Goal: Transaction & Acquisition: Purchase product/service

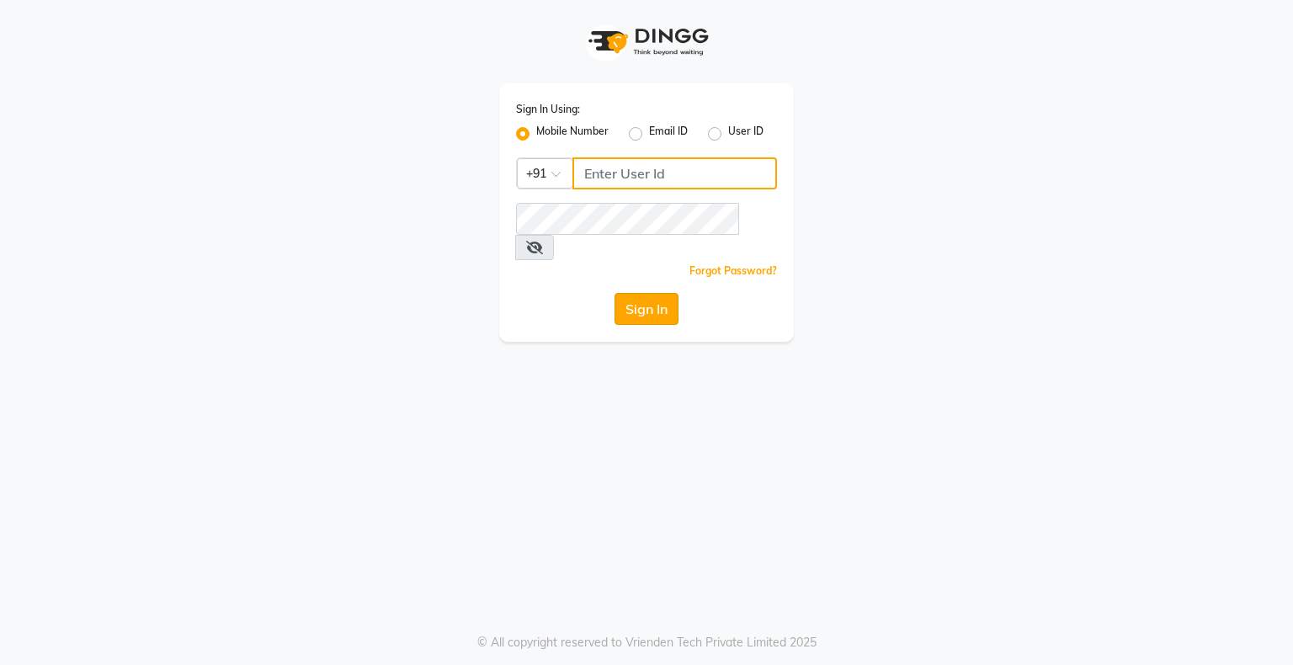
type input "9146152333"
click at [625, 293] on button "Sign In" at bounding box center [647, 309] width 64 height 32
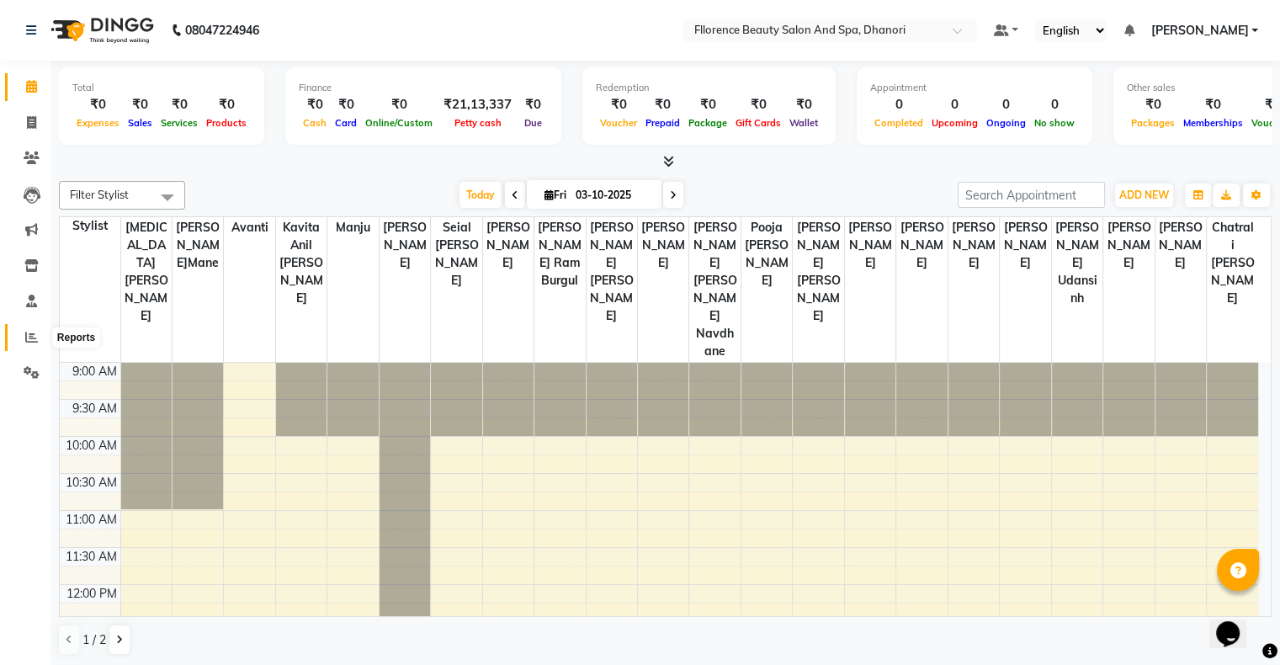
click at [34, 332] on icon at bounding box center [31, 337] width 13 height 13
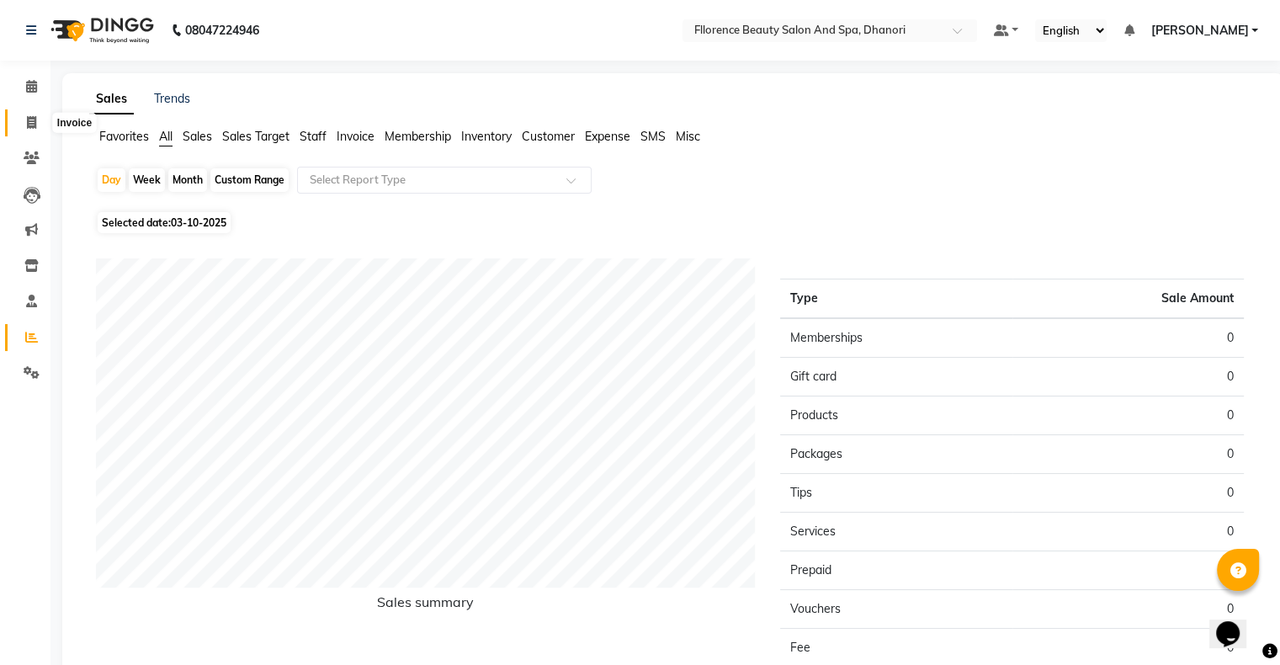
click at [27, 119] on icon at bounding box center [31, 122] width 9 height 13
select select "service"
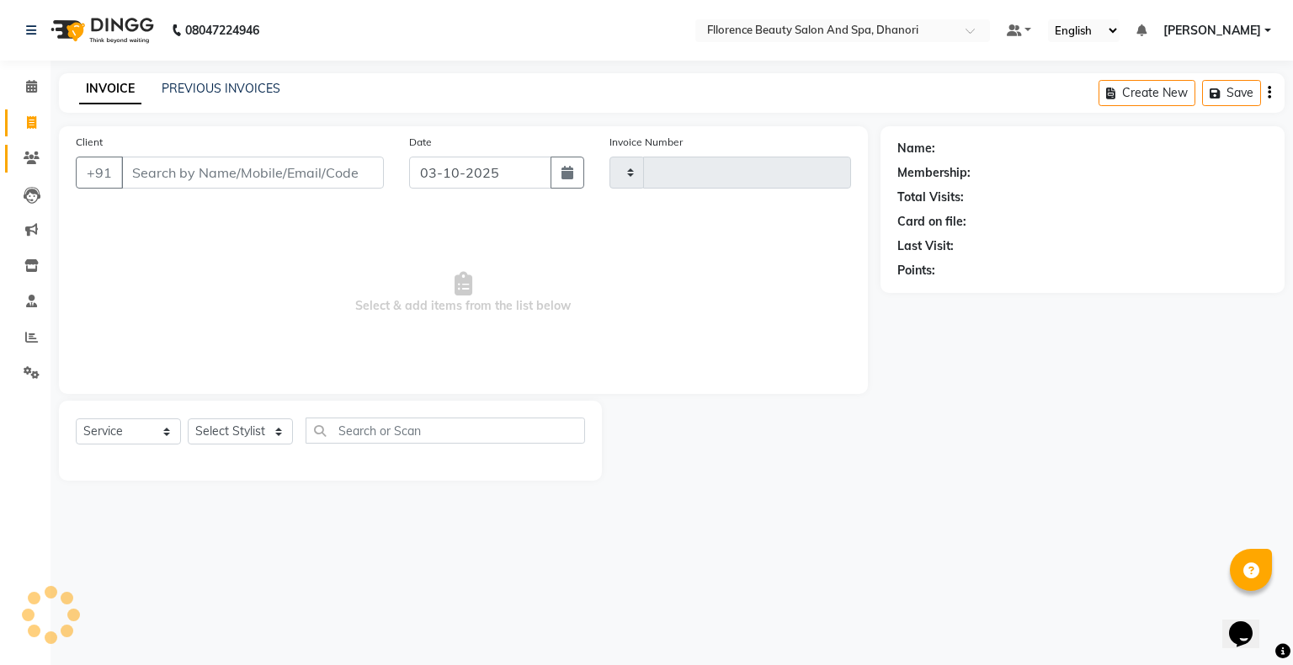
type input "3053"
select select "121"
click at [32, 113] on link "Invoice" at bounding box center [25, 123] width 40 height 28
select select "service"
type input "3053"
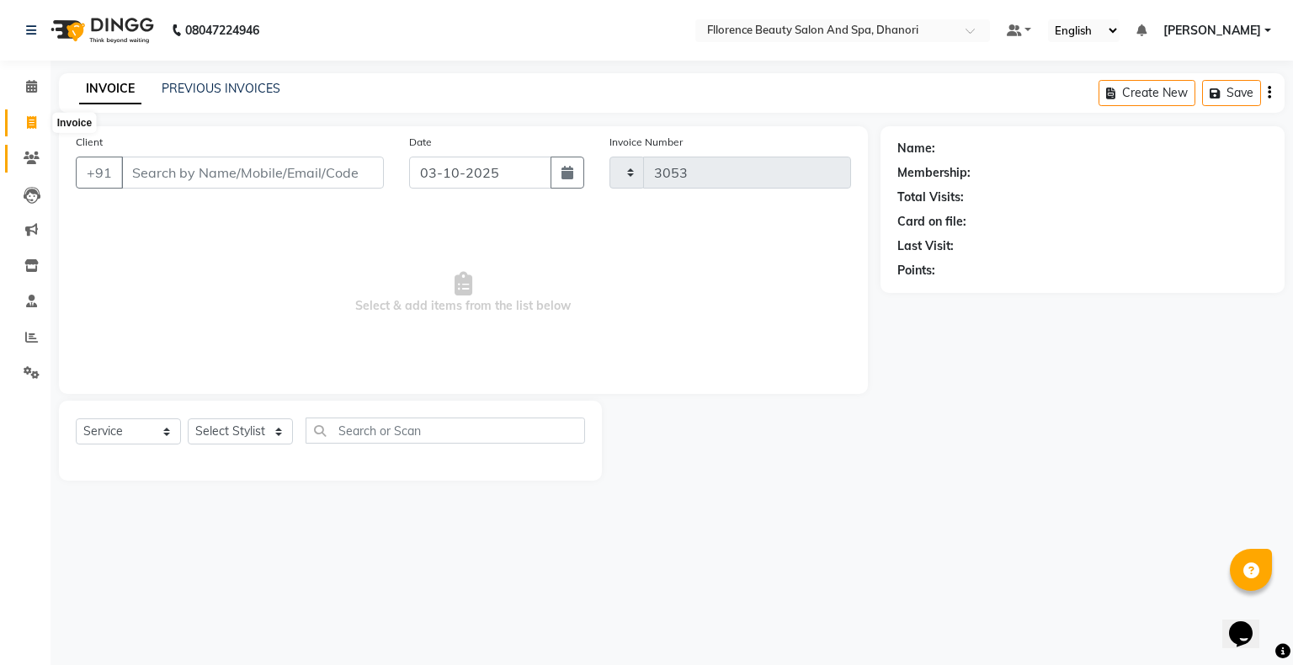
select select "121"
click at [147, 245] on span "Select & add items from the list below" at bounding box center [463, 293] width 775 height 168
click at [22, 338] on span at bounding box center [31, 337] width 29 height 19
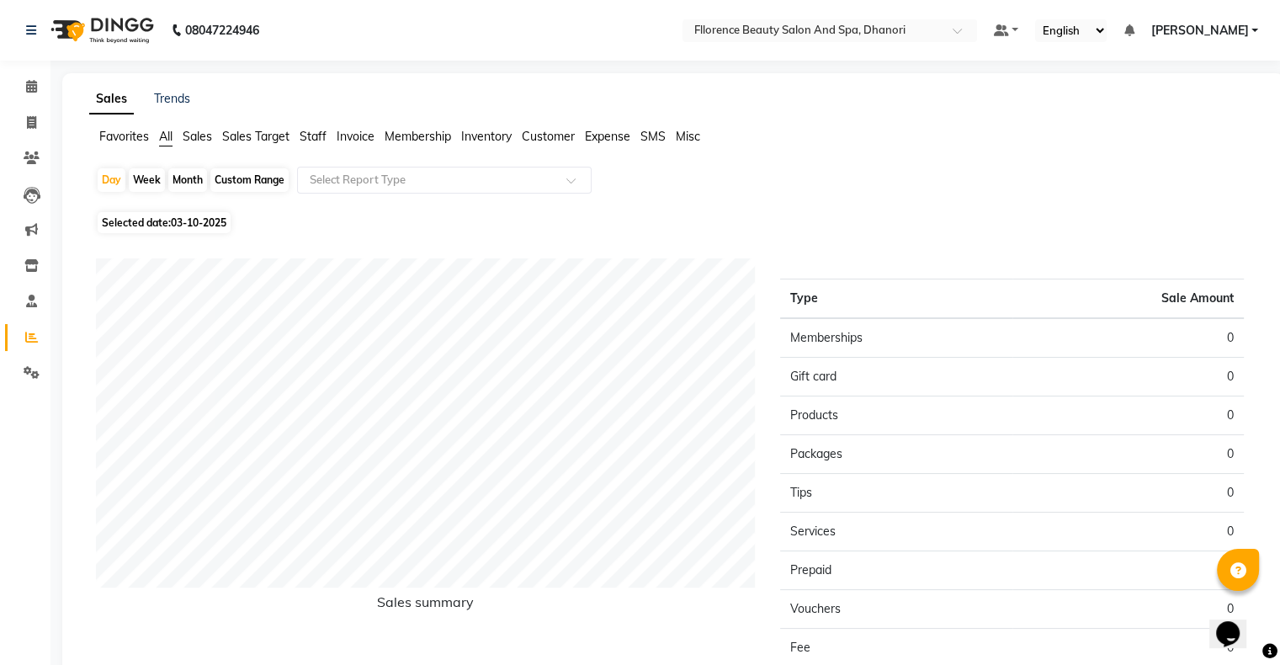
click at [188, 177] on div "Month" at bounding box center [187, 180] width 39 height 24
select select "10"
select select "2025"
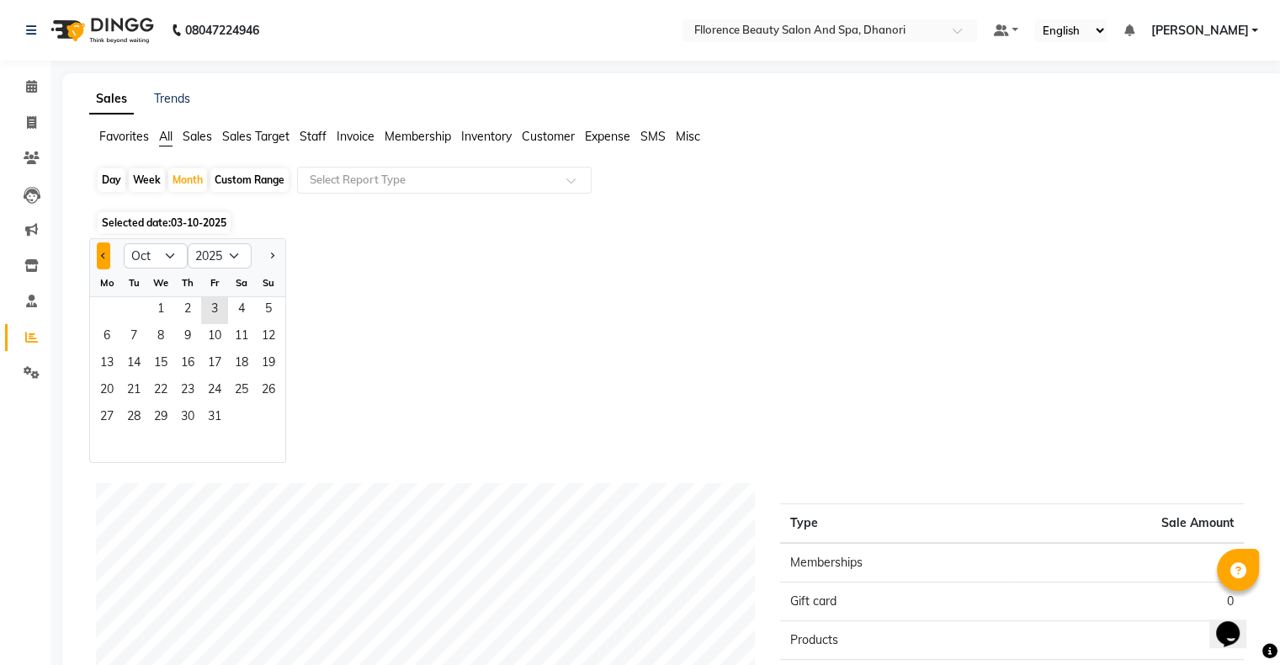
click at [101, 247] on button "Previous month" at bounding box center [103, 255] width 13 height 27
select select "9"
click at [99, 306] on span "1" at bounding box center [106, 310] width 27 height 27
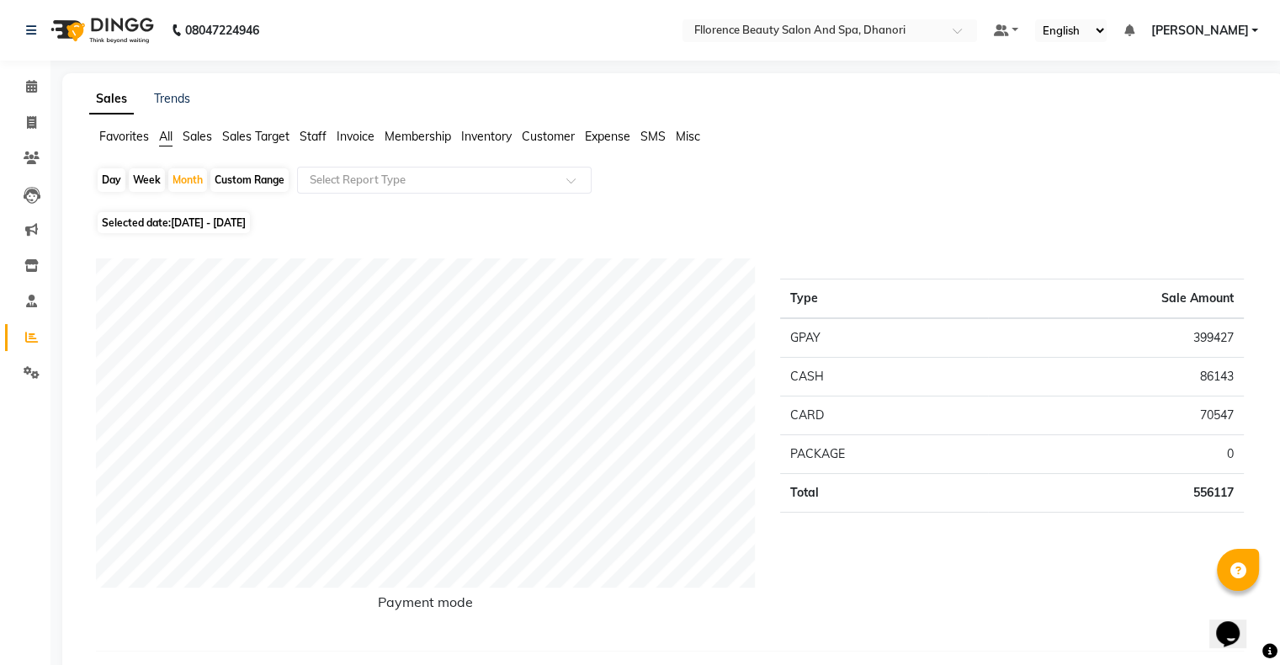
click at [119, 182] on div "Day" at bounding box center [112, 180] width 28 height 24
select select "9"
select select "2025"
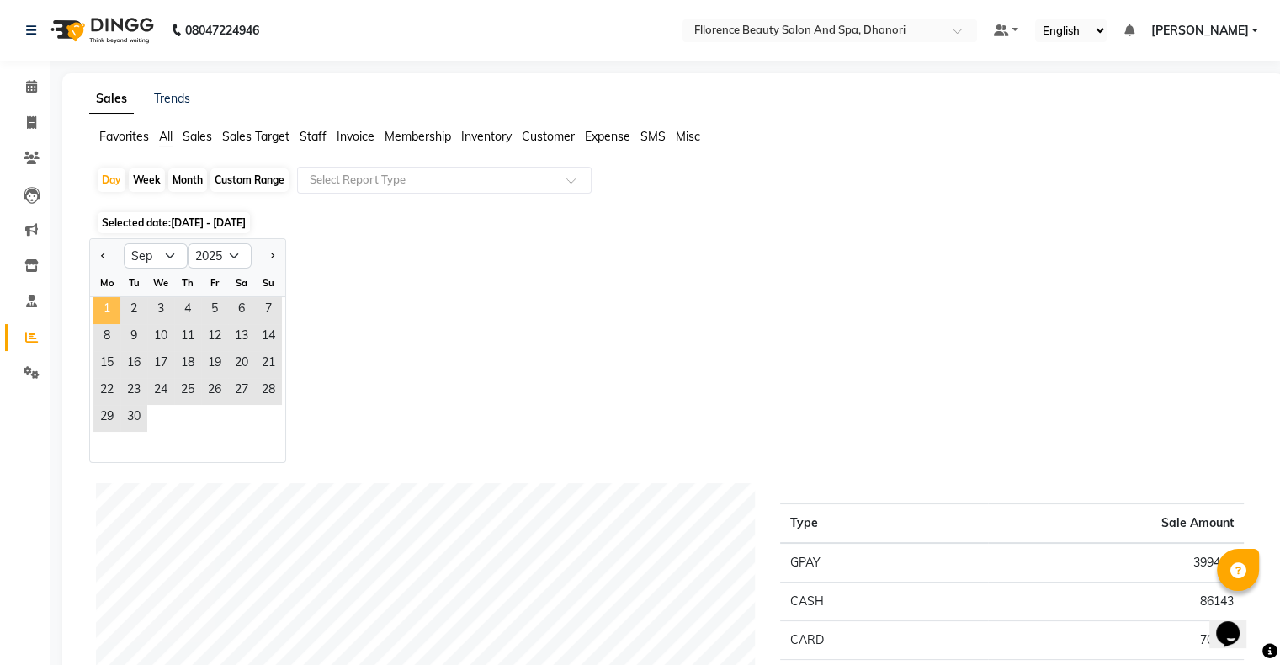
click at [101, 317] on span "1" at bounding box center [106, 310] width 27 height 27
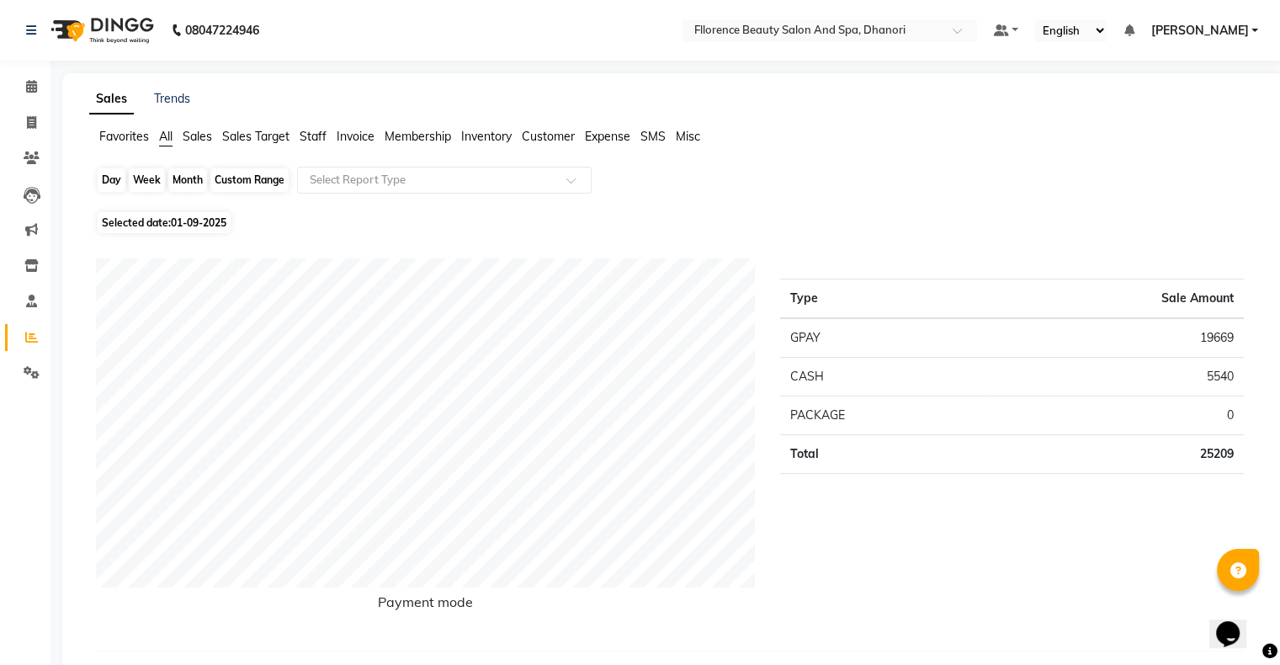
click at [106, 184] on div "Day" at bounding box center [112, 180] width 28 height 24
select select "9"
select select "2025"
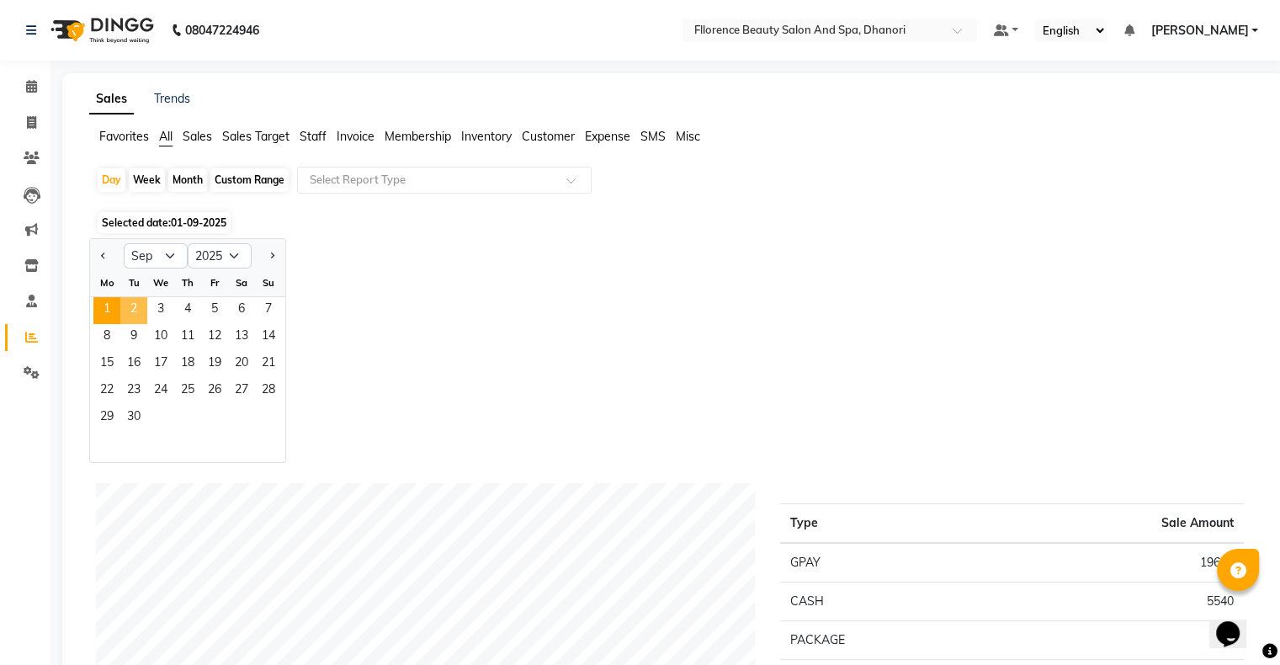
click at [128, 317] on span "2" at bounding box center [133, 310] width 27 height 27
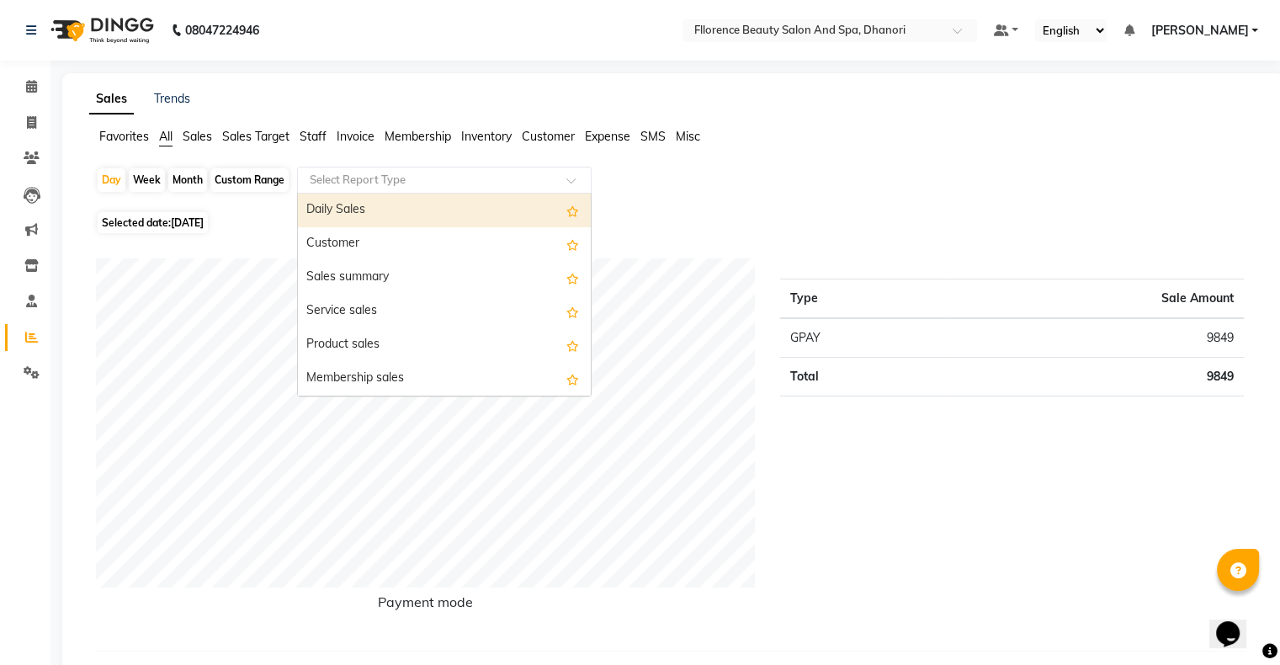
click at [400, 184] on input "text" at bounding box center [427, 180] width 242 height 17
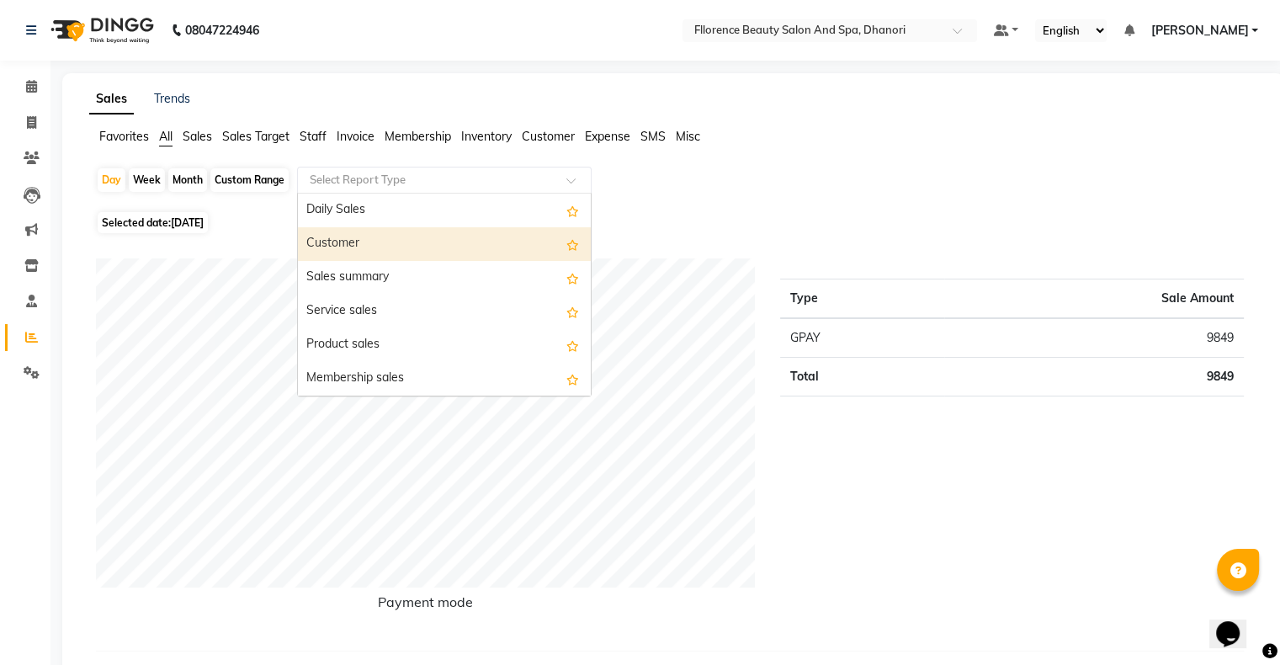
click at [370, 237] on div "Customer" at bounding box center [444, 244] width 293 height 34
select select "csv"
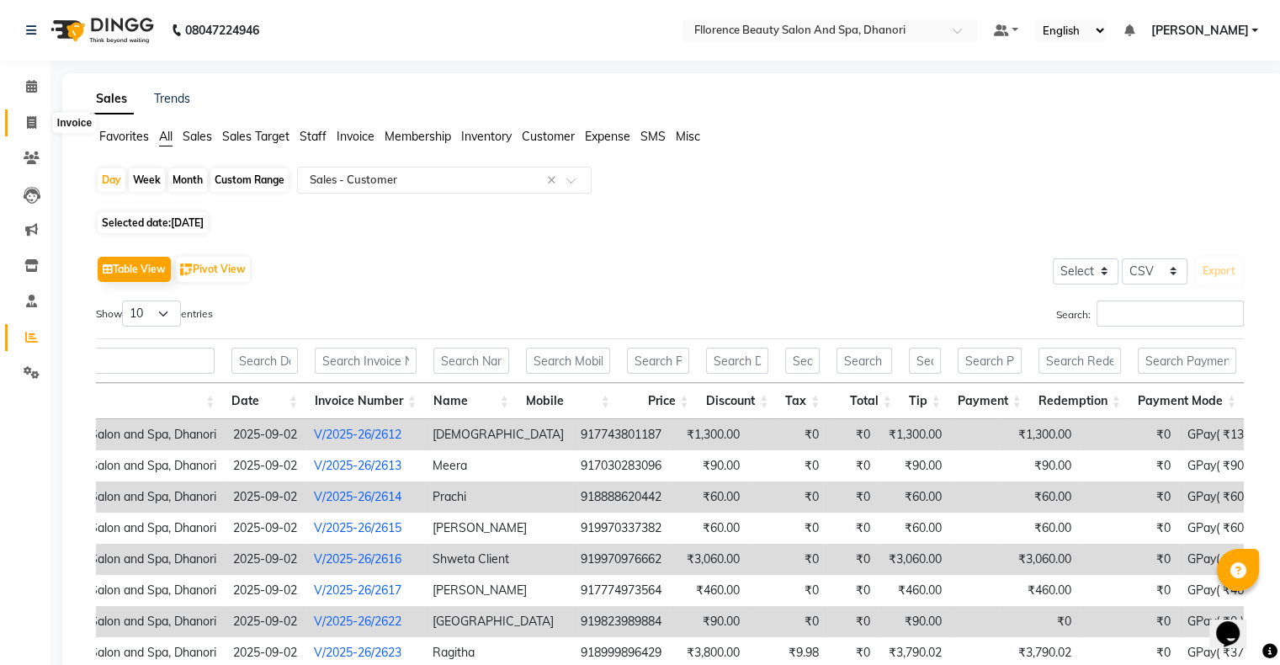
click at [30, 114] on span at bounding box center [31, 123] width 29 height 19
select select "121"
select select "service"
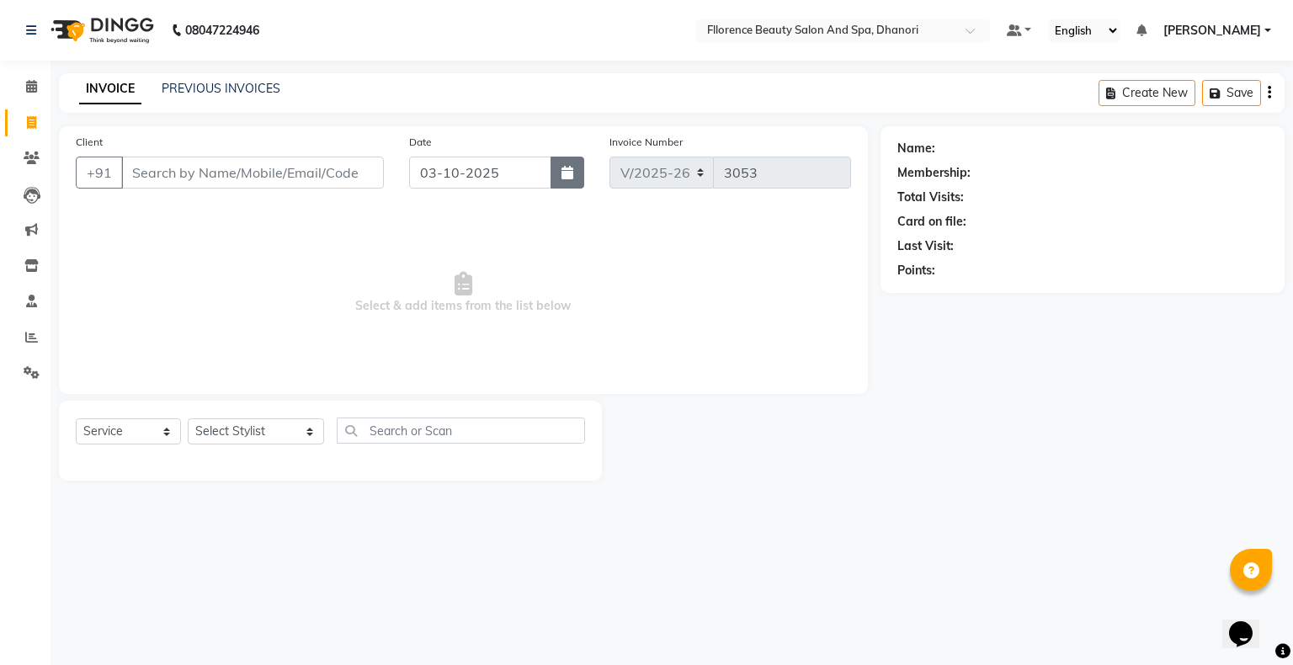
click at [562, 170] on icon "button" at bounding box center [568, 172] width 12 height 13
select select "10"
select select "2025"
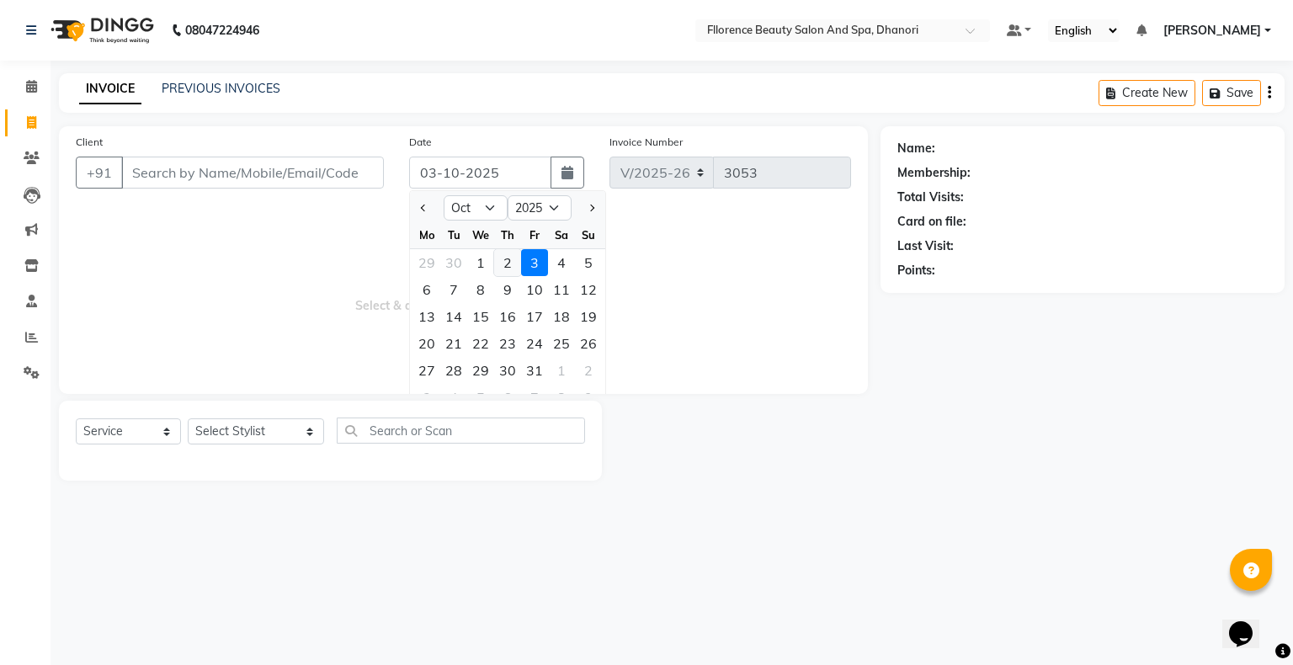
click at [505, 258] on div "2" at bounding box center [507, 262] width 27 height 27
type input "02-10-2025"
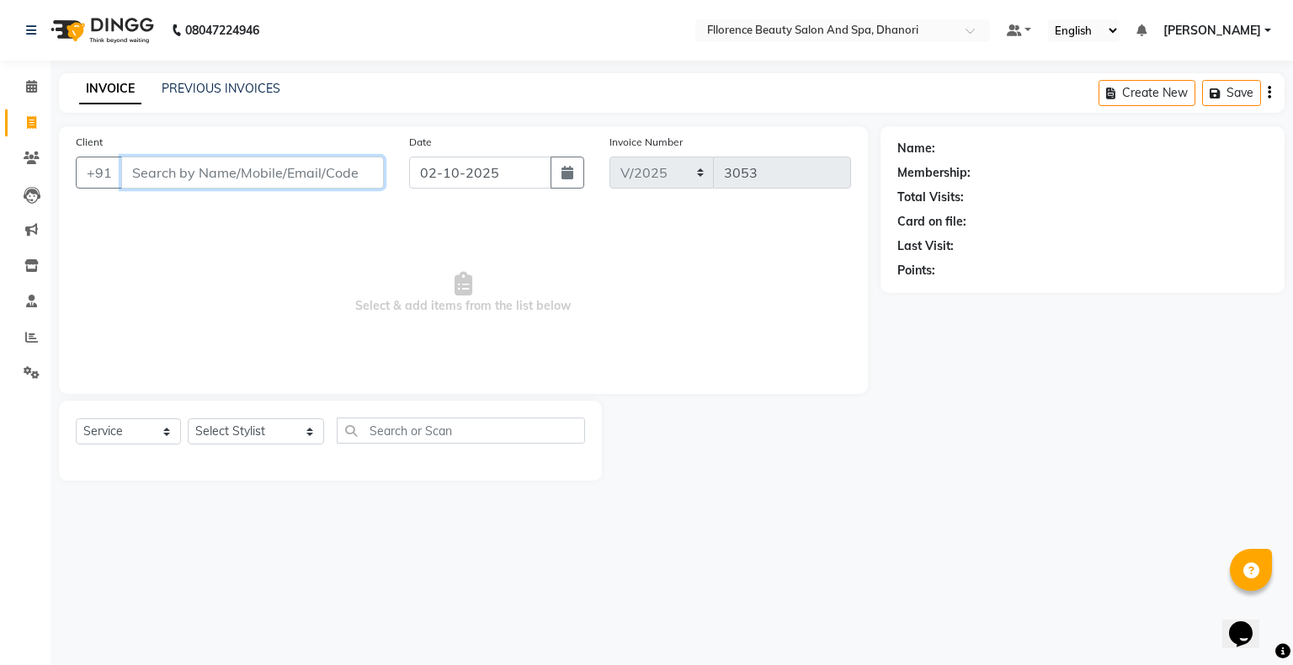
click at [319, 177] on input "Client" at bounding box center [252, 173] width 263 height 32
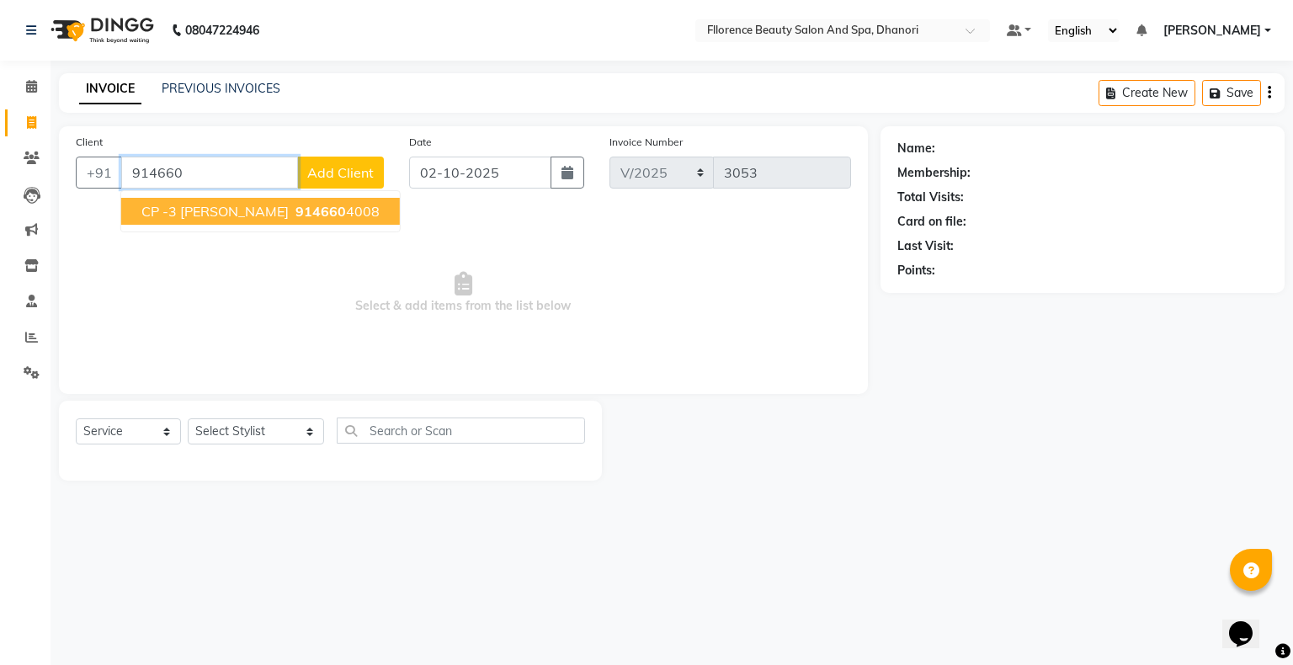
click at [303, 207] on span "914660" at bounding box center [320, 211] width 51 height 17
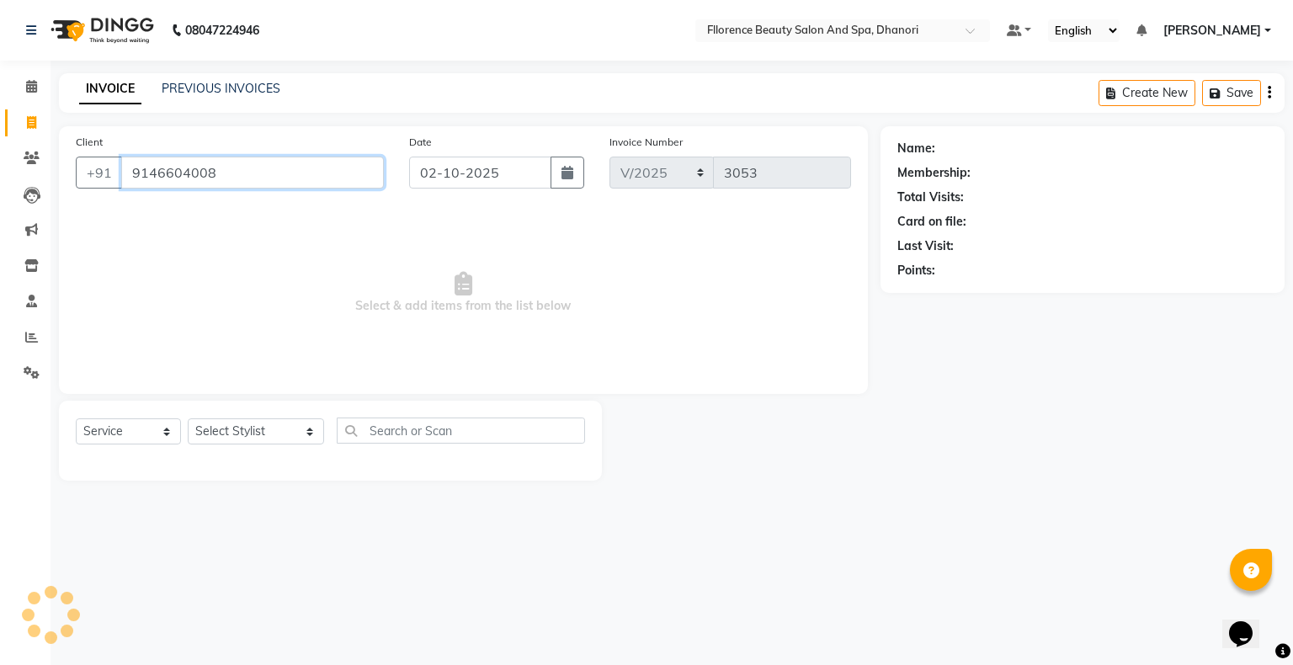
type input "9146604008"
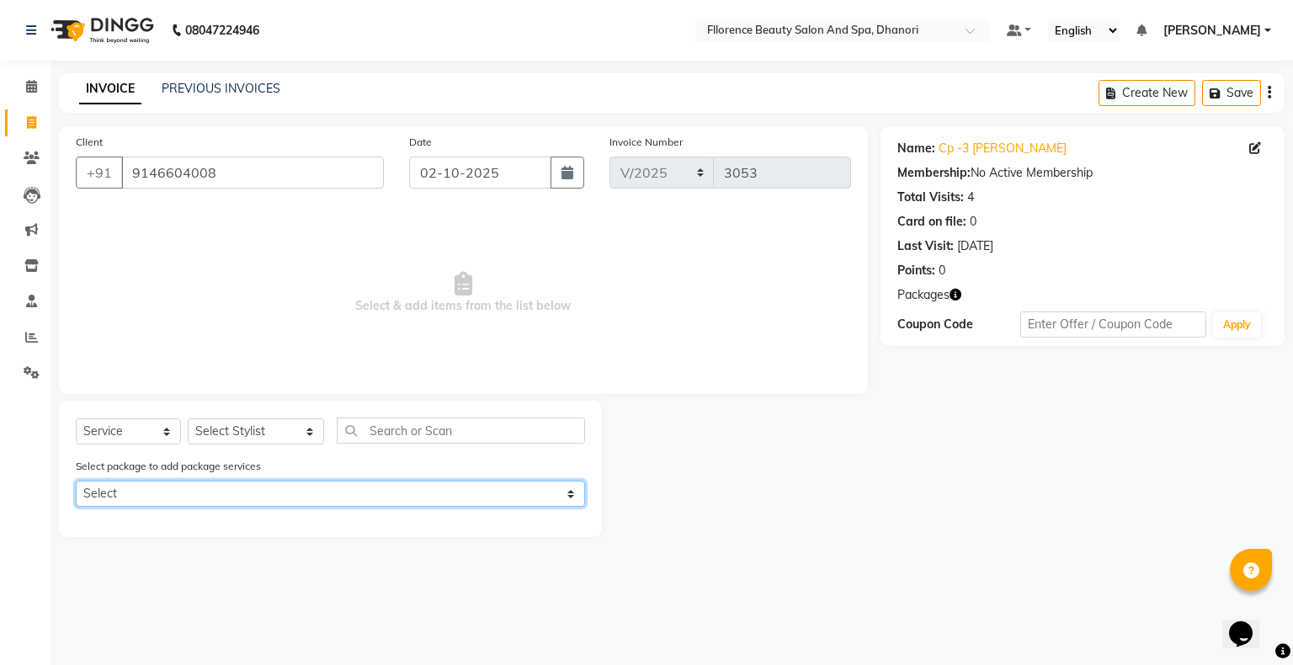
click at [162, 492] on select "Select privilege Guest Package" at bounding box center [330, 494] width 509 height 26
select select "1: Object"
click at [76, 482] on select "Select privilege Guest Package" at bounding box center [330, 494] width 509 height 26
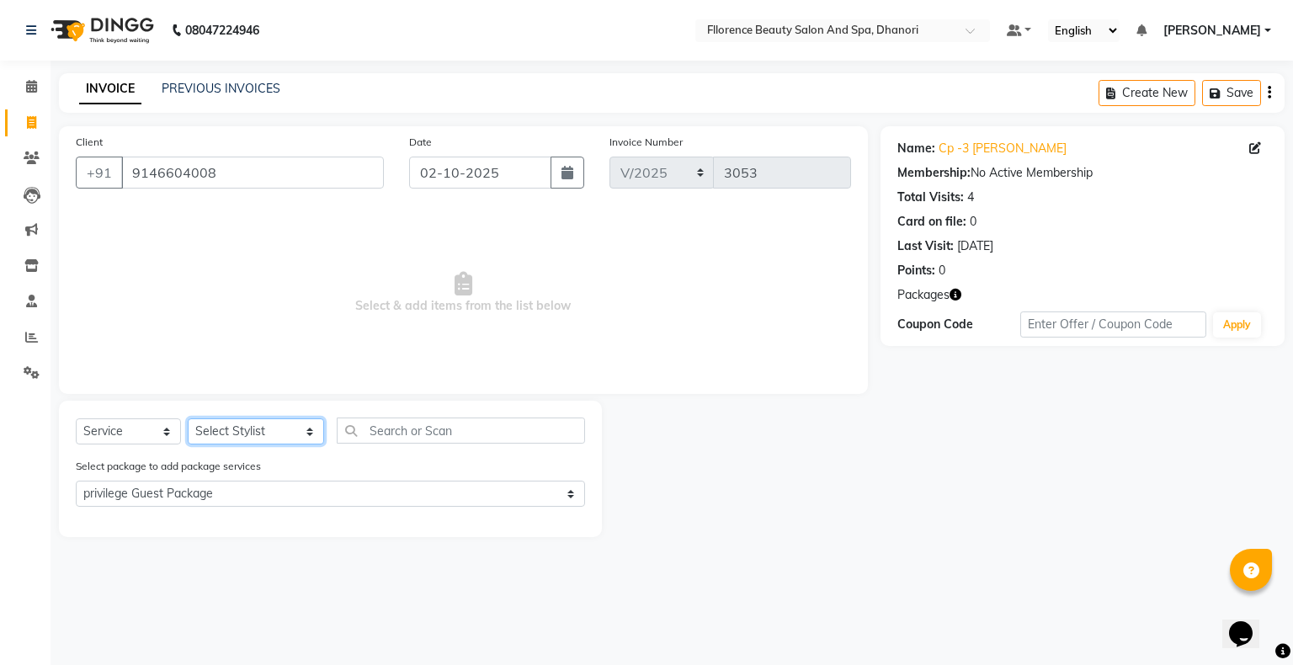
click at [226, 432] on select "Select Stylist [PERSON_NAME] [PERSON_NAME] arjun [PERSON_NAME] [PERSON_NAME] [P…" at bounding box center [256, 431] width 136 height 26
select select "7031"
click at [188, 419] on select "Select Stylist [PERSON_NAME] [PERSON_NAME] arjun [PERSON_NAME] [PERSON_NAME] [P…" at bounding box center [256, 431] width 136 height 26
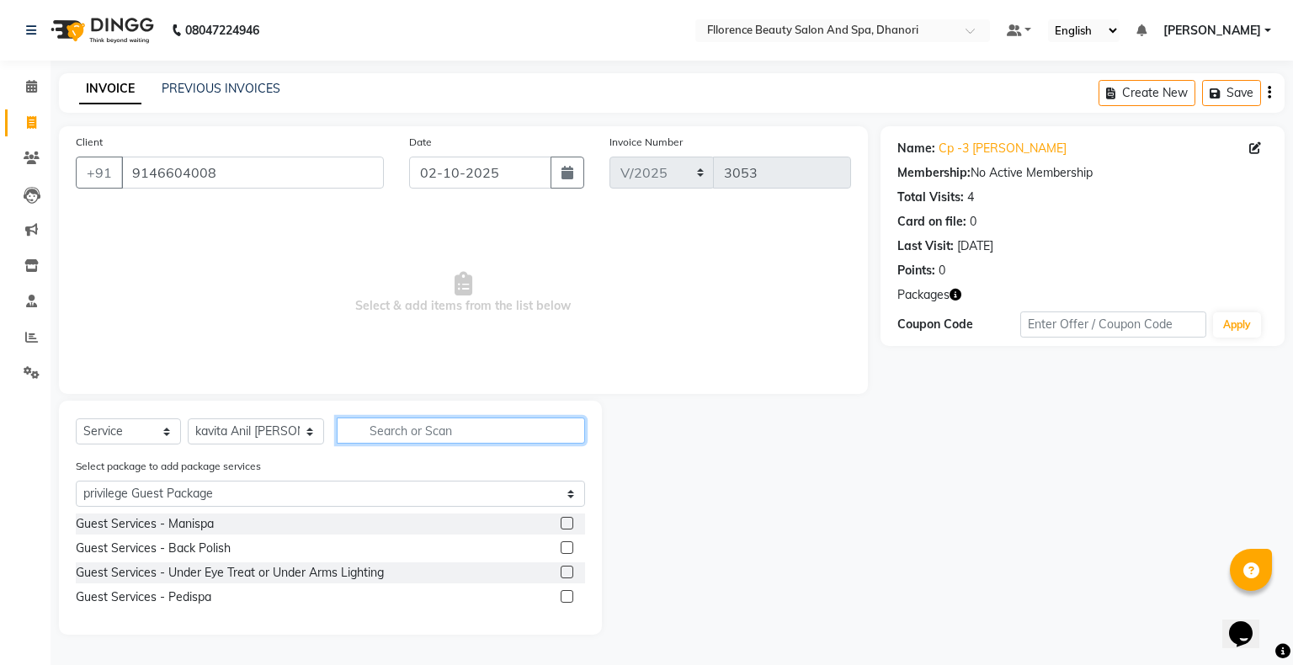
click at [440, 423] on input "text" at bounding box center [461, 431] width 248 height 26
drag, startPoint x: 286, startPoint y: 308, endPoint x: 281, endPoint y: 335, distance: 27.4
click at [286, 311] on span "Select & add items from the list below" at bounding box center [463, 293] width 775 height 168
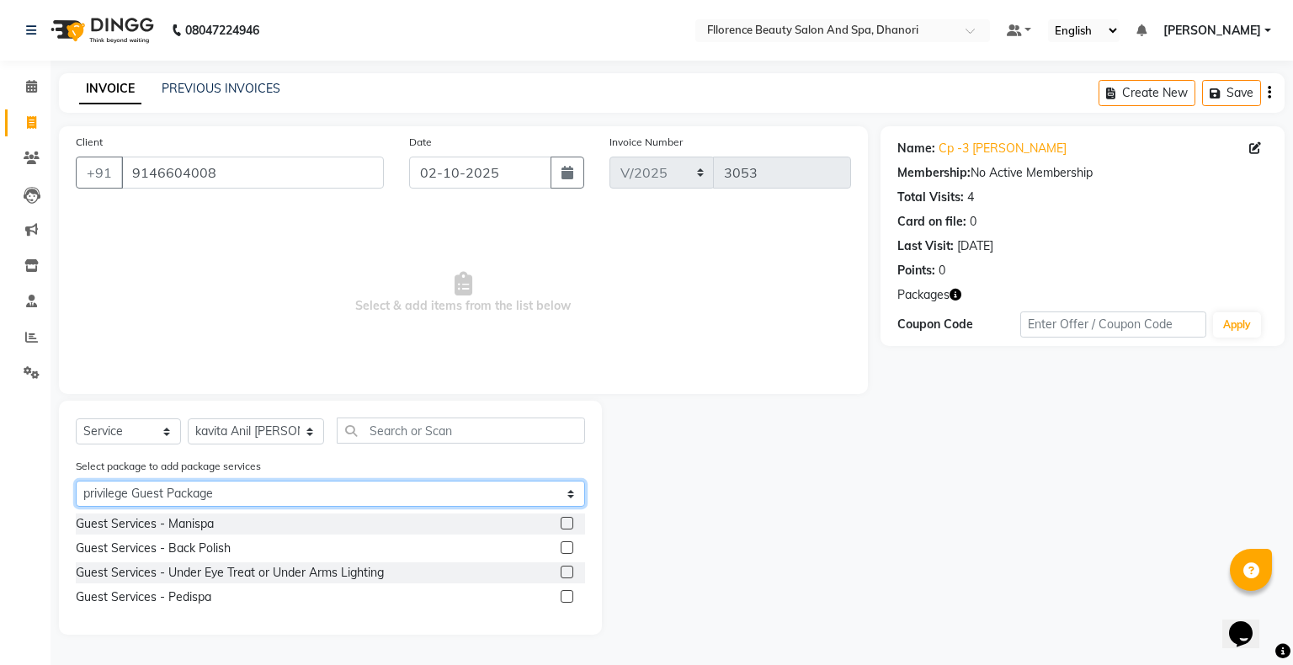
click at [539, 504] on select "Select privilege Guest Package" at bounding box center [330, 494] width 509 height 26
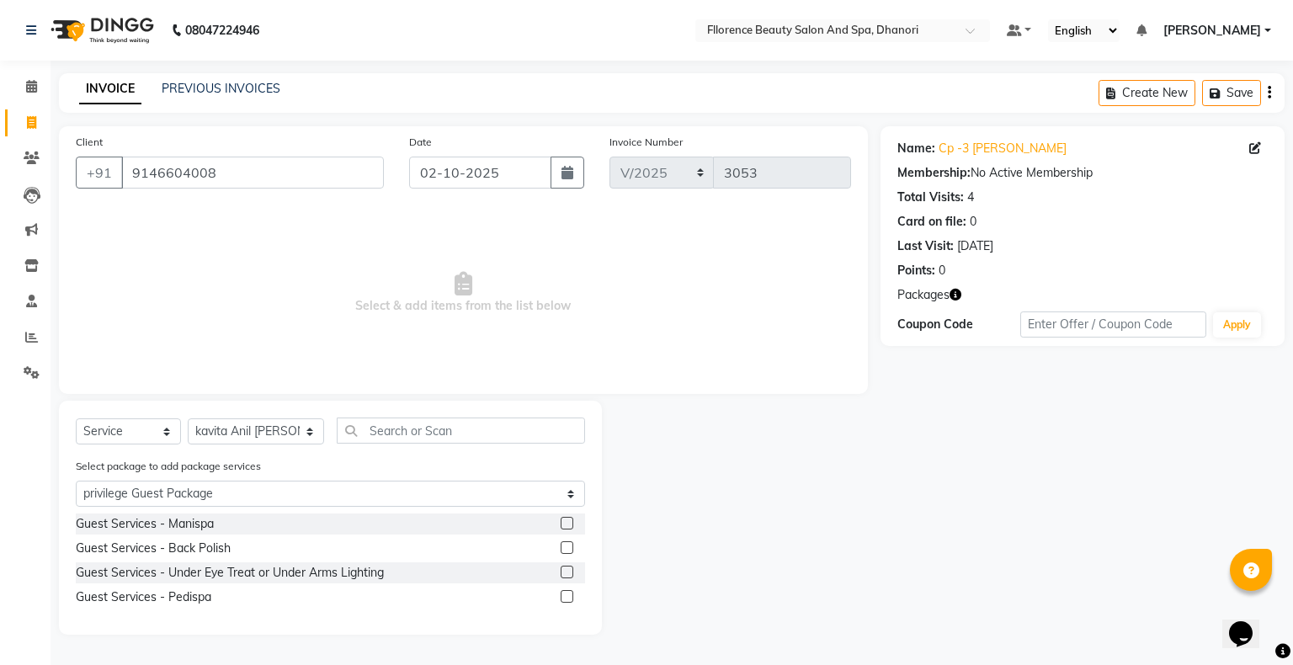
click at [744, 510] on div at bounding box center [741, 518] width 278 height 234
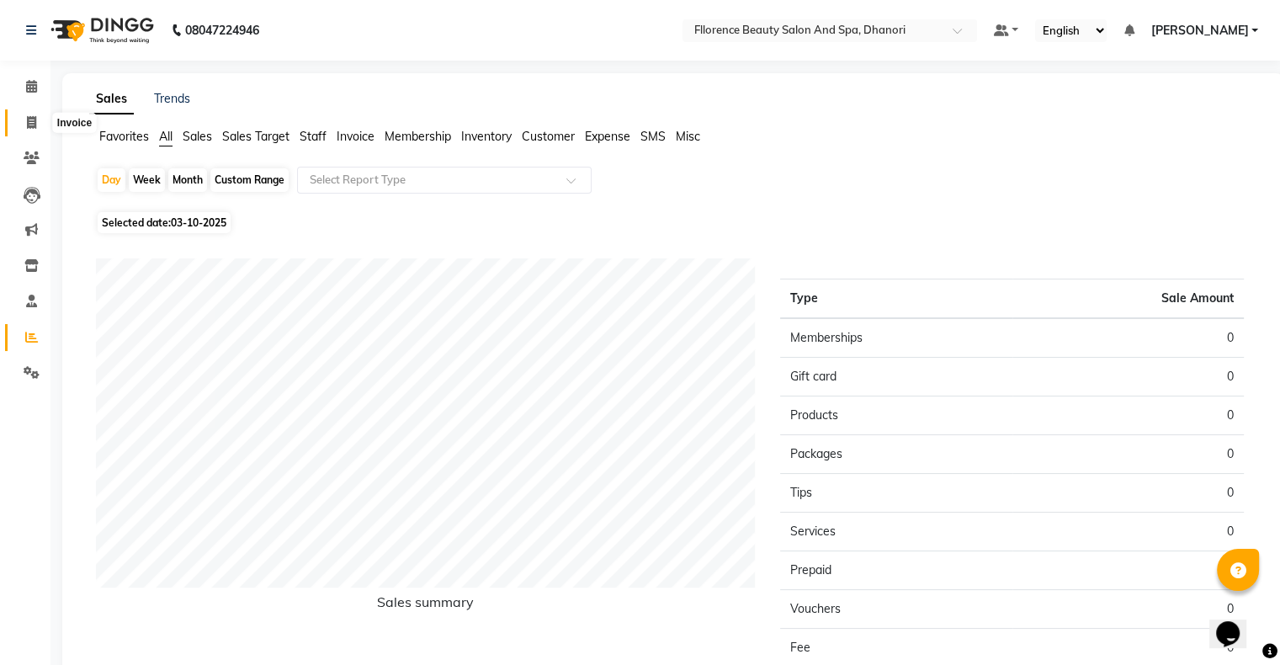
click at [31, 125] on icon at bounding box center [31, 122] width 9 height 13
select select "service"
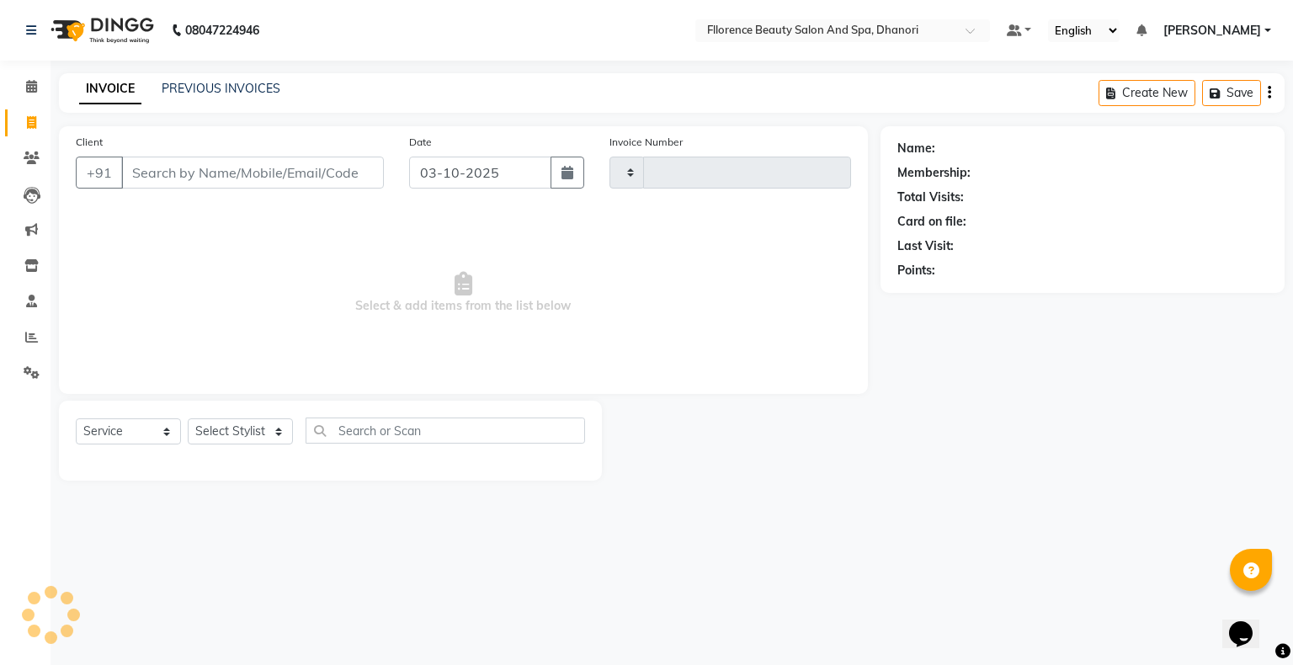
type input "3053"
select select "121"
click at [558, 176] on button "button" at bounding box center [568, 173] width 34 height 32
select select "10"
select select "2025"
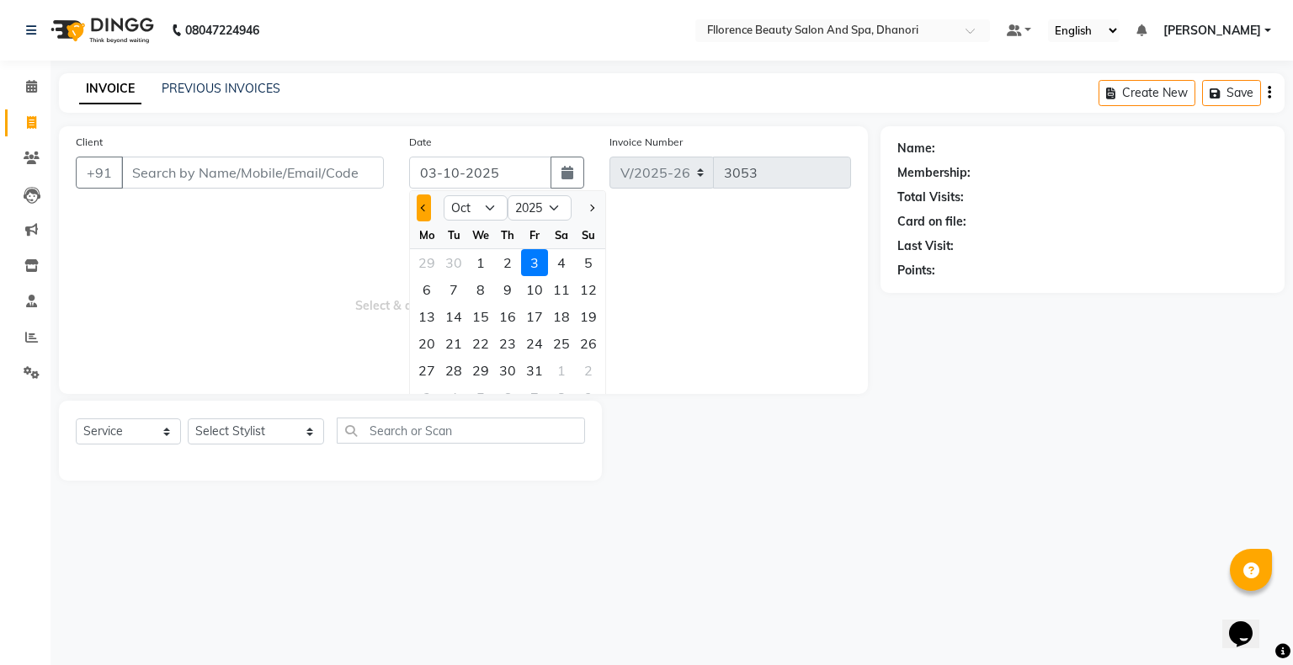
click at [419, 210] on button "Previous month" at bounding box center [424, 207] width 14 height 27
select select "9"
click at [458, 271] on div "2" at bounding box center [453, 262] width 27 height 27
type input "[DATE]"
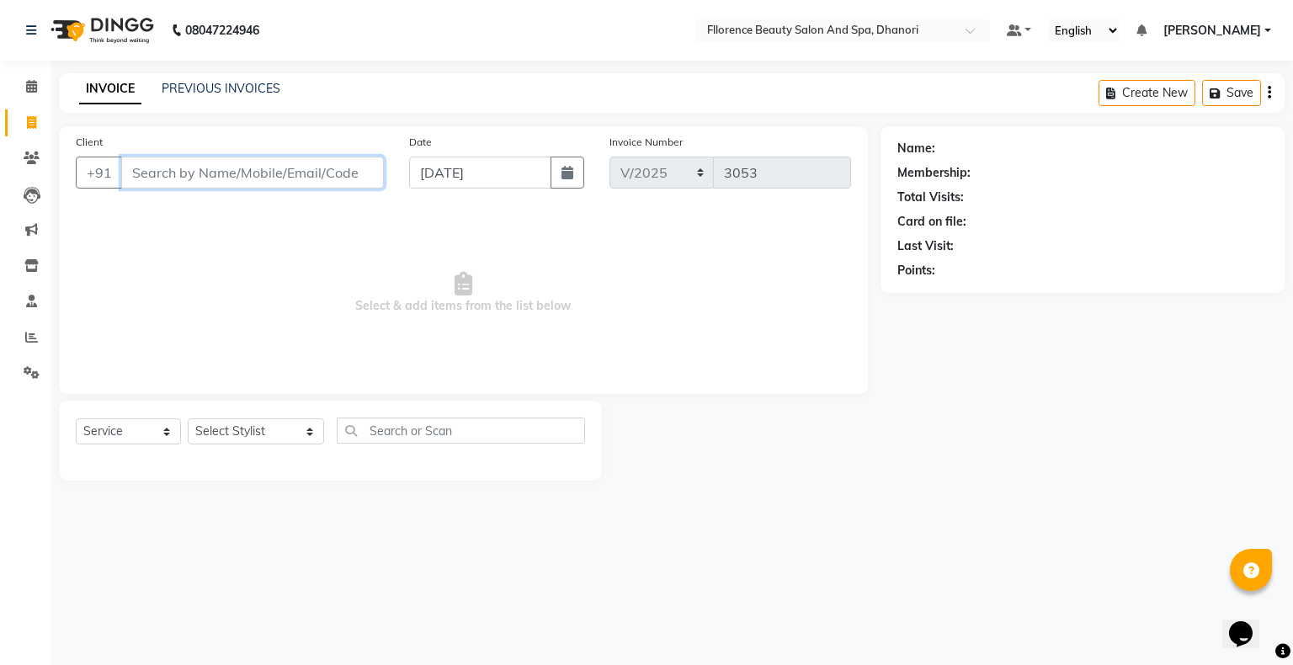
click at [266, 167] on input "Client" at bounding box center [252, 173] width 263 height 32
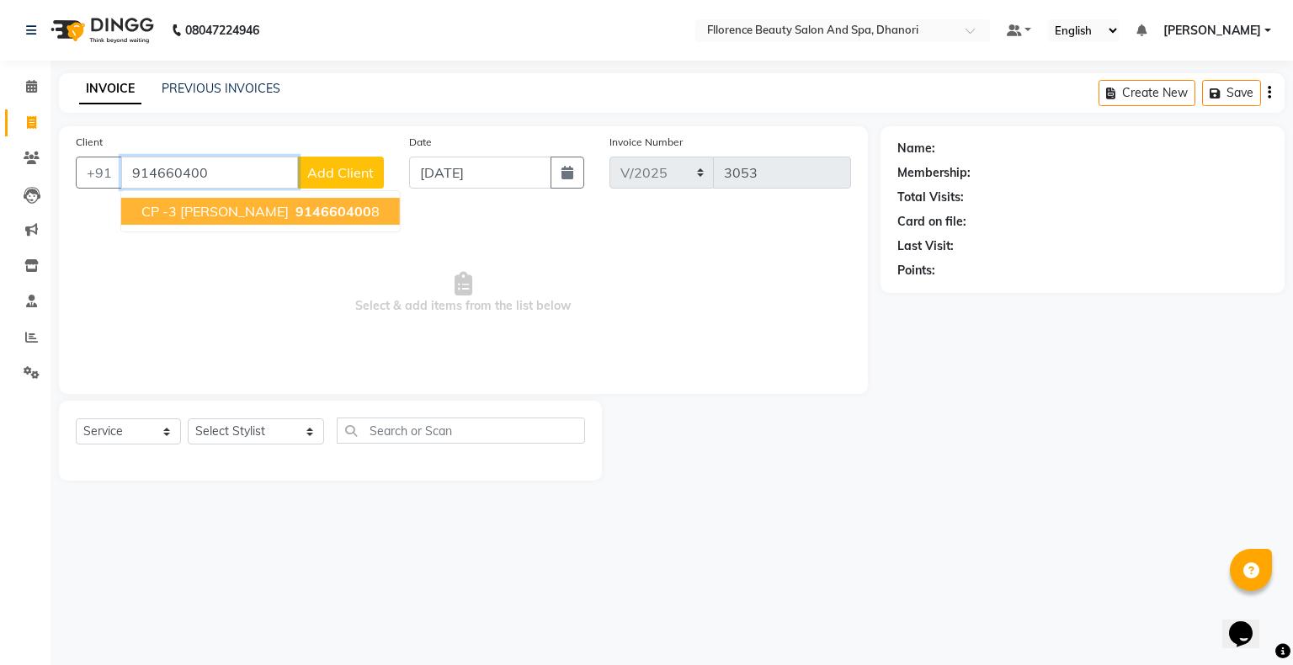
click at [262, 211] on span "CP -3 [PERSON_NAME]" at bounding box center [214, 211] width 147 height 17
type input "9146604008"
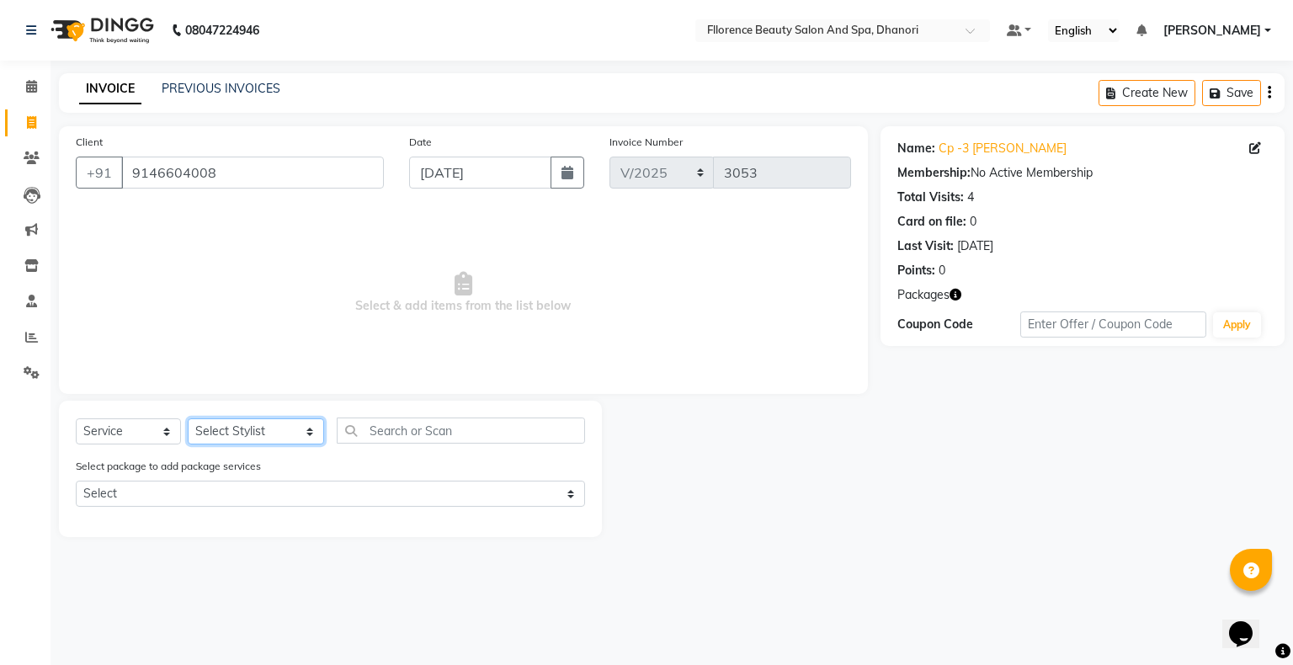
click at [217, 429] on select "Select Stylist [PERSON_NAME] [PERSON_NAME] arjun [PERSON_NAME] [PERSON_NAME] [P…" at bounding box center [256, 431] width 136 height 26
select select "7031"
click at [188, 419] on select "Select Stylist [PERSON_NAME] [PERSON_NAME] arjun [PERSON_NAME] [PERSON_NAME] [P…" at bounding box center [256, 431] width 136 height 26
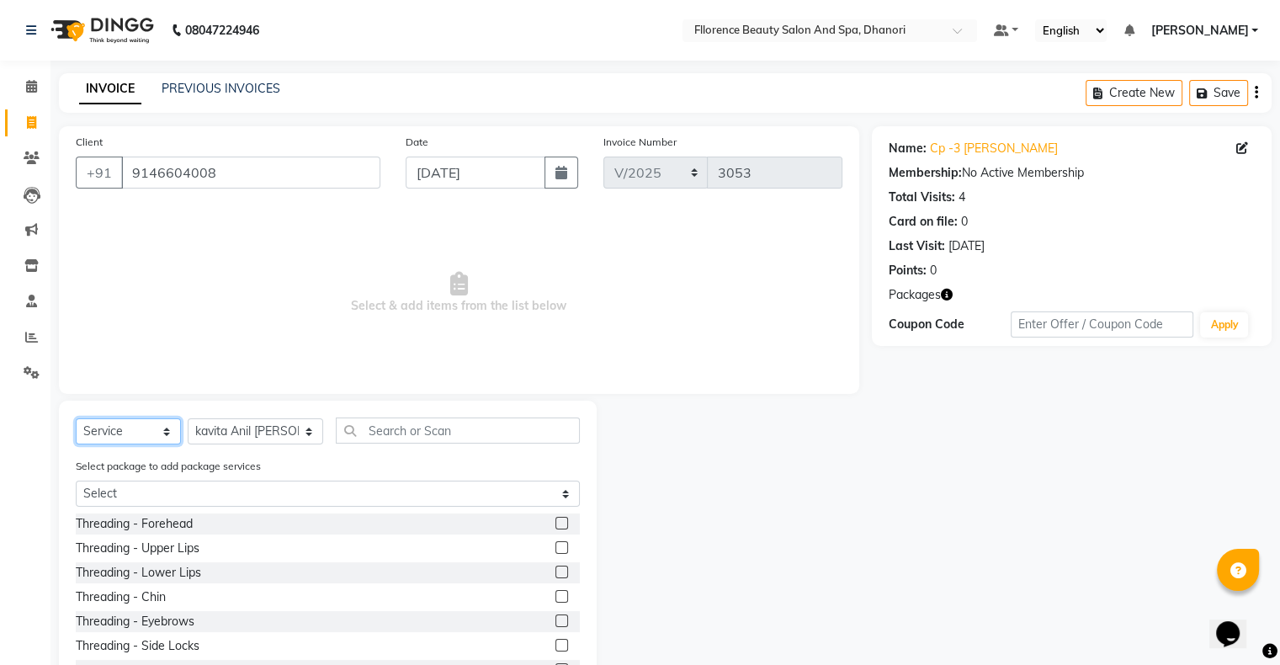
click at [124, 436] on select "Select Service Product Membership Package Voucher Prepaid Gift Card" at bounding box center [128, 431] width 105 height 26
select select "package"
click at [76, 419] on select "Select Service Product Membership Package Voucher Prepaid Gift Card" at bounding box center [128, 431] width 105 height 26
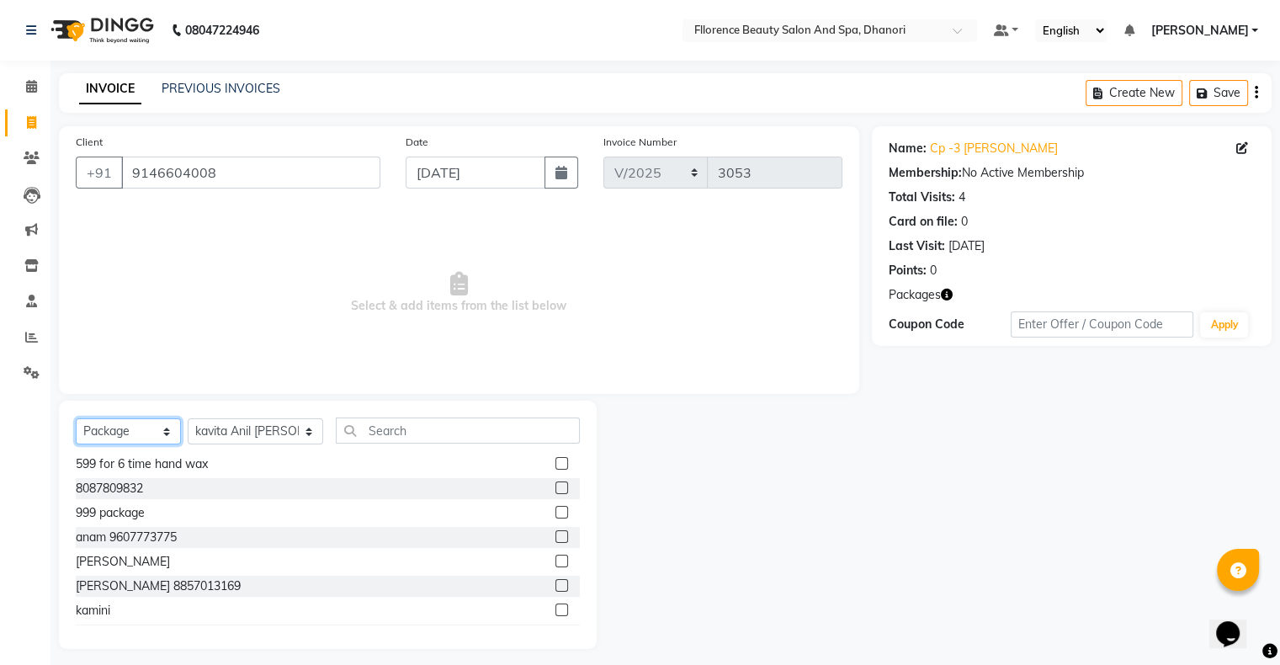
scroll to position [190, 0]
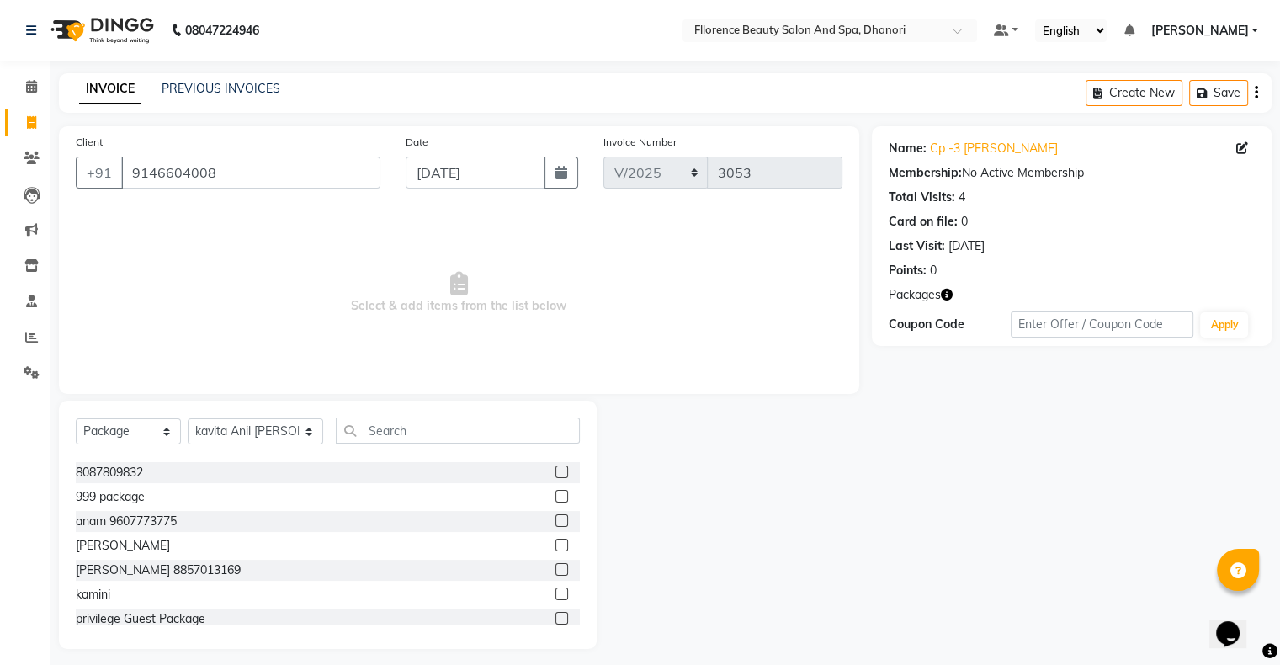
click at [556, 618] on label at bounding box center [562, 618] width 13 height 13
click at [556, 618] on input "checkbox" at bounding box center [561, 619] width 11 height 11
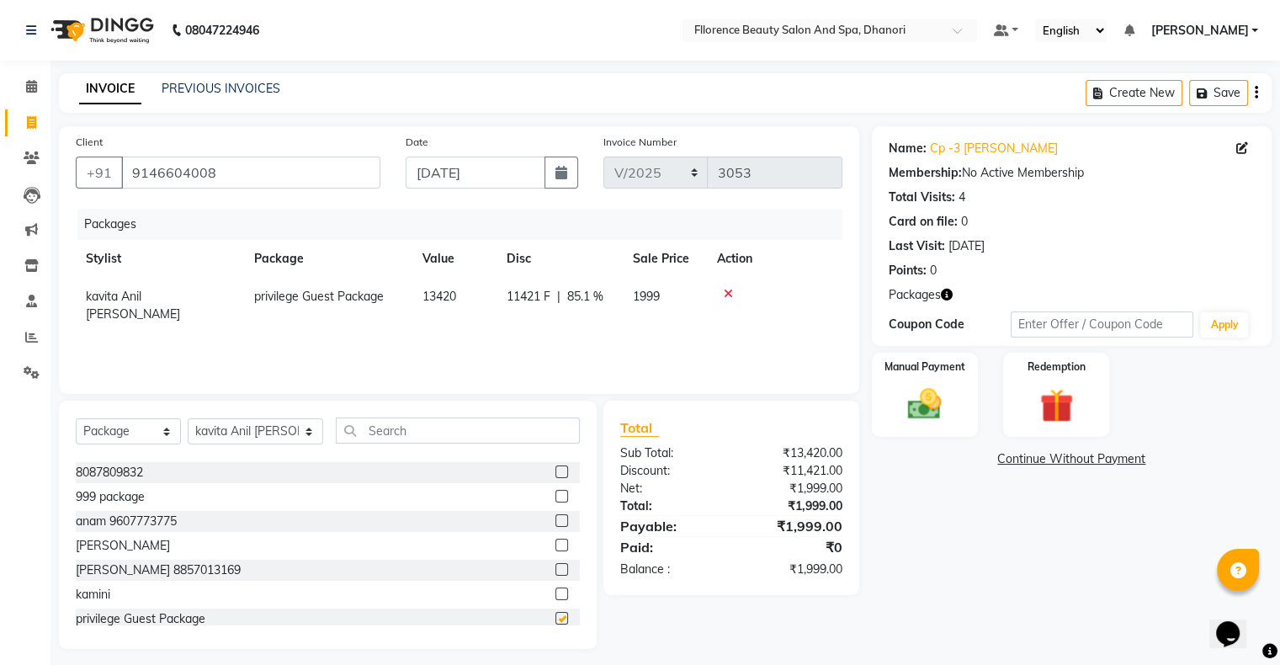
checkbox input "false"
click at [918, 417] on img at bounding box center [925, 405] width 56 height 40
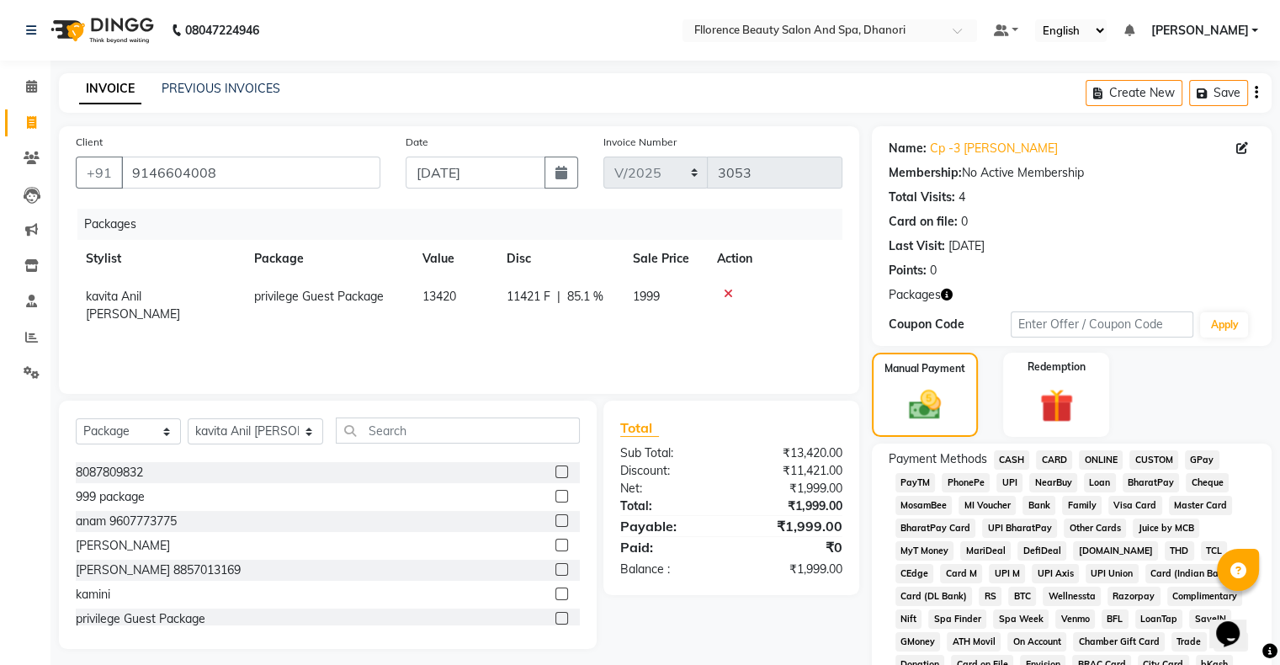
click at [1199, 460] on span "GPay" at bounding box center [1202, 459] width 35 height 19
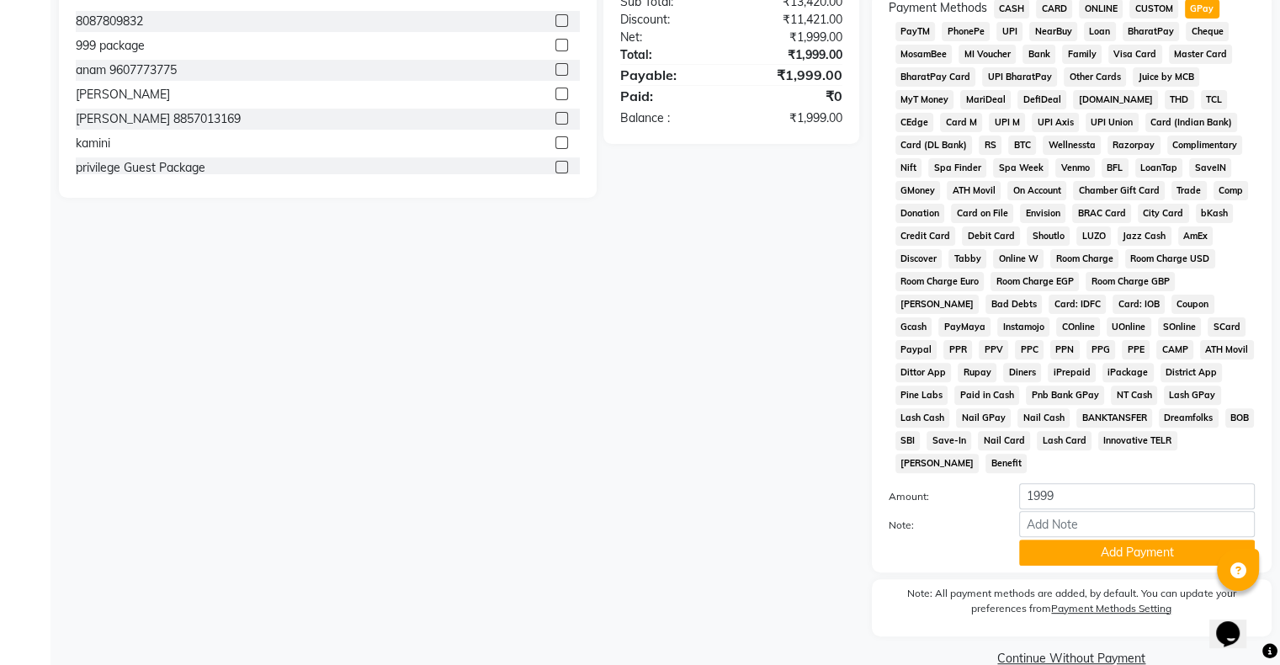
scroll to position [473, 0]
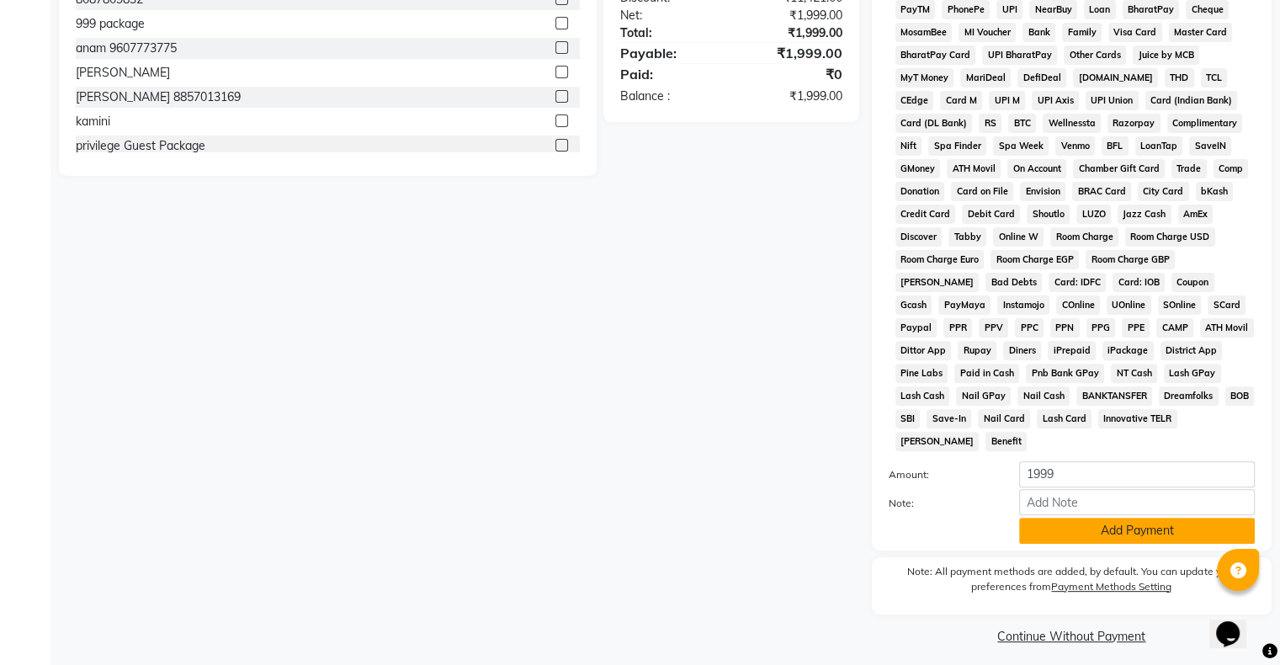
click at [1073, 519] on button "Add Payment" at bounding box center [1137, 531] width 236 height 26
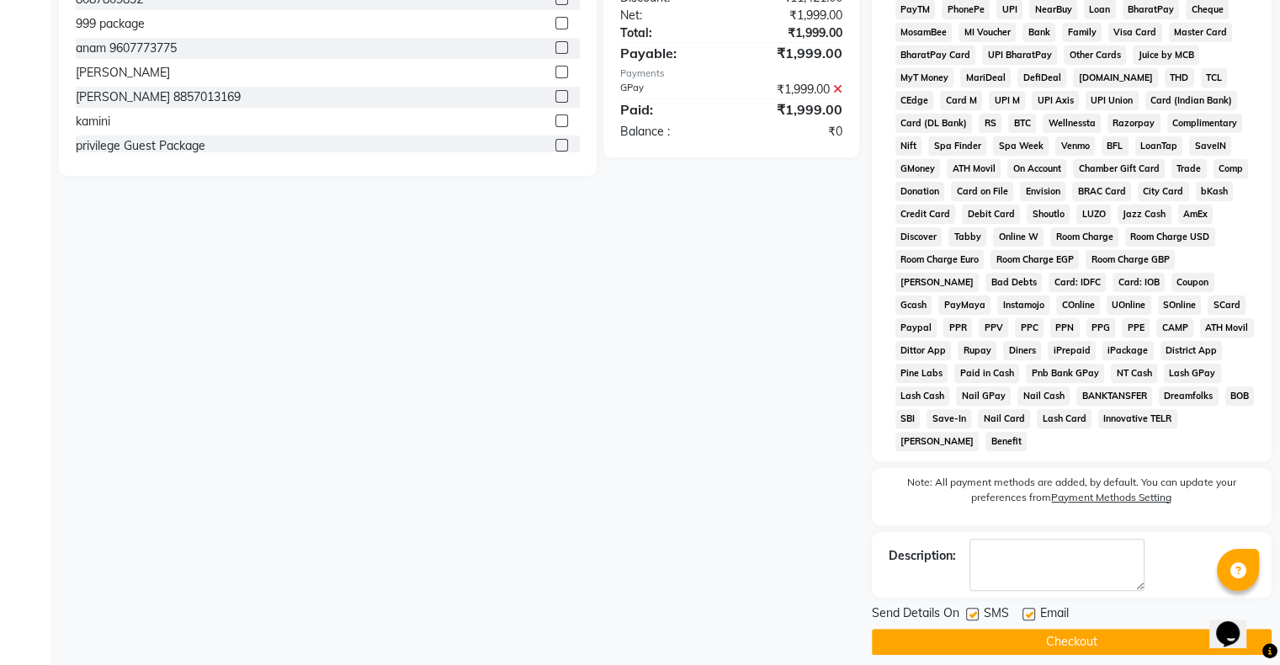
click at [970, 638] on button "Checkout" at bounding box center [1072, 642] width 400 height 26
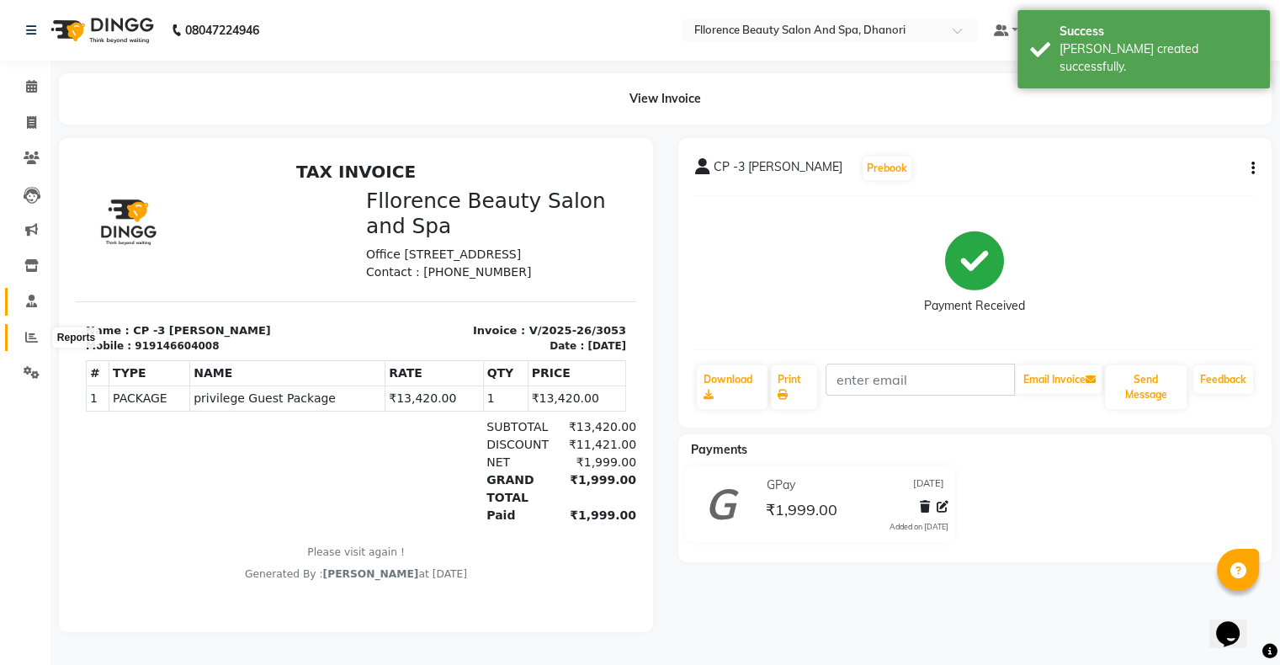
drag, startPoint x: 35, startPoint y: 338, endPoint x: 29, endPoint y: 308, distance: 30.9
click at [34, 338] on icon at bounding box center [31, 337] width 13 height 13
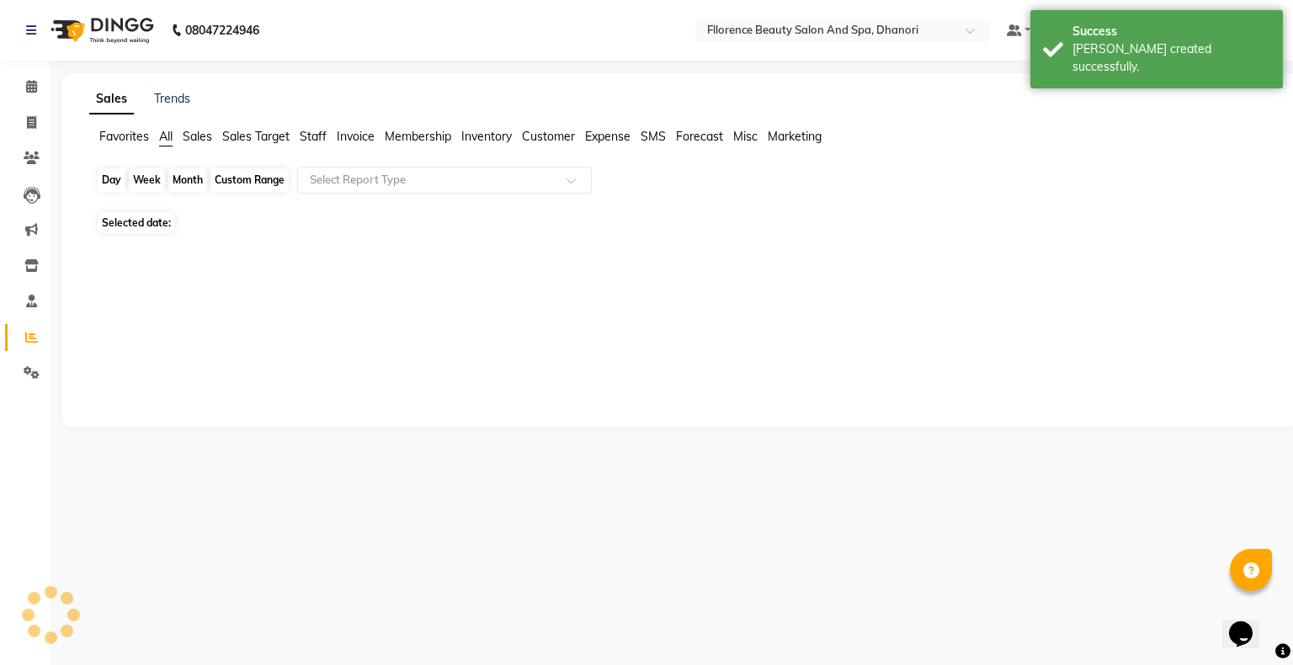
click at [114, 185] on div "Day" at bounding box center [112, 180] width 28 height 24
select select "10"
select select "2025"
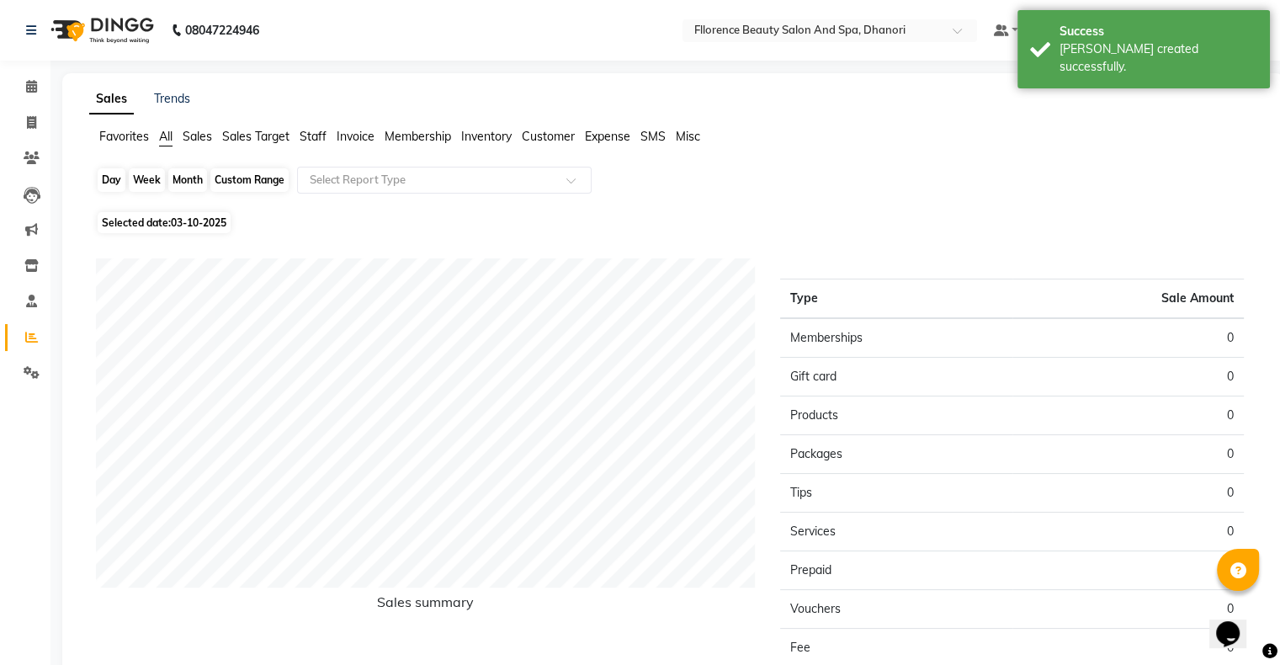
click at [107, 192] on div "Day" at bounding box center [112, 180] width 28 height 24
select select "10"
select select "2025"
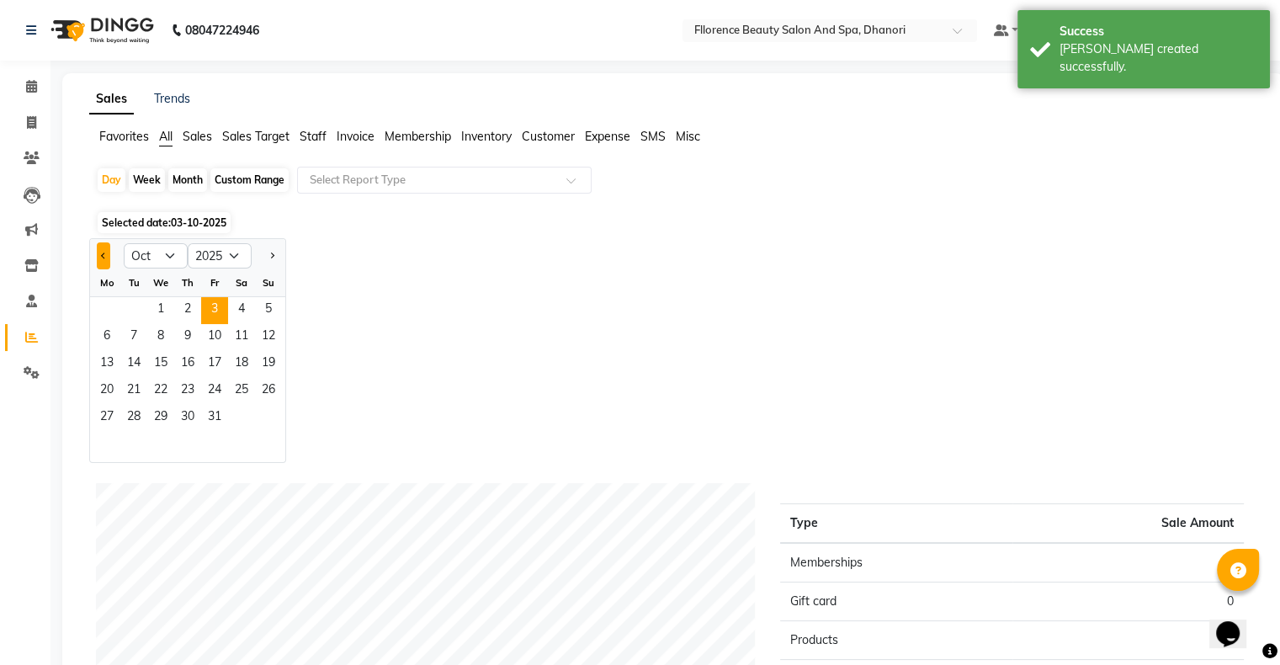
click at [99, 251] on button "Previous month" at bounding box center [103, 255] width 13 height 27
select select "9"
click at [135, 302] on span "2" at bounding box center [133, 310] width 27 height 27
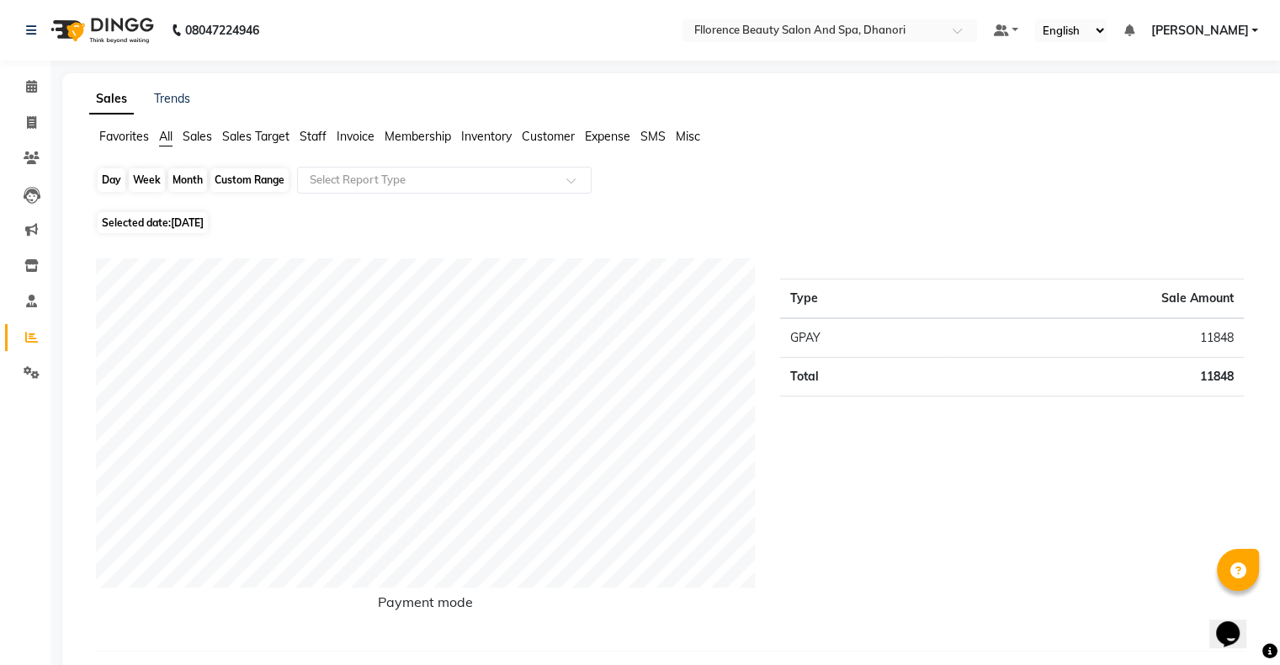
click at [104, 184] on div "Day" at bounding box center [112, 180] width 28 height 24
select select "9"
select select "2025"
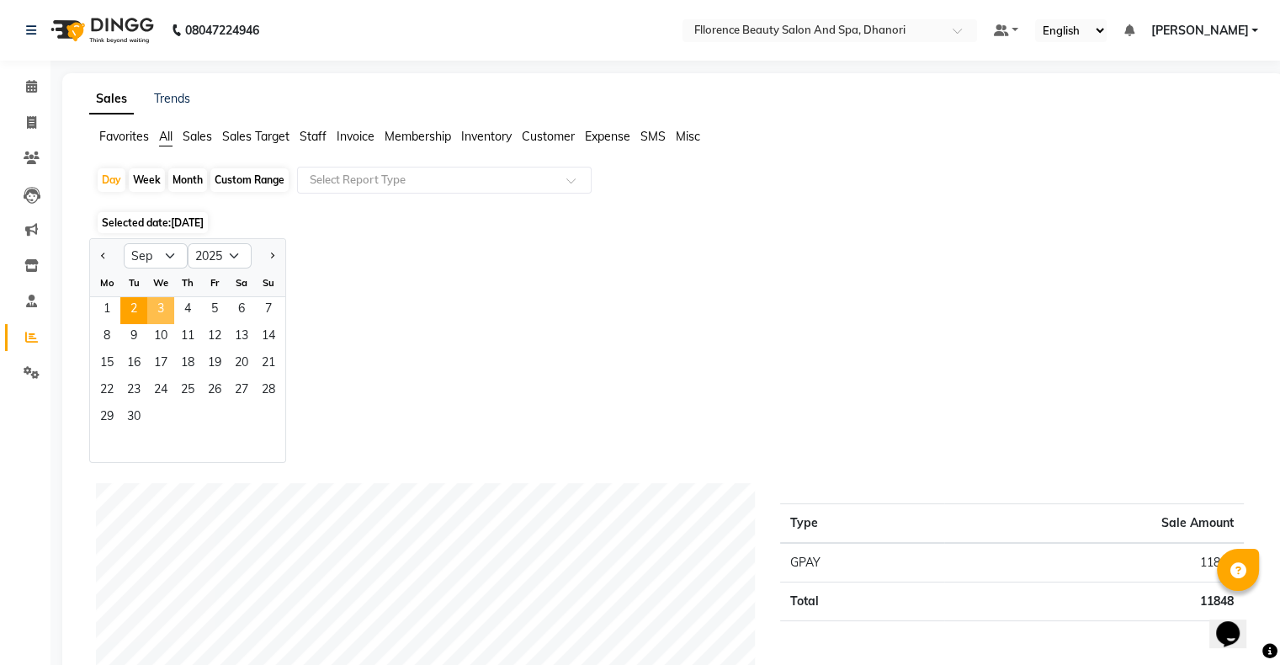
click at [165, 315] on span "3" at bounding box center [160, 310] width 27 height 27
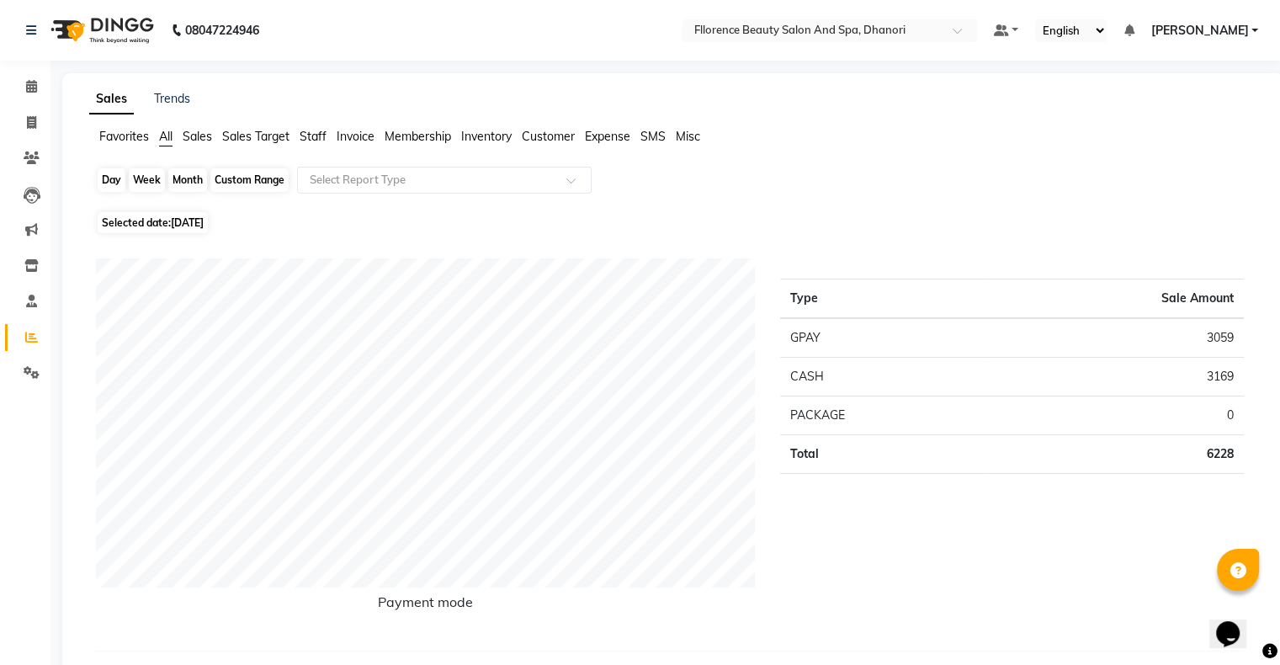
click at [101, 176] on div "Day" at bounding box center [112, 180] width 28 height 24
select select "9"
select select "2025"
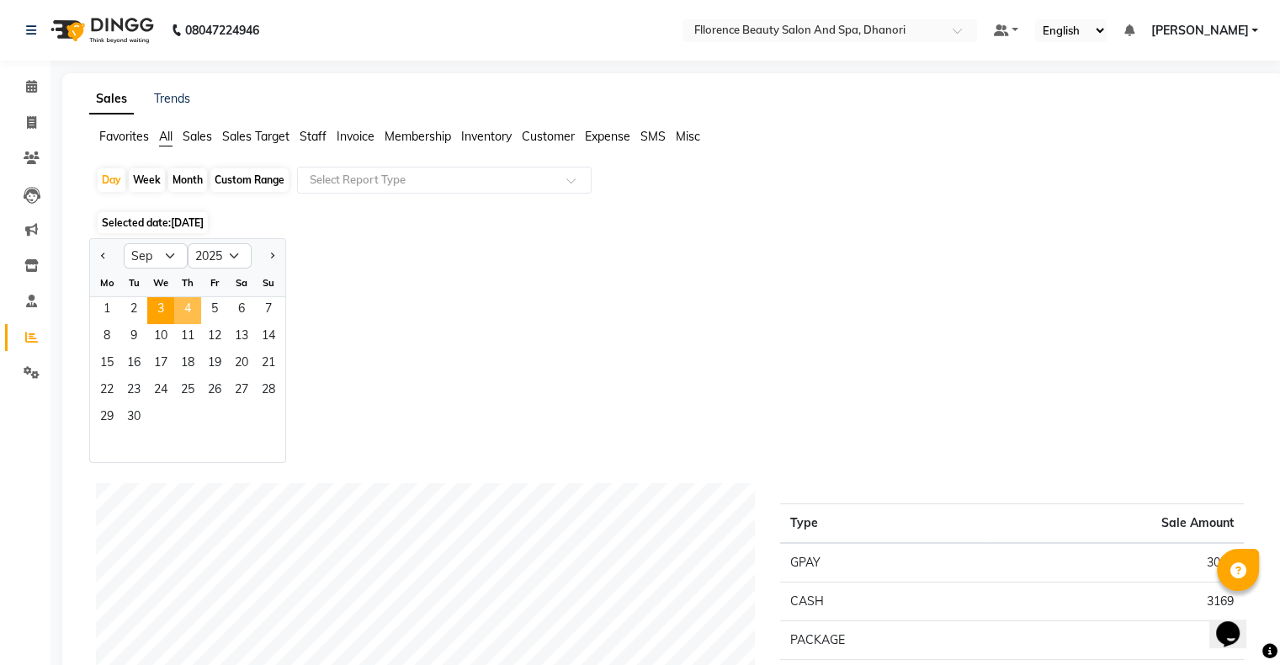
click at [194, 308] on span "4" at bounding box center [187, 310] width 27 height 27
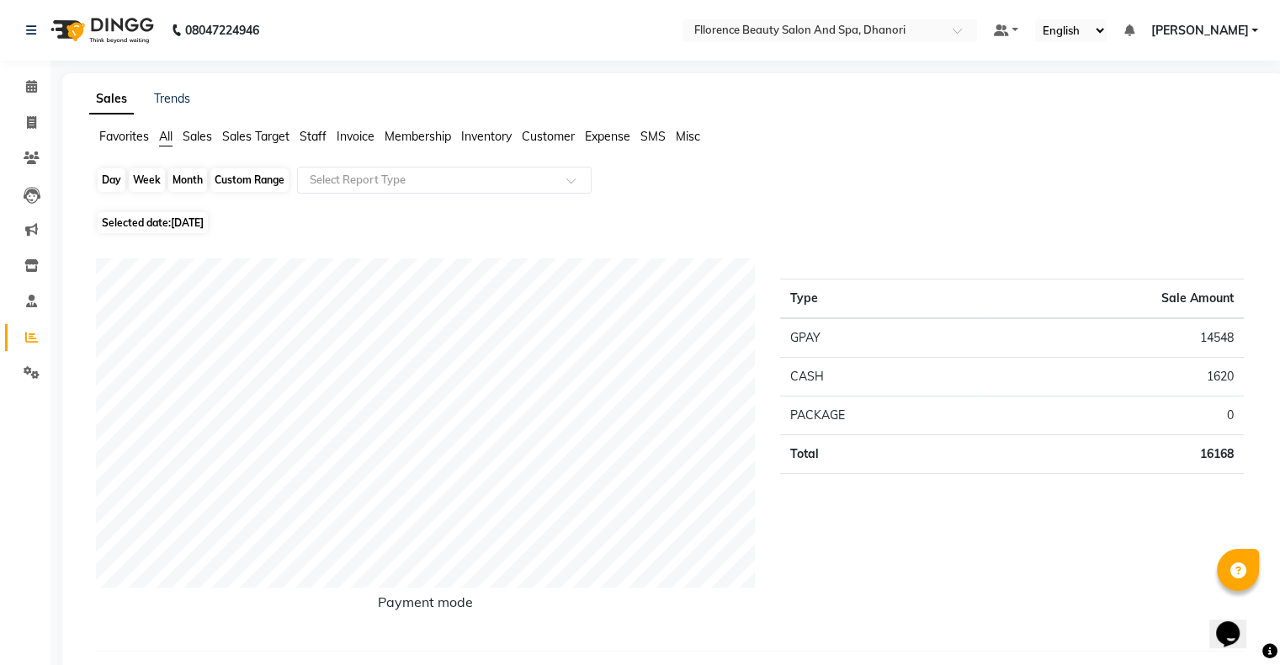
click at [101, 178] on div "Day" at bounding box center [112, 180] width 28 height 24
select select "9"
select select "2025"
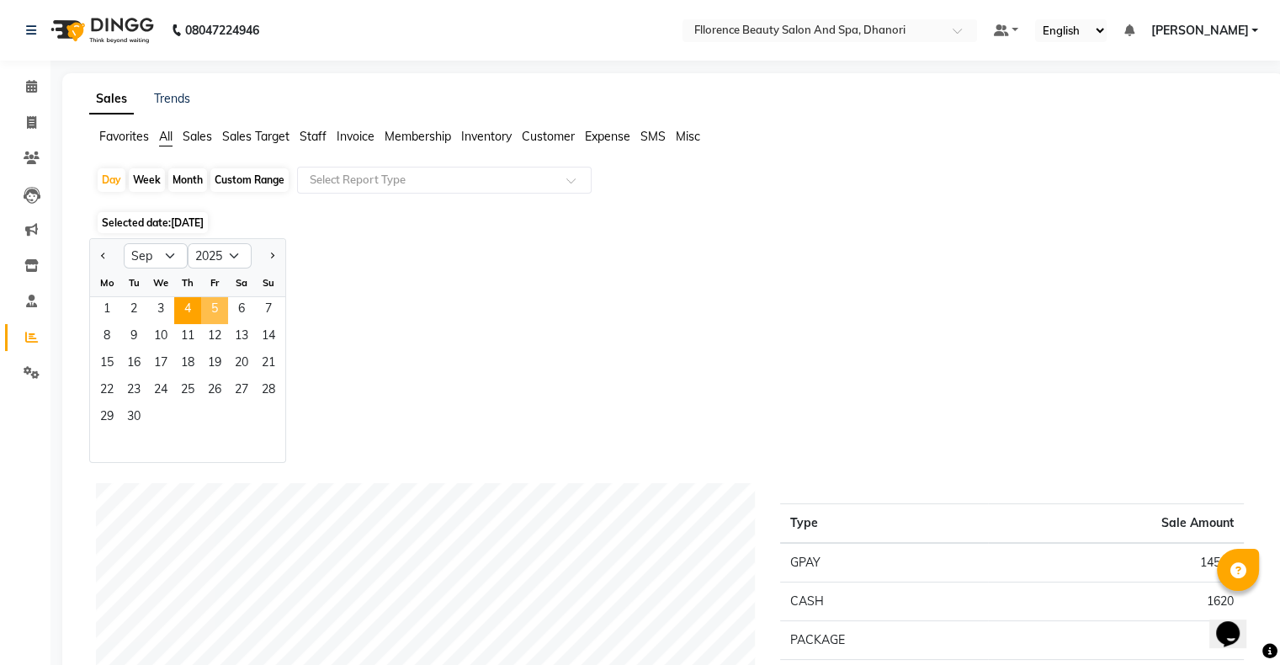
click at [219, 306] on span "5" at bounding box center [214, 310] width 27 height 27
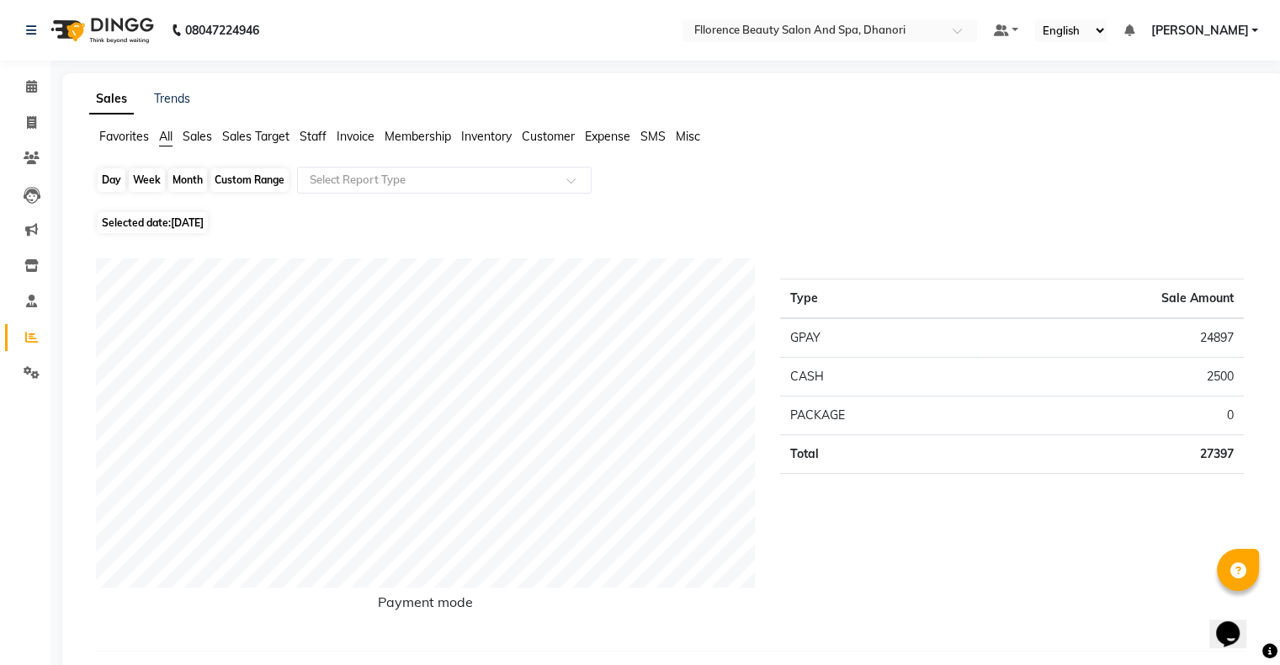
click at [111, 180] on div "Day" at bounding box center [112, 180] width 28 height 24
select select "9"
select select "2025"
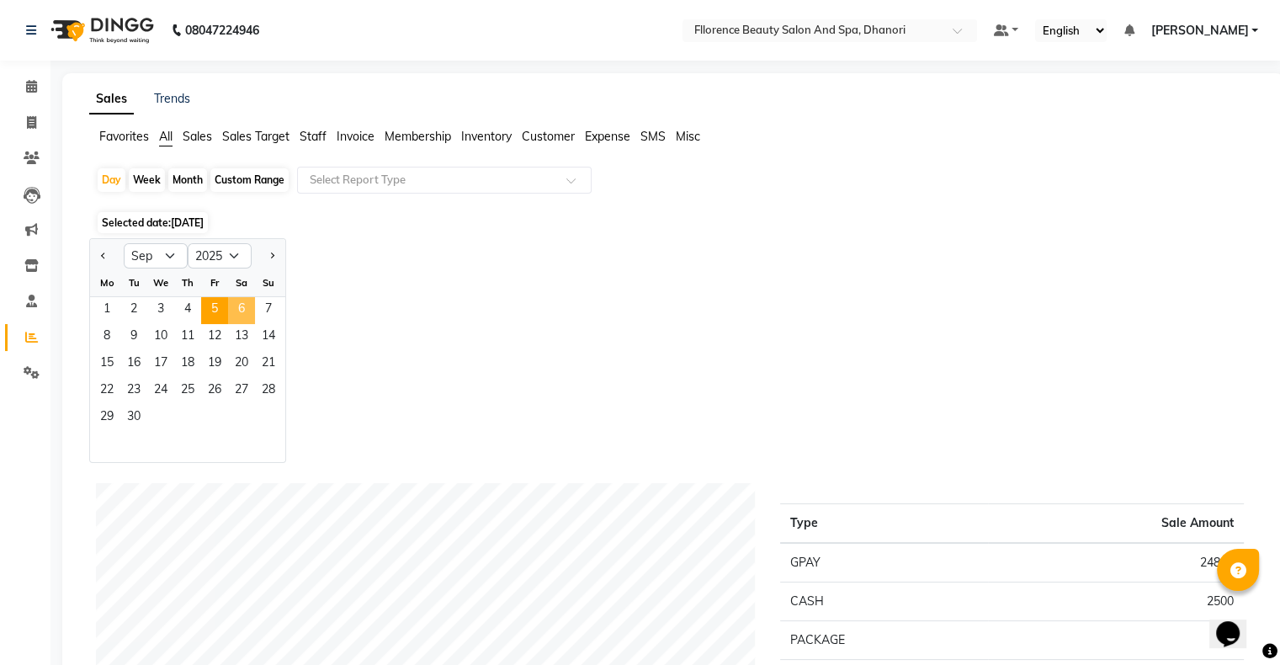
click at [244, 303] on span "6" at bounding box center [241, 310] width 27 height 27
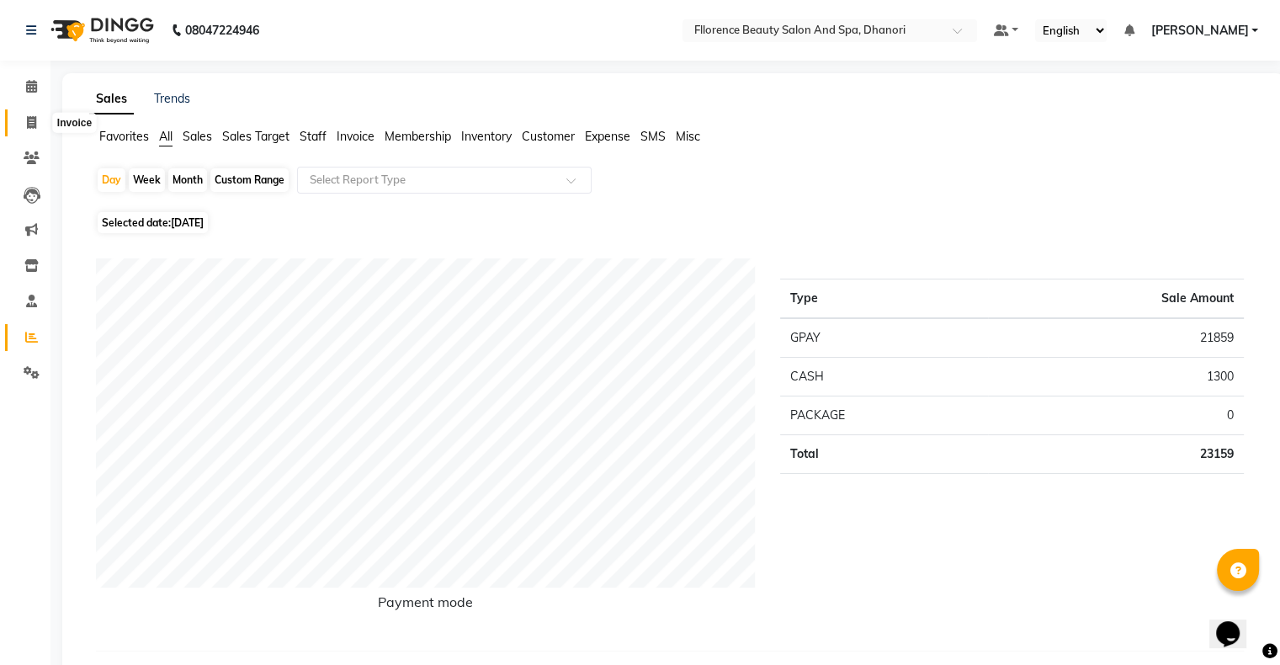
click at [34, 126] on icon at bounding box center [31, 122] width 9 height 13
select select "121"
select select "service"
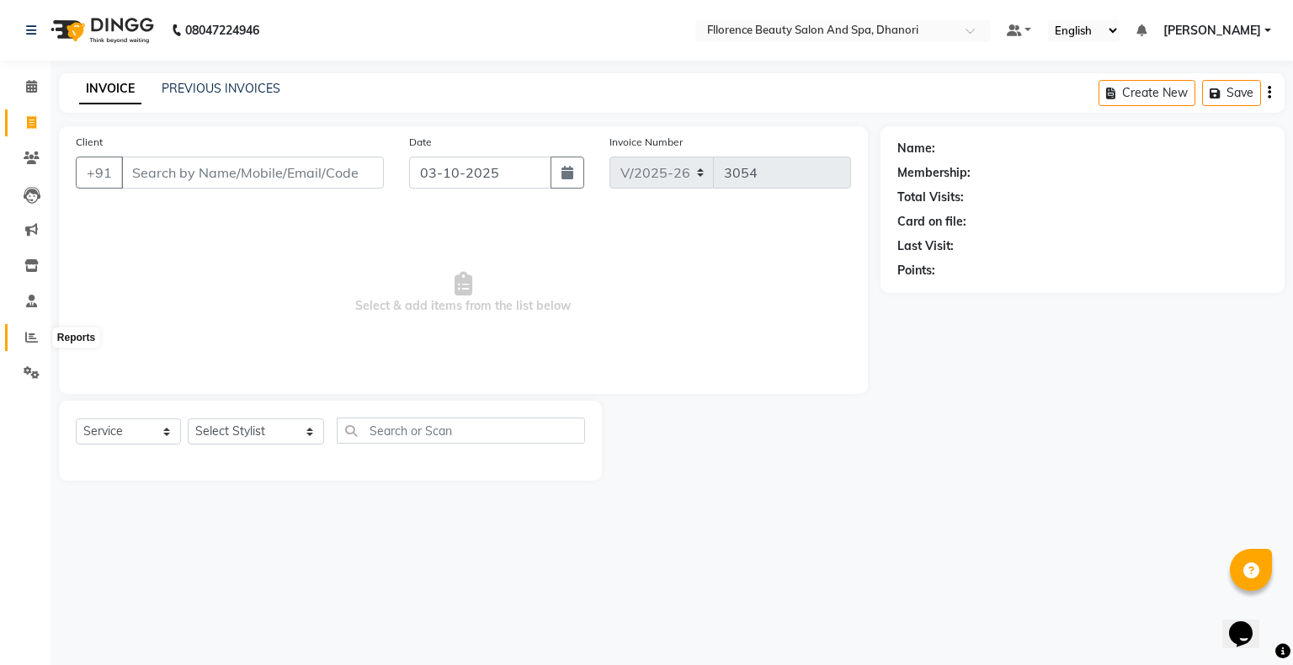
click at [29, 333] on icon at bounding box center [31, 337] width 13 height 13
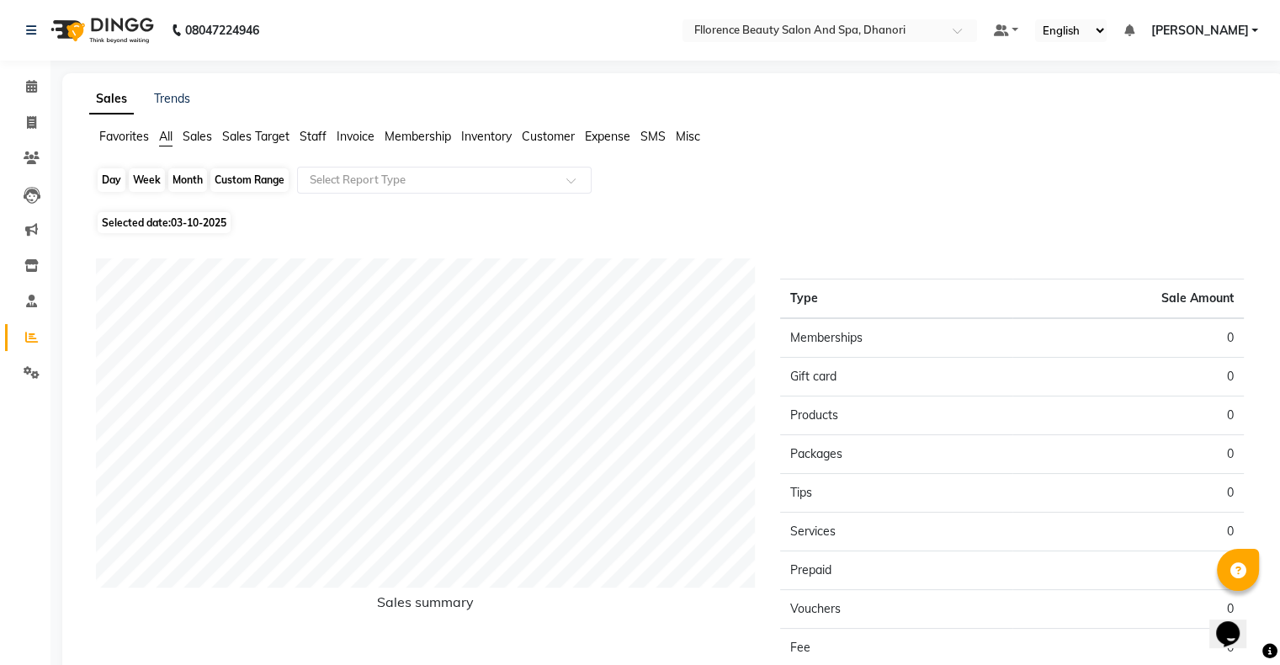
click at [108, 187] on div "Day" at bounding box center [112, 180] width 28 height 24
select select "10"
select select "2025"
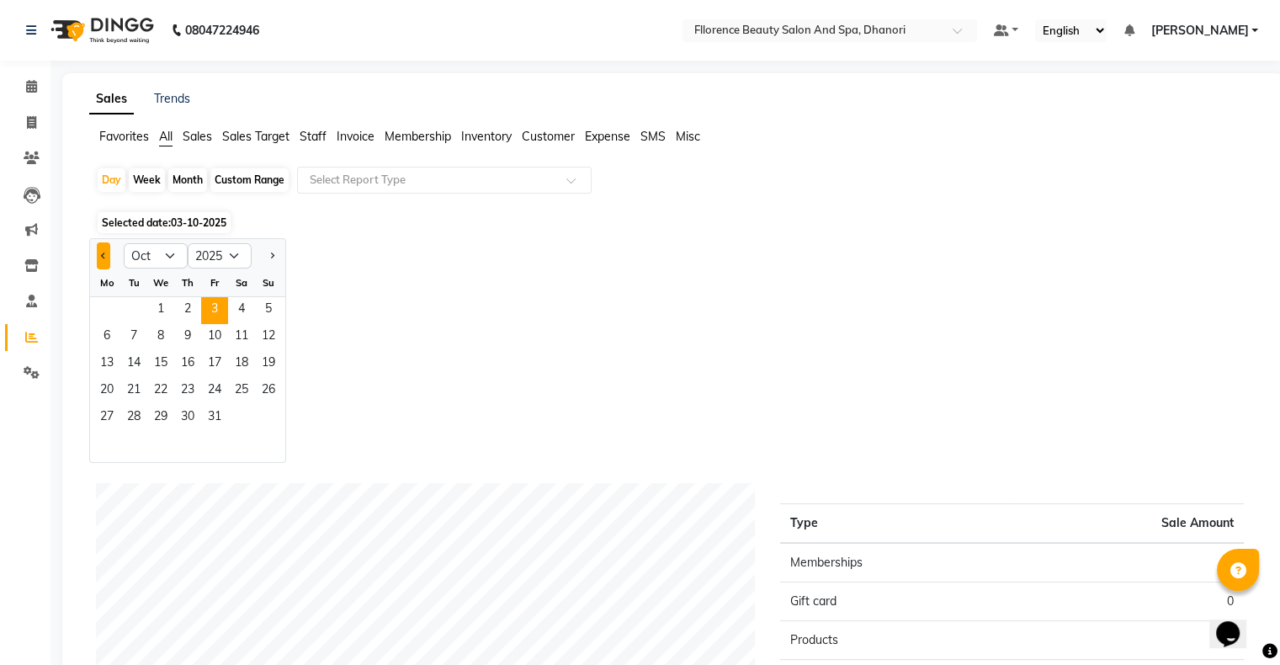
click at [101, 263] on button "Previous month" at bounding box center [103, 255] width 13 height 27
select select "9"
click at [111, 336] on span "8" at bounding box center [106, 337] width 27 height 27
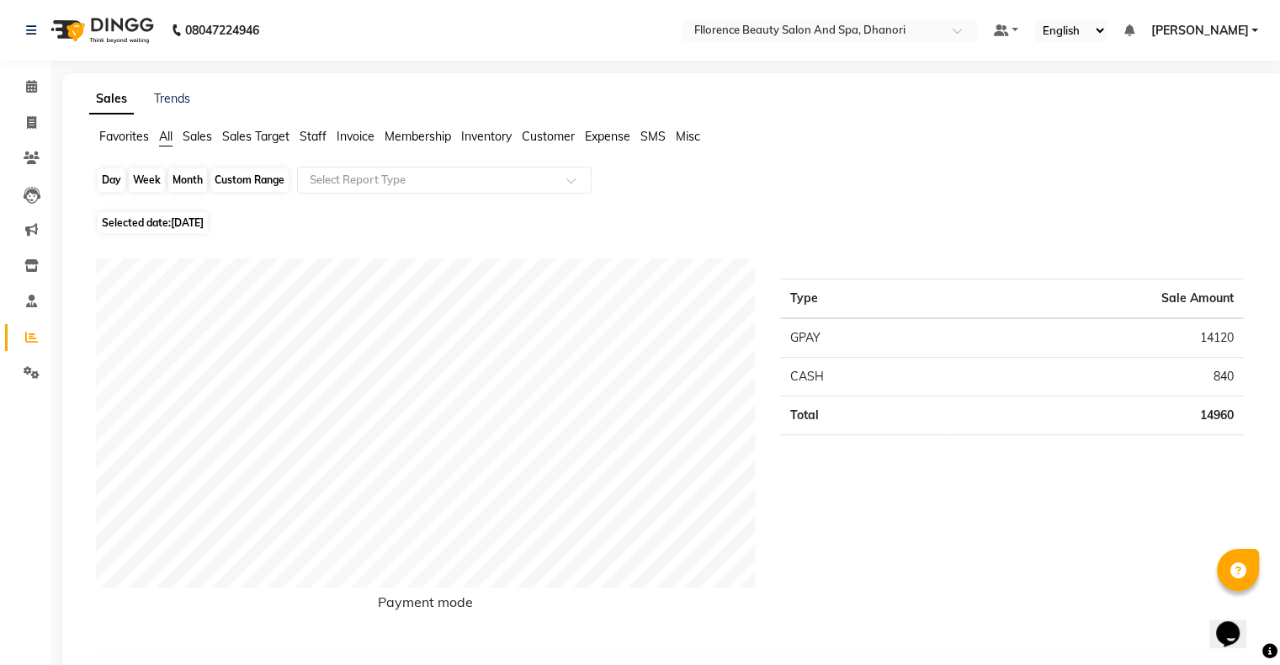
click at [101, 183] on div "Day" at bounding box center [112, 180] width 28 height 24
select select "9"
select select "2025"
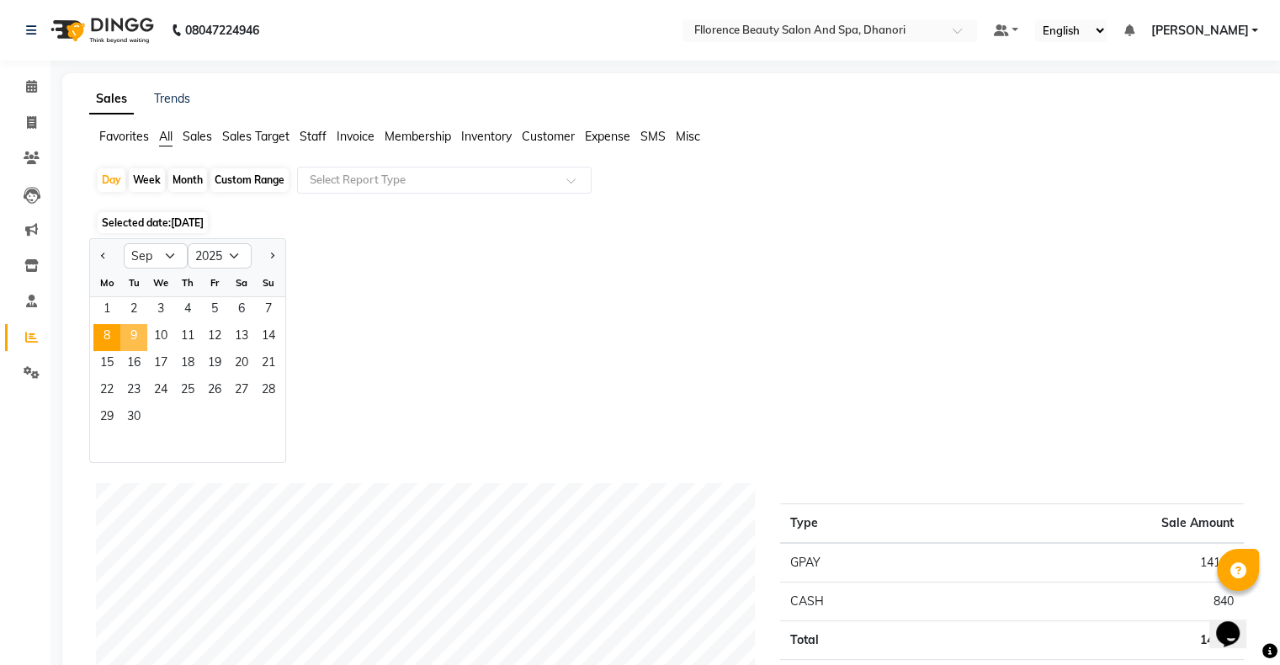
click at [138, 332] on span "9" at bounding box center [133, 337] width 27 height 27
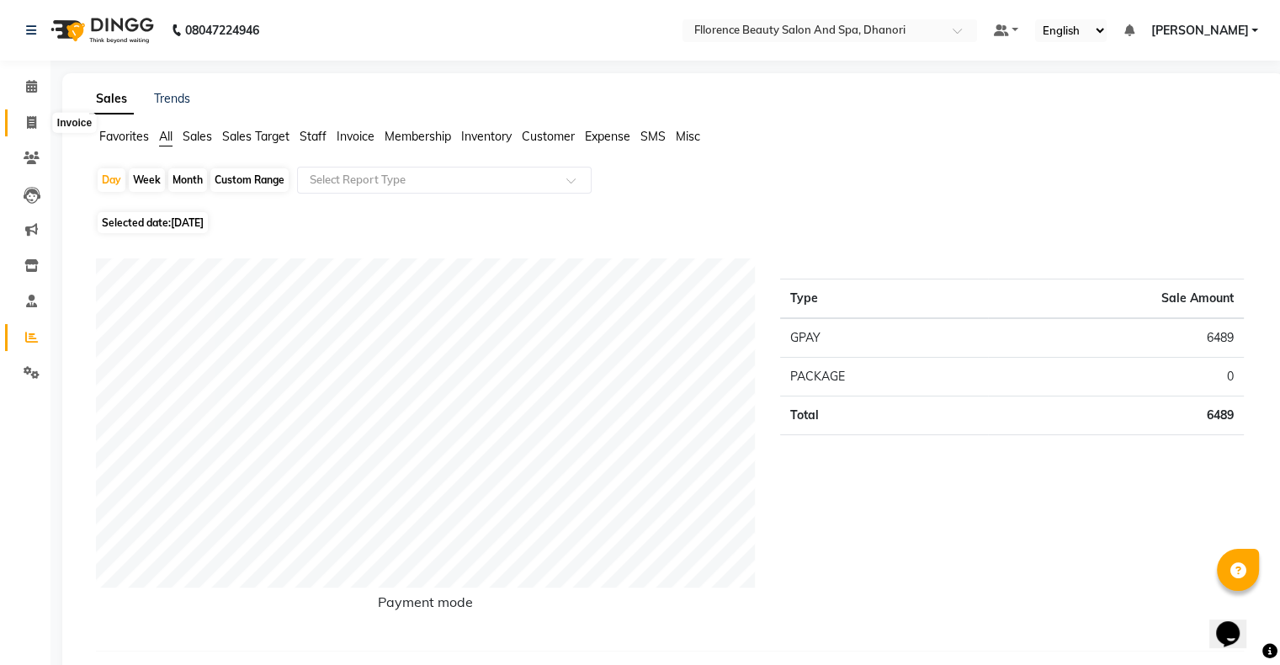
click at [25, 130] on span at bounding box center [31, 123] width 29 height 19
select select "service"
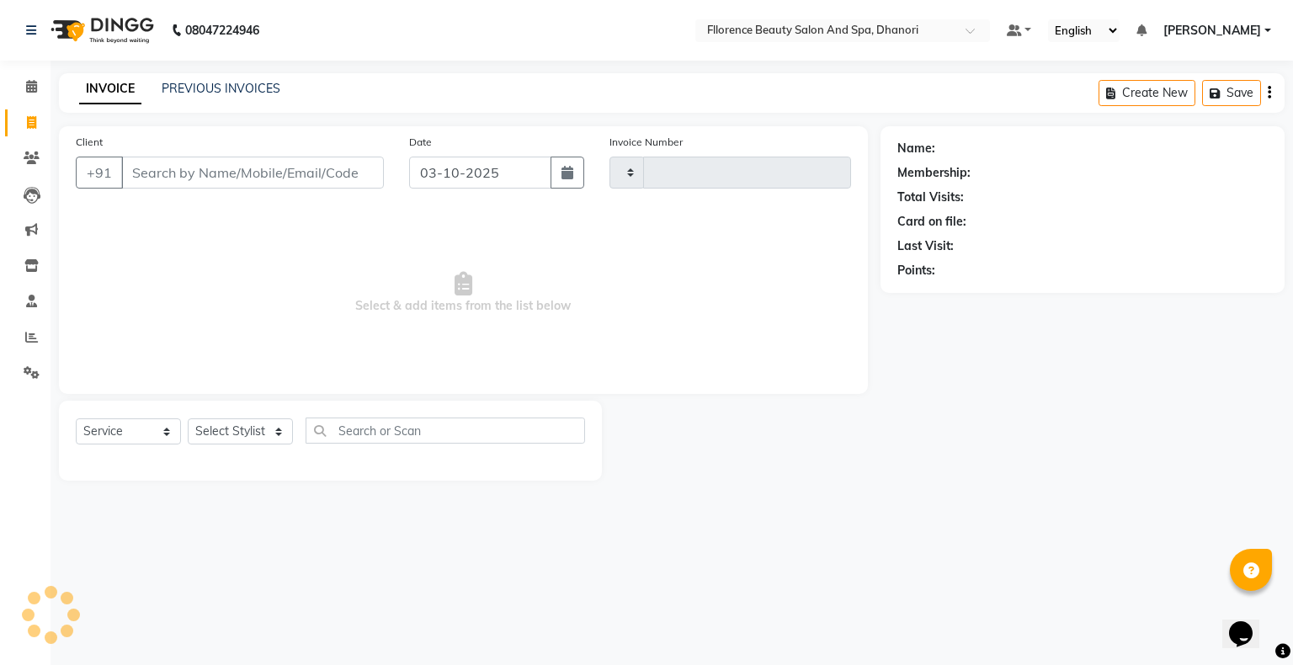
type input "3054"
select select "121"
click at [566, 183] on button "button" at bounding box center [568, 173] width 34 height 32
select select "10"
select select "2025"
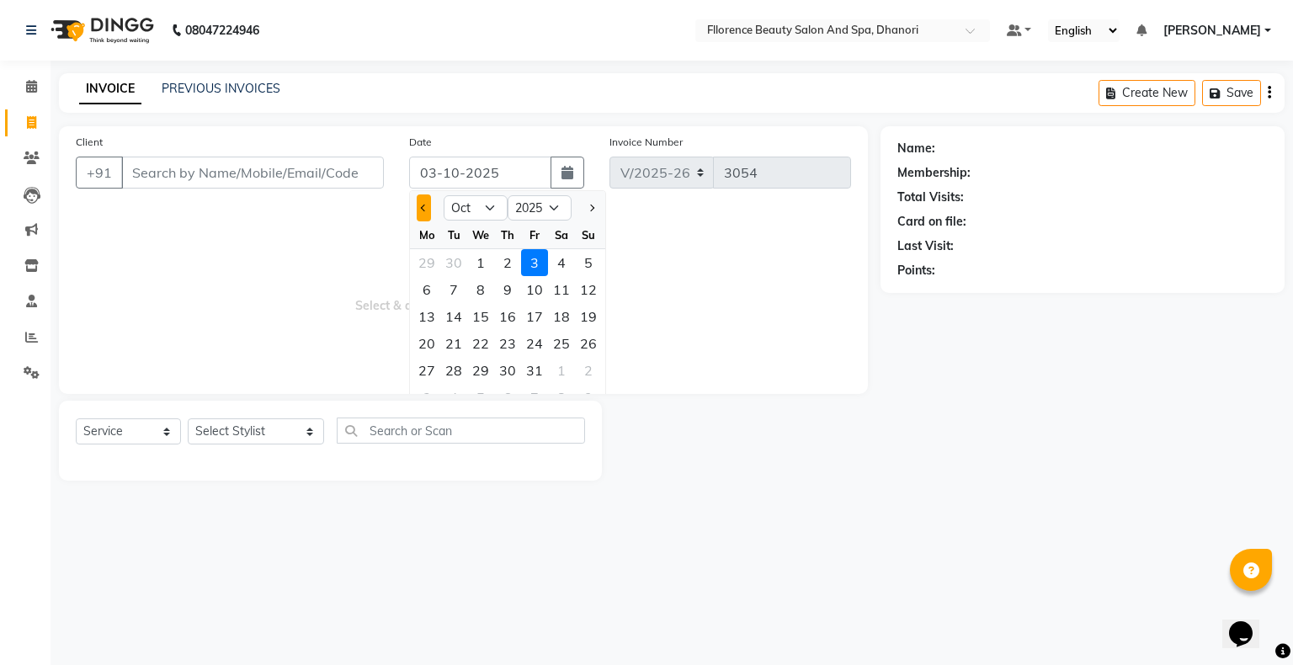
click at [421, 208] on span "Previous month" at bounding box center [424, 208] width 7 height 7
select select "9"
drag, startPoint x: 458, startPoint y: 290, endPoint x: 423, endPoint y: 280, distance: 36.0
click at [458, 291] on div "9" at bounding box center [453, 289] width 27 height 27
type input "[DATE]"
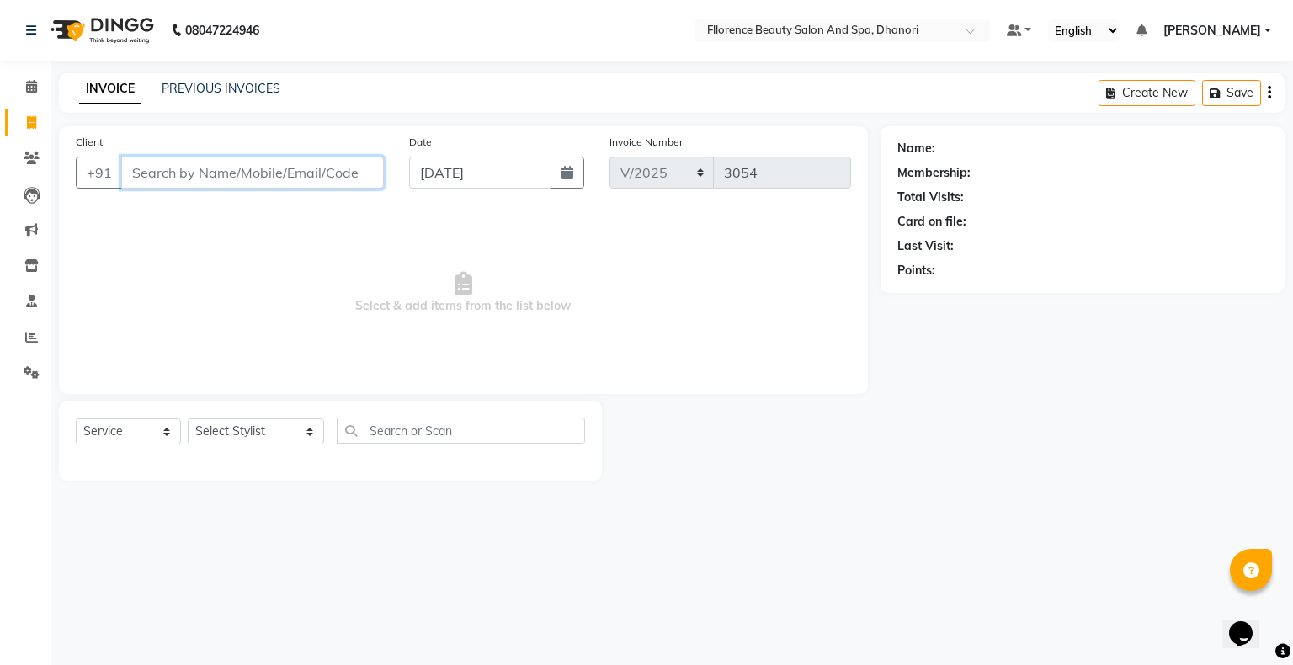
click at [284, 170] on input "Client" at bounding box center [252, 173] width 263 height 32
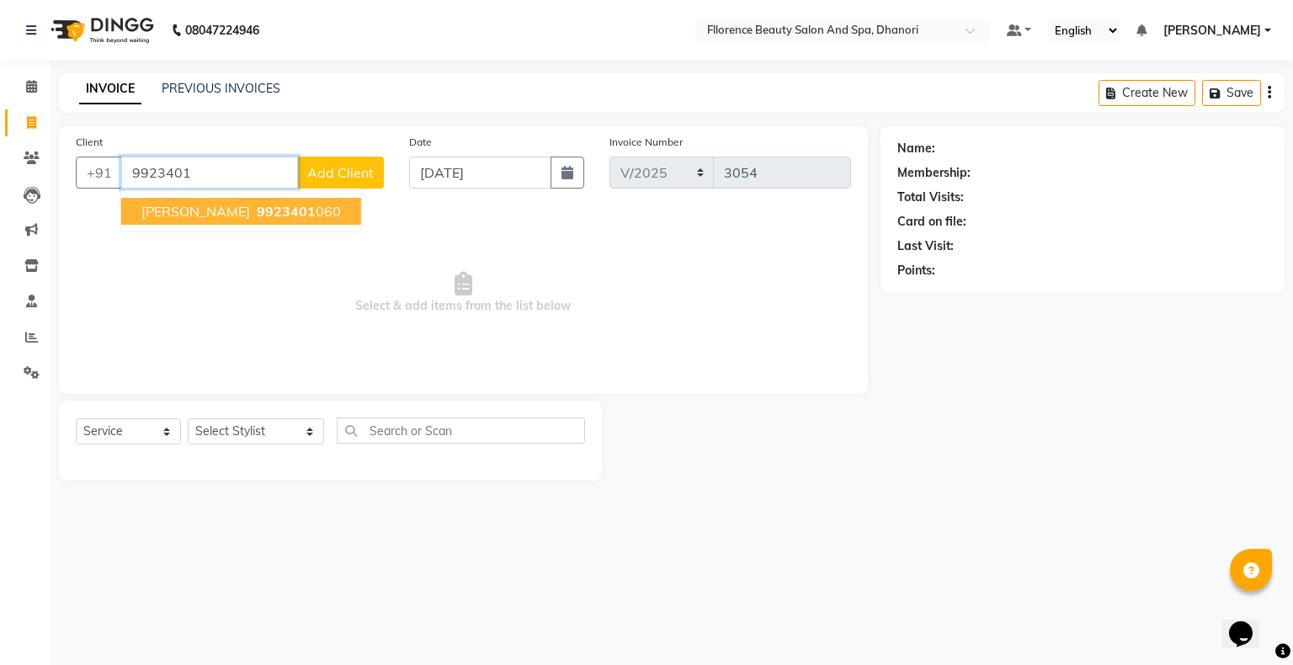
click at [257, 213] on span "9923401" at bounding box center [286, 211] width 59 height 17
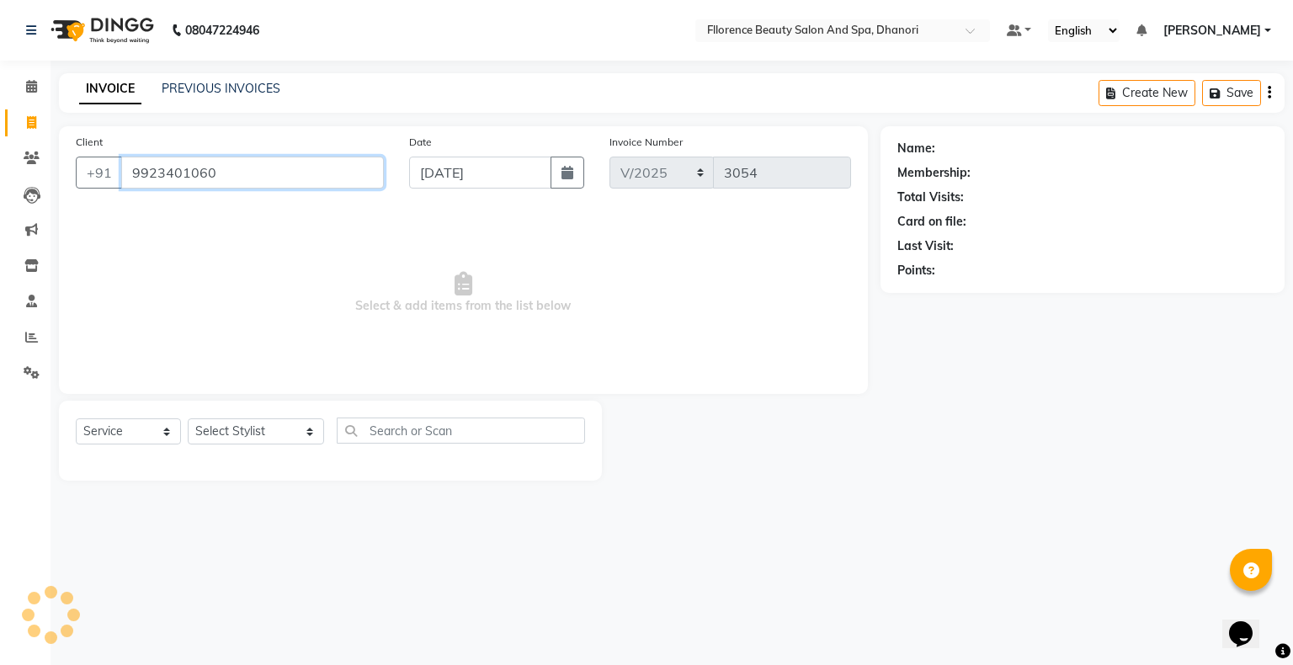
type input "9923401060"
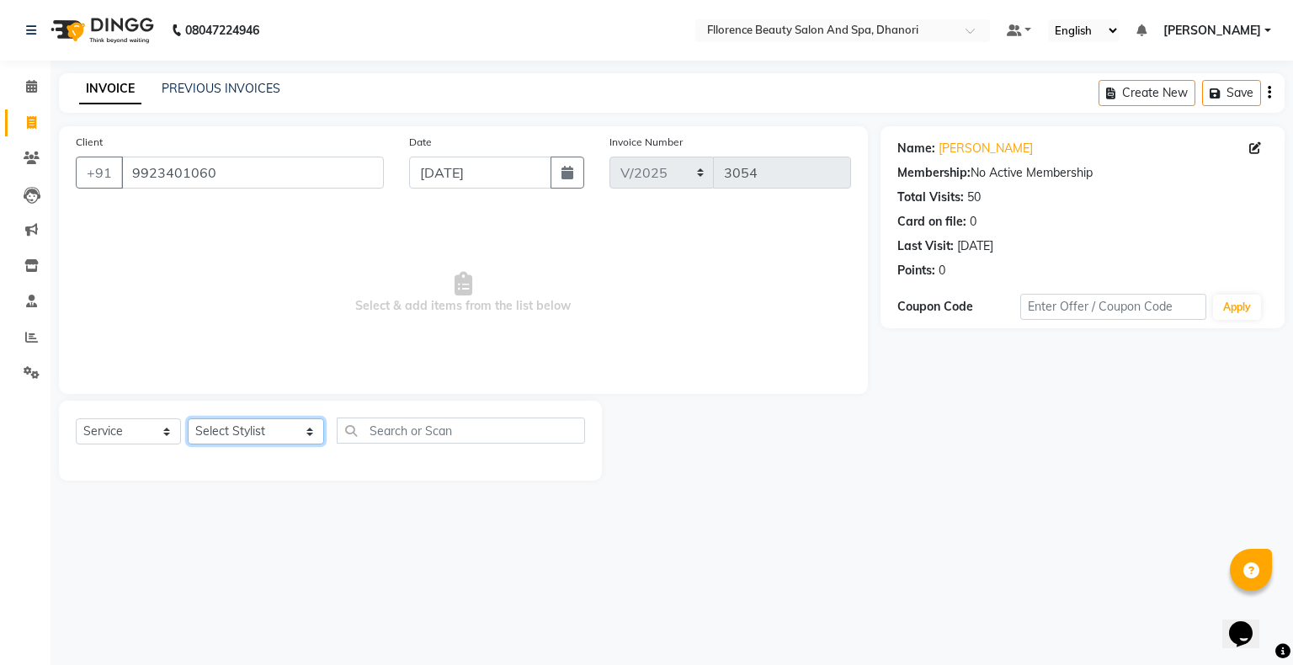
click at [253, 434] on select "Select Stylist [PERSON_NAME] [PERSON_NAME] arjun [PERSON_NAME] [PERSON_NAME] [P…" at bounding box center [256, 431] width 136 height 26
select select "7031"
click at [188, 419] on select "Select Stylist [PERSON_NAME] [PERSON_NAME] arjun [PERSON_NAME] [PERSON_NAME] [P…" at bounding box center [256, 431] width 136 height 26
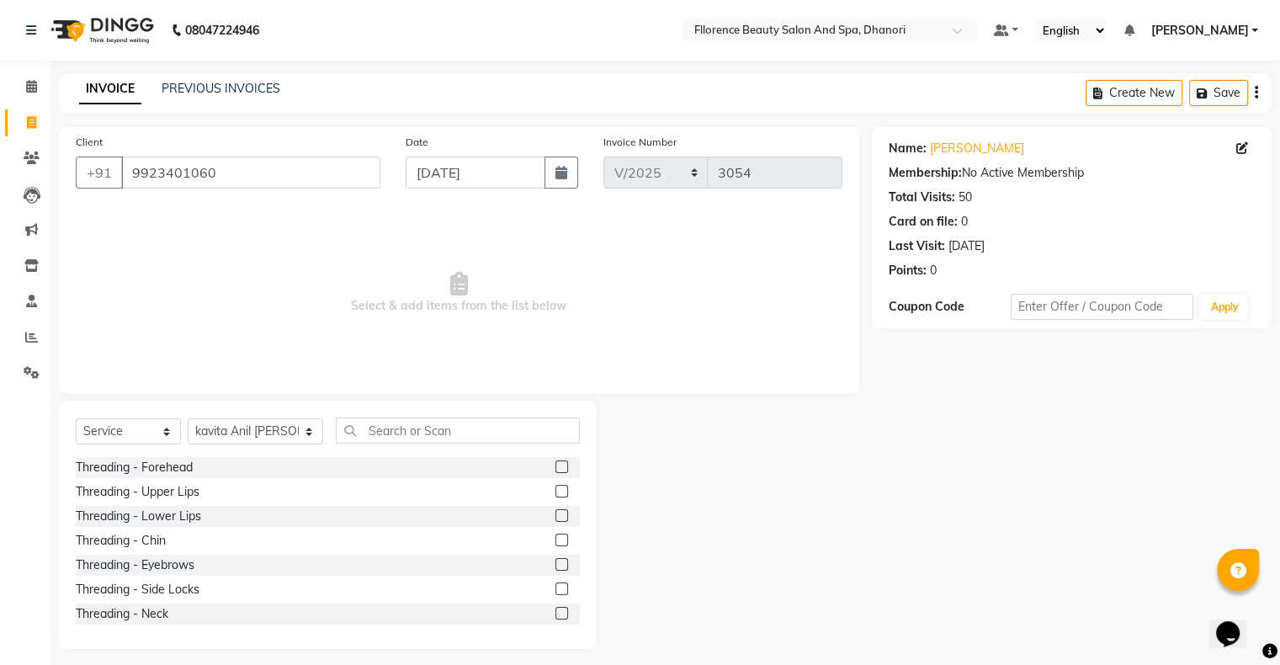
click at [390, 416] on div "Select Service Product Membership Package Voucher Prepaid Gift Card Select Styl…" at bounding box center [328, 525] width 538 height 248
drag, startPoint x: 397, startPoint y: 436, endPoint x: 403, endPoint y: 427, distance: 11.0
click at [400, 434] on input "text" at bounding box center [458, 431] width 244 height 26
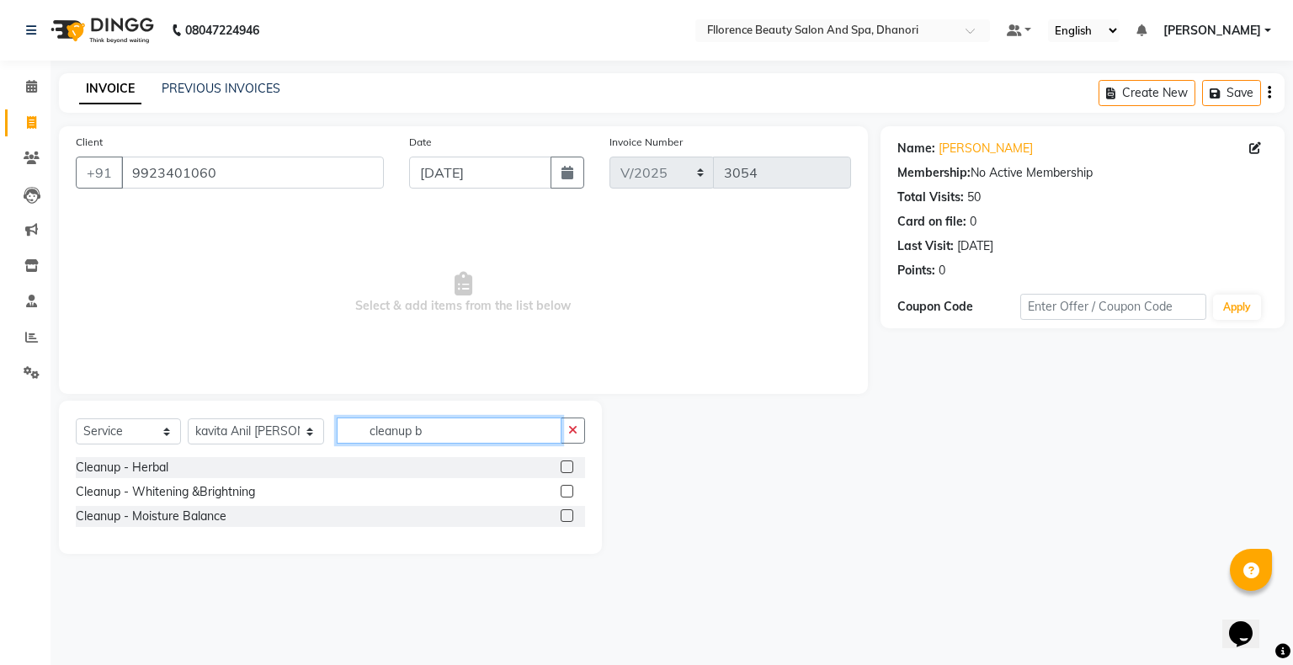
type input "cleanup b"
click at [564, 488] on label at bounding box center [567, 491] width 13 height 13
click at [564, 488] on input "checkbox" at bounding box center [566, 492] width 11 height 11
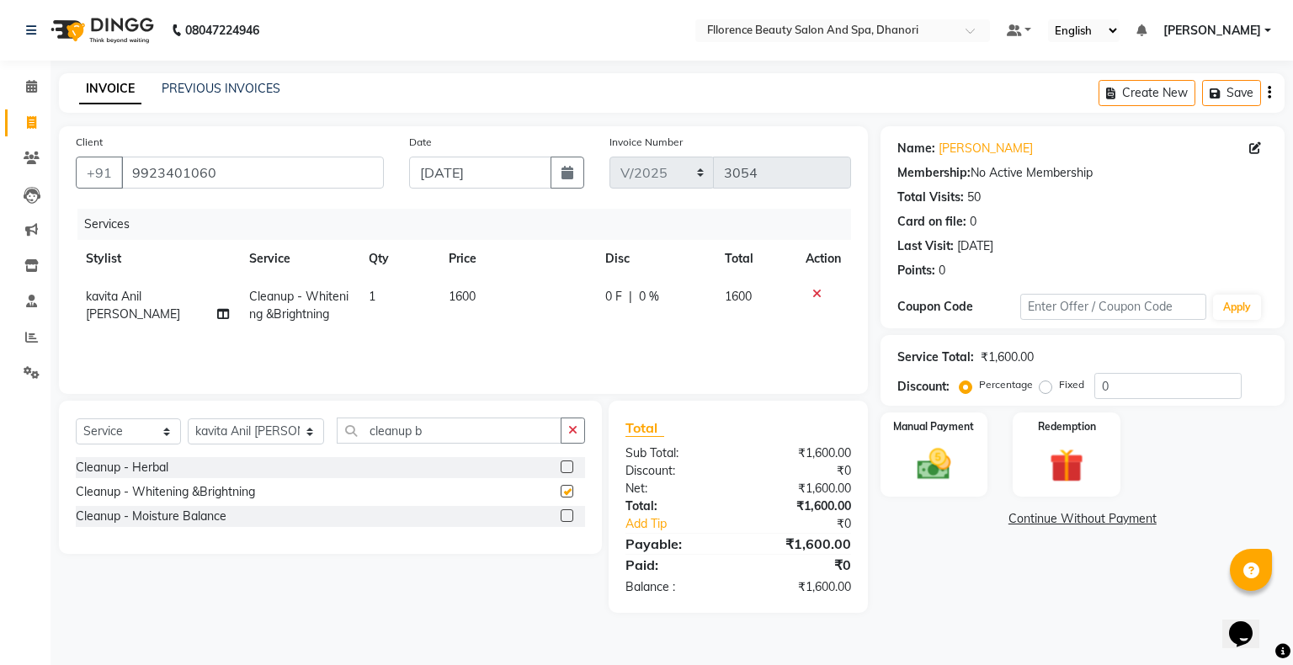
checkbox input "false"
click at [432, 433] on input "cleanup b" at bounding box center [449, 431] width 225 height 26
type input "c"
type input "d tan"
click at [566, 463] on label at bounding box center [567, 466] width 13 height 13
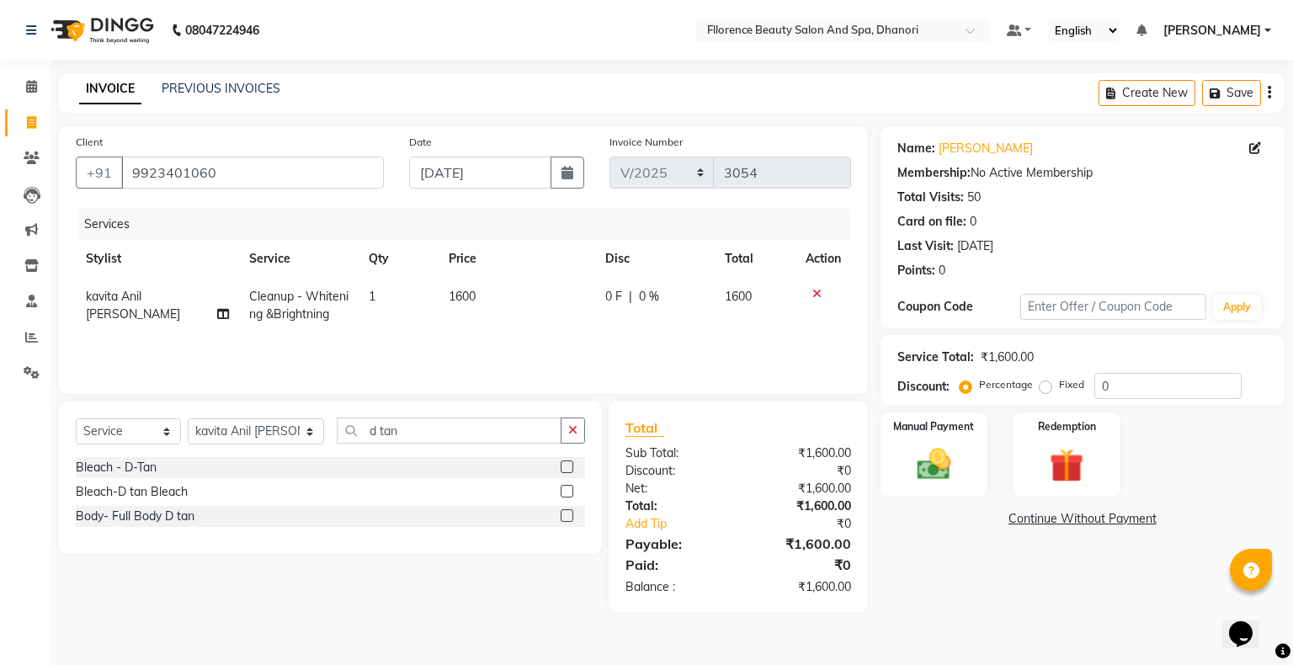
click at [566, 463] on input "checkbox" at bounding box center [566, 467] width 11 height 11
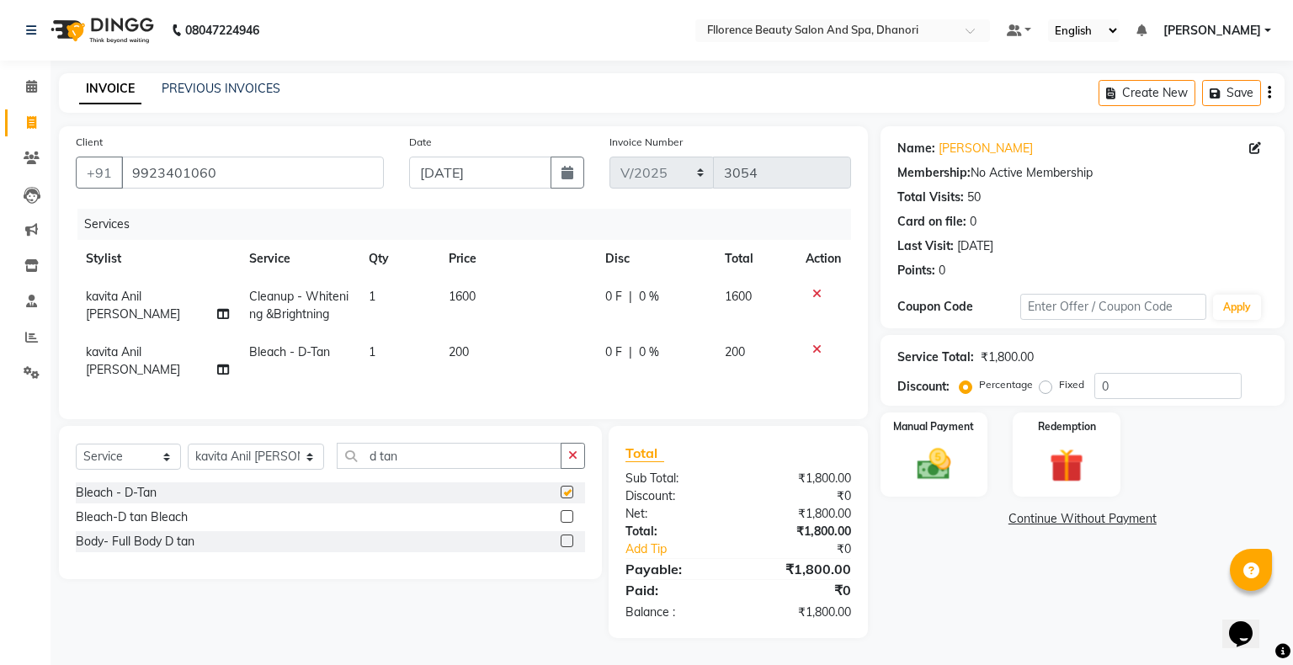
checkbox input "false"
click at [230, 450] on select "Select Stylist [PERSON_NAME] [PERSON_NAME] arjun [PERSON_NAME] [PERSON_NAME] [P…" at bounding box center [256, 457] width 136 height 26
click at [395, 629] on div "Select Service Product Membership Package Voucher Prepaid Gift Card Select Styl…" at bounding box center [324, 532] width 556 height 212
click at [256, 453] on select "Select Stylist [PERSON_NAME] [PERSON_NAME] arjun [PERSON_NAME] [PERSON_NAME] [P…" at bounding box center [256, 457] width 136 height 26
select select "86053"
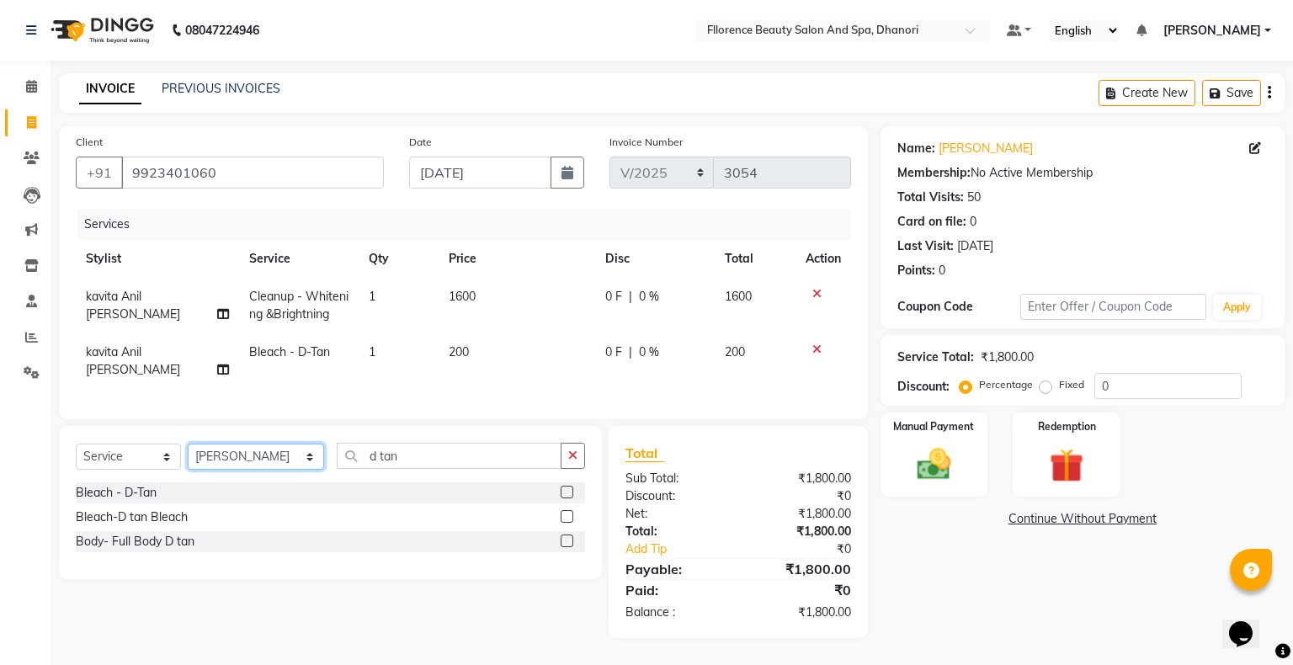
click at [188, 444] on select "Select Stylist [PERSON_NAME] [PERSON_NAME] arjun [PERSON_NAME] [PERSON_NAME] [P…" at bounding box center [256, 457] width 136 height 26
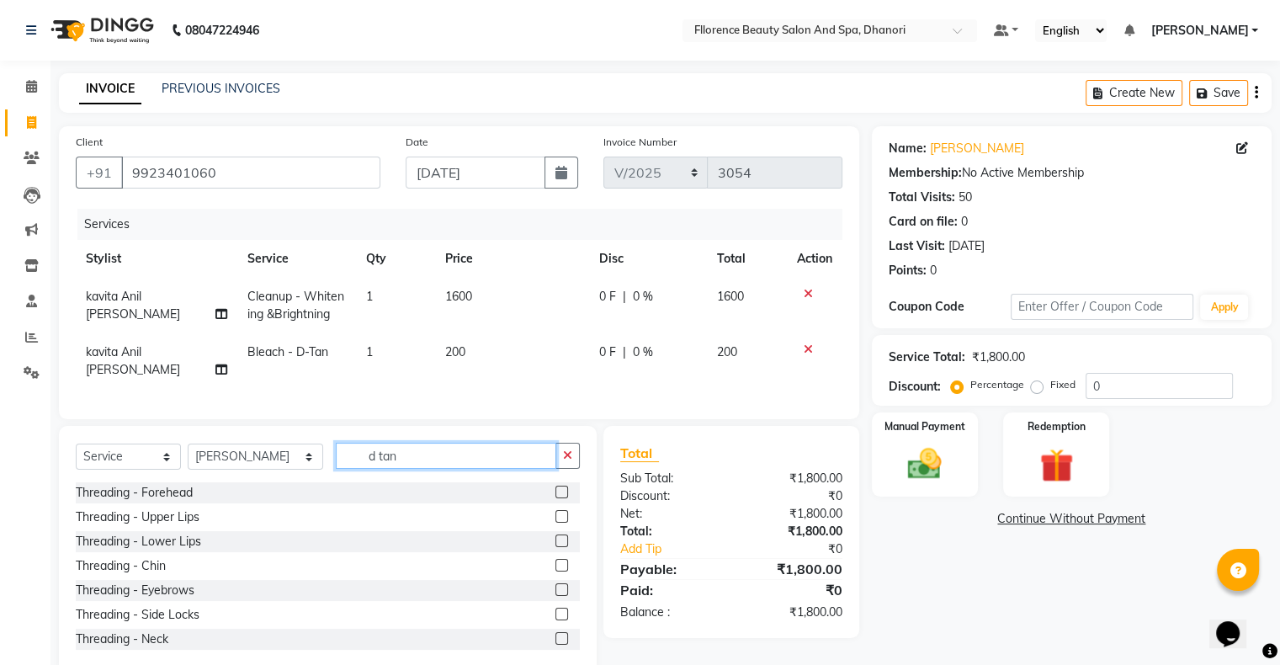
click at [401, 455] on input "d tan" at bounding box center [446, 456] width 221 height 26
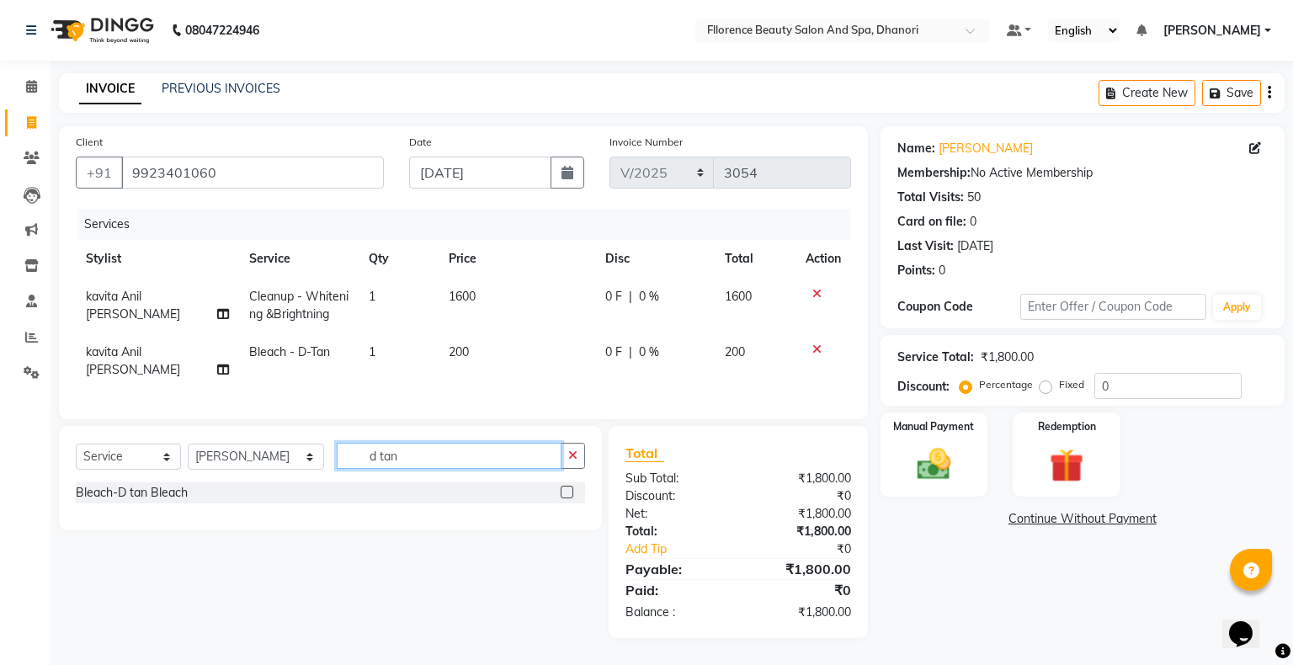
type input "d tan"
click at [570, 487] on label at bounding box center [567, 492] width 13 height 13
click at [570, 487] on input "checkbox" at bounding box center [566, 492] width 11 height 11
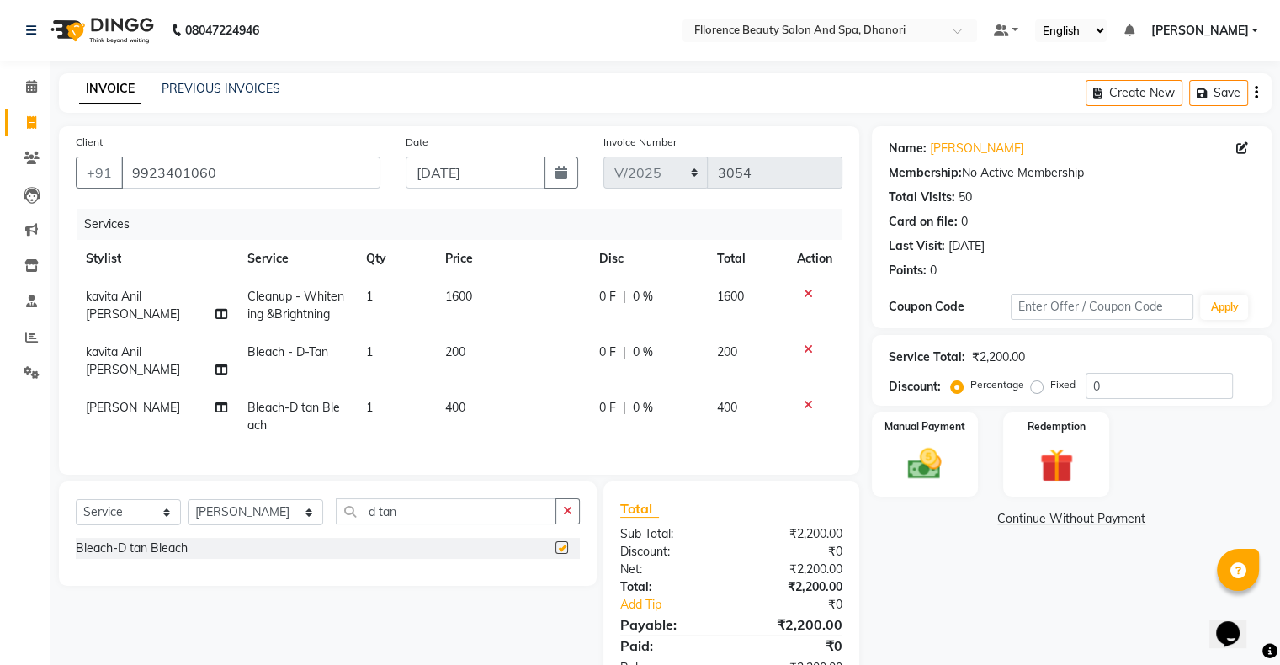
checkbox input "false"
drag, startPoint x: 808, startPoint y: 381, endPoint x: 790, endPoint y: 399, distance: 25.6
click at [808, 399] on icon at bounding box center [808, 405] width 9 height 12
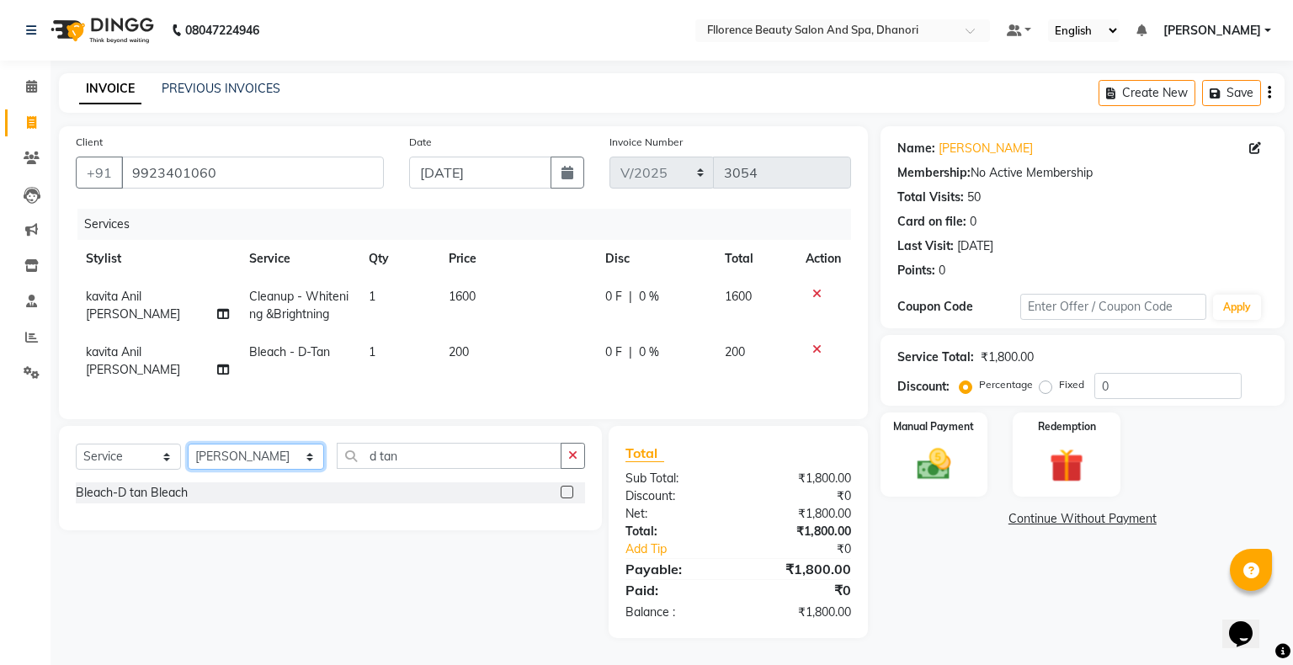
click at [244, 448] on select "Select Stylist [PERSON_NAME] [PERSON_NAME] arjun [PERSON_NAME] [PERSON_NAME] [P…" at bounding box center [256, 457] width 136 height 26
select select "3775"
click at [188, 444] on select "Select Stylist [PERSON_NAME] [PERSON_NAME] arjun [PERSON_NAME] [PERSON_NAME] [P…" at bounding box center [256, 457] width 136 height 26
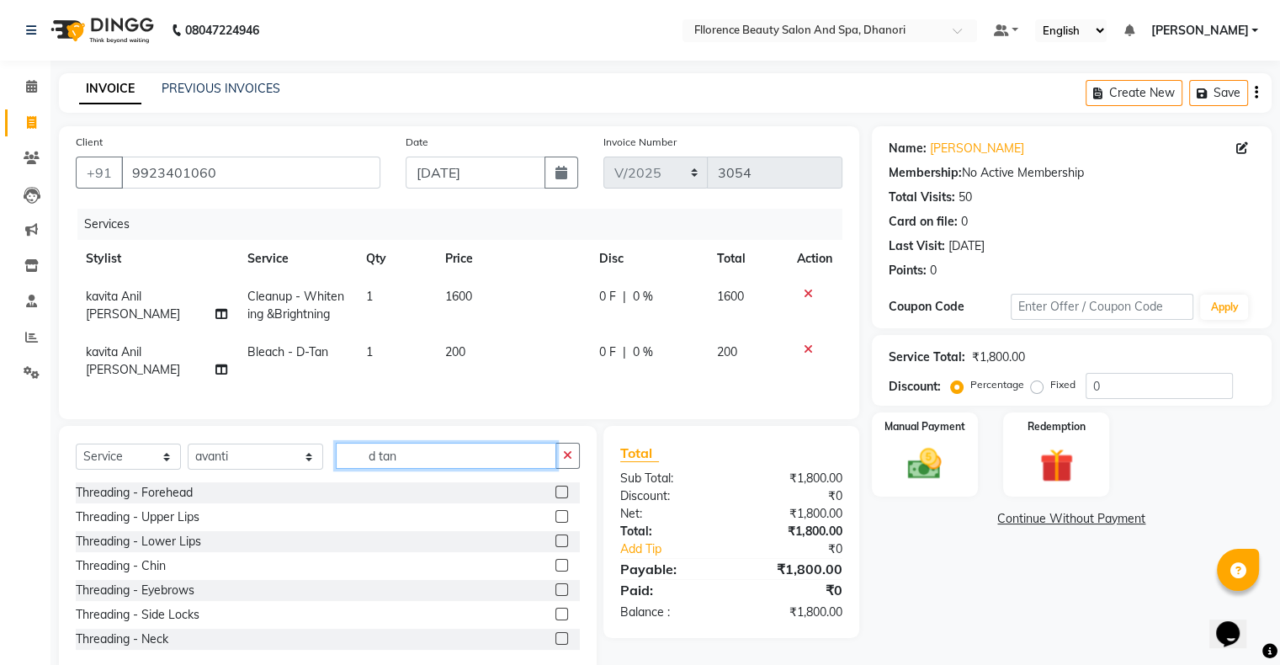
click at [417, 455] on input "d tan" at bounding box center [446, 456] width 221 height 26
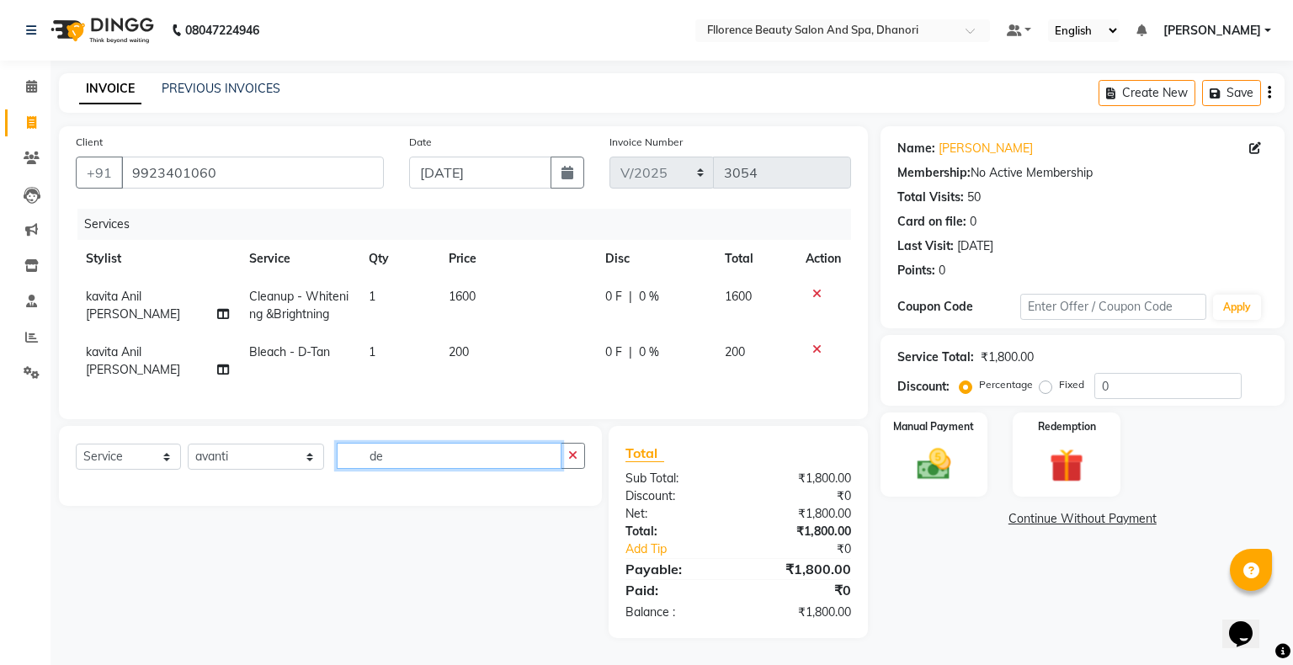
type input "d"
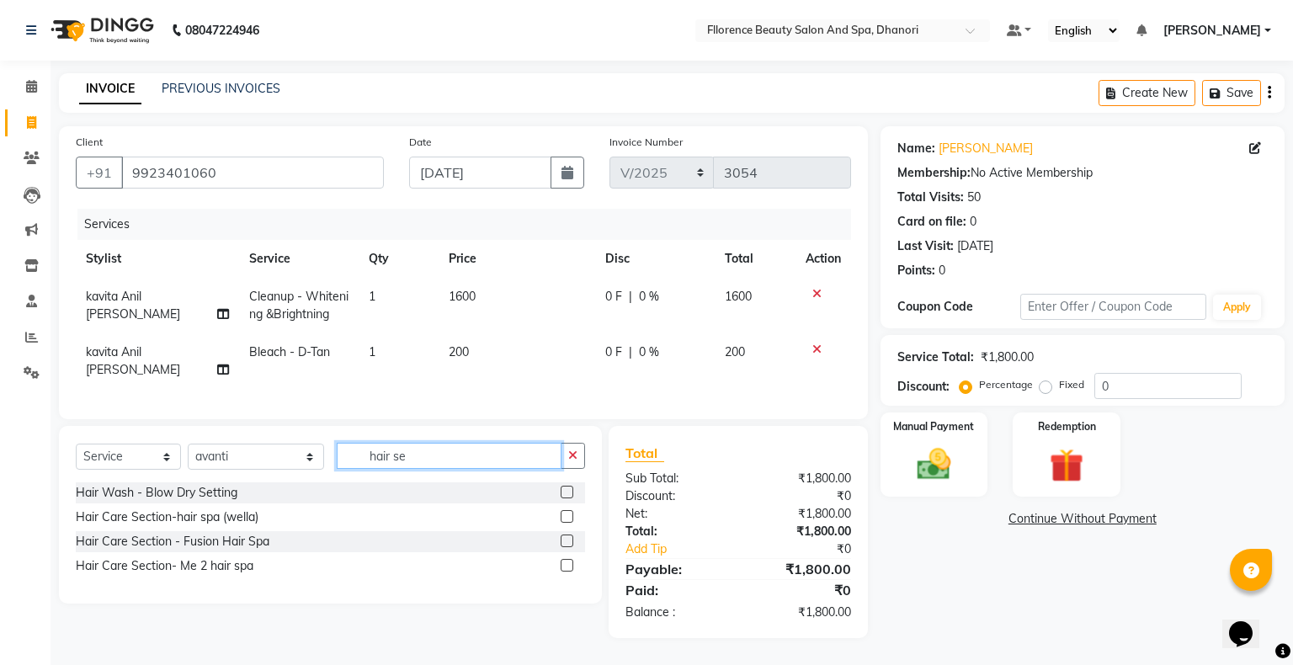
type input "hair se"
click at [566, 486] on label at bounding box center [567, 492] width 13 height 13
click at [566, 487] on input "checkbox" at bounding box center [566, 492] width 11 height 11
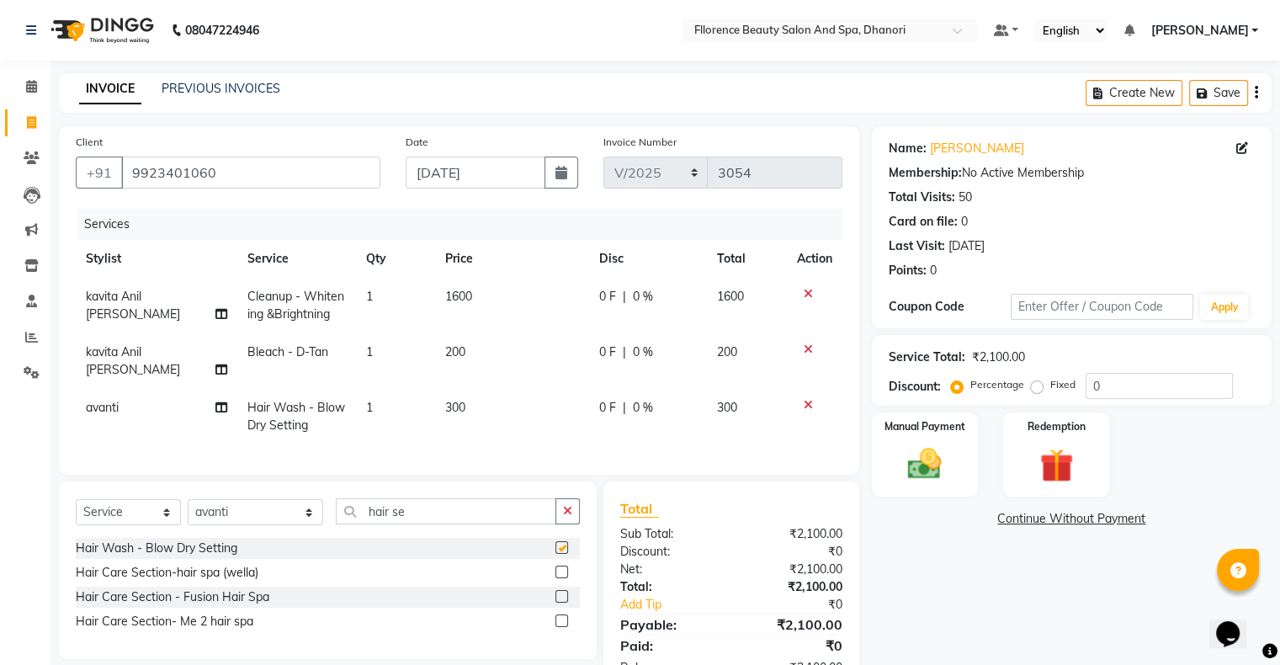
checkbox input "false"
drag, startPoint x: 450, startPoint y: 385, endPoint x: 461, endPoint y: 390, distance: 12.8
click at [455, 400] on span "300" at bounding box center [455, 407] width 20 height 15
select select "3775"
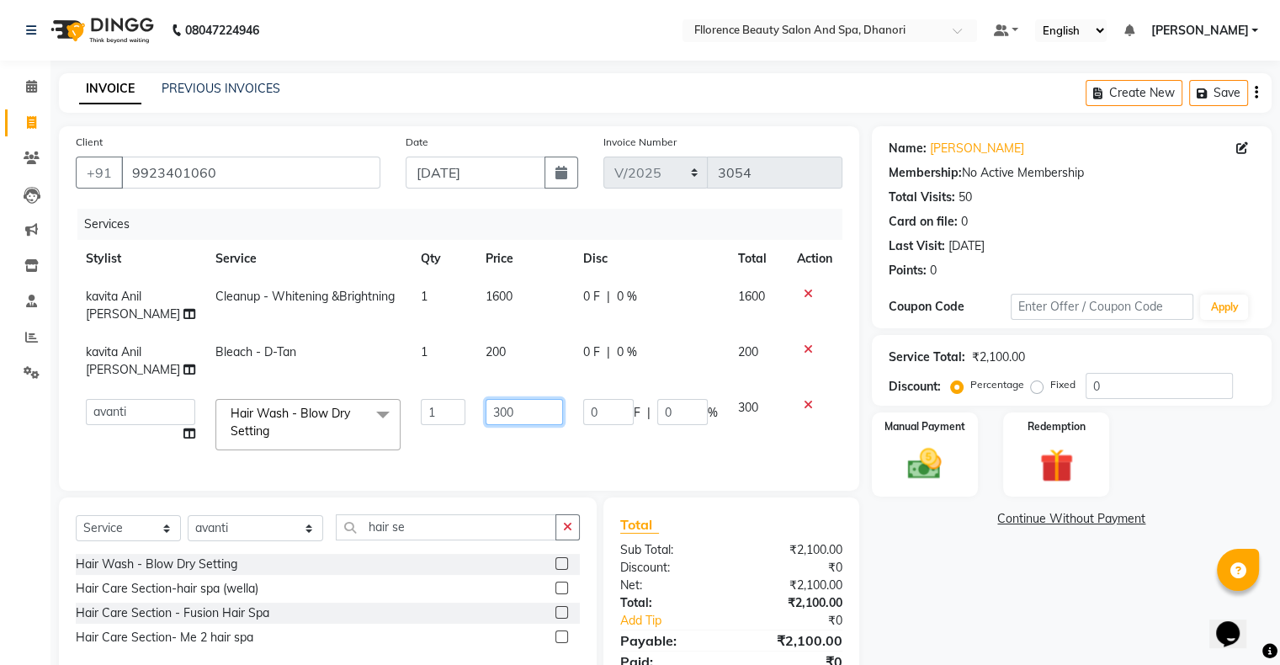
click at [504, 407] on input "300" at bounding box center [524, 412] width 77 height 26
type input "350"
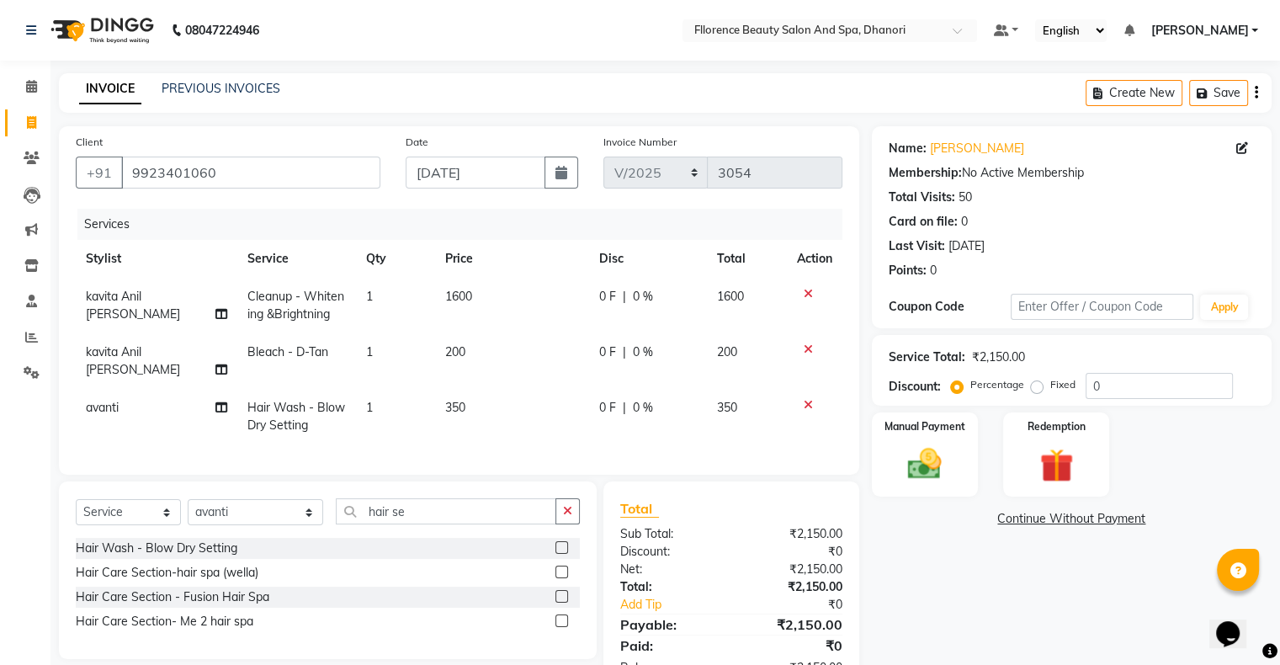
click at [936, 632] on div "Name: [PERSON_NAME] Membership: No Active Membership Total Visits: 50 Card on f…" at bounding box center [1078, 409] width 413 height 567
click at [897, 453] on img at bounding box center [925, 464] width 56 height 40
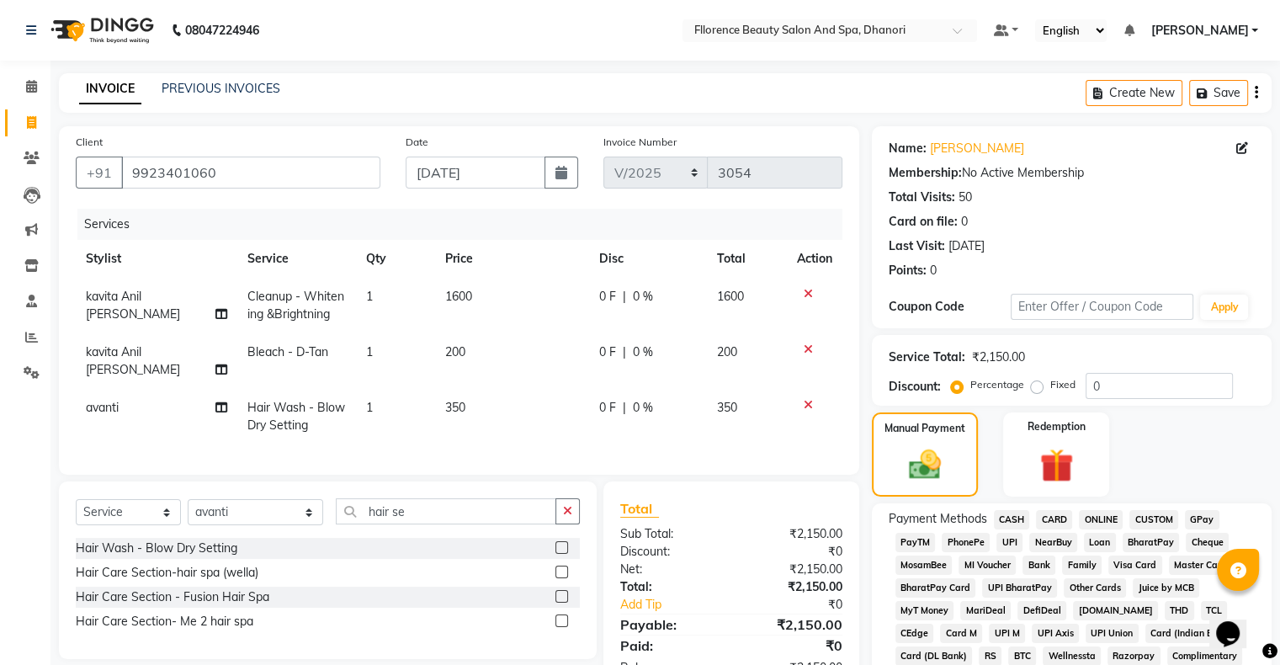
click at [1207, 516] on span "GPay" at bounding box center [1202, 519] width 35 height 19
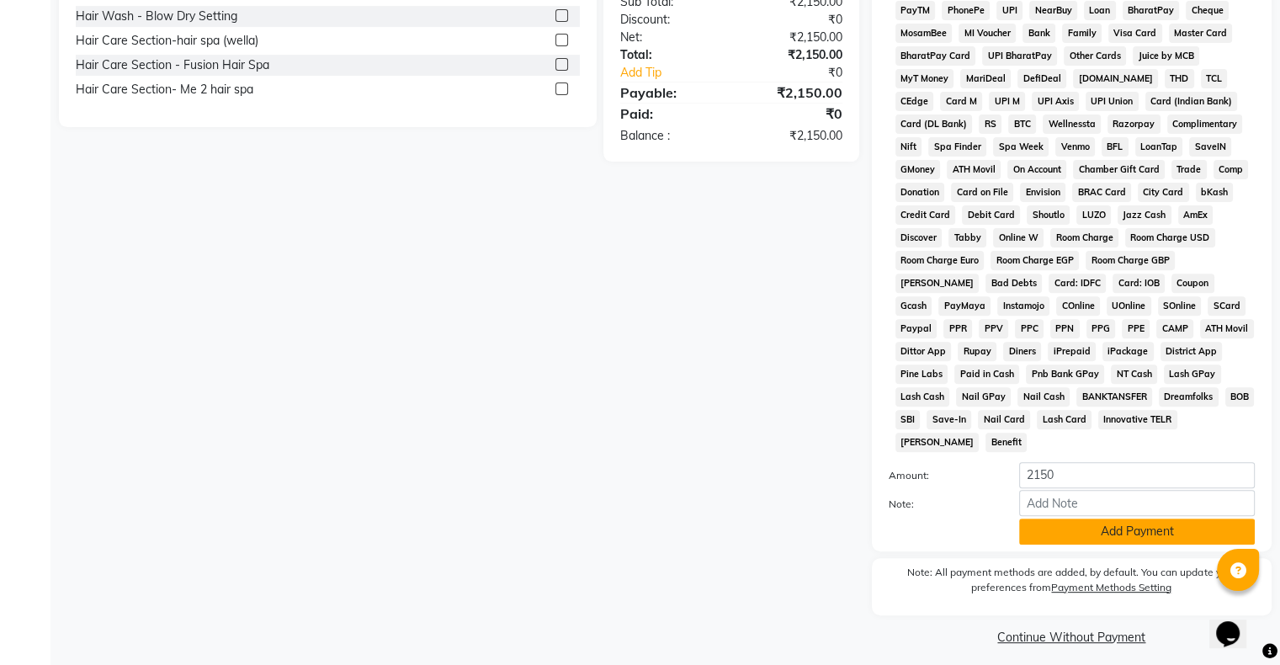
click at [1179, 520] on button "Add Payment" at bounding box center [1137, 532] width 236 height 26
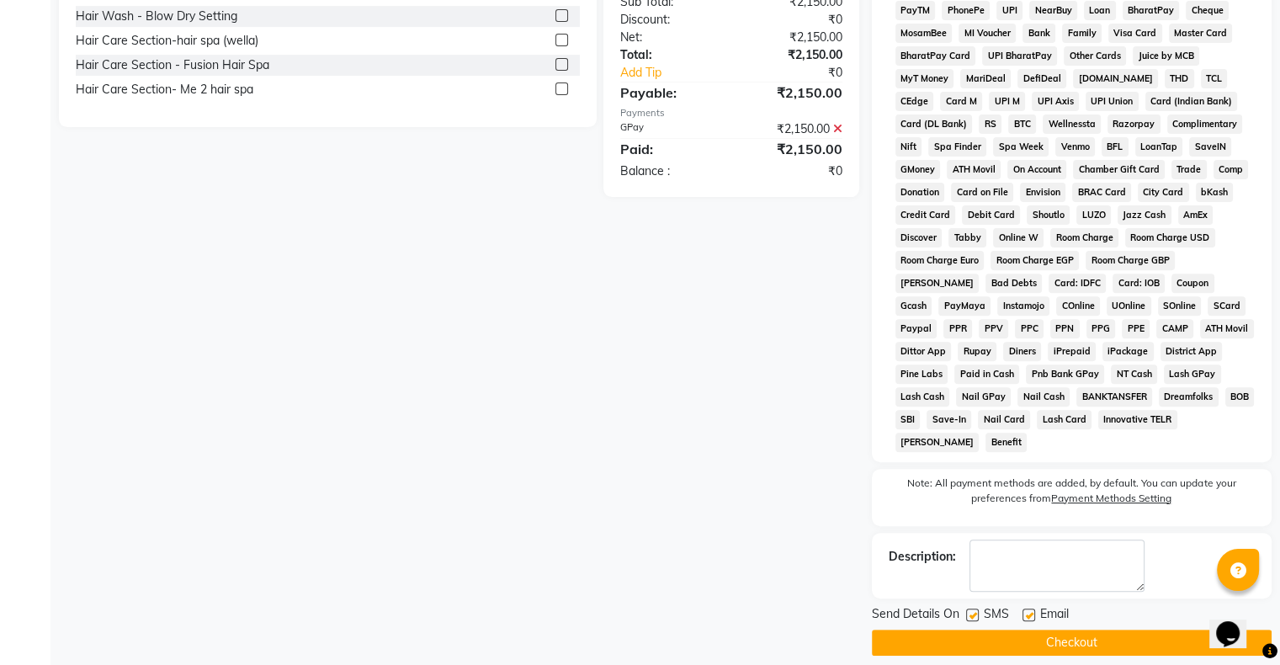
click at [1070, 636] on button "Checkout" at bounding box center [1072, 643] width 400 height 26
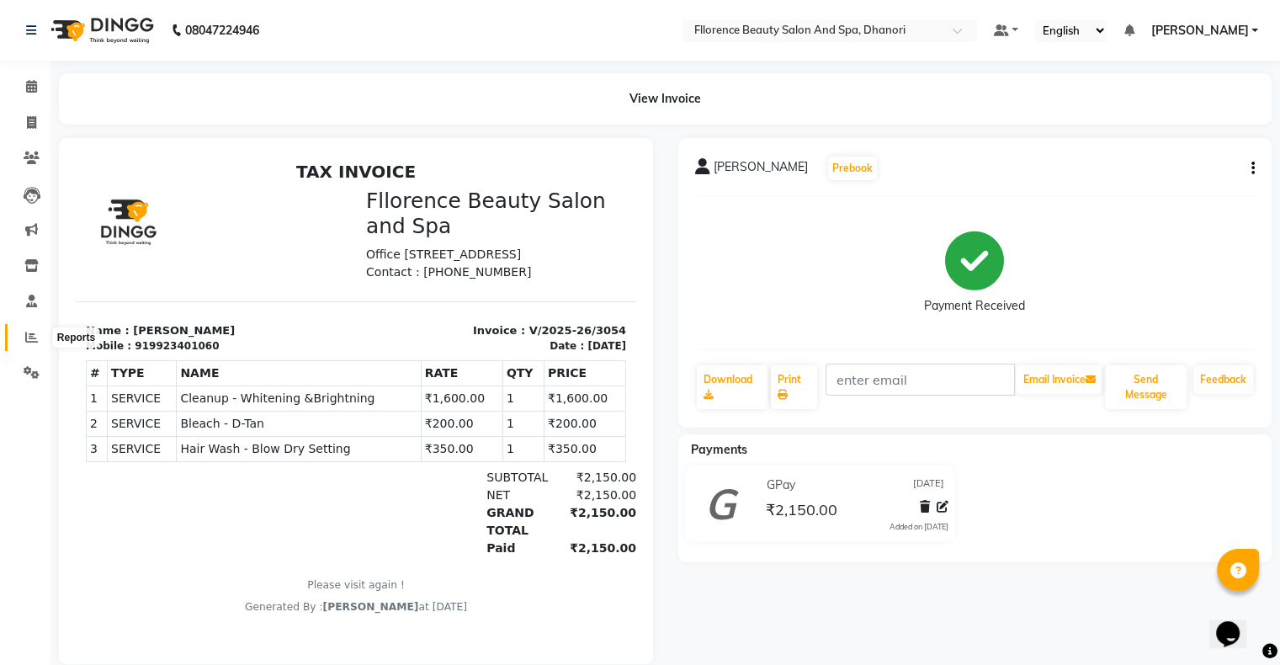
click at [27, 338] on icon at bounding box center [31, 337] width 13 height 13
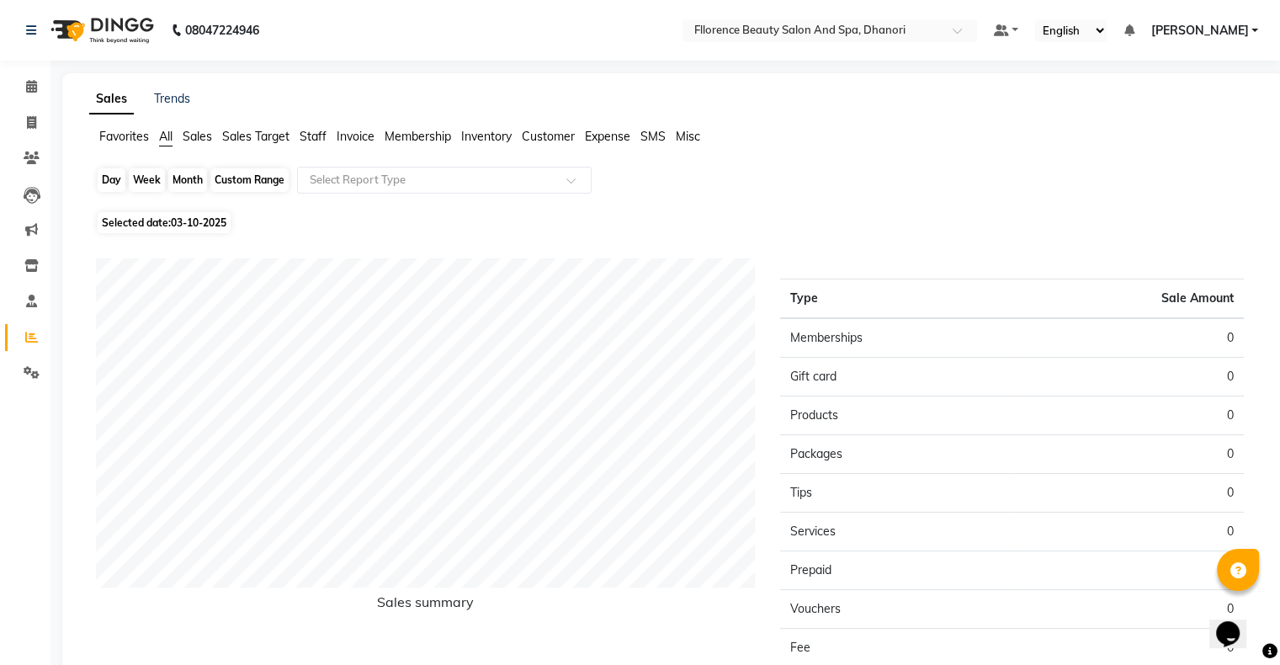
click at [121, 179] on div "Day" at bounding box center [112, 180] width 28 height 24
select select "10"
select select "2025"
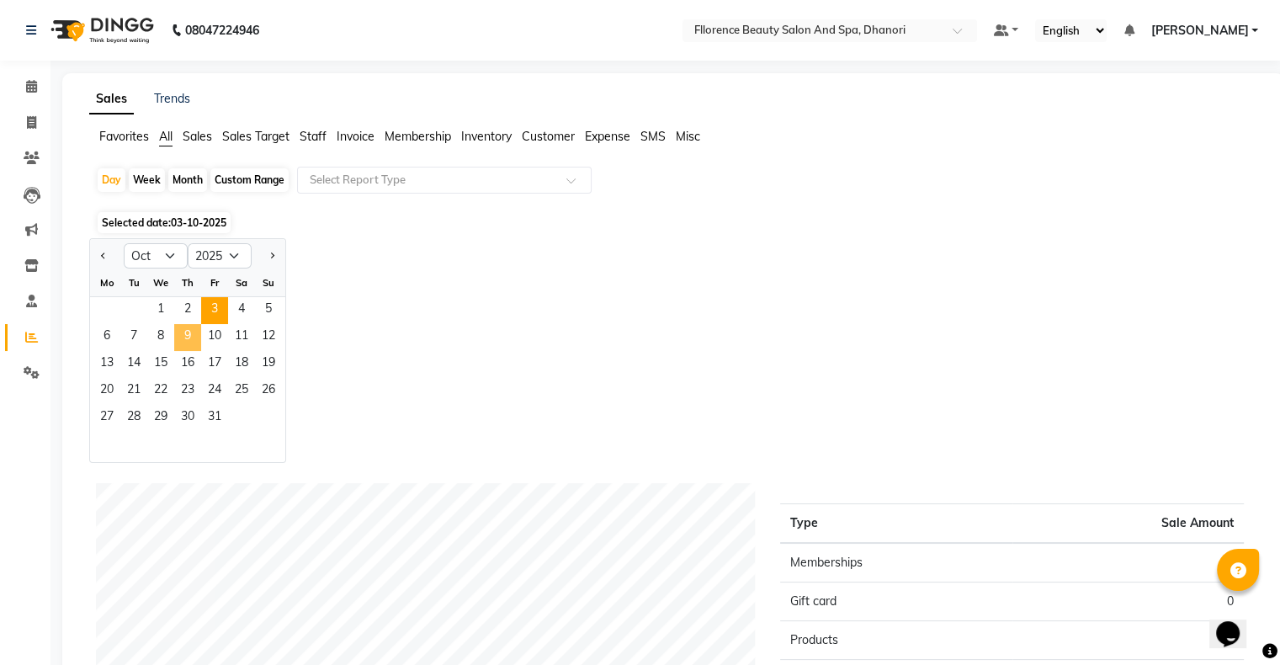
click at [200, 340] on span "9" at bounding box center [187, 337] width 27 height 27
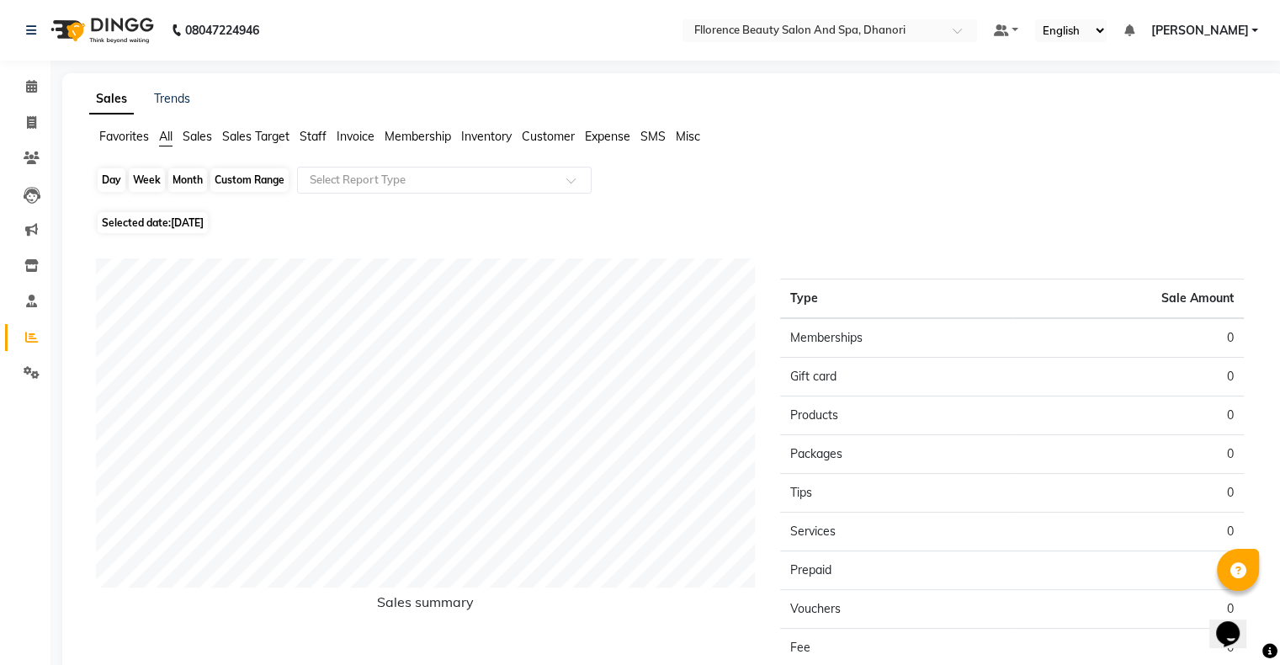
click at [118, 178] on div "Day" at bounding box center [112, 180] width 28 height 24
select select "10"
select select "2025"
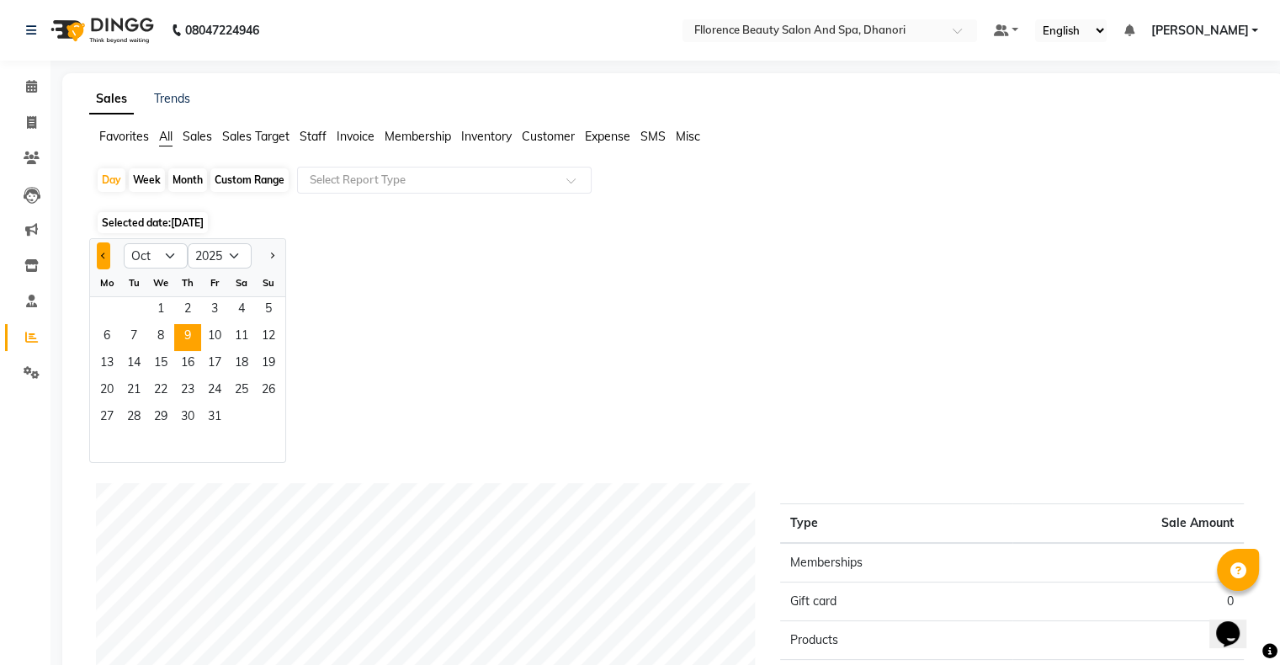
click at [104, 257] on span "Previous month" at bounding box center [104, 255] width 6 height 6
select select "9"
click at [136, 334] on span "9" at bounding box center [133, 337] width 27 height 27
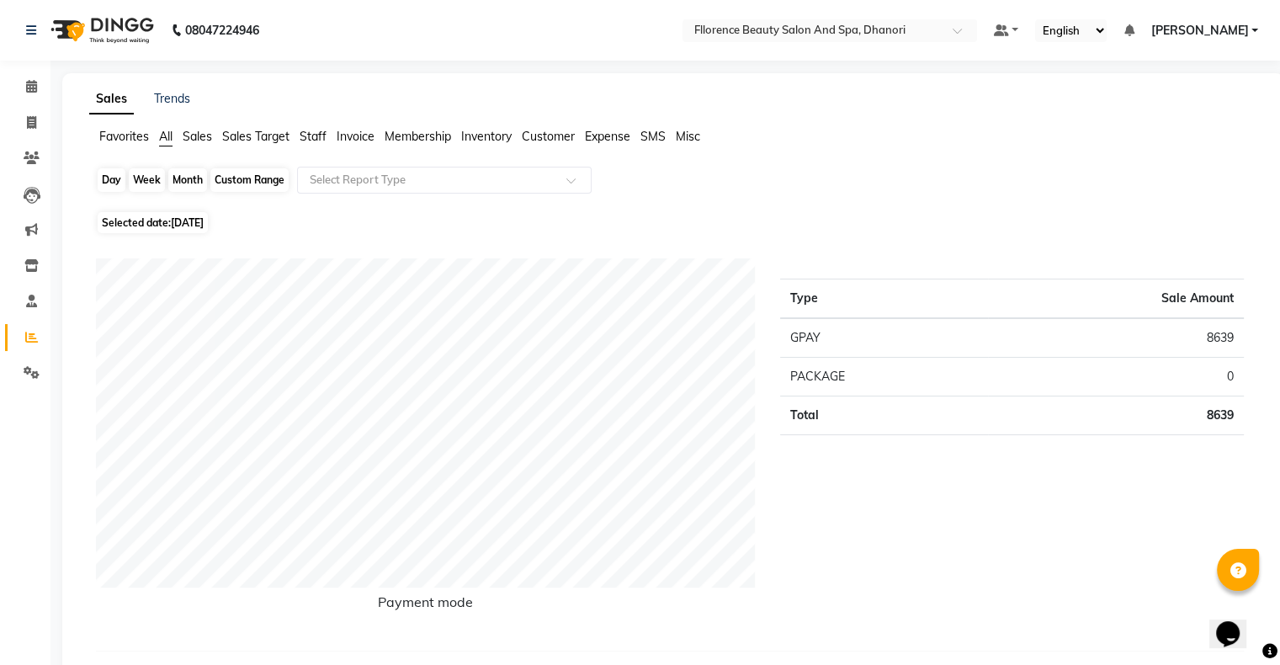
click at [102, 184] on div "Day" at bounding box center [112, 180] width 28 height 24
select select "9"
select select "2025"
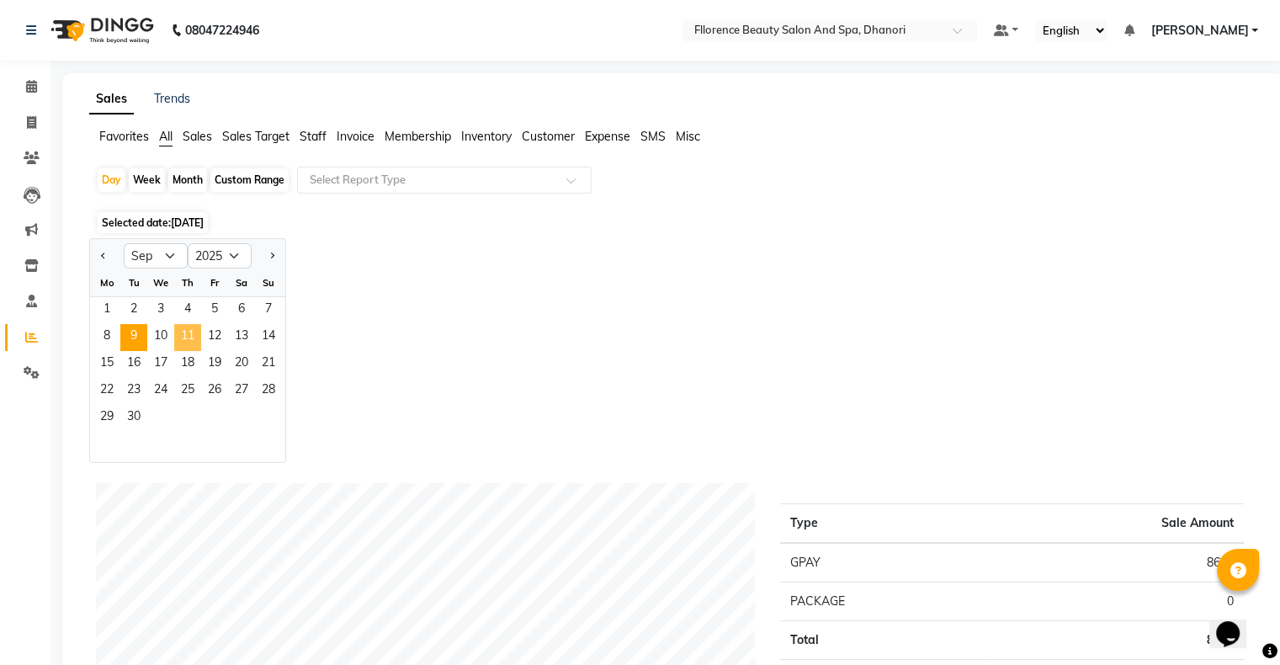
click at [189, 340] on span "11" at bounding box center [187, 337] width 27 height 27
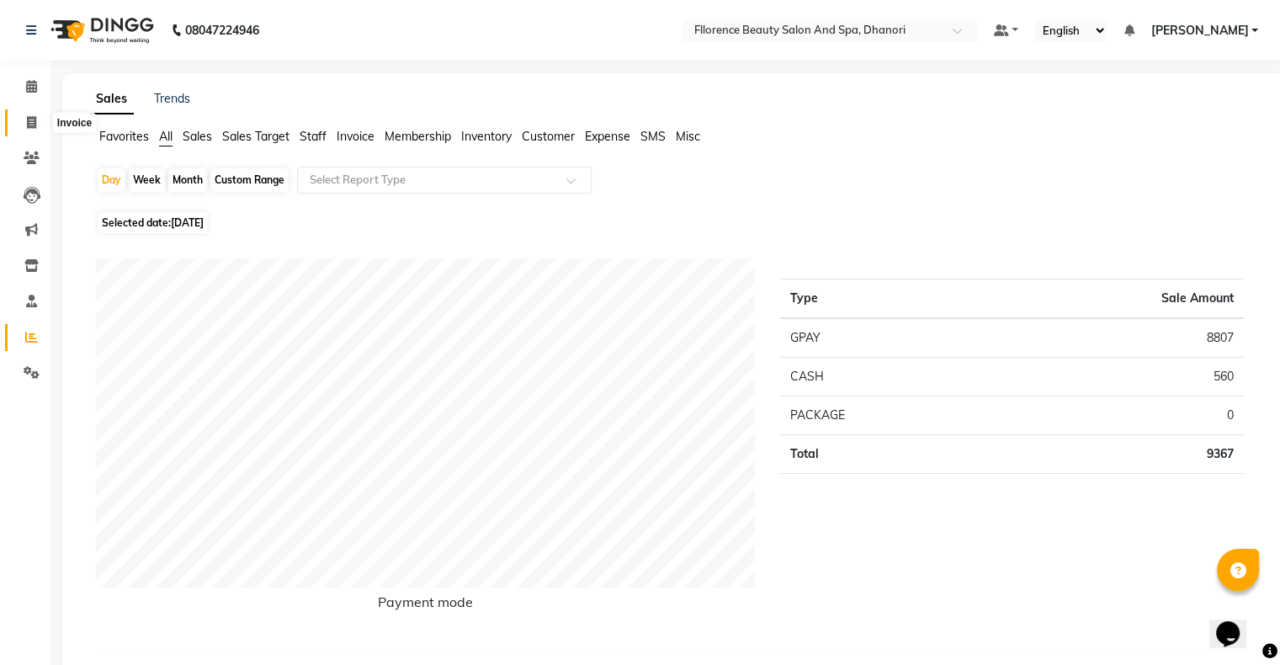
drag, startPoint x: 30, startPoint y: 127, endPoint x: 37, endPoint y: 136, distance: 10.8
click at [30, 128] on icon at bounding box center [31, 122] width 9 height 13
select select "121"
select select "service"
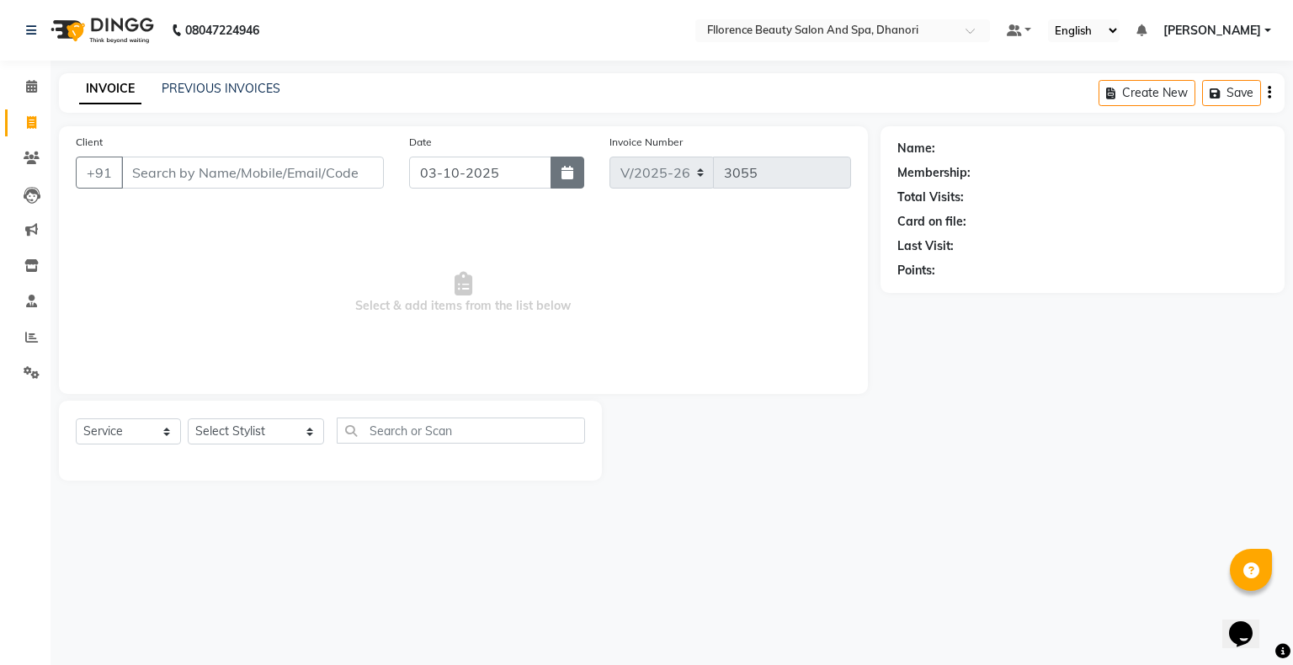
click at [582, 169] on button "button" at bounding box center [568, 173] width 34 height 32
select select "10"
select select "2025"
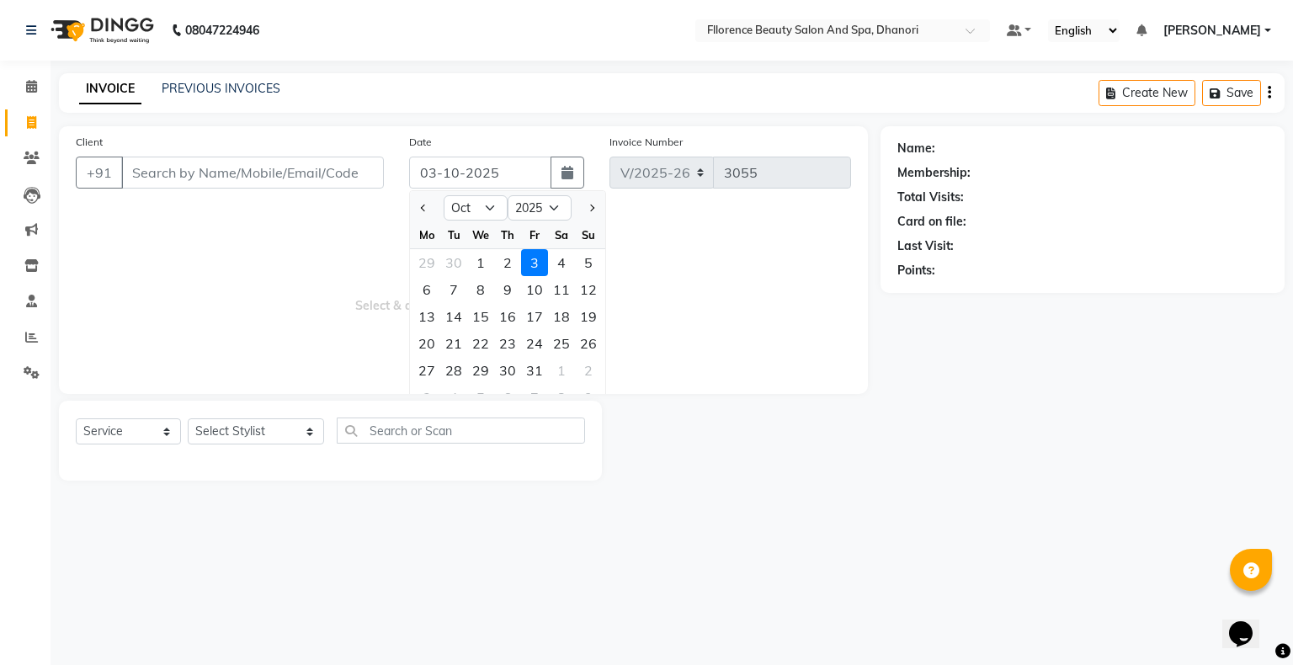
drag, startPoint x: 535, startPoint y: 317, endPoint x: 522, endPoint y: 317, distance: 13.5
click at [535, 318] on div "17" at bounding box center [534, 316] width 27 height 27
type input "[DATE]"
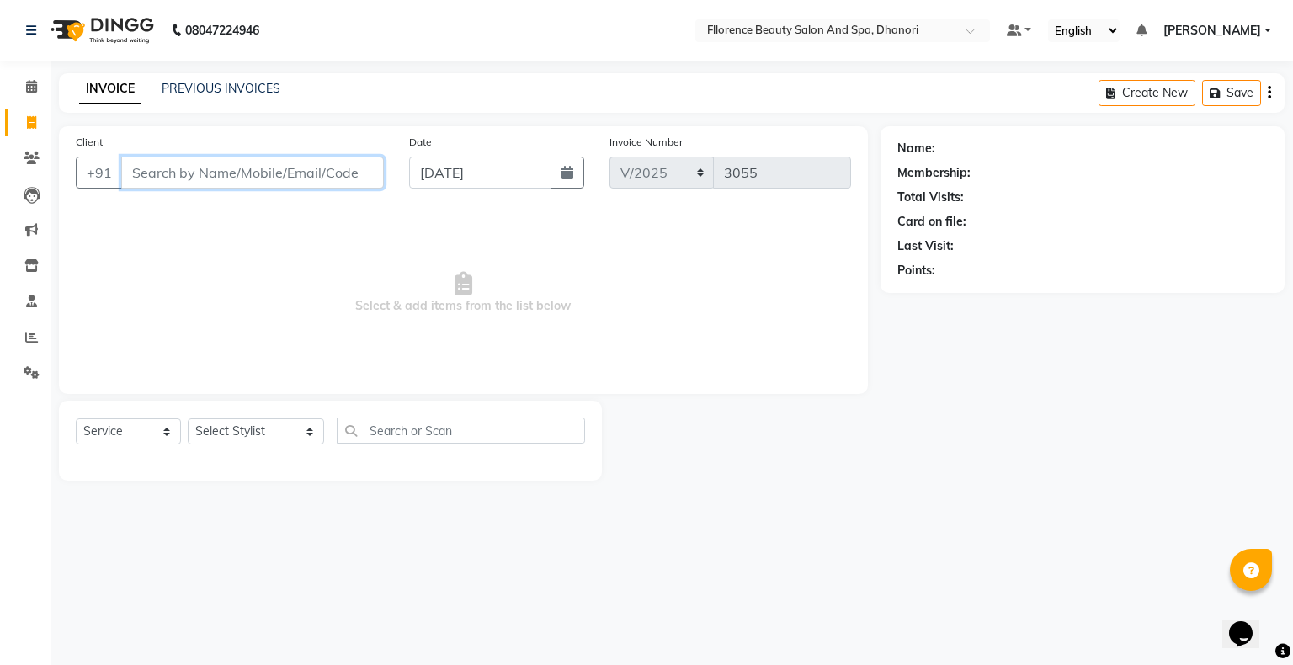
click at [246, 174] on input "Client" at bounding box center [252, 173] width 263 height 32
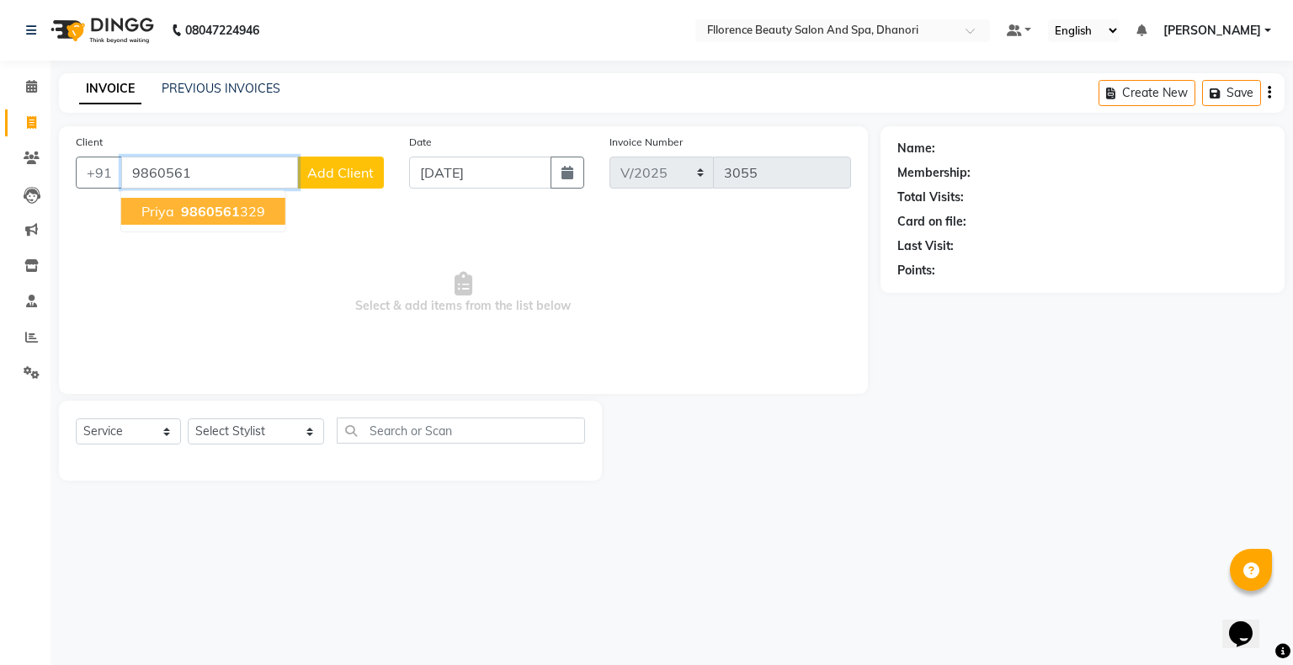
click at [199, 211] on span "9860561" at bounding box center [210, 211] width 59 height 17
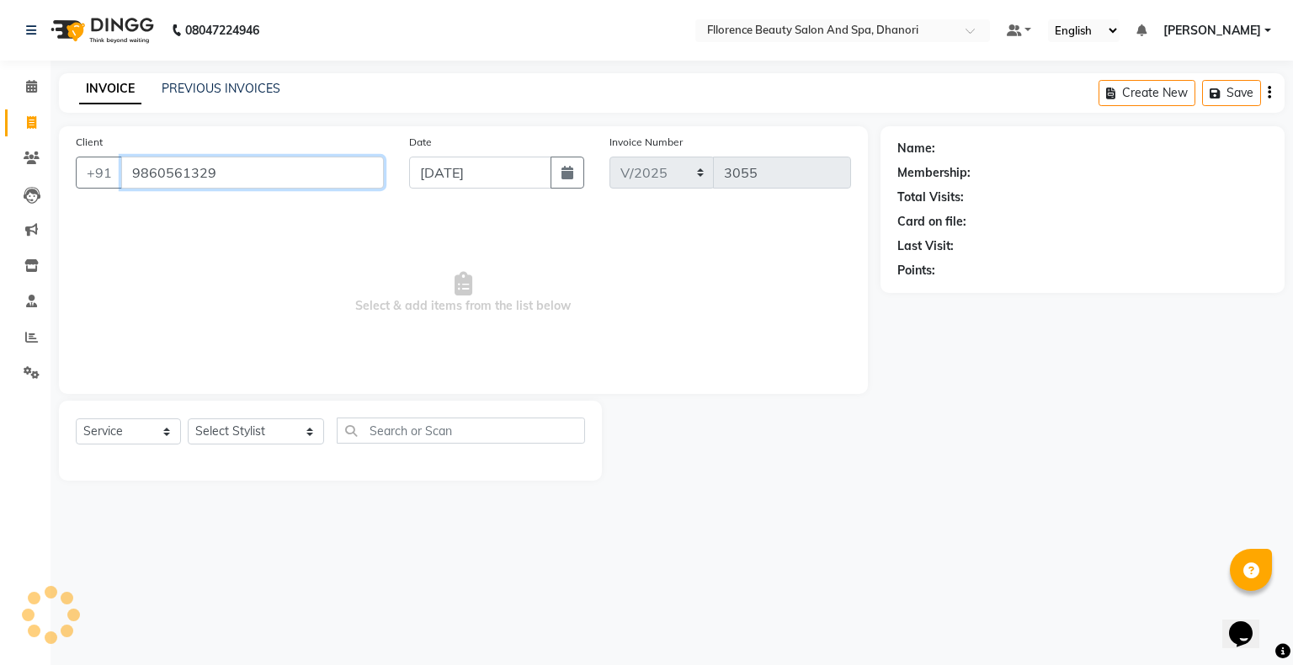
type input "9860561329"
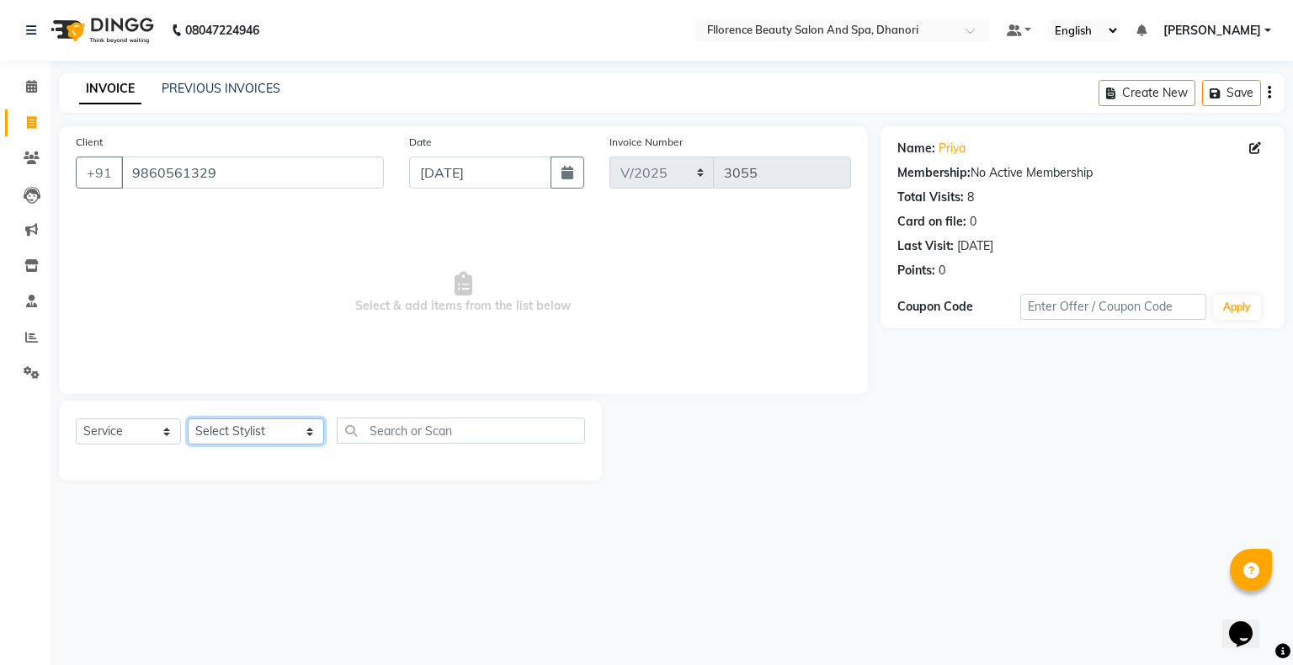
click at [222, 434] on select "Select Stylist [PERSON_NAME] [PERSON_NAME] arjun [PERSON_NAME] [PERSON_NAME] [P…" at bounding box center [256, 431] width 136 height 26
select select "77838"
click at [188, 419] on select "Select Stylist [PERSON_NAME] [PERSON_NAME] arjun [PERSON_NAME] [PERSON_NAME] [P…" at bounding box center [256, 431] width 136 height 26
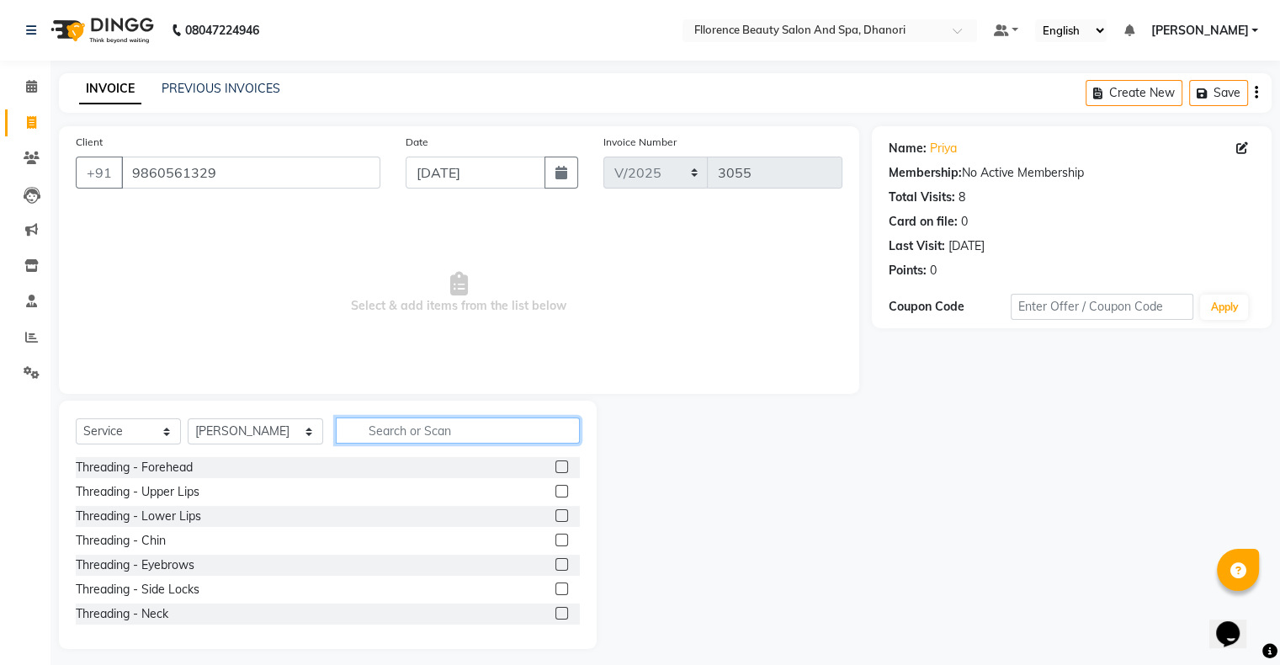
click at [429, 424] on input "text" at bounding box center [458, 431] width 244 height 26
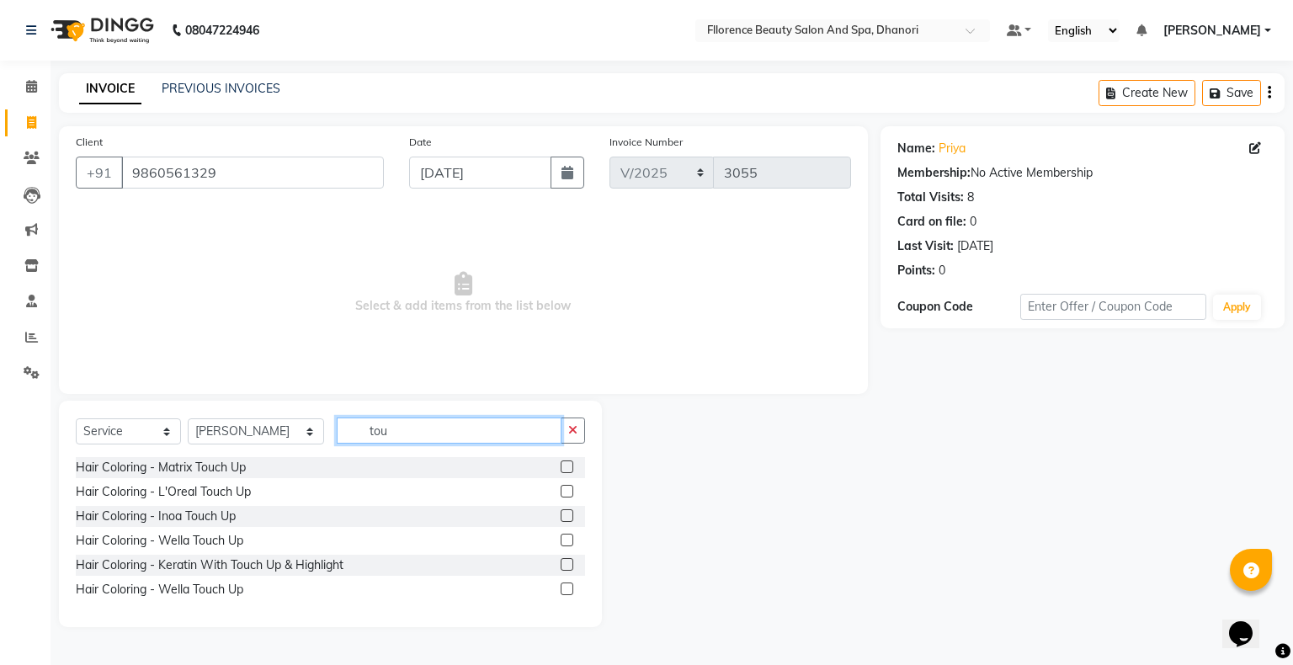
type input "tou"
drag, startPoint x: 568, startPoint y: 490, endPoint x: 561, endPoint y: 483, distance: 10.1
click at [570, 487] on label at bounding box center [567, 491] width 13 height 13
click at [570, 487] on input "checkbox" at bounding box center [566, 492] width 11 height 11
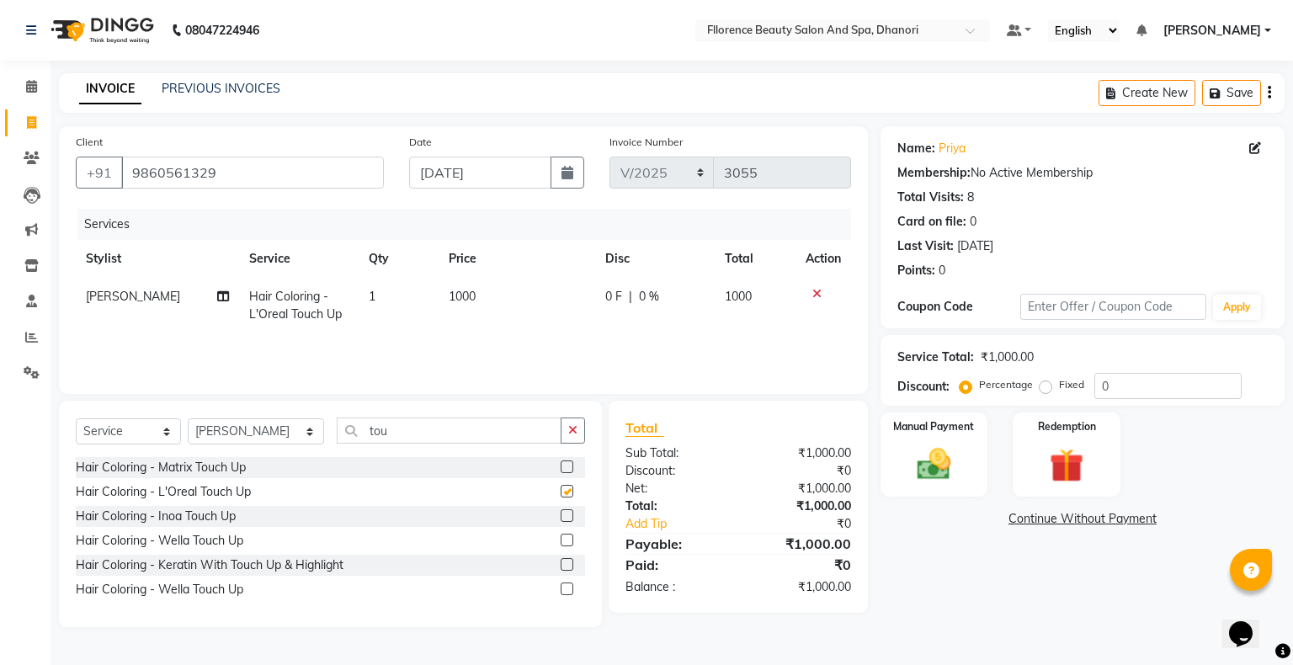
checkbox input "false"
click at [459, 296] on span "1000" at bounding box center [462, 296] width 27 height 15
select select "77838"
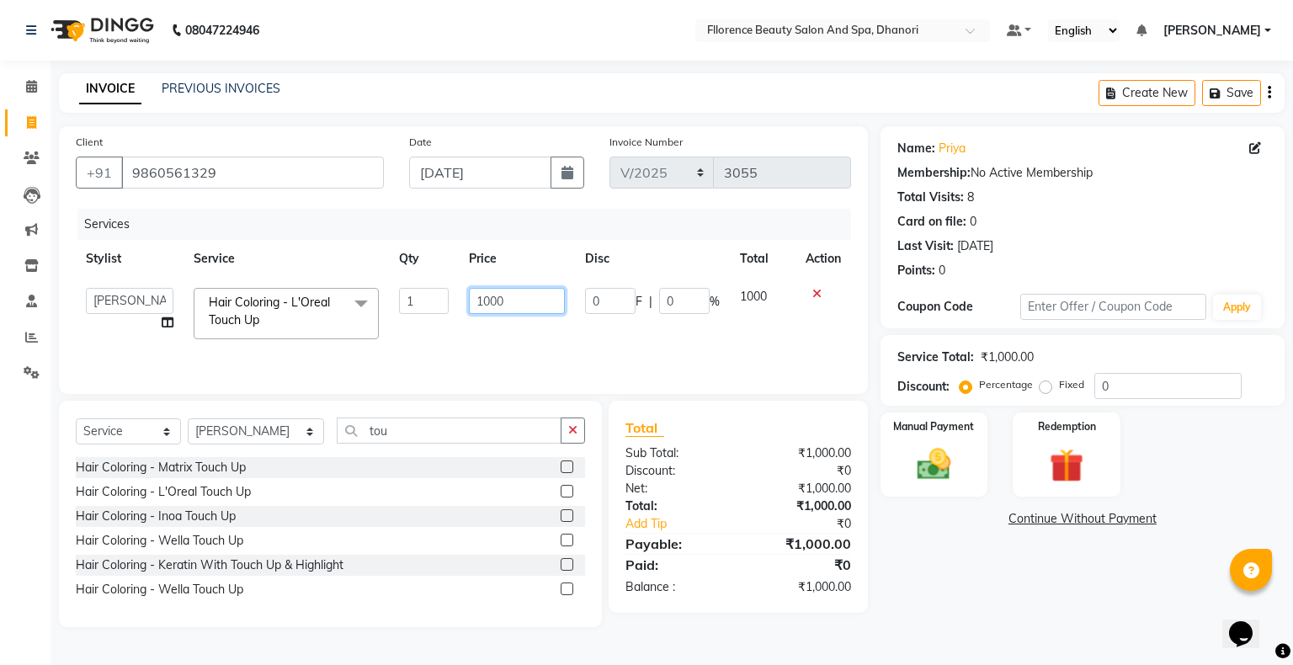
click at [540, 303] on input "1000" at bounding box center [517, 301] width 96 height 26
type input "1300"
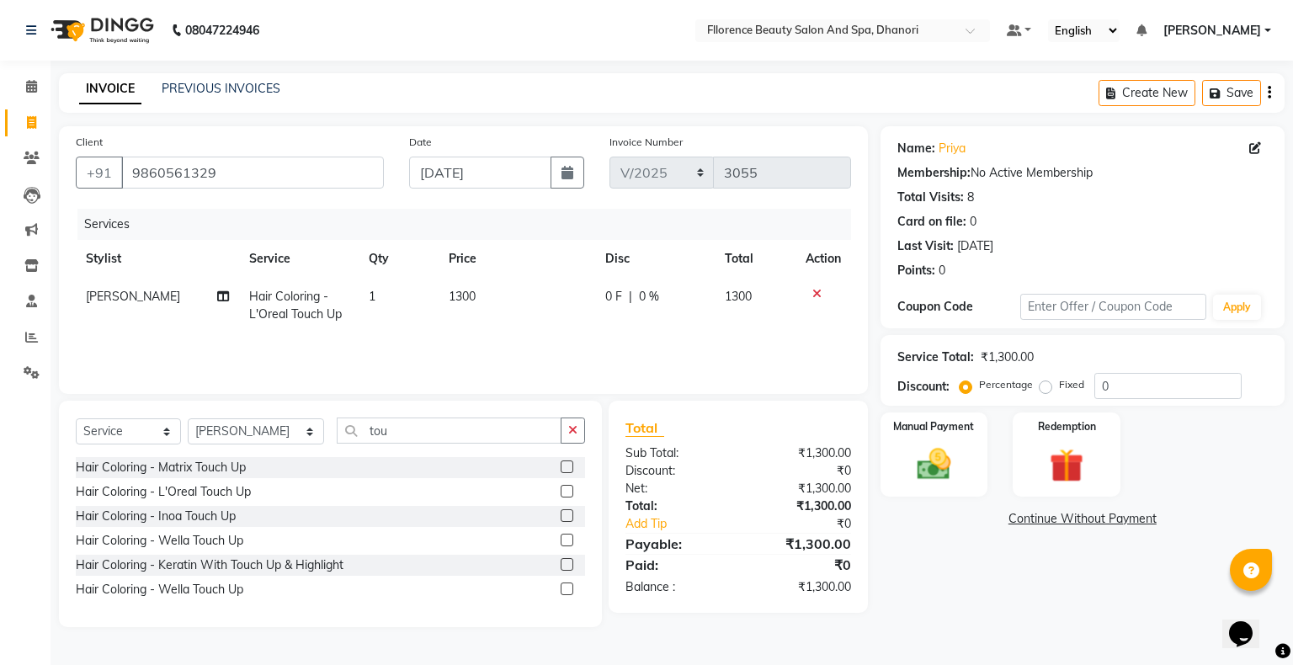
click at [980, 591] on div "Name: Priya Membership: No Active Membership Total Visits: 8 Card on file: 0 La…" at bounding box center [1089, 376] width 417 height 501
click at [234, 439] on select "Select Stylist [PERSON_NAME] [PERSON_NAME] arjun [PERSON_NAME] [PERSON_NAME] [P…" at bounding box center [256, 431] width 136 height 26
select select "81691"
click at [188, 419] on select "Select Stylist [PERSON_NAME] [PERSON_NAME] arjun [PERSON_NAME] [PERSON_NAME] [P…" at bounding box center [256, 431] width 136 height 26
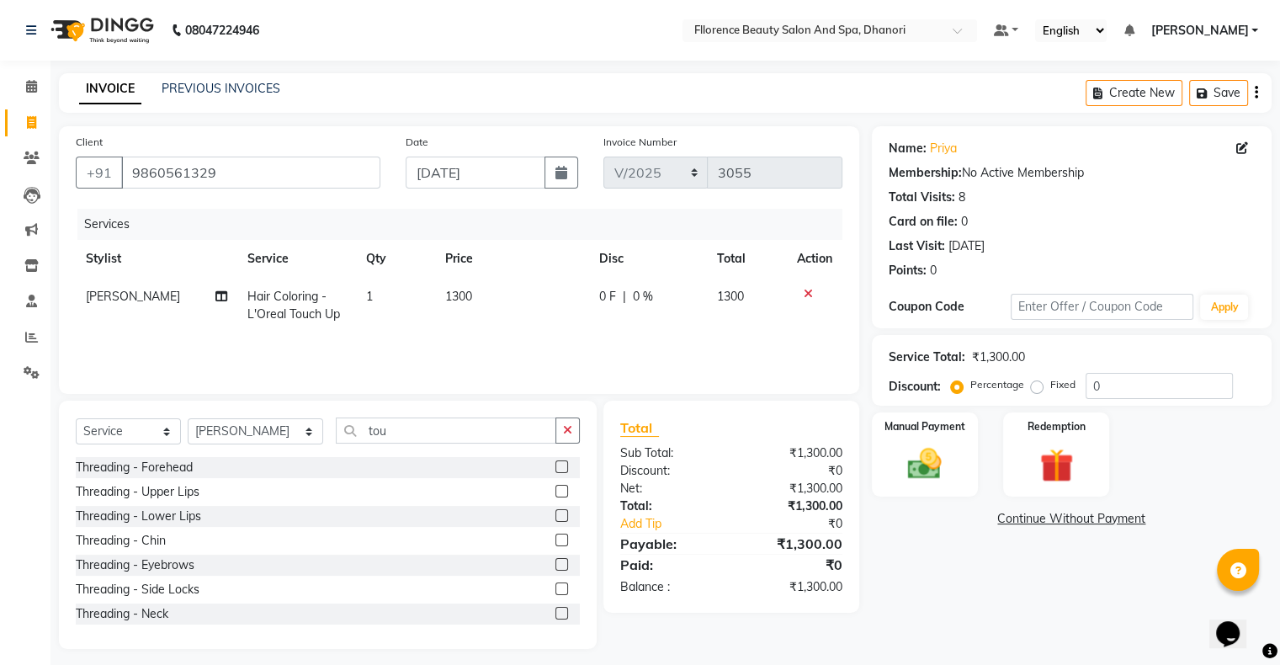
click at [556, 564] on label at bounding box center [562, 564] width 13 height 13
click at [556, 564] on input "checkbox" at bounding box center [561, 565] width 11 height 11
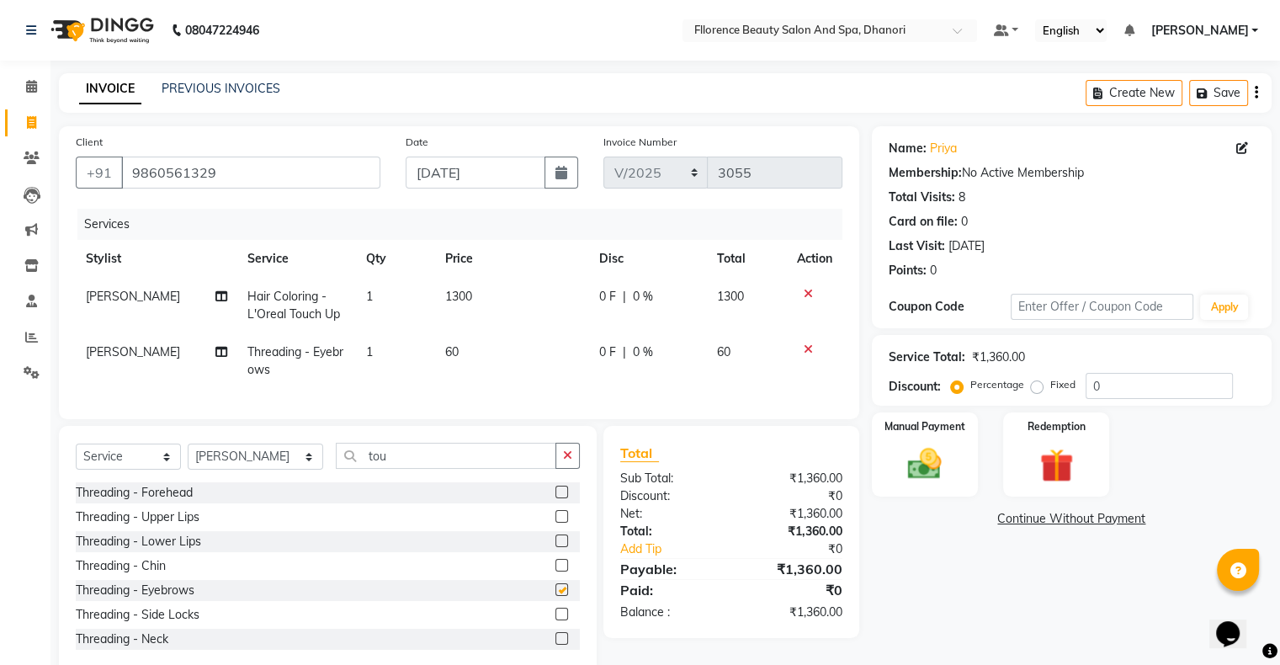
checkbox input "false"
click at [556, 523] on label at bounding box center [562, 516] width 13 height 13
click at [556, 523] on input "checkbox" at bounding box center [561, 517] width 11 height 11
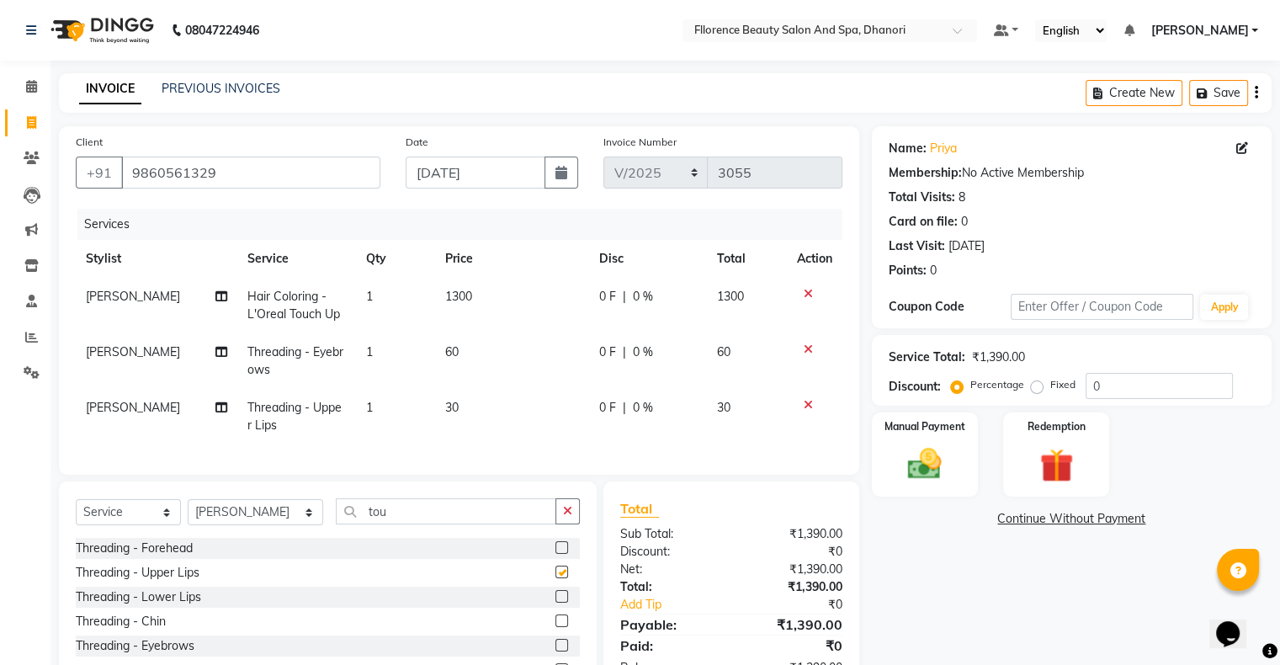
checkbox input "false"
click at [556, 627] on label at bounding box center [562, 621] width 13 height 13
click at [556, 627] on input "checkbox" at bounding box center [561, 621] width 11 height 11
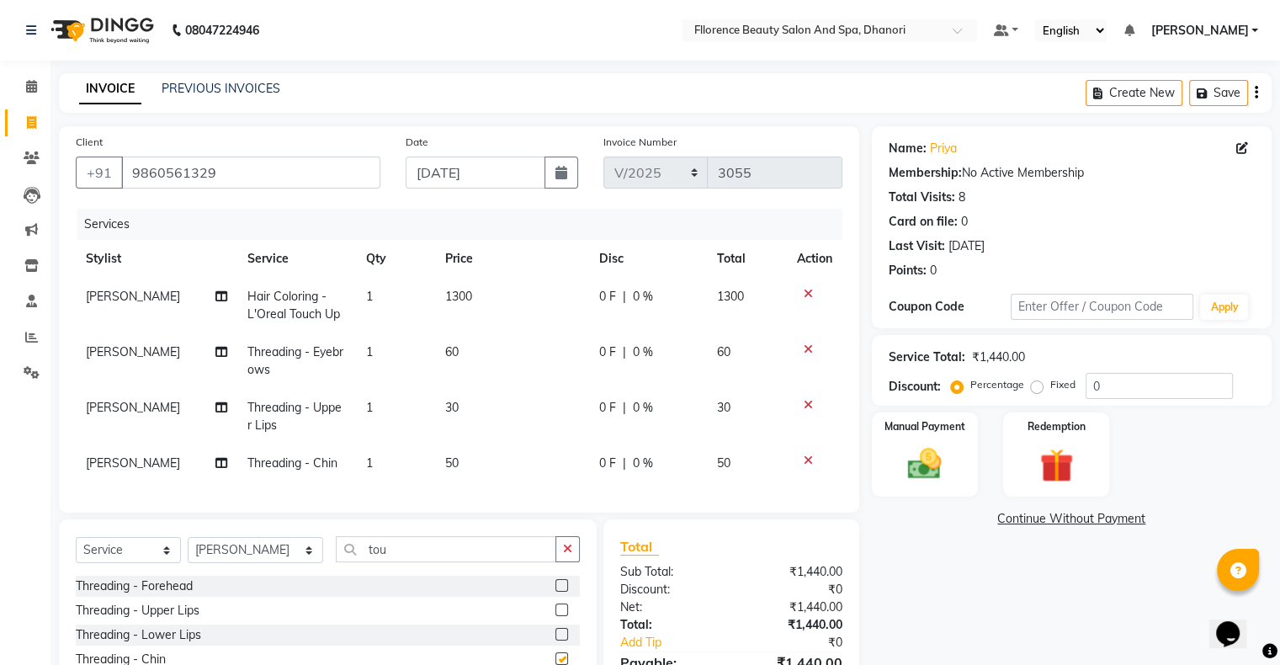
checkbox input "false"
drag, startPoint x: 448, startPoint y: 460, endPoint x: 466, endPoint y: 459, distance: 17.7
click at [466, 459] on td "50" at bounding box center [512, 463] width 154 height 38
select select "81691"
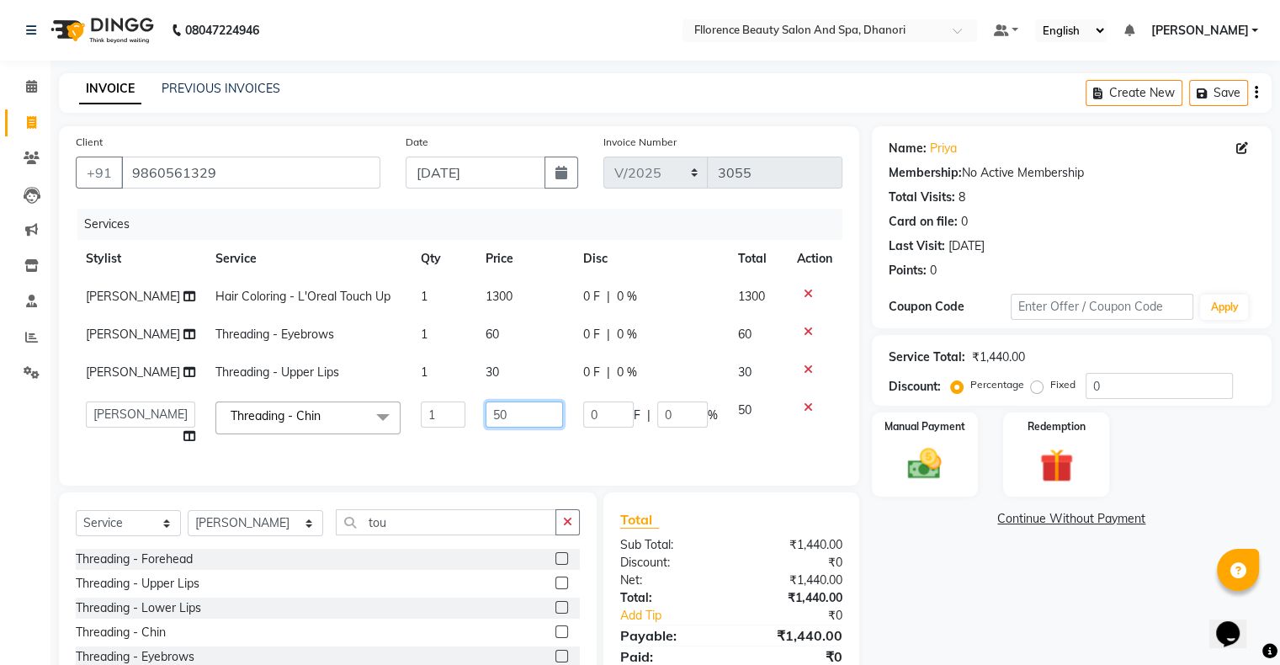
click at [540, 428] on input "50" at bounding box center [524, 415] width 77 height 26
type input "5"
type input "20"
click at [971, 614] on div "Name: Priya Membership: No Active Membership Total Visits: 8 Card on file: 0 La…" at bounding box center [1078, 433] width 413 height 615
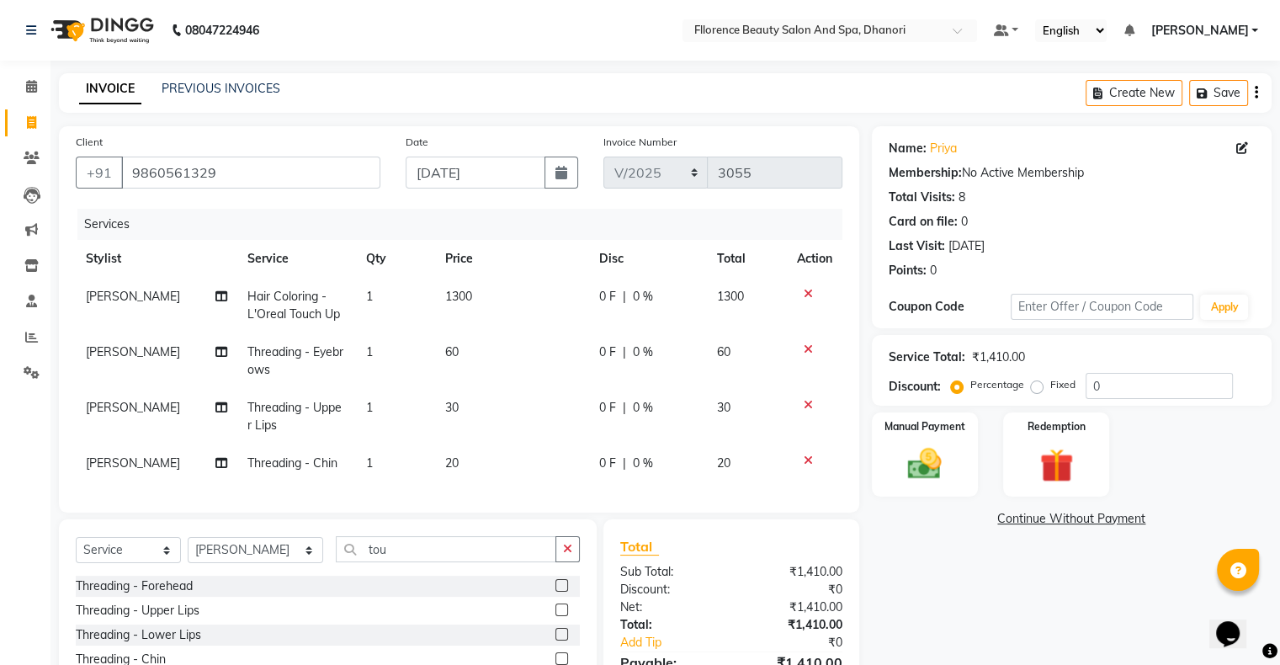
drag, startPoint x: 444, startPoint y: 459, endPoint x: 455, endPoint y: 458, distance: 11.0
click at [445, 460] on span "20" at bounding box center [451, 462] width 13 height 15
select select "81691"
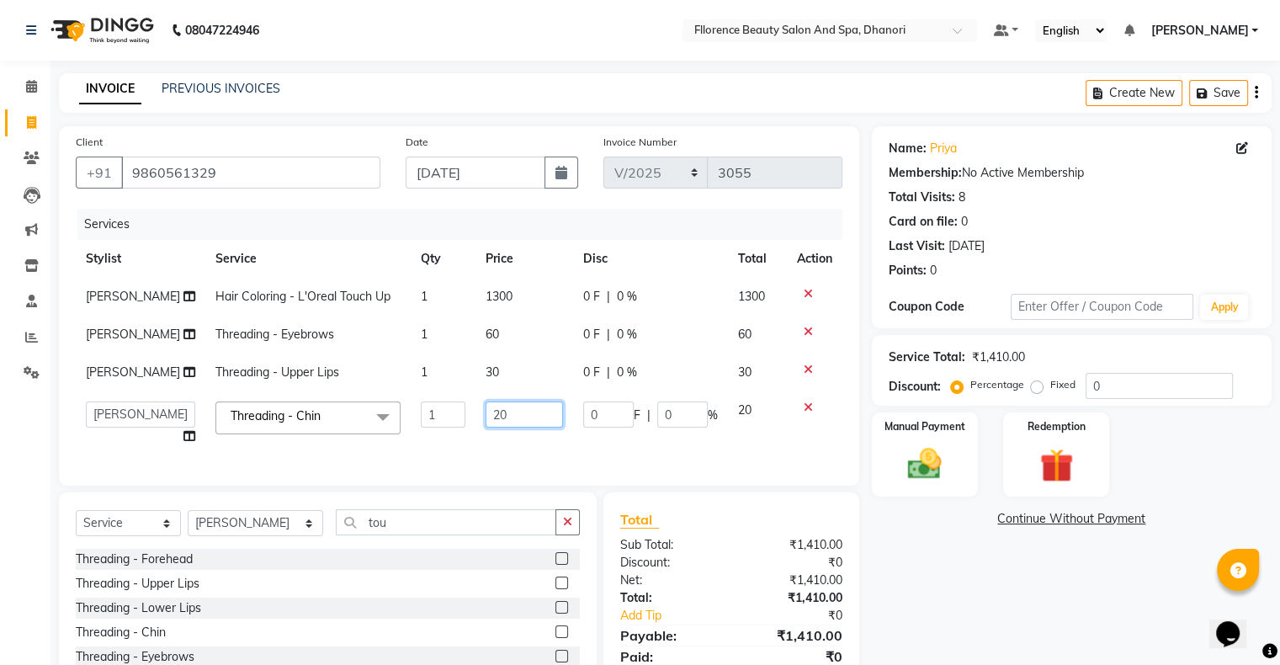
click at [519, 428] on input "20" at bounding box center [524, 415] width 77 height 26
type input "2"
type input "30"
click at [919, 599] on div "Name: Priya Membership: No Active Membership Total Visits: 8 Card on file: 0 La…" at bounding box center [1078, 433] width 413 height 615
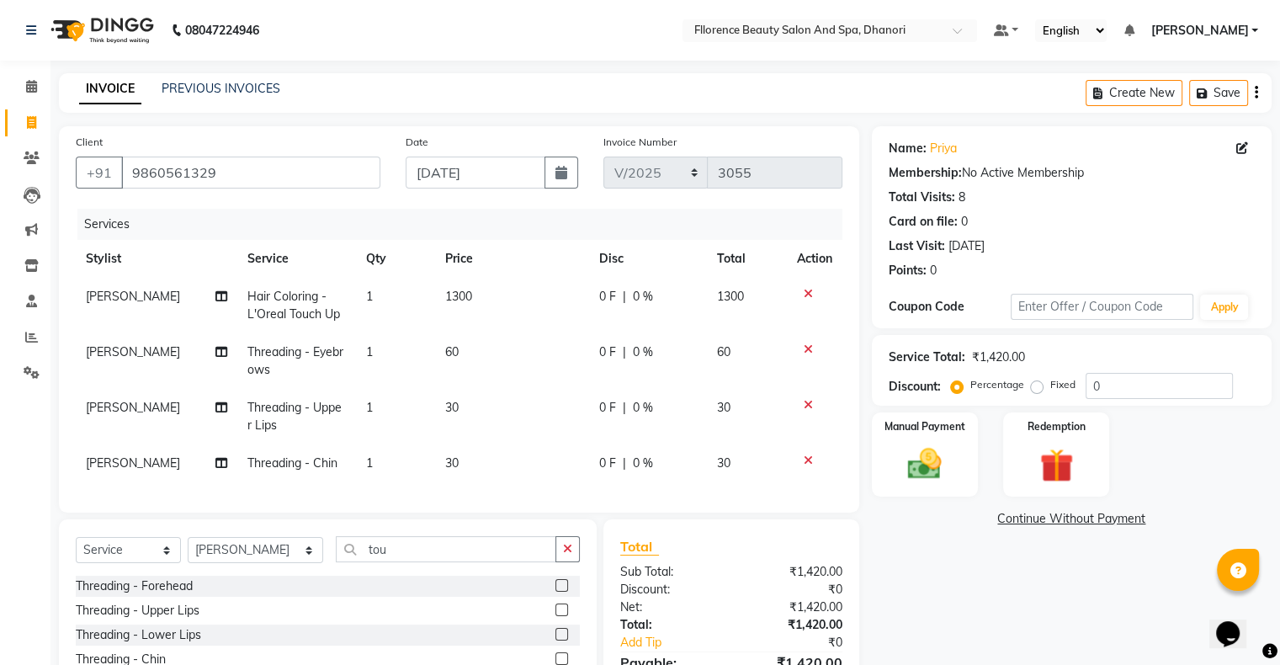
scroll to position [141, 0]
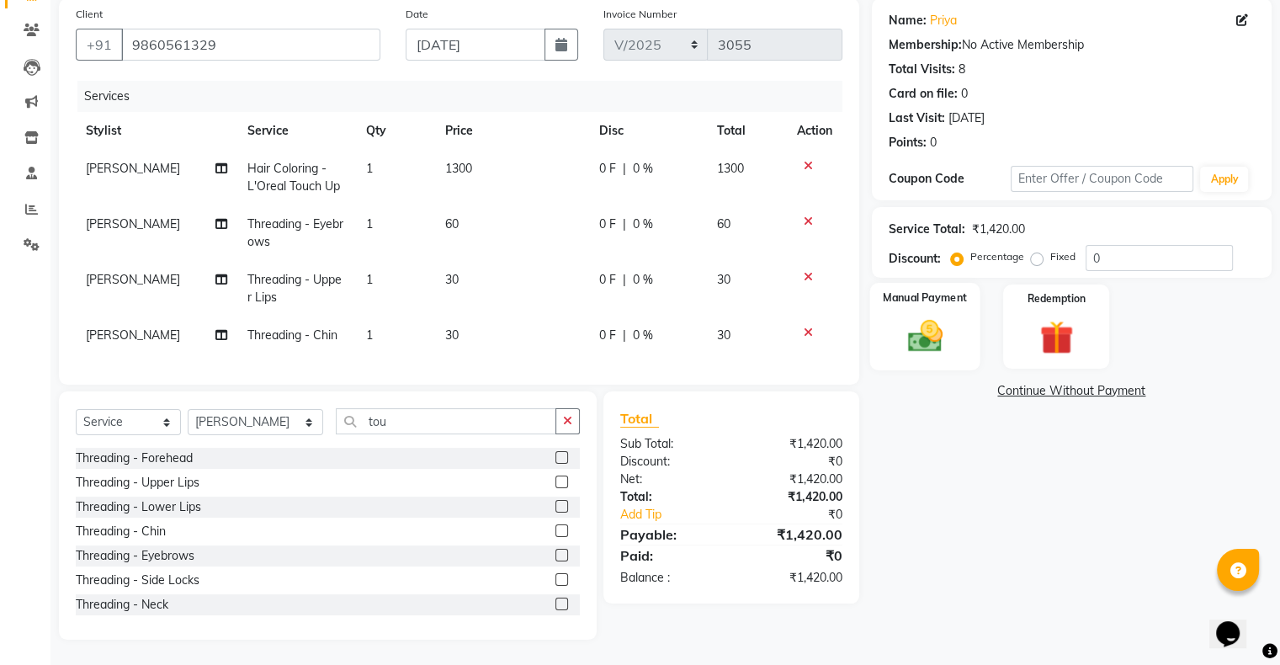
click at [887, 322] on div "Manual Payment" at bounding box center [925, 326] width 110 height 87
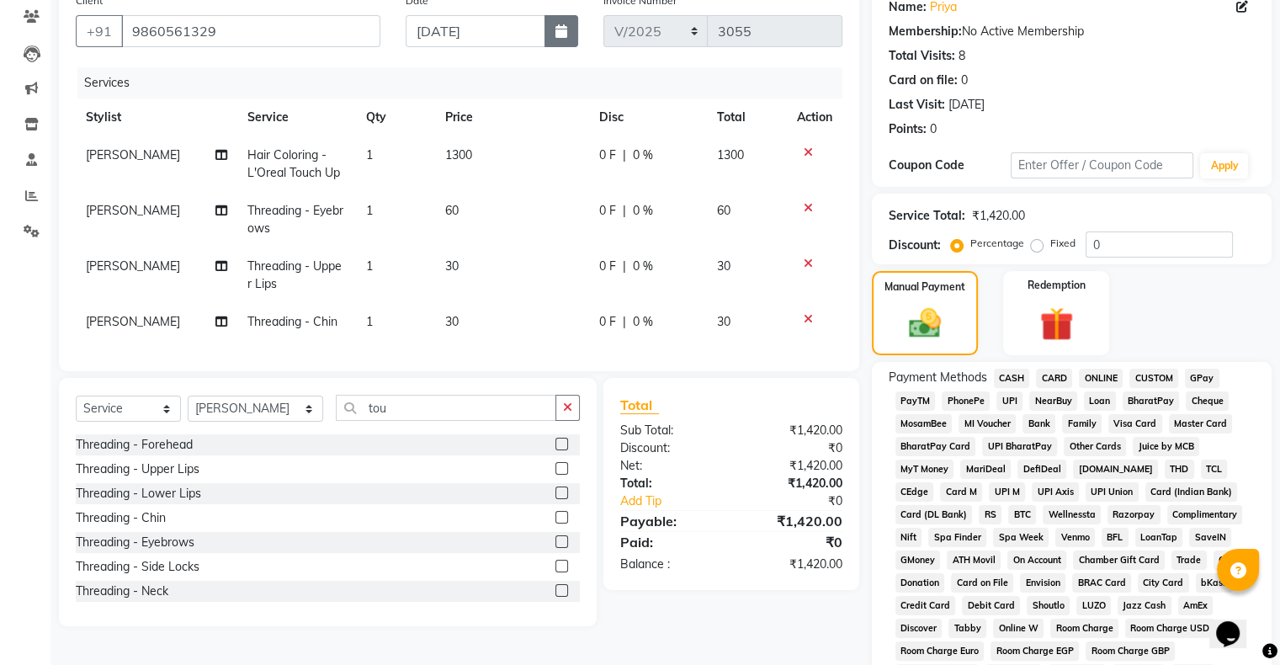
click at [559, 26] on icon "button" at bounding box center [562, 30] width 12 height 13
select select "10"
select select "2025"
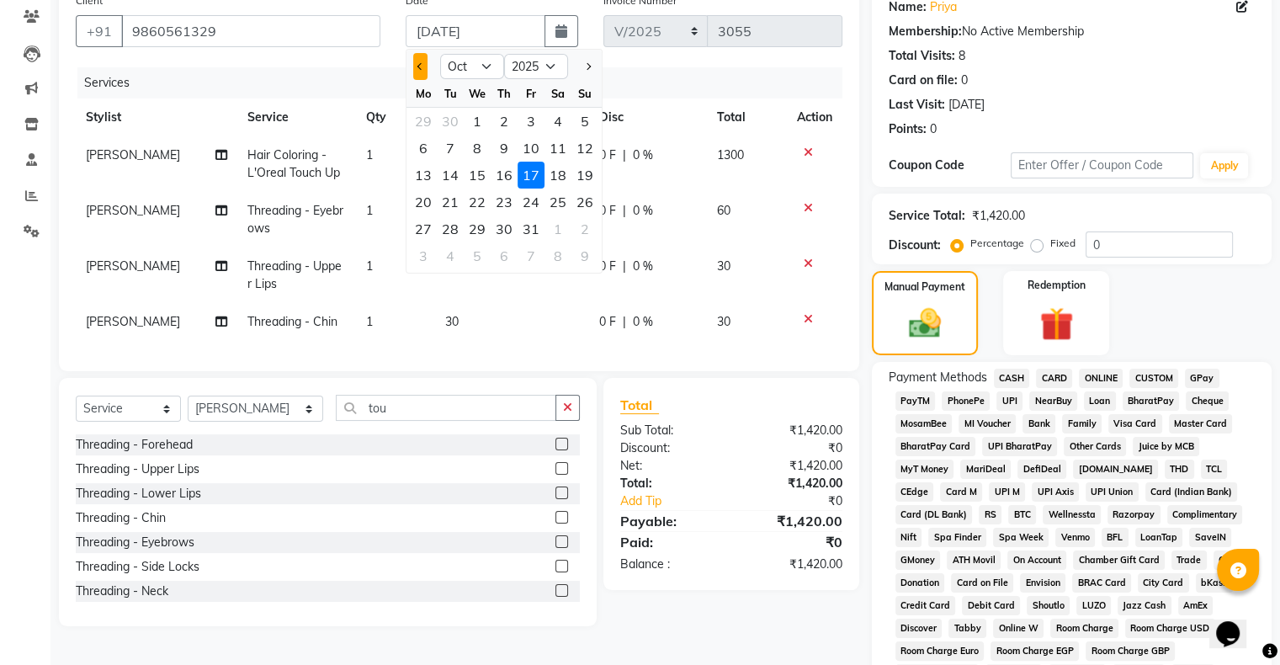
click at [423, 69] on button "Previous month" at bounding box center [420, 66] width 14 height 27
select select "9"
click at [471, 172] on div "17" at bounding box center [477, 175] width 27 height 27
type input "[DATE]"
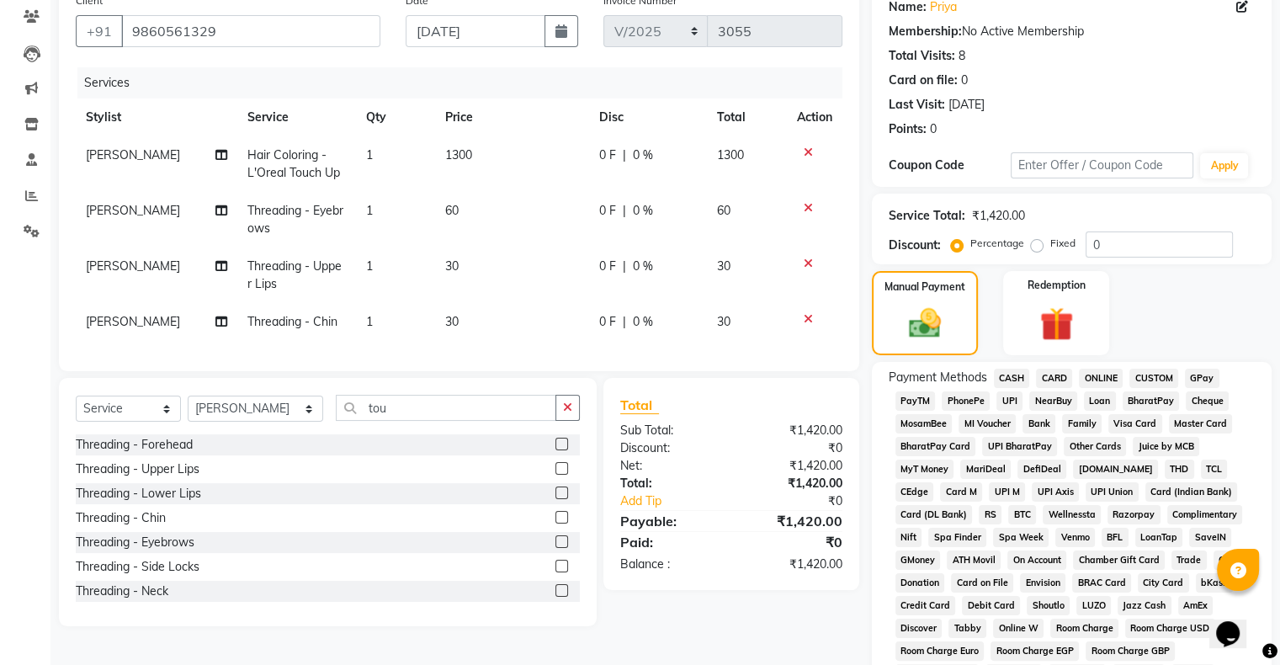
scroll to position [442, 0]
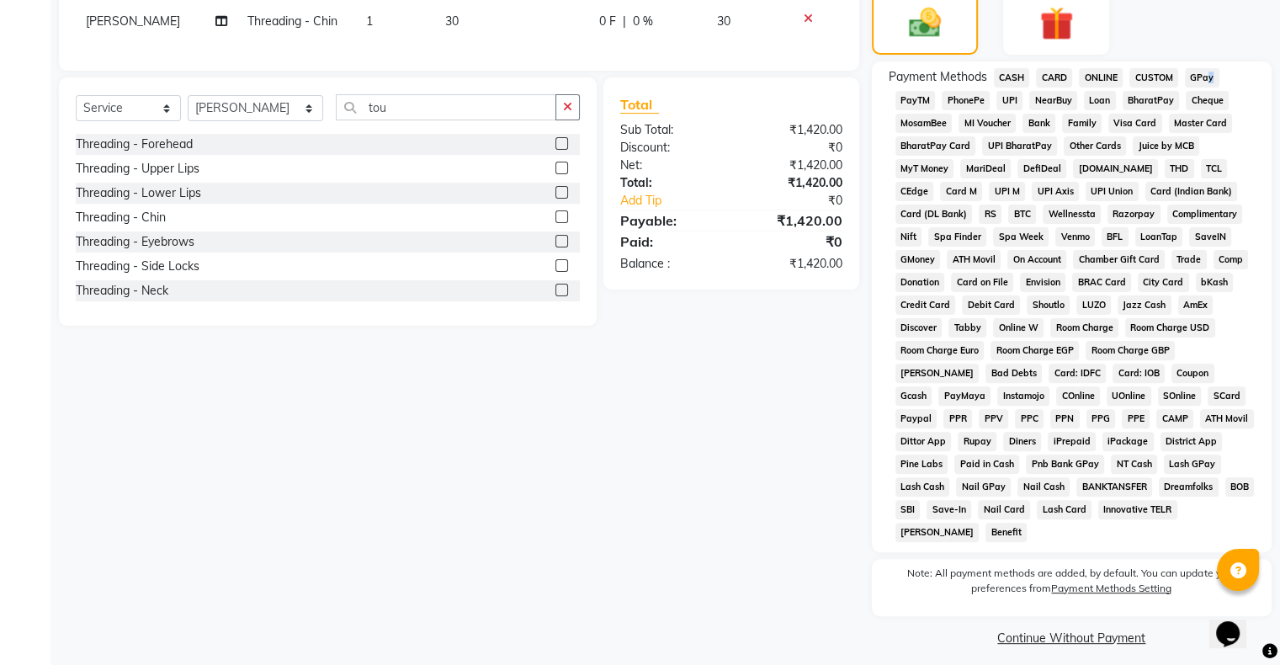
click at [1206, 79] on span "GPay" at bounding box center [1202, 77] width 35 height 19
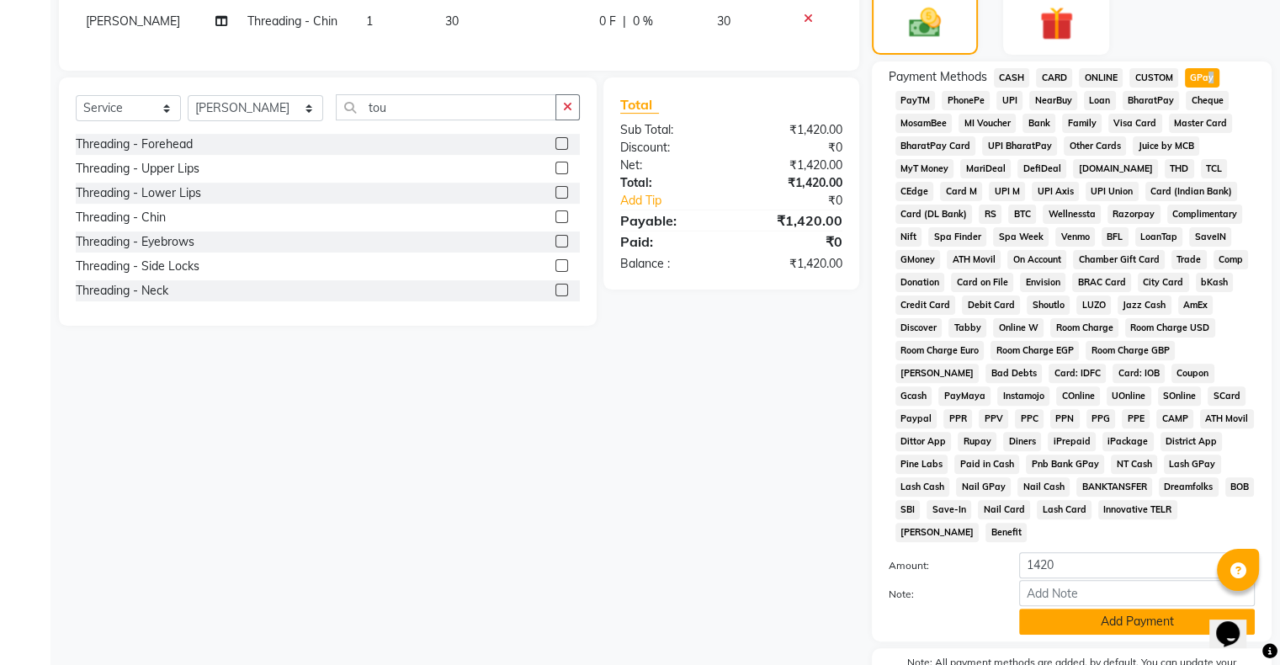
click at [1104, 618] on button "Add Payment" at bounding box center [1137, 622] width 236 height 26
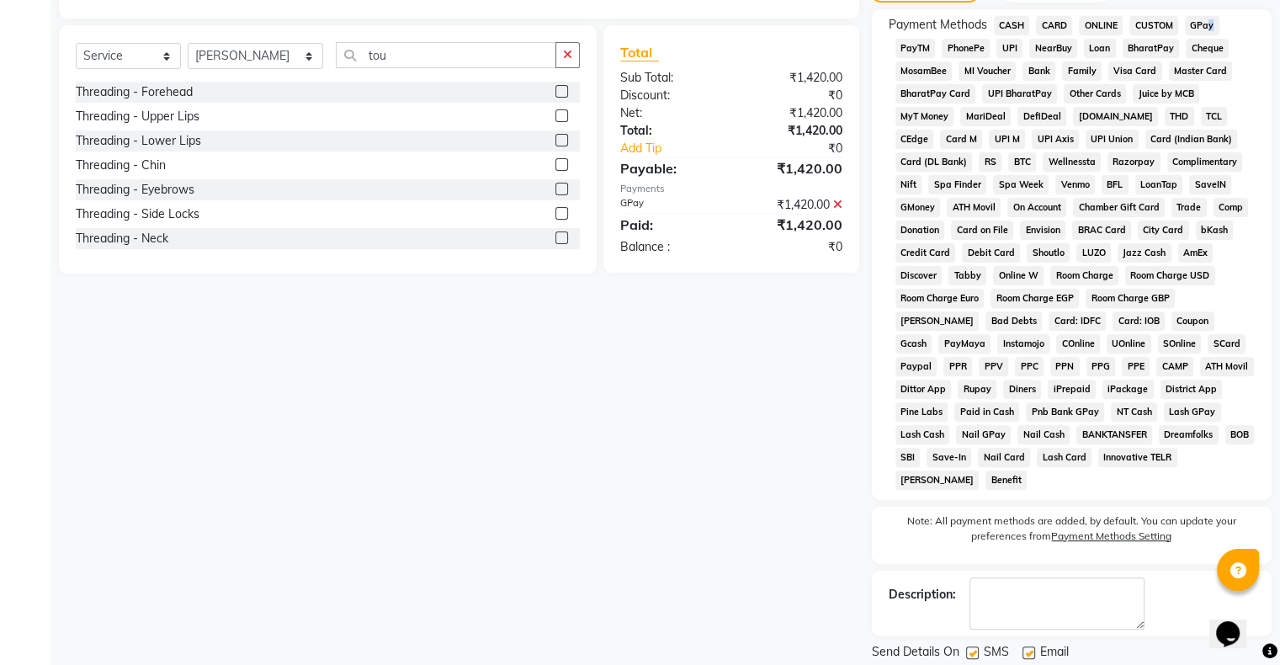
scroll to position [537, 0]
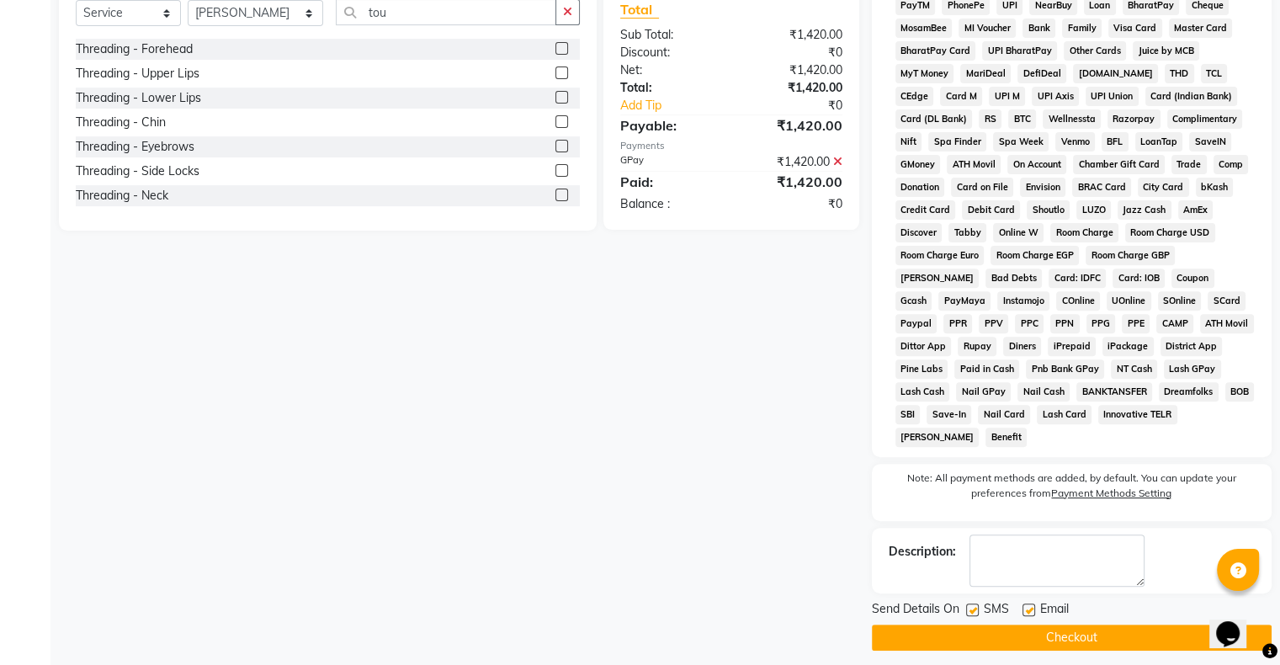
click at [1088, 625] on button "Checkout" at bounding box center [1072, 638] width 400 height 26
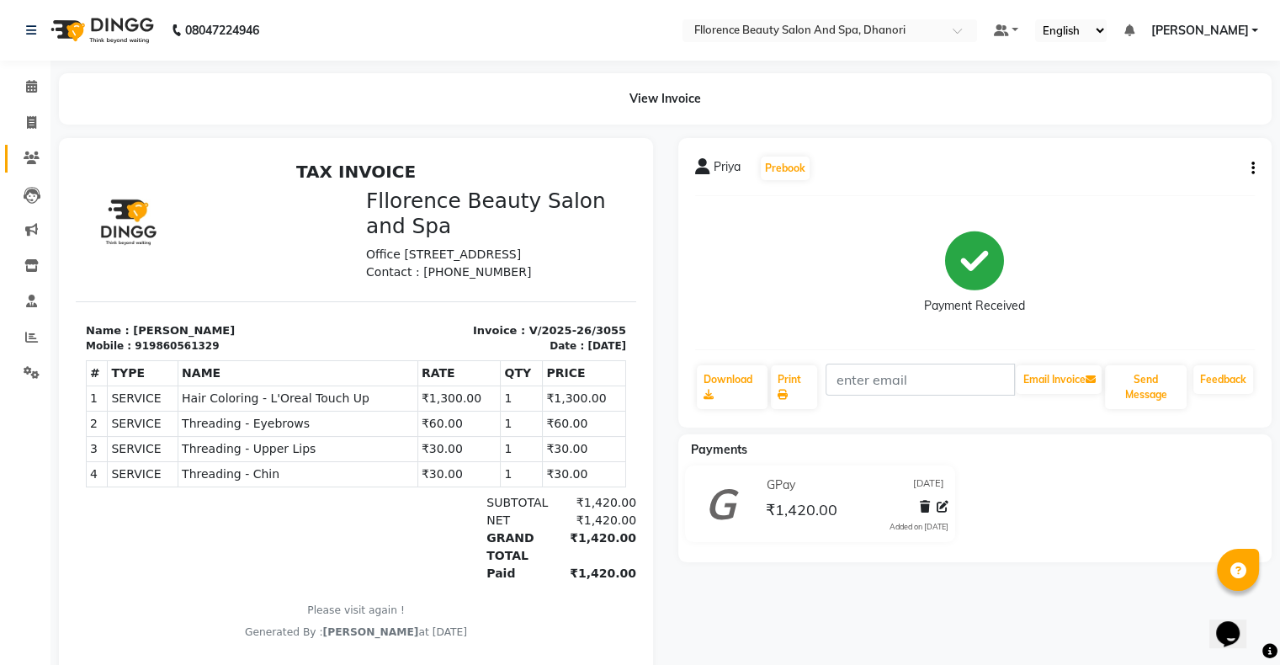
click at [15, 155] on li "Clients" at bounding box center [25, 159] width 51 height 36
click at [25, 168] on link "Clients" at bounding box center [25, 159] width 40 height 28
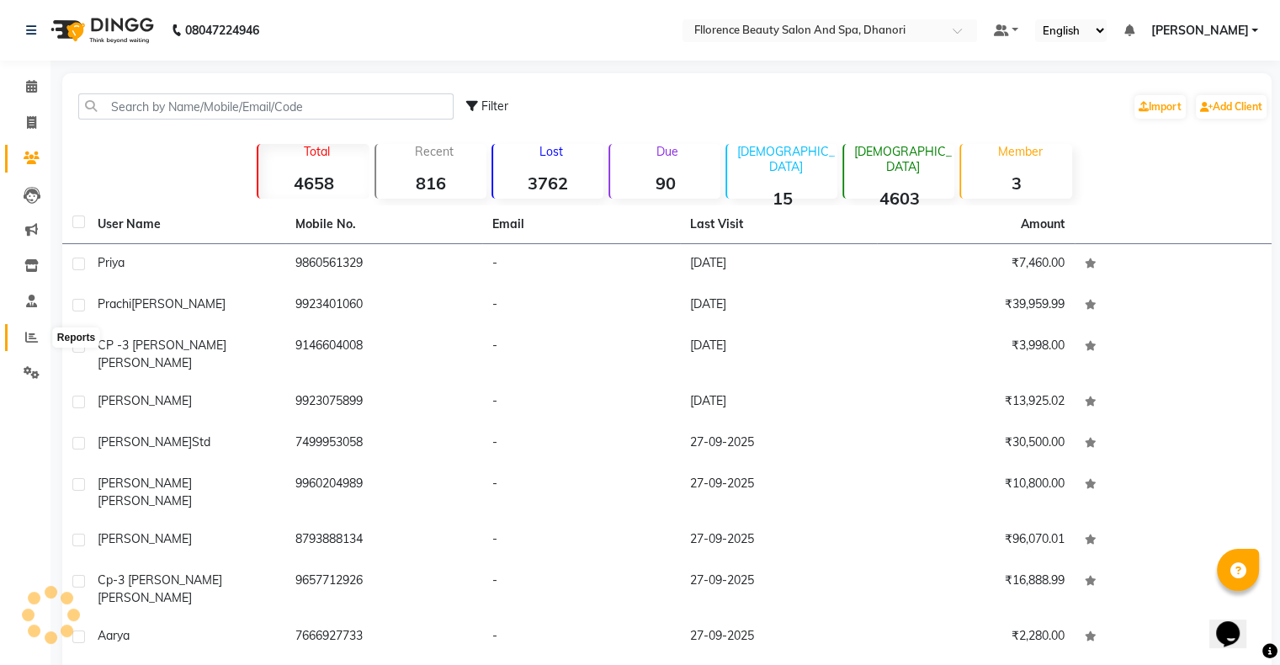
click at [33, 333] on icon at bounding box center [31, 337] width 13 height 13
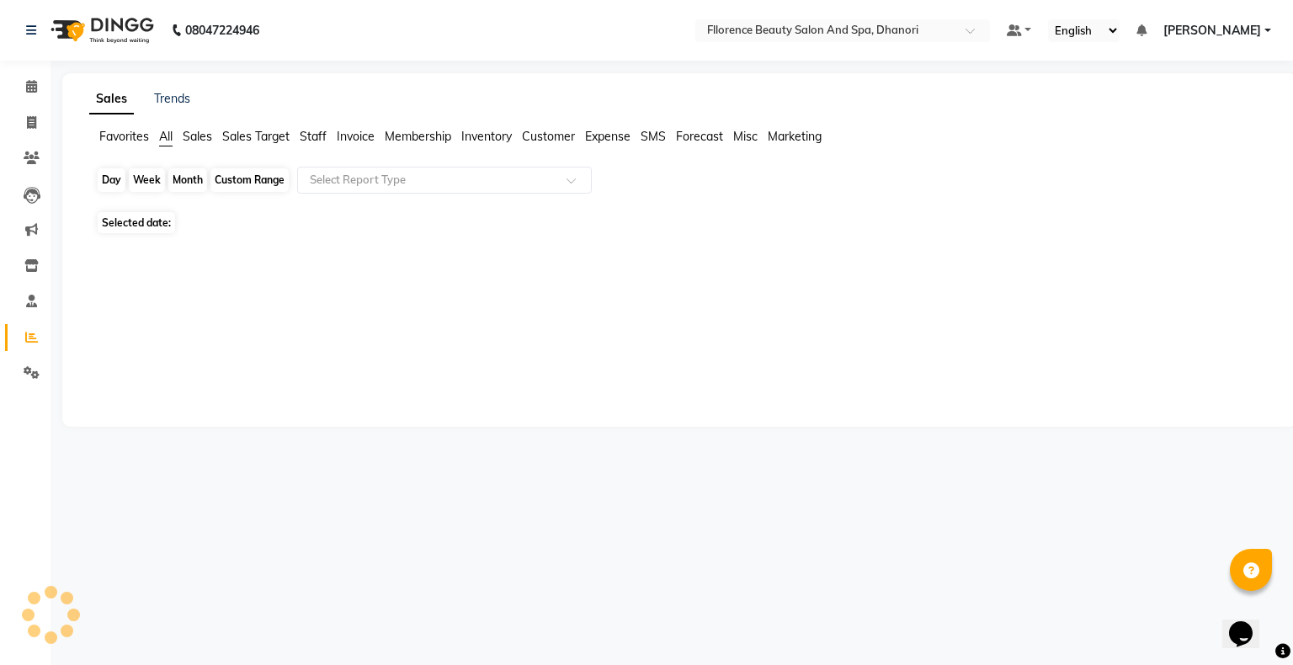
click at [101, 180] on div "Day" at bounding box center [112, 180] width 28 height 24
select select "10"
select select "2025"
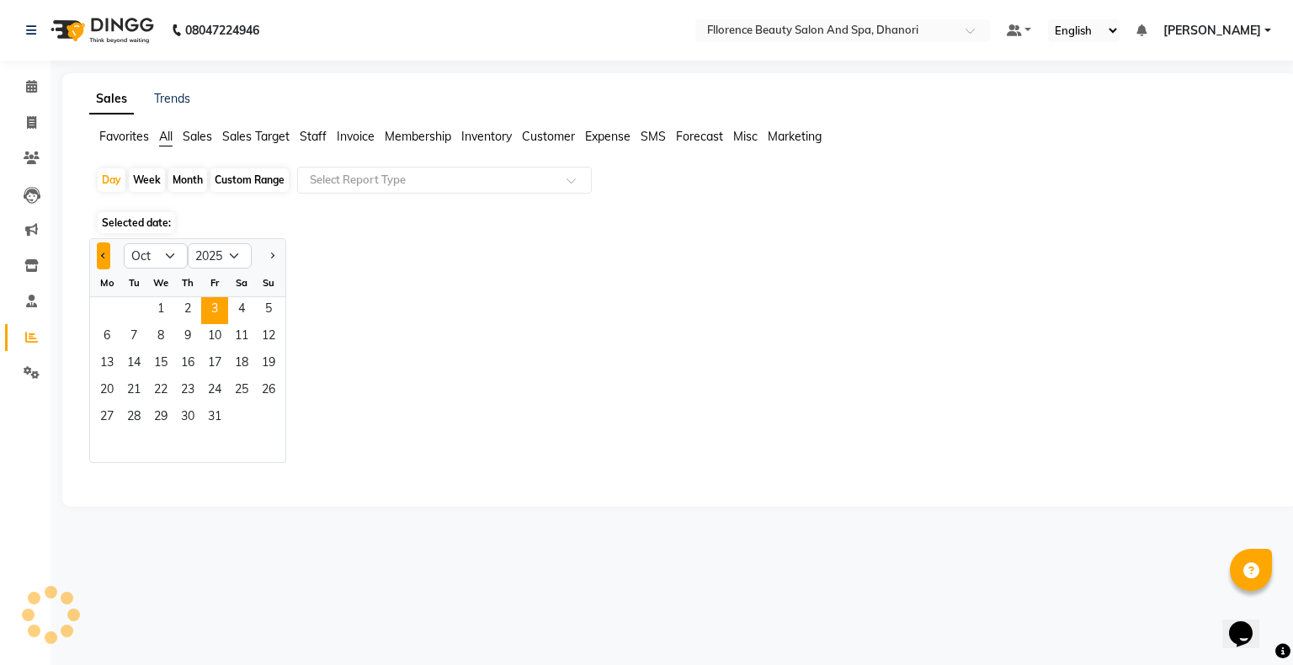
click at [96, 248] on div at bounding box center [107, 255] width 34 height 27
click at [108, 261] on button "Previous month" at bounding box center [103, 255] width 13 height 27
select select "9"
click at [161, 358] on span "17" at bounding box center [160, 364] width 27 height 27
click at [155, 362] on span "17" at bounding box center [160, 364] width 27 height 27
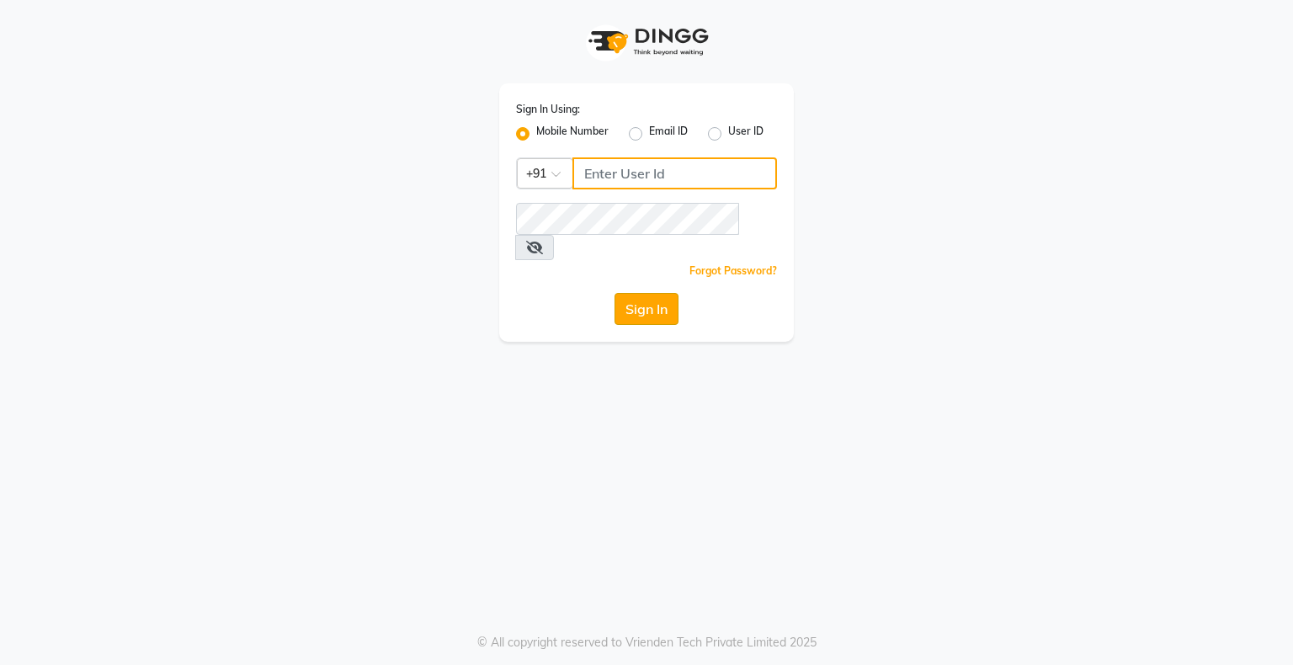
type input "9146152333"
click at [626, 293] on button "Sign In" at bounding box center [647, 309] width 64 height 32
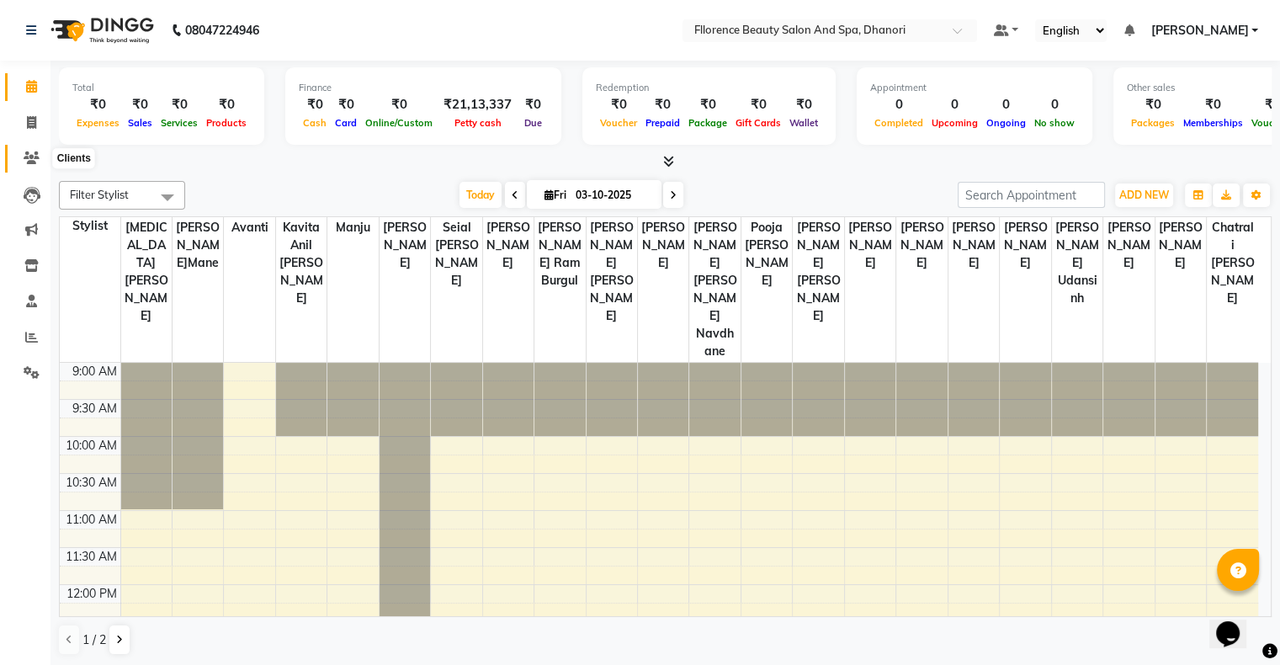
click at [37, 159] on icon at bounding box center [32, 158] width 16 height 13
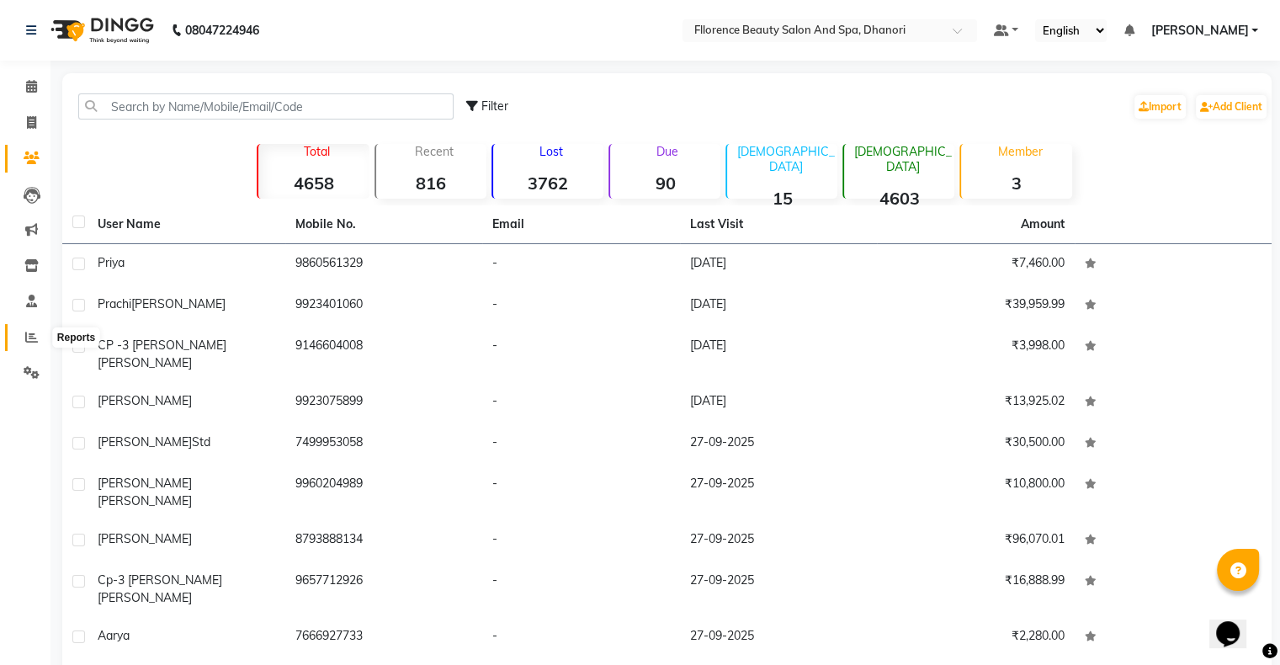
click at [26, 343] on icon at bounding box center [31, 337] width 13 height 13
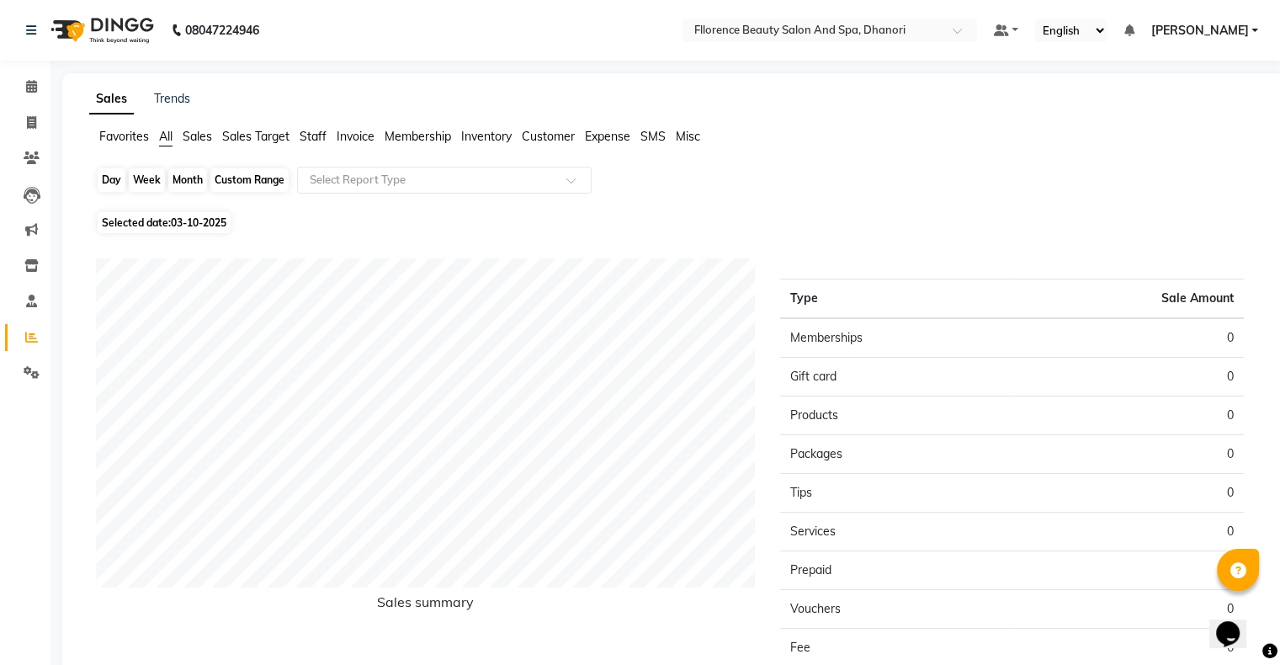
click at [108, 189] on div "Day" at bounding box center [112, 180] width 28 height 24
select select "10"
select select "2025"
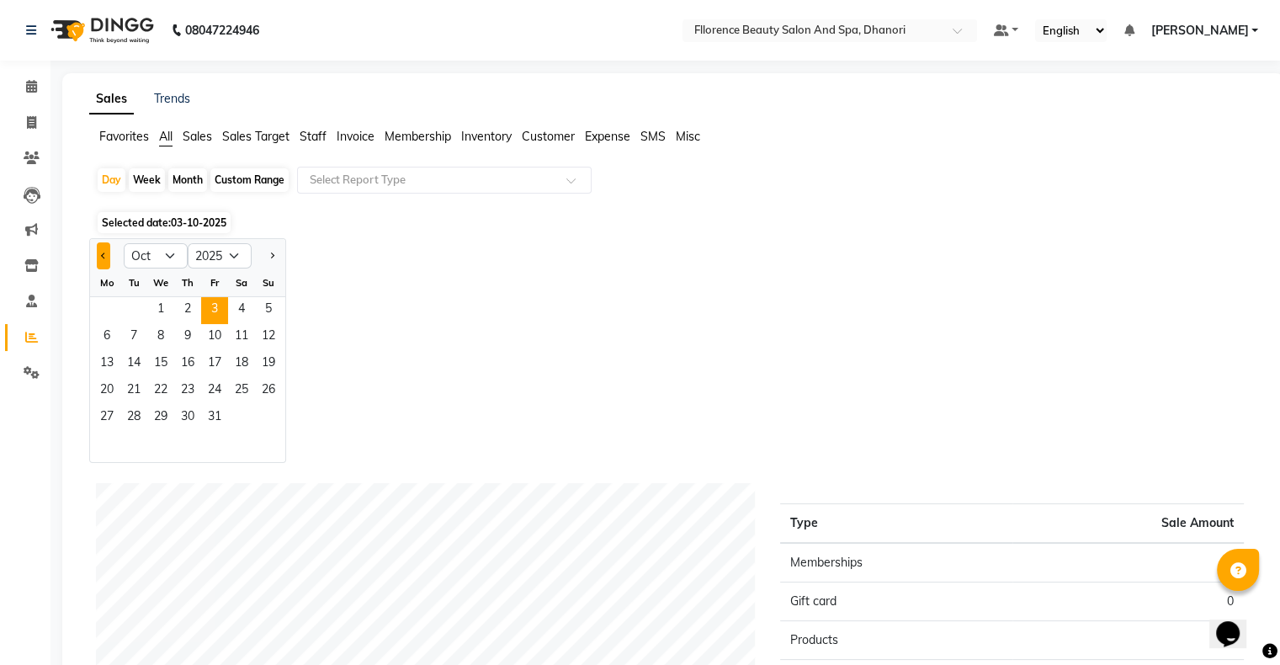
click at [105, 253] on button "Previous month" at bounding box center [103, 255] width 13 height 27
select select "9"
click at [215, 365] on span "19" at bounding box center [214, 364] width 27 height 27
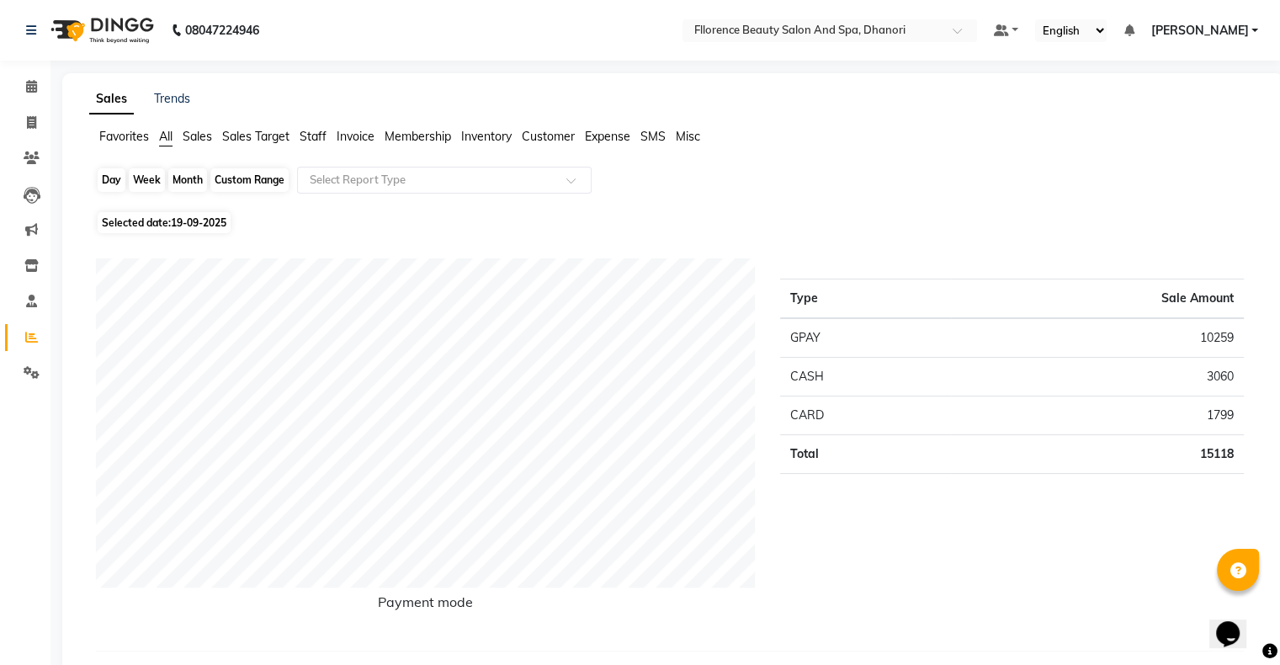
click at [115, 180] on div "Day" at bounding box center [112, 180] width 28 height 24
select select "9"
select select "2025"
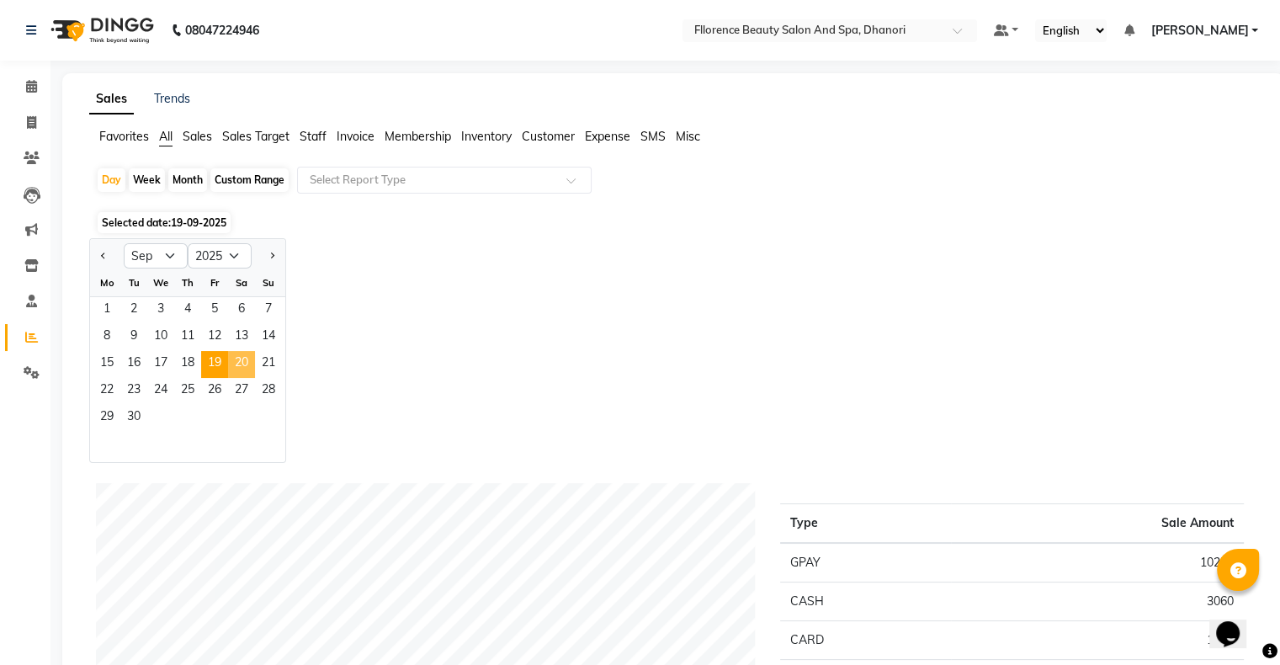
click at [245, 372] on span "20" at bounding box center [241, 364] width 27 height 27
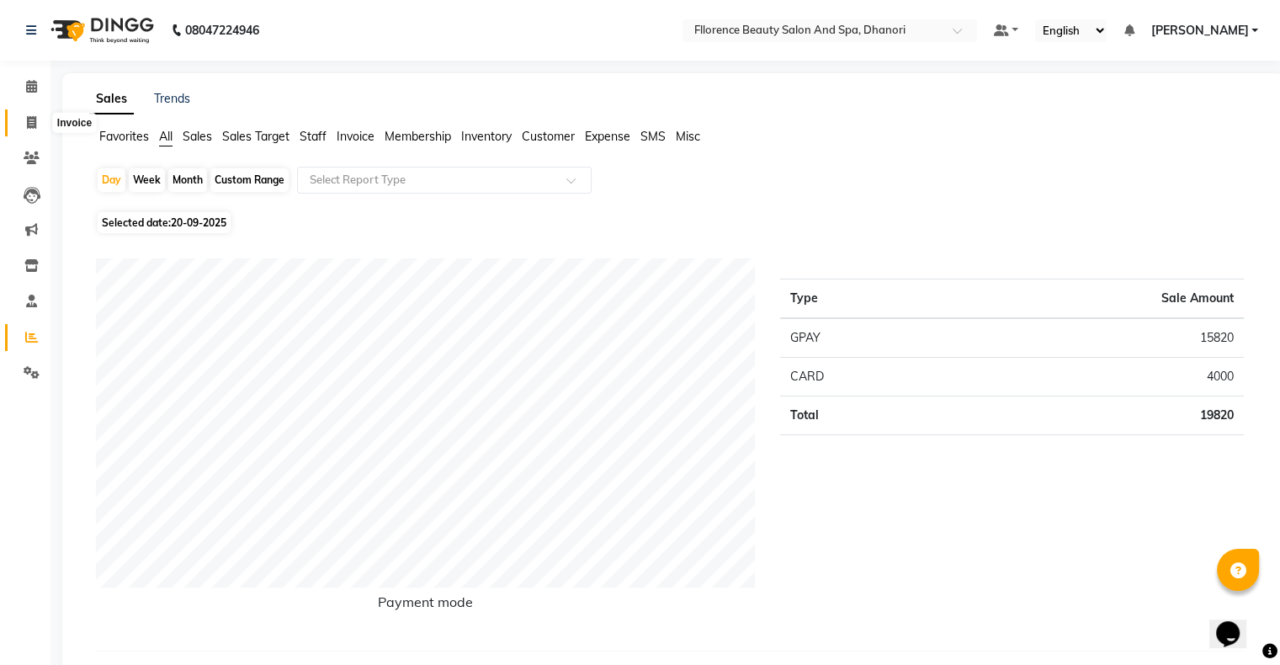
click at [30, 118] on icon at bounding box center [31, 122] width 9 height 13
select select "service"
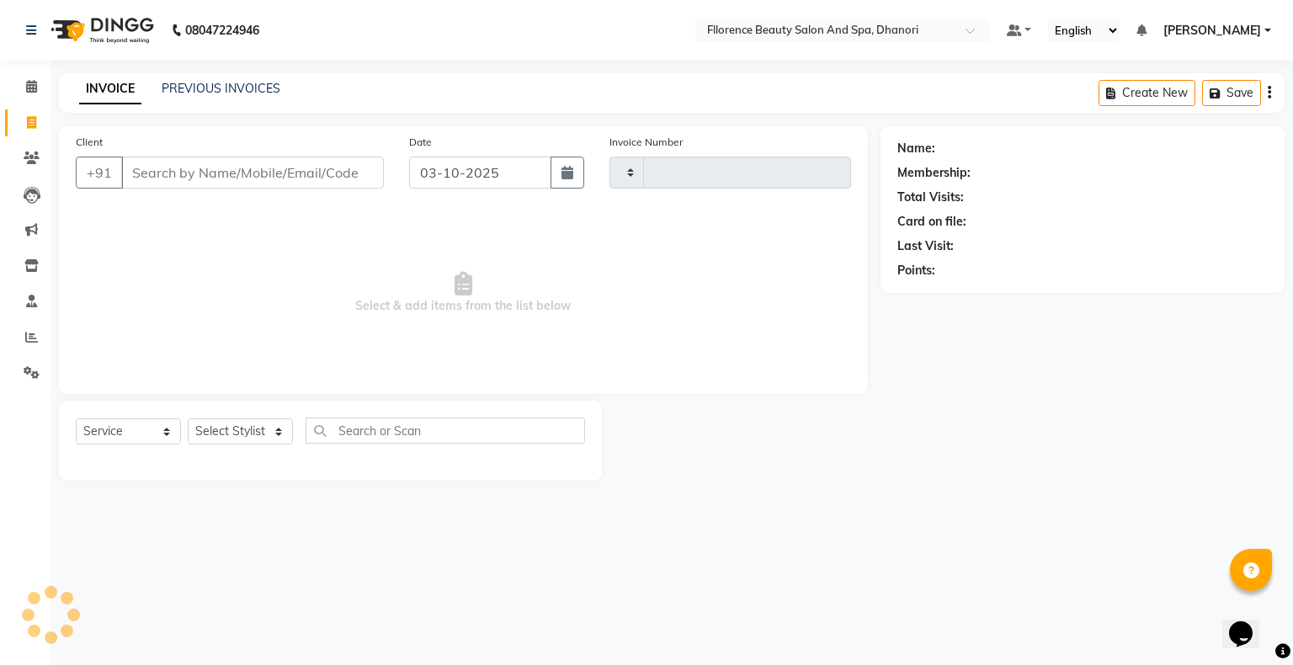
type input "3056"
select select "121"
click at [570, 184] on button "button" at bounding box center [568, 173] width 34 height 32
select select "10"
select select "2025"
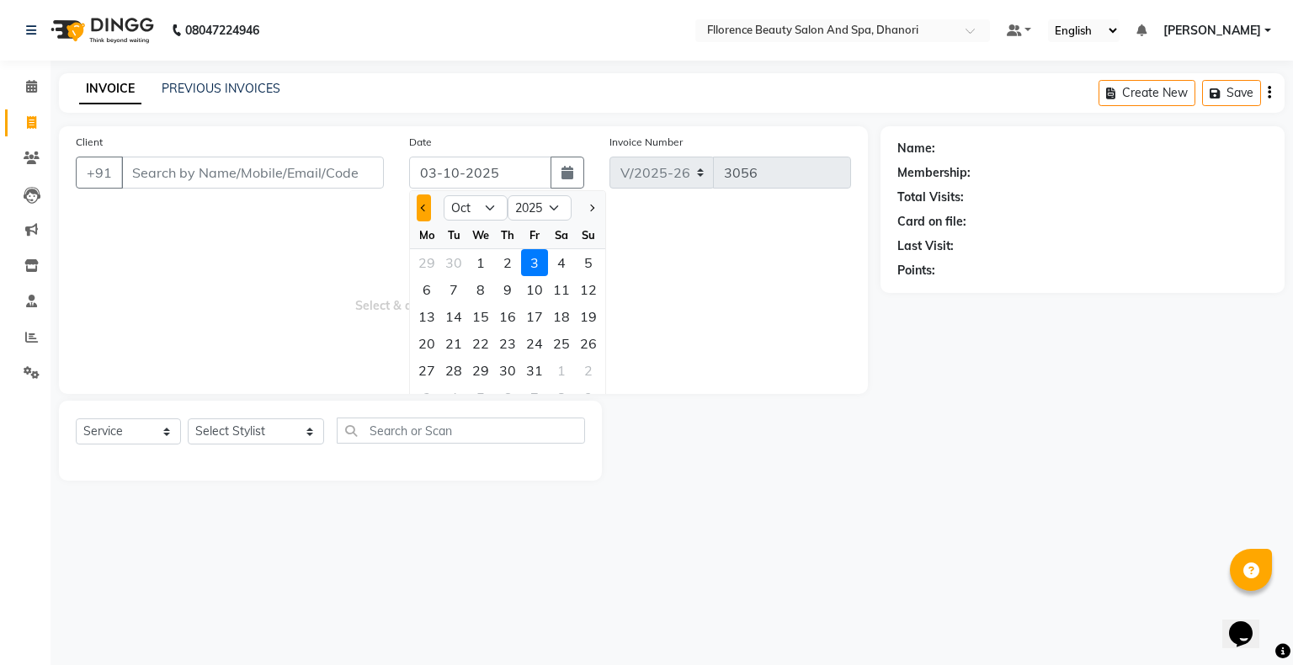
click at [419, 214] on button "Previous month" at bounding box center [424, 207] width 14 height 27
select select "9"
click at [560, 314] on div "20" at bounding box center [561, 316] width 27 height 27
type input "20-09-2025"
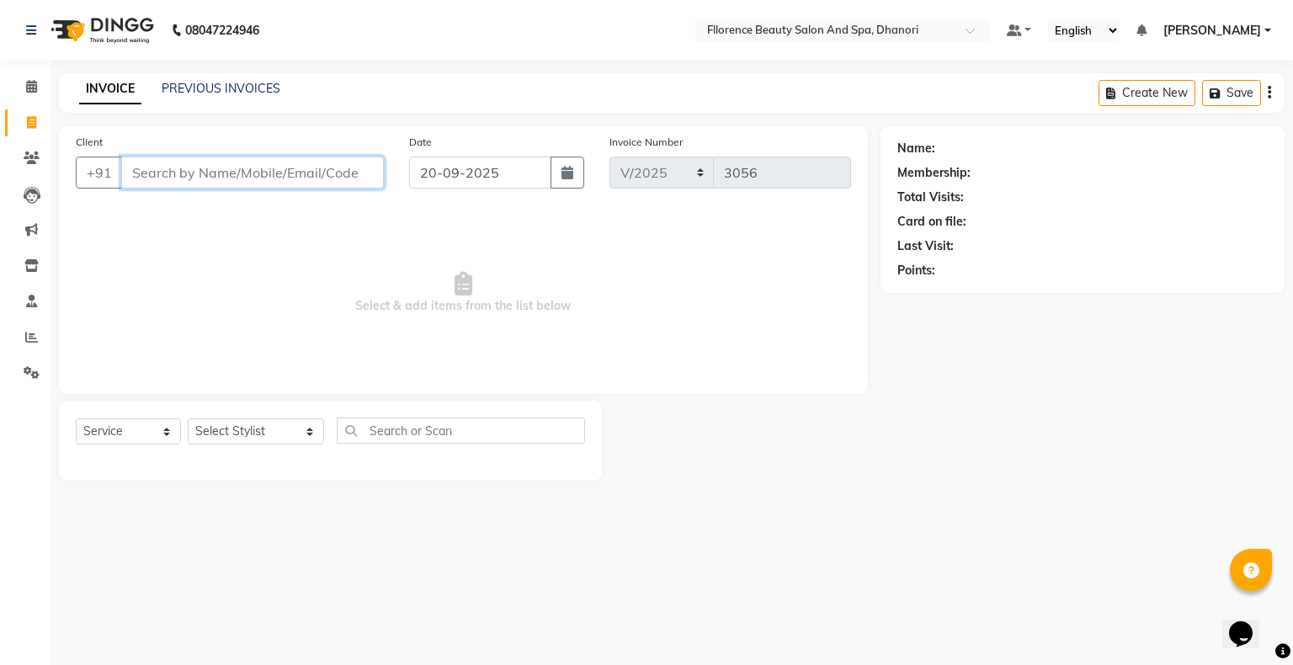
click at [332, 177] on input "Client" at bounding box center [252, 173] width 263 height 32
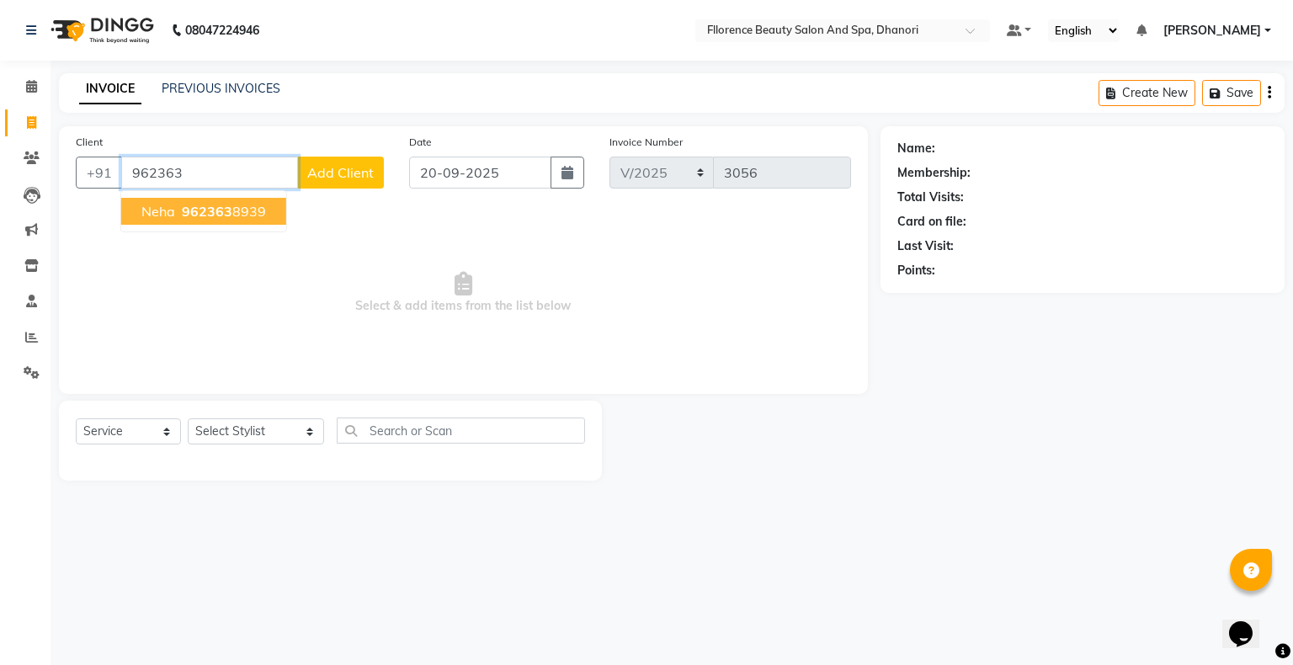
drag, startPoint x: 232, startPoint y: 208, endPoint x: 246, endPoint y: 214, distance: 14.7
click at [246, 209] on ngb-highlight "962363 8939" at bounding box center [222, 211] width 88 height 17
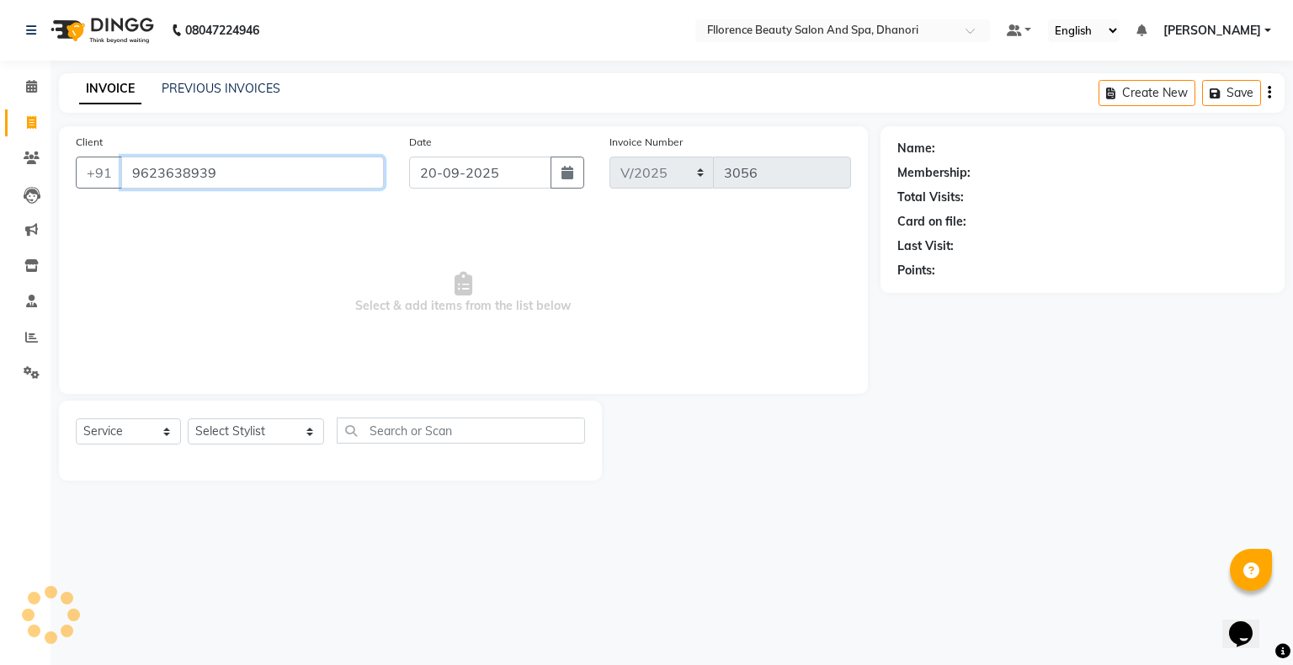
type input "9623638939"
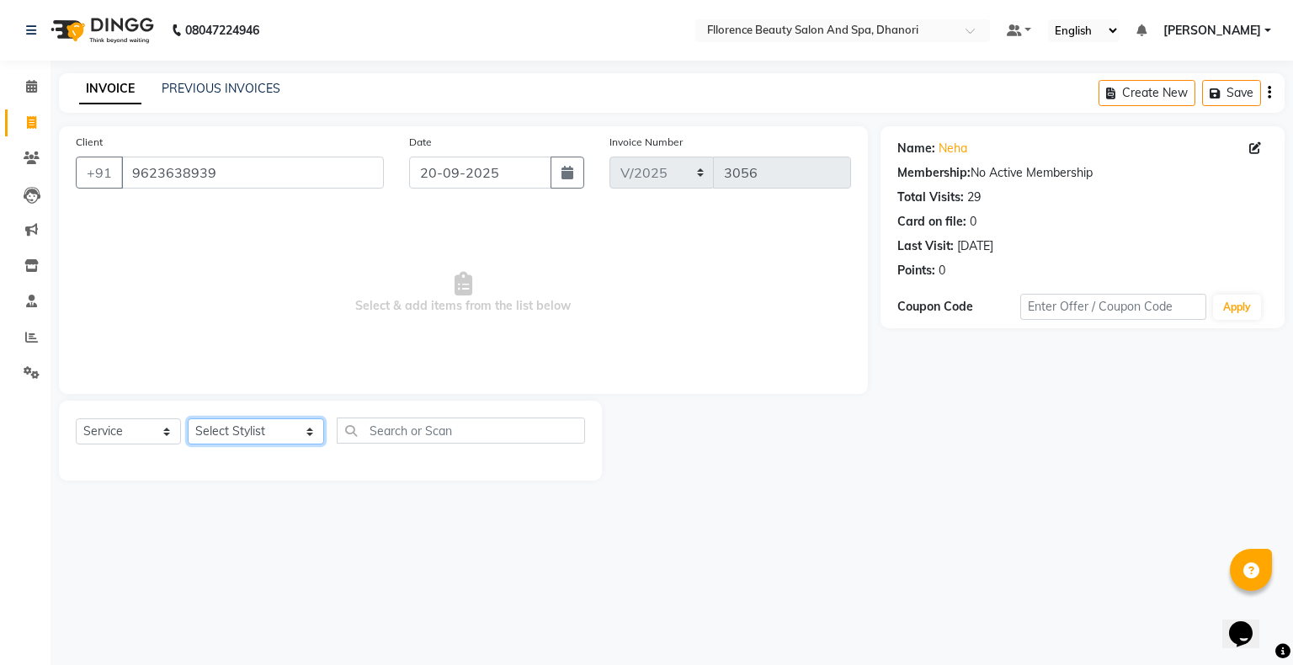
click at [228, 429] on select "Select Stylist [PERSON_NAME] [PERSON_NAME] arjun [PERSON_NAME] [PERSON_NAME] [P…" at bounding box center [256, 431] width 136 height 26
select select "46087"
click at [188, 419] on select "Select Stylist [PERSON_NAME] [PERSON_NAME] arjun [PERSON_NAME] [PERSON_NAME] [P…" at bounding box center [256, 431] width 136 height 26
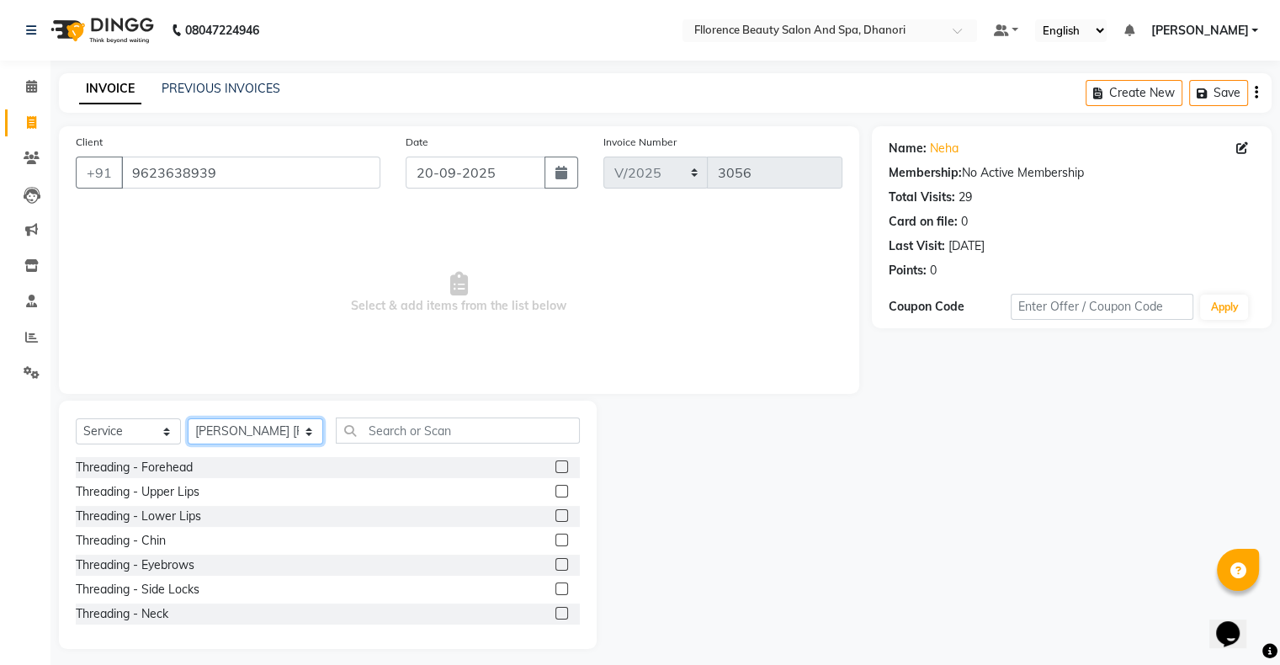
click at [270, 435] on select "Select Stylist [PERSON_NAME] [PERSON_NAME] arjun [PERSON_NAME] [PERSON_NAME] [P…" at bounding box center [256, 431] width 136 height 26
click at [423, 433] on input "text" at bounding box center [458, 431] width 244 height 26
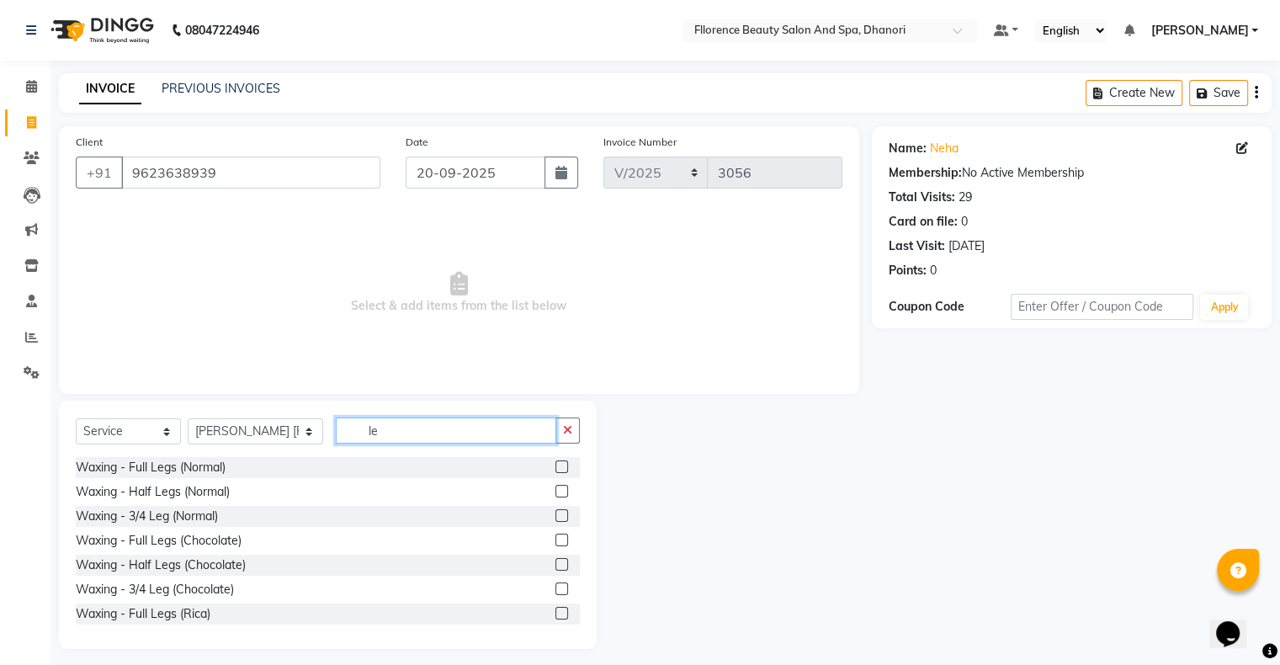
type input "le"
click at [556, 541] on label at bounding box center [562, 540] width 13 height 13
click at [556, 541] on input "checkbox" at bounding box center [561, 540] width 11 height 11
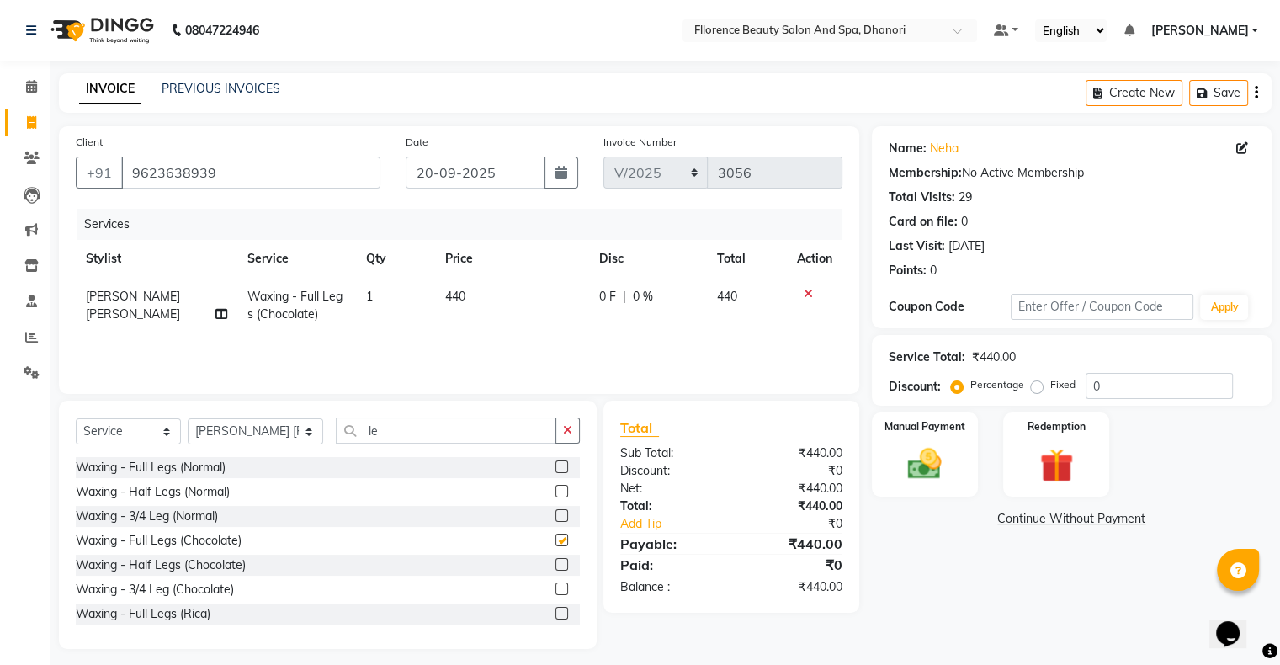
checkbox input "false"
click at [805, 291] on icon at bounding box center [808, 294] width 9 height 12
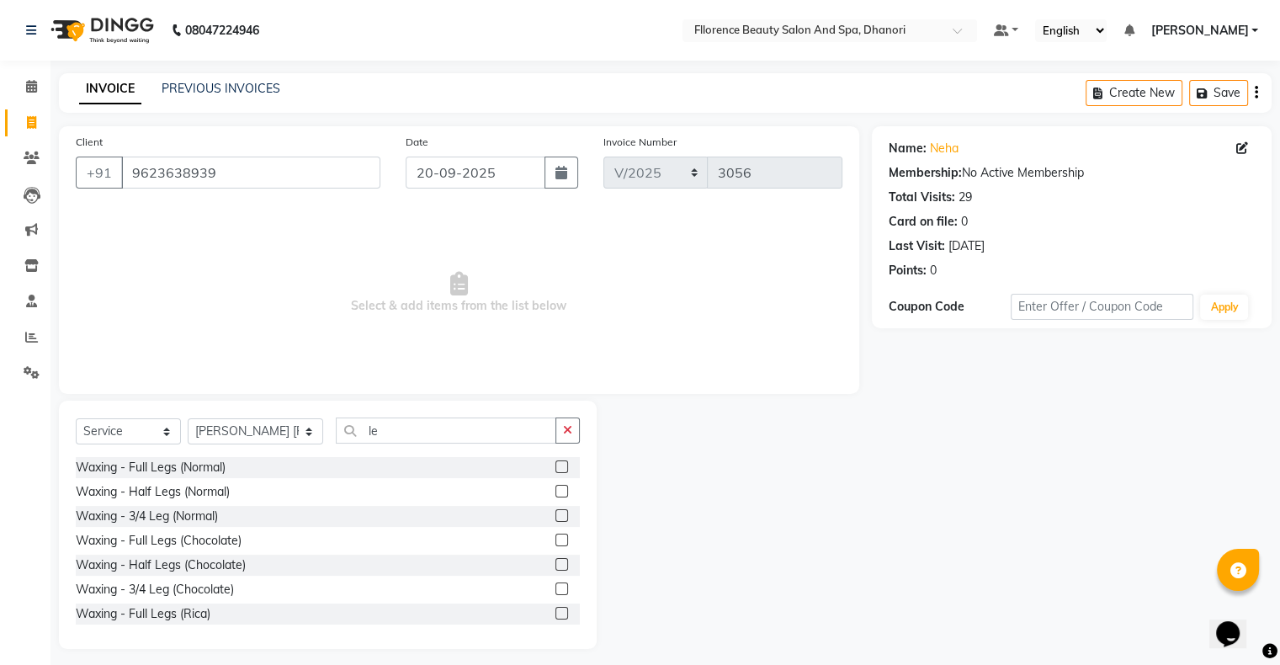
click at [556, 563] on label at bounding box center [562, 564] width 13 height 13
click at [556, 563] on input "checkbox" at bounding box center [561, 565] width 11 height 11
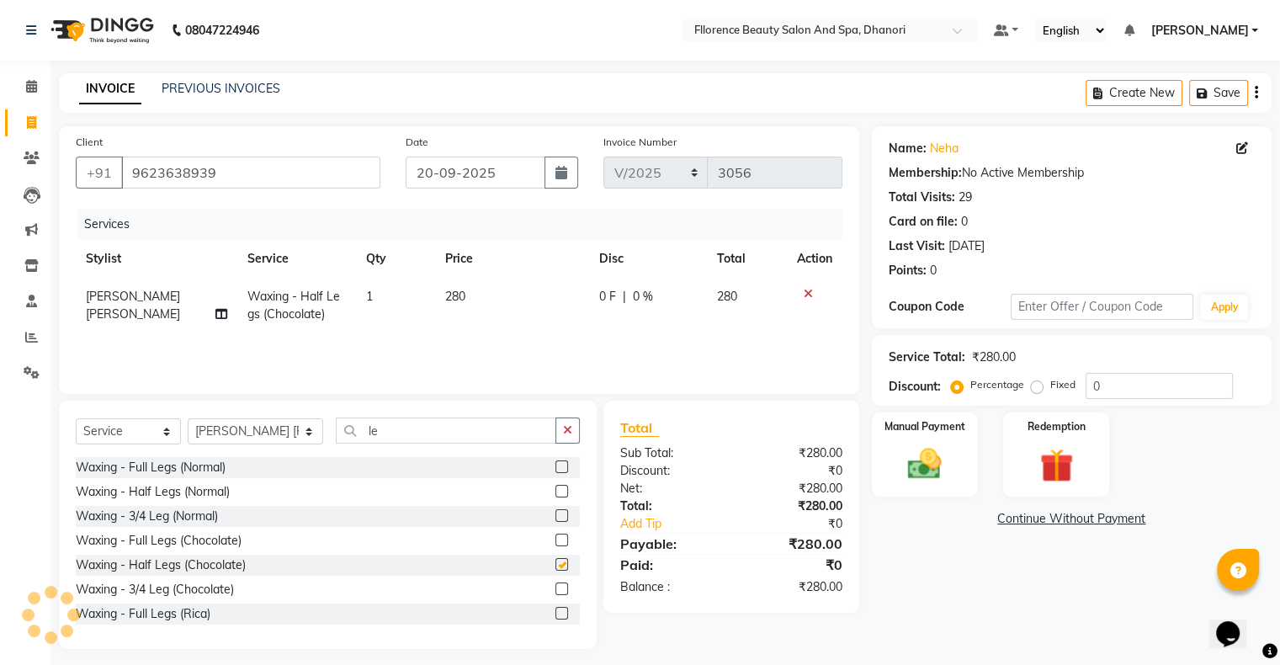
checkbox input "false"
click at [391, 433] on input "le" at bounding box center [446, 431] width 221 height 26
type input "l"
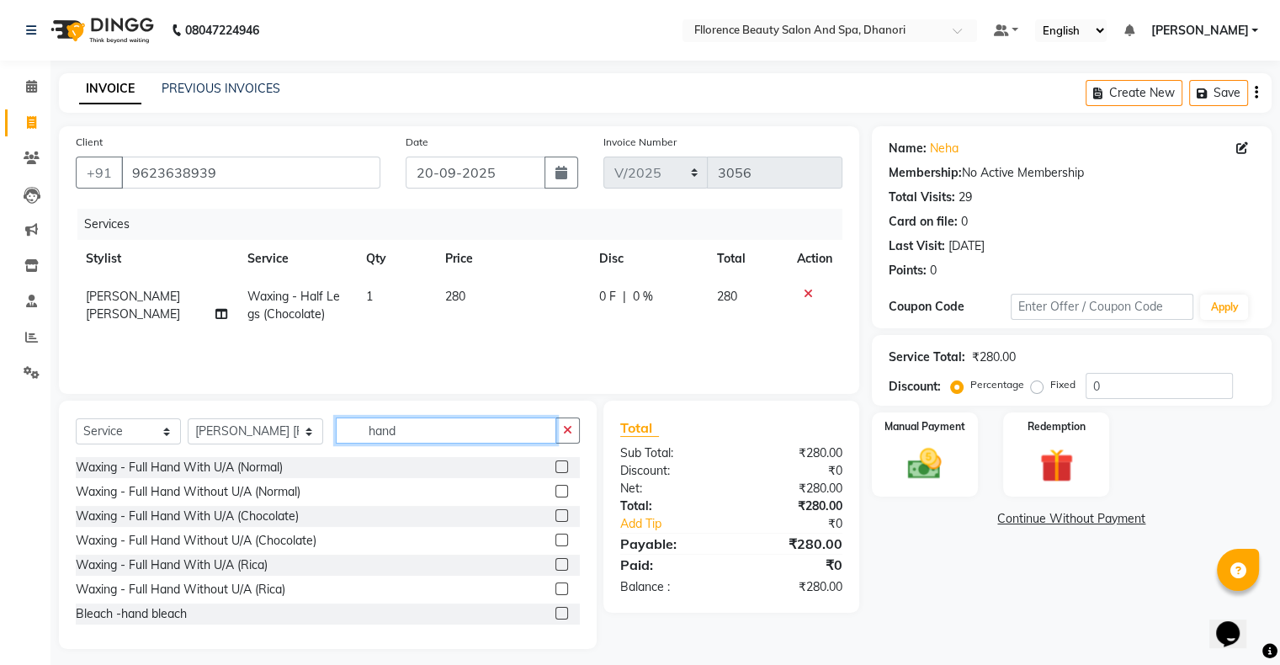
type input "hand"
click at [556, 564] on div at bounding box center [568, 565] width 24 height 21
click at [556, 565] on label at bounding box center [562, 564] width 13 height 13
click at [556, 565] on input "checkbox" at bounding box center [561, 565] width 11 height 11
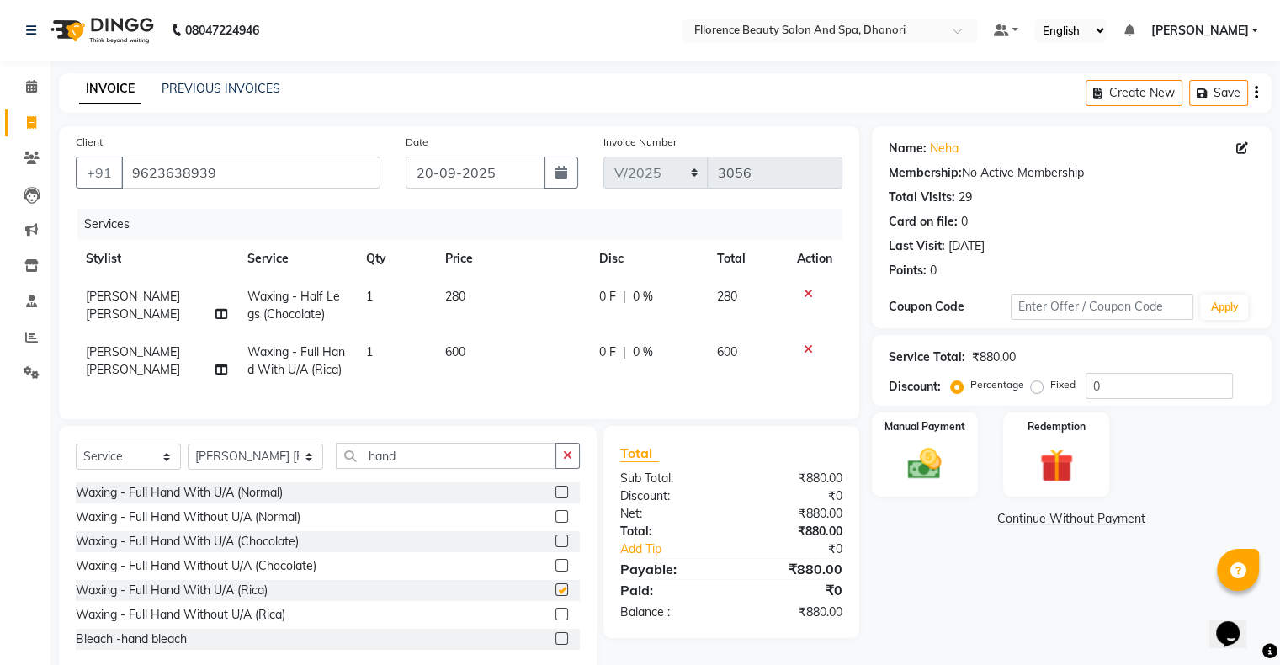
checkbox input "false"
click at [460, 355] on span "600" at bounding box center [455, 351] width 20 height 15
select select "46087"
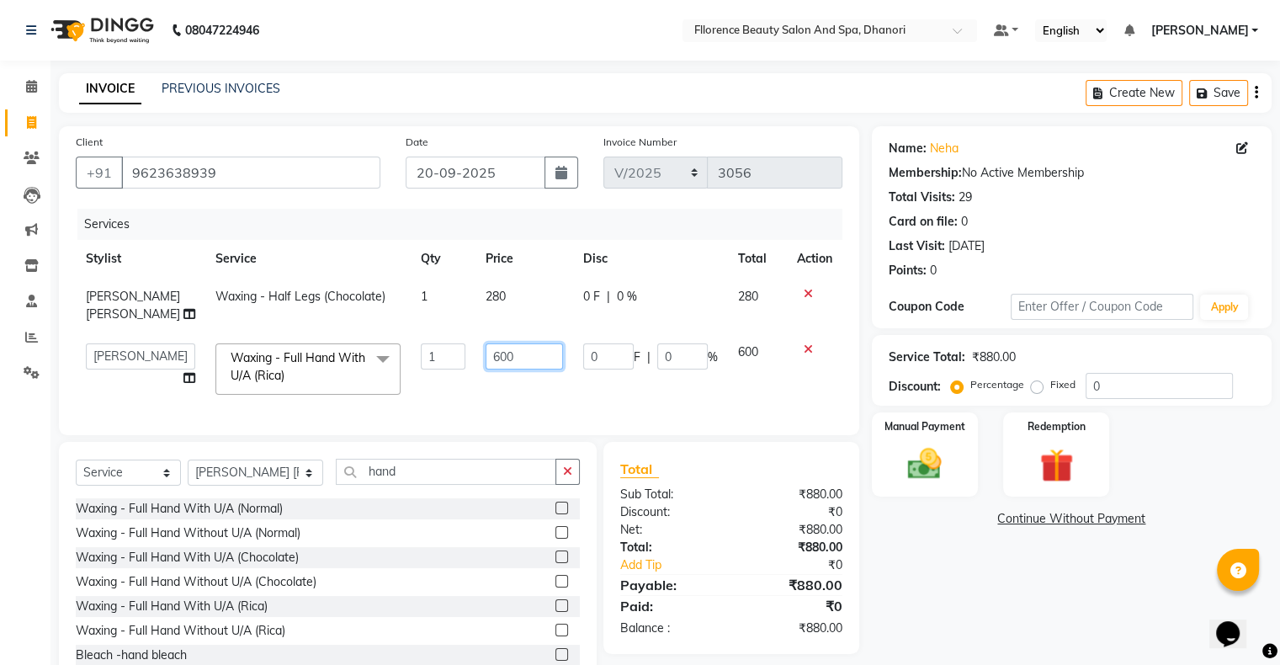
click at [515, 359] on input "600" at bounding box center [524, 356] width 77 height 26
type input "650"
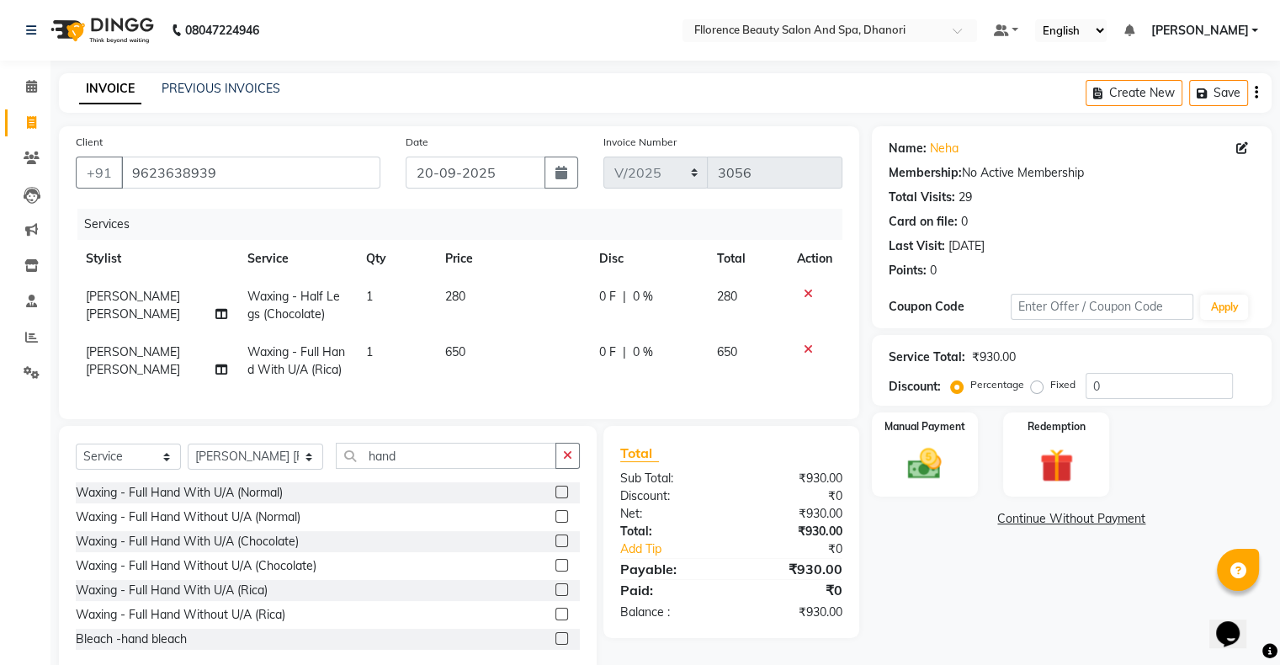
click at [997, 591] on div "Name: Neha Membership: No Active Membership Total Visits: 29 Card on file: 0 La…" at bounding box center [1078, 400] width 413 height 548
click at [458, 358] on span "650" at bounding box center [455, 351] width 20 height 15
select select "46087"
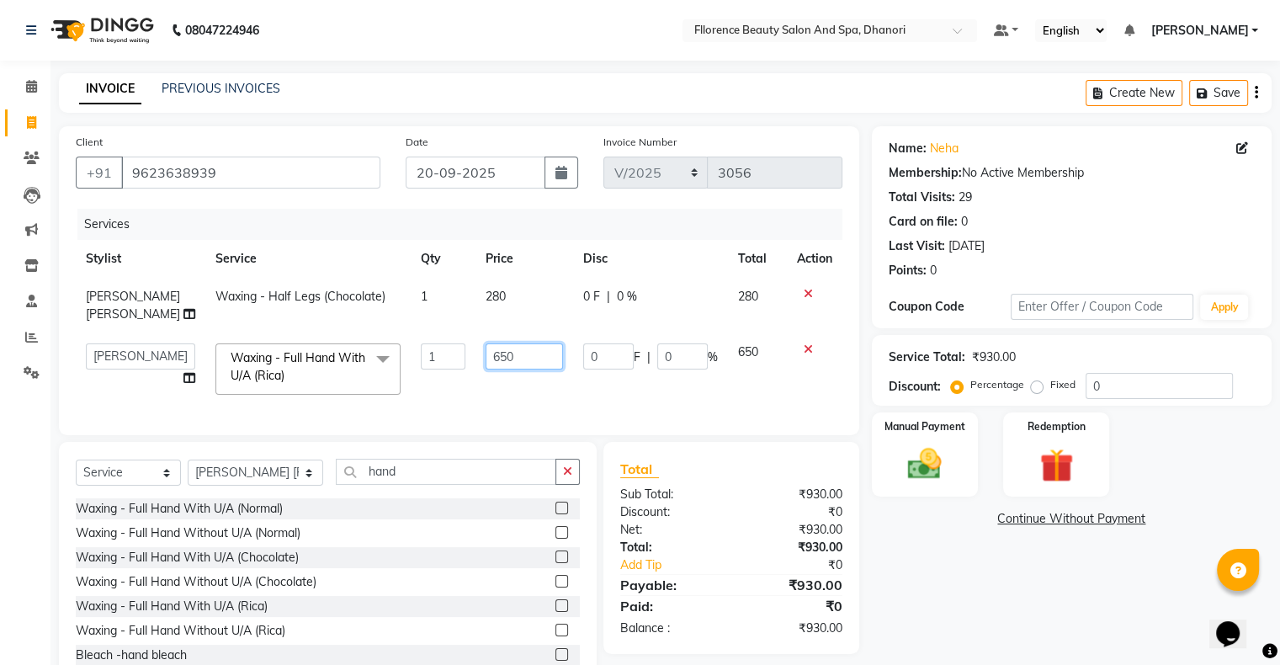
click at [502, 354] on input "650" at bounding box center [524, 356] width 77 height 26
type input "600"
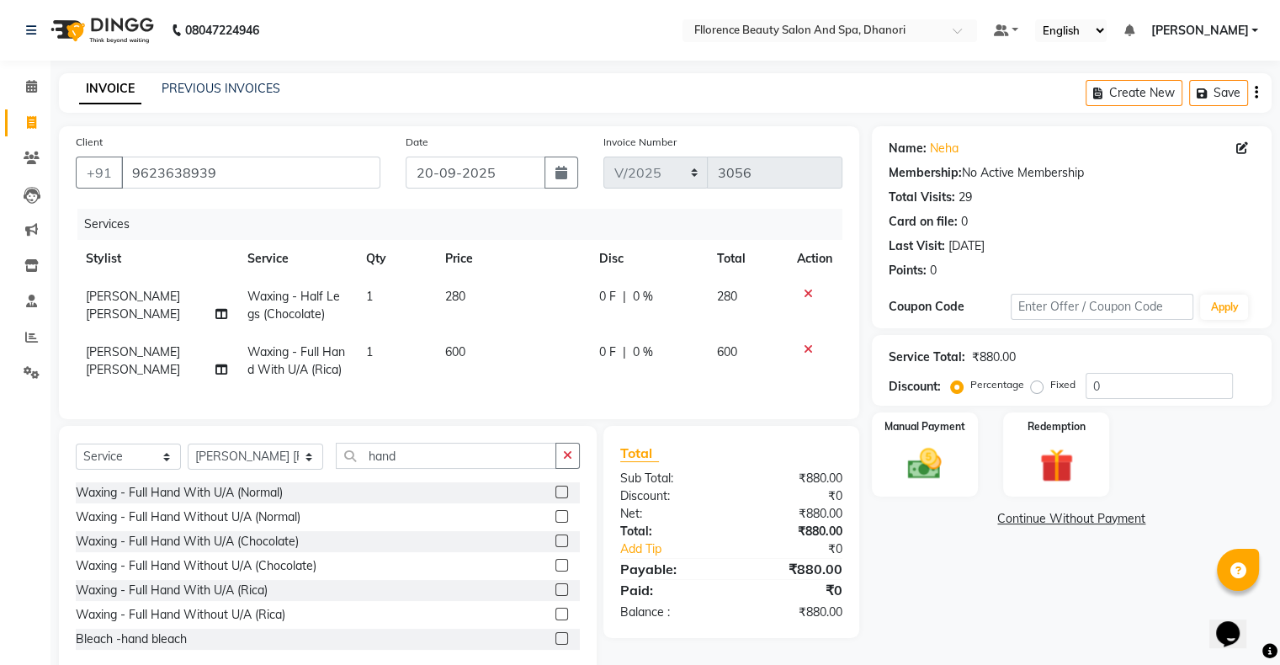
click at [971, 598] on div "Name: Neha Membership: No Active Membership Total Visits: 29 Card on file: 0 La…" at bounding box center [1078, 400] width 413 height 548
click at [919, 466] on img at bounding box center [925, 464] width 56 height 40
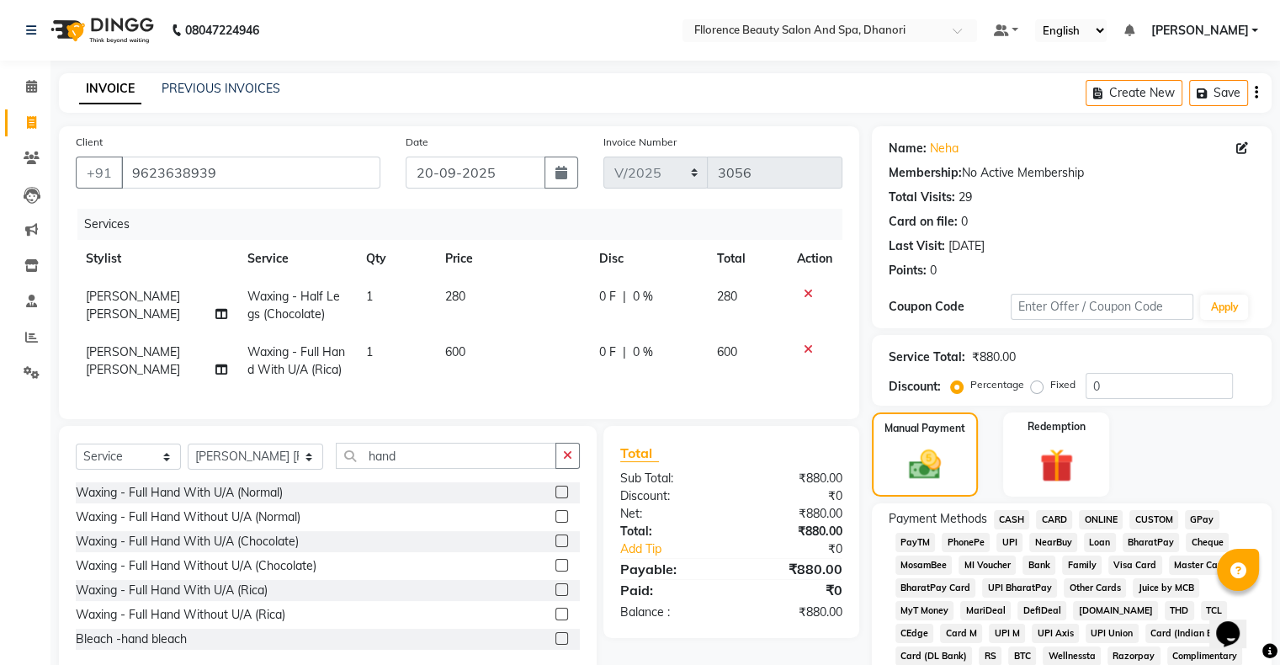
click at [1055, 520] on span "CARD" at bounding box center [1054, 519] width 36 height 19
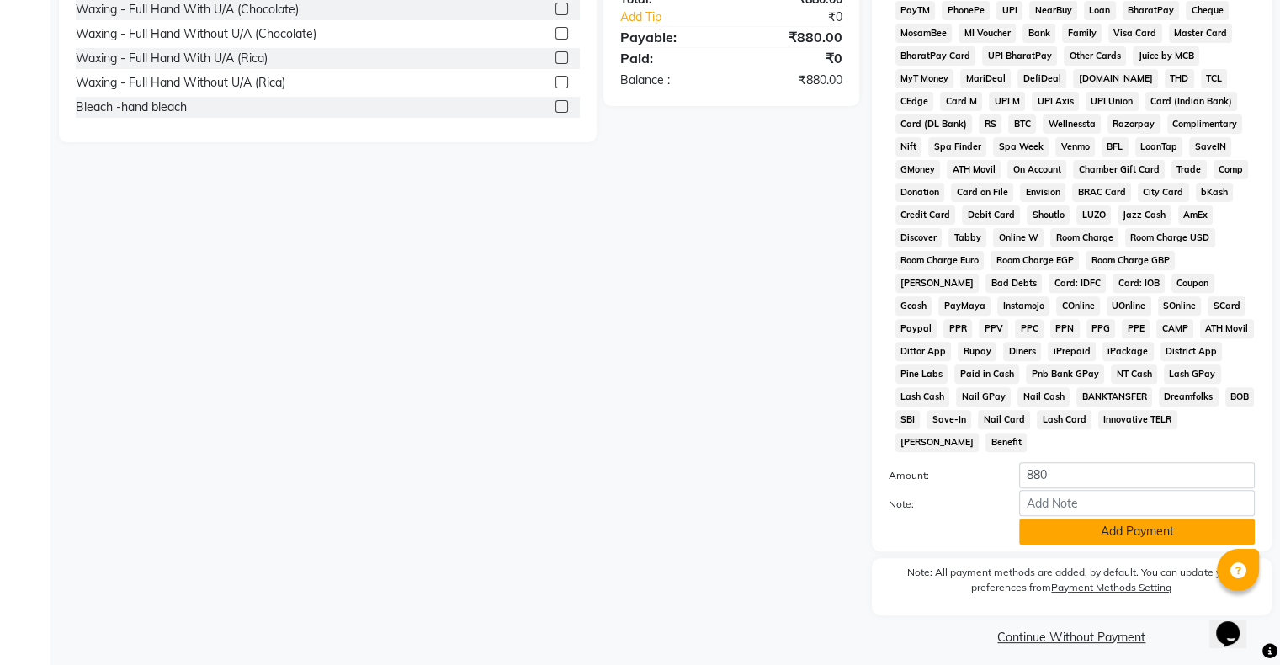
click at [1057, 524] on button "Add Payment" at bounding box center [1137, 532] width 236 height 26
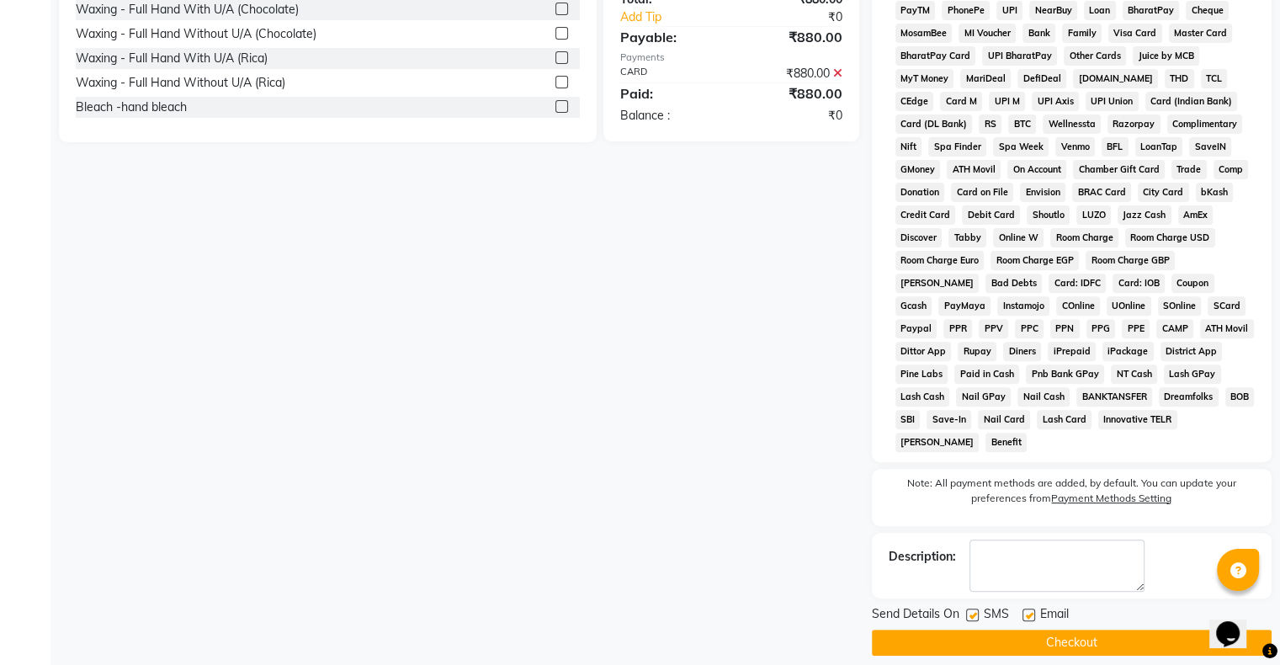
click at [1036, 635] on button "Checkout" at bounding box center [1072, 643] width 400 height 26
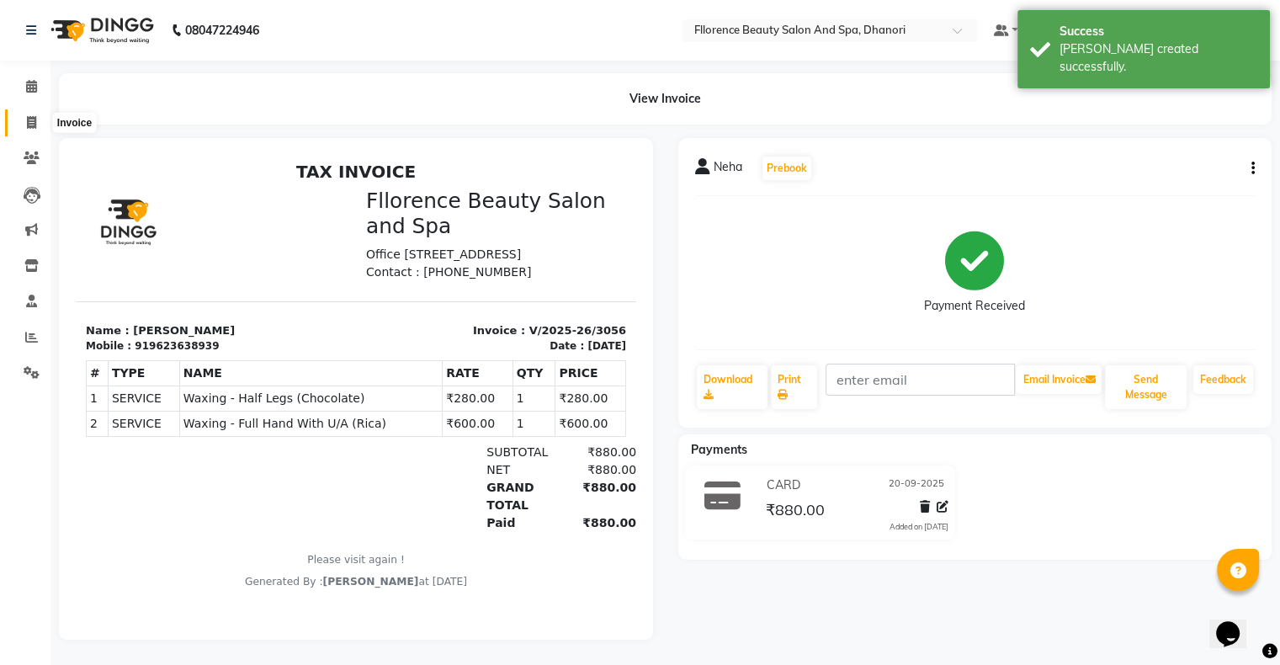
click at [24, 123] on span at bounding box center [31, 123] width 29 height 19
select select "121"
select select "service"
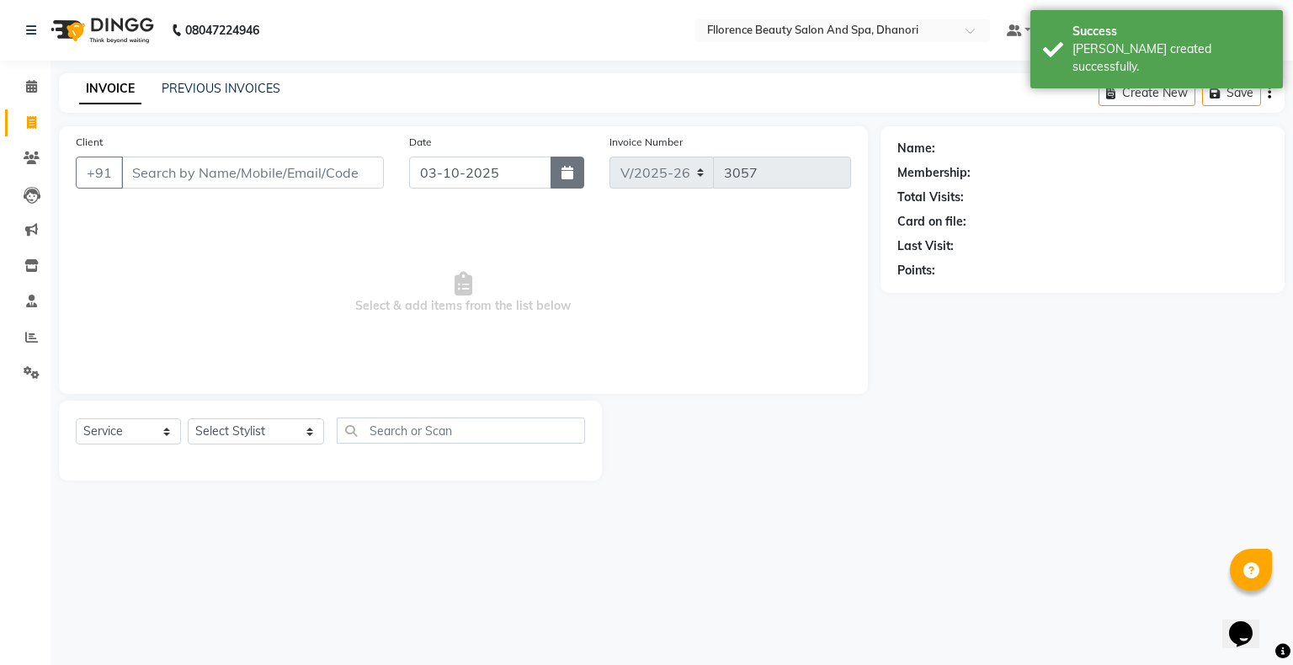
drag, startPoint x: 573, startPoint y: 174, endPoint x: 418, endPoint y: 181, distance: 155.9
click at [572, 174] on button "button" at bounding box center [568, 173] width 34 height 32
select select "10"
select select "2025"
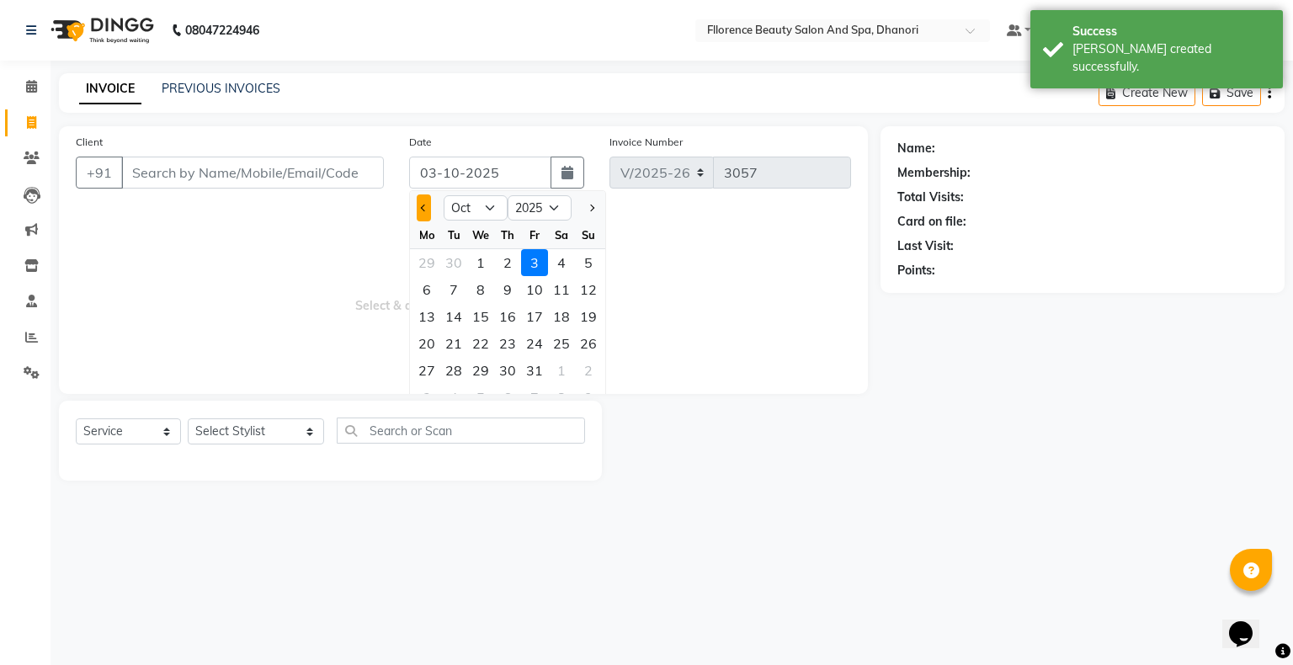
click at [425, 207] on span "Previous month" at bounding box center [424, 208] width 7 height 7
select select "9"
click at [566, 316] on div "20" at bounding box center [561, 316] width 27 height 27
type input "20-09-2025"
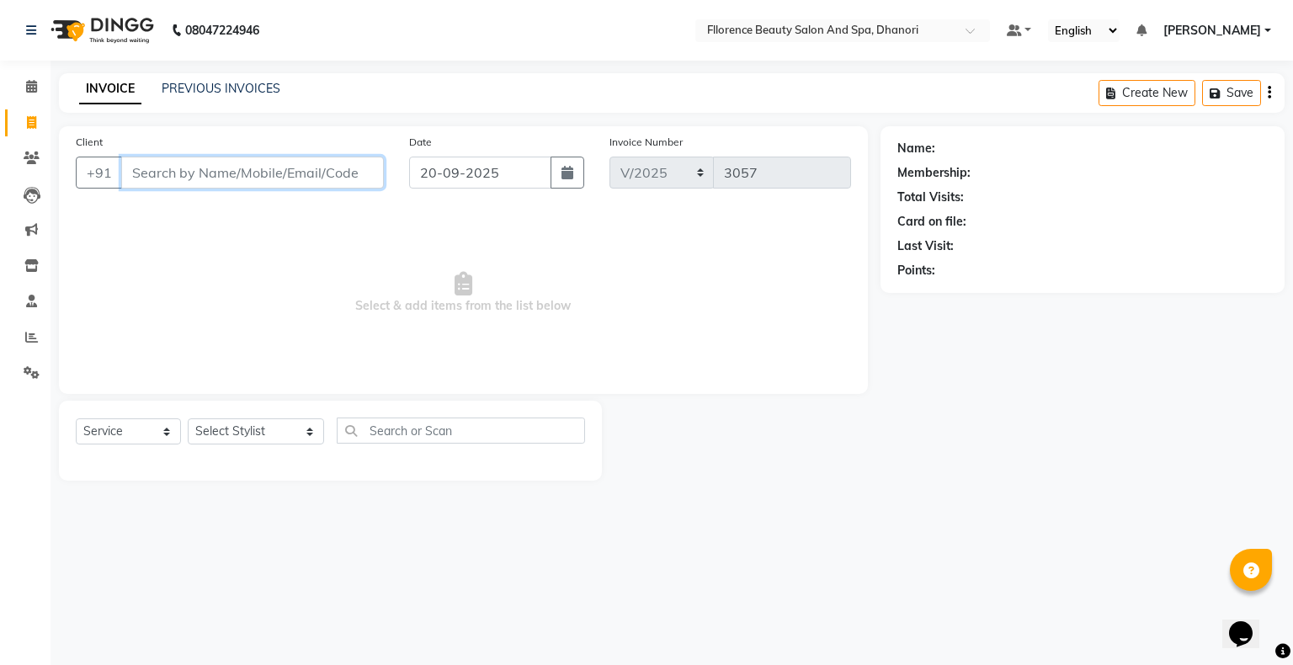
click at [303, 173] on input "Client" at bounding box center [252, 173] width 263 height 32
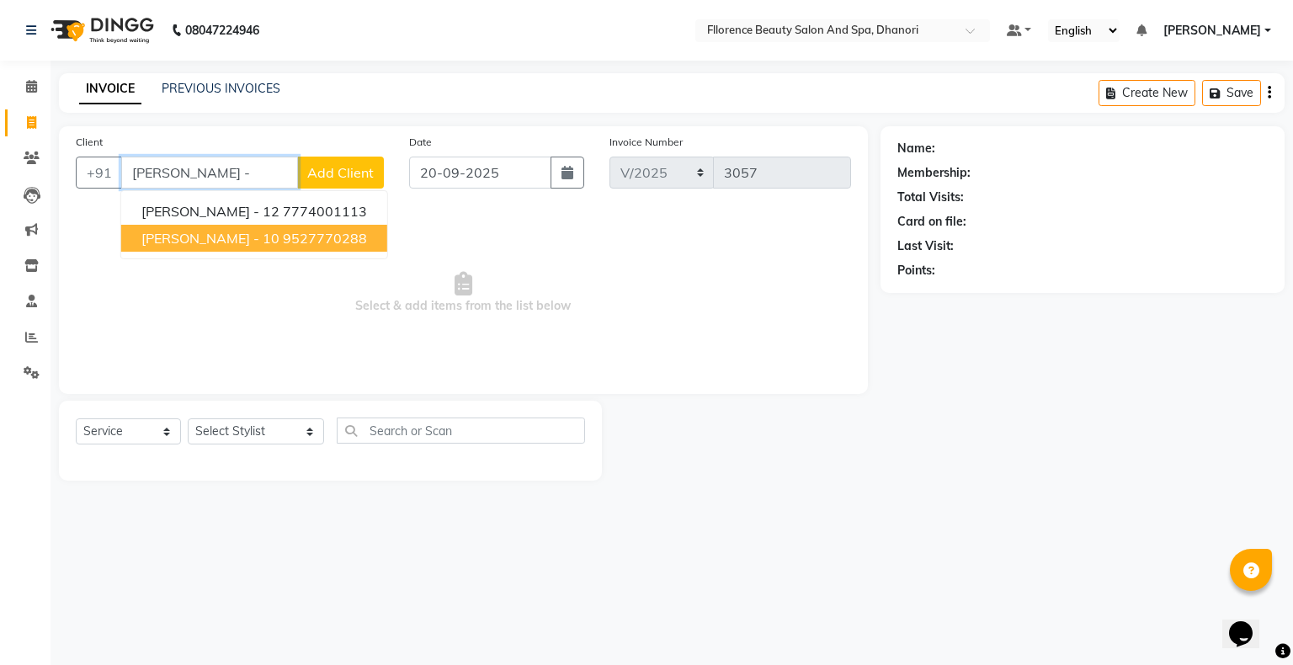
drag, startPoint x: 279, startPoint y: 233, endPoint x: 289, endPoint y: 229, distance: 10.2
click at [286, 231] on ngb-highlight "9527770288" at bounding box center [325, 238] width 84 height 17
type input "9527770288"
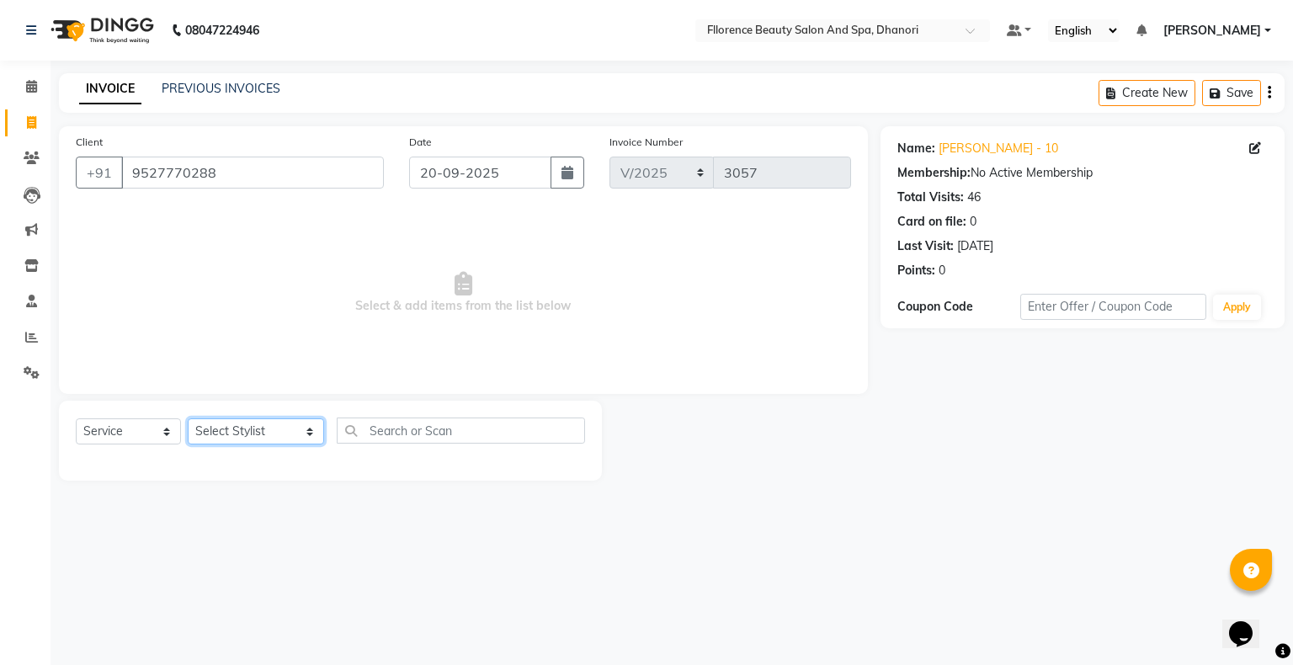
click at [258, 428] on select "Select Stylist [PERSON_NAME] [PERSON_NAME] arjun [PERSON_NAME] [PERSON_NAME] [P…" at bounding box center [256, 431] width 136 height 26
click at [256, 436] on select "Select Stylist [PERSON_NAME] [PERSON_NAME] arjun [PERSON_NAME] [PERSON_NAME] [P…" at bounding box center [256, 431] width 136 height 26
click at [256, 437] on select "Select Stylist [PERSON_NAME] [PERSON_NAME] arjun [PERSON_NAME] [PERSON_NAME] [P…" at bounding box center [256, 431] width 136 height 26
select select "7031"
click at [188, 419] on select "Select Stylist [PERSON_NAME] [PERSON_NAME] arjun [PERSON_NAME] [PERSON_NAME] [P…" at bounding box center [256, 431] width 136 height 26
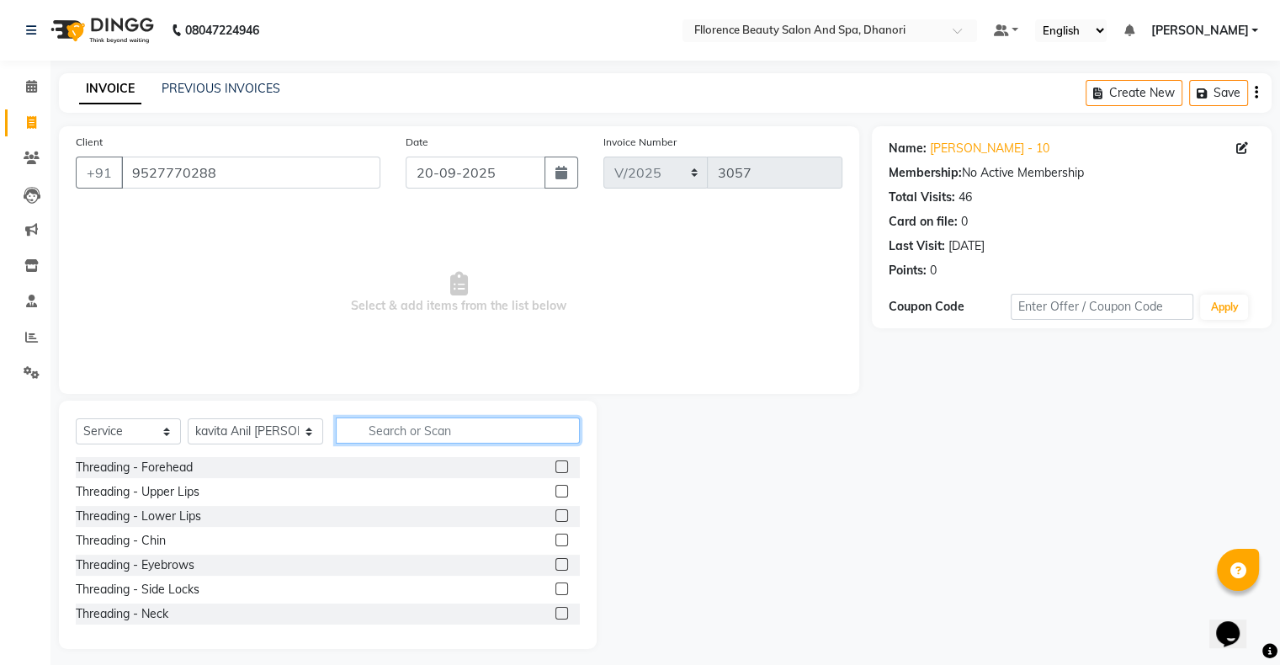
drag, startPoint x: 404, startPoint y: 429, endPoint x: 413, endPoint y: 439, distance: 12.5
click at [411, 434] on input "text" at bounding box center [458, 431] width 244 height 26
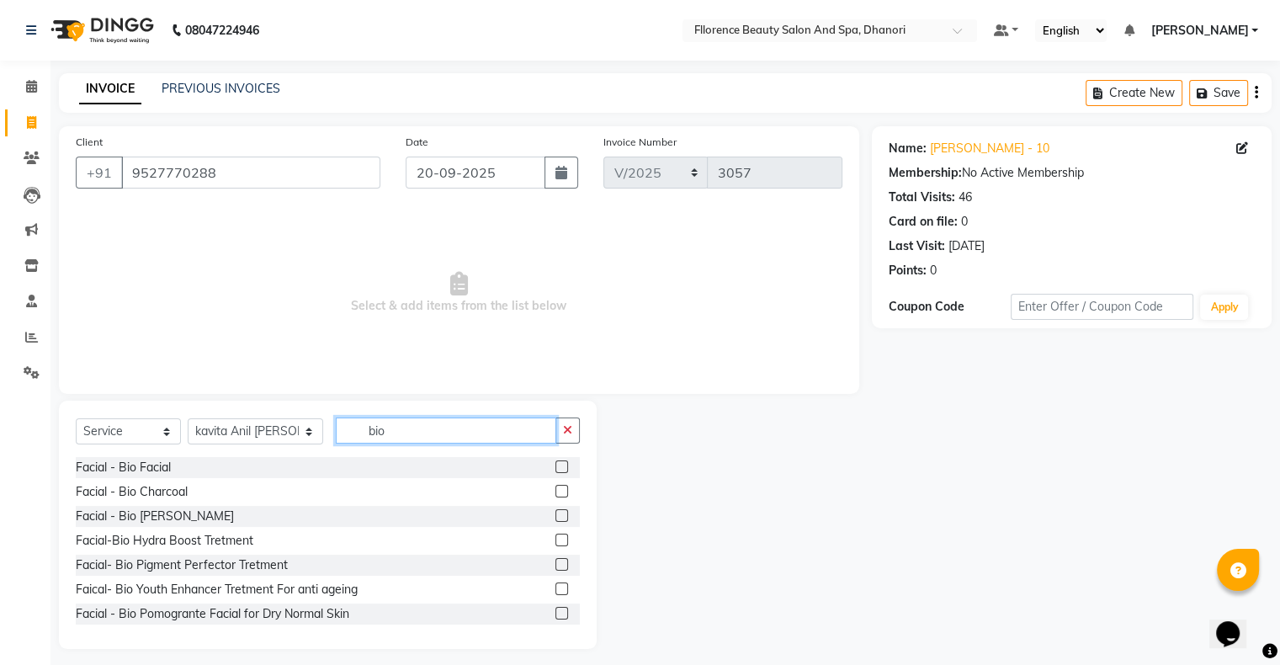
type input "bio"
click at [556, 466] on label at bounding box center [562, 466] width 13 height 13
click at [556, 466] on input "checkbox" at bounding box center [561, 467] width 11 height 11
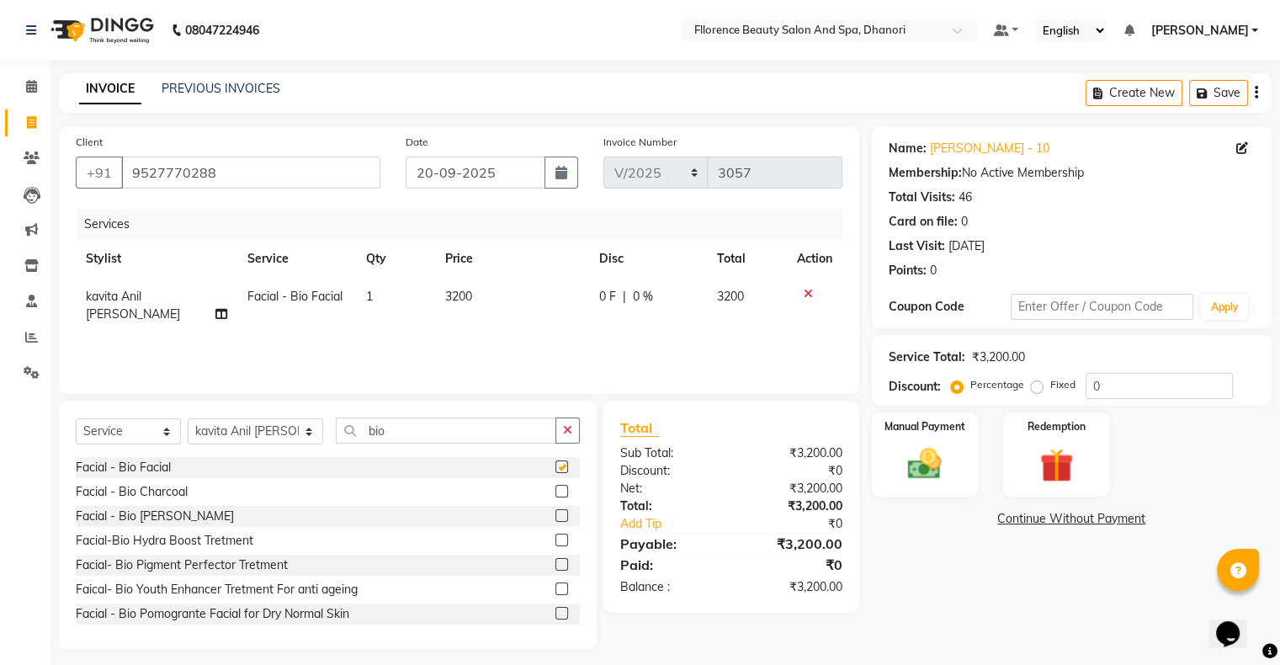
checkbox input "false"
drag, startPoint x: 375, startPoint y: 433, endPoint x: 387, endPoint y: 434, distance: 12.7
click at [377, 434] on input "bio" at bounding box center [446, 431] width 221 height 26
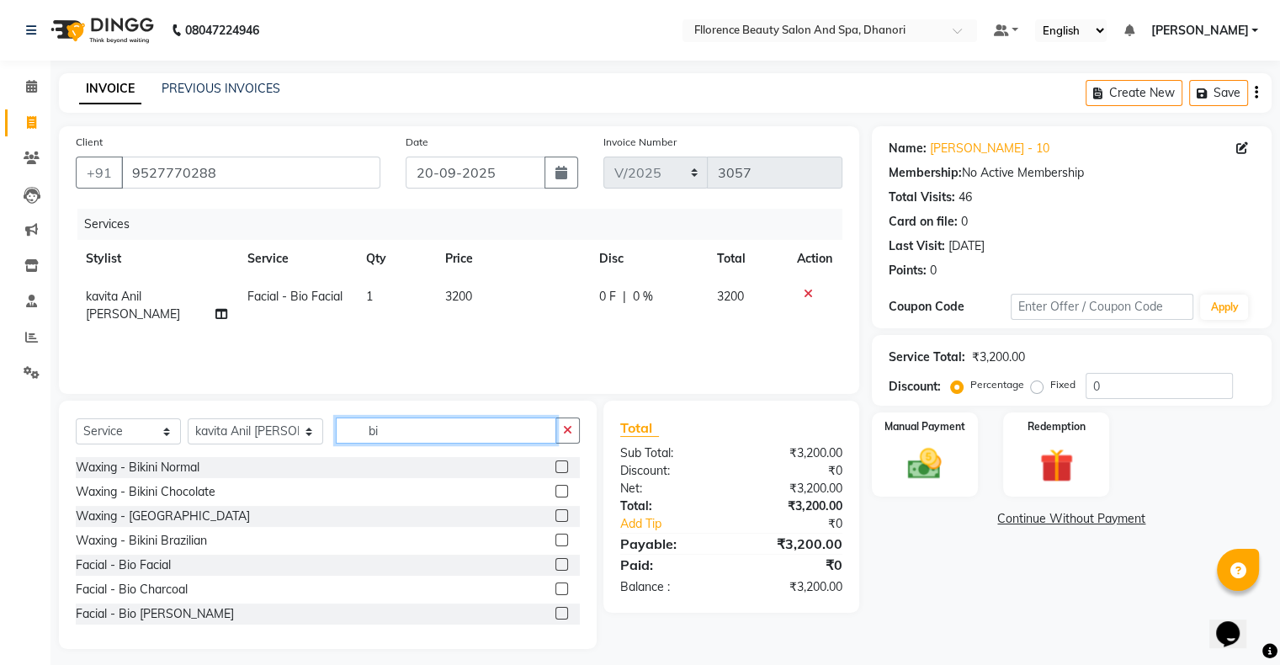
type input "b"
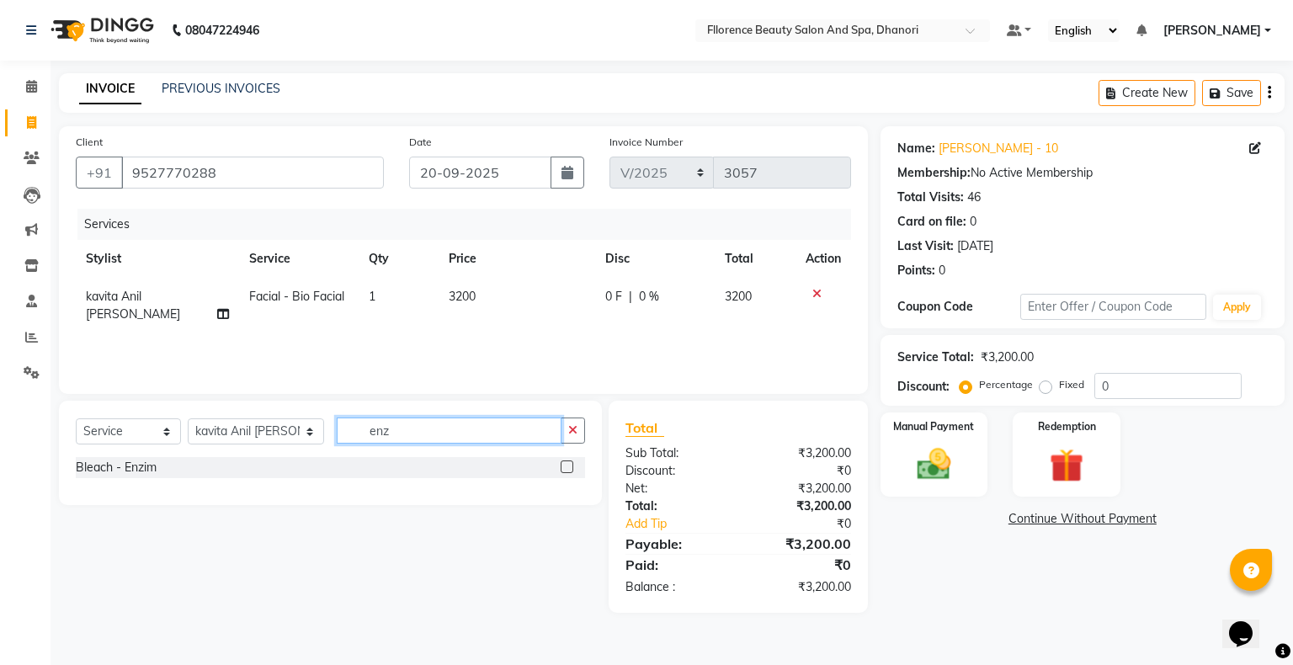
type input "enz"
drag, startPoint x: 567, startPoint y: 471, endPoint x: 559, endPoint y: 463, distance: 11.9
click at [567, 471] on label at bounding box center [567, 466] width 13 height 13
click at [567, 471] on input "checkbox" at bounding box center [566, 467] width 11 height 11
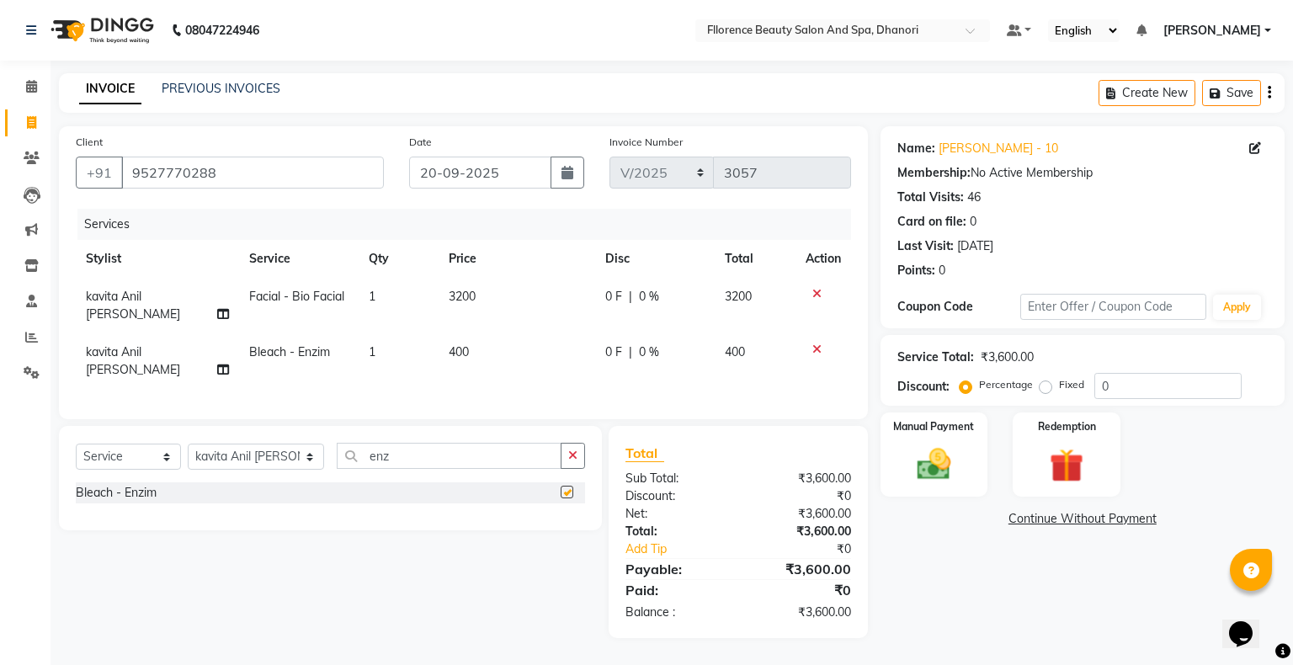
checkbox input "false"
click at [224, 444] on select "Select Stylist [PERSON_NAME] [PERSON_NAME] arjun [PERSON_NAME] [PERSON_NAME] [P…" at bounding box center [256, 457] width 136 height 26
select select "81691"
click at [188, 444] on select "Select Stylist [PERSON_NAME] [PERSON_NAME] arjun [PERSON_NAME] [PERSON_NAME] [P…" at bounding box center [256, 457] width 136 height 26
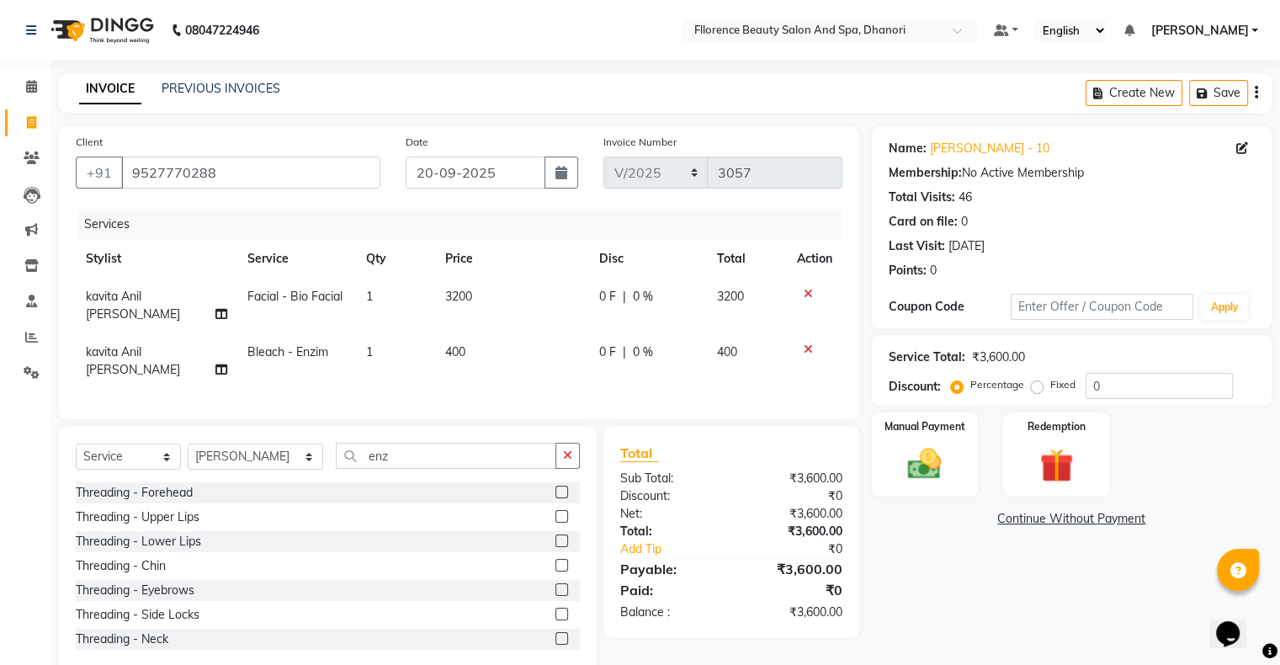
click at [556, 583] on label at bounding box center [562, 589] width 13 height 13
click at [556, 585] on input "checkbox" at bounding box center [561, 590] width 11 height 11
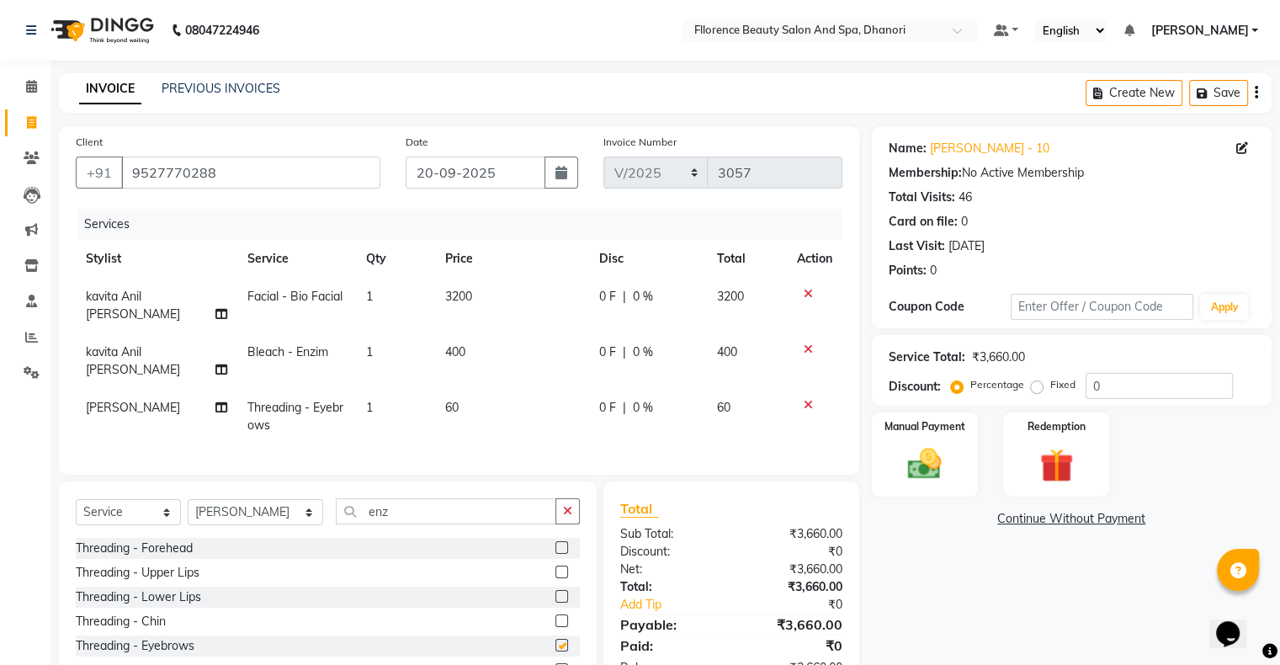
checkbox input "false"
click at [556, 566] on label at bounding box center [562, 572] width 13 height 13
click at [556, 567] on input "checkbox" at bounding box center [561, 572] width 11 height 11
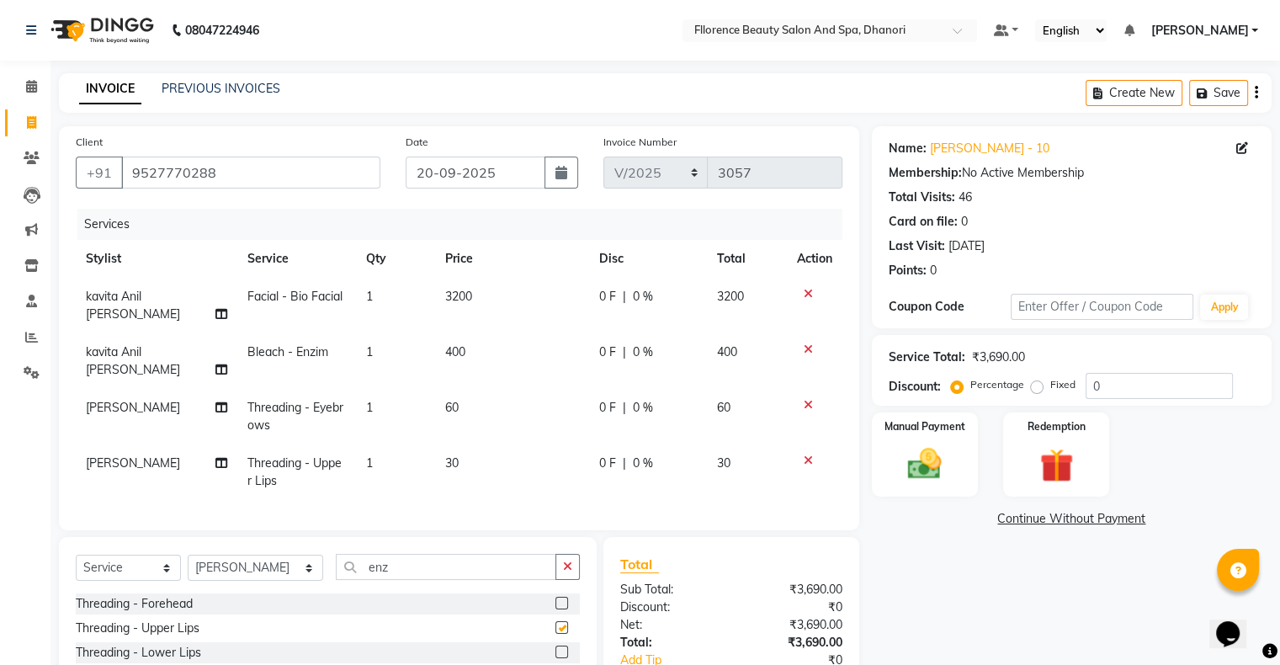
checkbox input "false"
click at [556, 646] on label at bounding box center [562, 652] width 13 height 13
click at [556, 647] on input "checkbox" at bounding box center [561, 652] width 11 height 11
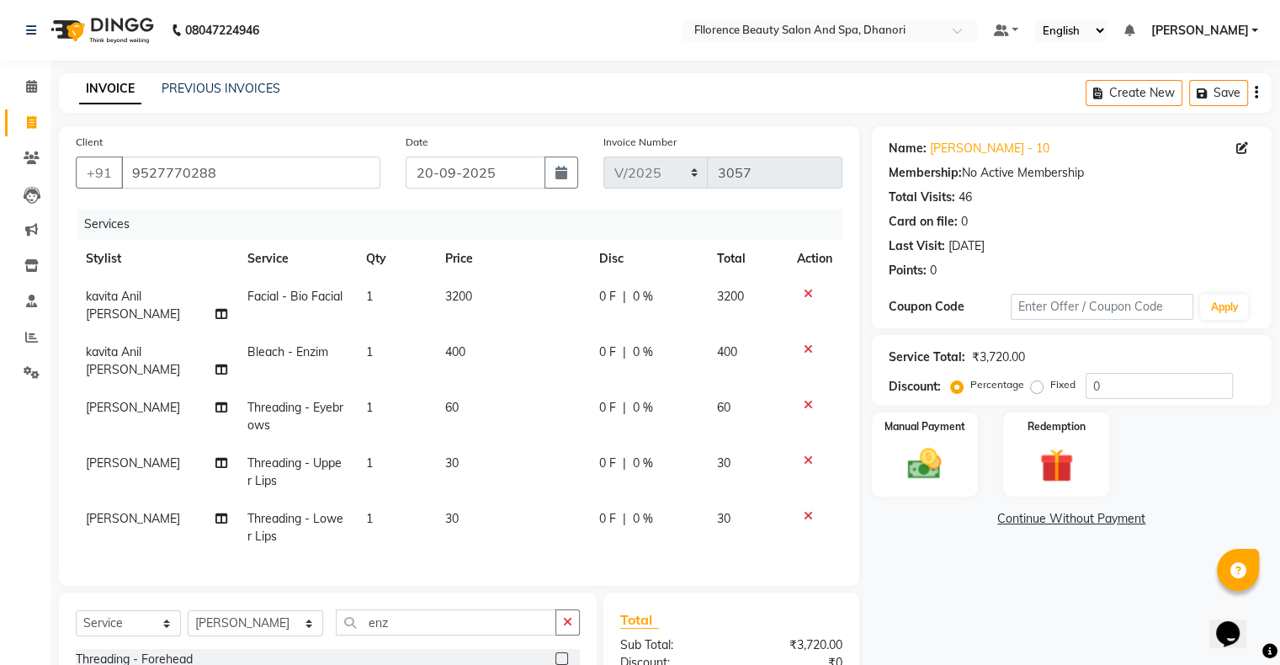
checkbox input "false"
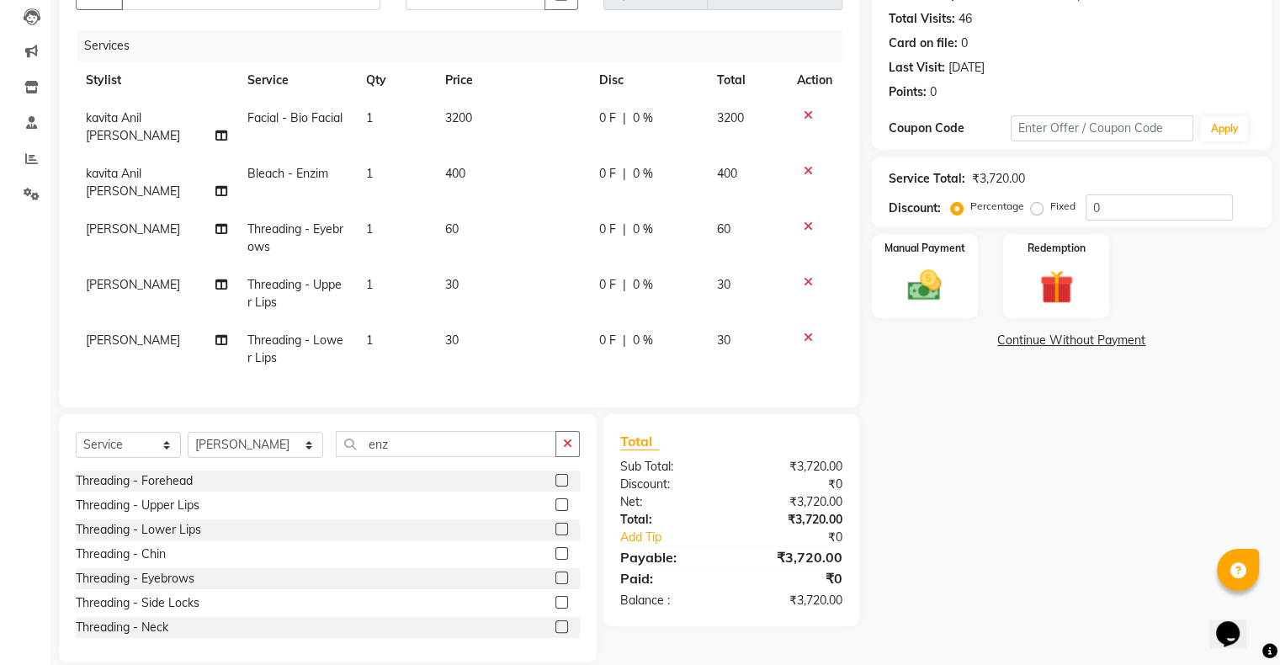
click at [556, 474] on label at bounding box center [562, 480] width 13 height 13
click at [556, 476] on input "checkbox" at bounding box center [561, 481] width 11 height 11
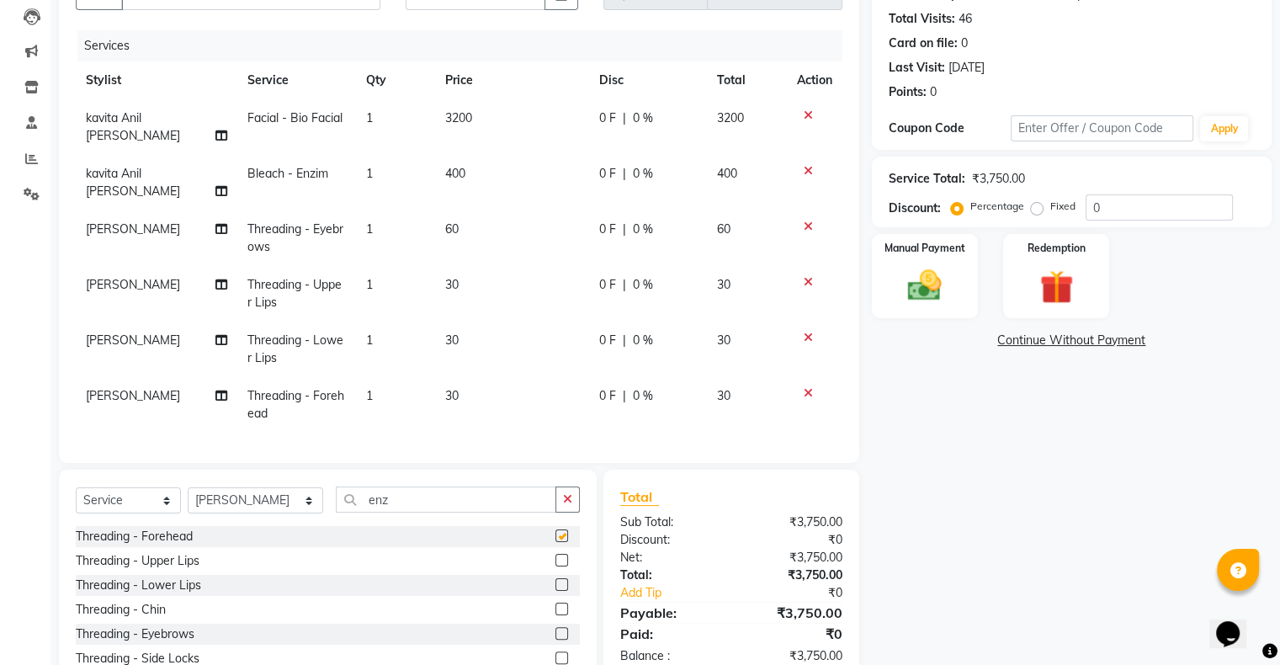
checkbox input "false"
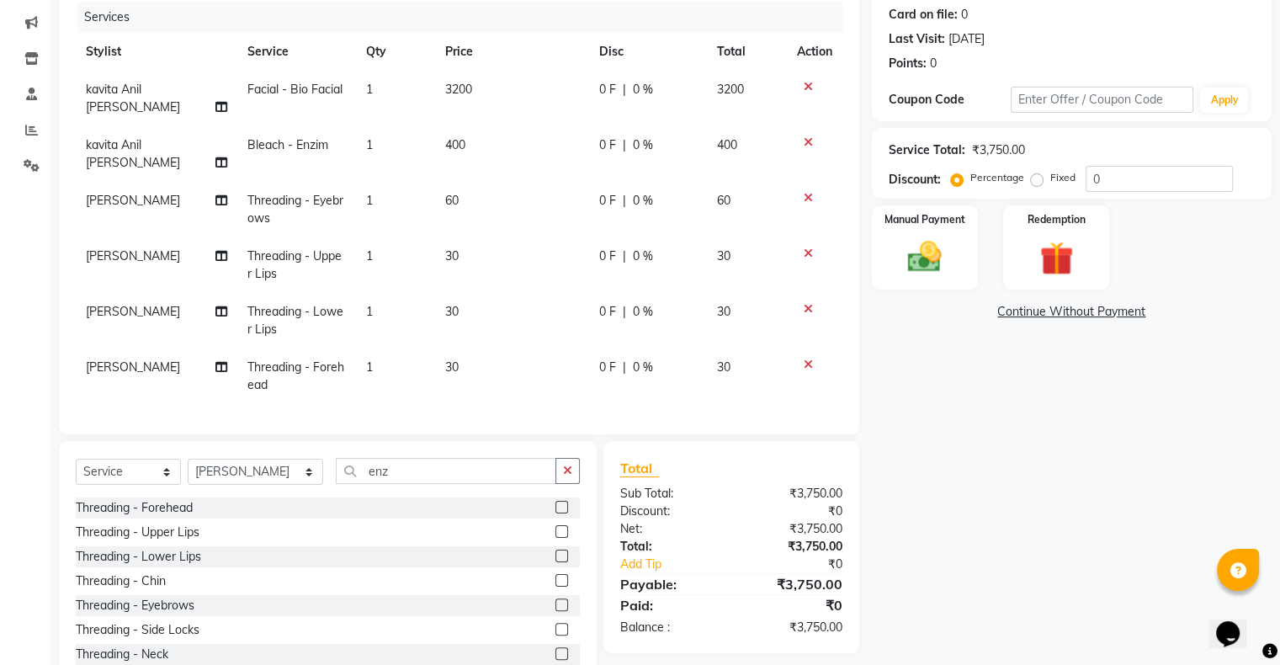
scroll to position [234, 0]
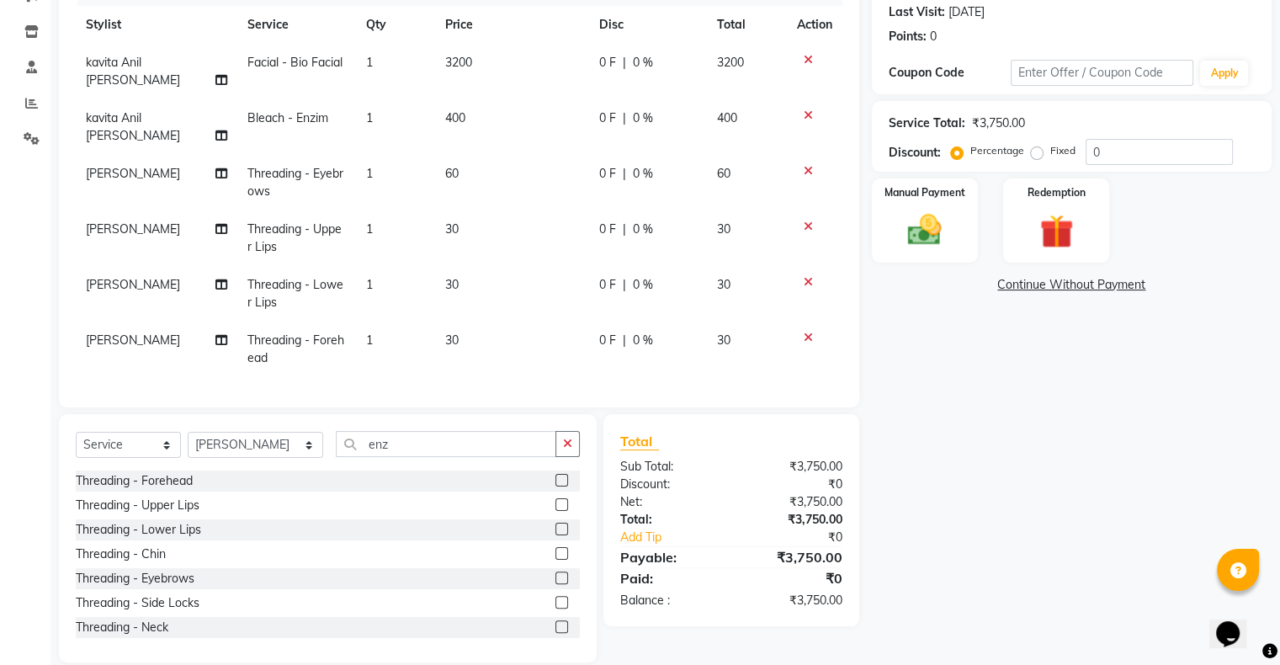
drag, startPoint x: 1033, startPoint y: 150, endPoint x: 1094, endPoint y: 152, distance: 61.5
click at [1051, 150] on label "Fixed" at bounding box center [1063, 150] width 25 height 15
click at [1036, 150] on input "Fixed" at bounding box center [1041, 151] width 12 height 12
radio input "true"
click at [1094, 154] on input "0" at bounding box center [1159, 152] width 147 height 26
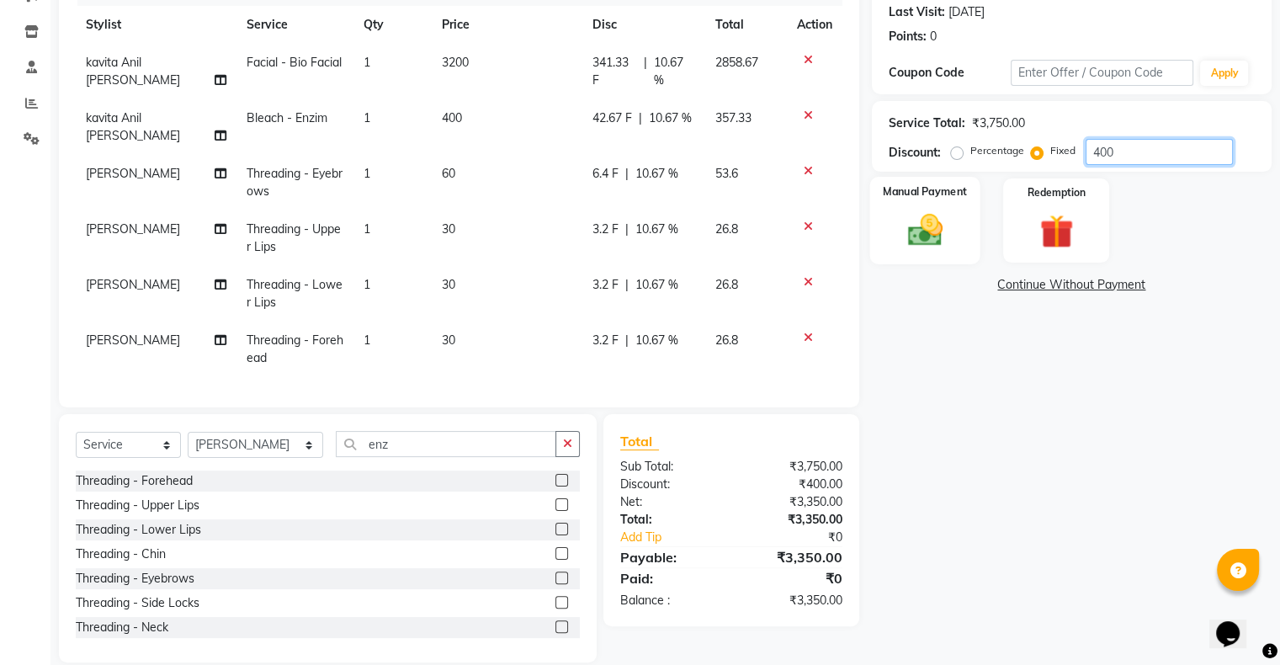
type input "400"
click at [943, 232] on img at bounding box center [925, 230] width 56 height 40
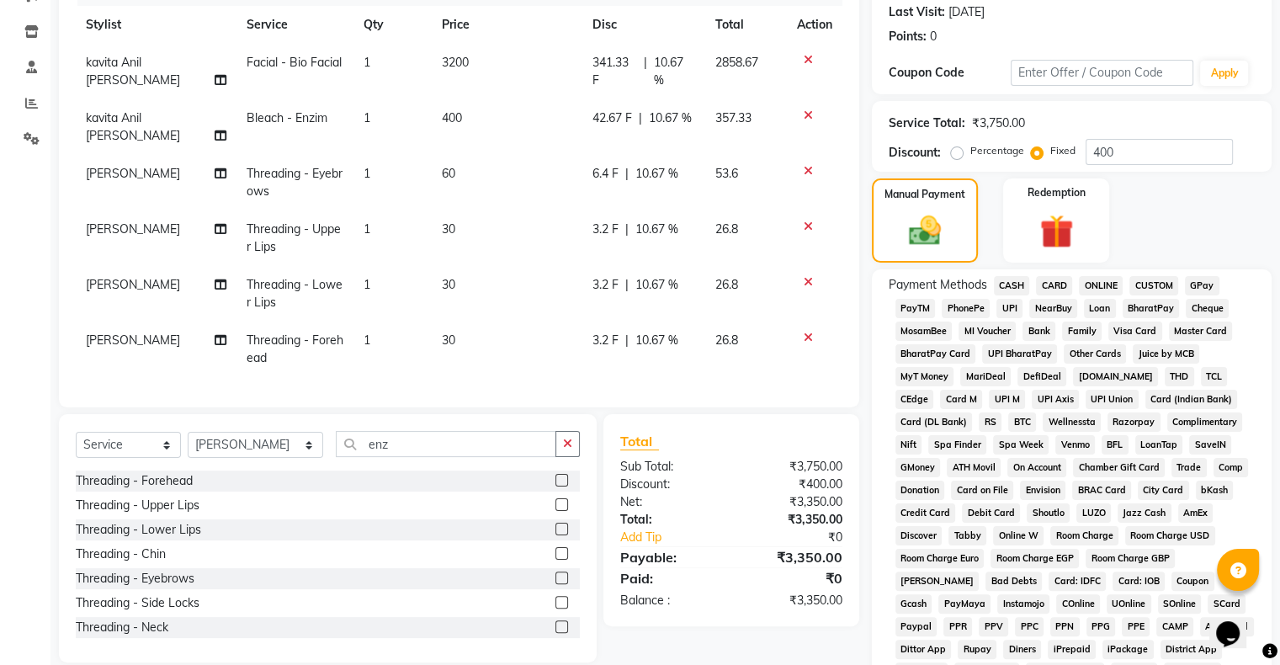
scroll to position [0, 0]
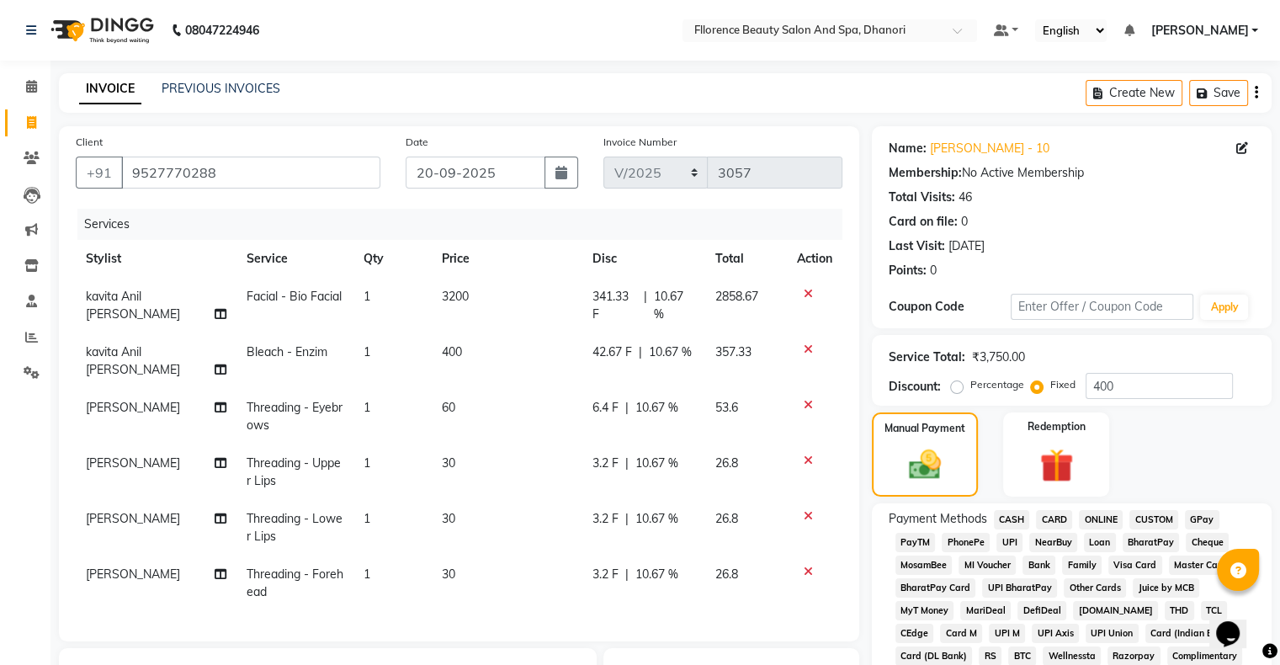
click at [1195, 524] on span "GPay" at bounding box center [1202, 519] width 35 height 19
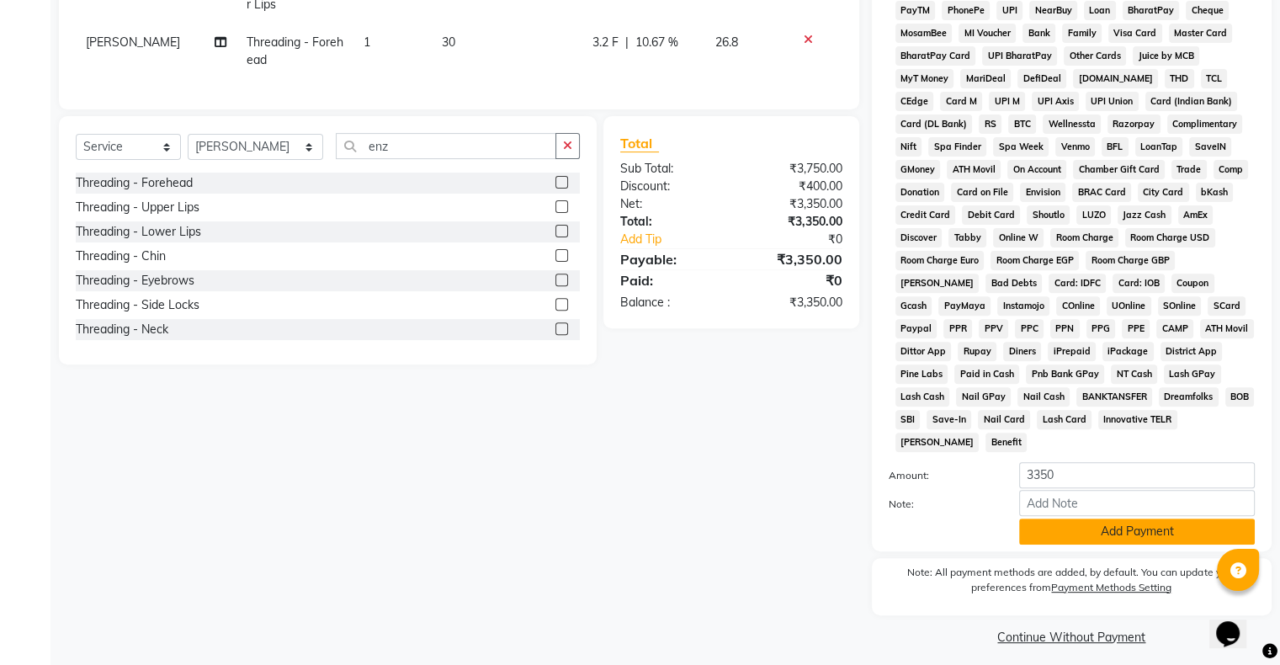
click at [1084, 534] on button "Add Payment" at bounding box center [1137, 532] width 236 height 26
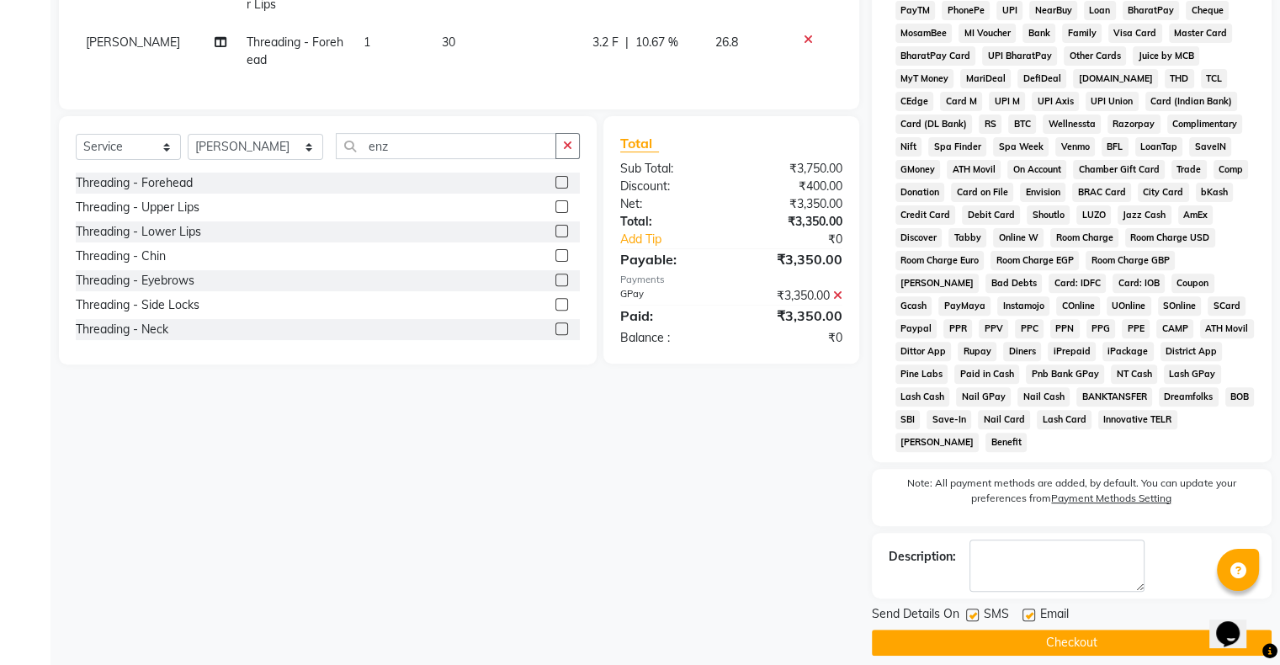
click at [1027, 631] on button "Checkout" at bounding box center [1072, 643] width 400 height 26
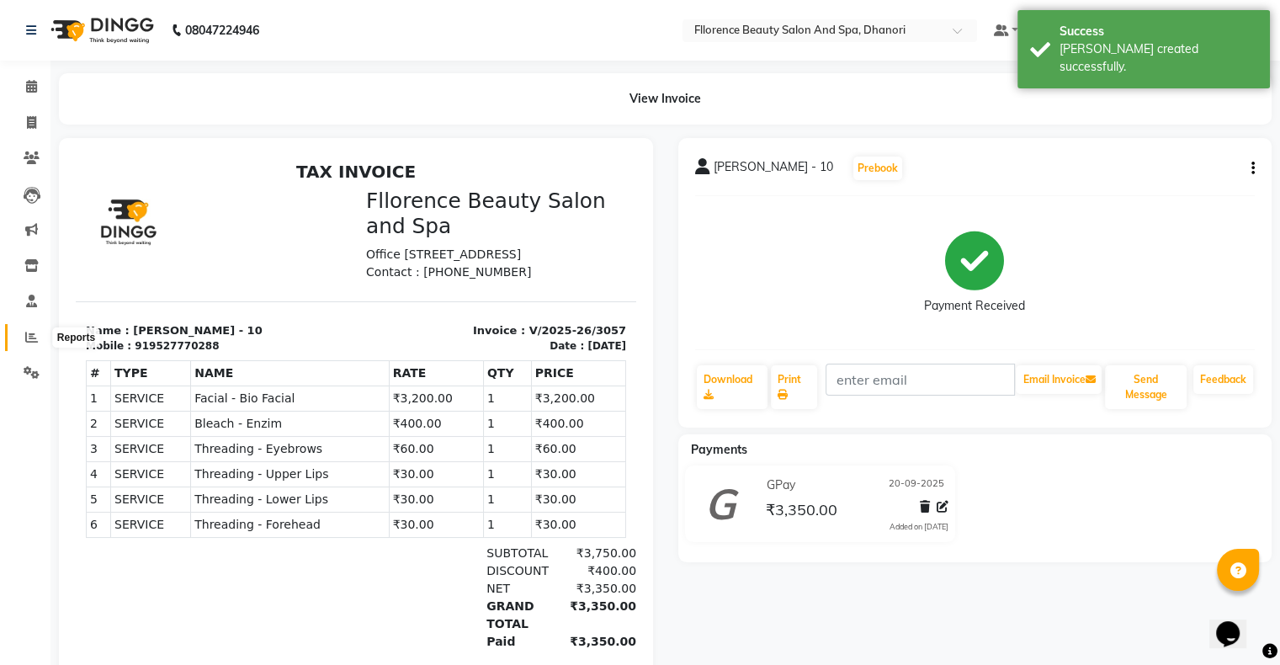
click at [26, 337] on icon at bounding box center [31, 337] width 13 height 13
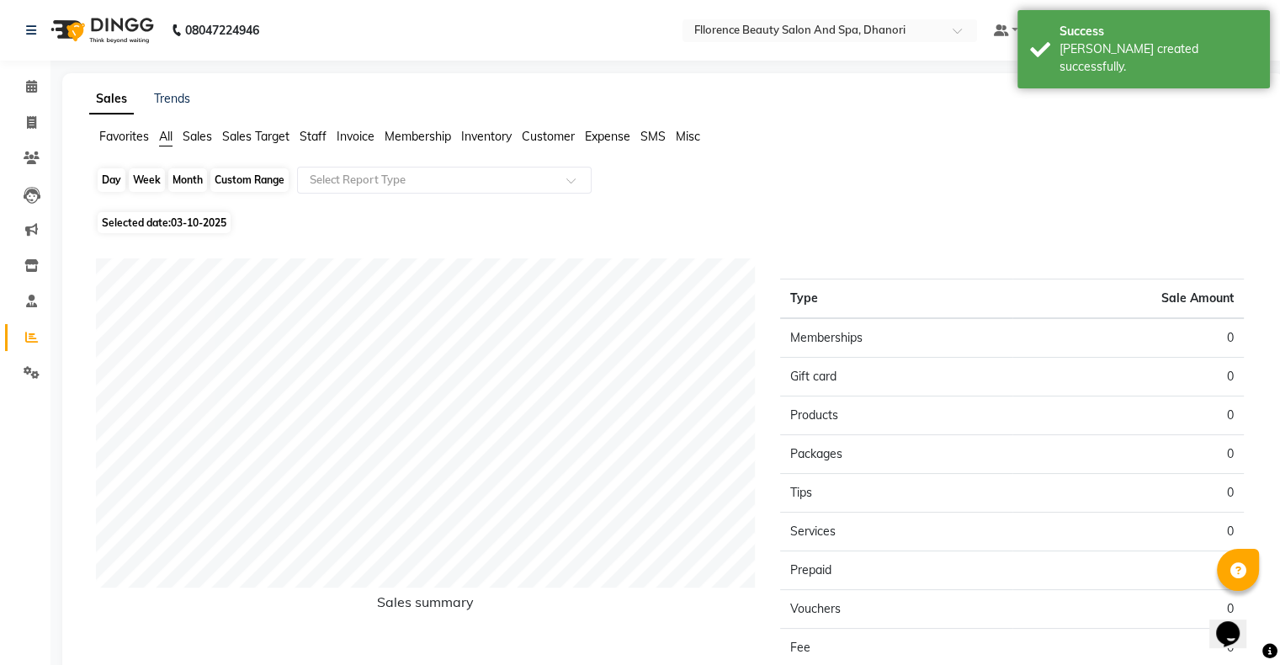
click at [115, 183] on div "Day" at bounding box center [112, 180] width 28 height 24
select select "10"
select select "2025"
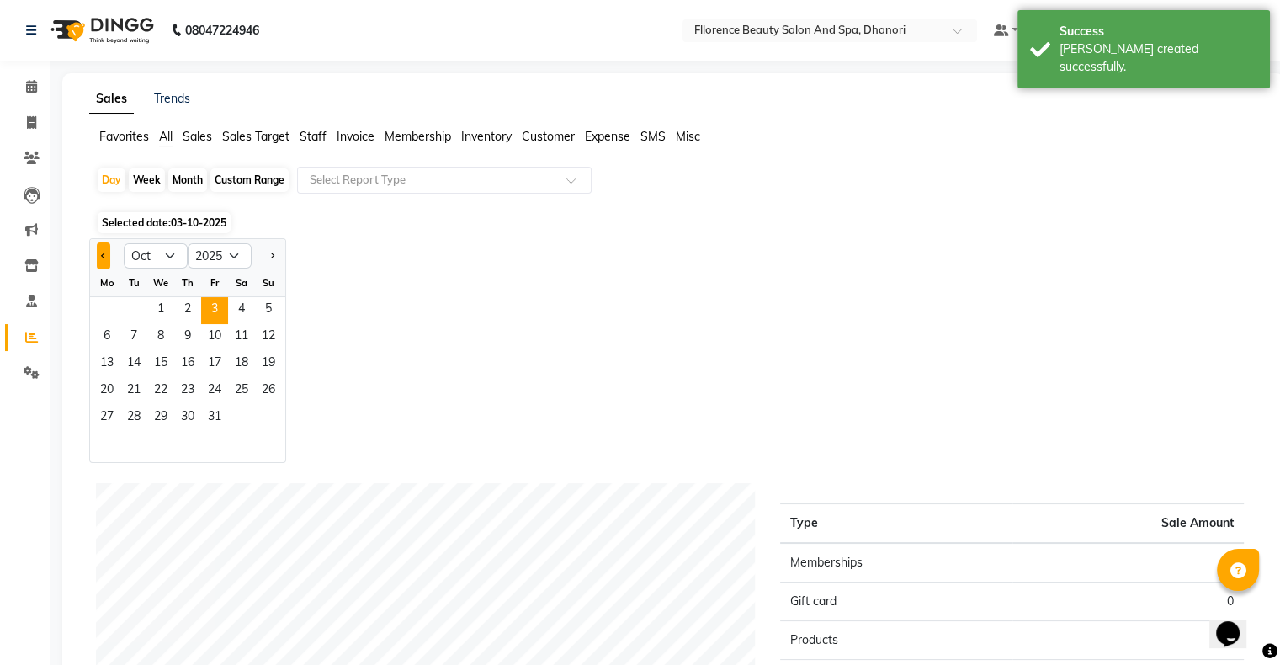
click at [107, 261] on button "Previous month" at bounding box center [103, 255] width 13 height 27
select select "9"
click at [239, 366] on span "20" at bounding box center [241, 364] width 27 height 27
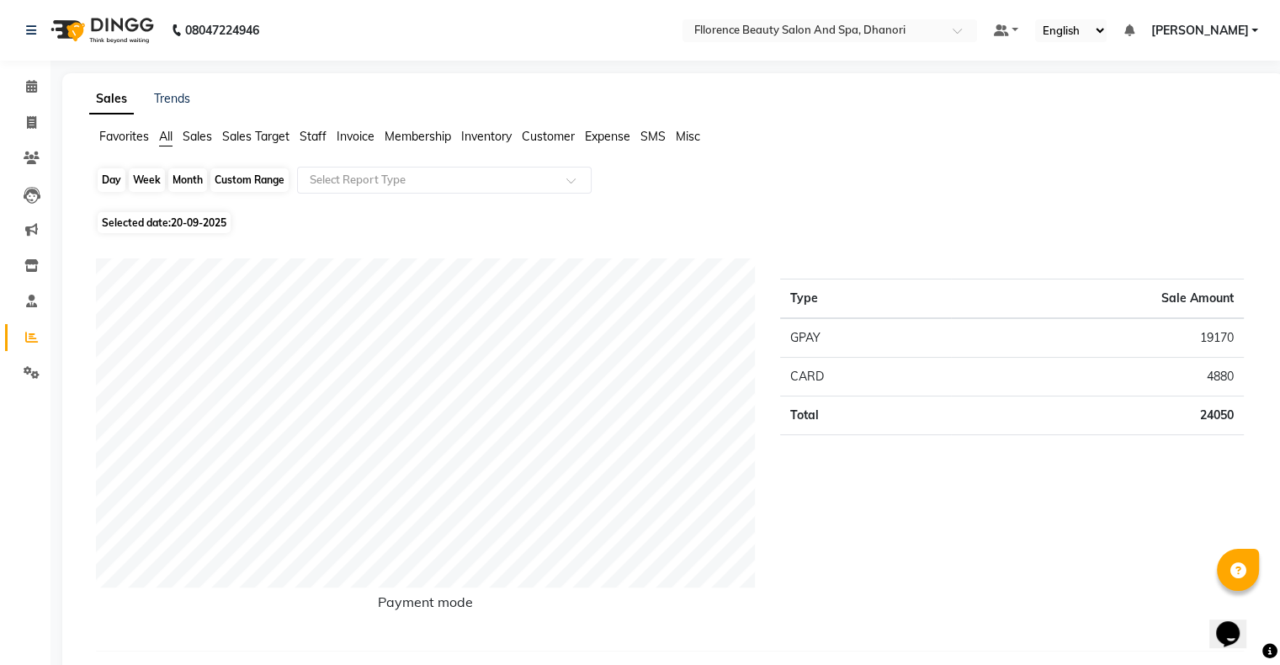
click at [118, 178] on div "Day" at bounding box center [112, 180] width 28 height 24
select select "9"
select select "2025"
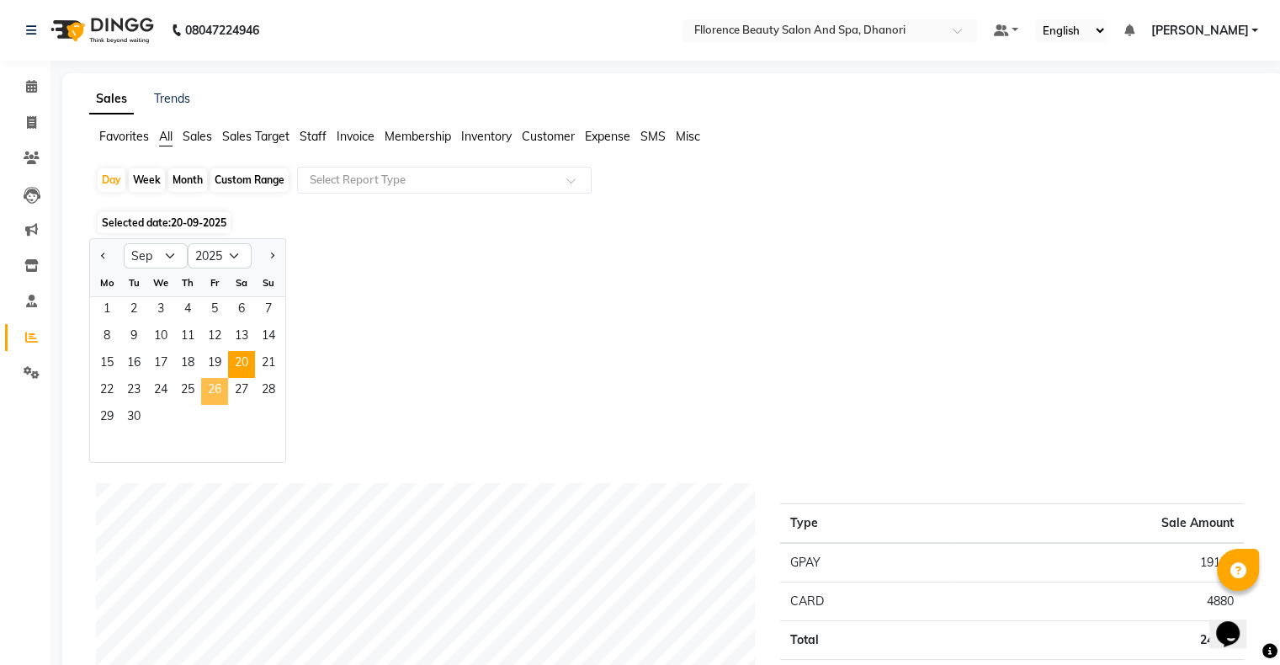
click at [216, 391] on span "26" at bounding box center [214, 391] width 27 height 27
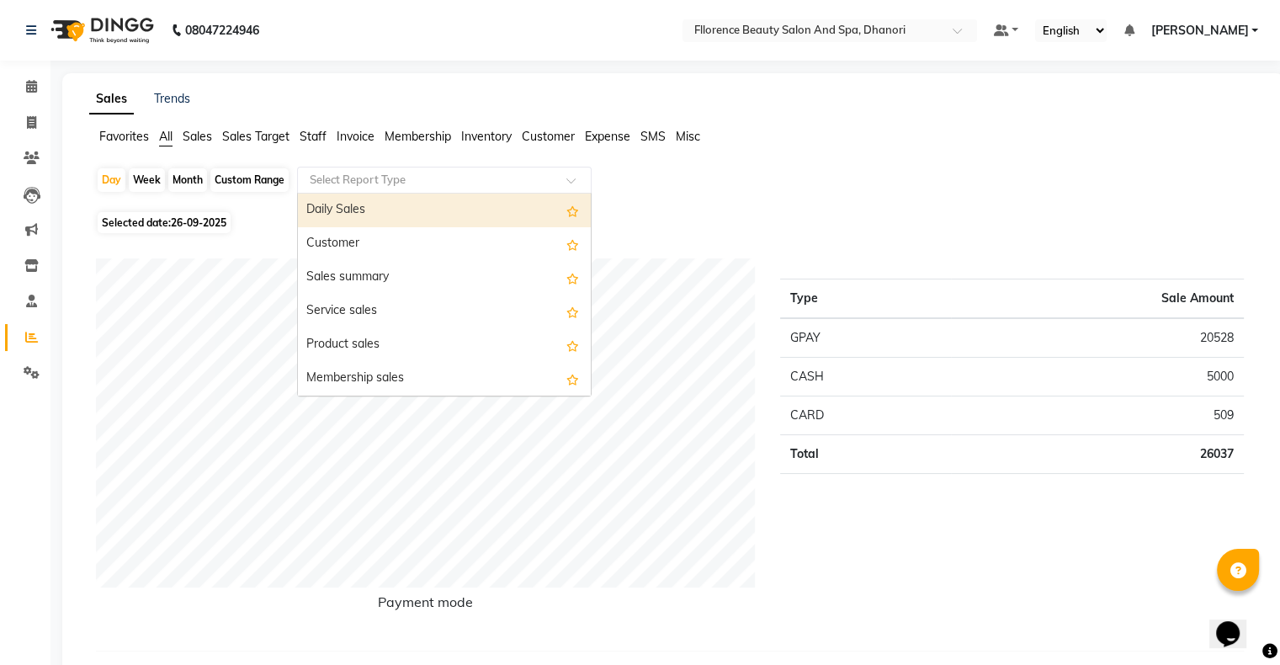
click at [466, 180] on input "text" at bounding box center [427, 180] width 242 height 17
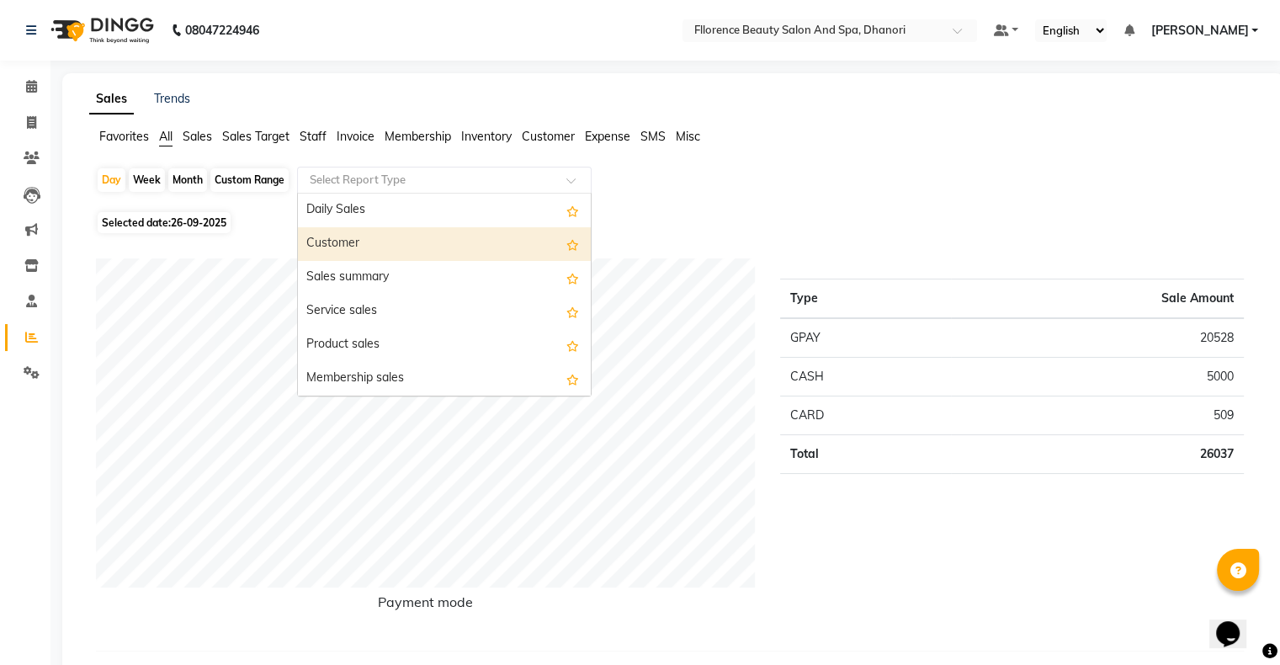
click at [433, 234] on div "Customer" at bounding box center [444, 244] width 293 height 34
select select "csv"
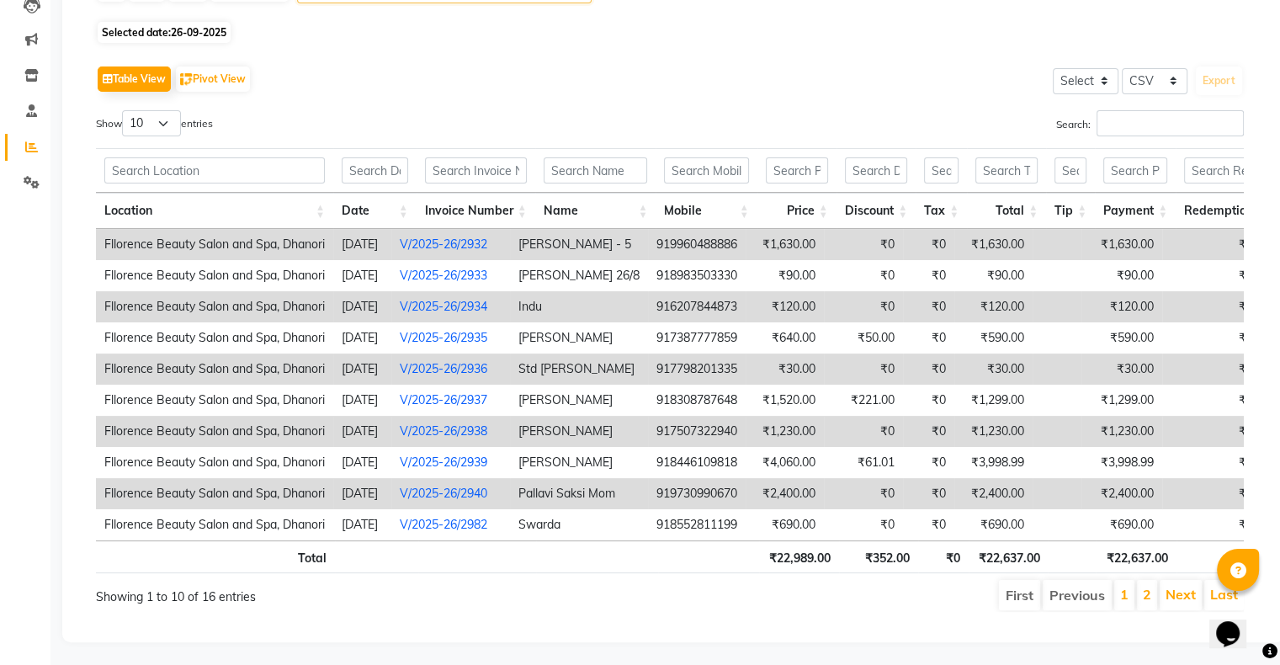
scroll to position [216, 0]
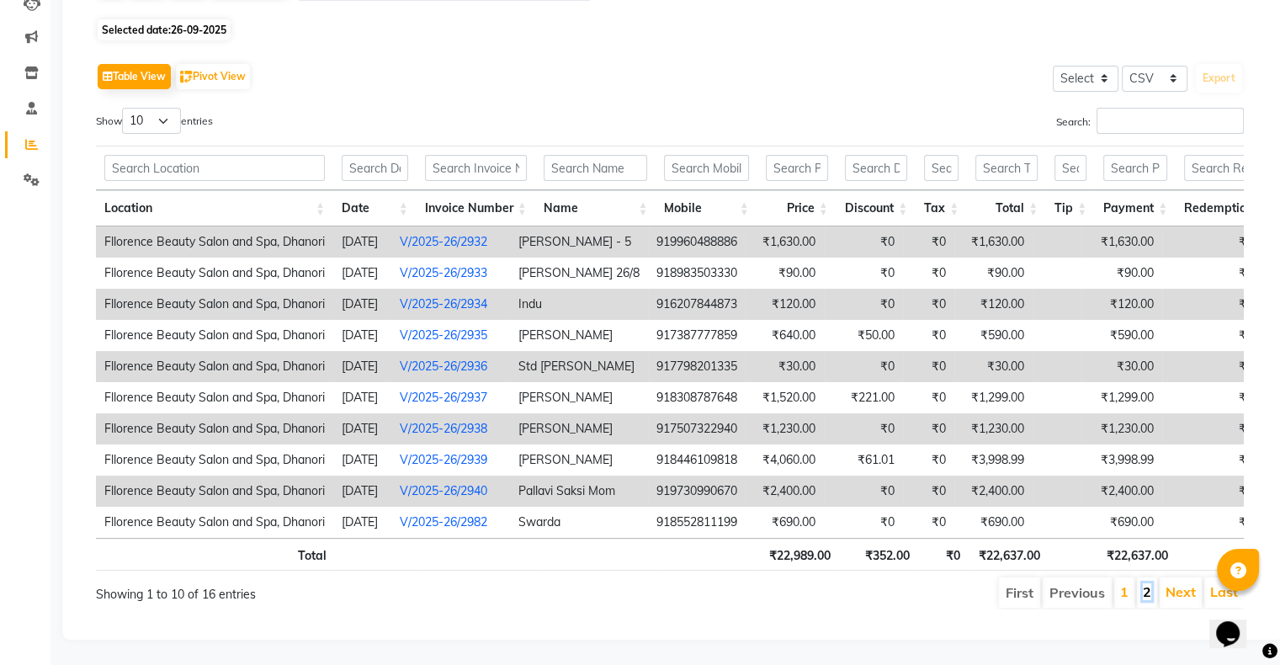
click at [1150, 586] on link "2" at bounding box center [1147, 591] width 8 height 17
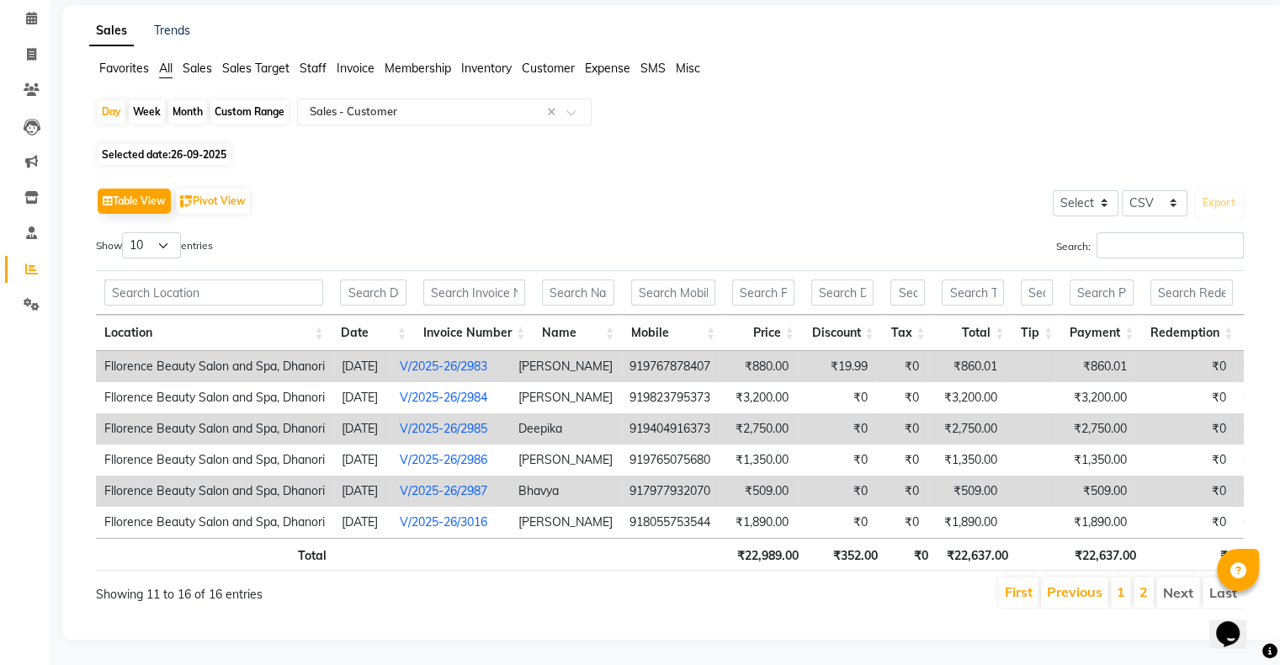
scroll to position [91, 0]
click at [1126, 583] on link "1" at bounding box center [1121, 591] width 8 height 17
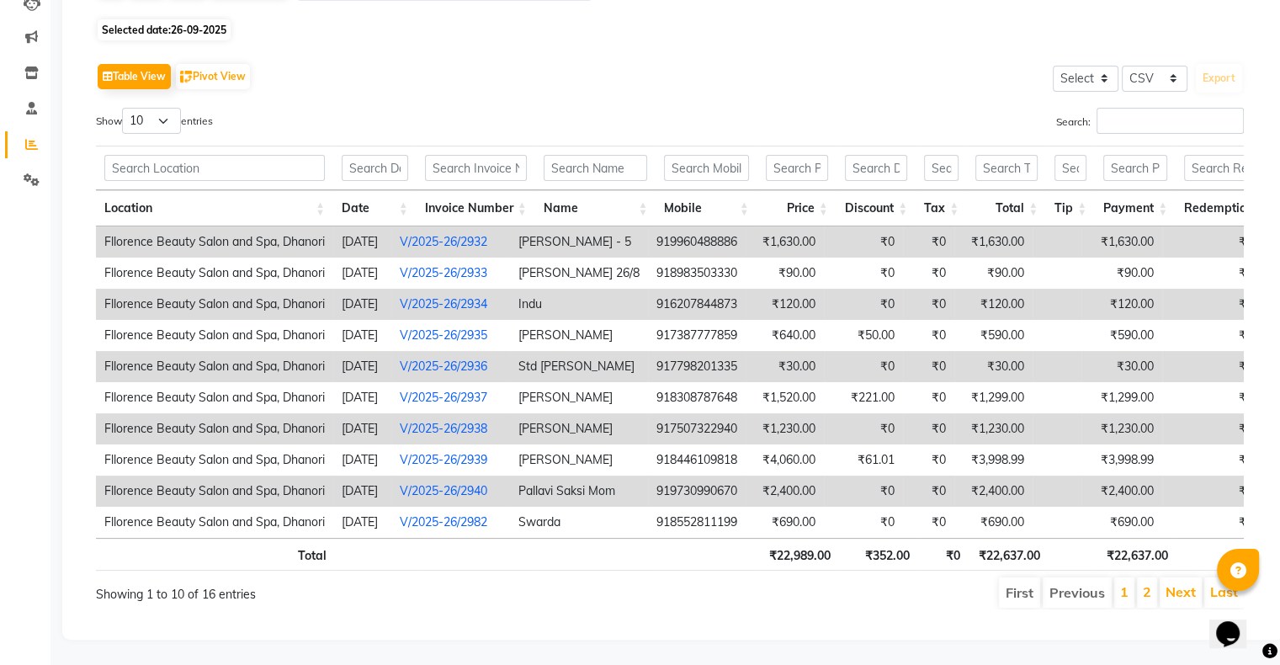
scroll to position [216, 0]
click at [1152, 583] on li "2" at bounding box center [1147, 593] width 20 height 30
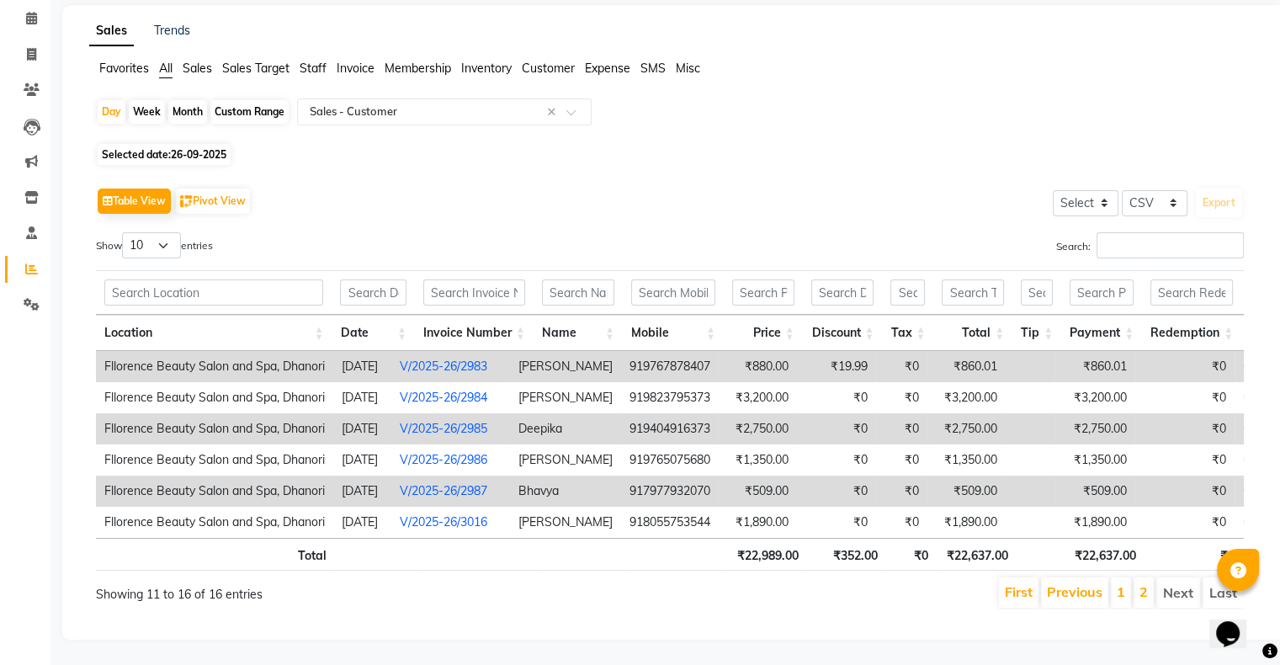
scroll to position [91, 0]
click at [24, 77] on link "Clients" at bounding box center [25, 91] width 40 height 28
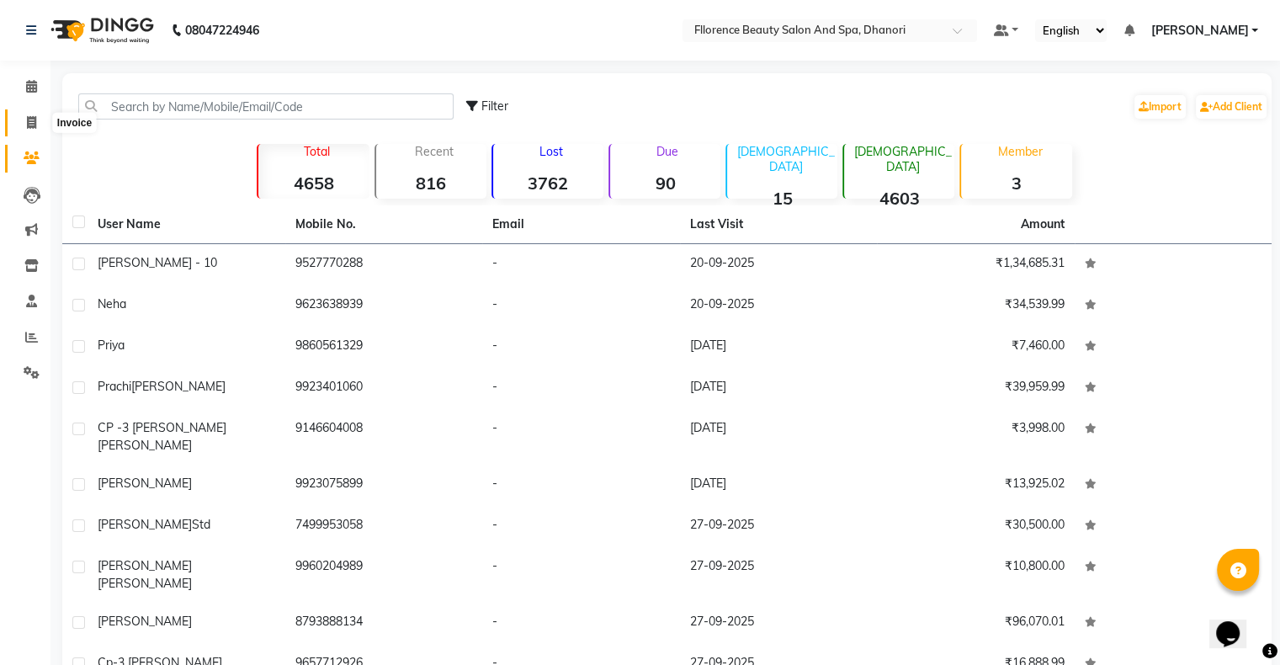
click at [21, 120] on span at bounding box center [31, 123] width 29 height 19
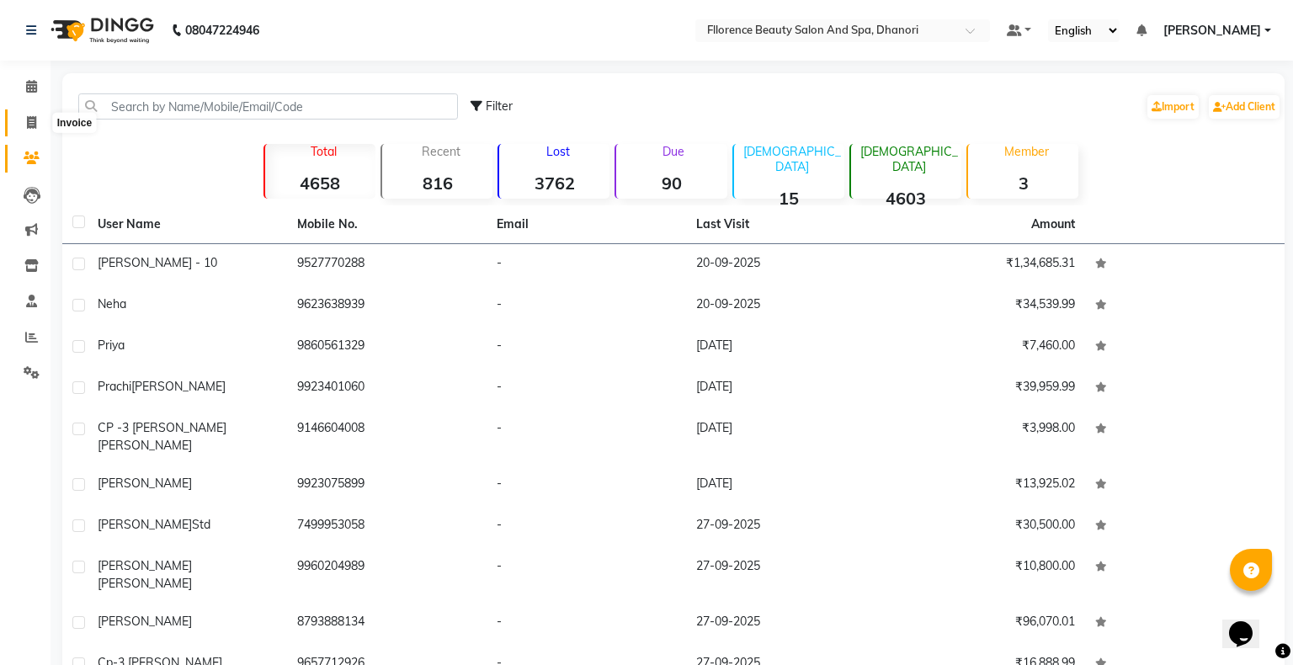
select select "121"
select select "service"
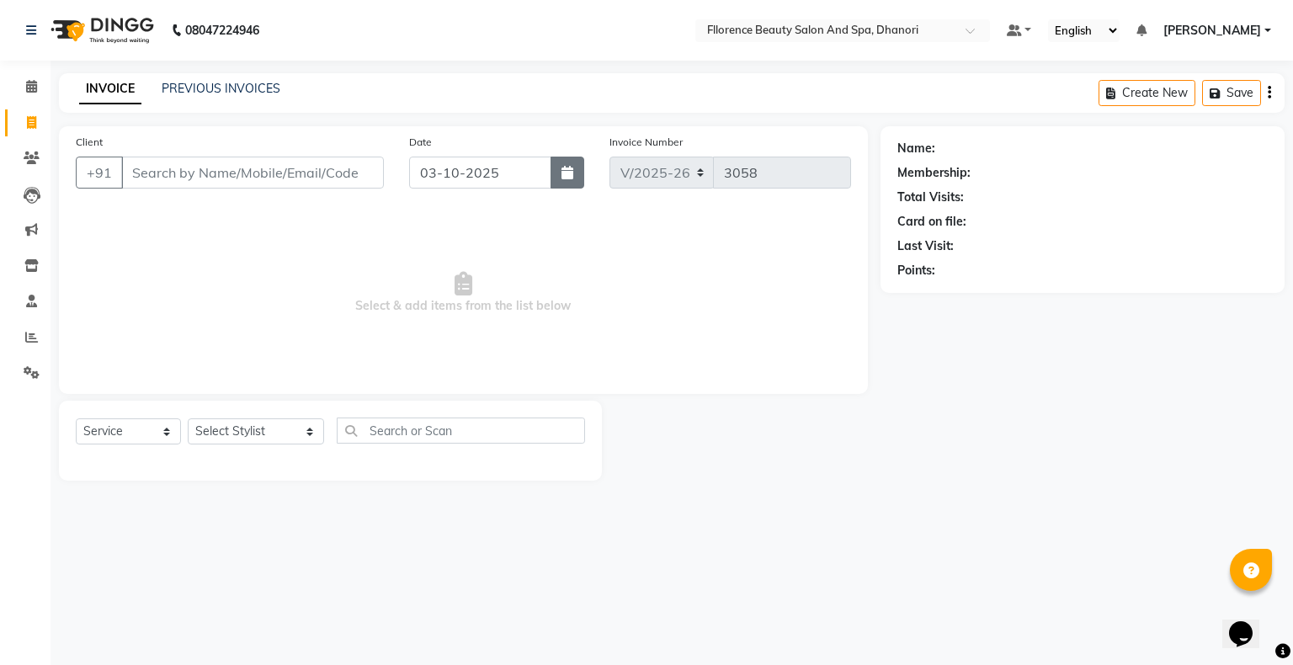
click at [564, 173] on icon "button" at bounding box center [568, 172] width 12 height 13
select select "10"
select select "2025"
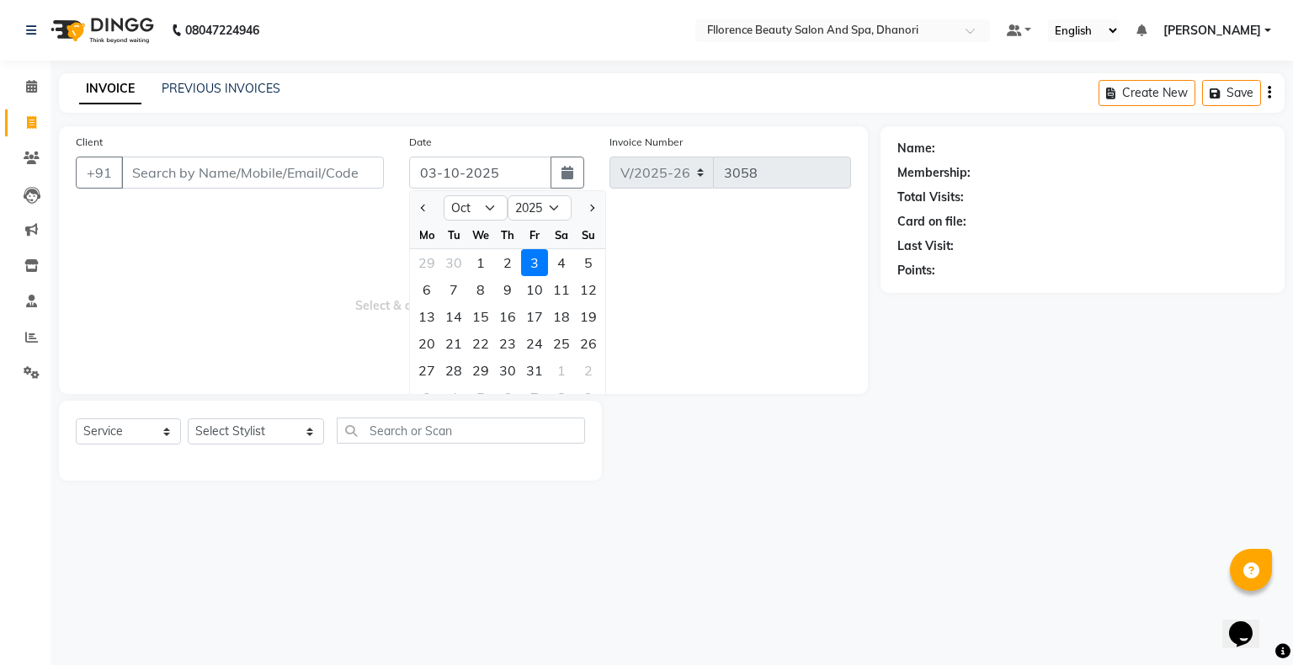
drag, startPoint x: 424, startPoint y: 212, endPoint x: 418, endPoint y: 222, distance: 11.7
click at [424, 213] on button "Previous month" at bounding box center [424, 207] width 14 height 27
select select "9"
click at [525, 344] on div "26" at bounding box center [534, 343] width 27 height 27
type input "26-09-2025"
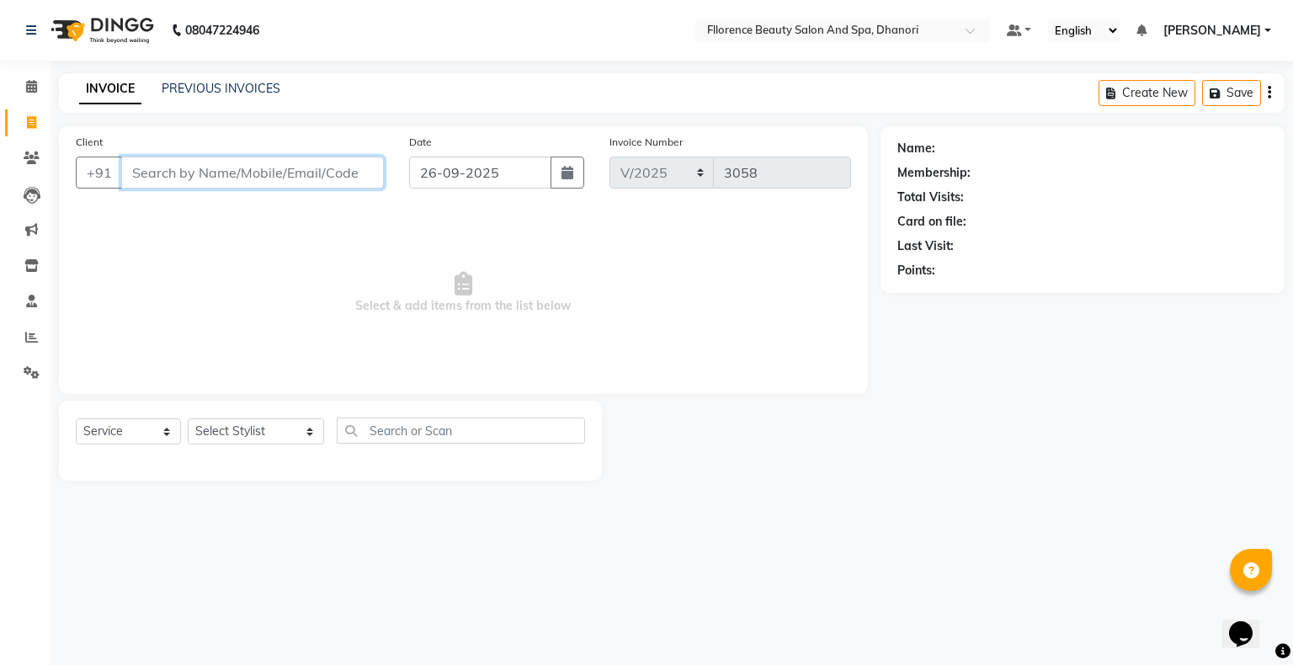
click at [249, 184] on input "Client" at bounding box center [252, 173] width 263 height 32
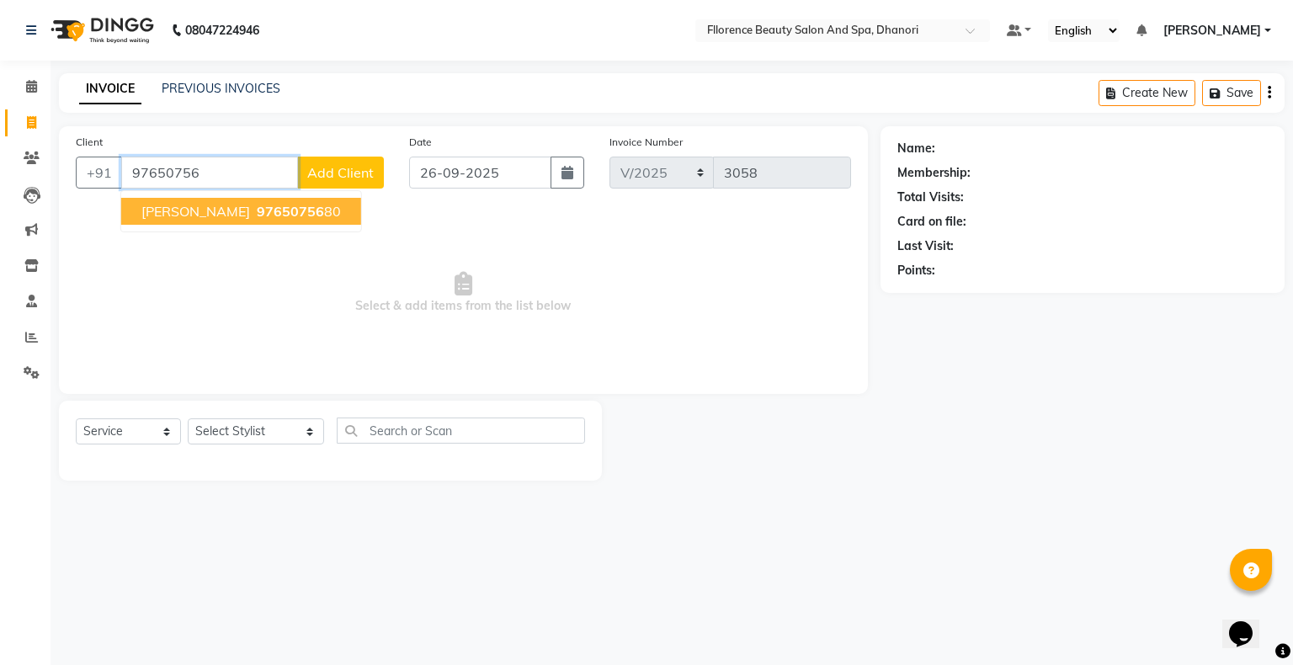
click at [215, 175] on input "97650756" at bounding box center [209, 173] width 177 height 32
type input "9"
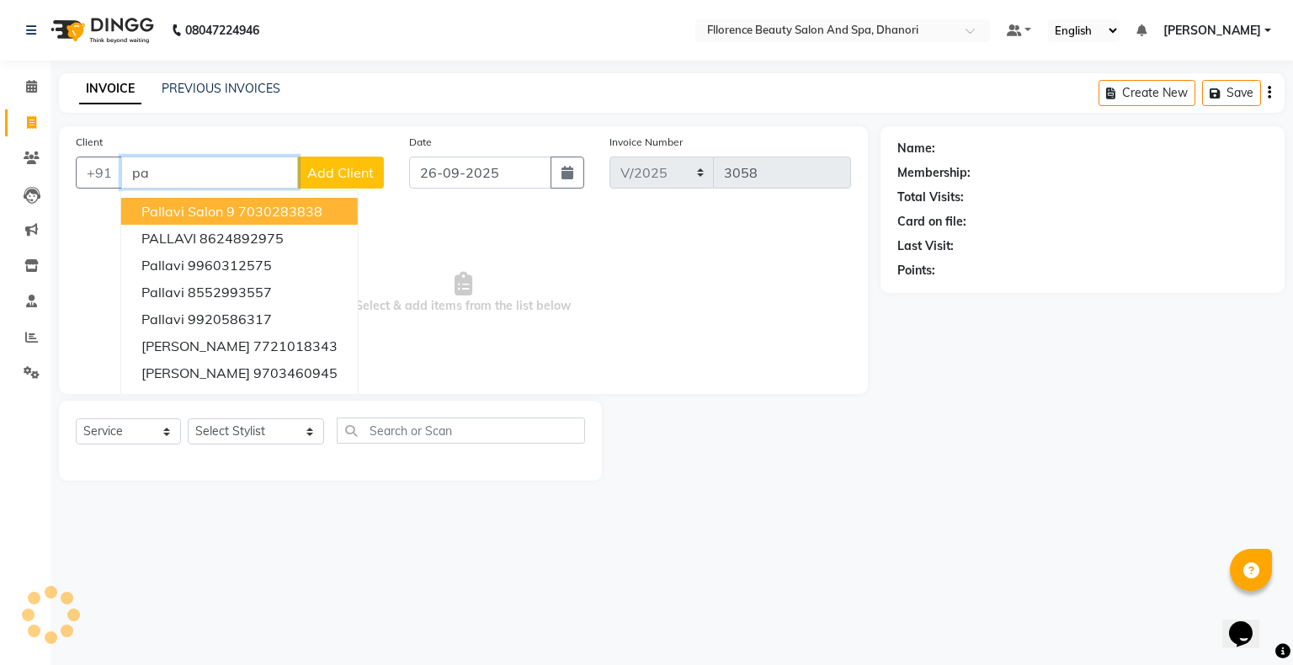
type input "p"
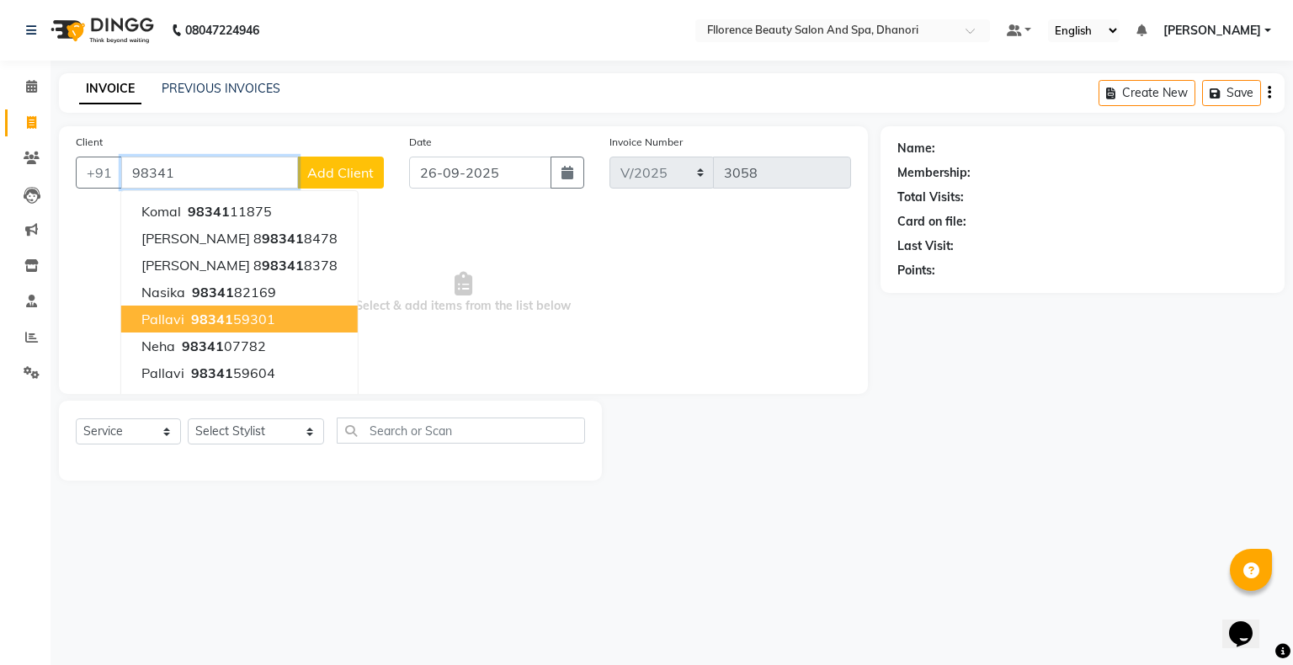
drag, startPoint x: 264, startPoint y: 301, endPoint x: 253, endPoint y: 317, distance: 20.6
click at [253, 317] on ngb-typeahead-window "komal 98341 11875 ruchi 8 98341 8478 Ruchi 8 98341 8378 Nasika 98341 82169 Pall…" at bounding box center [239, 319] width 238 height 258
click at [253, 317] on ngb-highlight "98341 59301" at bounding box center [232, 319] width 88 height 17
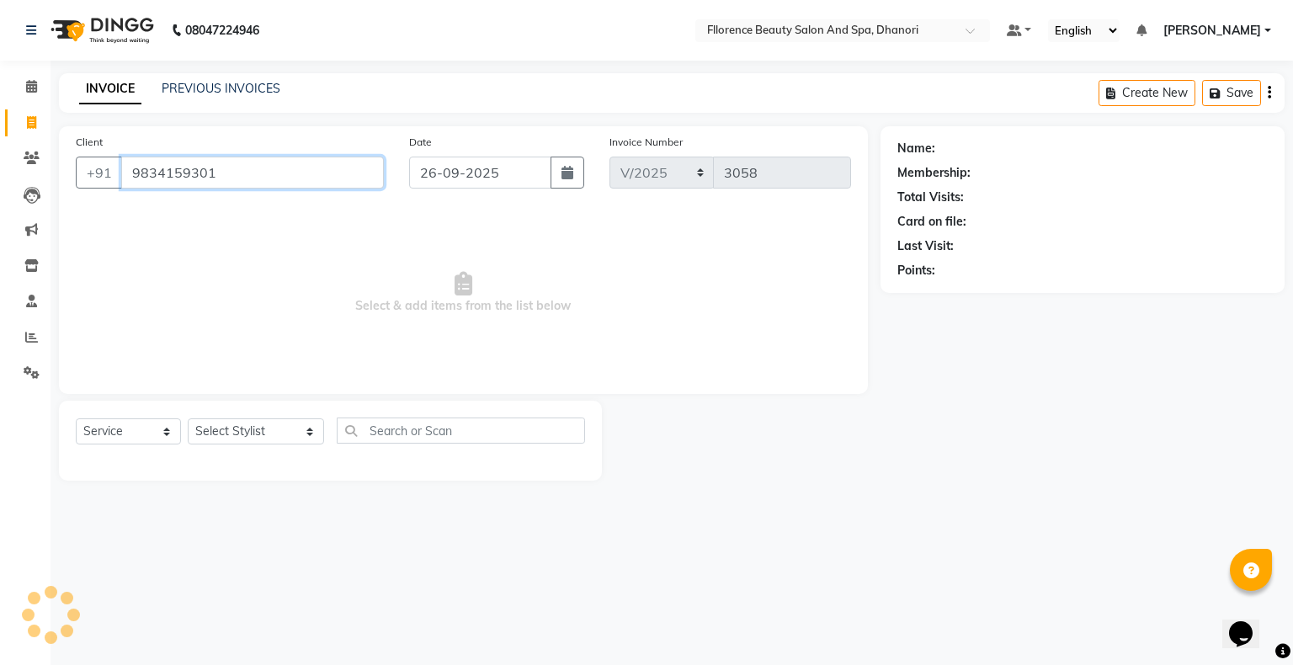
type input "9834159301"
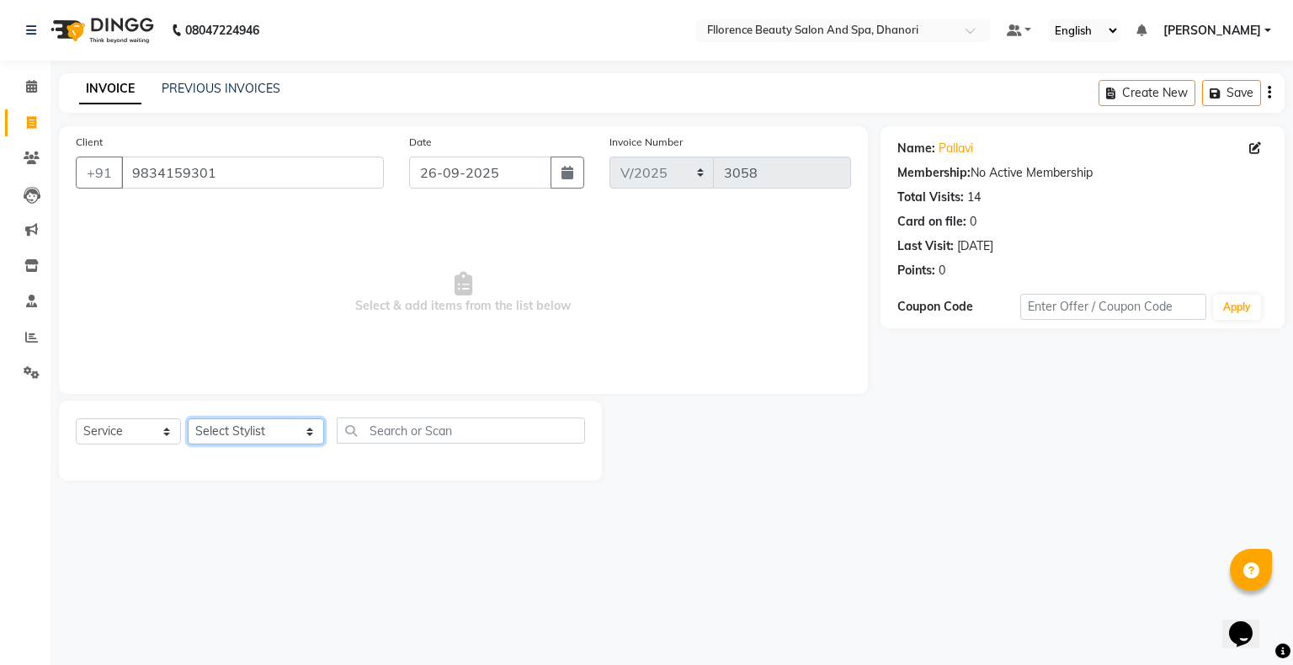
click at [266, 436] on select "Select Stylist [PERSON_NAME] [PERSON_NAME] arjun [PERSON_NAME] [PERSON_NAME] [P…" at bounding box center [256, 431] width 136 height 26
select select "13398"
click at [188, 419] on select "Select Stylist [PERSON_NAME] [PERSON_NAME] arjun [PERSON_NAME] [PERSON_NAME] [P…" at bounding box center [256, 431] width 136 height 26
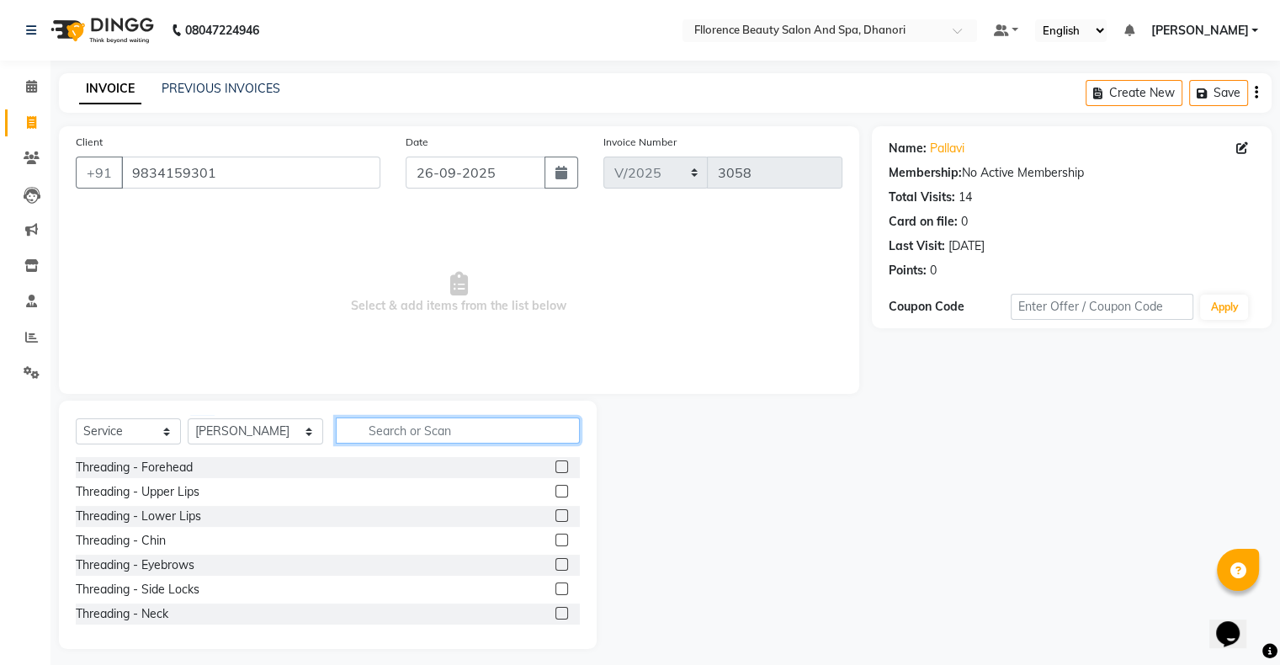
click at [431, 437] on input "text" at bounding box center [458, 431] width 244 height 26
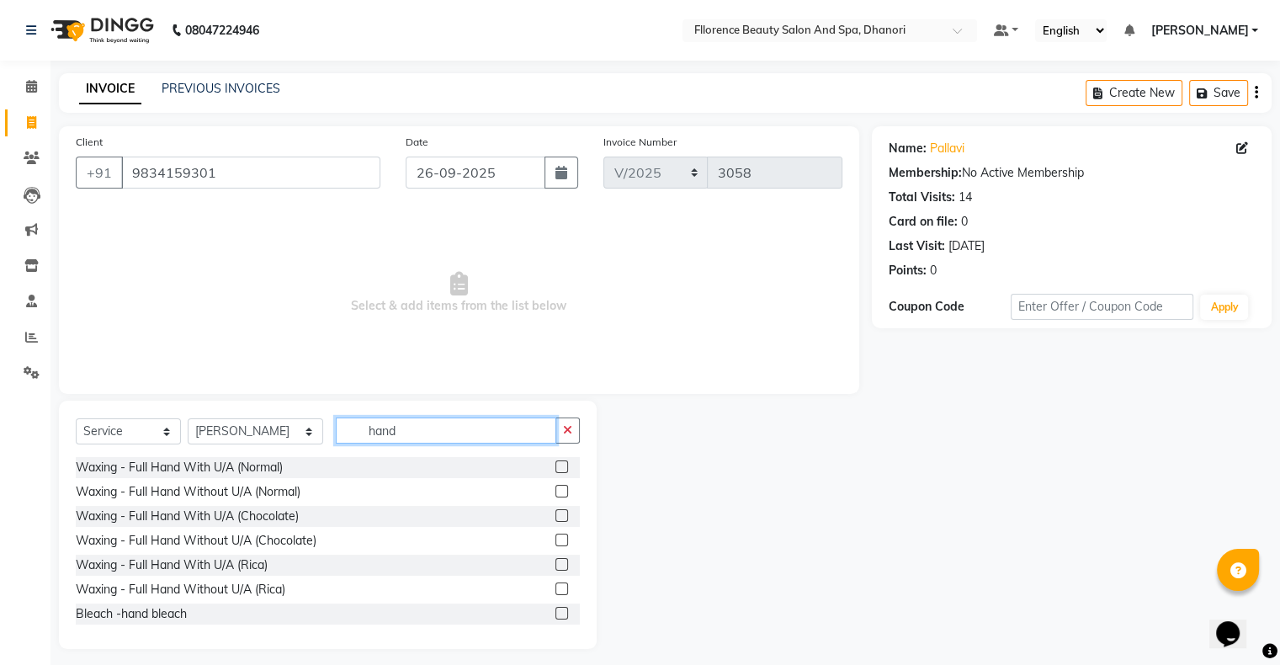
type input "hand"
click at [556, 466] on label at bounding box center [562, 466] width 13 height 13
click at [556, 466] on input "checkbox" at bounding box center [561, 467] width 11 height 11
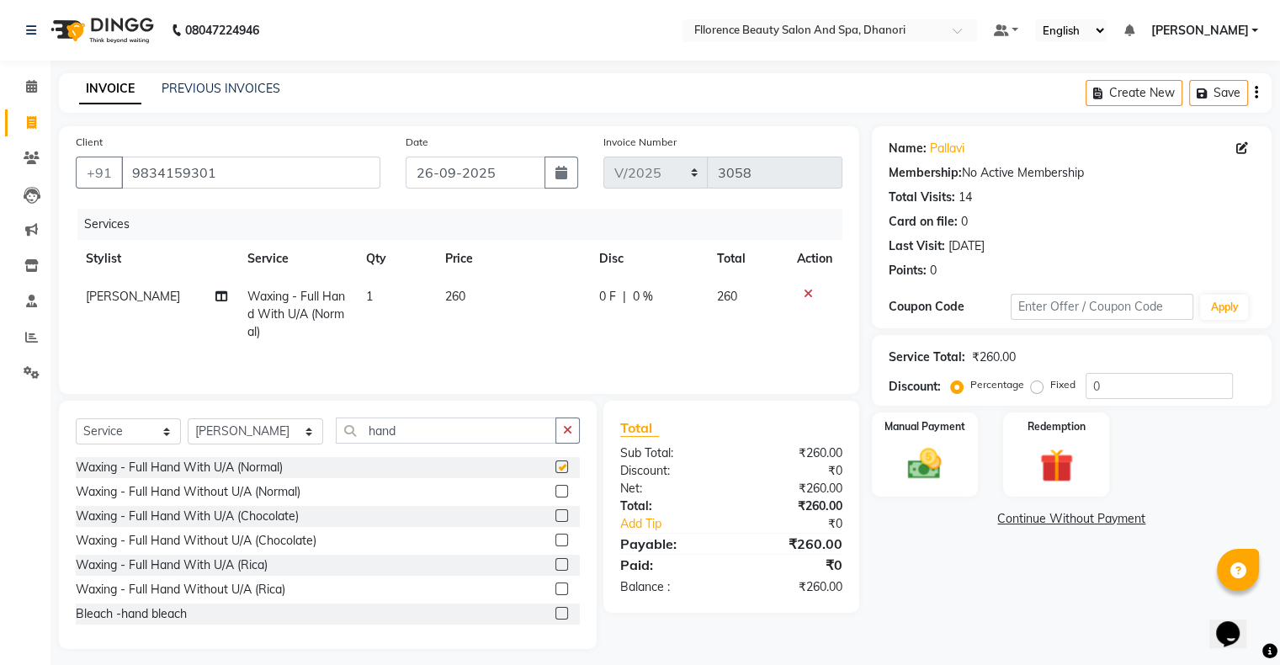
checkbox input "false"
click at [415, 436] on input "hand" at bounding box center [446, 431] width 221 height 26
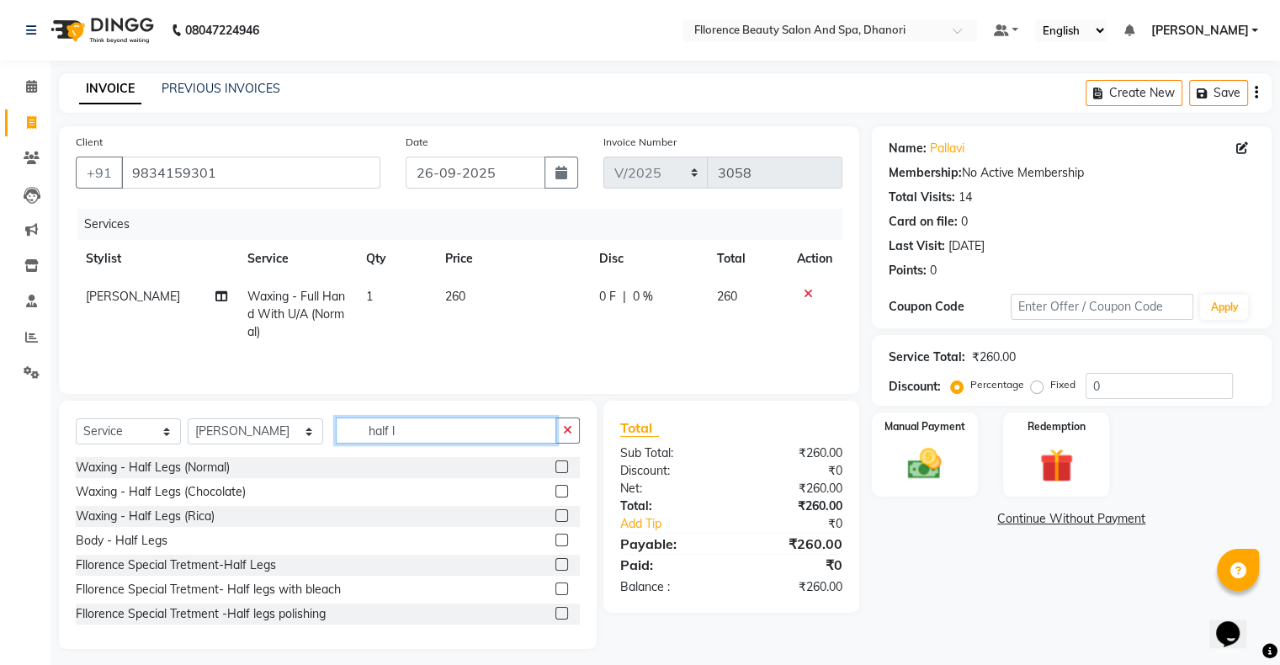
type input "half l"
click at [556, 469] on label at bounding box center [562, 466] width 13 height 13
click at [556, 469] on input "checkbox" at bounding box center [561, 467] width 11 height 11
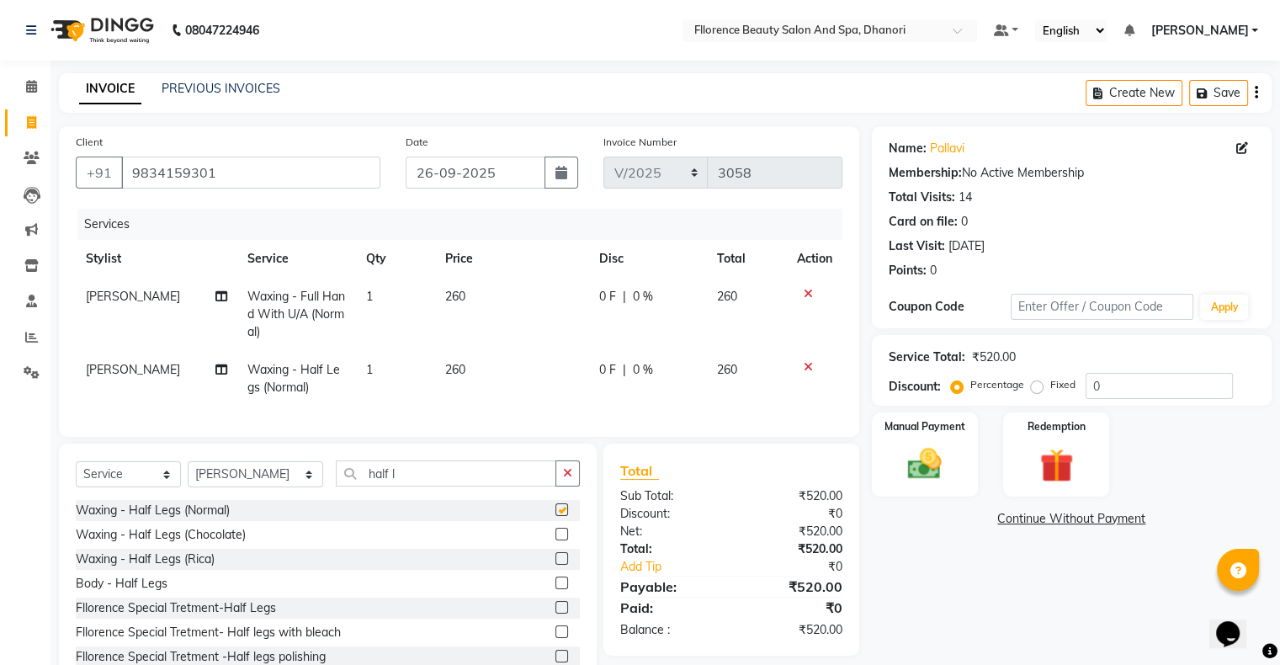
checkbox input "false"
click at [237, 487] on select "Select Stylist [PERSON_NAME] [PERSON_NAME] arjun [PERSON_NAME] [PERSON_NAME] [P…" at bounding box center [256, 474] width 136 height 26
select select "7031"
click at [188, 476] on select "Select Stylist [PERSON_NAME] [PERSON_NAME] arjun [PERSON_NAME] [PERSON_NAME] [P…" at bounding box center [256, 474] width 136 height 26
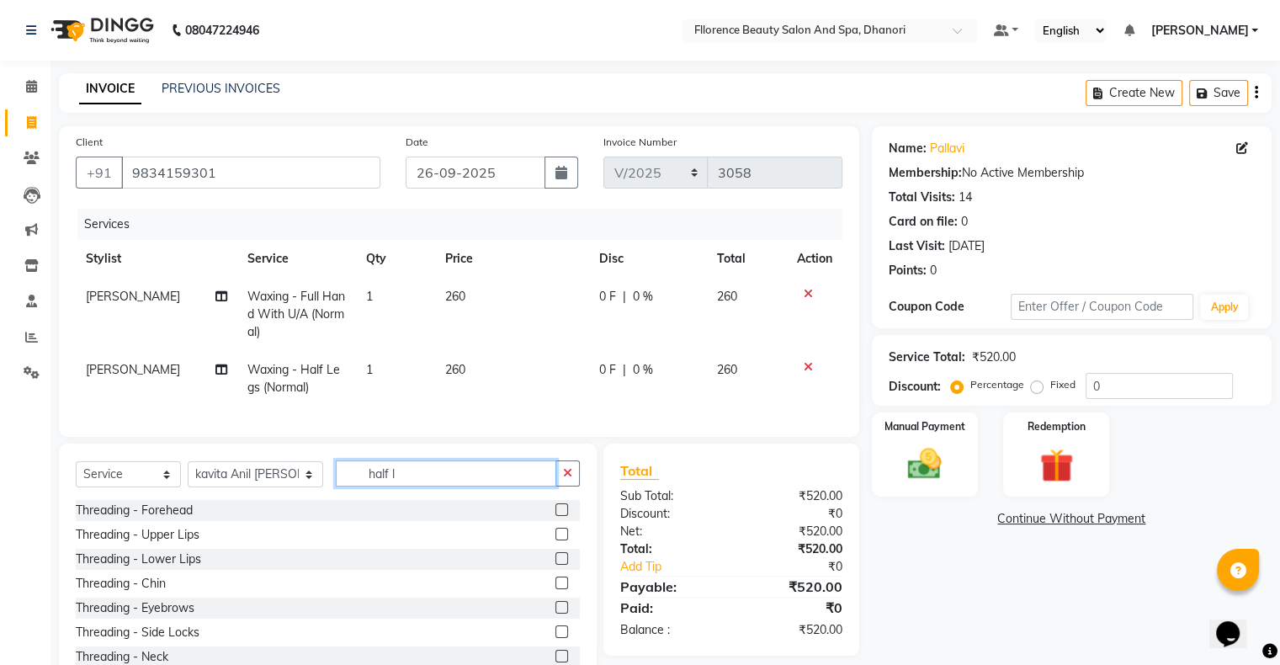
click at [413, 500] on div "Select Service Product Membership Package Voucher Prepaid Gift Card Select Styl…" at bounding box center [328, 480] width 504 height 40
type input "h"
type input "cle"
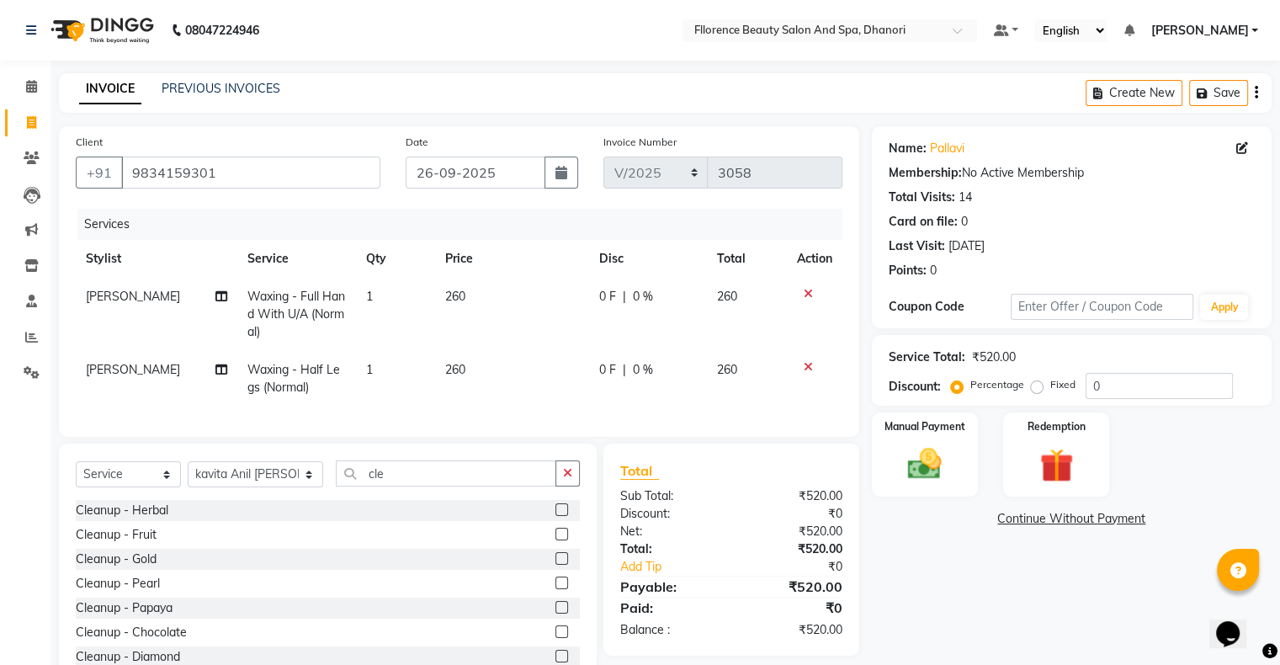
click at [556, 540] on label at bounding box center [562, 534] width 13 height 13
click at [556, 540] on input "checkbox" at bounding box center [561, 535] width 11 height 11
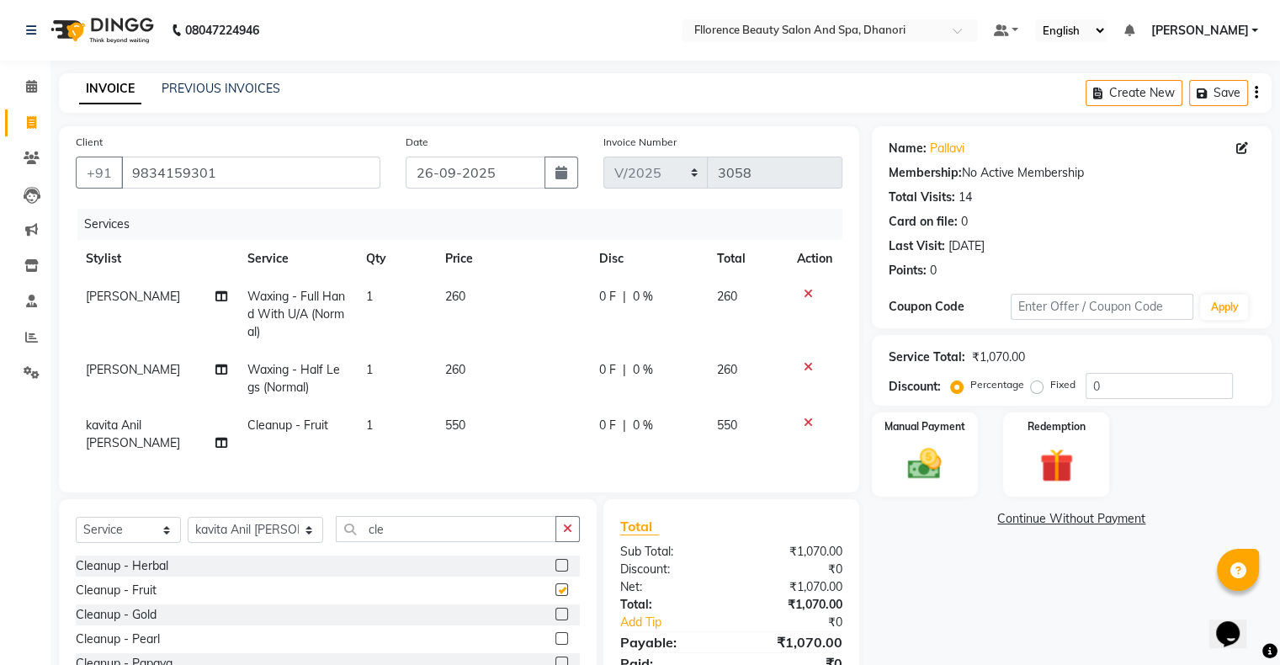
checkbox input "false"
drag, startPoint x: 1036, startPoint y: 389, endPoint x: 1065, endPoint y: 386, distance: 28.8
click at [1051, 389] on label "Fixed" at bounding box center [1063, 384] width 25 height 15
click at [1039, 389] on input "Fixed" at bounding box center [1041, 385] width 12 height 12
radio input "true"
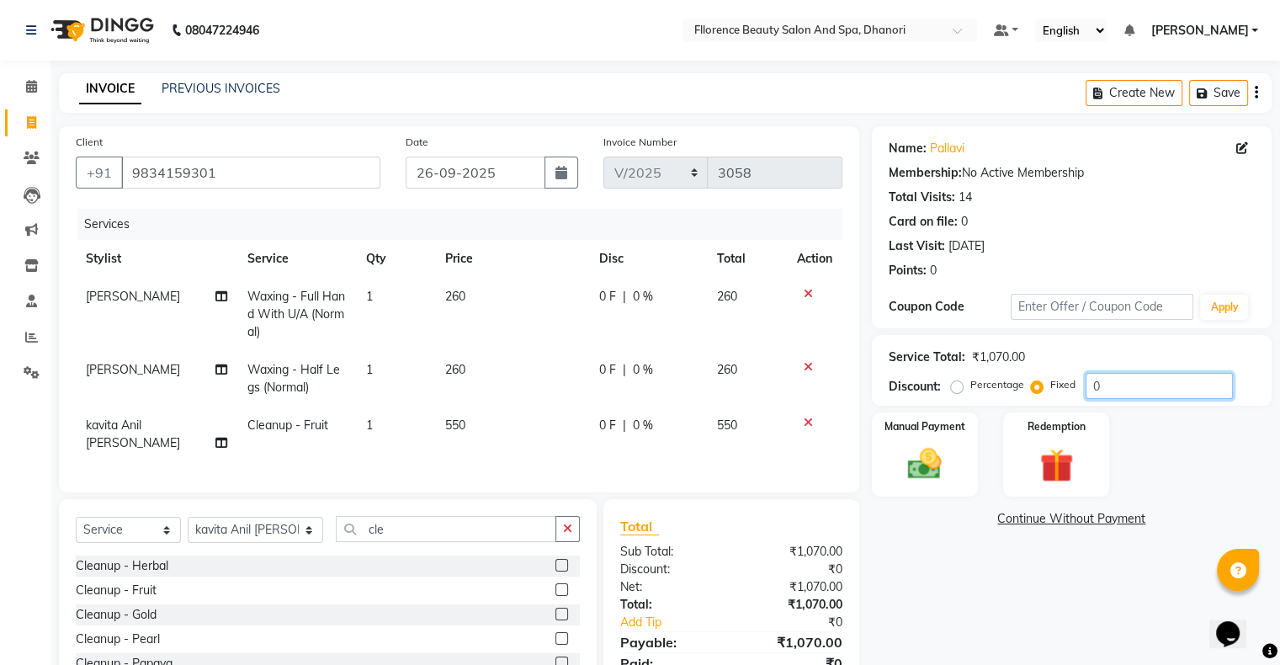
click at [1094, 378] on input "0" at bounding box center [1159, 386] width 147 height 26
type input "70"
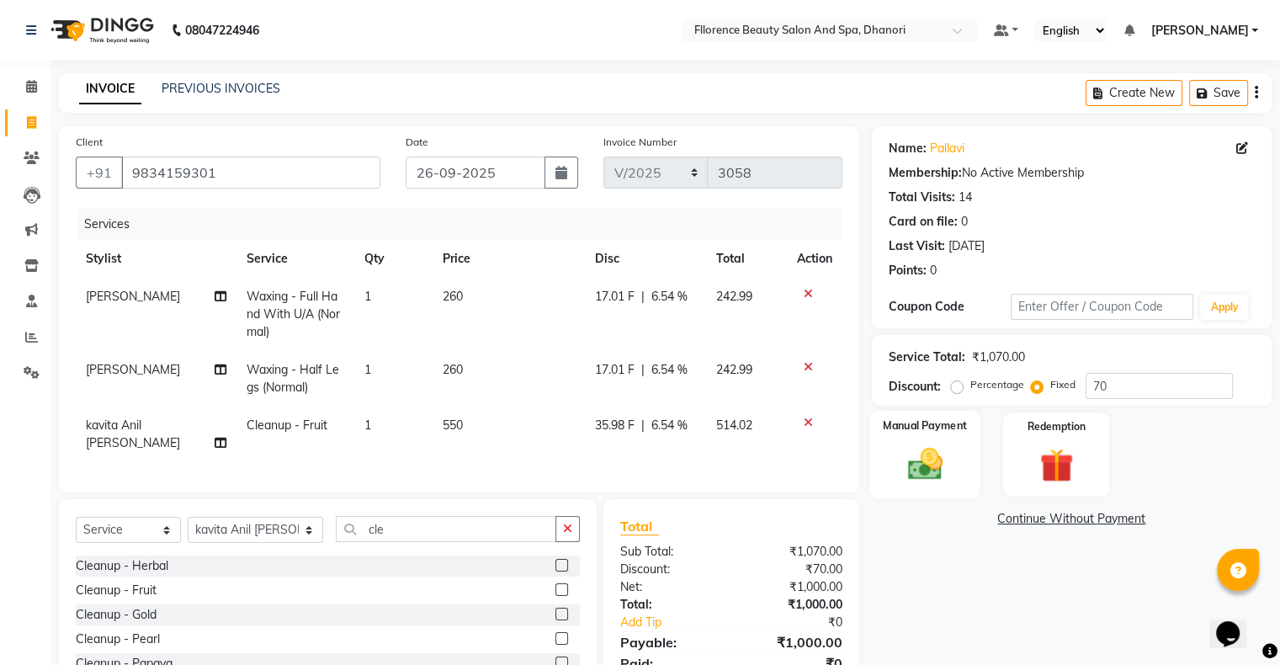
click at [936, 473] on img at bounding box center [925, 464] width 56 height 40
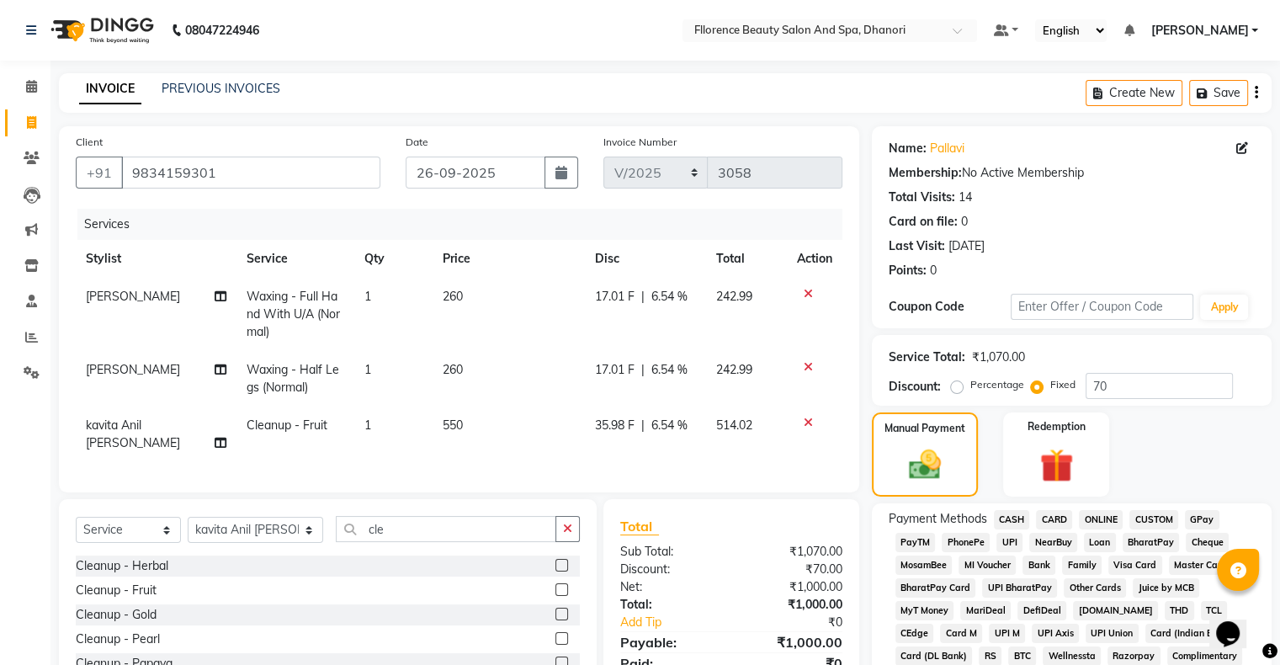
click at [1195, 516] on span "GPay" at bounding box center [1202, 519] width 35 height 19
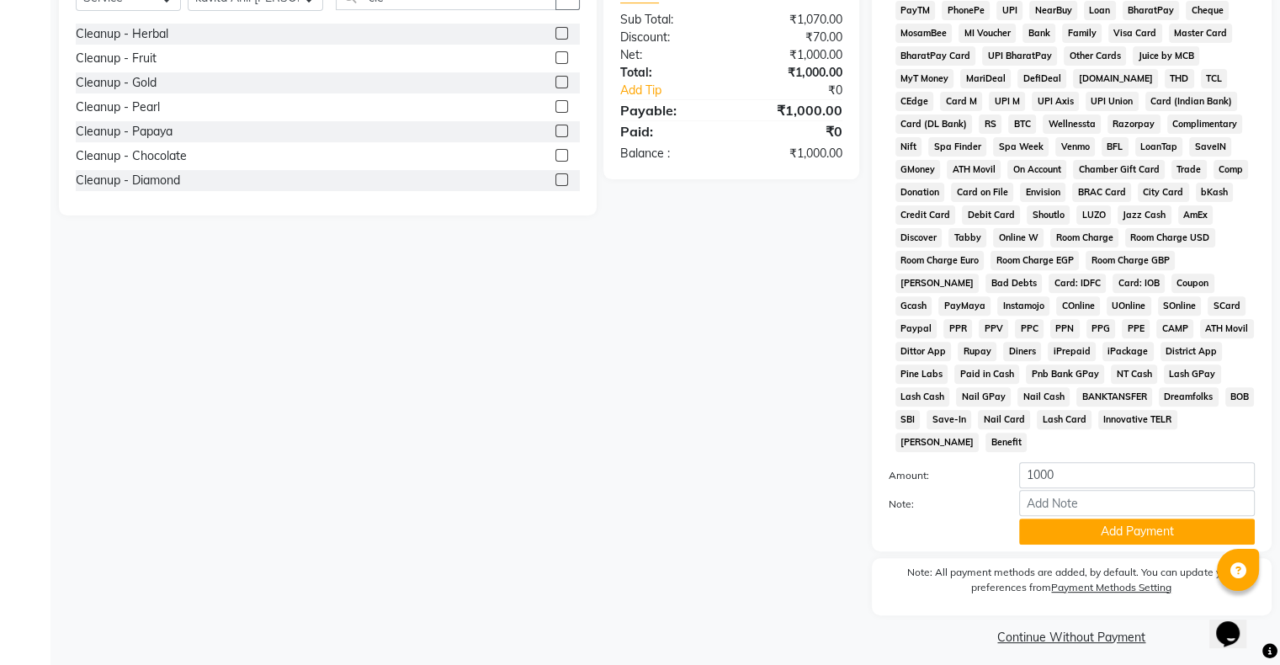
click at [1101, 519] on button "Add Payment" at bounding box center [1137, 532] width 236 height 26
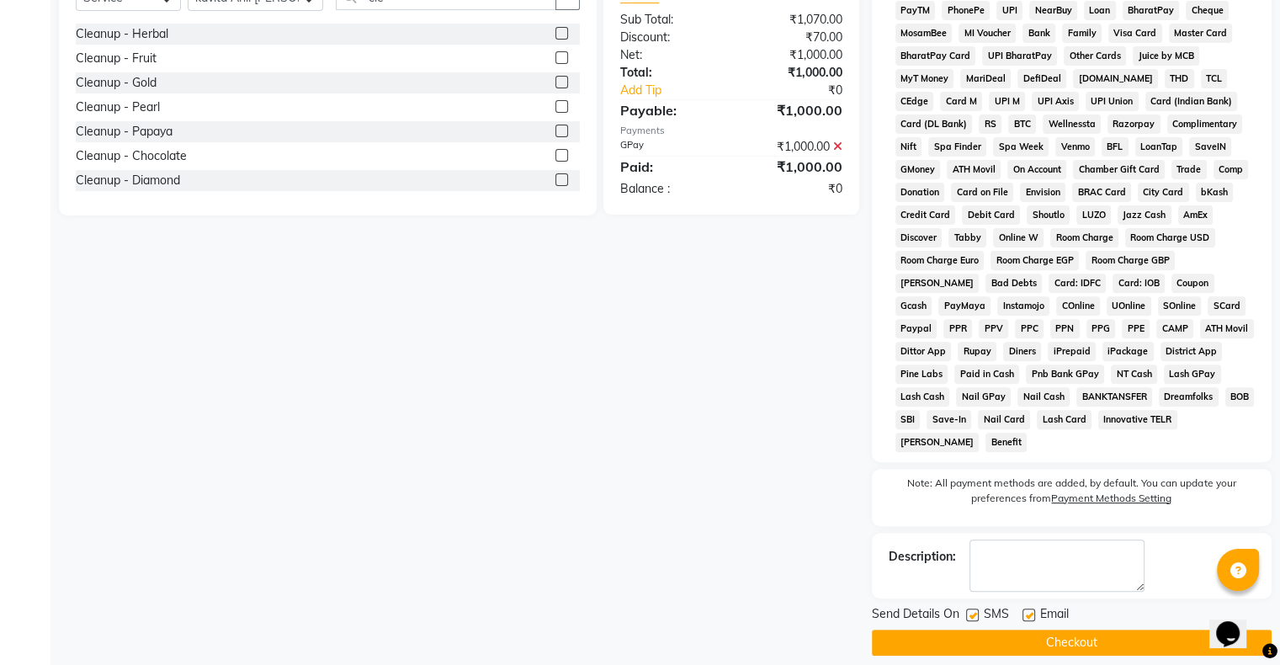
click at [1030, 630] on button "Checkout" at bounding box center [1072, 643] width 400 height 26
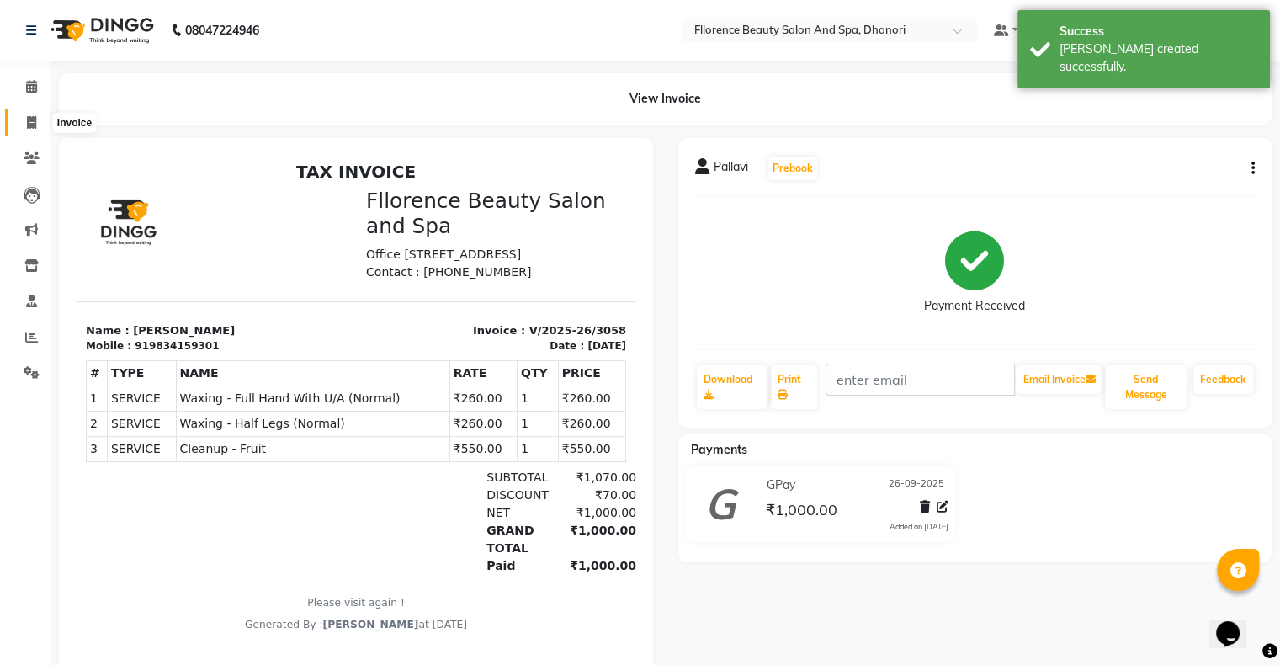
click at [31, 126] on icon at bounding box center [31, 122] width 9 height 13
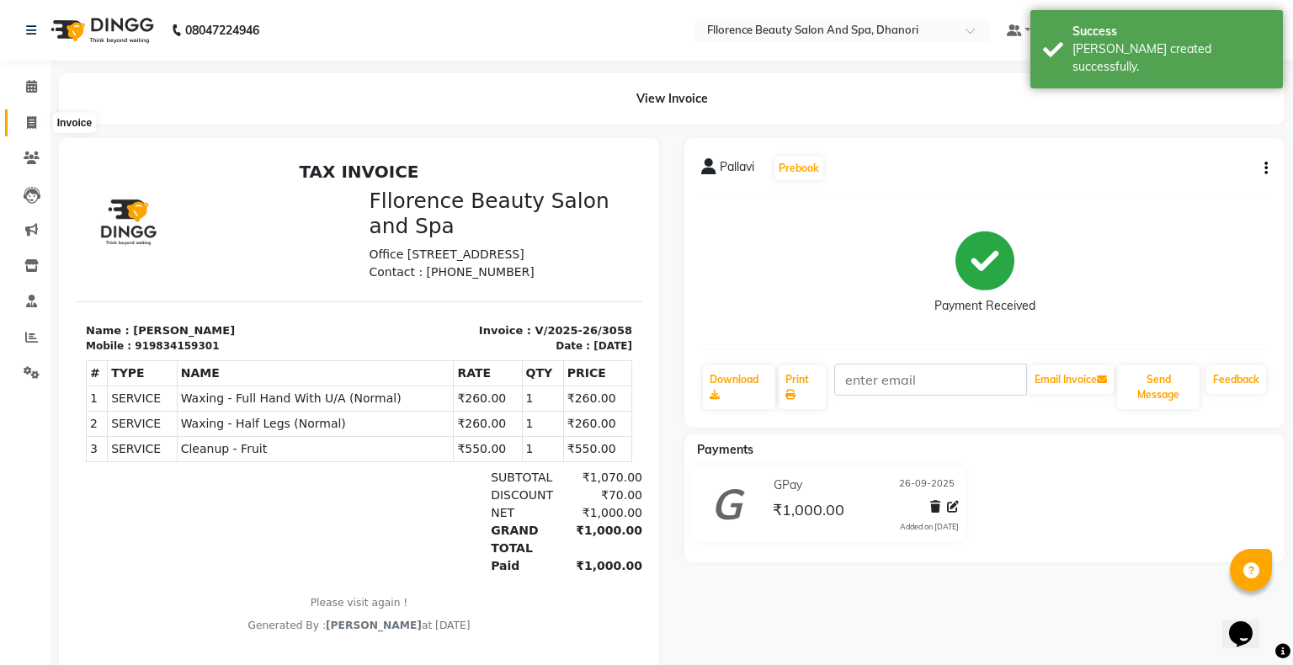
select select "121"
select select "service"
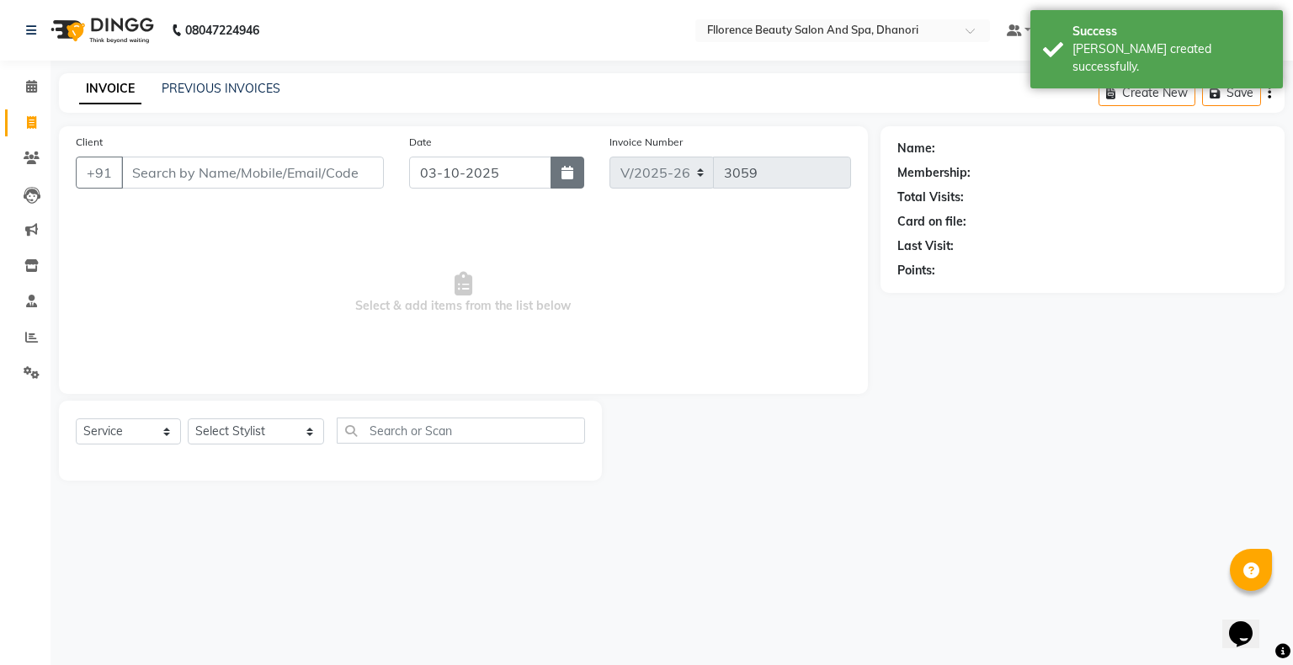
click at [576, 177] on button "button" at bounding box center [568, 173] width 34 height 32
select select "10"
select select "2025"
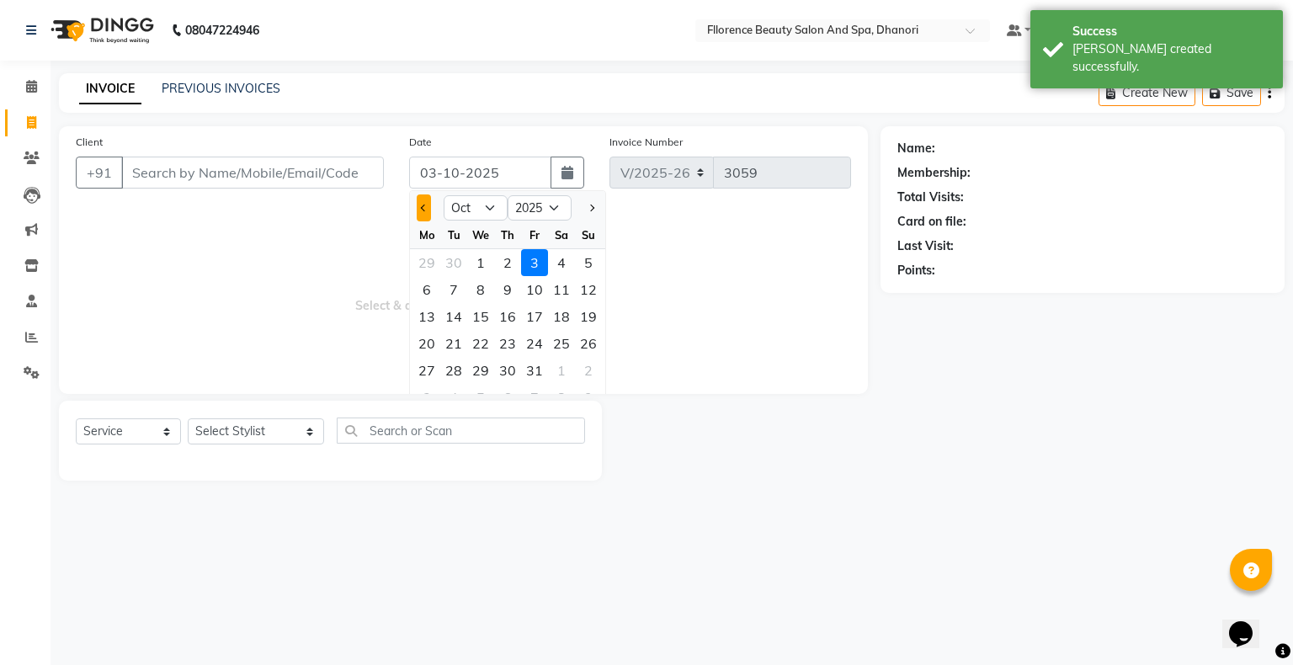
drag, startPoint x: 421, startPoint y: 207, endPoint x: 427, endPoint y: 221, distance: 14.7
click at [425, 210] on button "Previous month" at bounding box center [424, 207] width 14 height 27
select select "9"
drag, startPoint x: 534, startPoint y: 339, endPoint x: 471, endPoint y: 312, distance: 67.9
click at [534, 338] on div "26" at bounding box center [534, 343] width 27 height 27
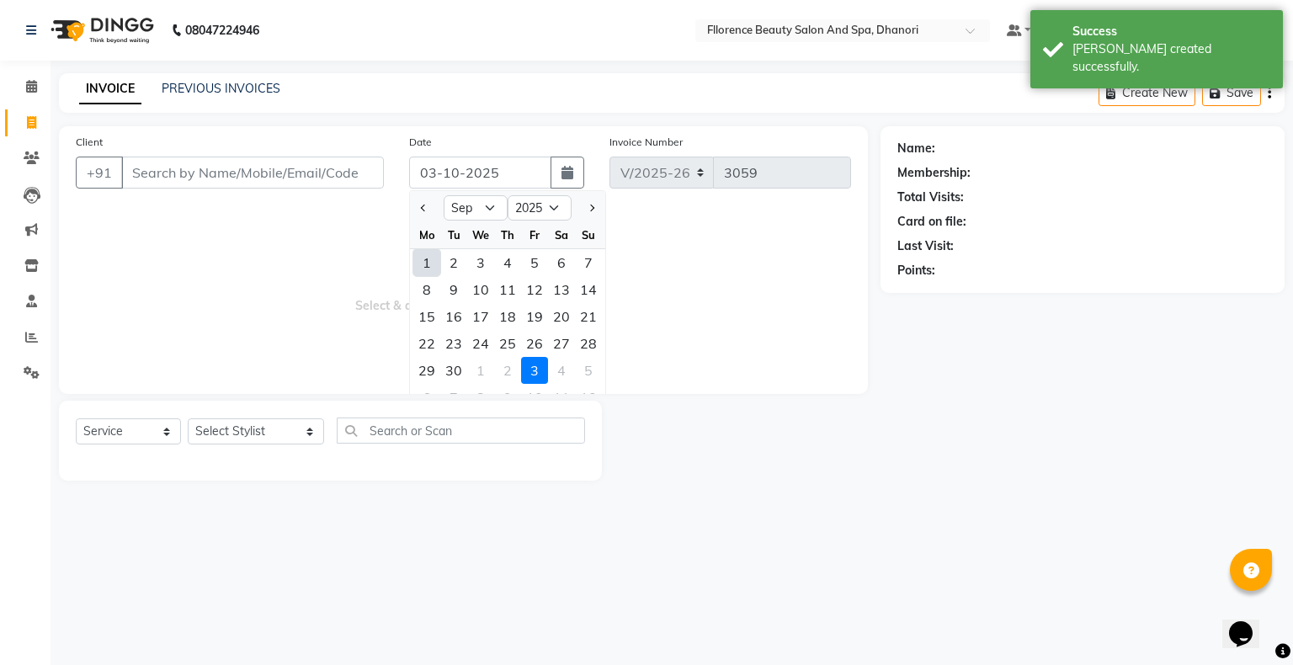
type input "26-09-2025"
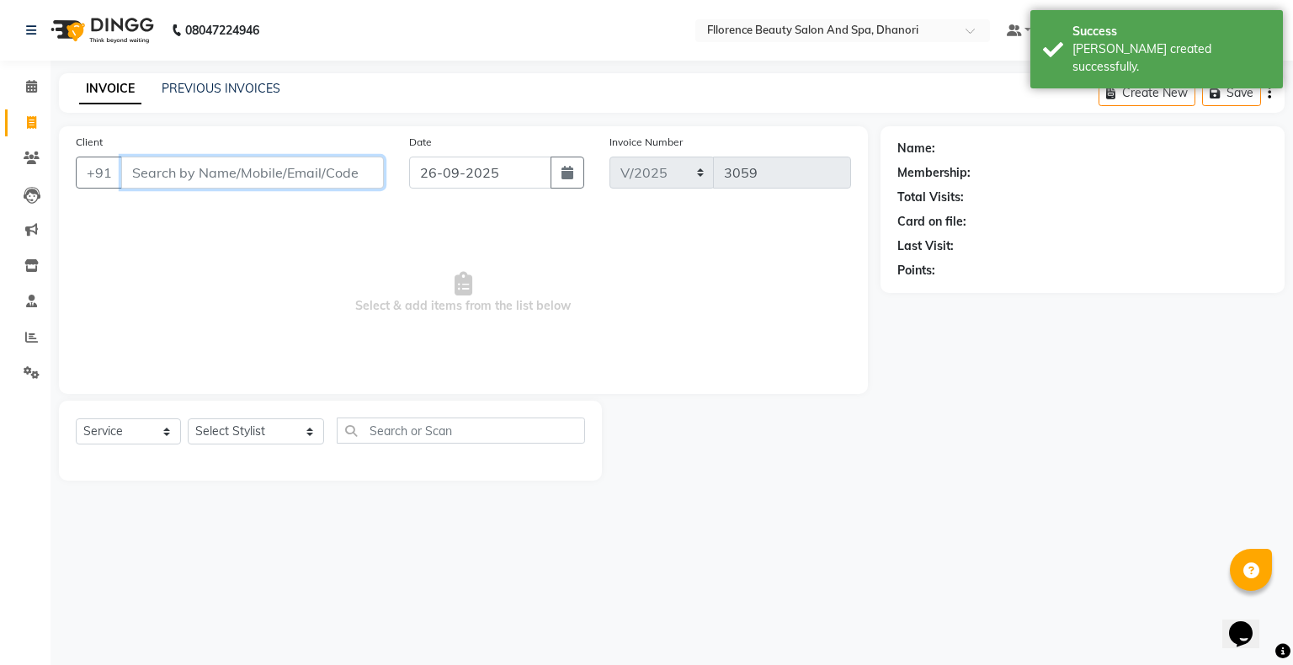
click at [201, 175] on input "Client" at bounding box center [252, 173] width 263 height 32
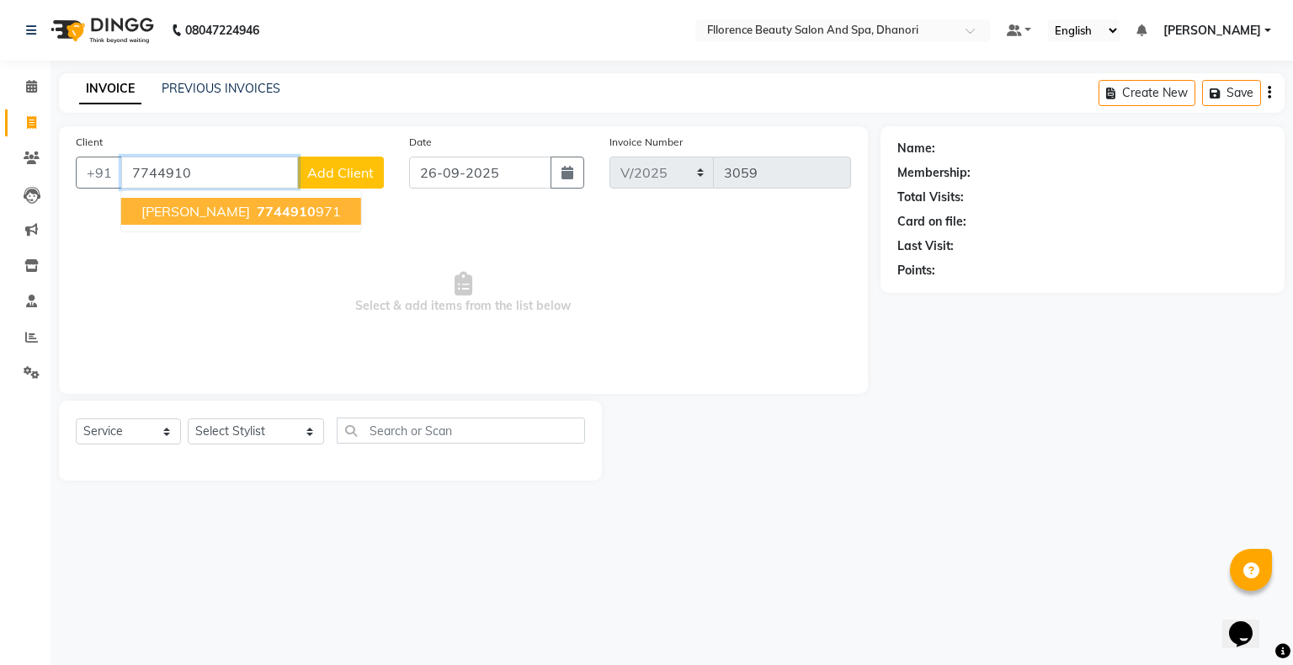
click at [224, 221] on button "Mrunal 7744910 971" at bounding box center [241, 211] width 240 height 27
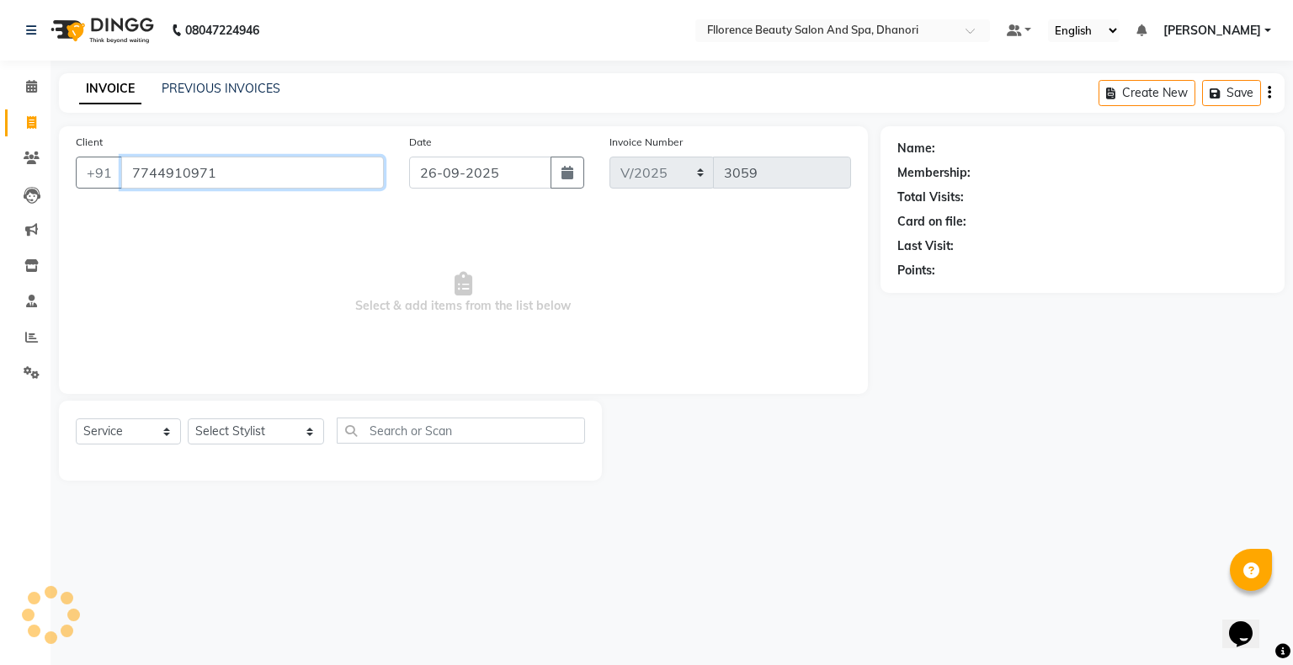
type input "7744910971"
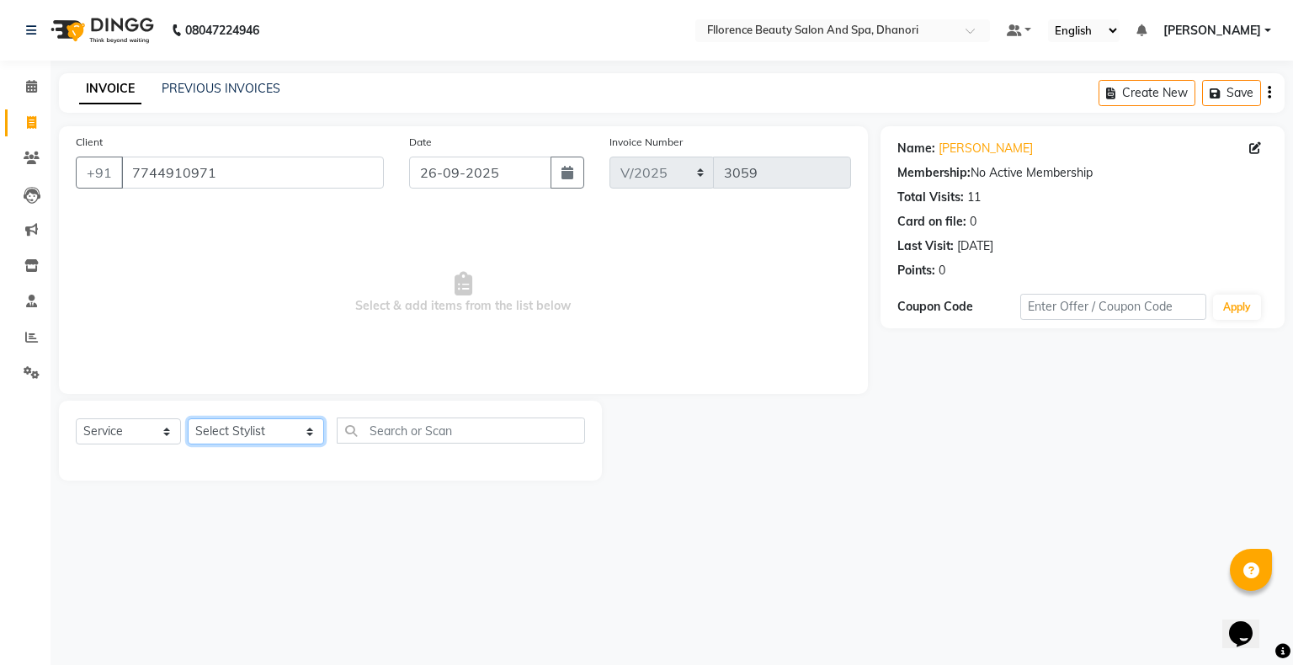
click at [239, 438] on select "Select Stylist [PERSON_NAME] [PERSON_NAME] arjun [PERSON_NAME] [PERSON_NAME] [P…" at bounding box center [256, 431] width 136 height 26
select select "86053"
click at [188, 419] on select "Select Stylist [PERSON_NAME] [PERSON_NAME] arjun [PERSON_NAME] [PERSON_NAME] [P…" at bounding box center [256, 431] width 136 height 26
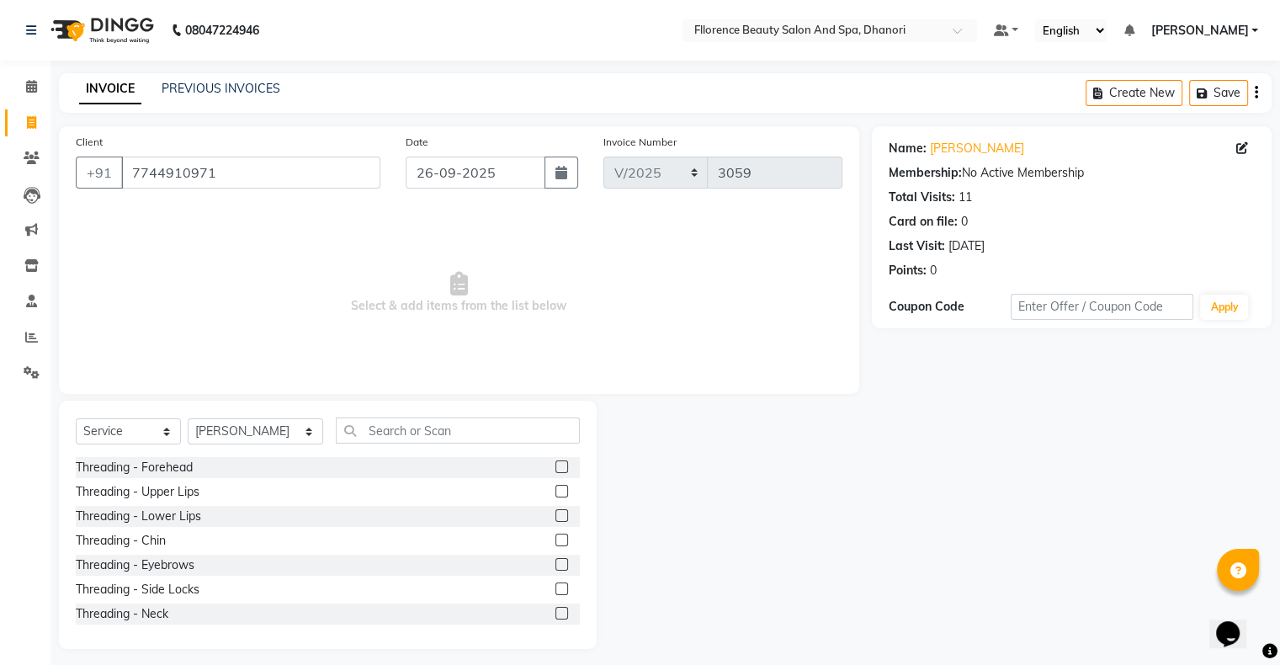
click at [556, 568] on label at bounding box center [562, 564] width 13 height 13
click at [556, 568] on input "checkbox" at bounding box center [561, 565] width 11 height 11
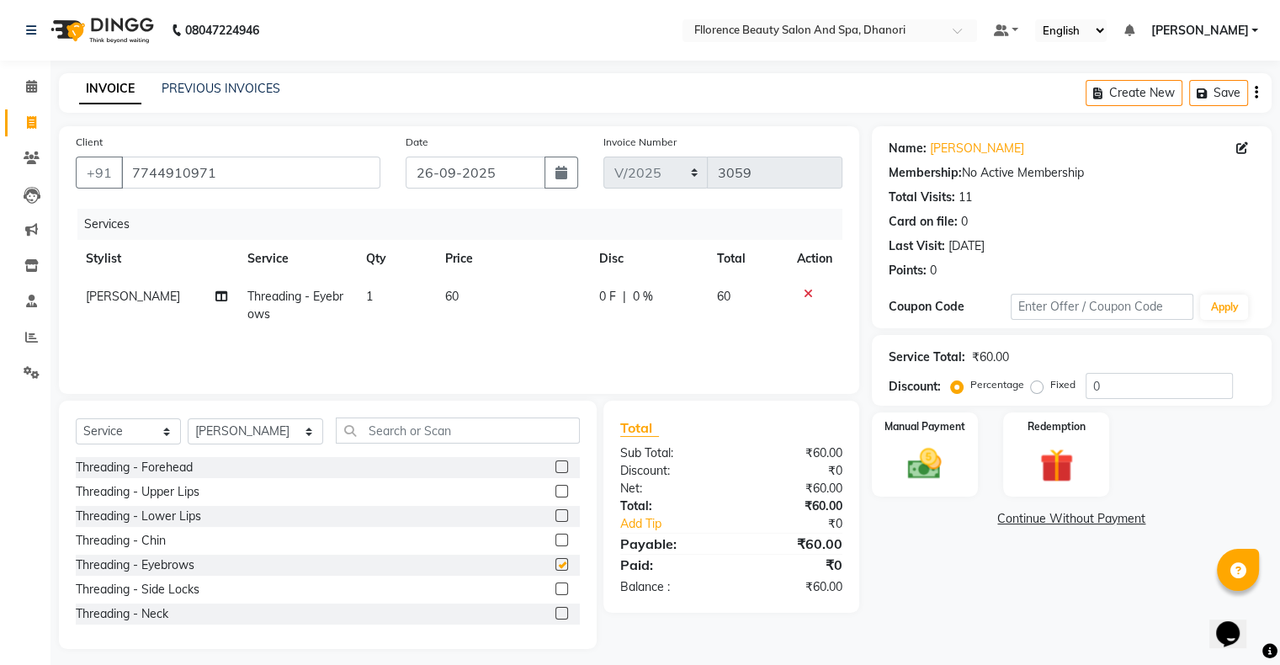
checkbox input "false"
click at [556, 491] on label at bounding box center [562, 491] width 13 height 13
click at [556, 491] on input "checkbox" at bounding box center [561, 492] width 11 height 11
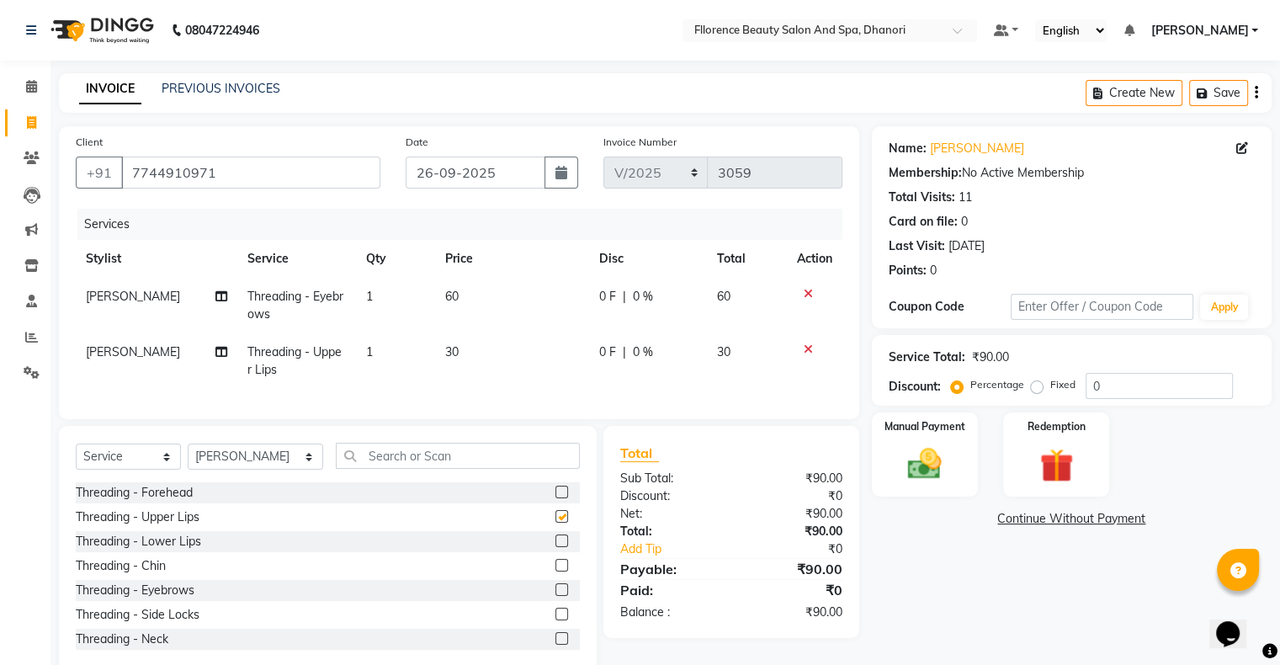
checkbox input "false"
click at [263, 470] on select "Select Stylist [PERSON_NAME] [PERSON_NAME] arjun [PERSON_NAME] [PERSON_NAME] [P…" at bounding box center [256, 457] width 136 height 26
select select "23068"
click at [188, 458] on select "Select Stylist [PERSON_NAME] [PERSON_NAME] arjun [PERSON_NAME] [PERSON_NAME] [P…" at bounding box center [256, 457] width 136 height 26
click at [487, 469] on input "text" at bounding box center [458, 456] width 244 height 26
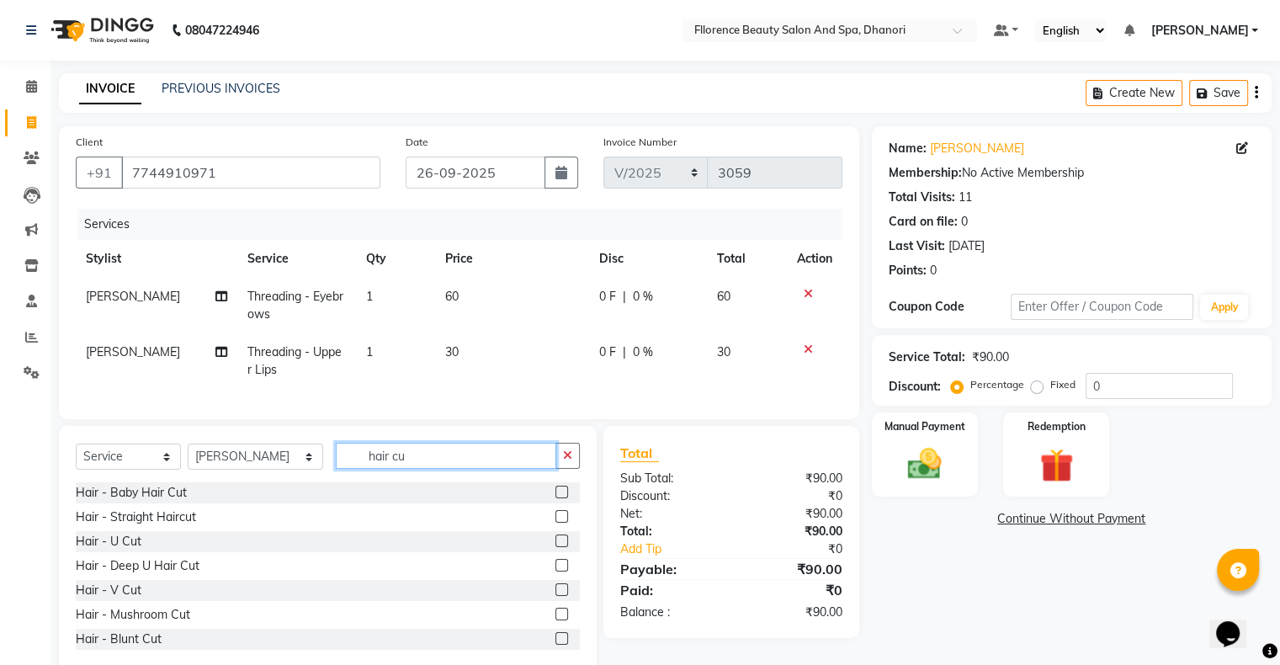
type input "hair cu"
click at [556, 547] on label at bounding box center [562, 541] width 13 height 13
click at [556, 547] on input "checkbox" at bounding box center [561, 541] width 11 height 11
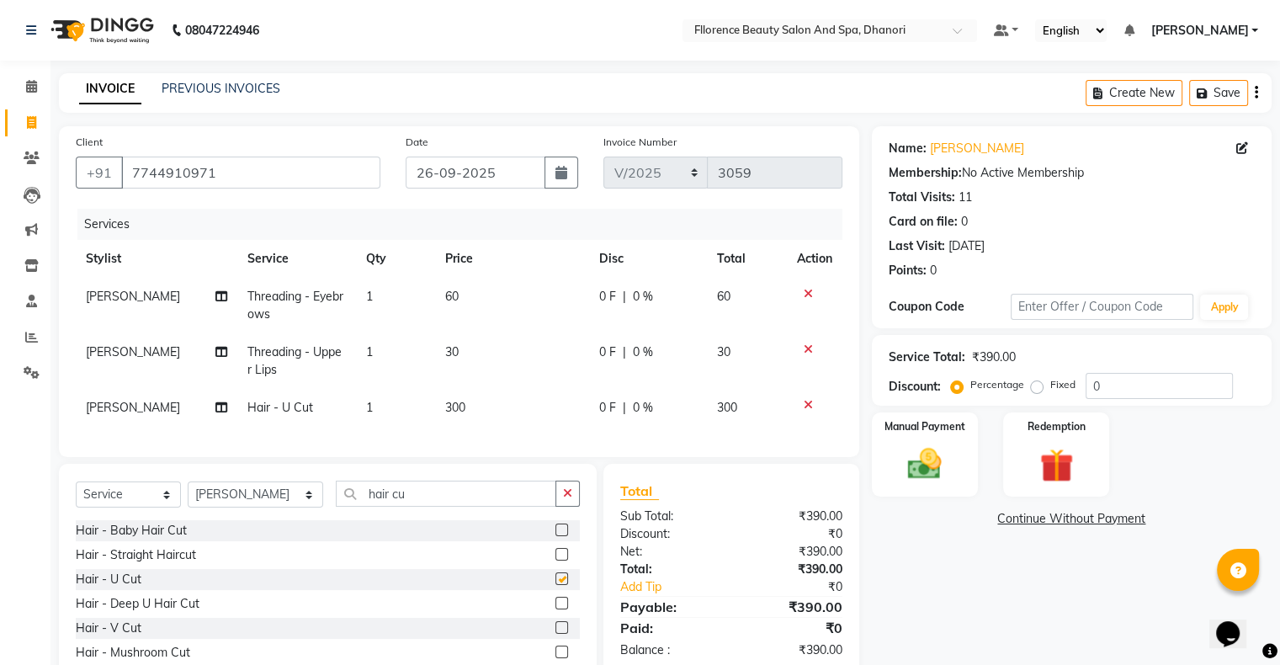
checkbox input "false"
click at [472, 410] on td "300" at bounding box center [512, 408] width 154 height 38
select select "23068"
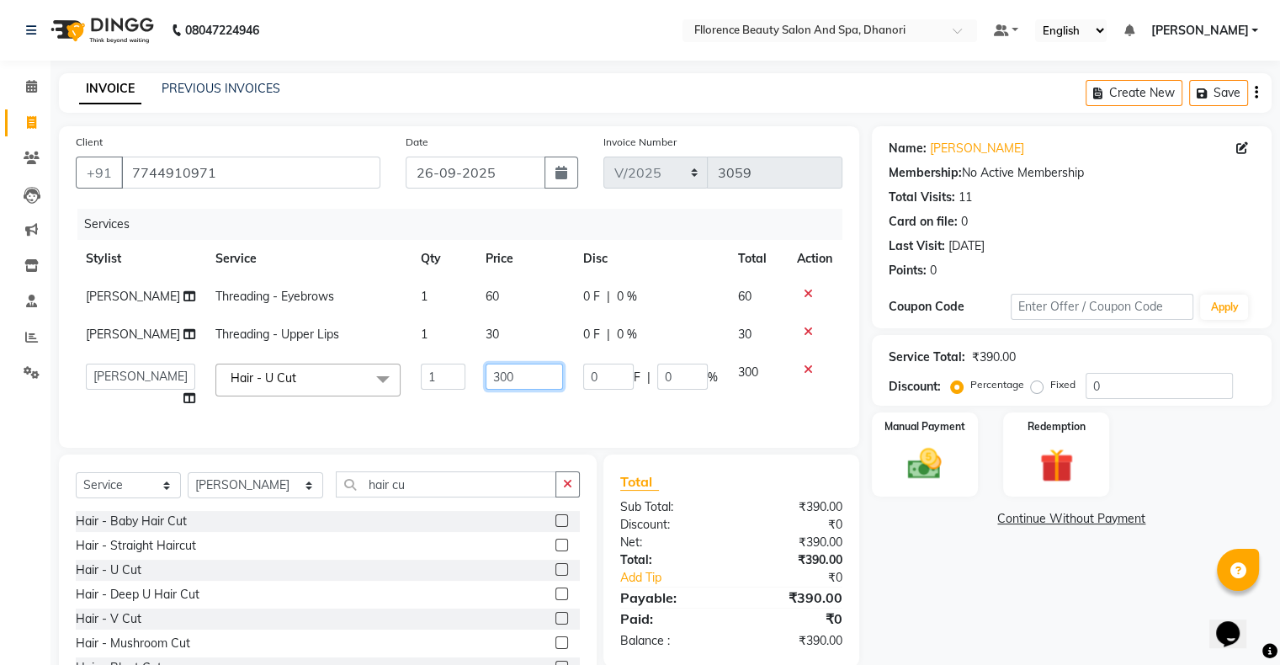
click at [532, 390] on input "300" at bounding box center [524, 377] width 77 height 26
type input "350"
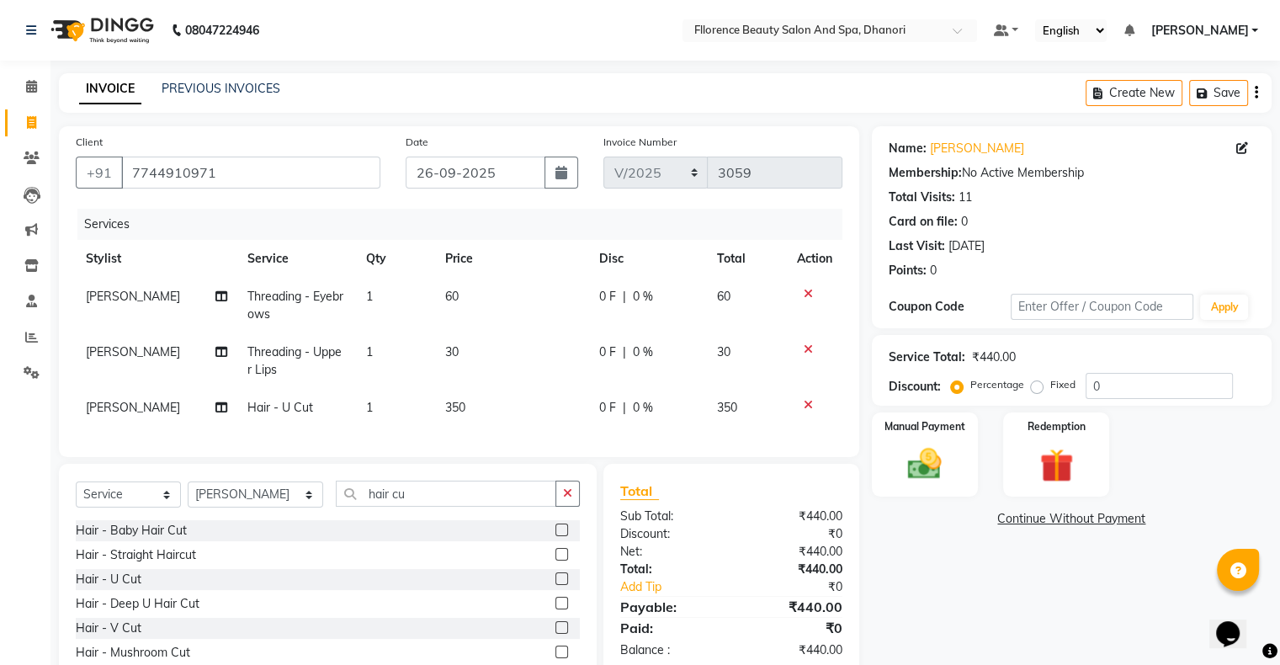
click at [889, 588] on div "Name: Mrunal Membership: No Active Membership Total Visits: 11 Card on file: 0 …" at bounding box center [1078, 419] width 413 height 586
click at [919, 476] on img at bounding box center [925, 464] width 56 height 40
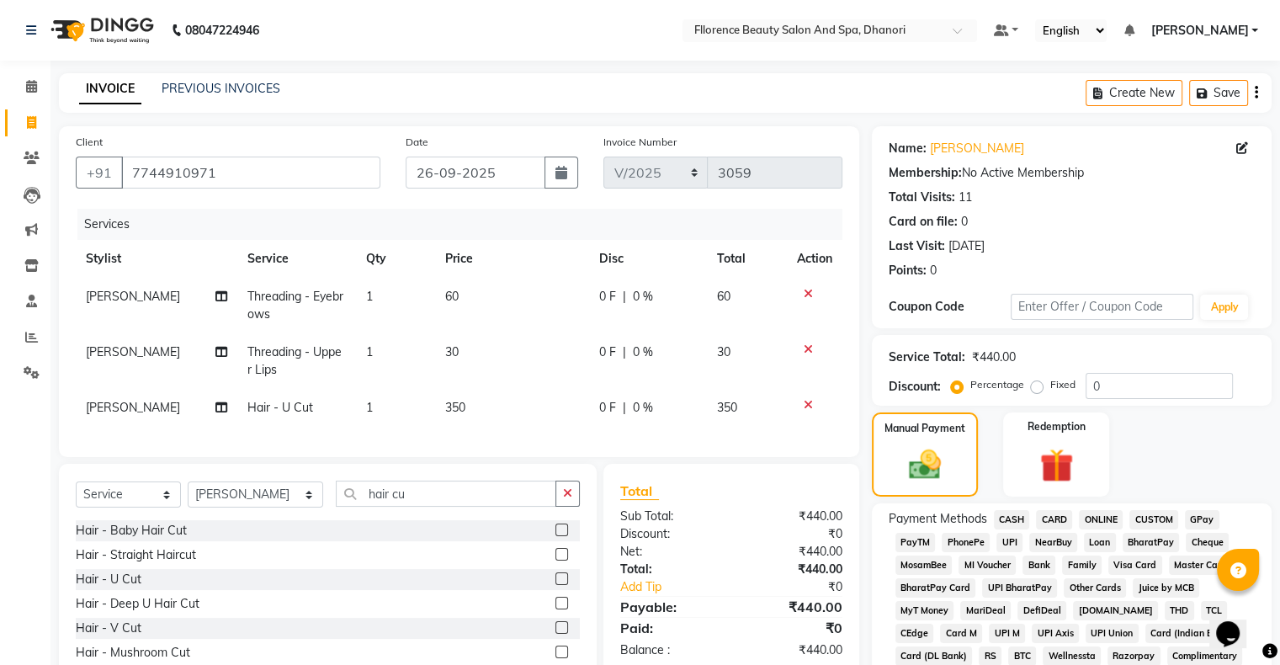
click at [1209, 519] on span "GPay" at bounding box center [1202, 519] width 35 height 19
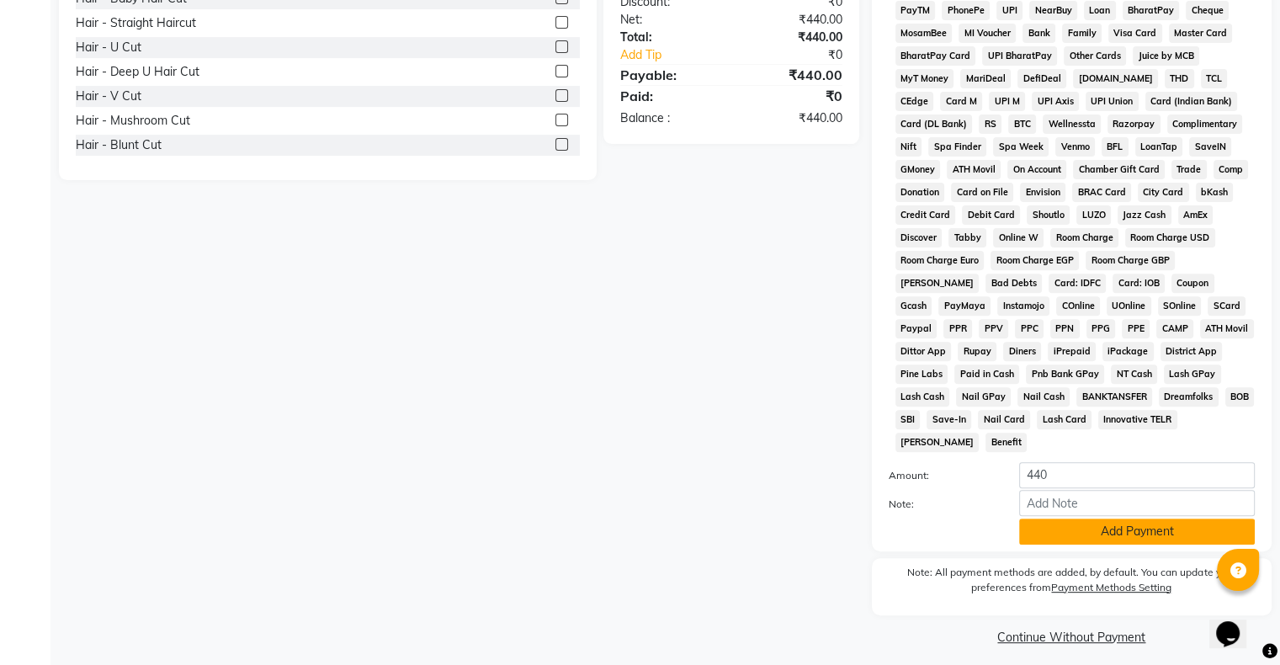
click at [1172, 520] on button "Add Payment" at bounding box center [1137, 532] width 236 height 26
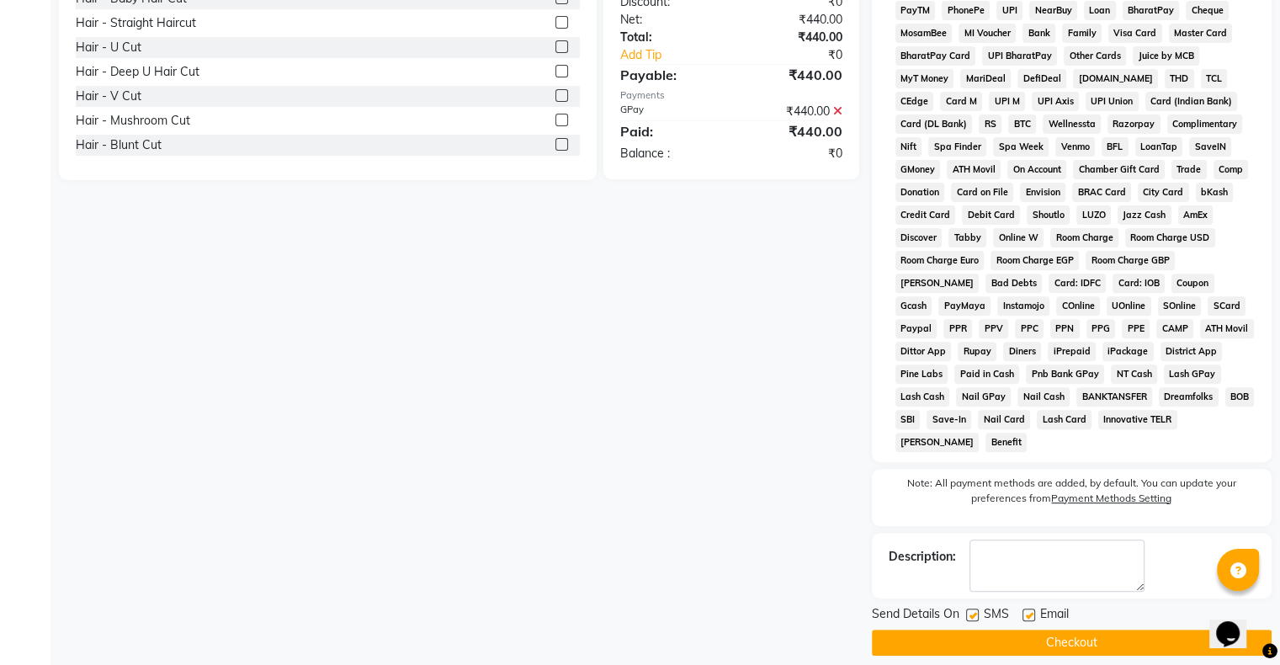
drag, startPoint x: 1078, startPoint y: 628, endPoint x: 1089, endPoint y: 624, distance: 12.5
click at [1082, 630] on button "Checkout" at bounding box center [1072, 643] width 400 height 26
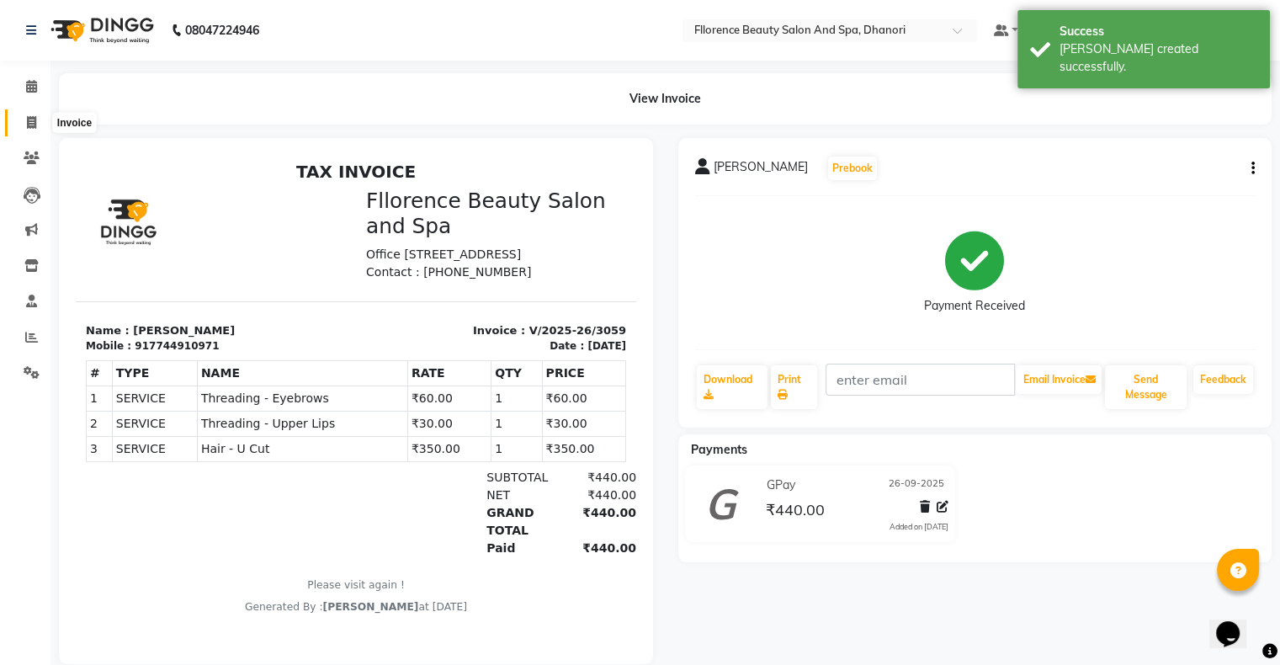
click at [27, 117] on icon at bounding box center [31, 122] width 9 height 13
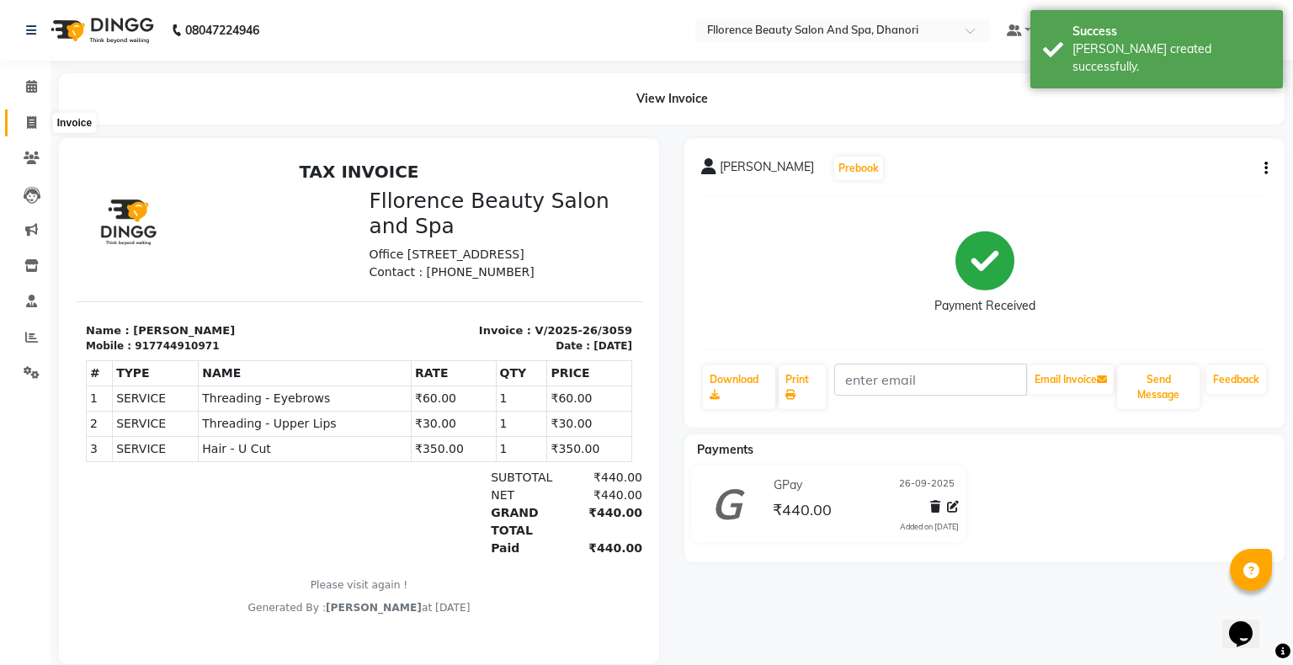
select select "121"
select select "service"
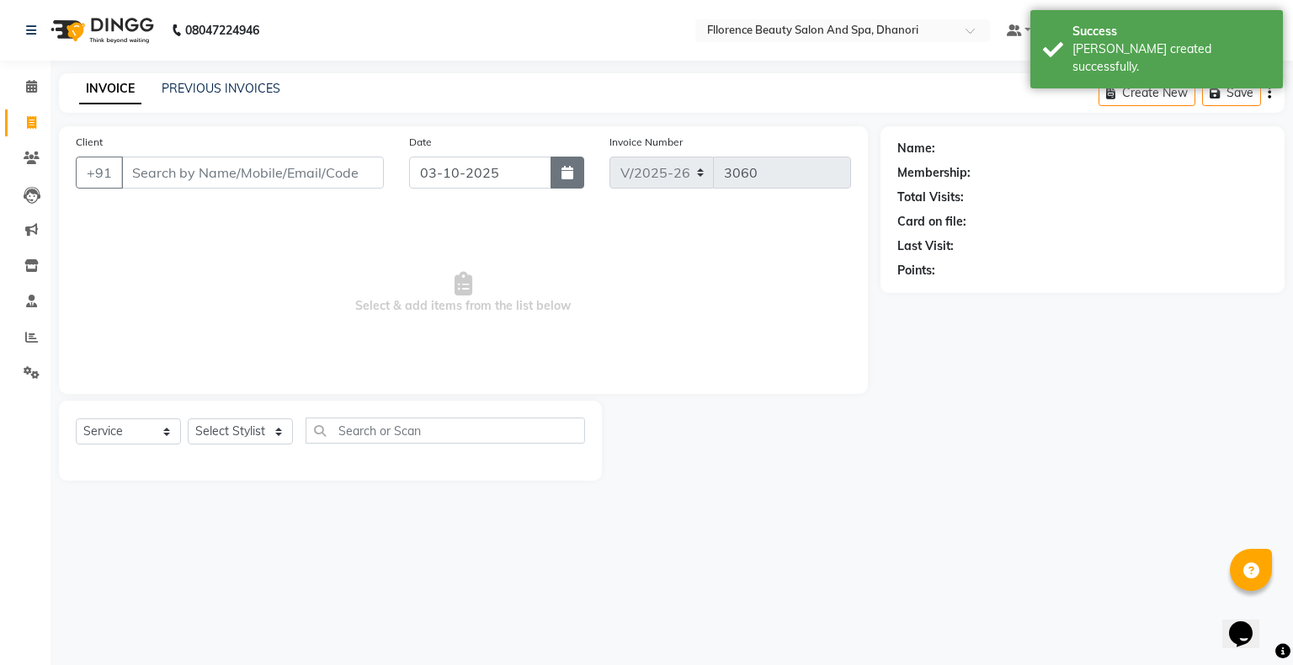
click at [570, 172] on icon "button" at bounding box center [568, 172] width 12 height 13
select select "10"
select select "2025"
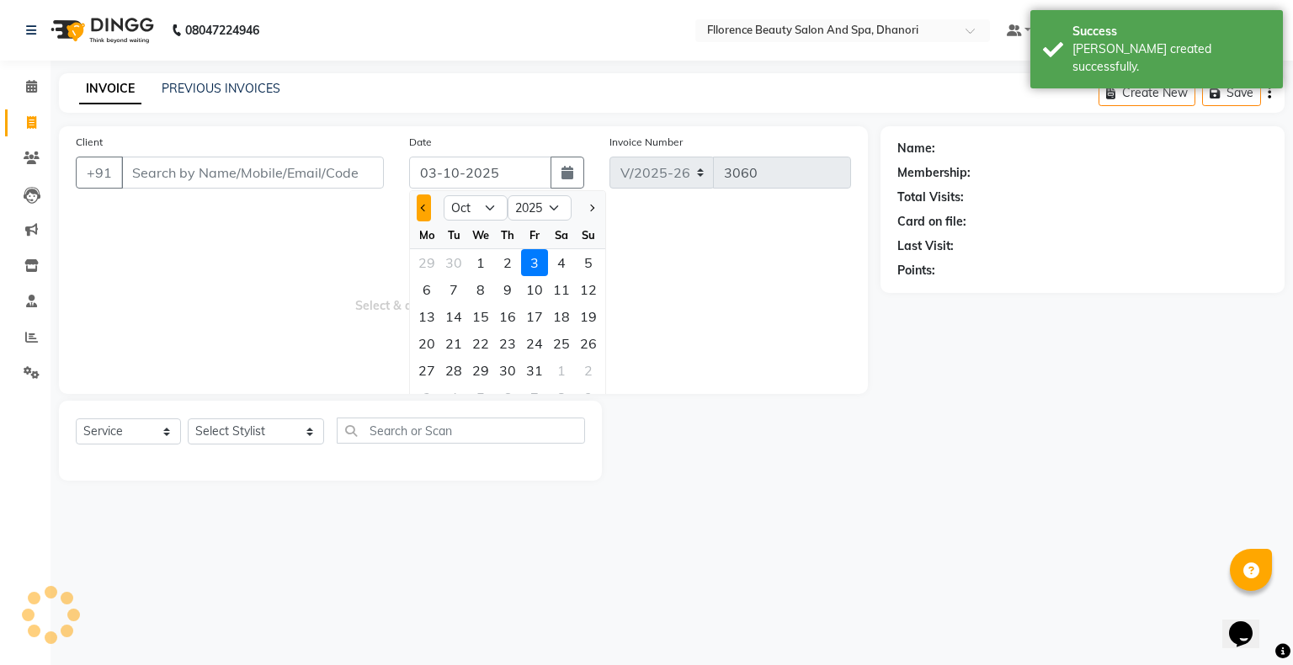
click at [431, 204] on button "Previous month" at bounding box center [424, 207] width 14 height 27
select select "9"
click at [544, 340] on div "26" at bounding box center [534, 343] width 27 height 27
type input "26-09-2025"
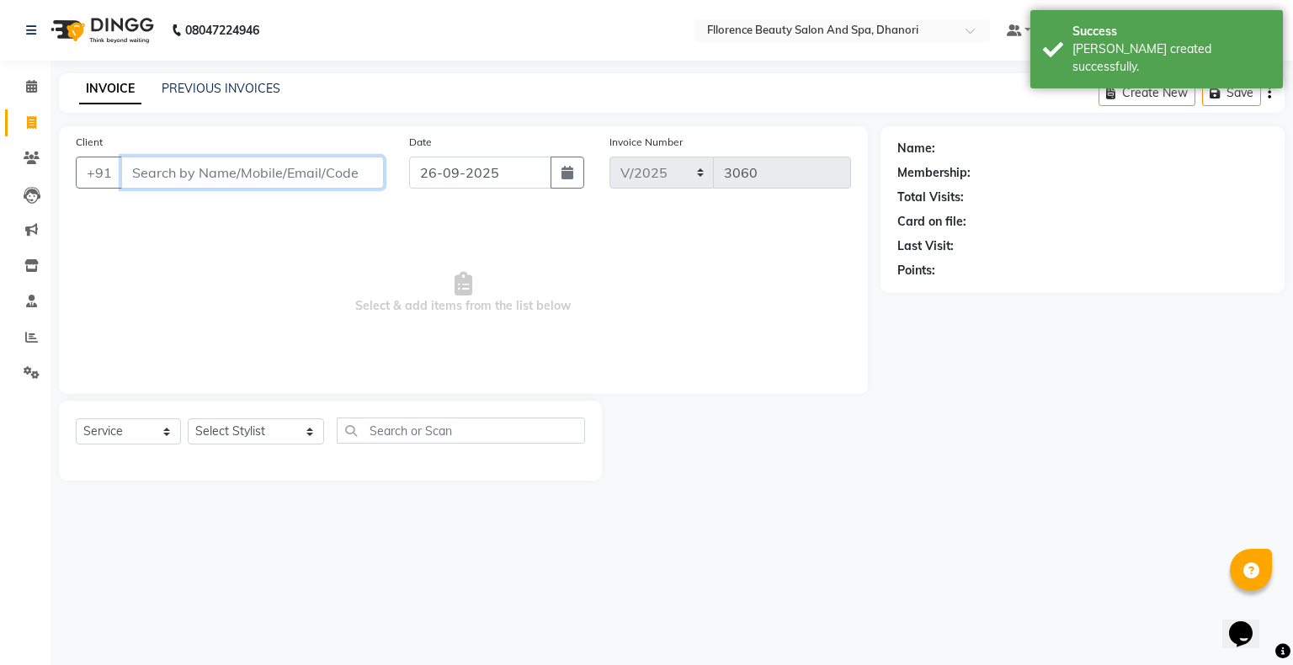
click at [336, 182] on input "Client" at bounding box center [252, 173] width 263 height 32
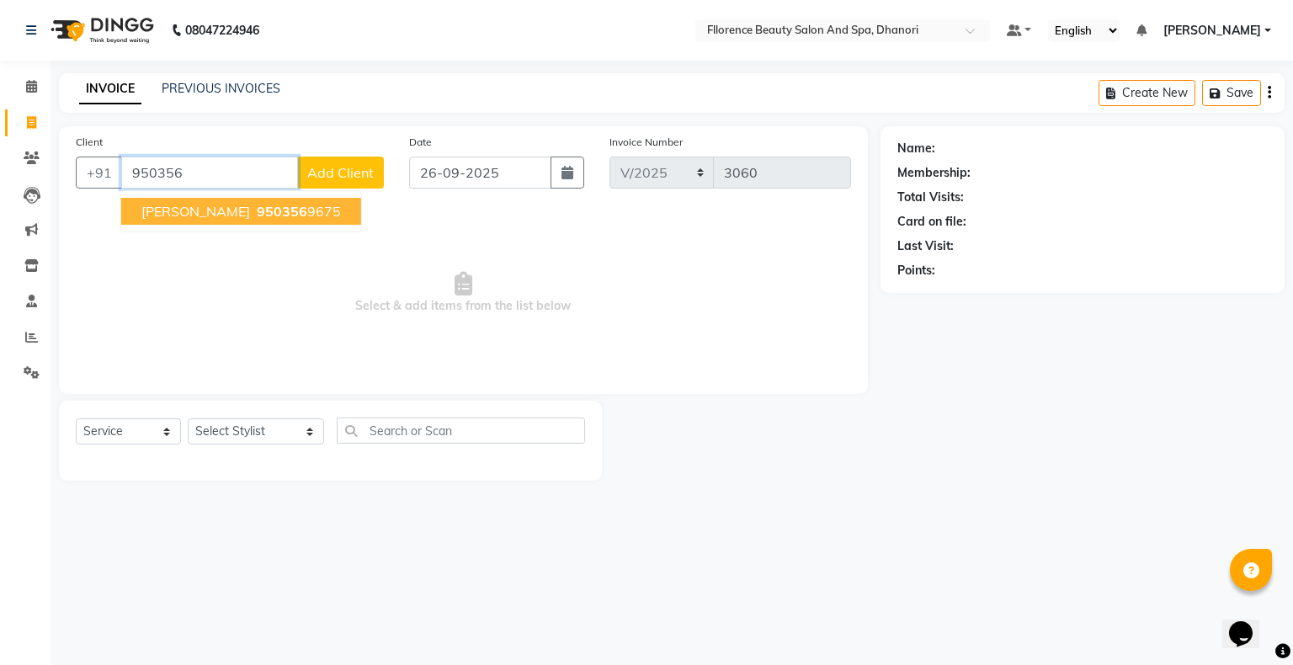
click at [269, 217] on ngb-highlight "950356 9675" at bounding box center [297, 211] width 88 height 17
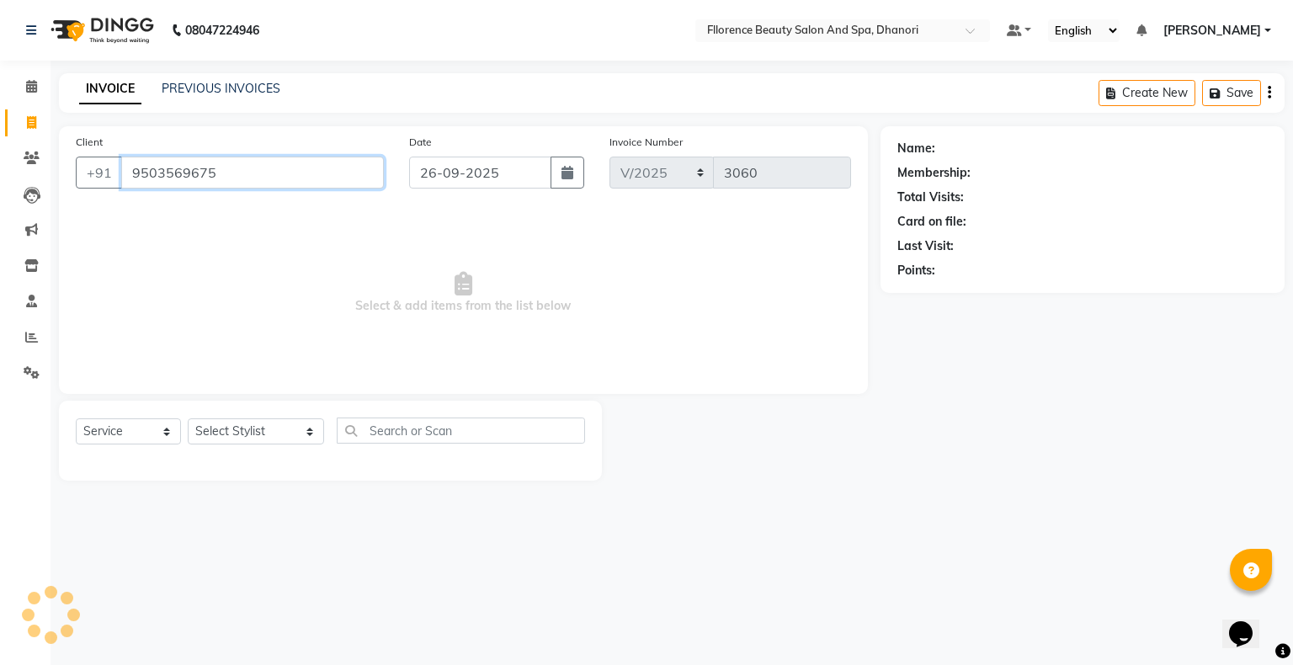
type input "9503569675"
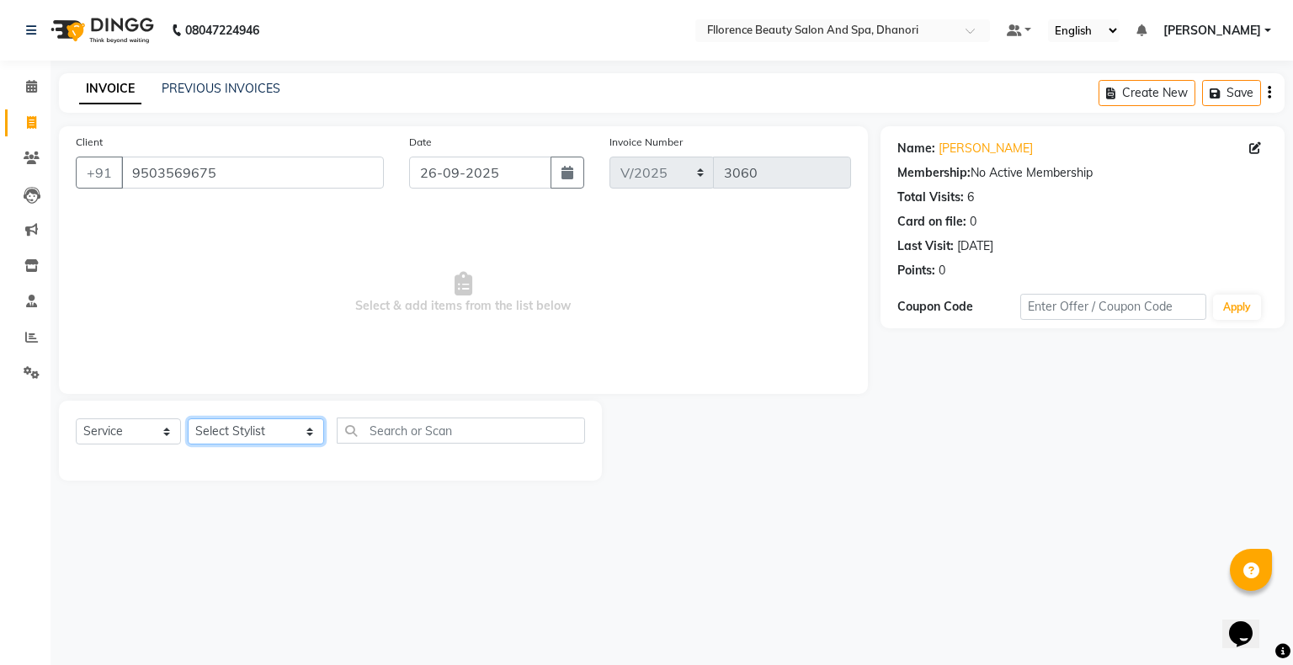
click at [251, 432] on select "Select Stylist [PERSON_NAME] [PERSON_NAME] arjun [PERSON_NAME] [PERSON_NAME] [P…" at bounding box center [256, 431] width 136 height 26
select select "86053"
click at [188, 419] on select "Select Stylist [PERSON_NAME] [PERSON_NAME] arjun [PERSON_NAME] [PERSON_NAME] [P…" at bounding box center [256, 431] width 136 height 26
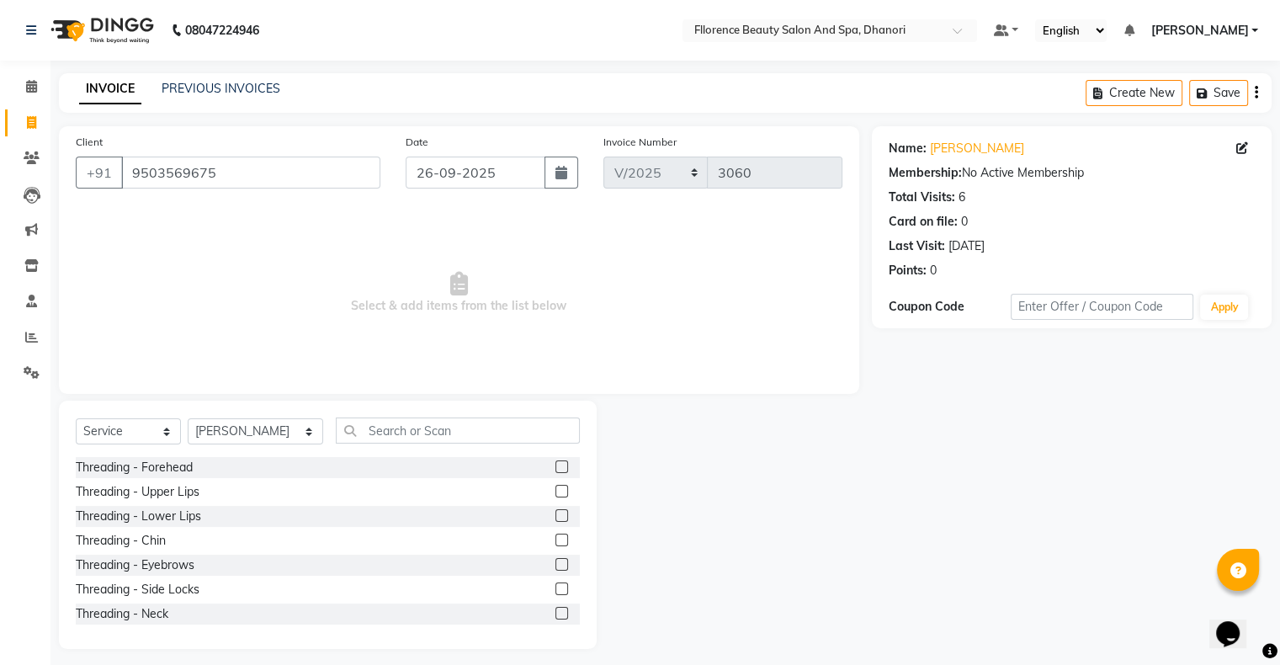
click at [556, 564] on label at bounding box center [562, 564] width 13 height 13
click at [556, 564] on input "checkbox" at bounding box center [561, 565] width 11 height 11
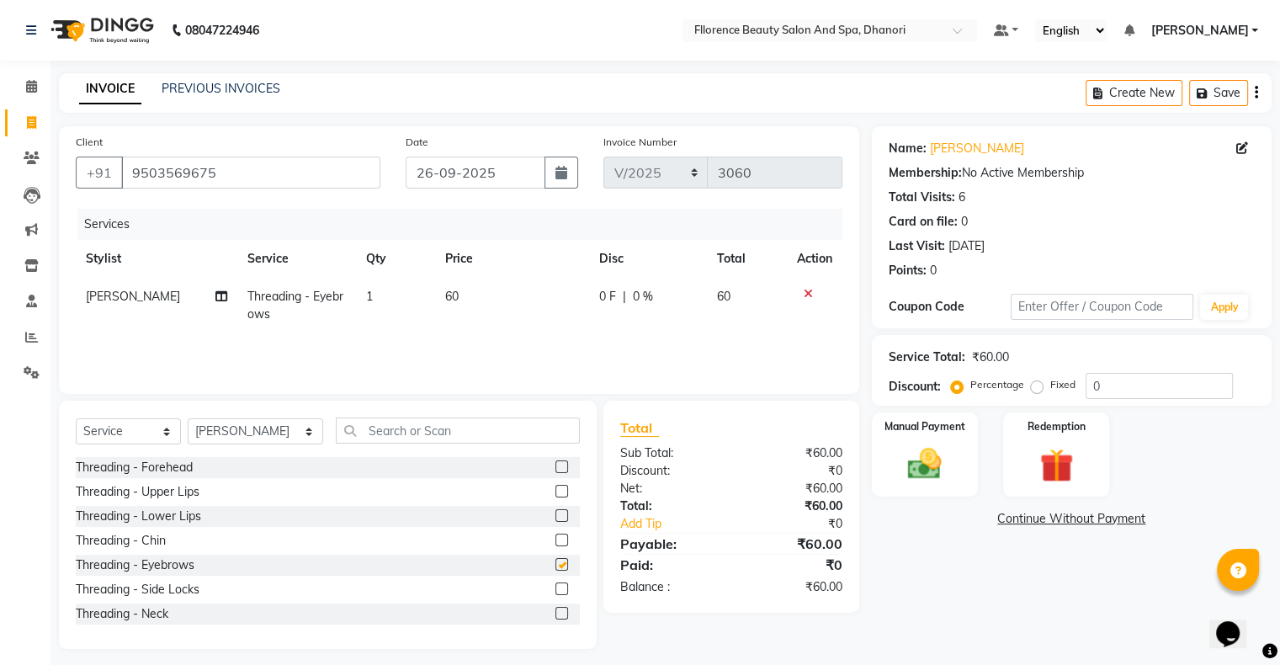
checkbox input "false"
click at [556, 494] on label at bounding box center [562, 491] width 13 height 13
click at [556, 494] on input "checkbox" at bounding box center [561, 492] width 11 height 11
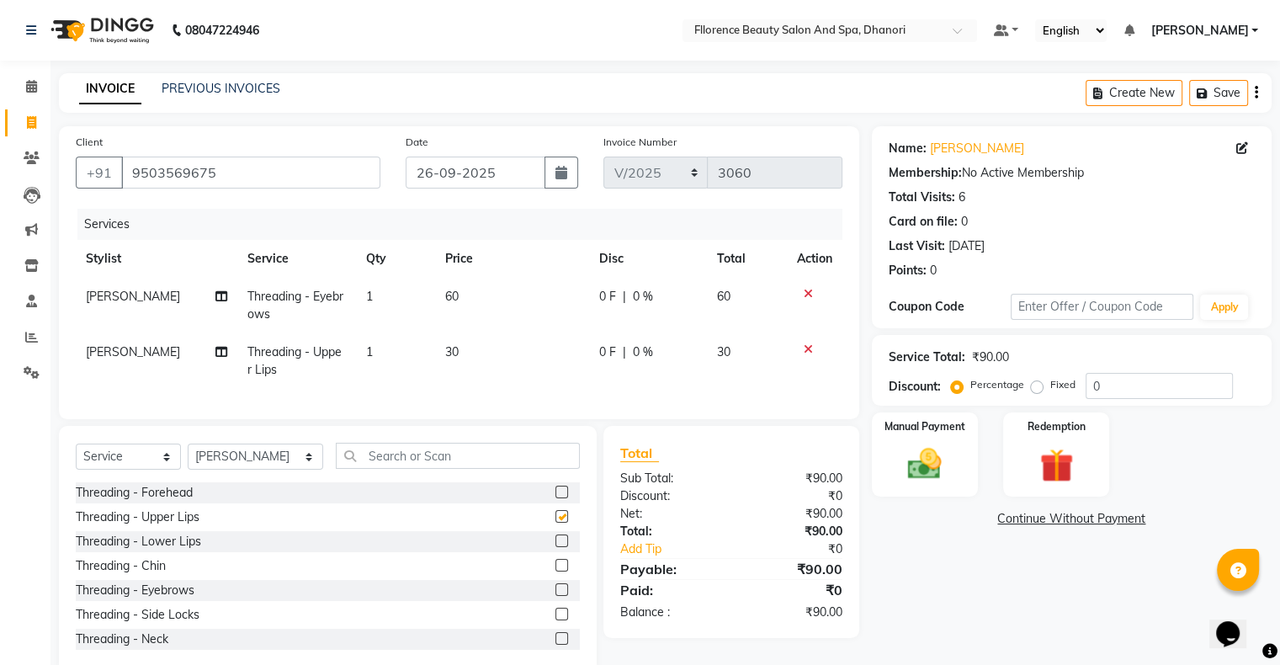
checkbox input "false"
drag, startPoint x: 951, startPoint y: 480, endPoint x: 934, endPoint y: 476, distance: 18.0
click at [934, 476] on div "Manual Payment" at bounding box center [925, 454] width 110 height 87
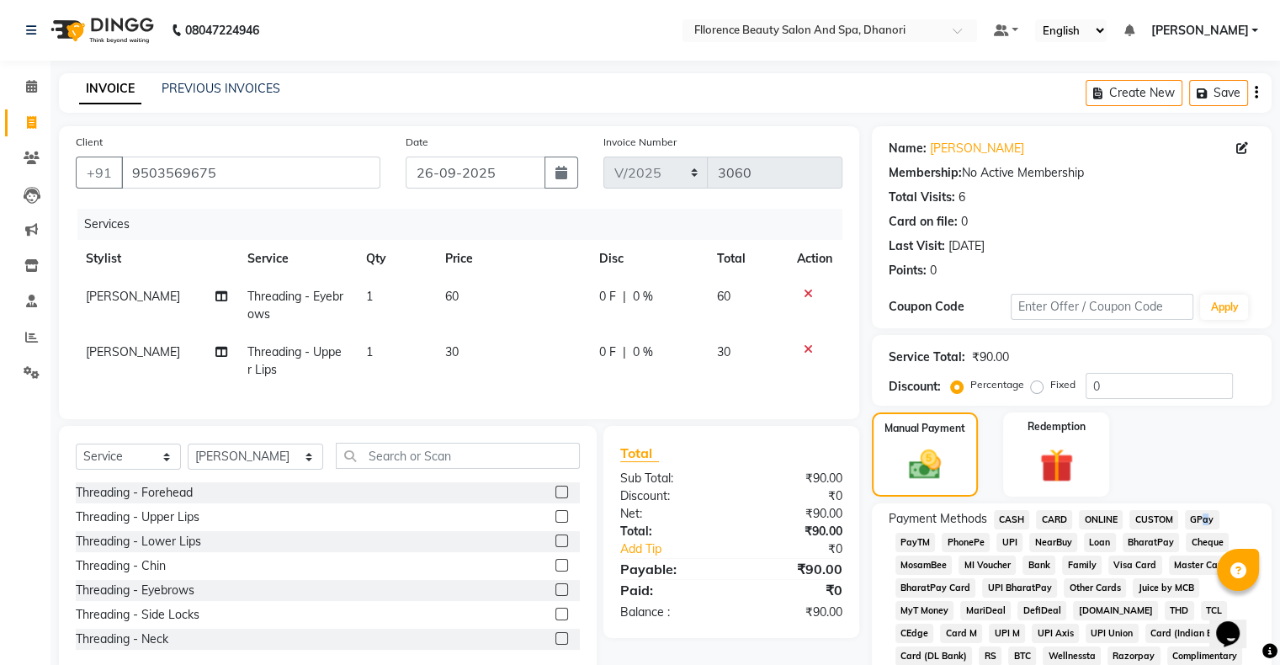
click at [1200, 516] on span "GPay" at bounding box center [1202, 519] width 35 height 19
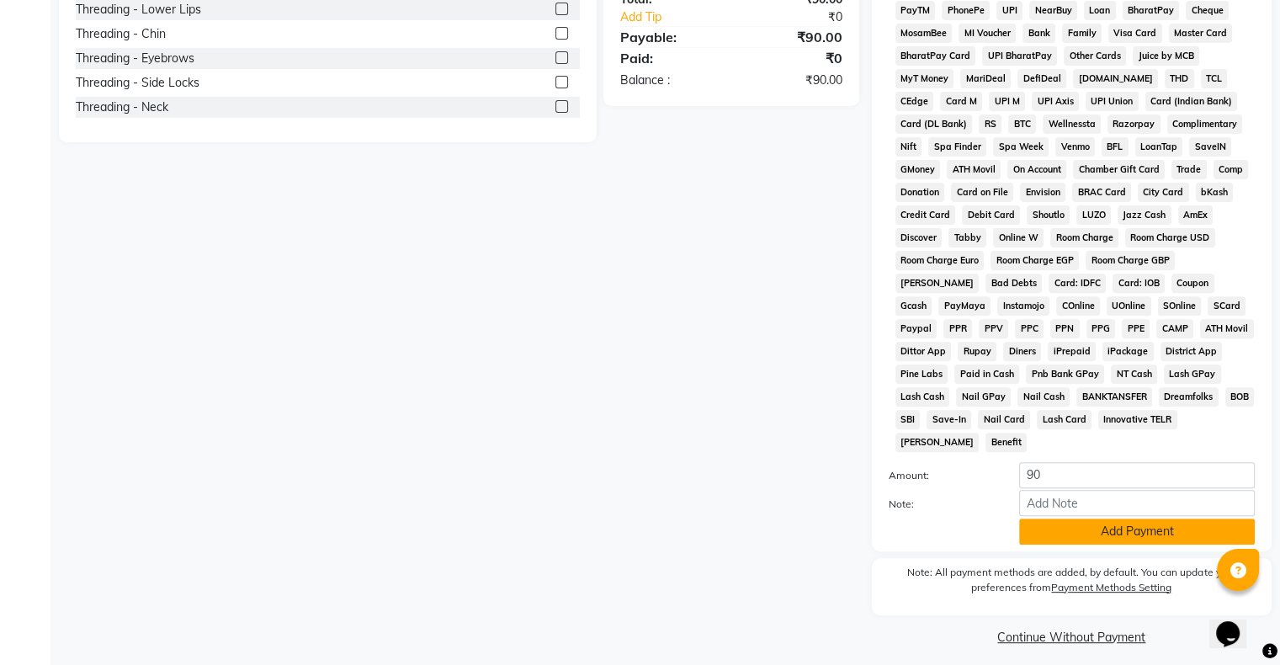
click at [1150, 519] on button "Add Payment" at bounding box center [1137, 532] width 236 height 26
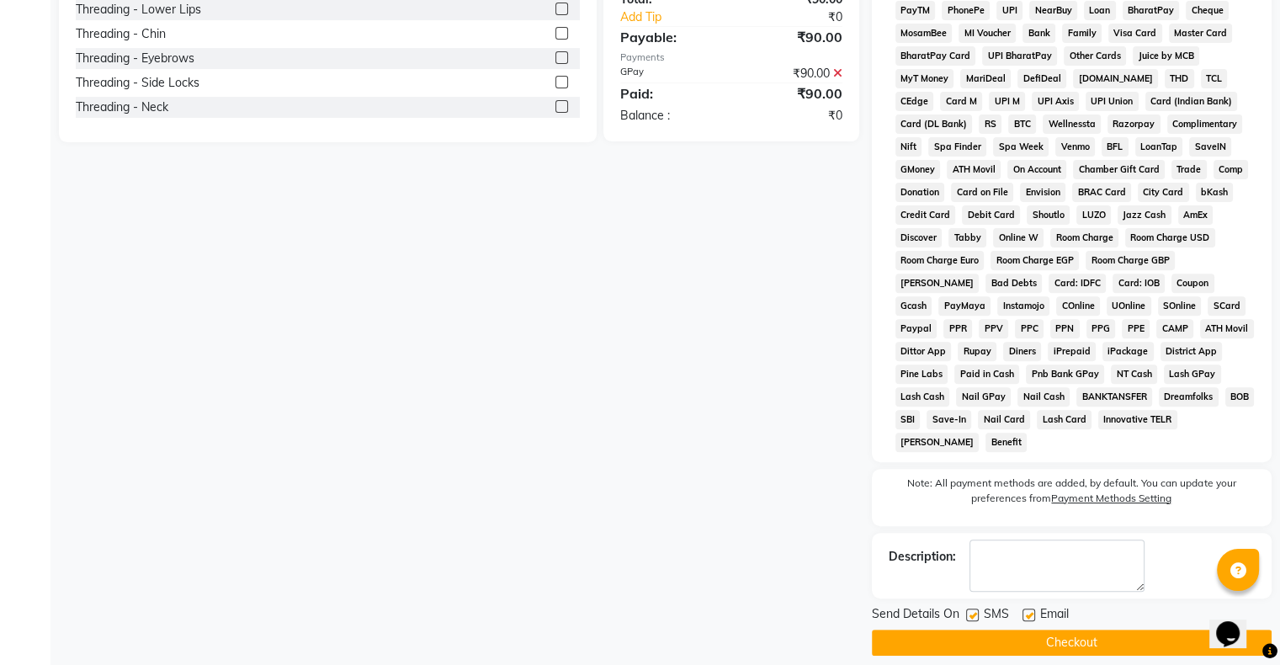
click at [1150, 515] on div "Note: All payment methods are added, by default. You can update your preference…" at bounding box center [1072, 497] width 400 height 57
drag, startPoint x: 1125, startPoint y: 631, endPoint x: 1114, endPoint y: 630, distance: 11.1
click at [1125, 631] on button "Checkout" at bounding box center [1072, 643] width 400 height 26
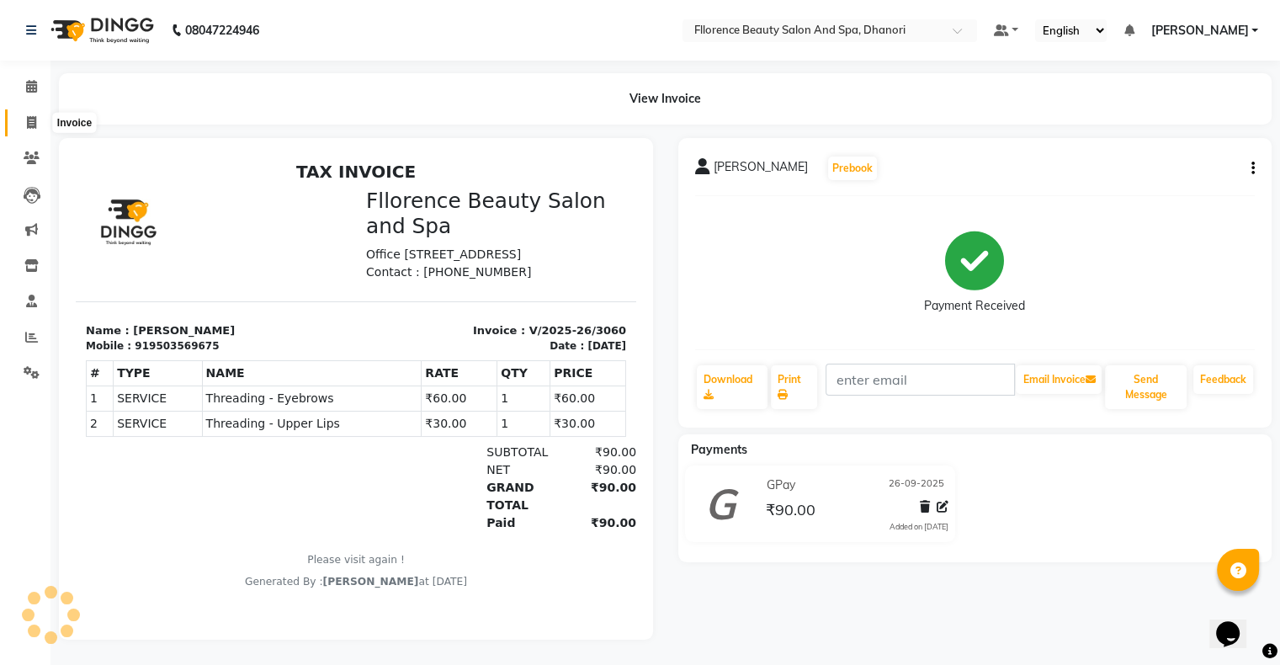
click at [24, 122] on span at bounding box center [31, 123] width 29 height 19
select select "service"
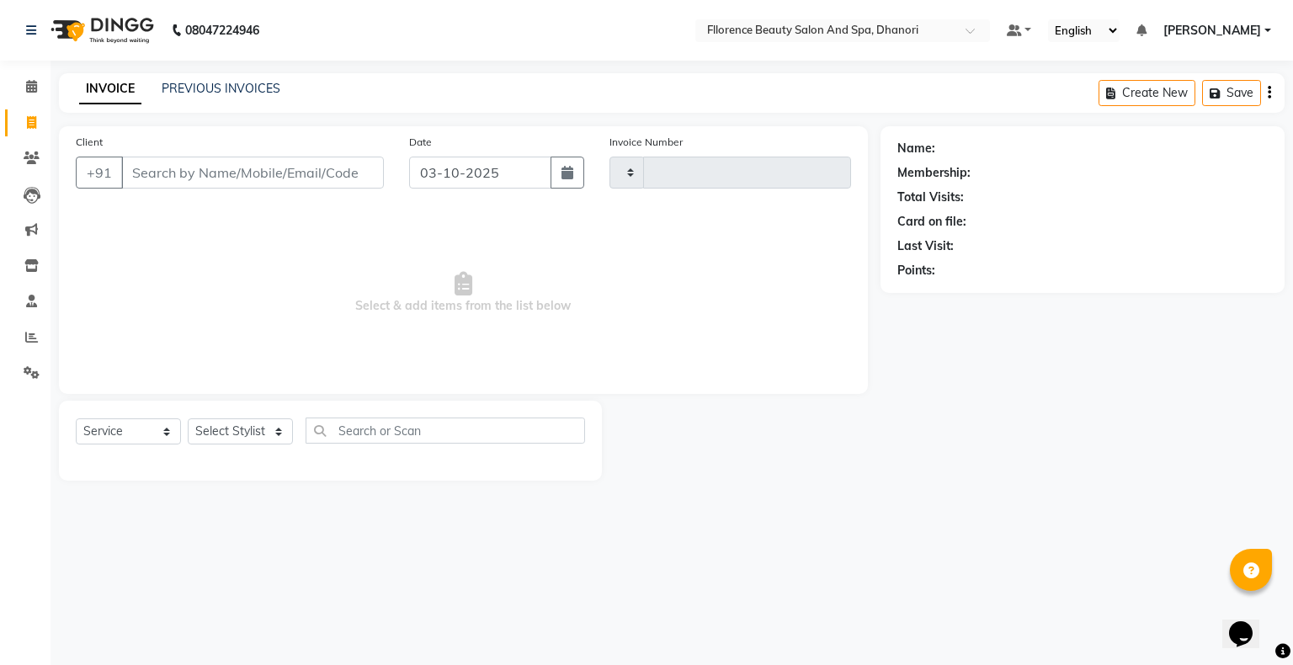
type input "3061"
select select "121"
click at [563, 168] on icon "button" at bounding box center [568, 172] width 12 height 13
select select "10"
select select "2025"
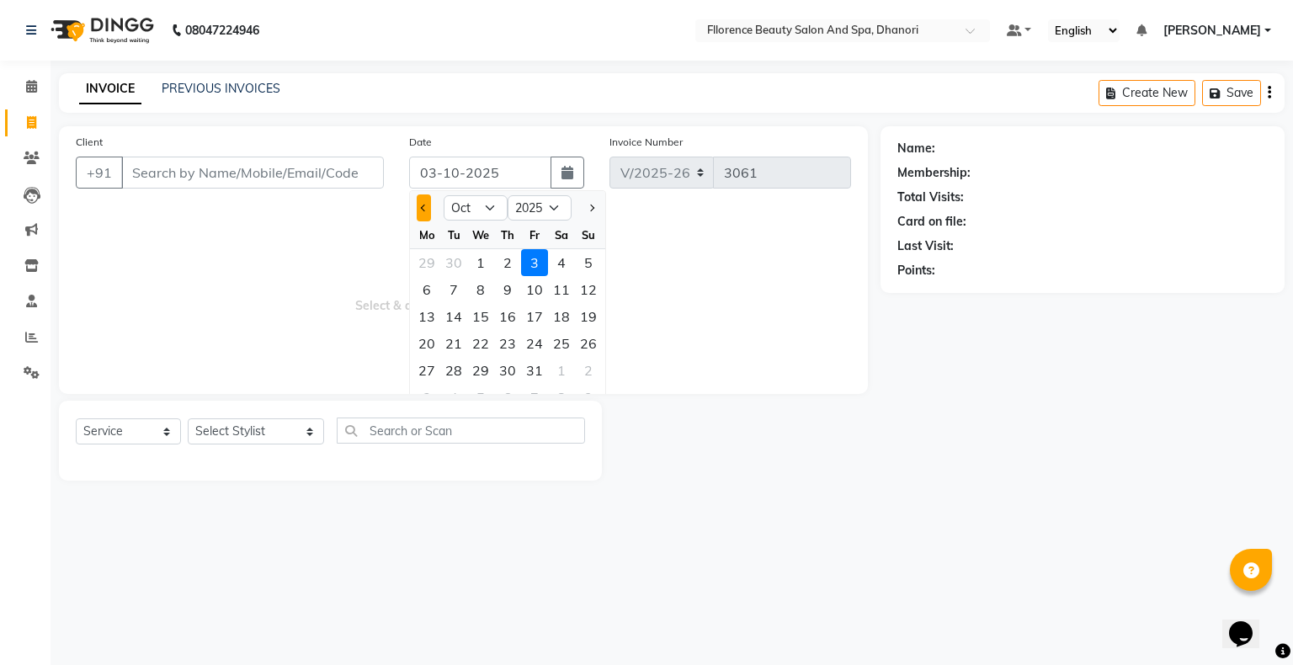
click at [424, 207] on span "Previous month" at bounding box center [424, 208] width 7 height 7
select select "9"
click at [532, 345] on div "26" at bounding box center [534, 343] width 27 height 27
type input "26-09-2025"
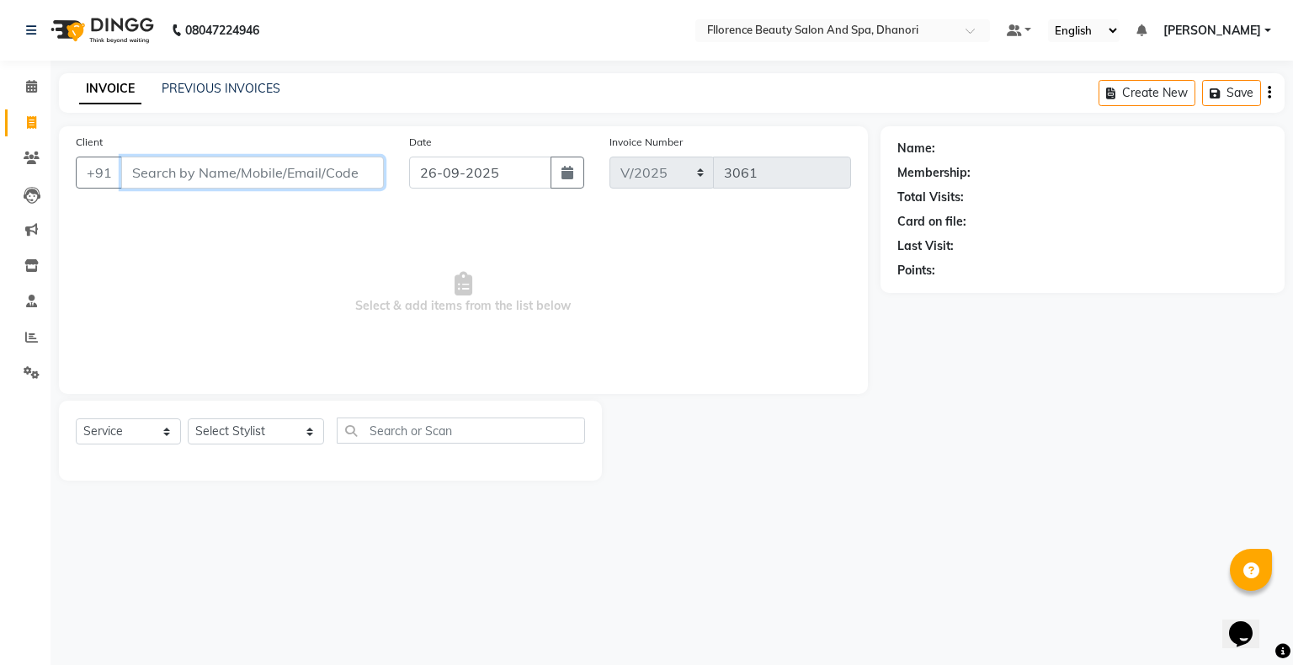
click at [196, 166] on input "Client" at bounding box center [252, 173] width 263 height 32
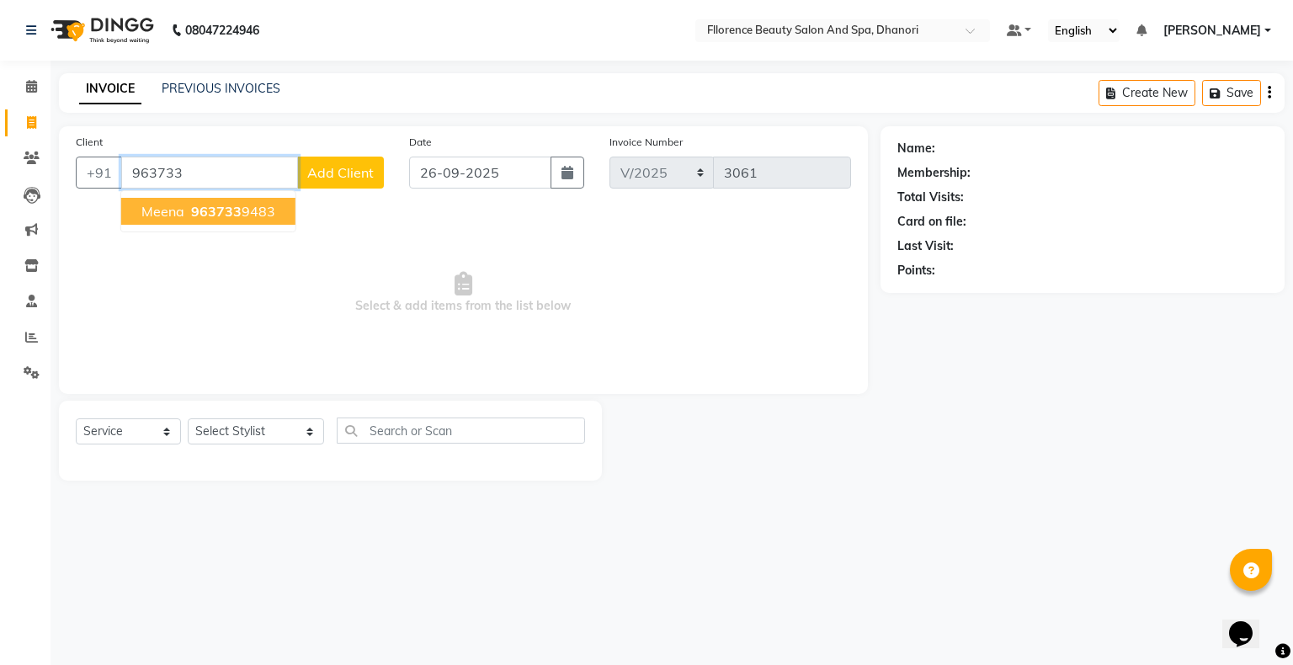
click at [210, 214] on span "963733" at bounding box center [216, 211] width 51 height 17
type input "9637339483"
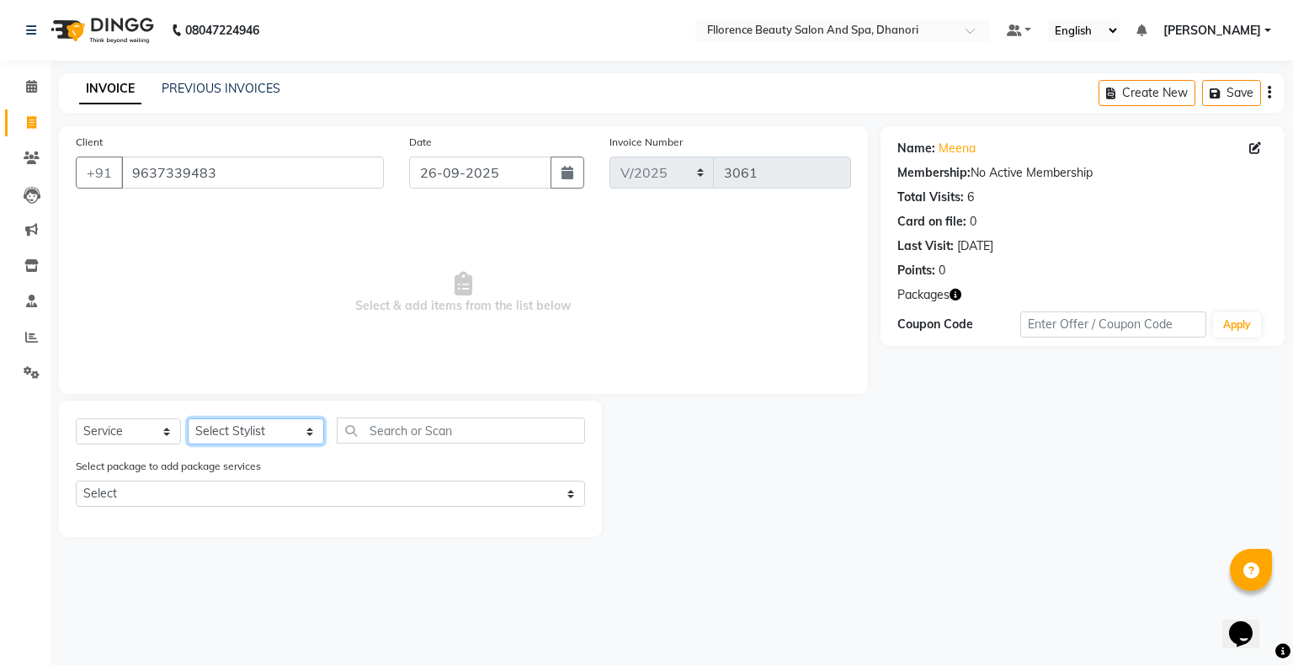
click at [240, 429] on select "Select Stylist [PERSON_NAME] [PERSON_NAME] arjun [PERSON_NAME] [PERSON_NAME] [P…" at bounding box center [256, 431] width 136 height 26
select select "3686"
click at [188, 419] on select "Select Stylist [PERSON_NAME] [PERSON_NAME] arjun [PERSON_NAME] [PERSON_NAME] [P…" at bounding box center [256, 431] width 136 height 26
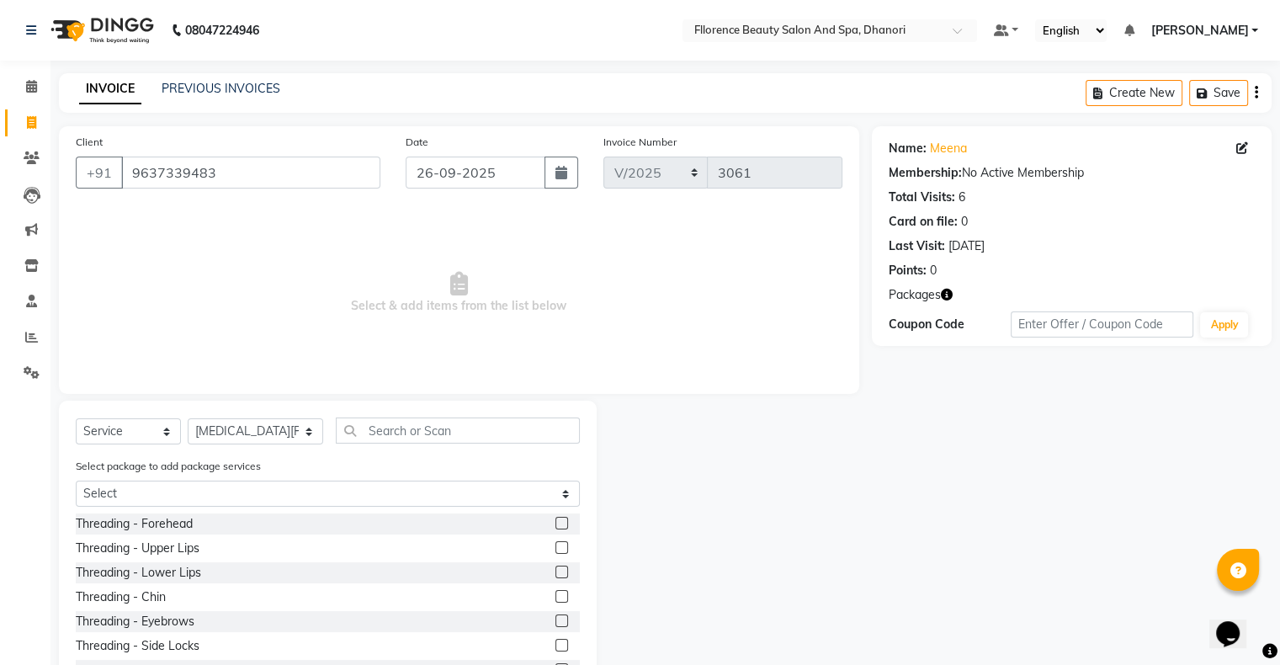
click at [556, 620] on label at bounding box center [562, 621] width 13 height 13
click at [556, 620] on input "checkbox" at bounding box center [561, 621] width 11 height 11
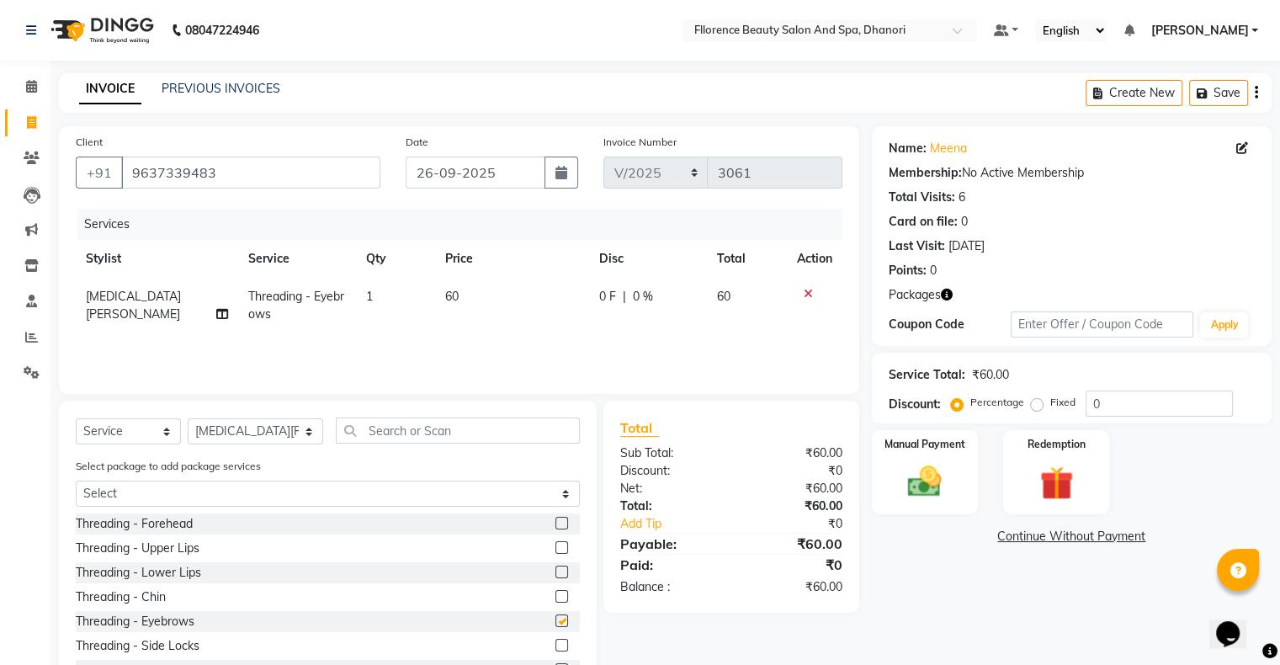
checkbox input "false"
click at [556, 542] on label at bounding box center [562, 547] width 13 height 13
click at [556, 543] on input "checkbox" at bounding box center [561, 548] width 11 height 11
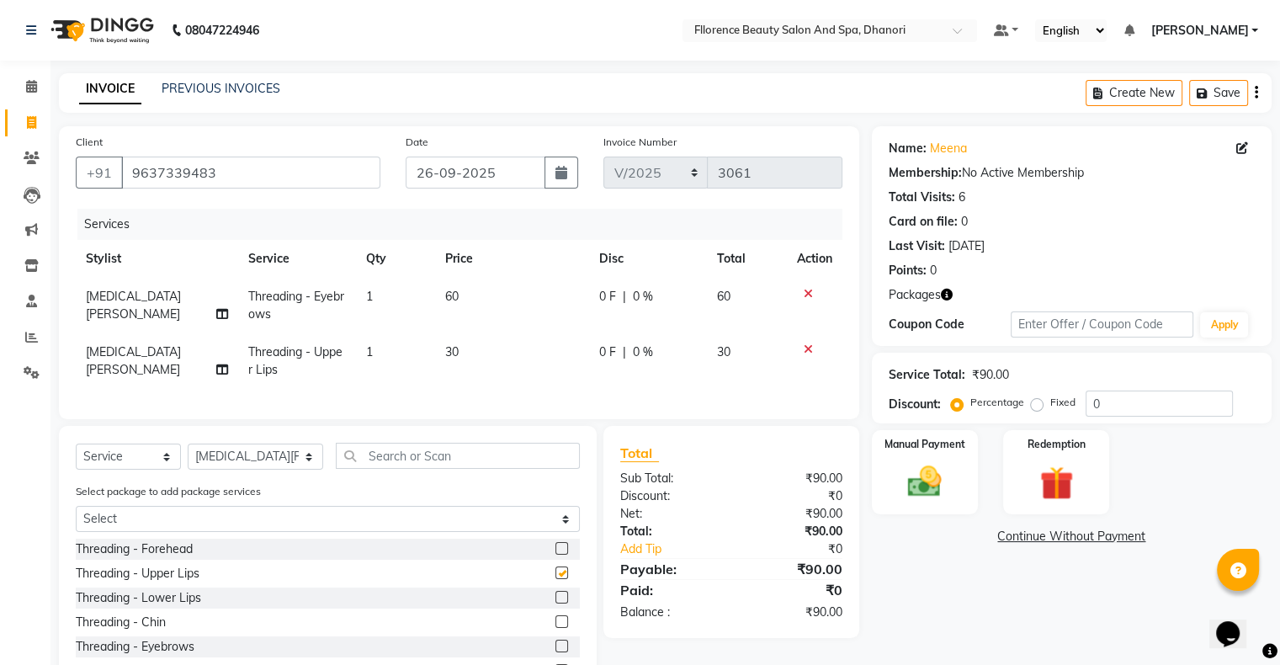
checkbox input "false"
click at [912, 477] on img at bounding box center [925, 482] width 56 height 40
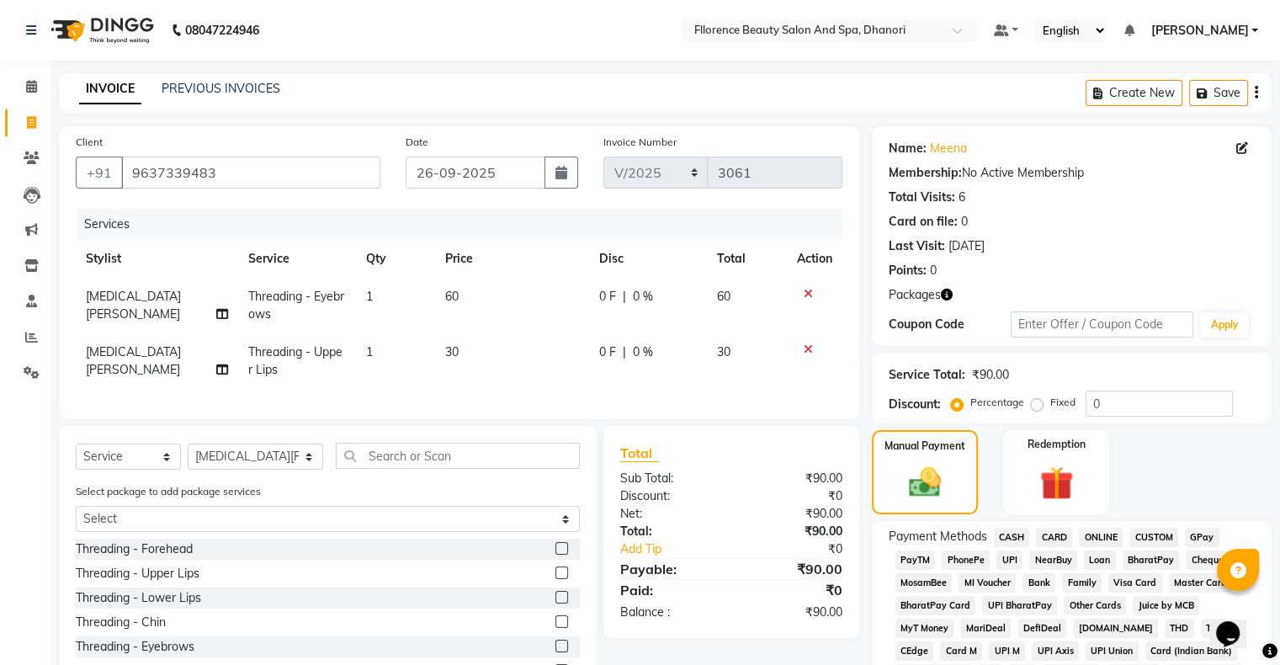
click at [1209, 534] on span "GPay" at bounding box center [1202, 537] width 35 height 19
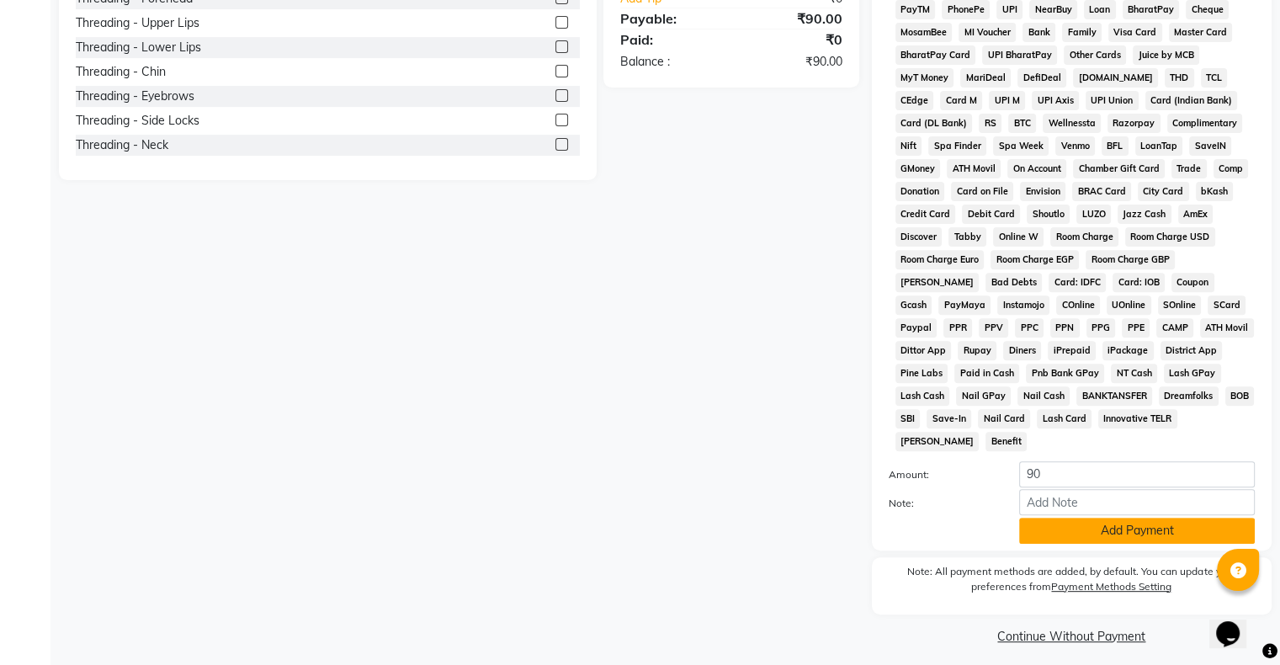
click at [1141, 520] on button "Add Payment" at bounding box center [1137, 531] width 236 height 26
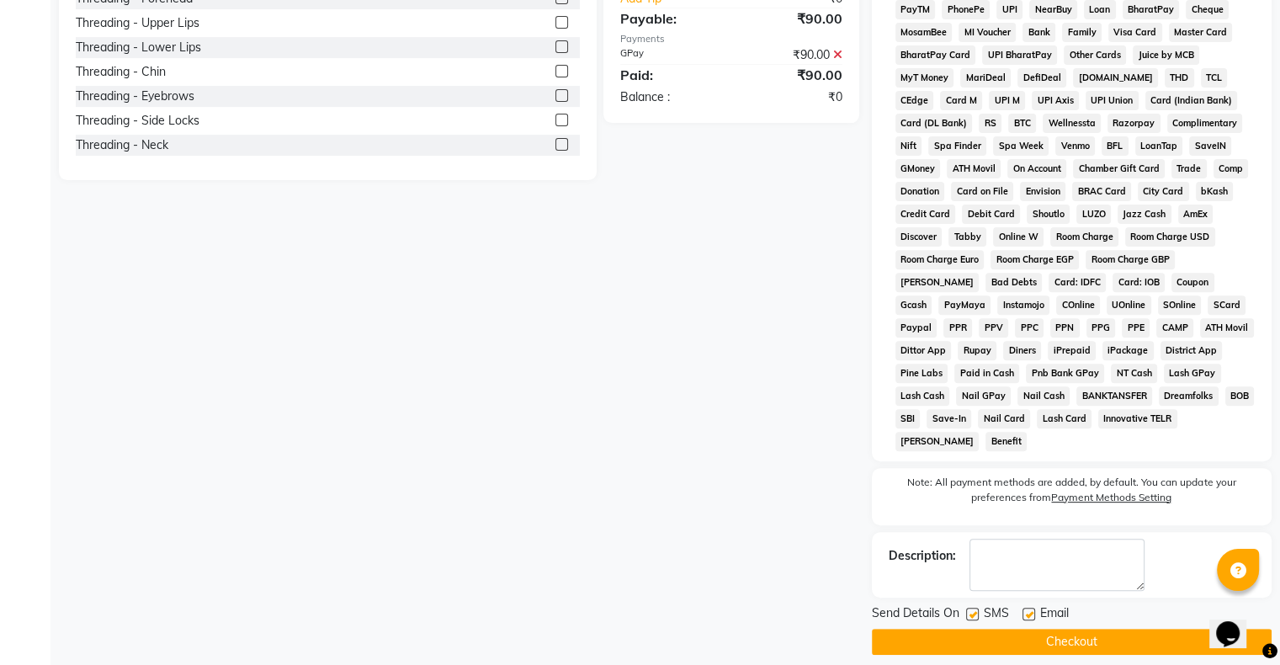
drag, startPoint x: 1086, startPoint y: 629, endPoint x: 1073, endPoint y: 632, distance: 13.9
click at [1085, 630] on button "Checkout" at bounding box center [1072, 642] width 400 height 26
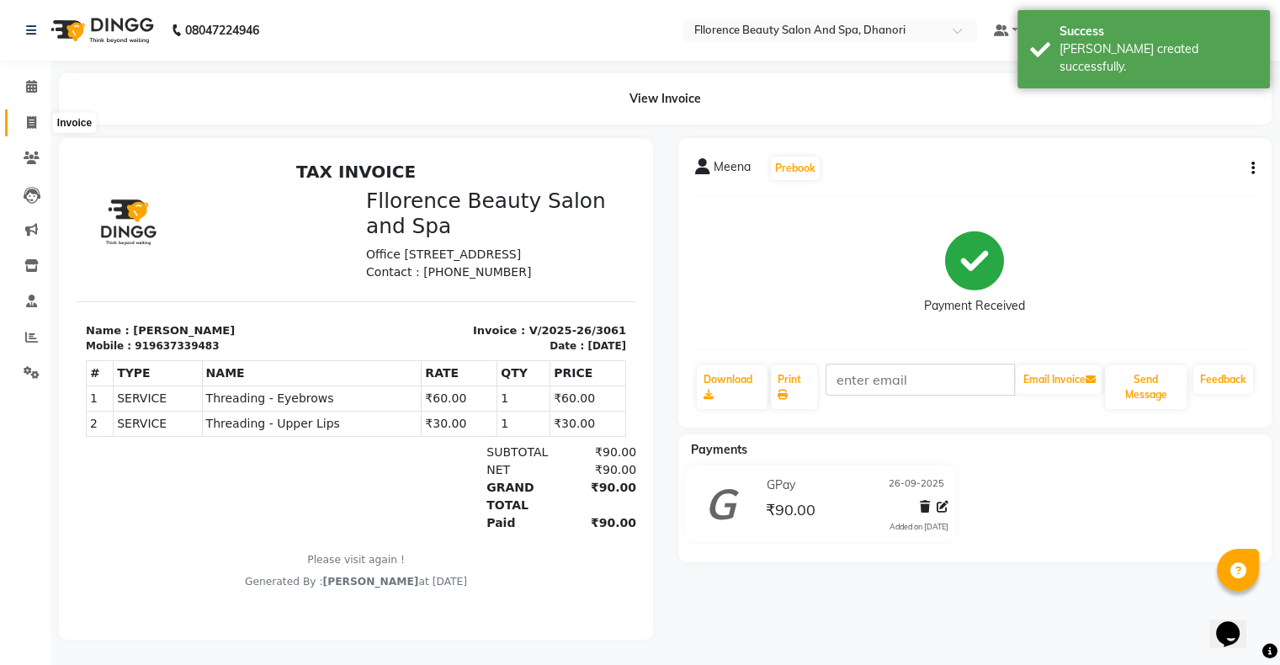
click at [27, 120] on icon at bounding box center [31, 122] width 9 height 13
select select "service"
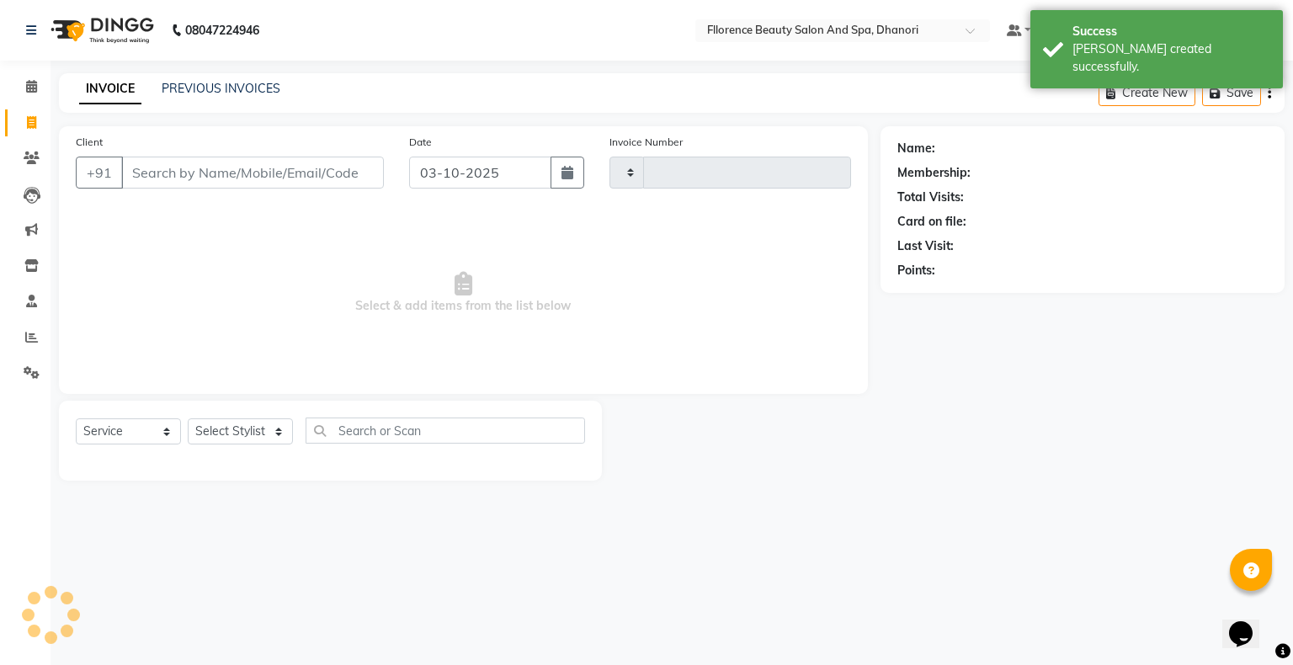
type input "3062"
select select "121"
click at [562, 175] on icon "button" at bounding box center [568, 172] width 12 height 13
select select "10"
select select "2025"
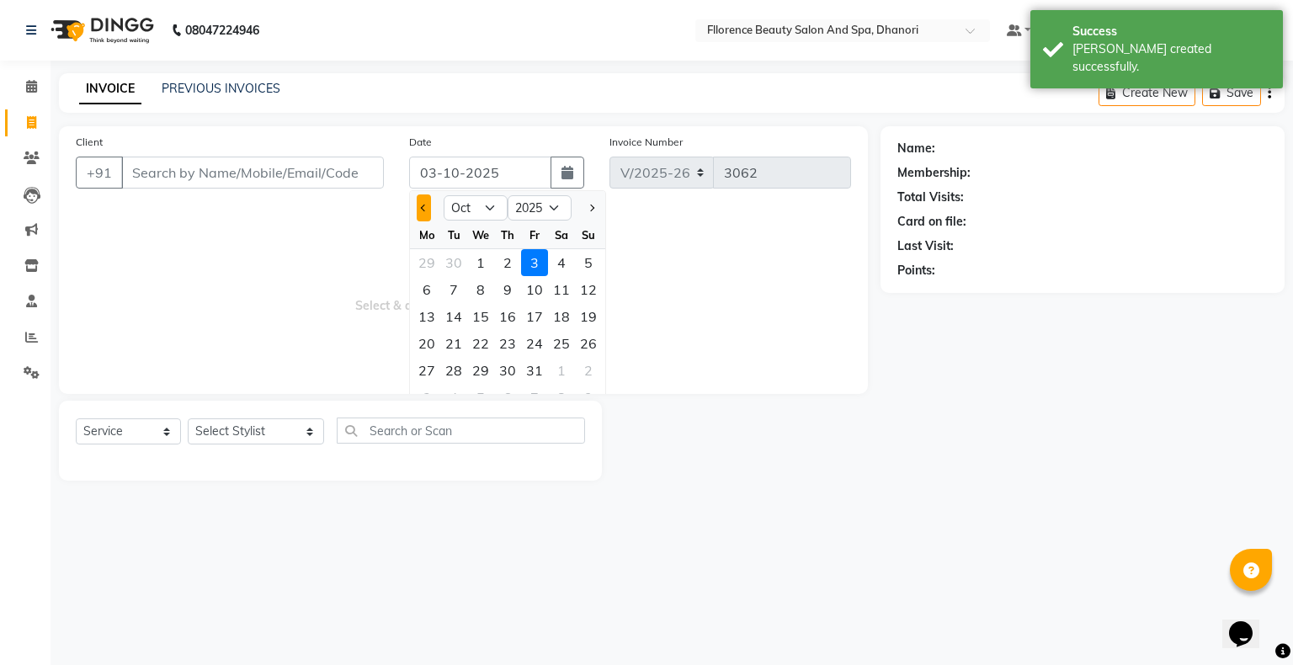
click at [416, 205] on div at bounding box center [427, 207] width 34 height 27
click at [425, 211] on button "Previous month" at bounding box center [424, 207] width 14 height 27
select select "9"
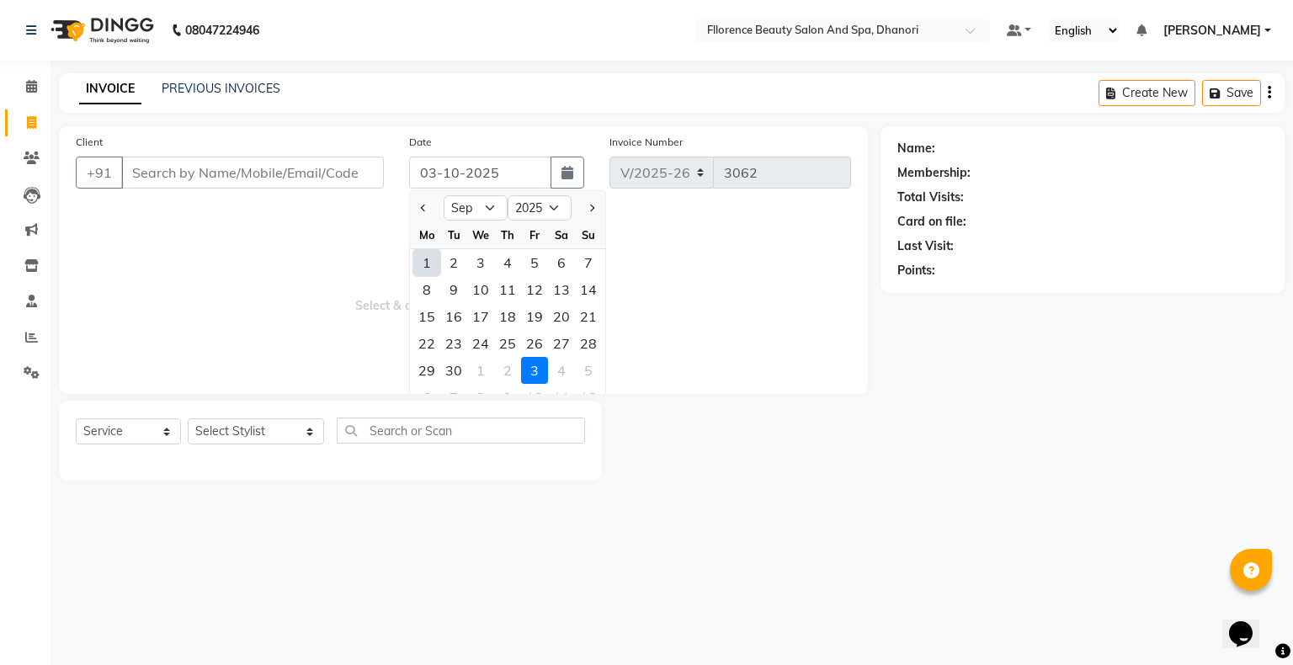
click at [525, 346] on div "26" at bounding box center [534, 343] width 27 height 27
type input "26-09-2025"
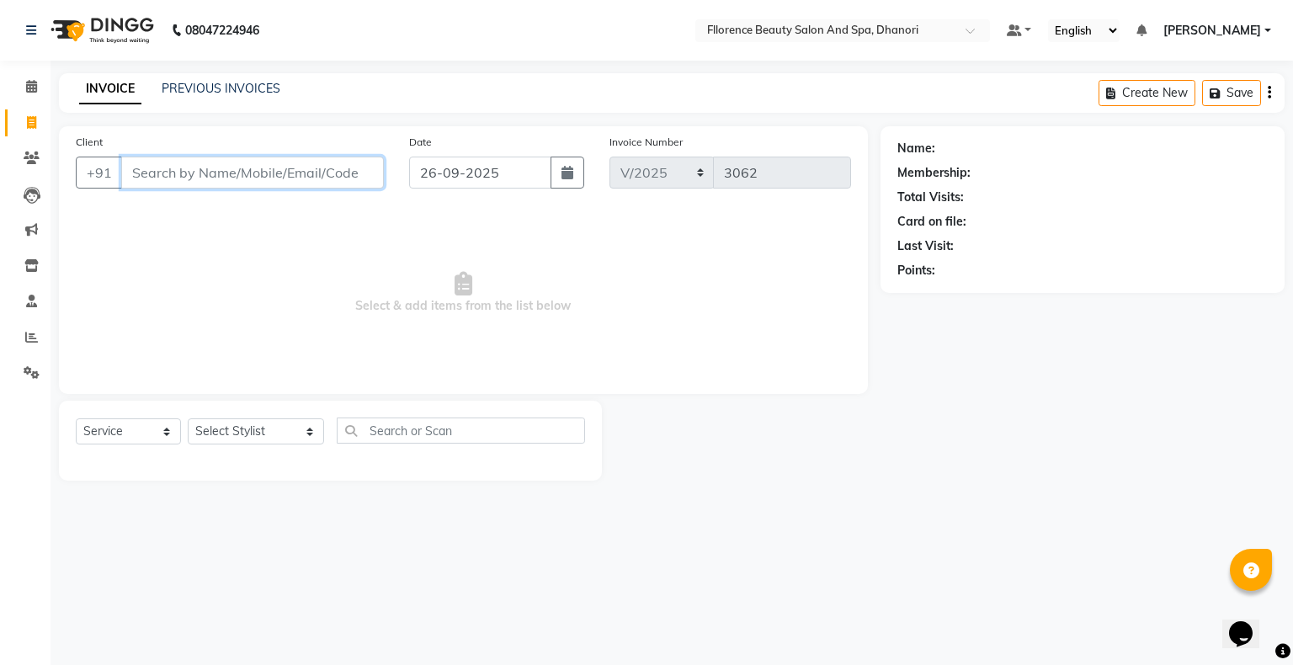
click at [243, 177] on input "Client" at bounding box center [252, 173] width 263 height 32
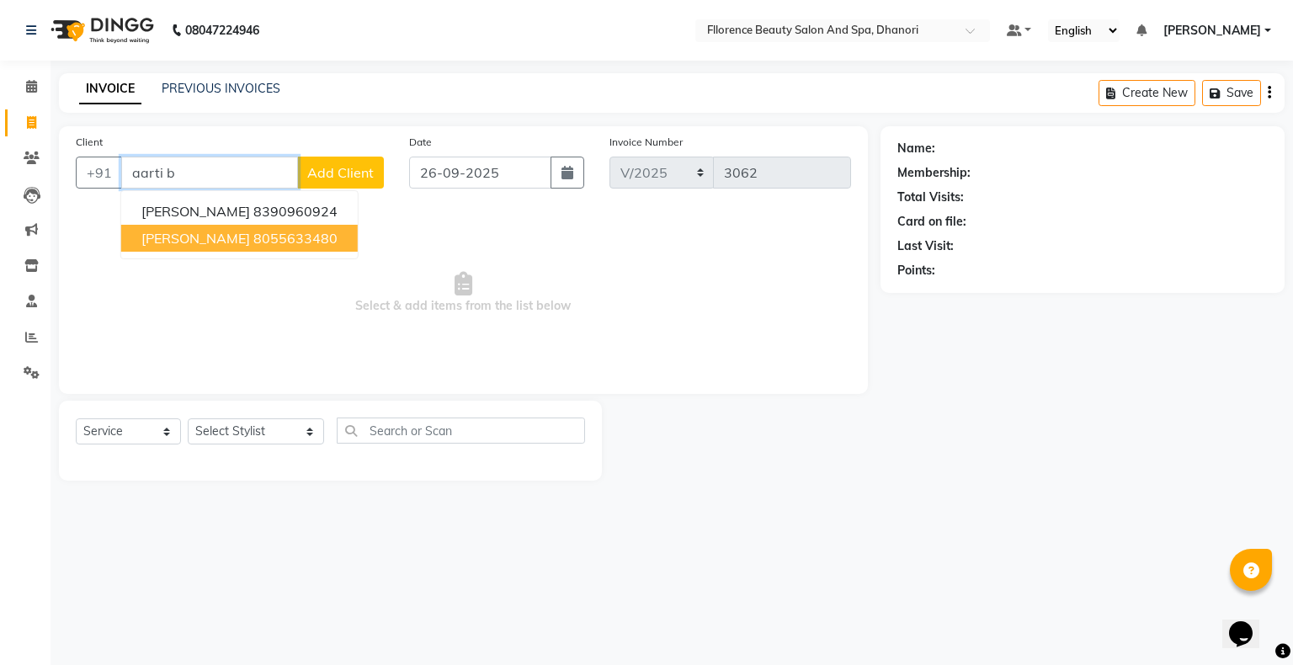
click at [205, 246] on span "Aarti barate" at bounding box center [195, 238] width 109 height 17
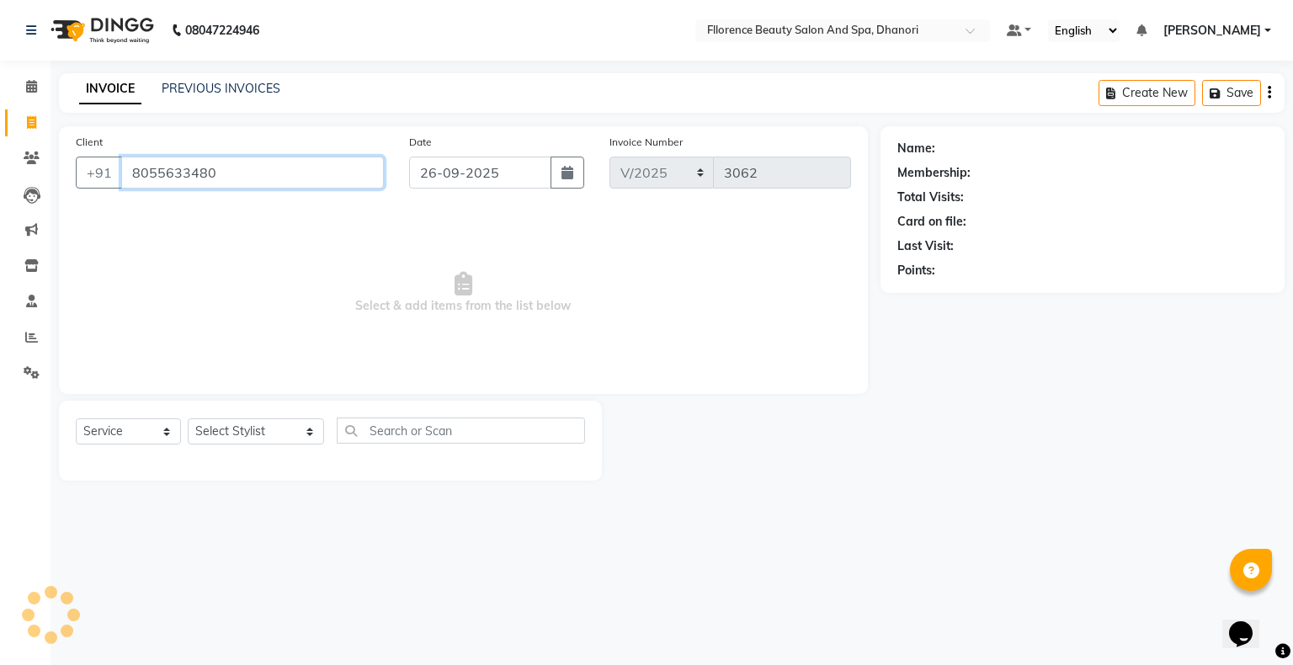
type input "8055633480"
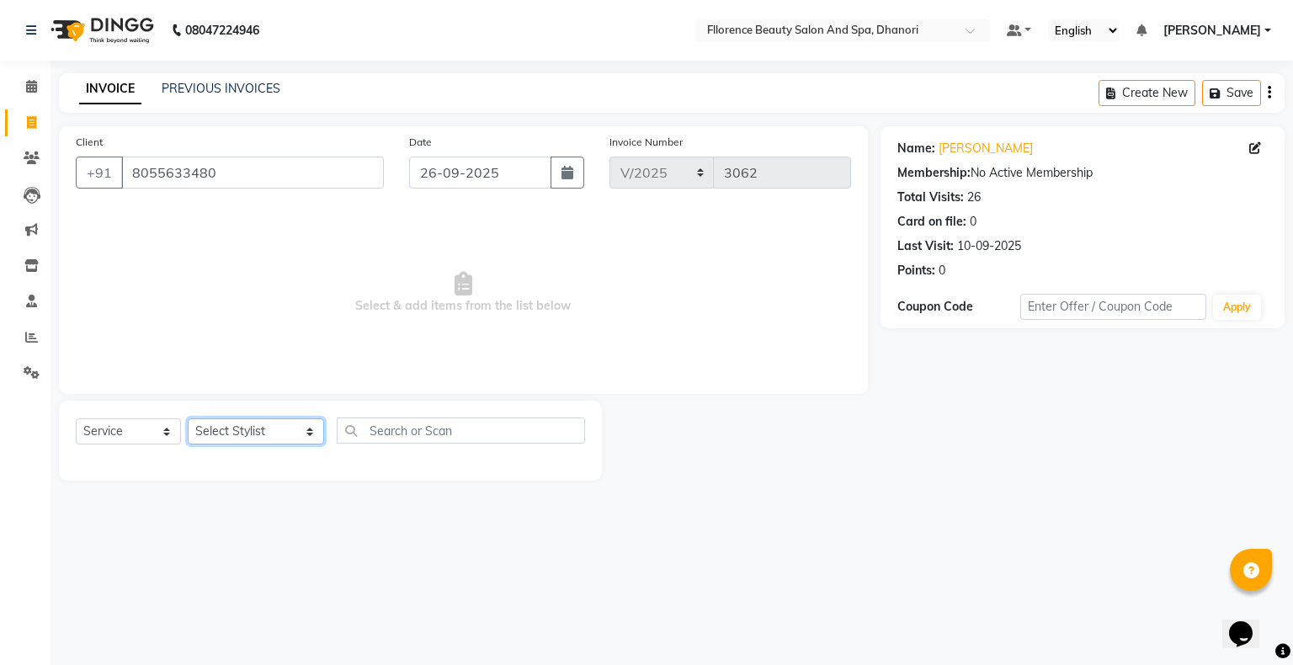
click at [237, 433] on select "Select Stylist [PERSON_NAME] [PERSON_NAME] arjun [PERSON_NAME] [PERSON_NAME] [P…" at bounding box center [256, 431] width 136 height 26
select select "7031"
click at [188, 419] on select "Select Stylist [PERSON_NAME] [PERSON_NAME] arjun [PERSON_NAME] [PERSON_NAME] [P…" at bounding box center [256, 431] width 136 height 26
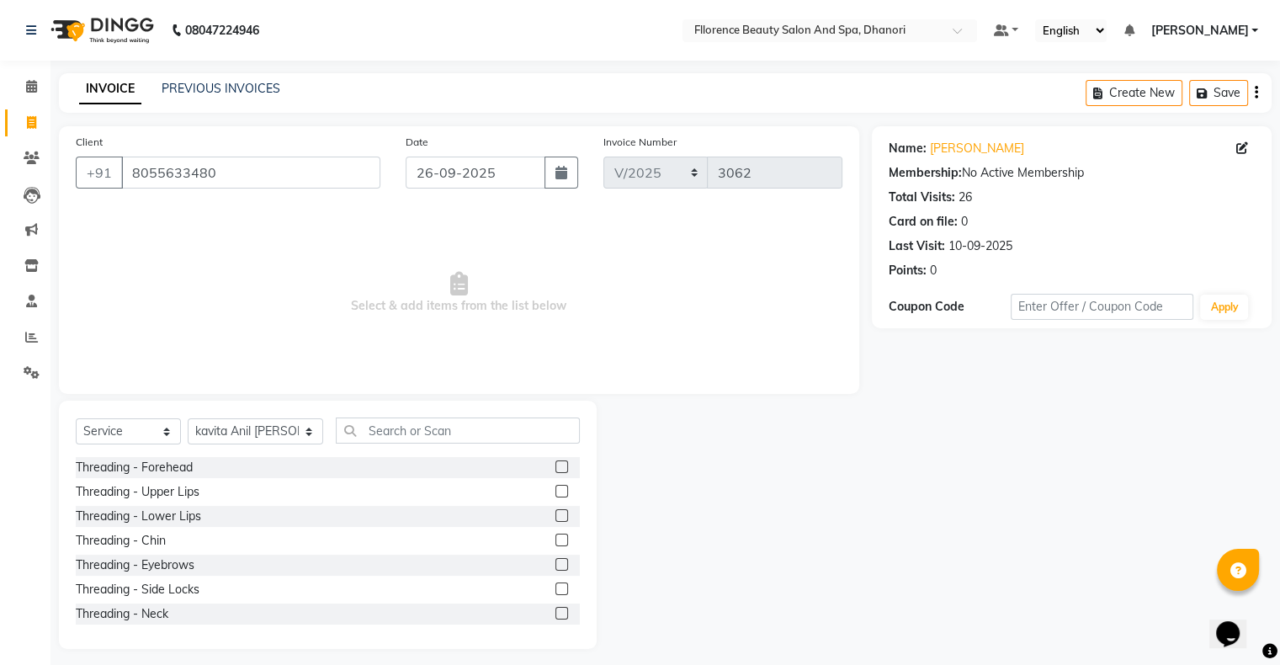
click at [556, 566] on label at bounding box center [562, 564] width 13 height 13
click at [556, 566] on input "checkbox" at bounding box center [561, 565] width 11 height 11
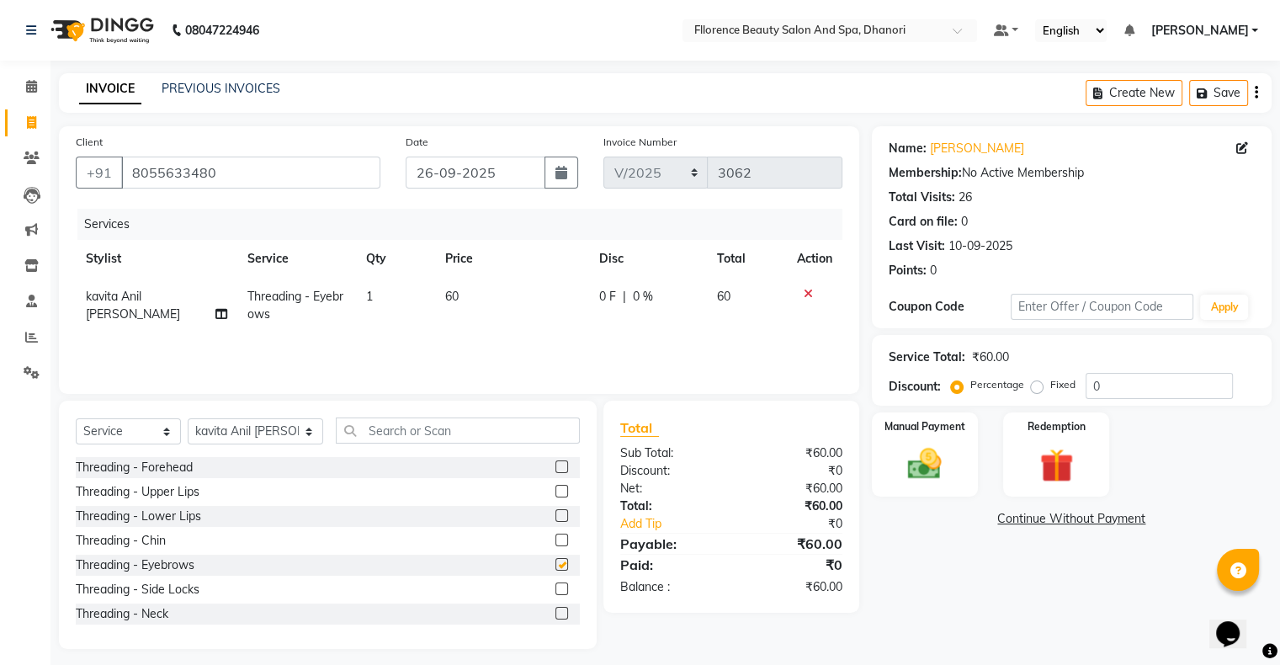
checkbox input "false"
click at [429, 434] on input "text" at bounding box center [458, 431] width 244 height 26
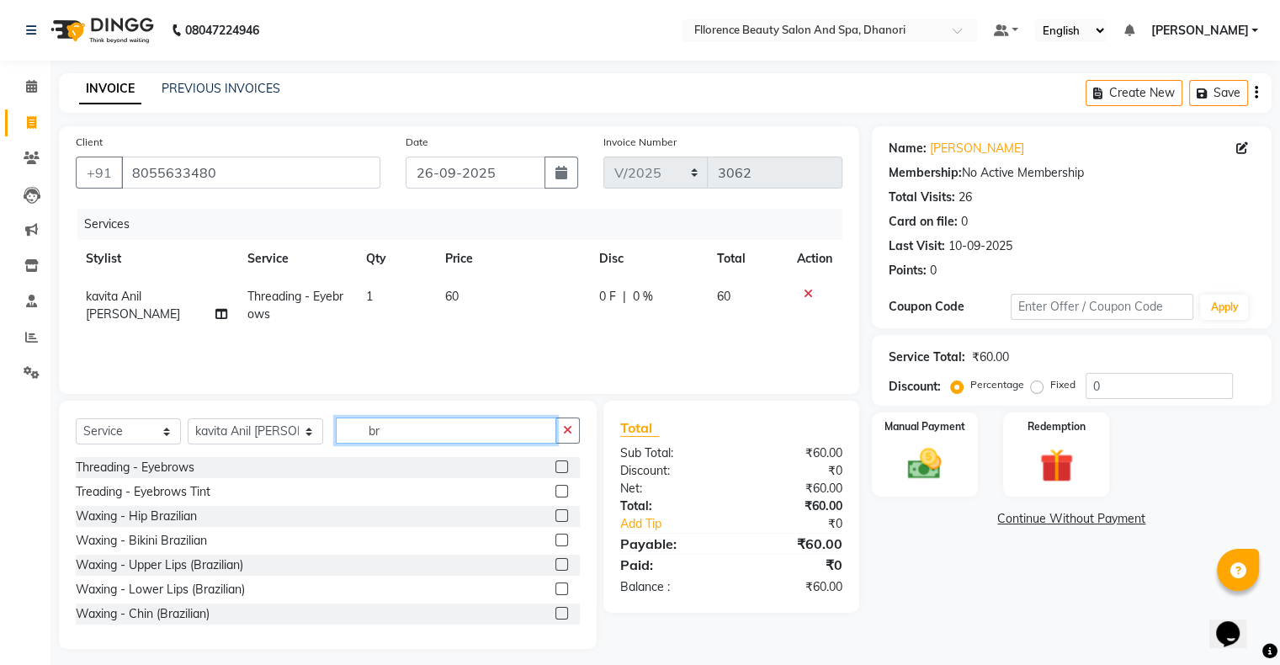
type input "br"
click at [556, 562] on label at bounding box center [562, 564] width 13 height 13
click at [556, 562] on input "checkbox" at bounding box center [561, 565] width 11 height 11
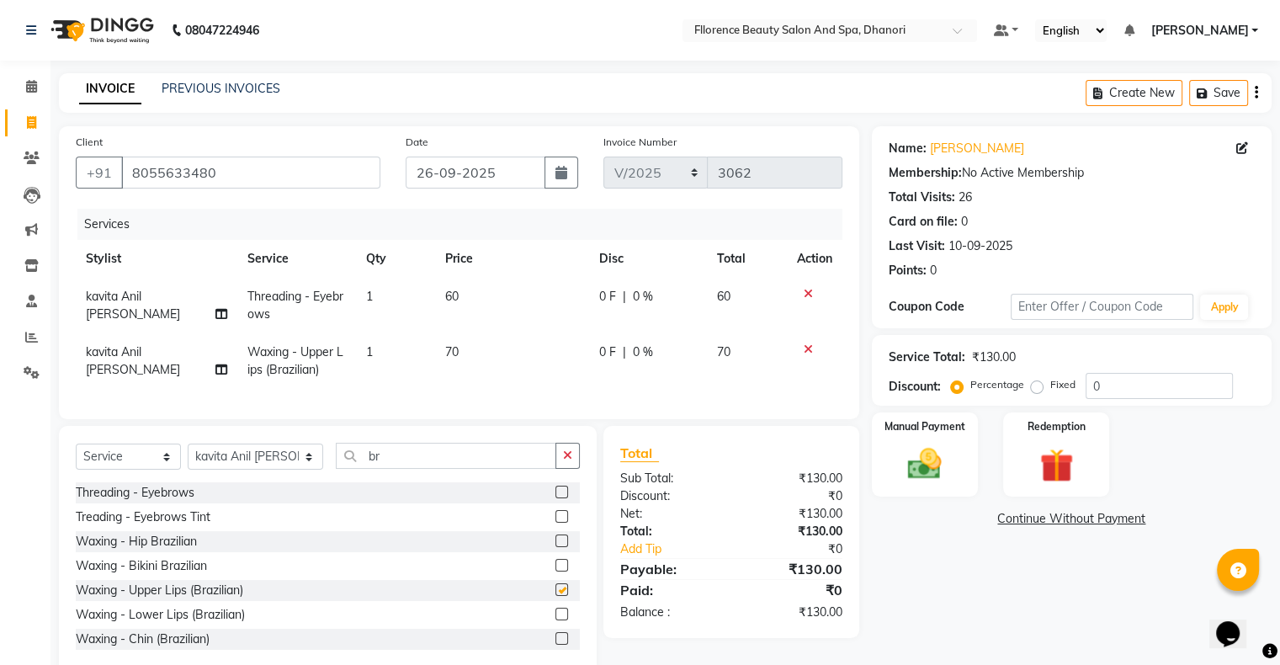
checkbox input "false"
click at [556, 620] on label at bounding box center [562, 614] width 13 height 13
click at [556, 620] on input "checkbox" at bounding box center [561, 614] width 11 height 11
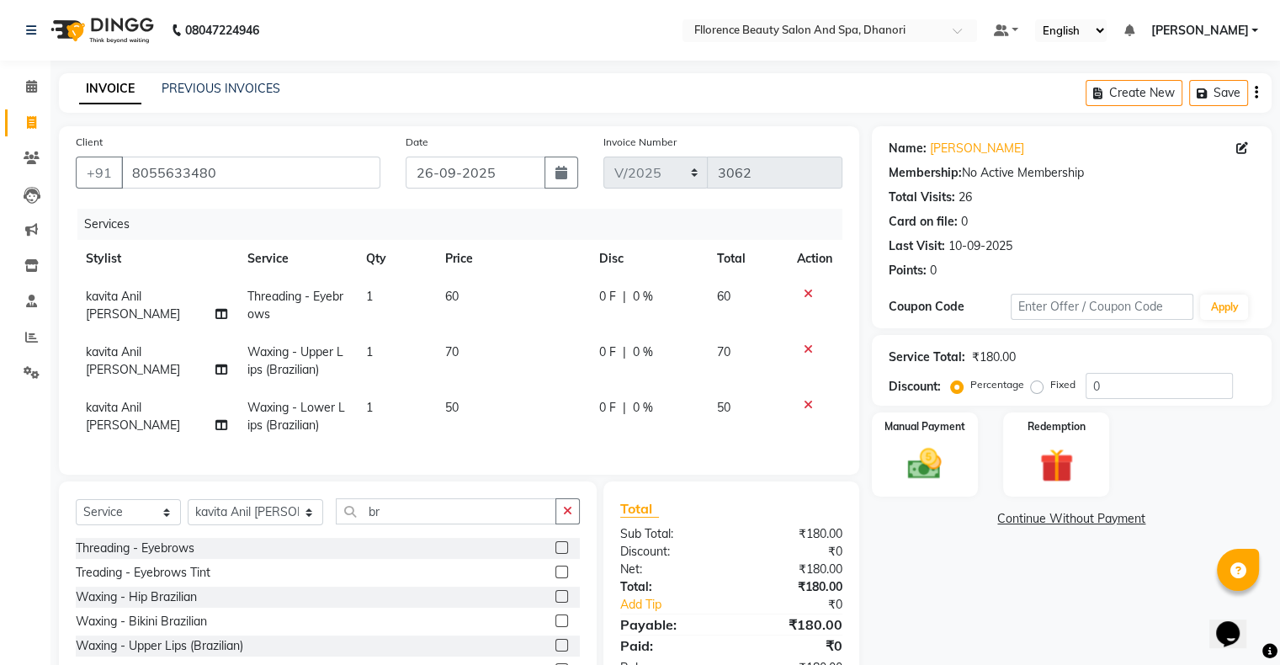
checkbox input "false"
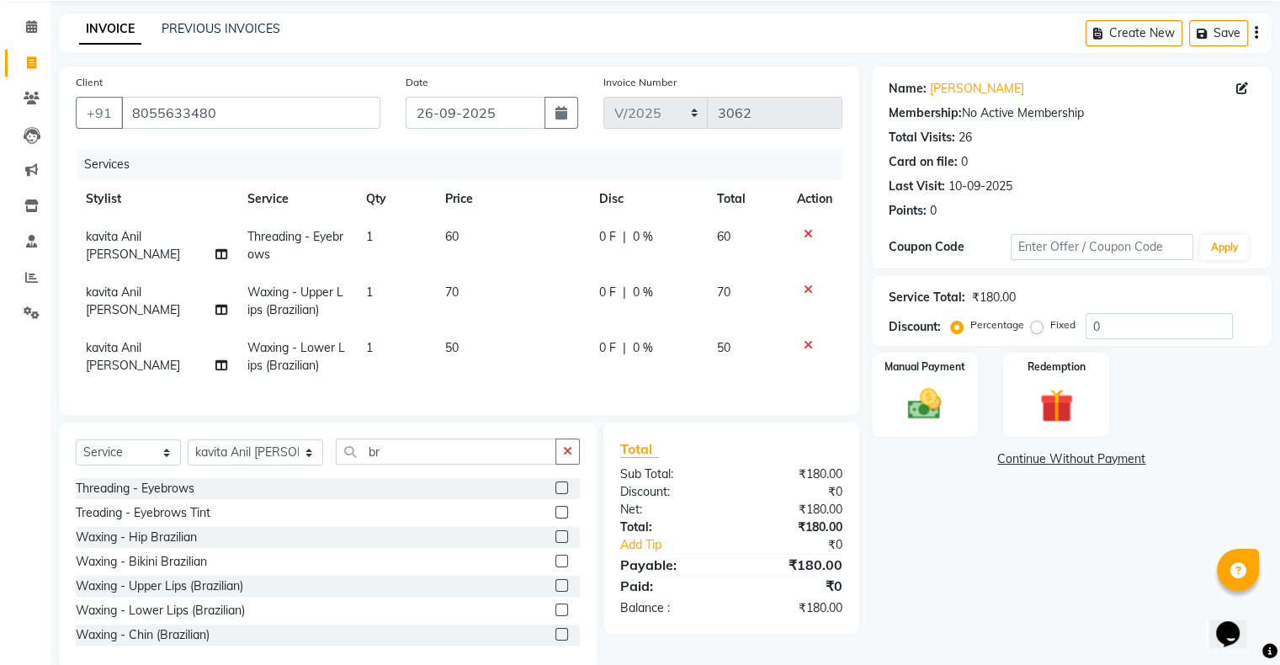
scroll to position [103, 0]
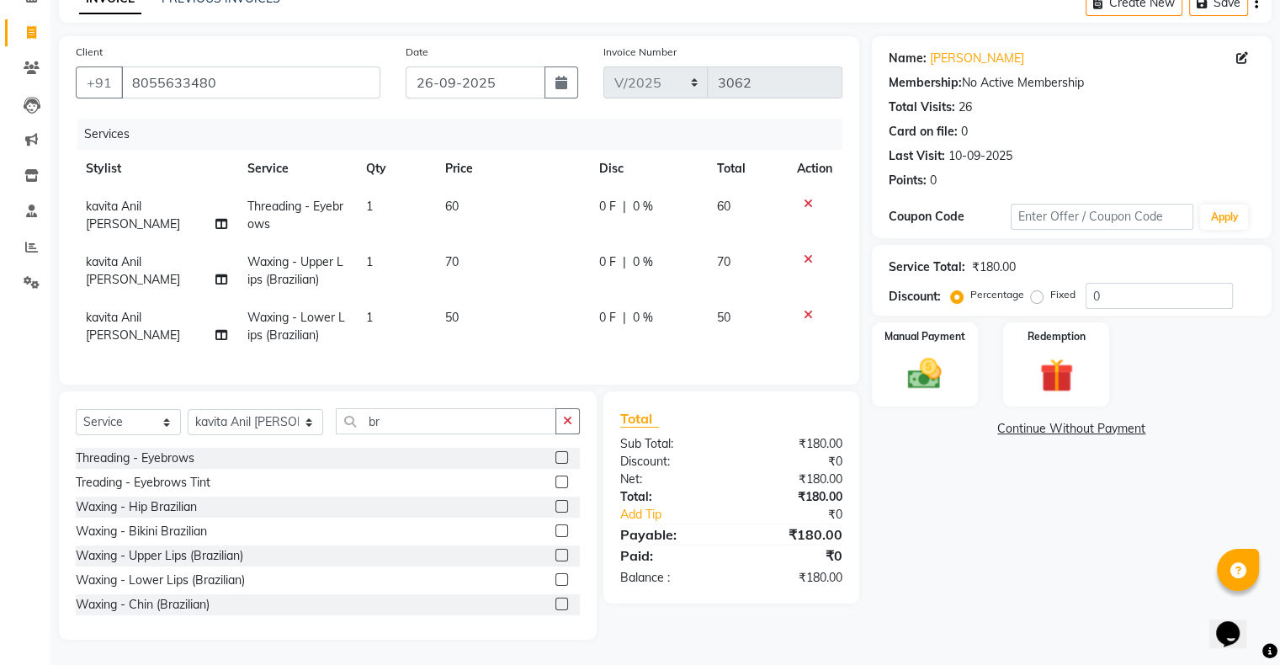
click at [556, 602] on label at bounding box center [562, 604] width 13 height 13
click at [556, 602] on input "checkbox" at bounding box center [561, 604] width 11 height 11
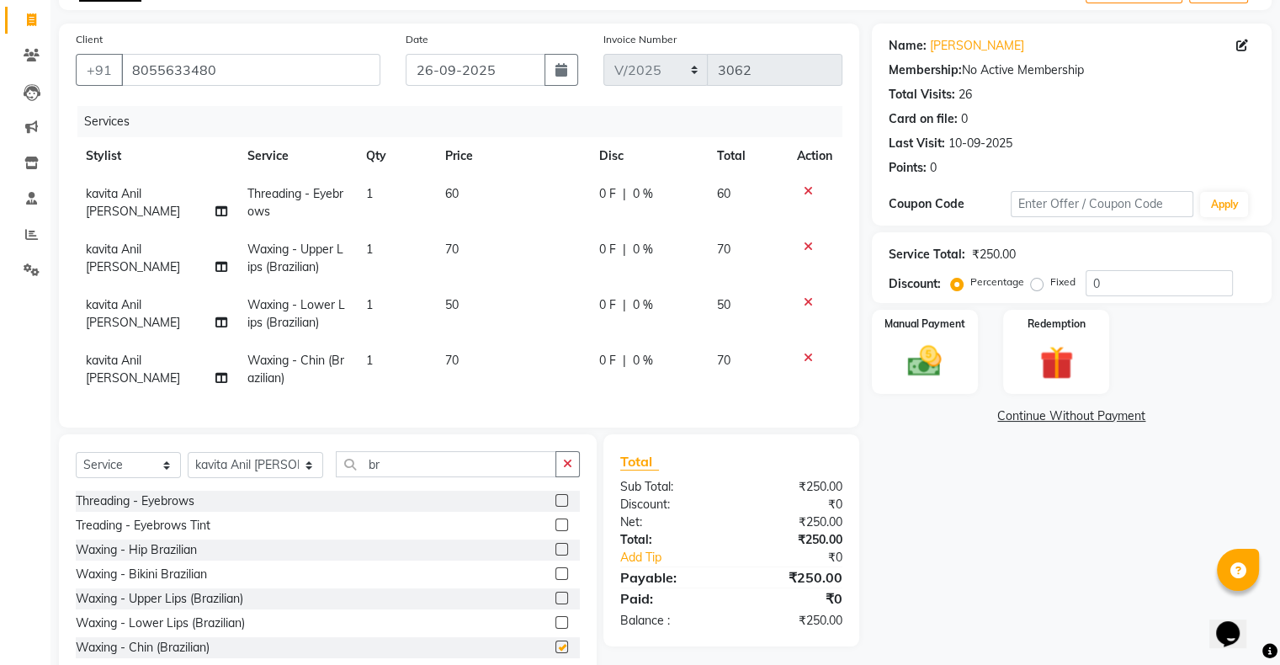
checkbox input "false"
drag, startPoint x: 444, startPoint y: 308, endPoint x: 455, endPoint y: 311, distance: 10.6
click at [445, 309] on span "50" at bounding box center [451, 304] width 13 height 15
select select "7031"
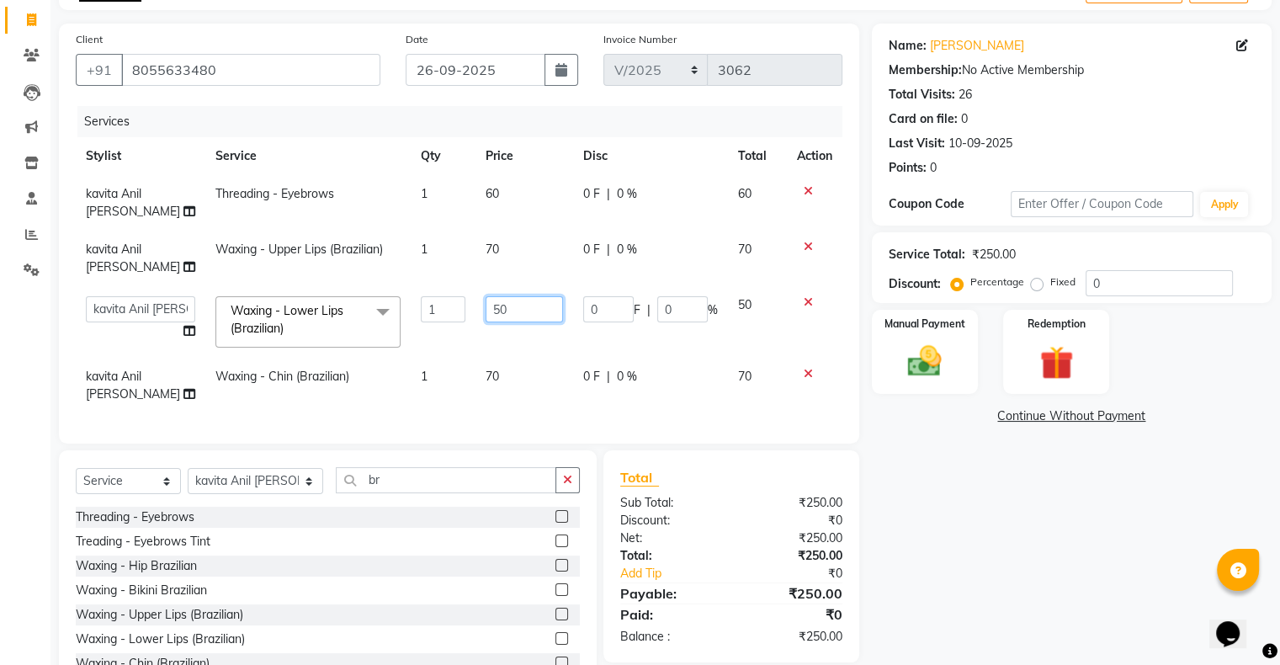
click at [502, 311] on input "50" at bounding box center [524, 309] width 77 height 26
type input "5"
type input "70"
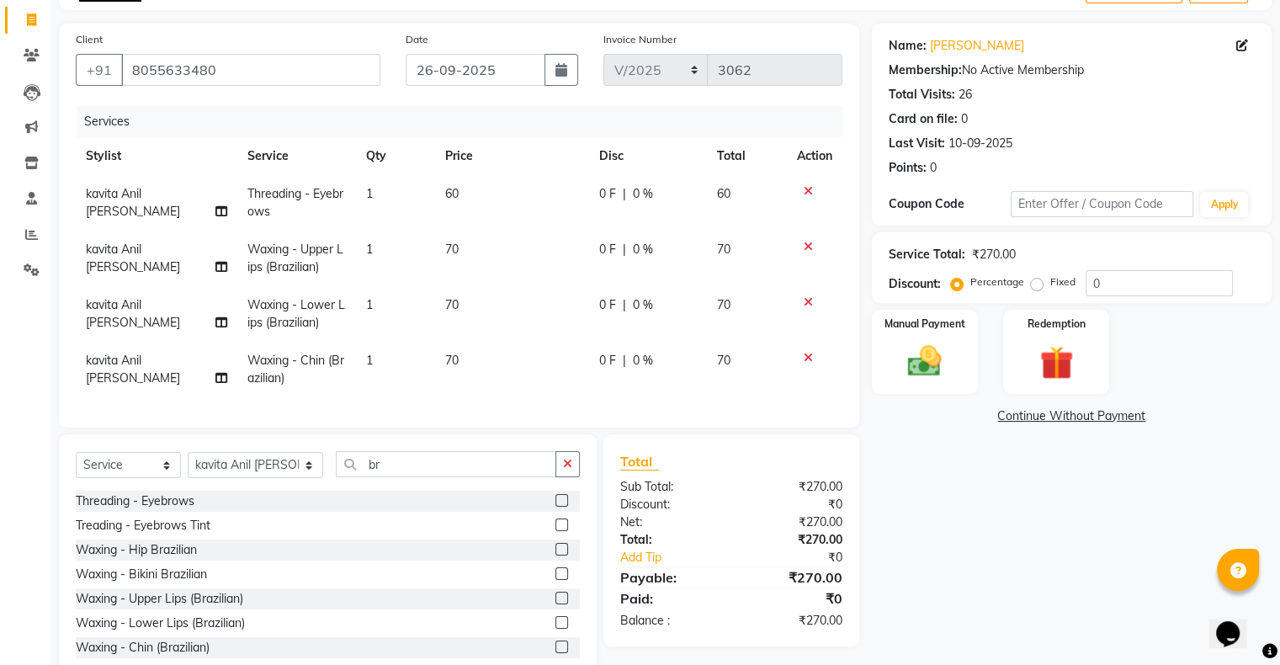
click at [940, 593] on div "Name: Aarti Barate Membership: No Active Membership Total Visits: 26 Card on fi…" at bounding box center [1078, 353] width 413 height 659
click at [387, 467] on input "br" at bounding box center [446, 464] width 221 height 26
type input "b"
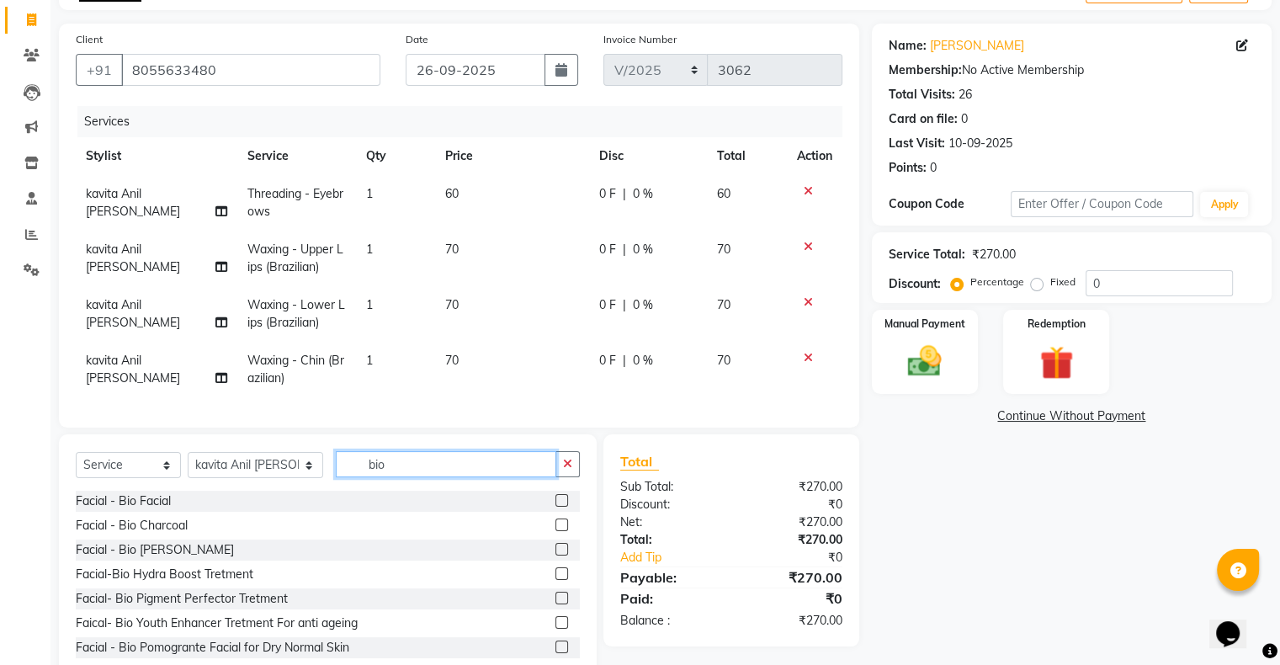
type input "bio"
drag, startPoint x: 549, startPoint y: 512, endPoint x: 540, endPoint y: 514, distance: 8.6
click at [556, 507] on label at bounding box center [562, 500] width 13 height 13
click at [556, 507] on input "checkbox" at bounding box center [561, 501] width 11 height 11
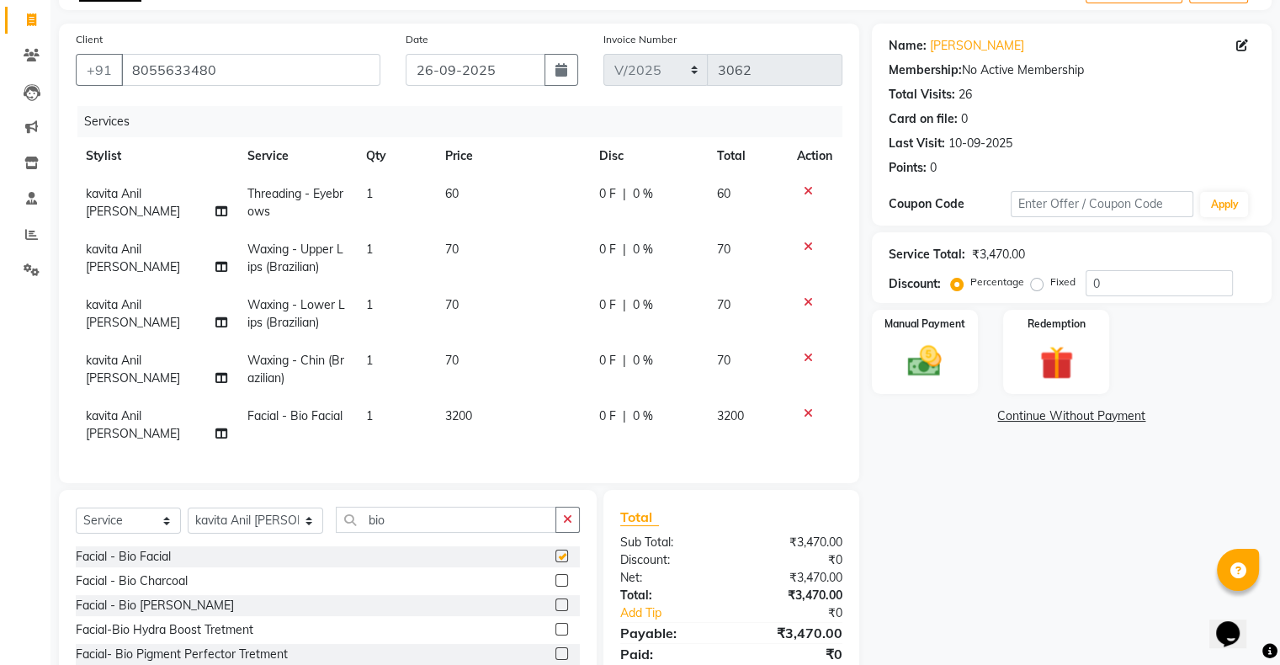
checkbox input "false"
drag, startPoint x: 407, startPoint y: 503, endPoint x: 415, endPoint y: 510, distance: 10.8
click at [413, 510] on input "bio" at bounding box center [446, 520] width 221 height 26
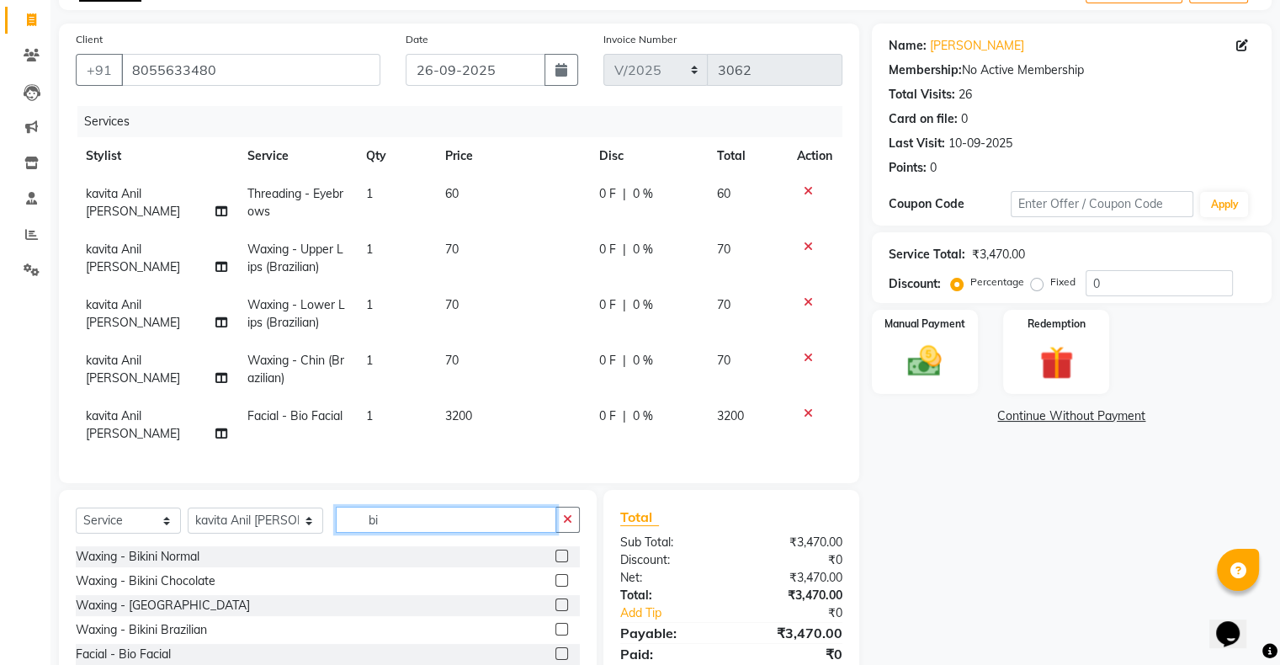
type input "b"
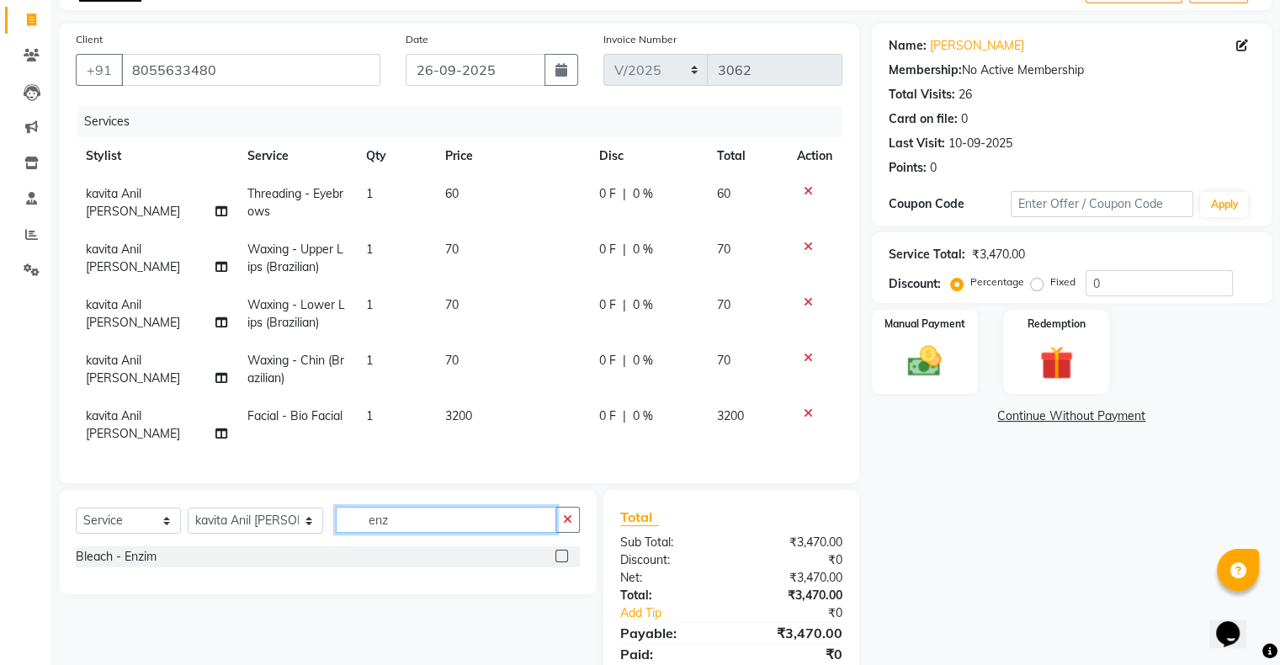
type input "enz"
click at [561, 550] on label at bounding box center [562, 556] width 13 height 13
click at [561, 551] on input "checkbox" at bounding box center [561, 556] width 11 height 11
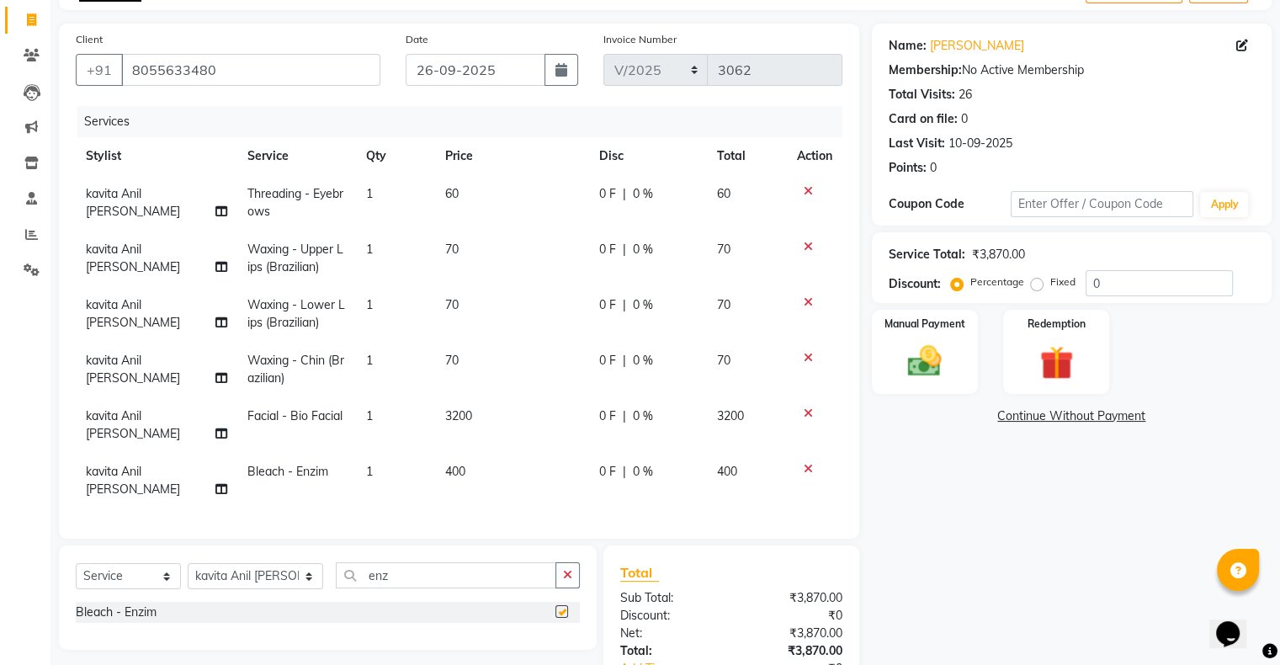
checkbox input "false"
drag, startPoint x: 1033, startPoint y: 279, endPoint x: 1056, endPoint y: 289, distance: 24.5
click at [1051, 285] on label "Fixed" at bounding box center [1063, 281] width 25 height 15
click at [1035, 285] on input "Fixed" at bounding box center [1041, 282] width 12 height 12
radio input "true"
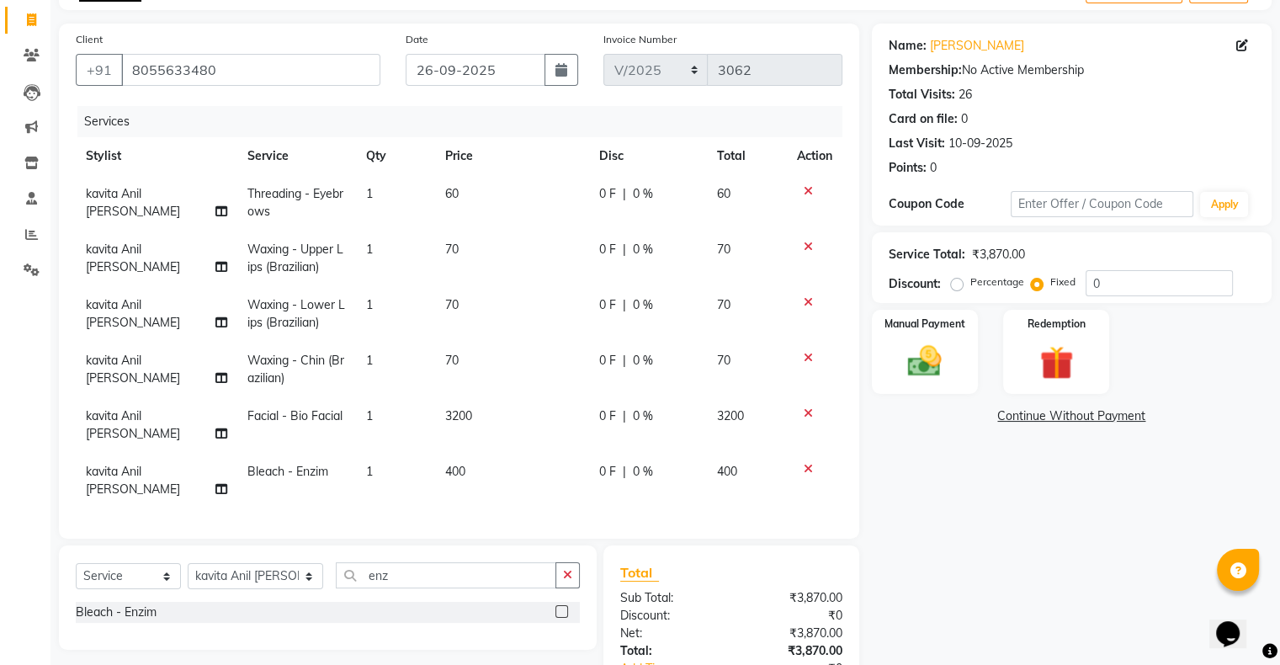
drag, startPoint x: 1078, startPoint y: 278, endPoint x: 1091, endPoint y: 283, distance: 13.6
click at [1079, 278] on div "Percentage Fixed" at bounding box center [1020, 283] width 131 height 22
click at [1091, 284] on input "0" at bounding box center [1159, 283] width 147 height 26
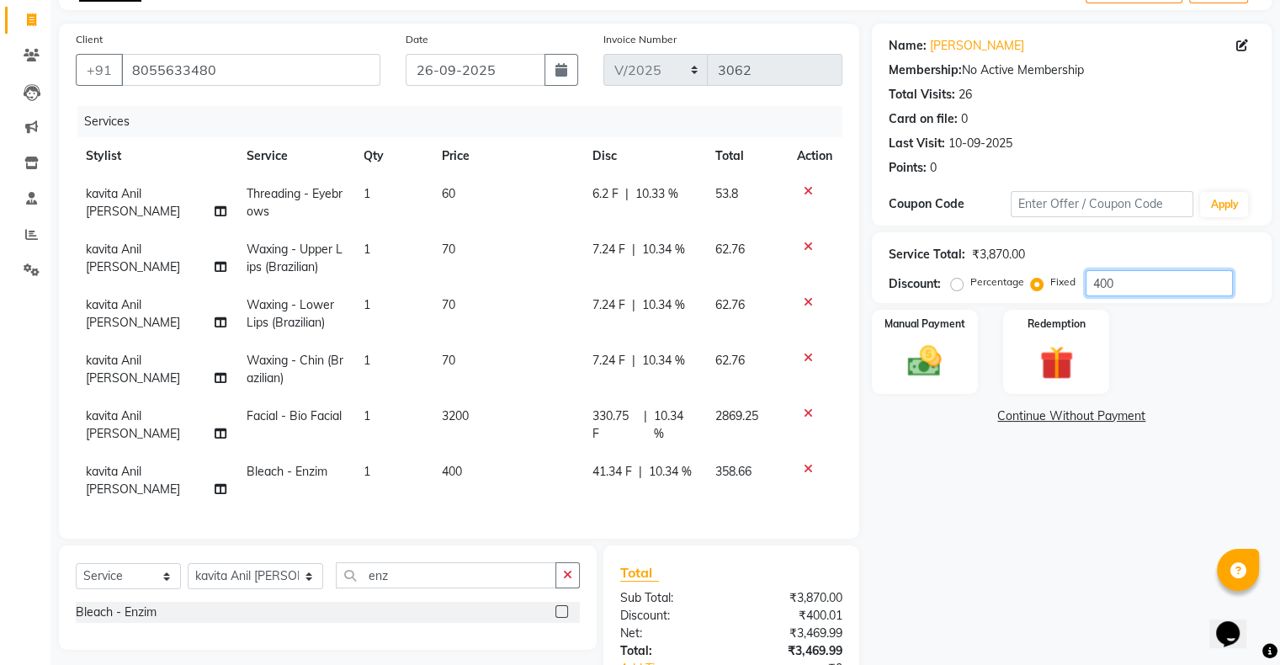
type input "400"
click at [1025, 520] on div "Name: Aarti Barate Membership: No Active Membership Total Visits: 26 Card on fi…" at bounding box center [1078, 391] width 413 height 734
click at [919, 373] on img at bounding box center [925, 362] width 56 height 40
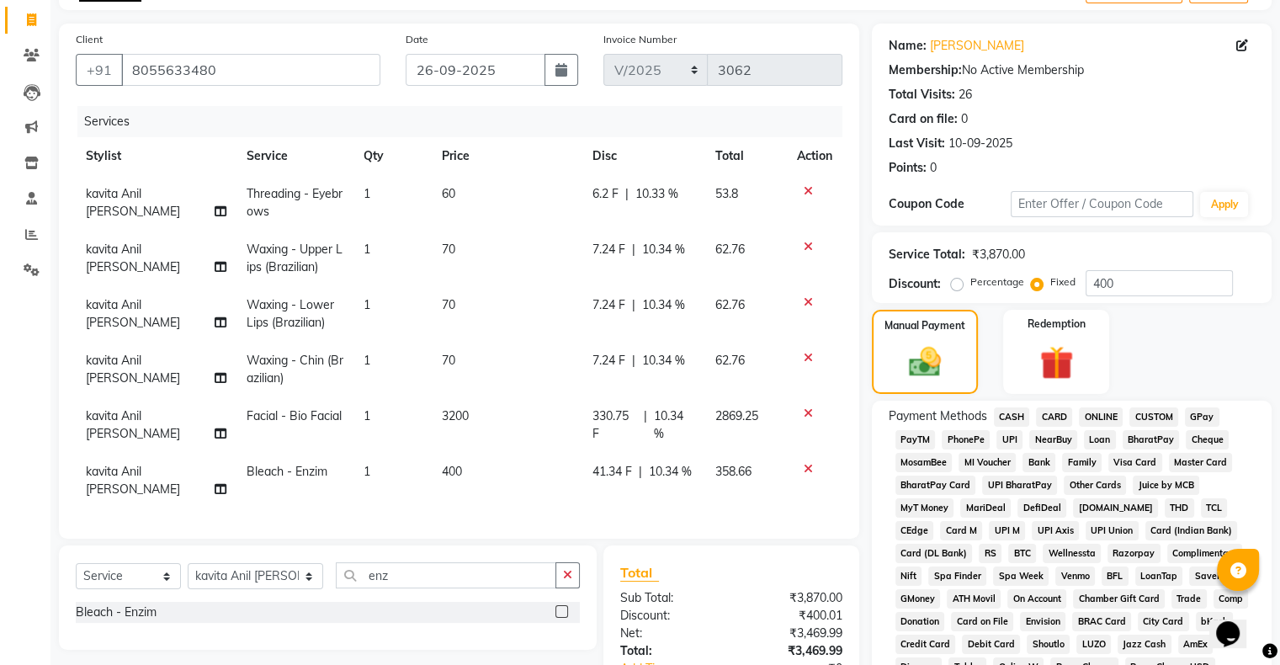
click at [1196, 417] on span "GPay" at bounding box center [1202, 416] width 35 height 19
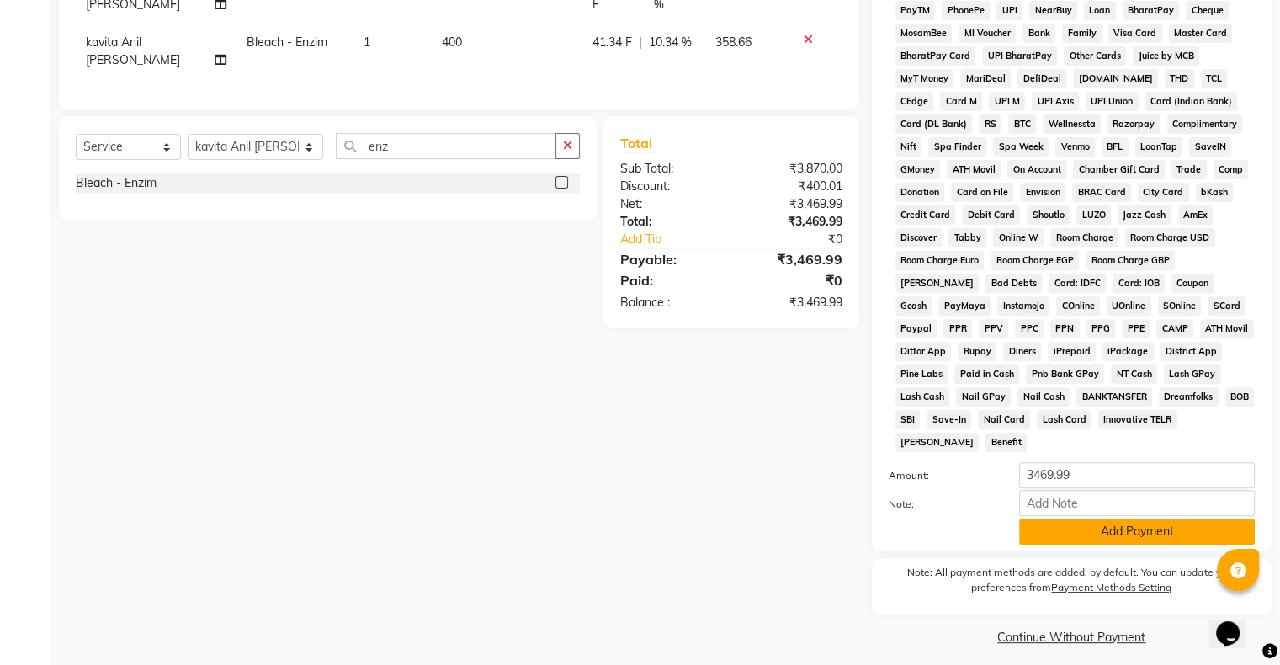
click at [1105, 520] on button "Add Payment" at bounding box center [1137, 532] width 236 height 26
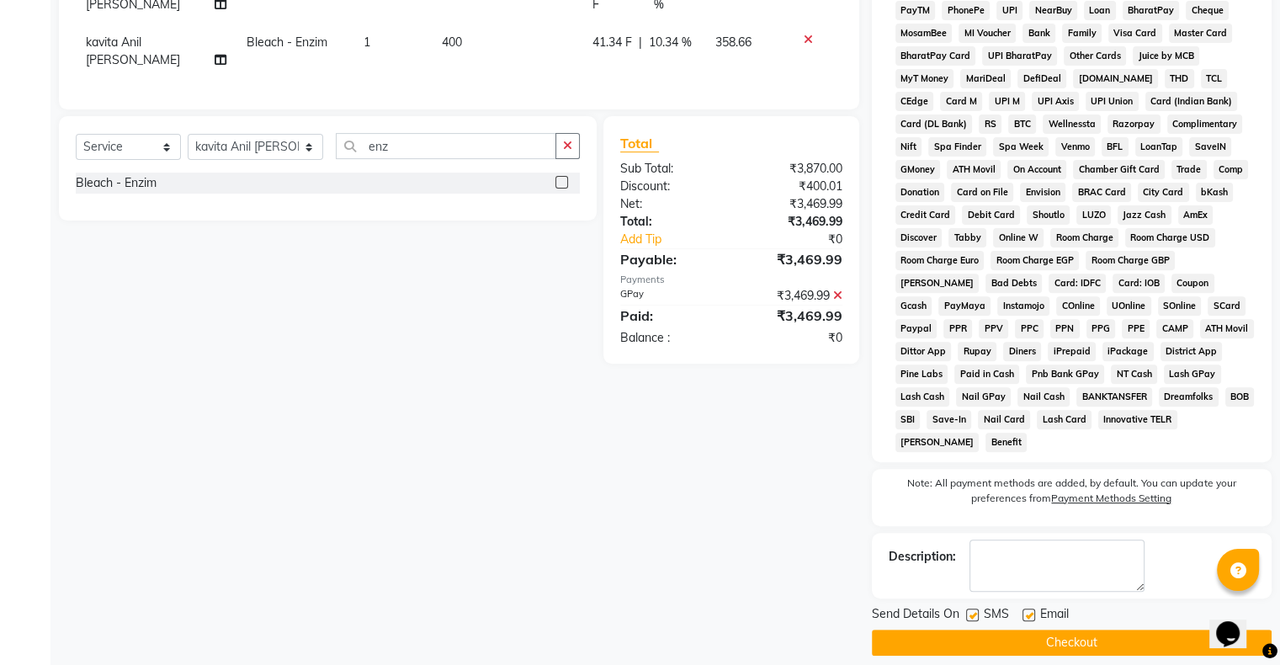
click at [1066, 630] on button "Checkout" at bounding box center [1072, 643] width 400 height 26
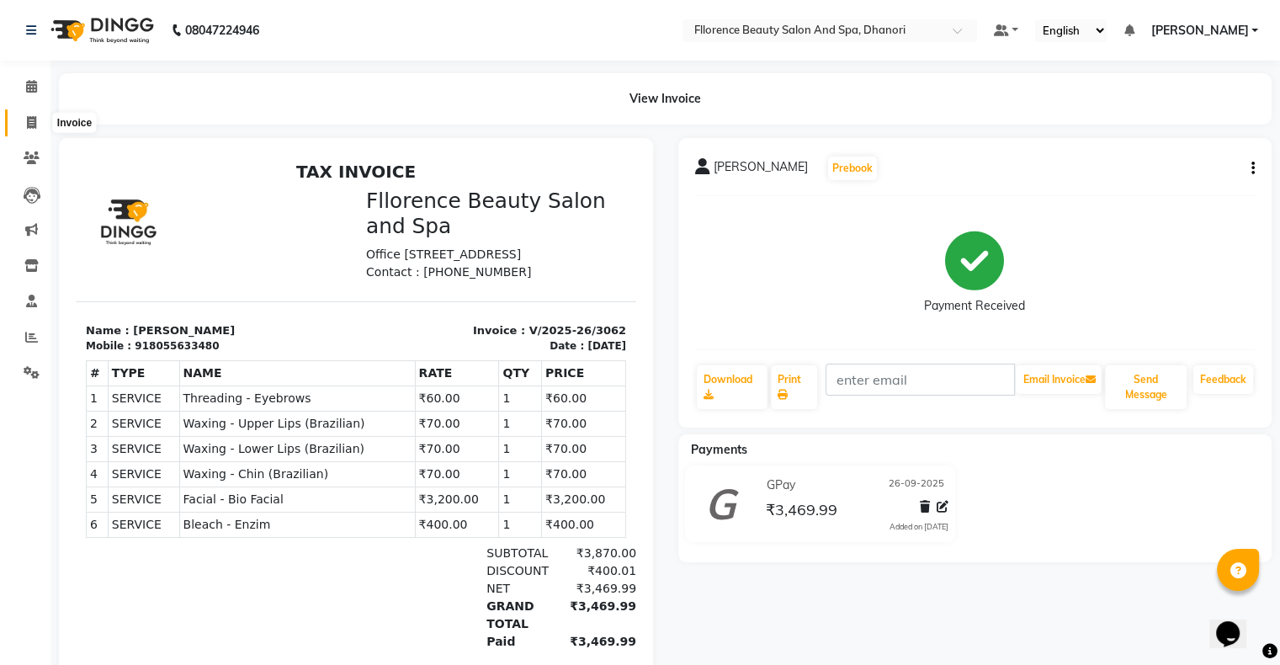
click at [28, 123] on icon at bounding box center [31, 122] width 9 height 13
select select "121"
select select "service"
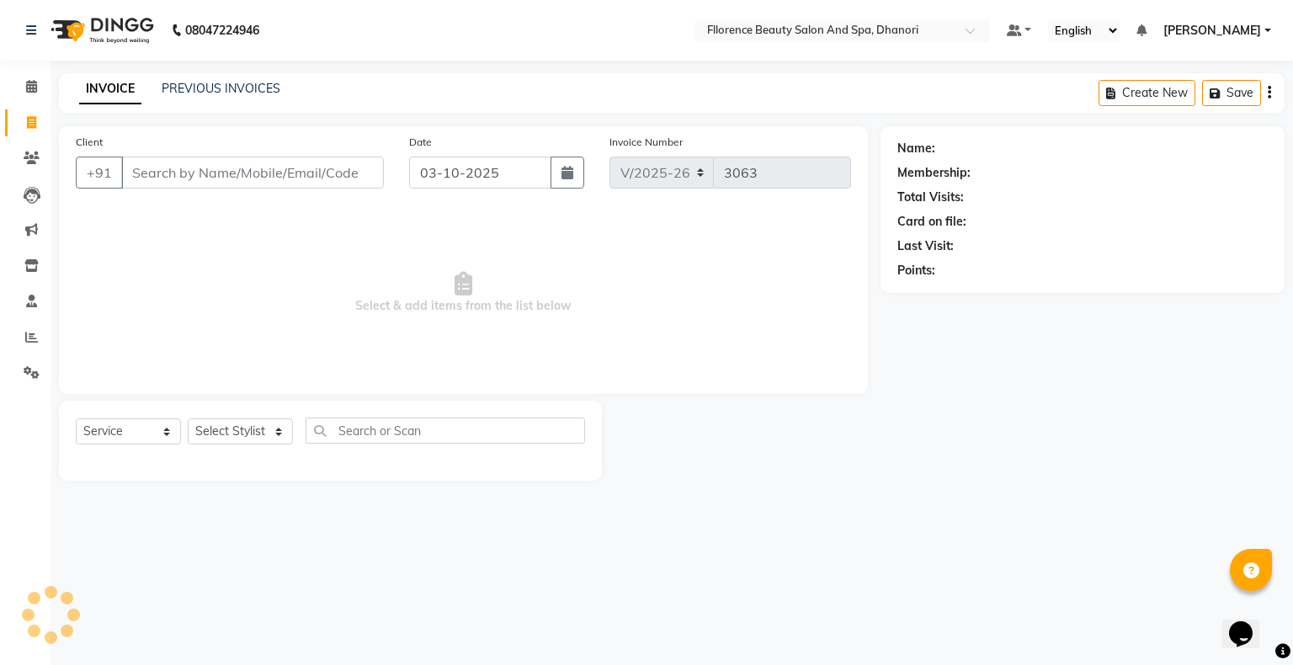
drag, startPoint x: 566, startPoint y: 165, endPoint x: 511, endPoint y: 180, distance: 56.8
click at [566, 167] on icon "button" at bounding box center [568, 172] width 12 height 13
select select "10"
select select "2025"
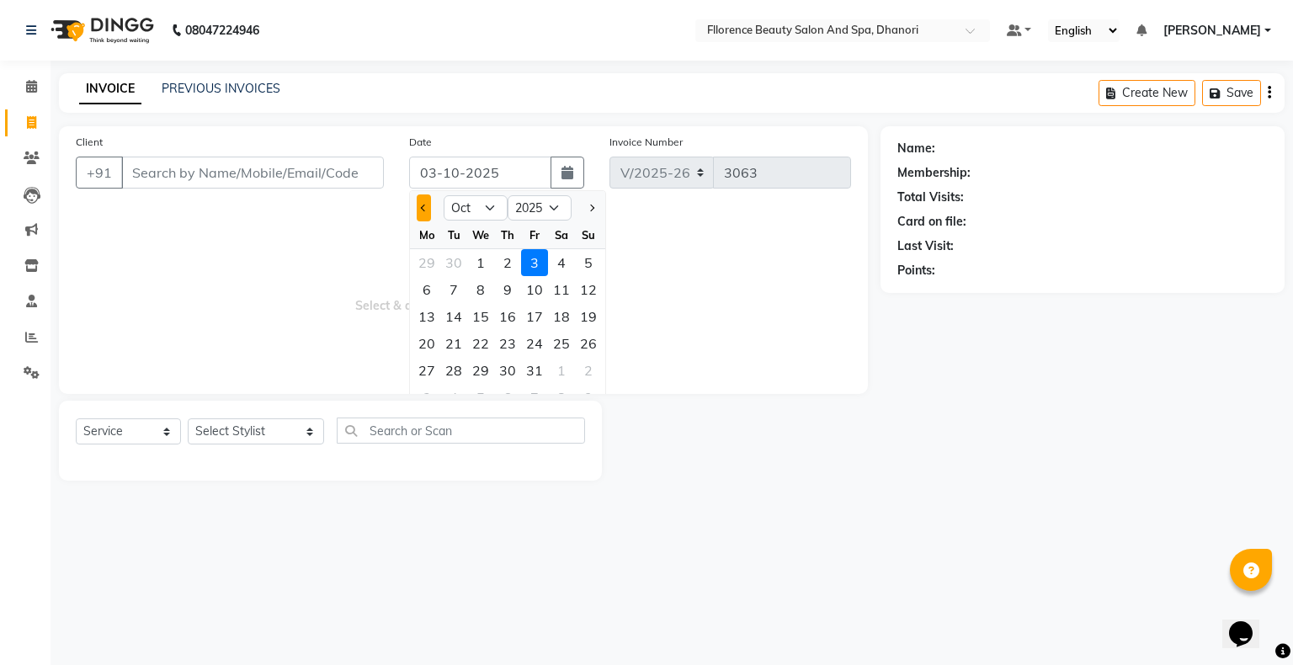
click at [418, 204] on button "Previous month" at bounding box center [424, 207] width 14 height 27
select select "9"
drag, startPoint x: 533, startPoint y: 346, endPoint x: 450, endPoint y: 315, distance: 88.2
click at [532, 346] on div "26" at bounding box center [534, 343] width 27 height 27
type input "26-09-2025"
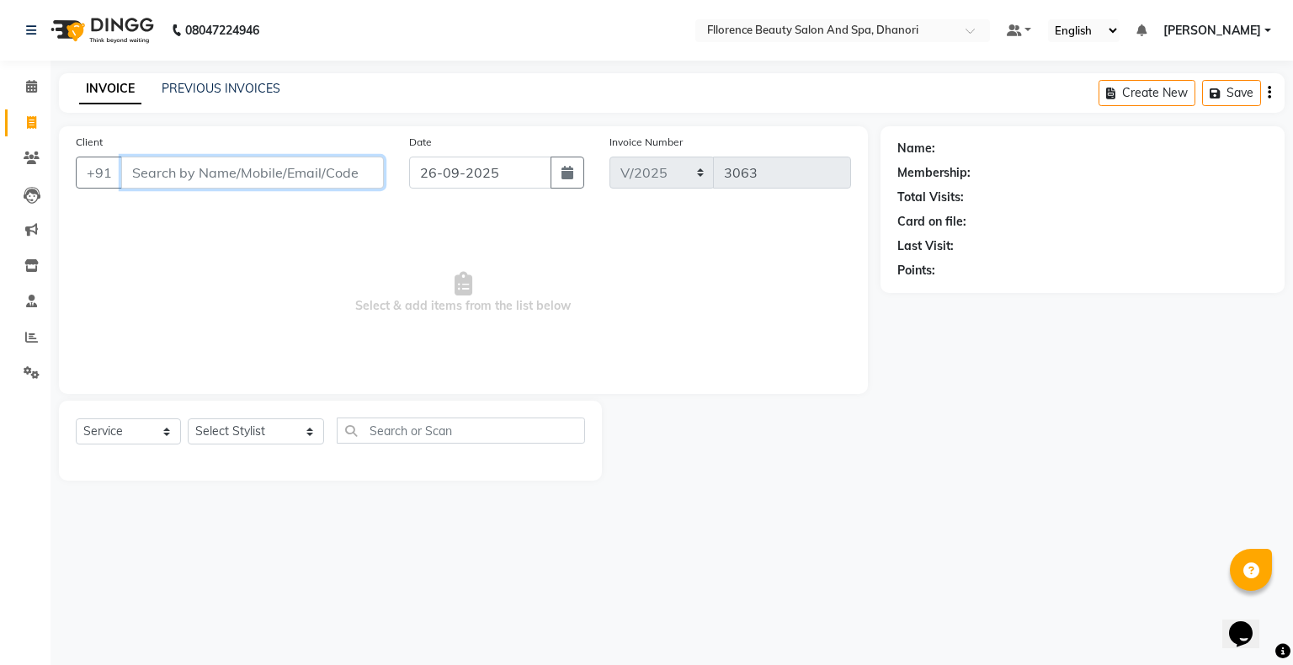
click at [322, 179] on input "Client" at bounding box center [252, 173] width 263 height 32
type input "9322946180"
click at [328, 184] on button "Add Client" at bounding box center [340, 173] width 87 height 32
select select "22"
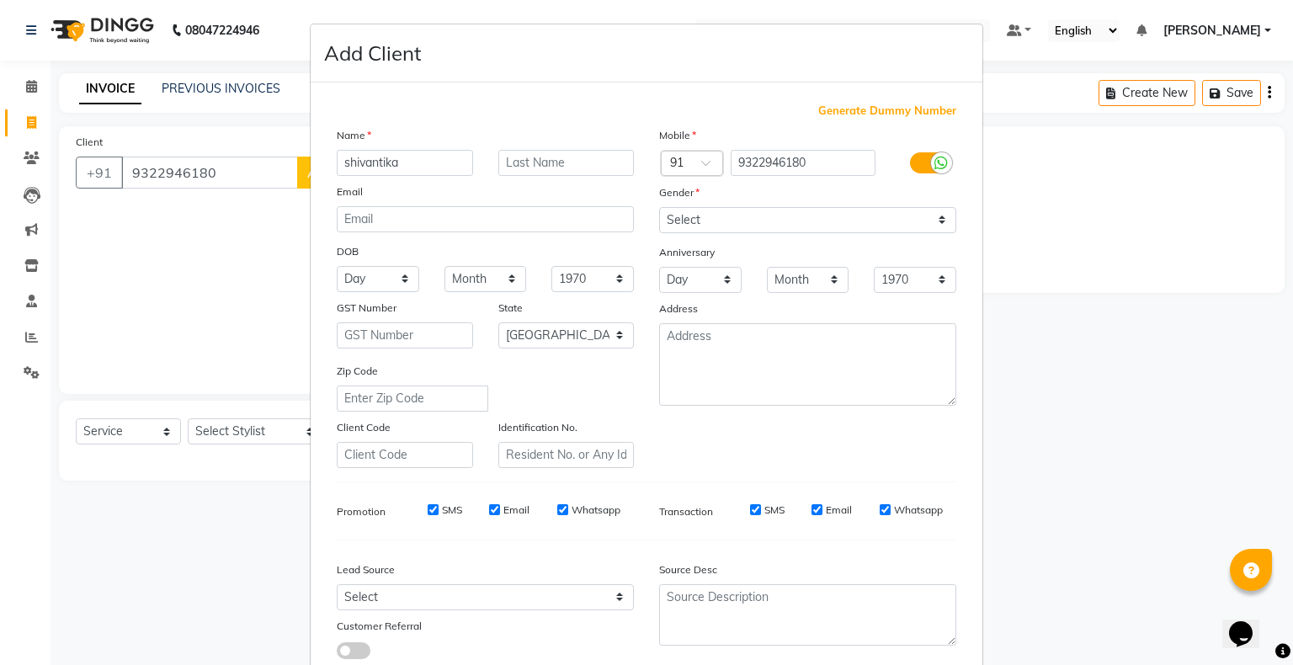
type input "shivantika"
click at [546, 165] on input "text" at bounding box center [566, 163] width 136 height 26
type input "yadav"
click at [731, 218] on select "Select Male Female Other Prefer Not To Say" at bounding box center [807, 220] width 297 height 26
select select "female"
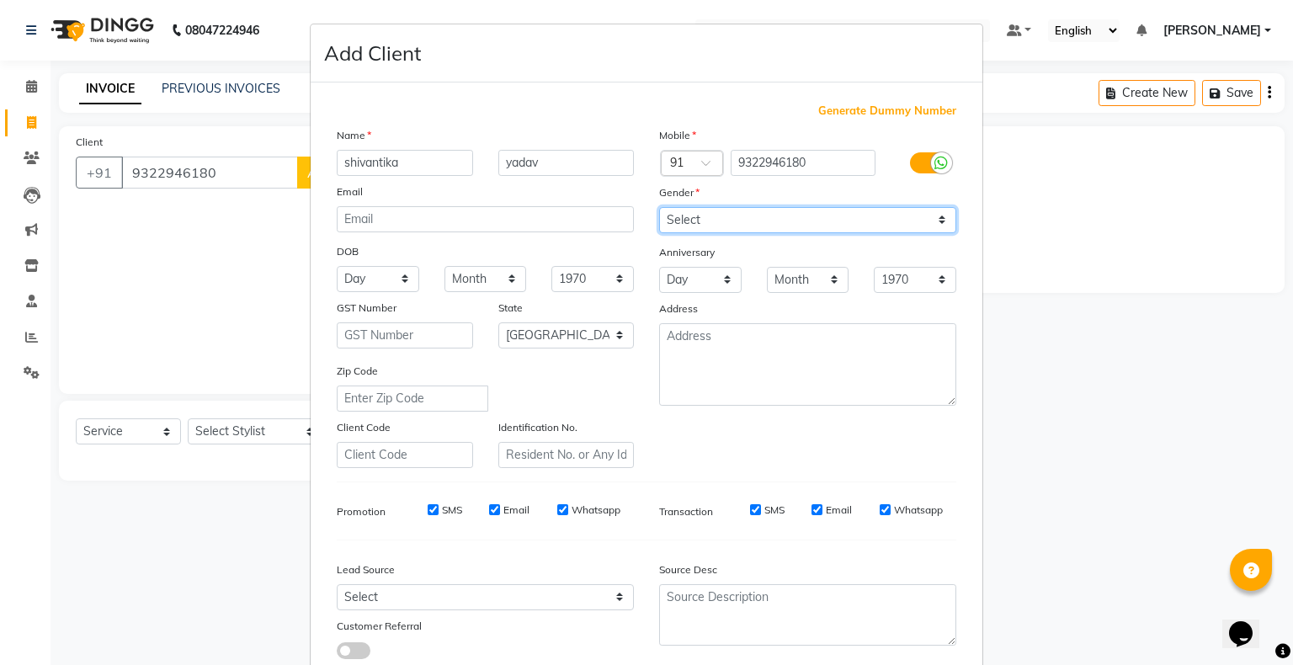
click at [659, 208] on select "Select Male Female Other Prefer Not To Say" at bounding box center [807, 220] width 297 height 26
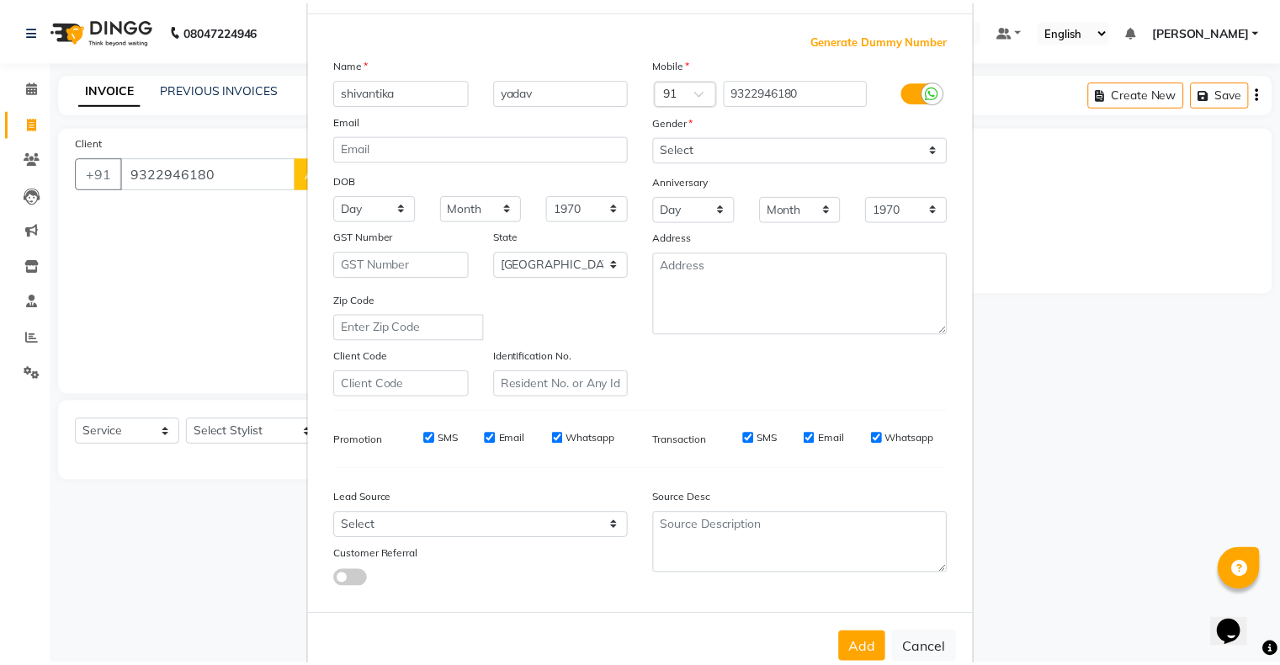
scroll to position [120, 0]
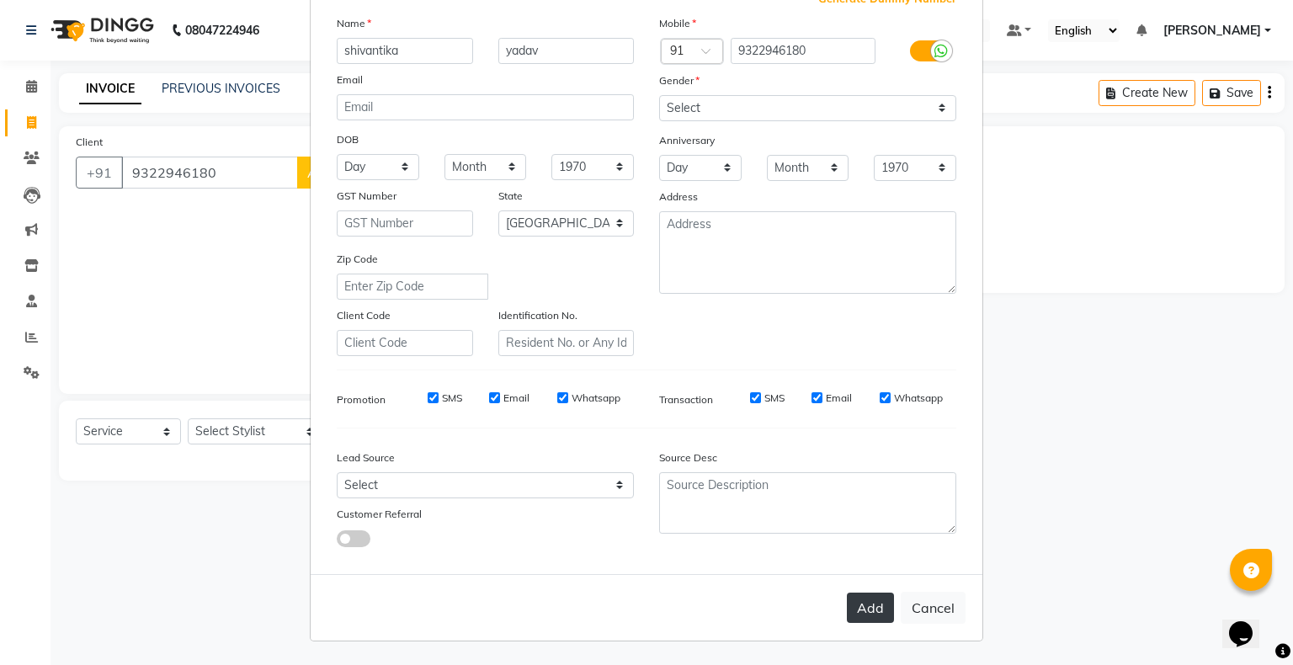
drag, startPoint x: 875, startPoint y: 609, endPoint x: 859, endPoint y: 609, distance: 16.0
click at [874, 609] on button "Add" at bounding box center [870, 608] width 47 height 30
select select
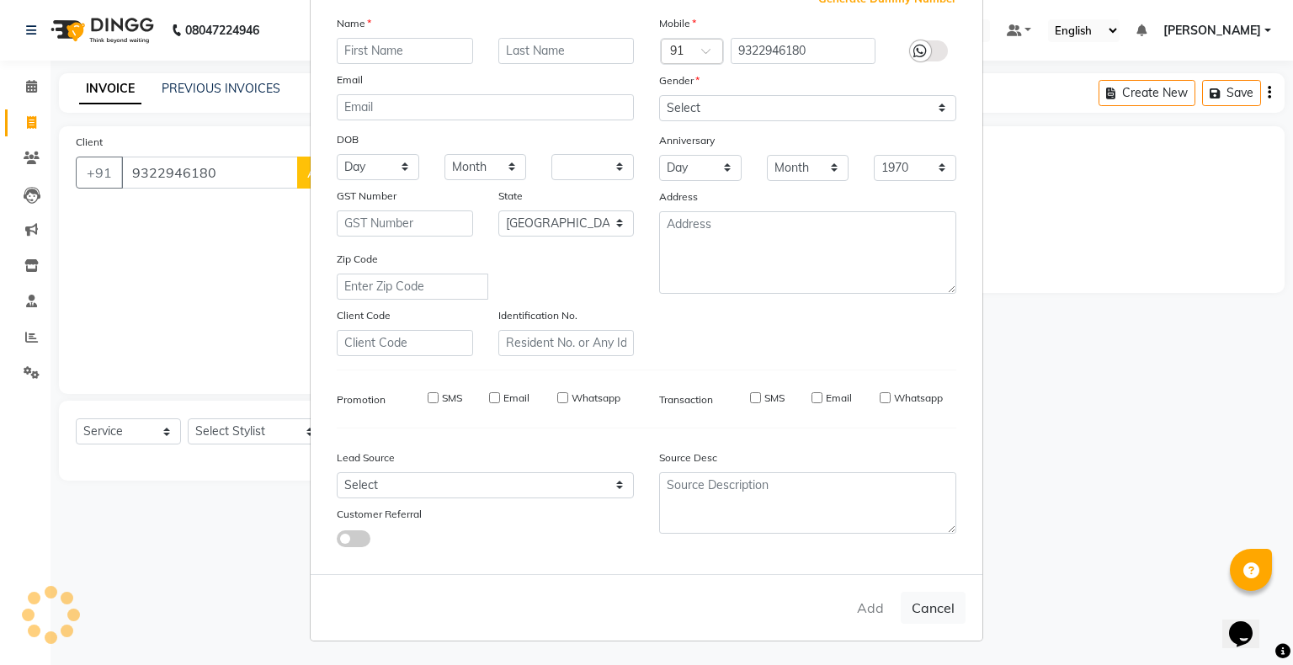
select select "null"
select select
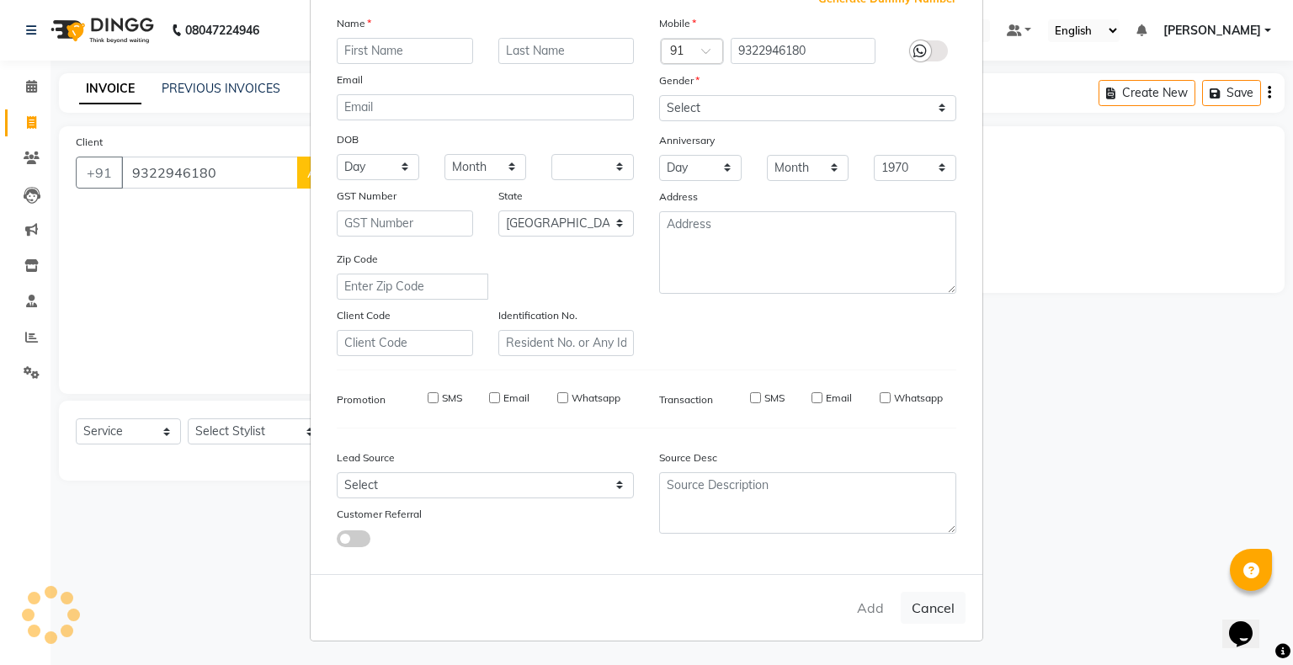
checkbox input "false"
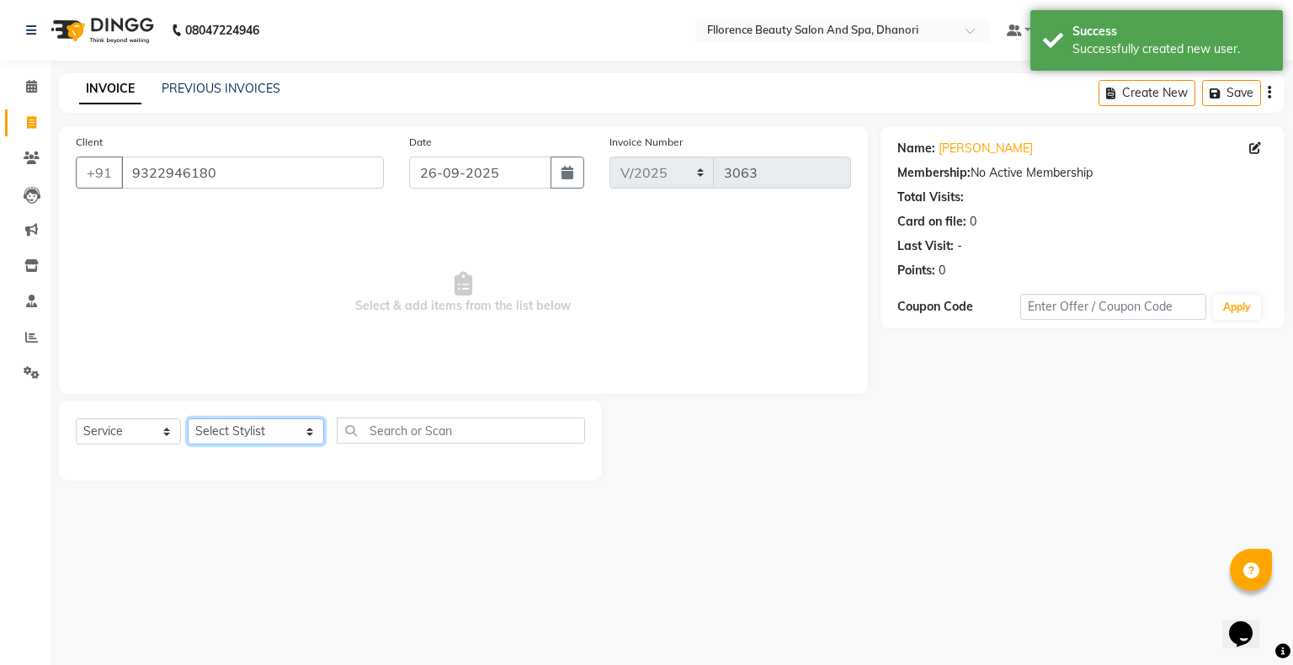
click at [219, 439] on select "Select Stylist [PERSON_NAME] [PERSON_NAME] arjun [PERSON_NAME] [PERSON_NAME] [P…" at bounding box center [256, 431] width 136 height 26
select select "3686"
click at [188, 419] on select "Select Stylist [PERSON_NAME] [PERSON_NAME] arjun [PERSON_NAME] [PERSON_NAME] [P…" at bounding box center [256, 431] width 136 height 26
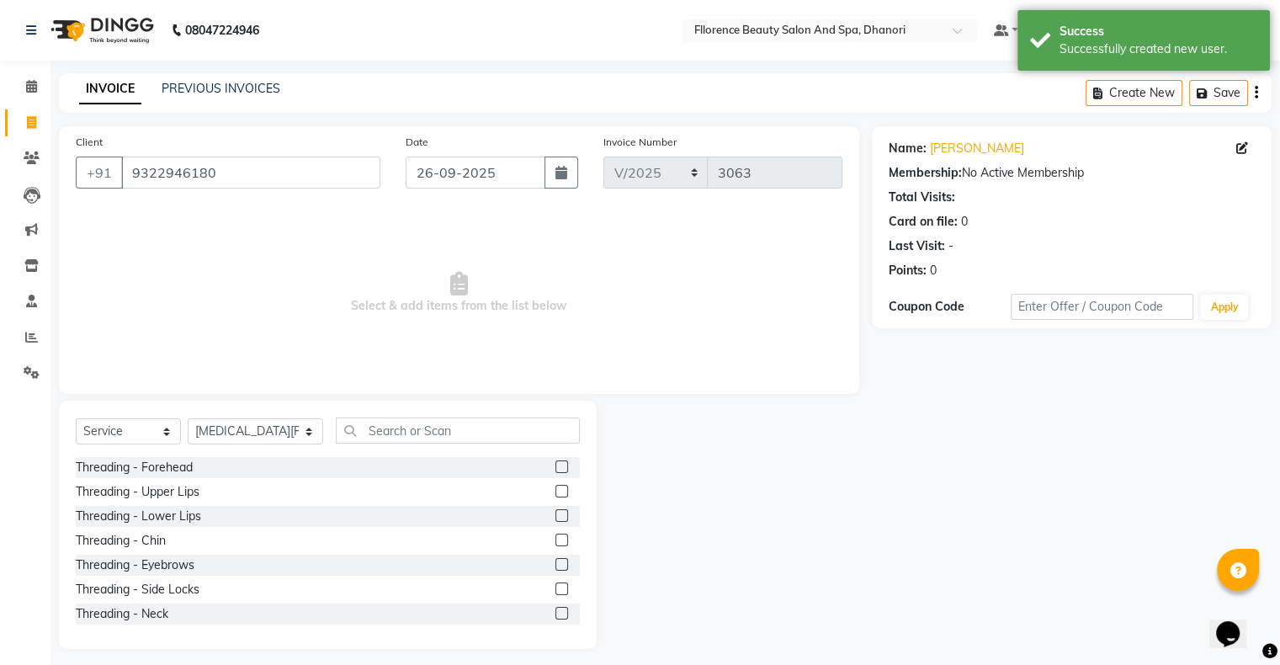
click at [556, 567] on label at bounding box center [562, 564] width 13 height 13
click at [556, 567] on input "checkbox" at bounding box center [561, 565] width 11 height 11
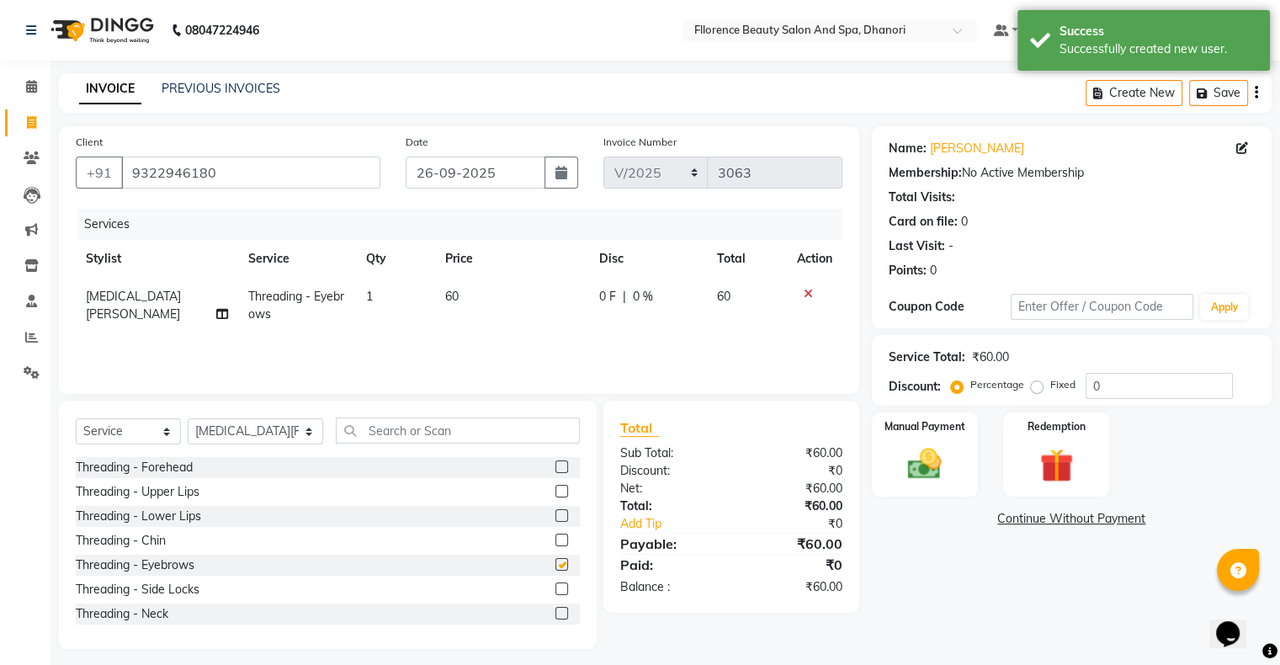
checkbox input "false"
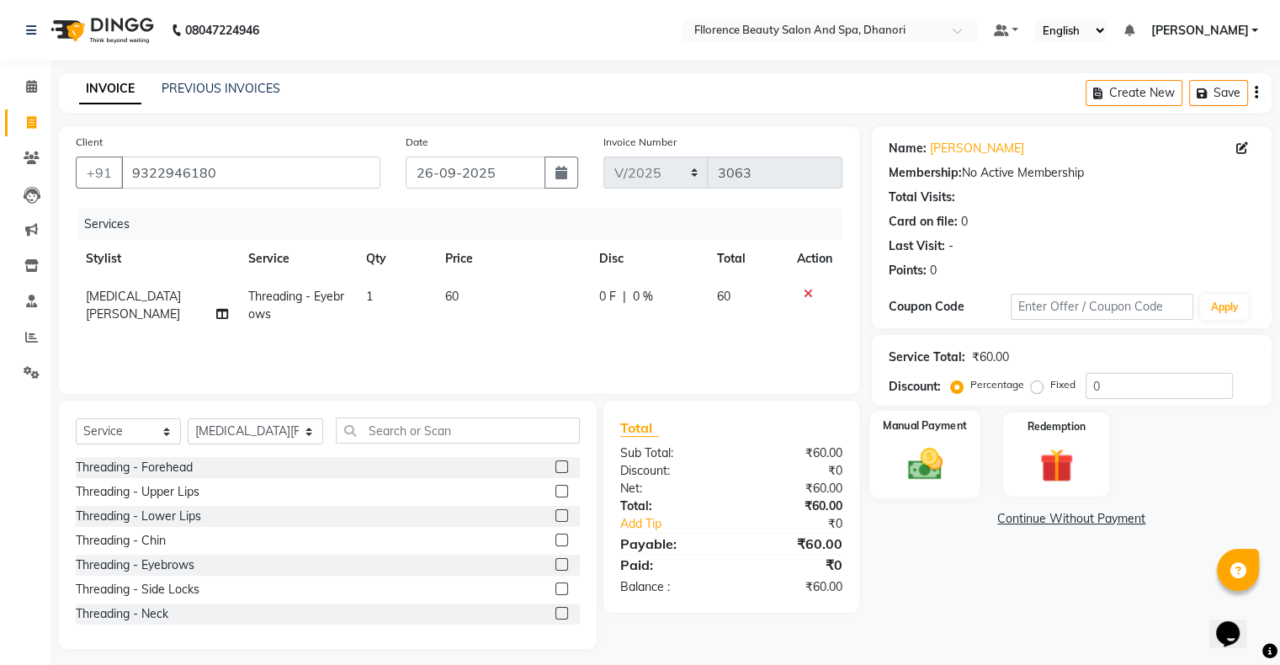
click at [914, 465] on img at bounding box center [925, 464] width 56 height 40
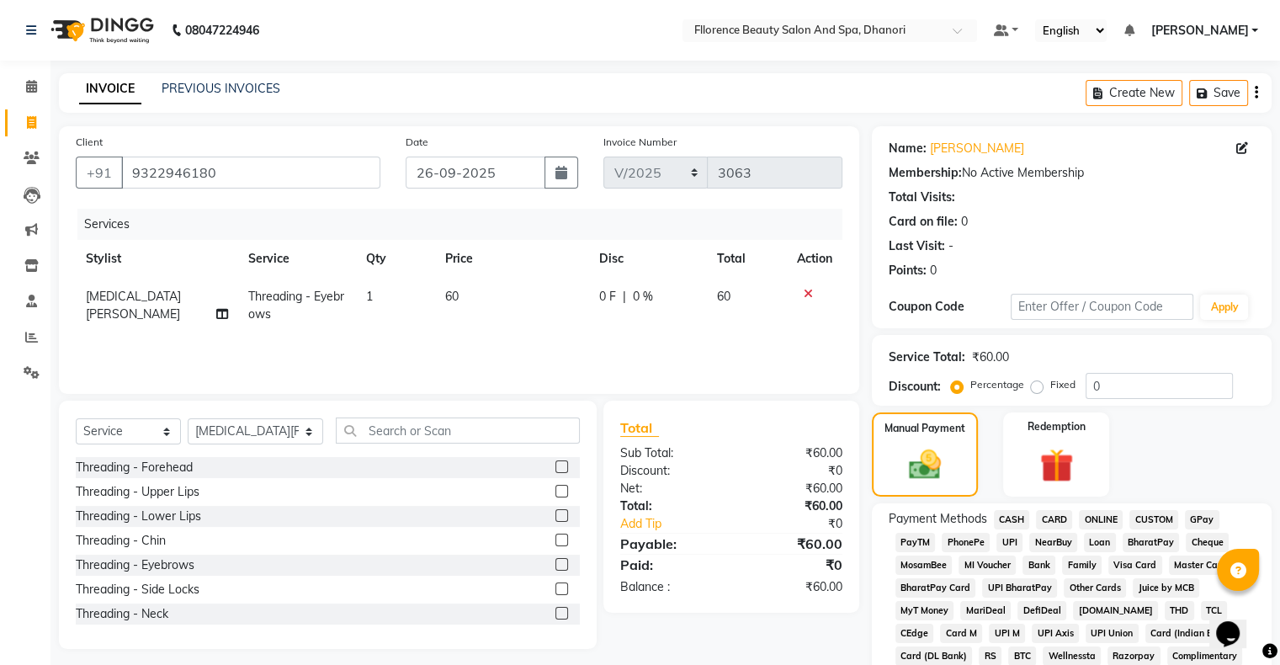
click at [1210, 517] on span "GPay" at bounding box center [1202, 519] width 35 height 19
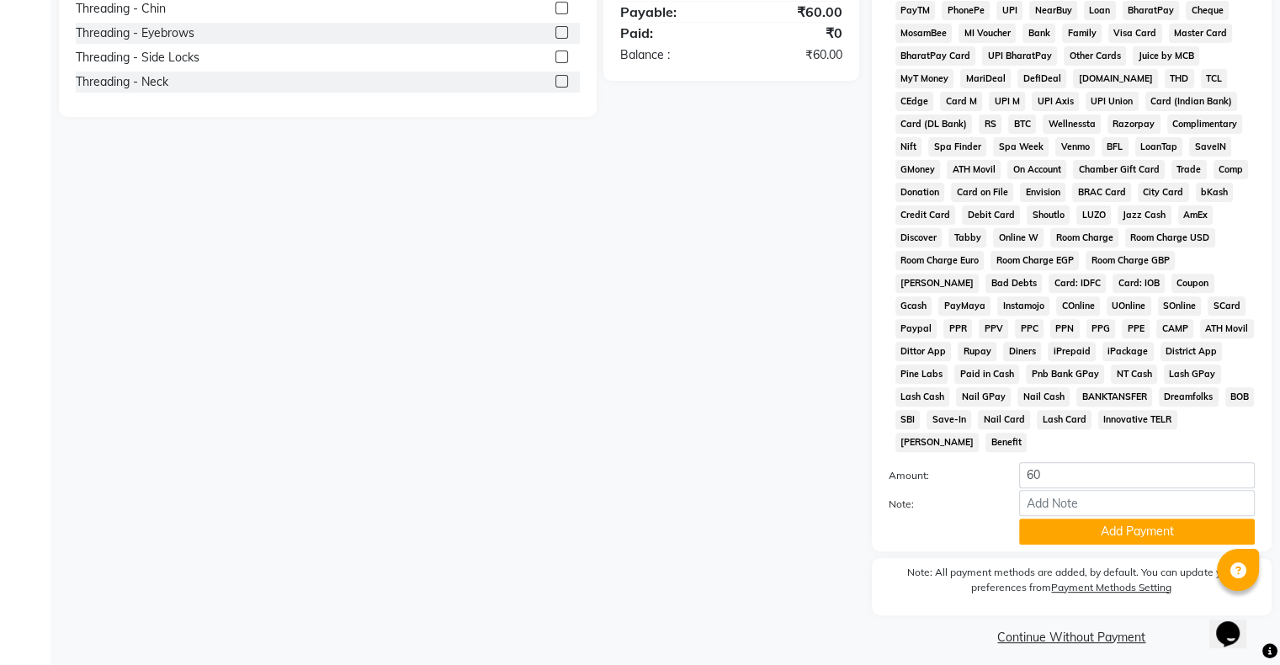
click at [1080, 519] on button "Add Payment" at bounding box center [1137, 532] width 236 height 26
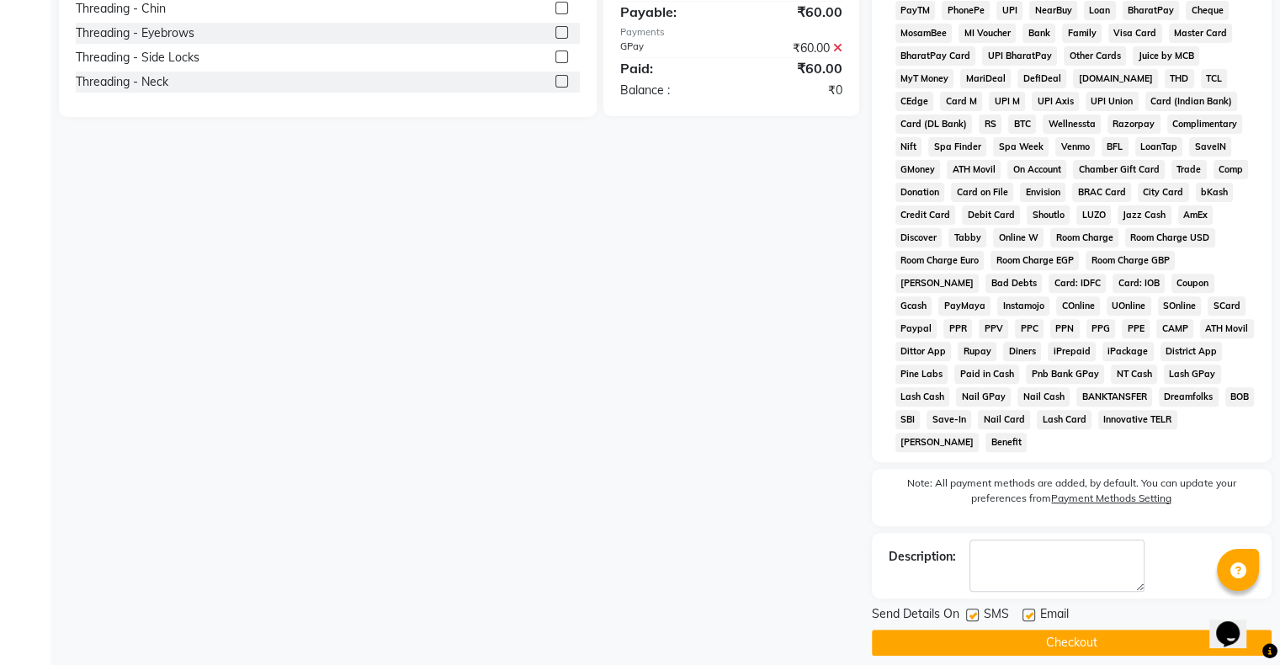
click at [1020, 630] on button "Checkout" at bounding box center [1072, 643] width 400 height 26
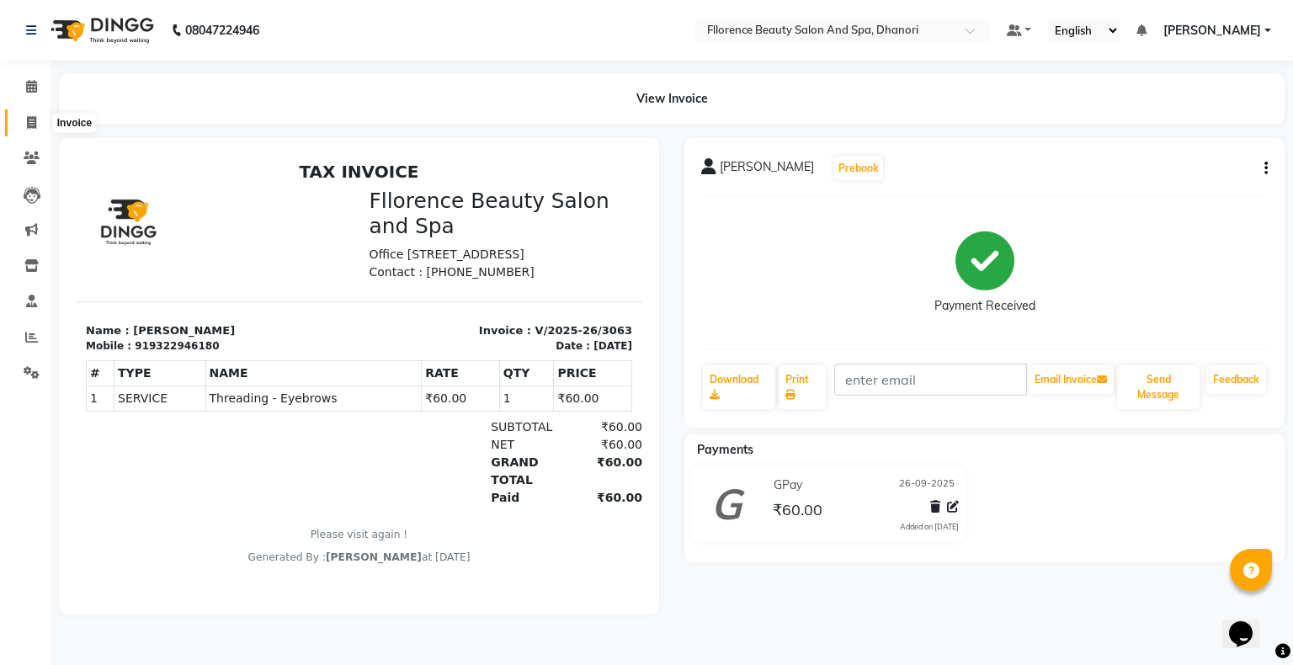
click at [21, 125] on span at bounding box center [31, 123] width 29 height 19
select select "121"
select select "service"
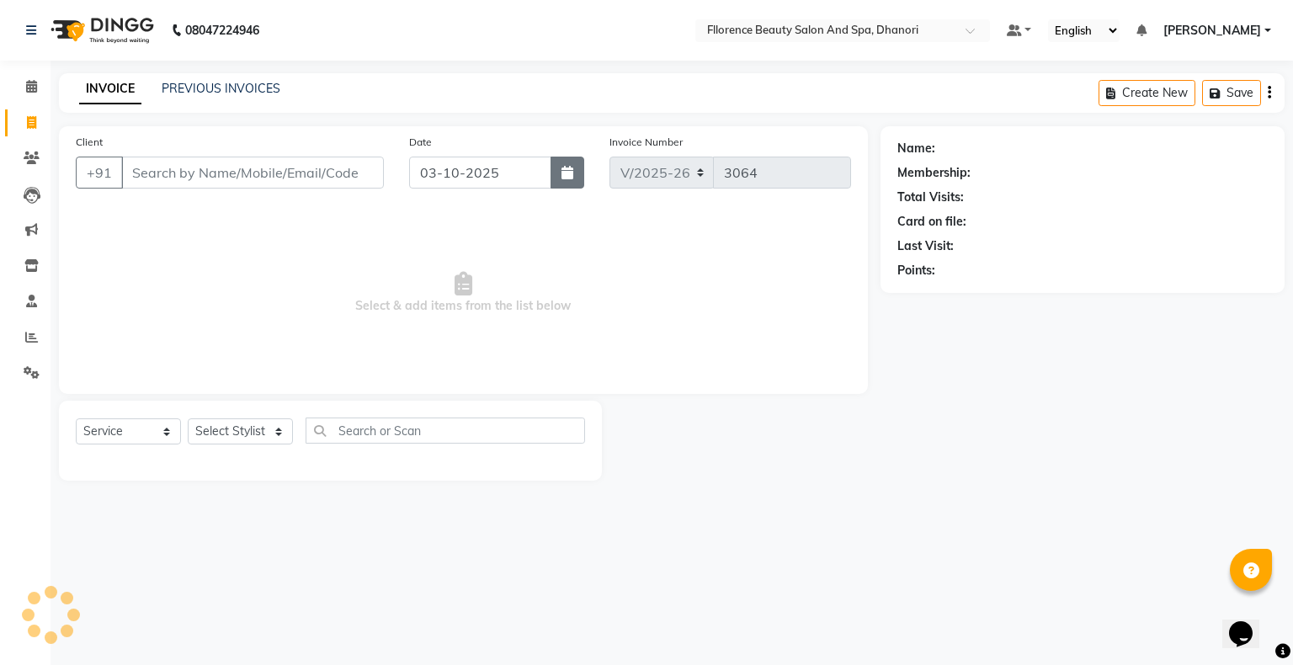
click at [562, 171] on icon "button" at bounding box center [568, 172] width 12 height 13
select select "10"
select select "2025"
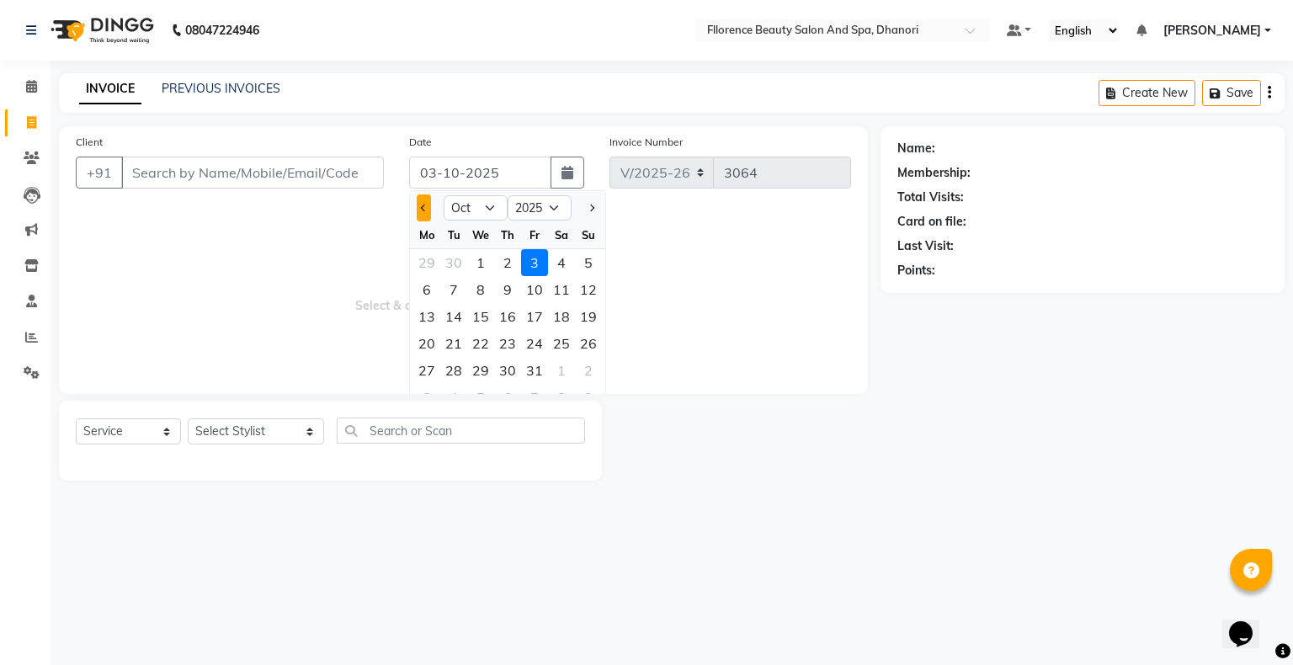
click at [421, 210] on button "Previous month" at bounding box center [424, 207] width 14 height 27
select select "9"
click at [541, 346] on div "26" at bounding box center [534, 343] width 27 height 27
type input "26-09-2025"
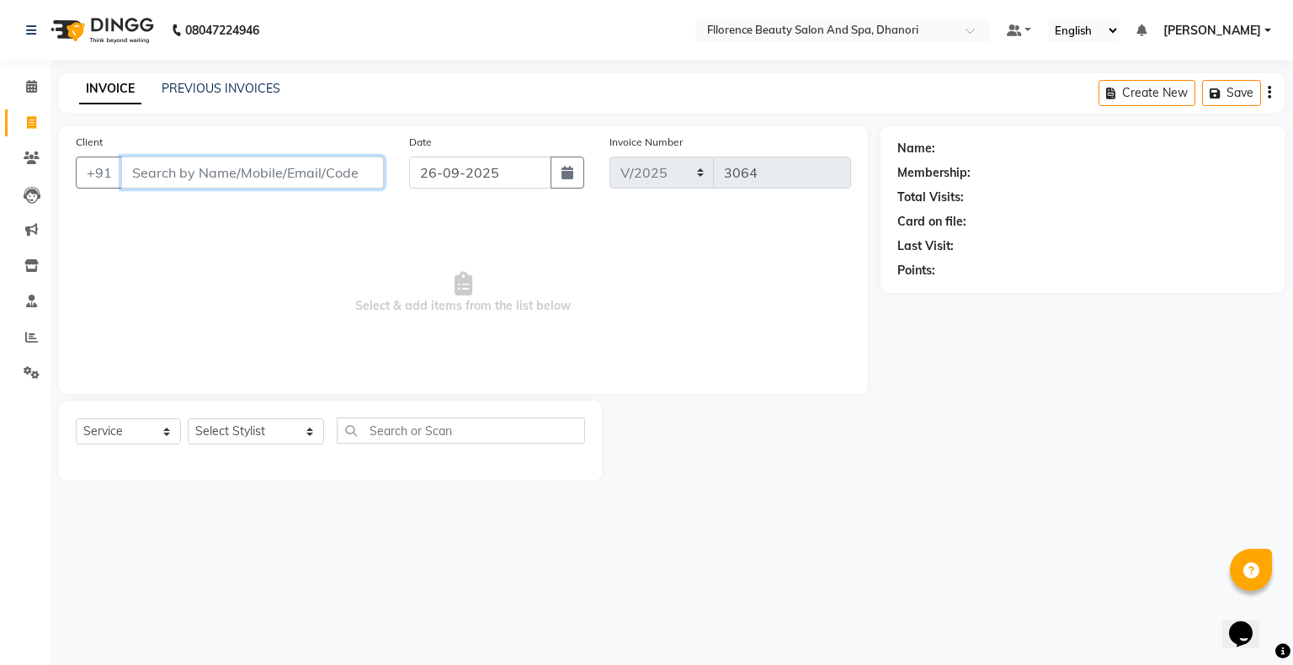
click at [245, 172] on input "Client" at bounding box center [252, 173] width 263 height 32
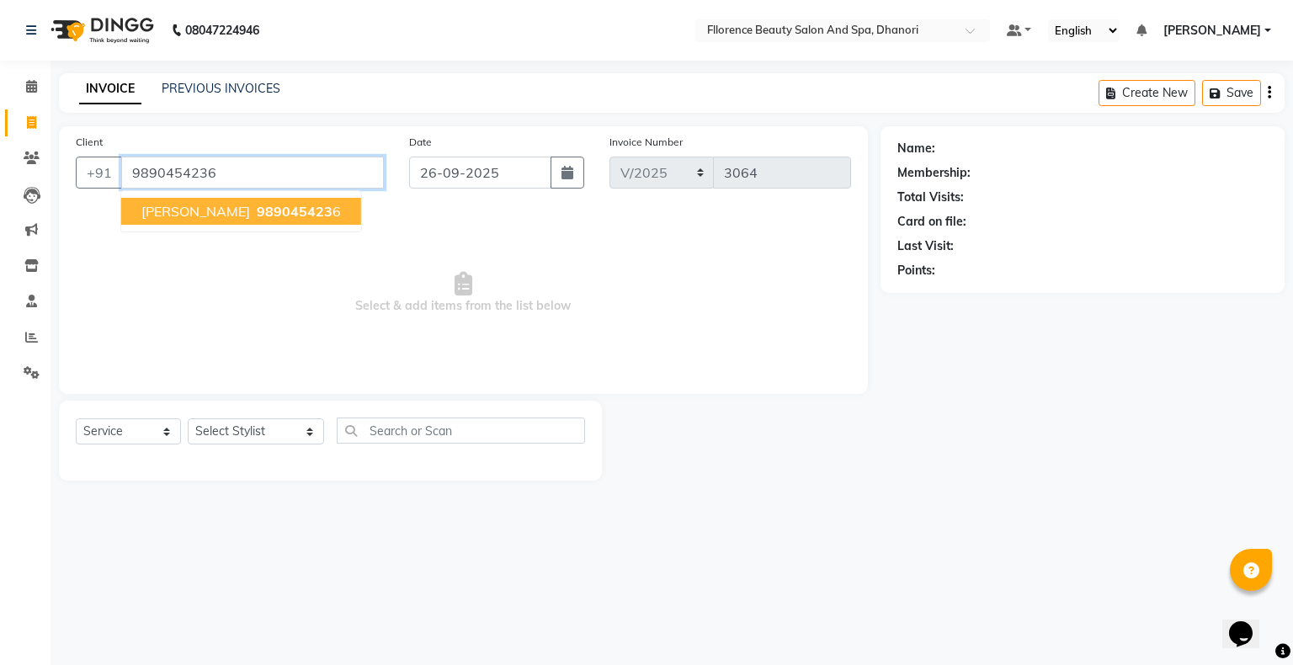
type input "9890454236"
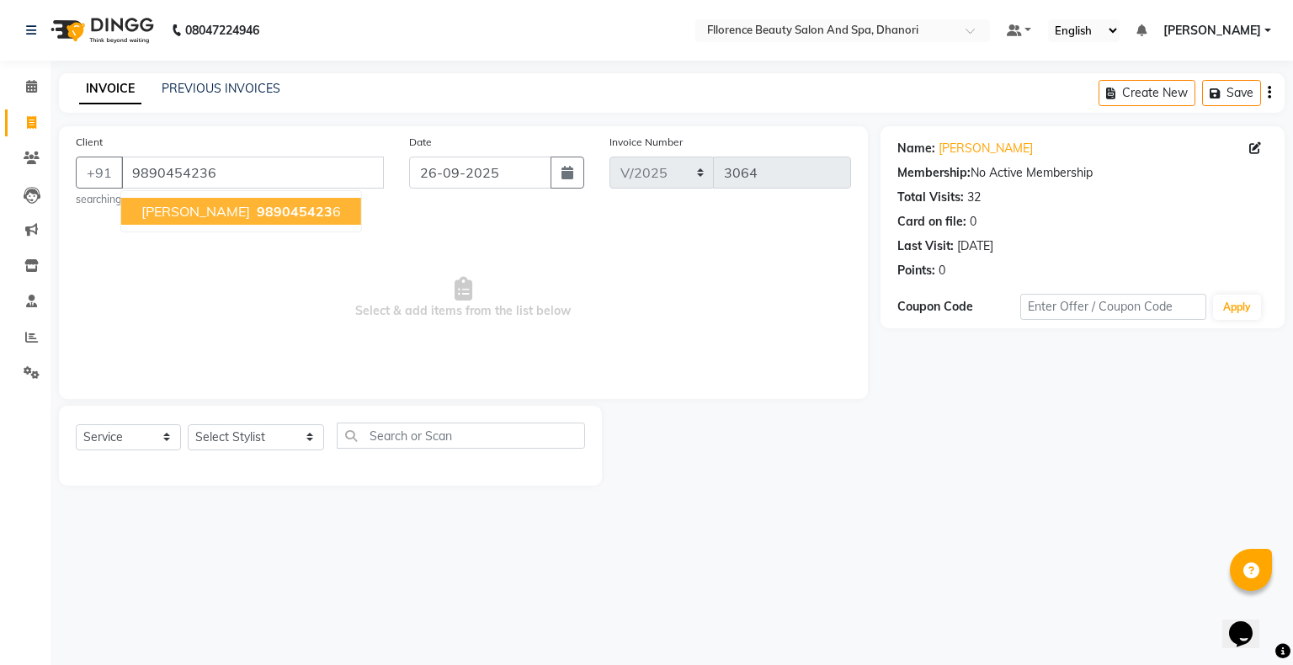
click at [246, 223] on button "Sayali 989045423 6" at bounding box center [241, 211] width 240 height 27
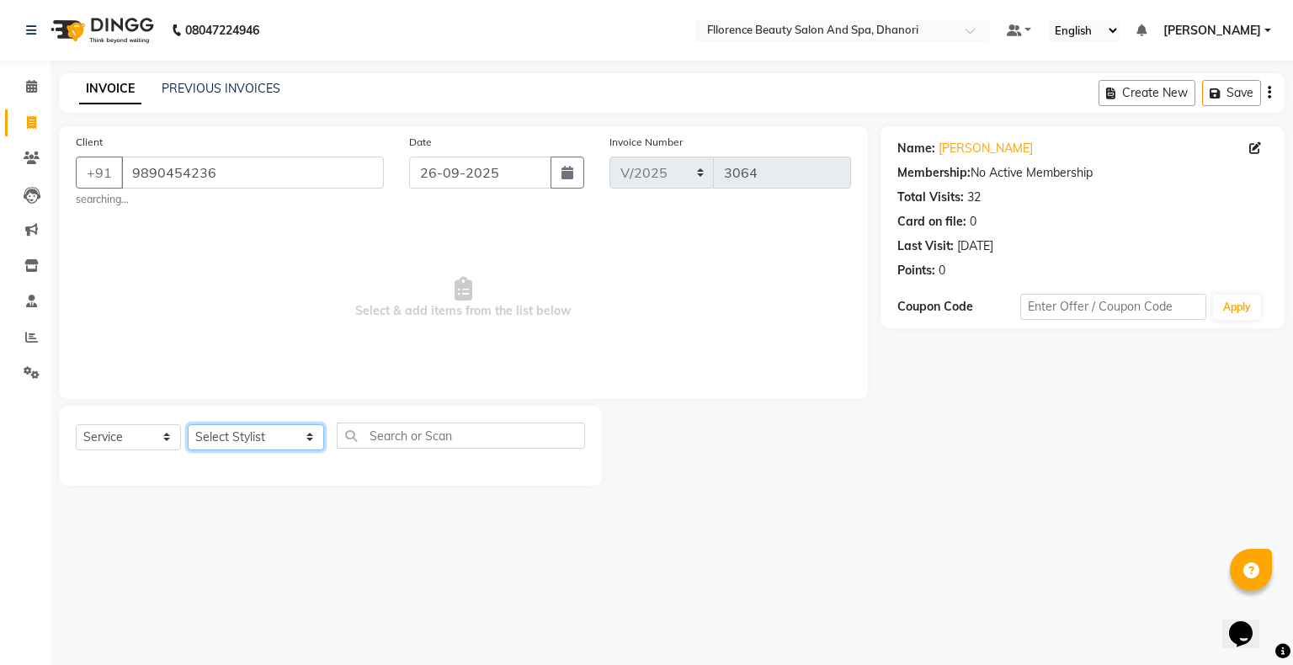
drag, startPoint x: 219, startPoint y: 442, endPoint x: 227, endPoint y: 430, distance: 14.5
click at [219, 443] on select "Select Stylist [PERSON_NAME] [PERSON_NAME] arjun [PERSON_NAME] [PERSON_NAME] [P…" at bounding box center [256, 437] width 136 height 26
select select "35084"
click at [188, 425] on select "Select Stylist [PERSON_NAME] [PERSON_NAME] arjun [PERSON_NAME] [PERSON_NAME] [P…" at bounding box center [256, 437] width 136 height 26
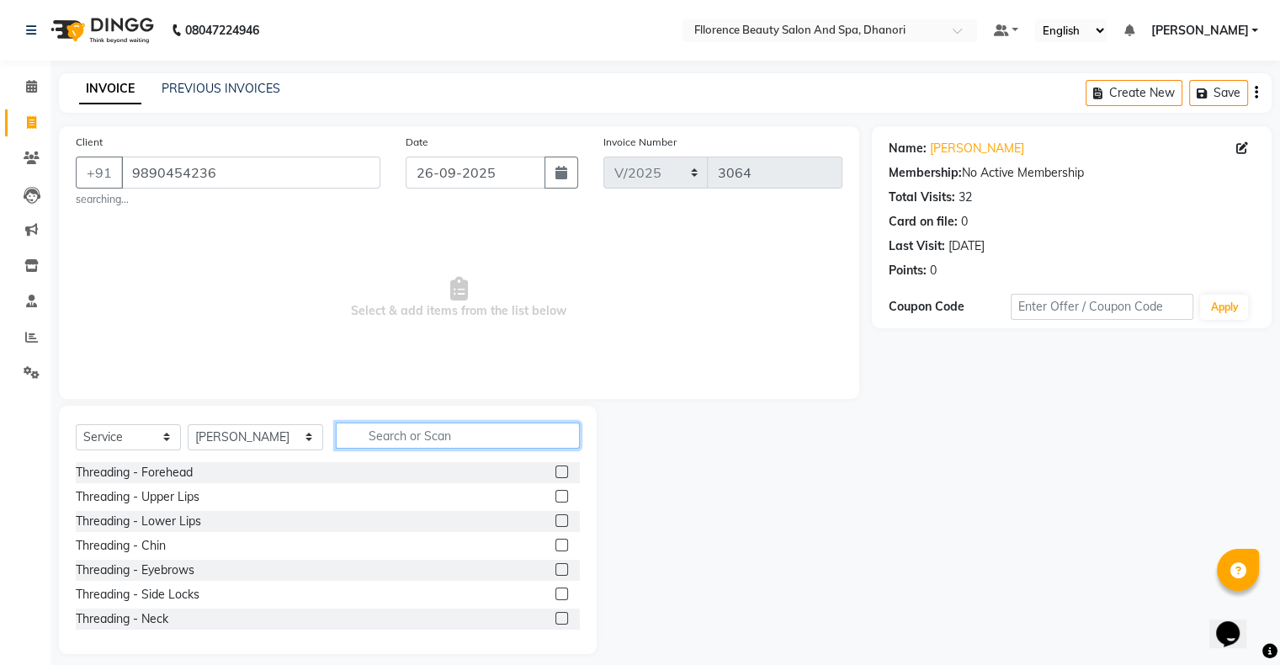
click at [383, 439] on input "text" at bounding box center [458, 436] width 244 height 26
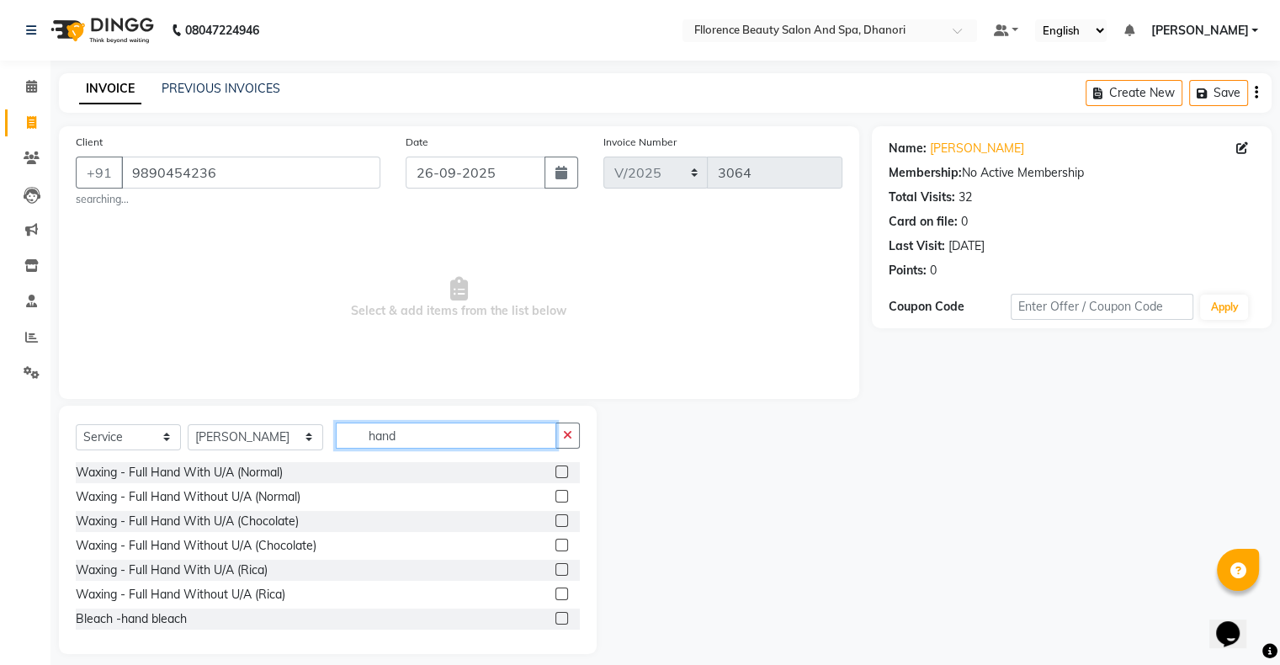
type input "hand"
click at [556, 471] on label at bounding box center [562, 472] width 13 height 13
click at [556, 471] on input "checkbox" at bounding box center [561, 472] width 11 height 11
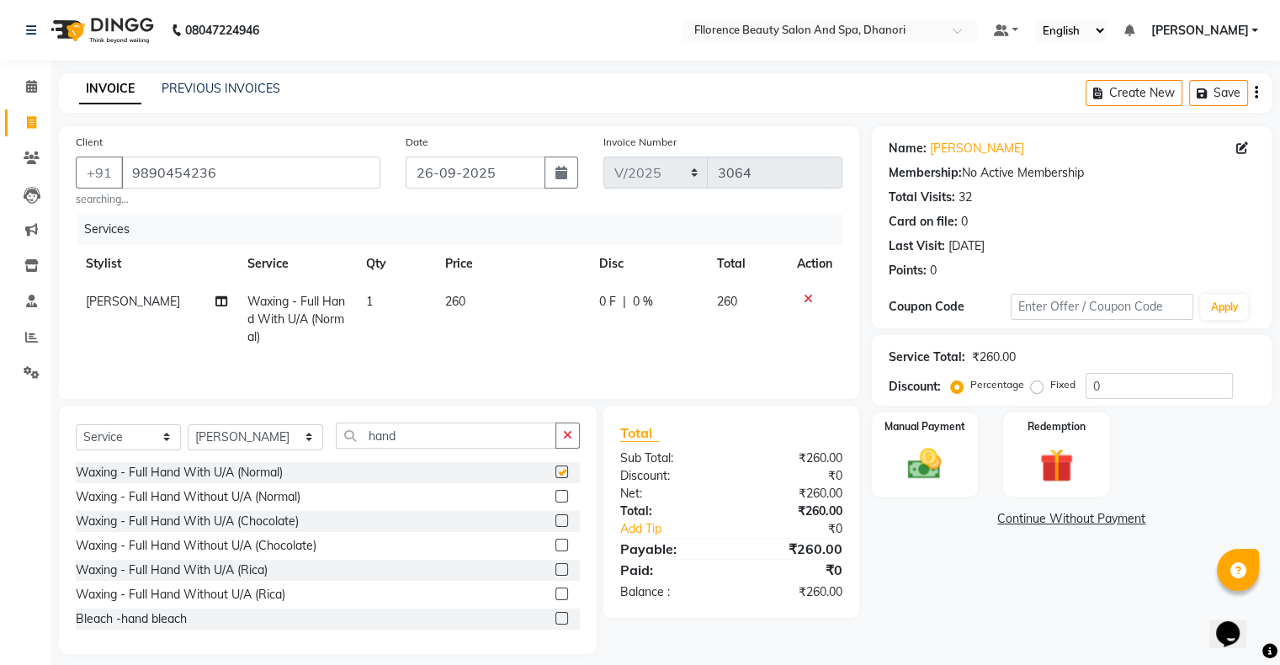
checkbox input "false"
drag, startPoint x: 384, startPoint y: 436, endPoint x: 385, endPoint y: 427, distance: 9.3
click at [386, 434] on input "hand" at bounding box center [446, 436] width 221 height 26
type input "h"
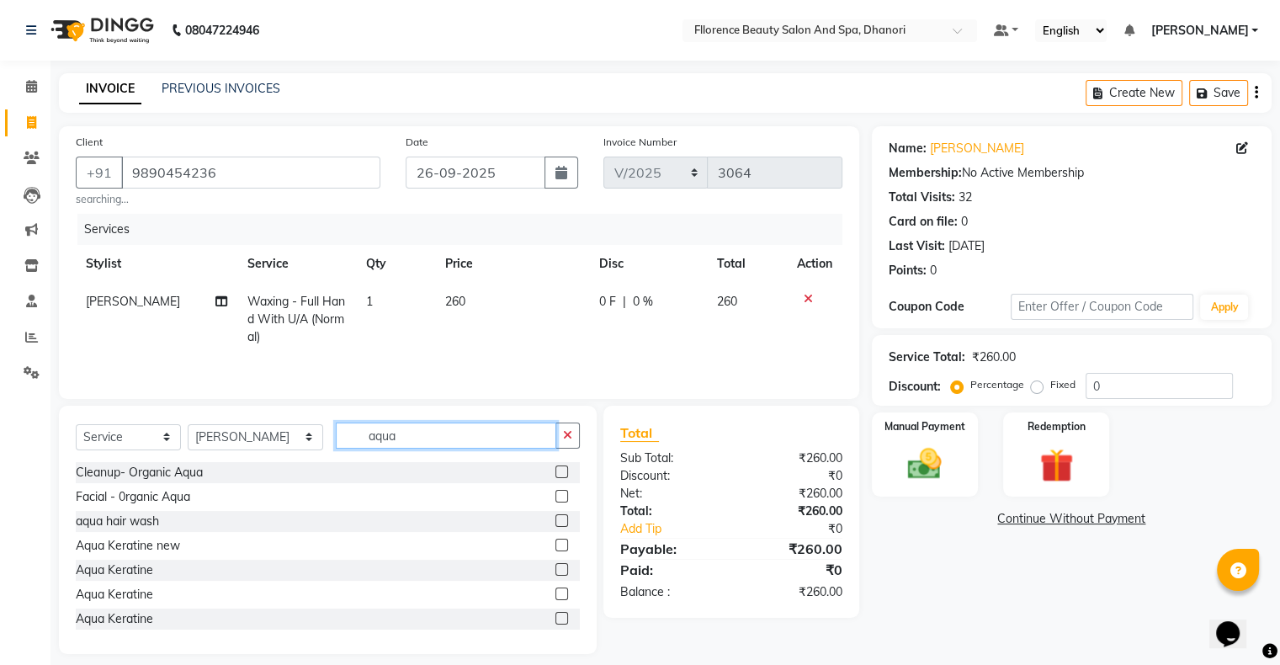
type input "aqua"
click at [556, 473] on label at bounding box center [562, 472] width 13 height 13
click at [556, 473] on input "checkbox" at bounding box center [561, 472] width 11 height 11
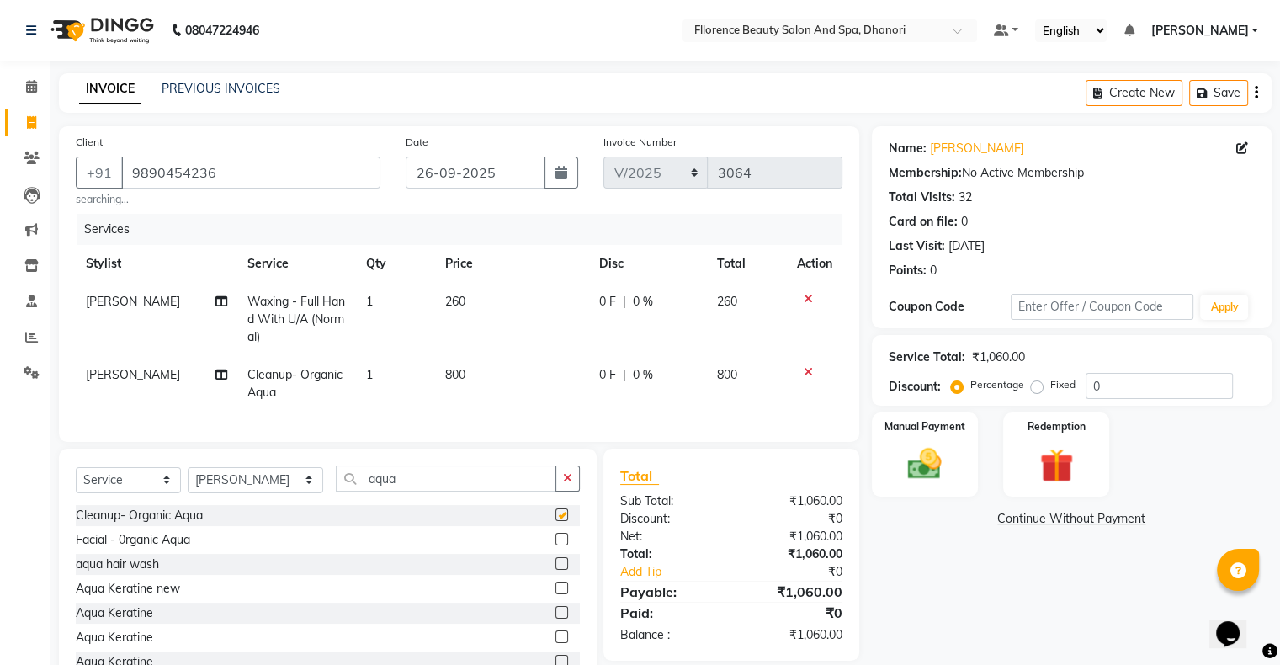
checkbox input "false"
click at [934, 451] on img at bounding box center [925, 464] width 56 height 40
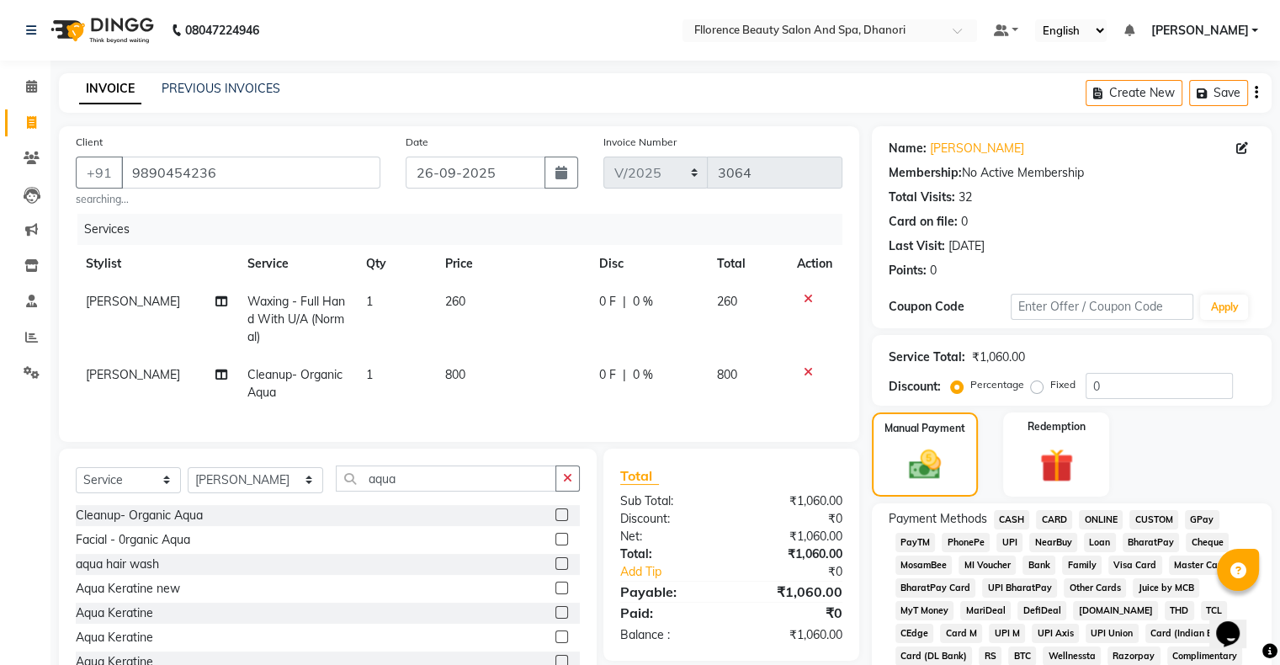
click at [1208, 519] on span "GPay" at bounding box center [1202, 519] width 35 height 19
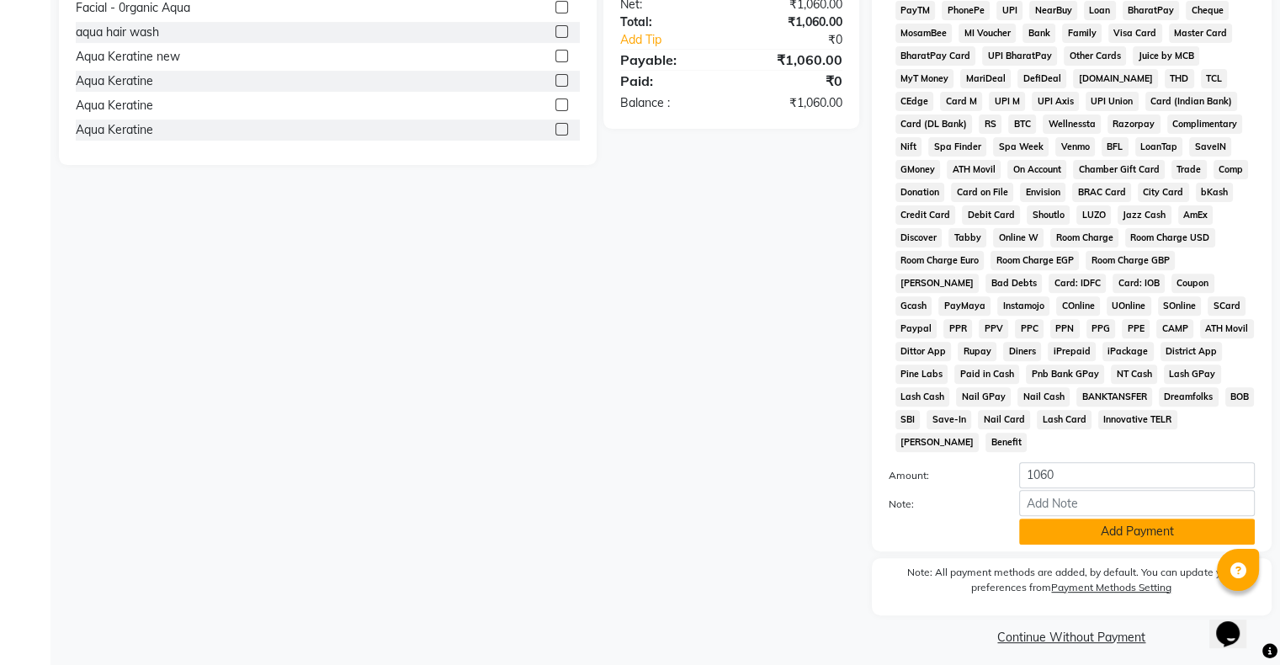
click at [1172, 522] on button "Add Payment" at bounding box center [1137, 532] width 236 height 26
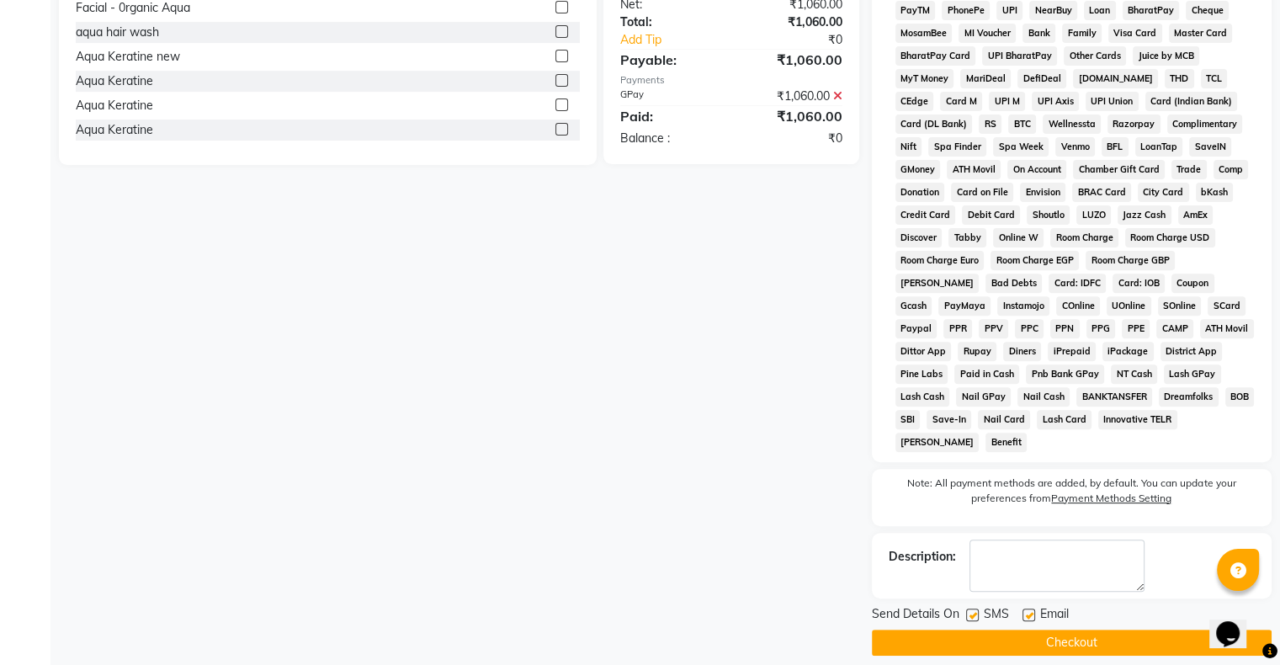
click at [1014, 642] on button "Checkout" at bounding box center [1072, 643] width 400 height 26
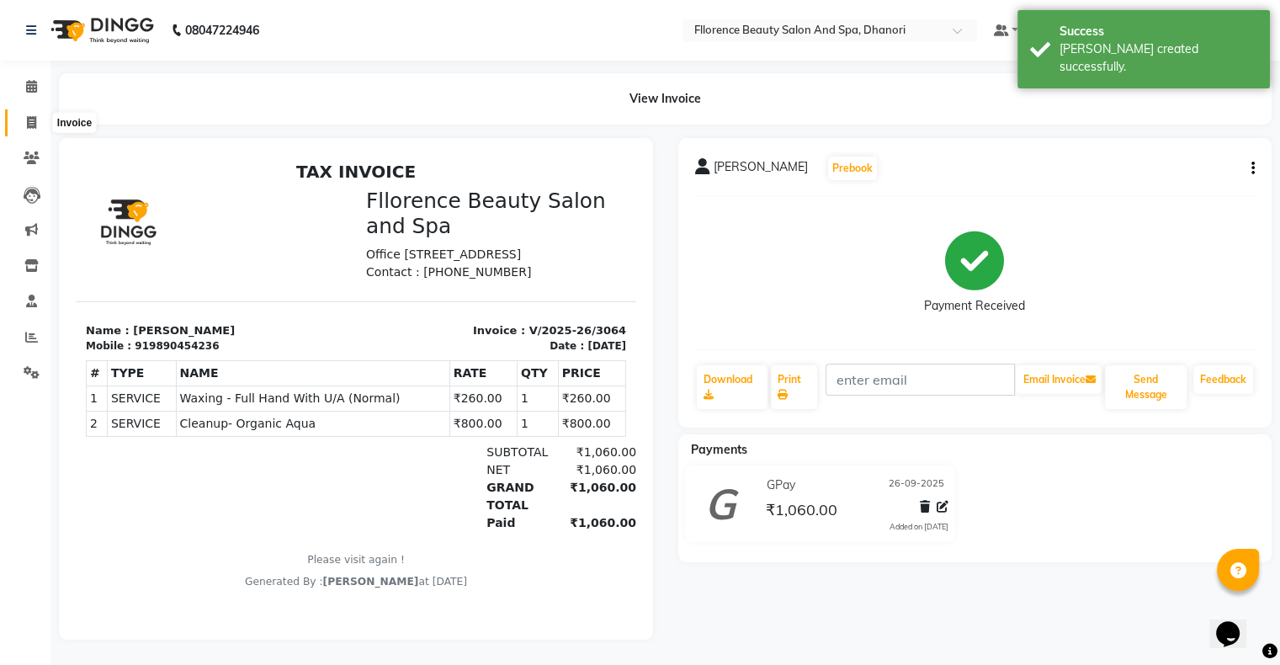
click at [34, 127] on icon at bounding box center [31, 122] width 9 height 13
select select "service"
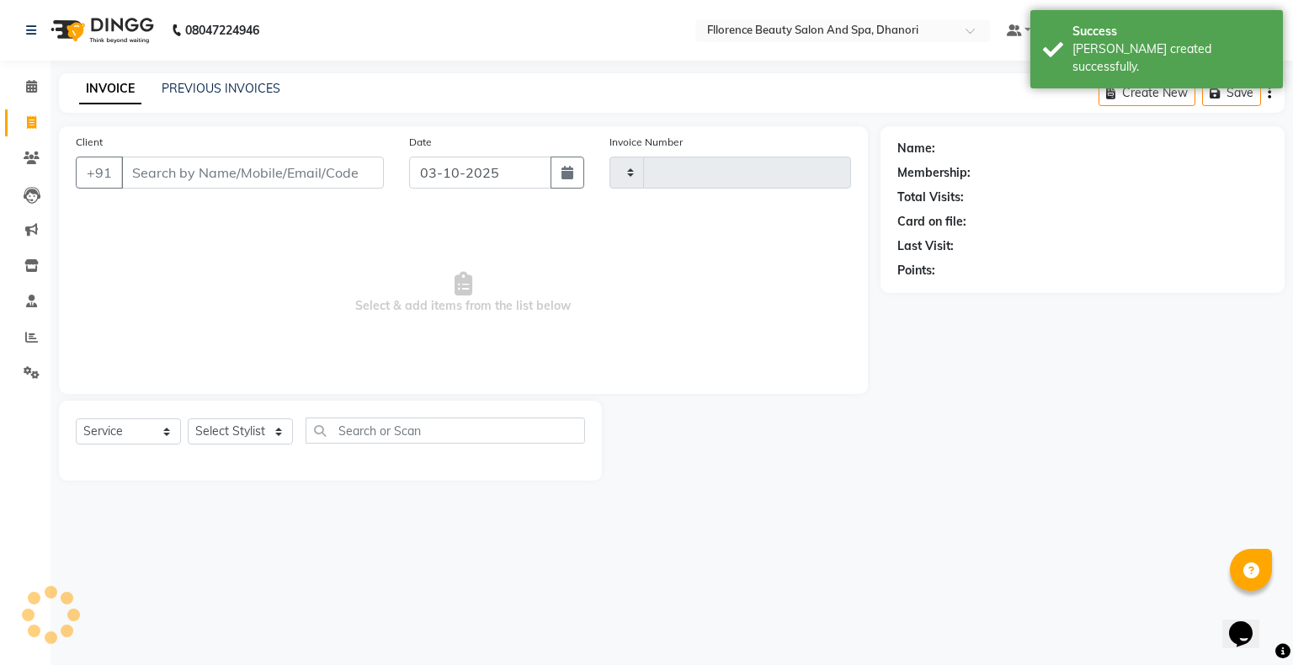
type input "3065"
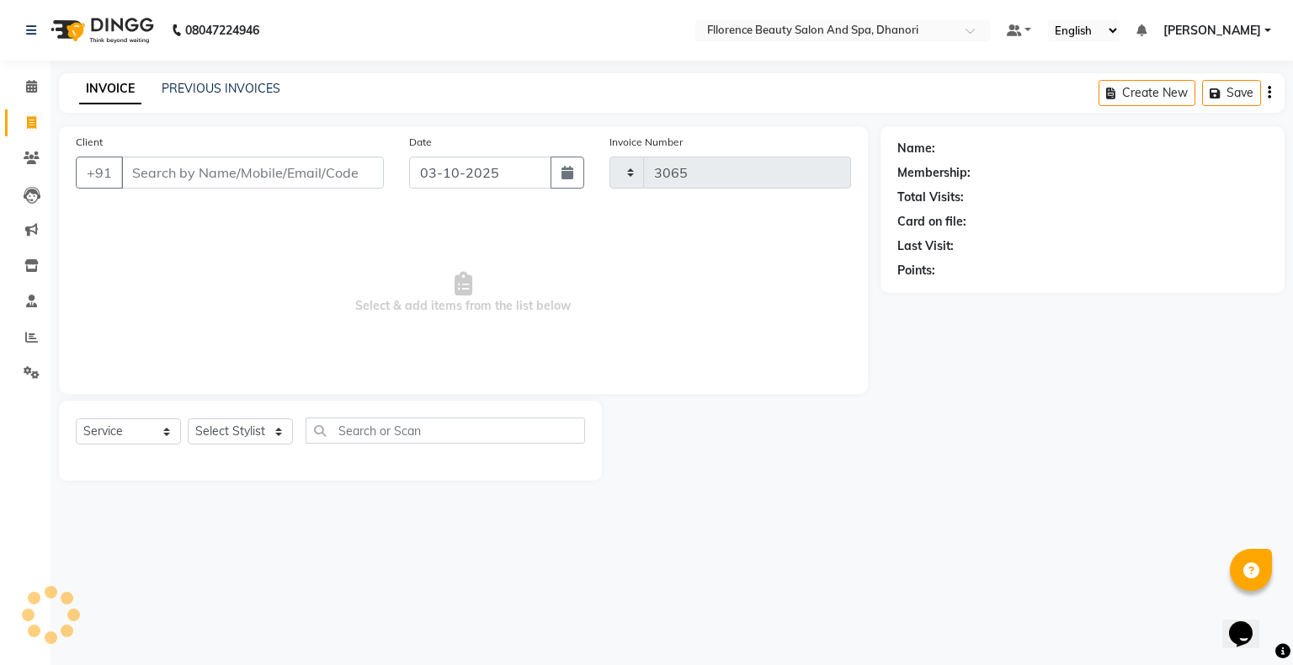
select select "121"
click at [568, 178] on icon "button" at bounding box center [568, 172] width 12 height 13
select select "10"
select select "2025"
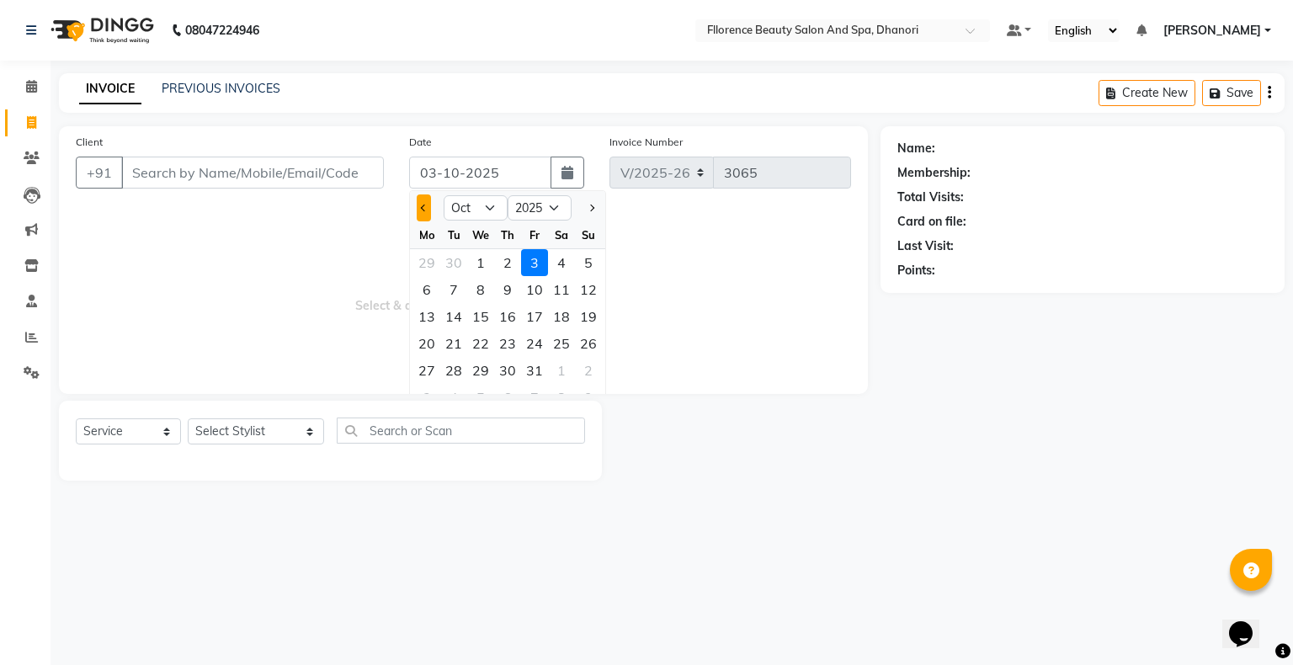
click at [423, 205] on span "Previous month" at bounding box center [424, 208] width 7 height 7
select select "9"
click at [532, 344] on div "26" at bounding box center [534, 343] width 27 height 27
type input "26-09-2025"
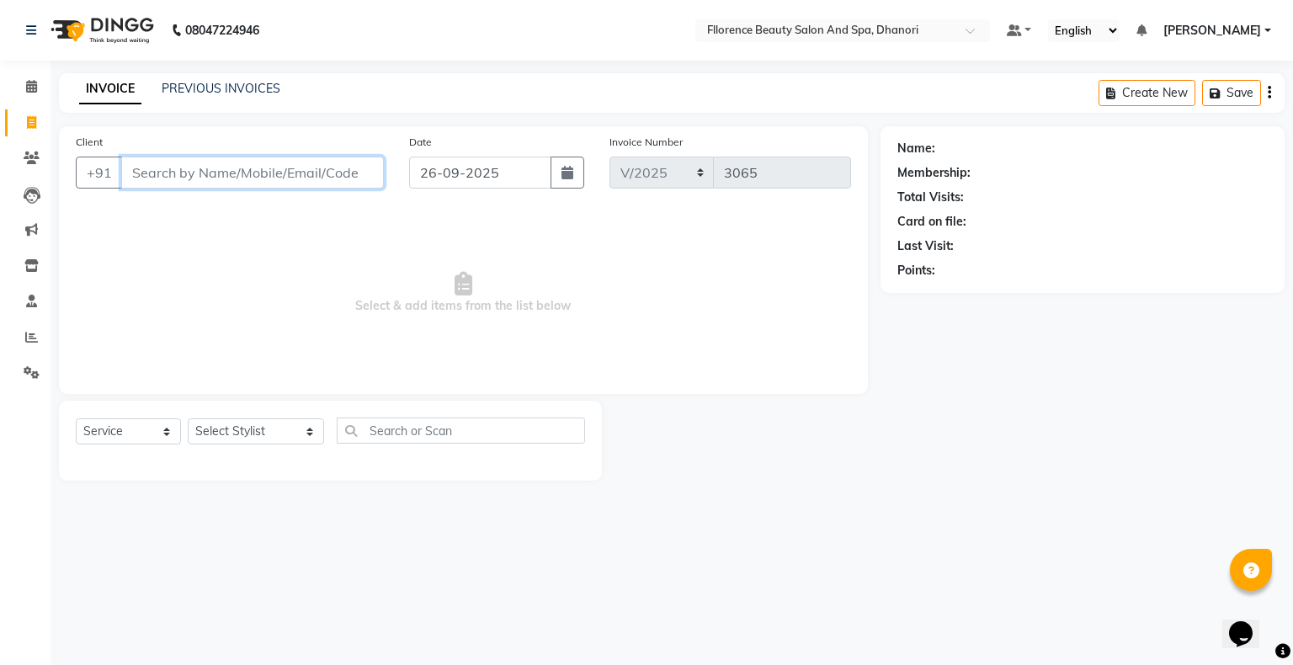
click at [242, 165] on input "Client" at bounding box center [252, 173] width 263 height 32
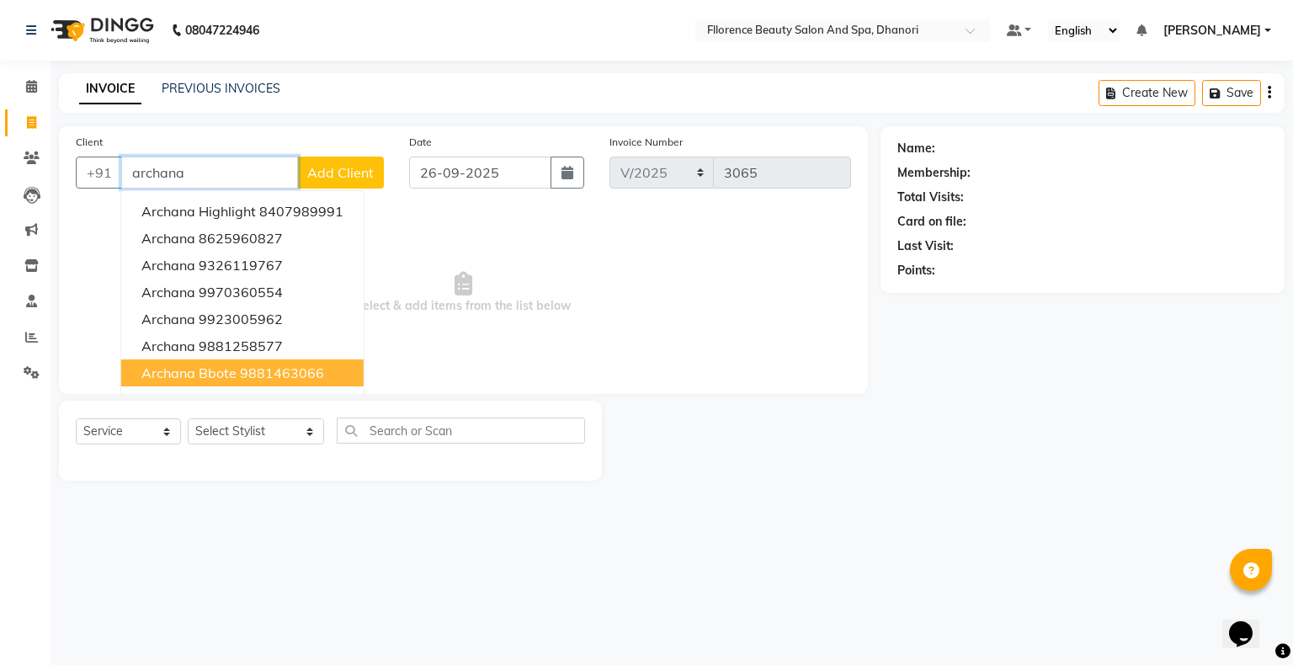
click at [269, 375] on ngb-highlight "9881463066" at bounding box center [282, 373] width 84 height 17
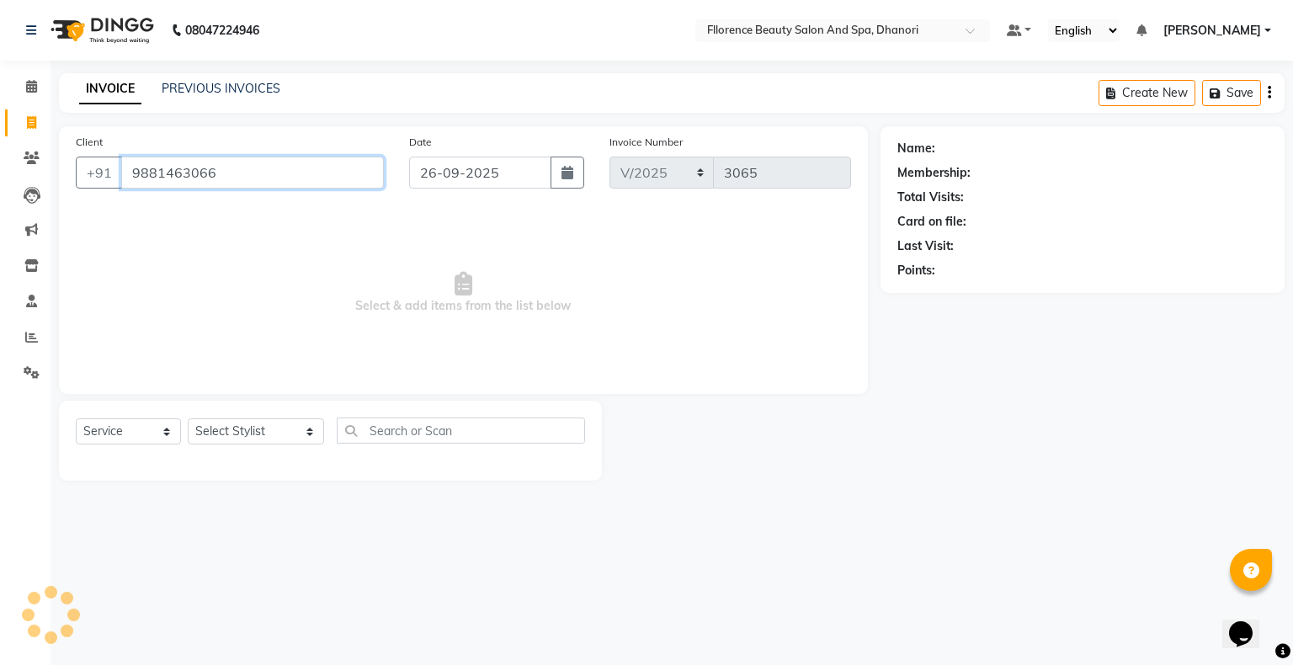
type input "9881463066"
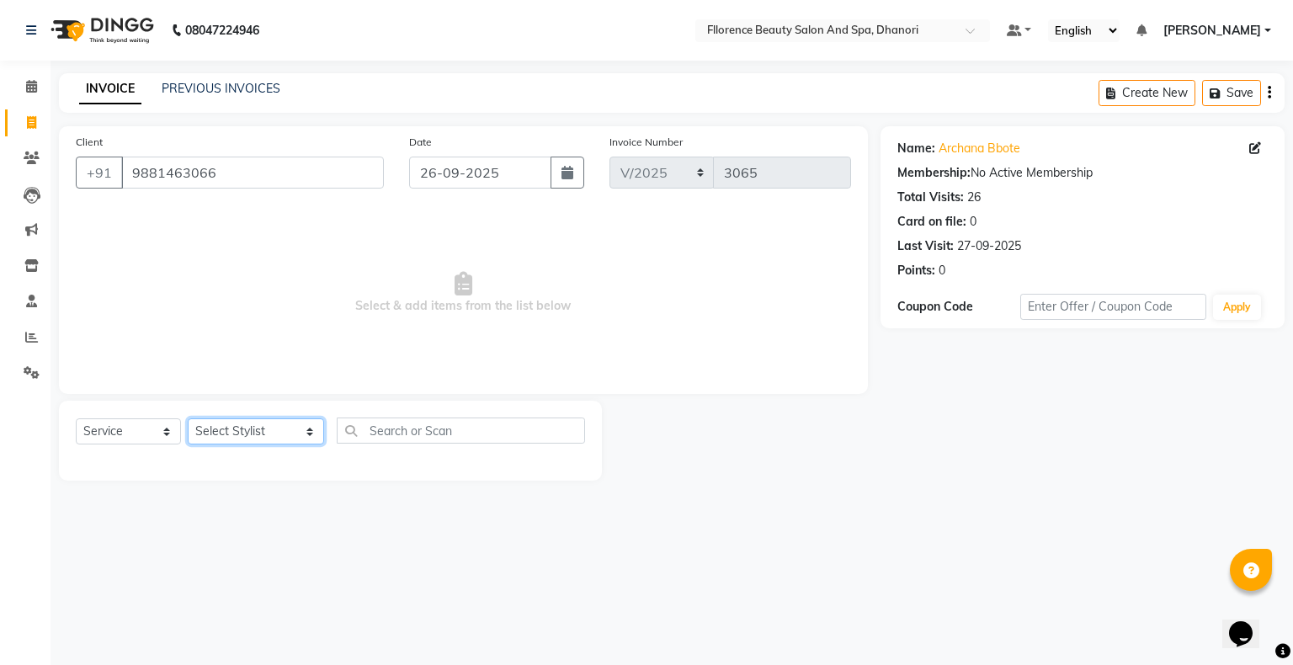
click at [273, 431] on select "Select Stylist [PERSON_NAME] [PERSON_NAME] arjun [PERSON_NAME] [PERSON_NAME] [P…" at bounding box center [256, 431] width 136 height 26
select select "23068"
click at [188, 419] on select "Select Stylist [PERSON_NAME] [PERSON_NAME] arjun [PERSON_NAME] [PERSON_NAME] [P…" at bounding box center [256, 431] width 136 height 26
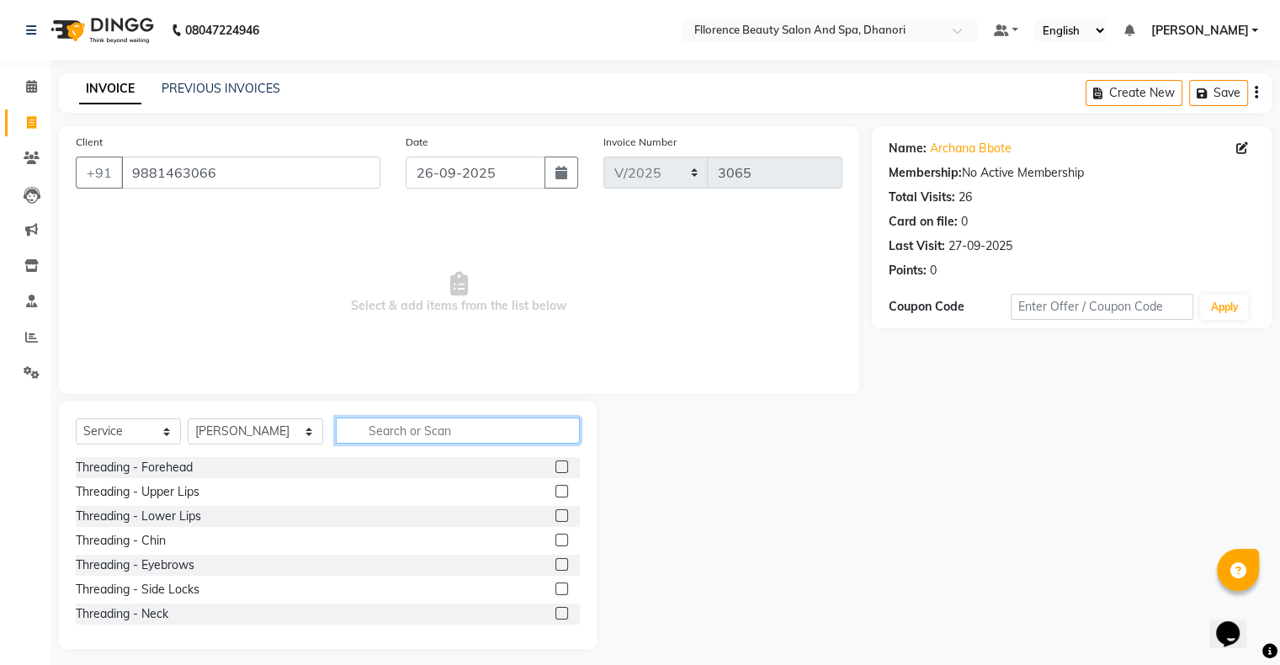
click at [443, 433] on input "text" at bounding box center [458, 431] width 244 height 26
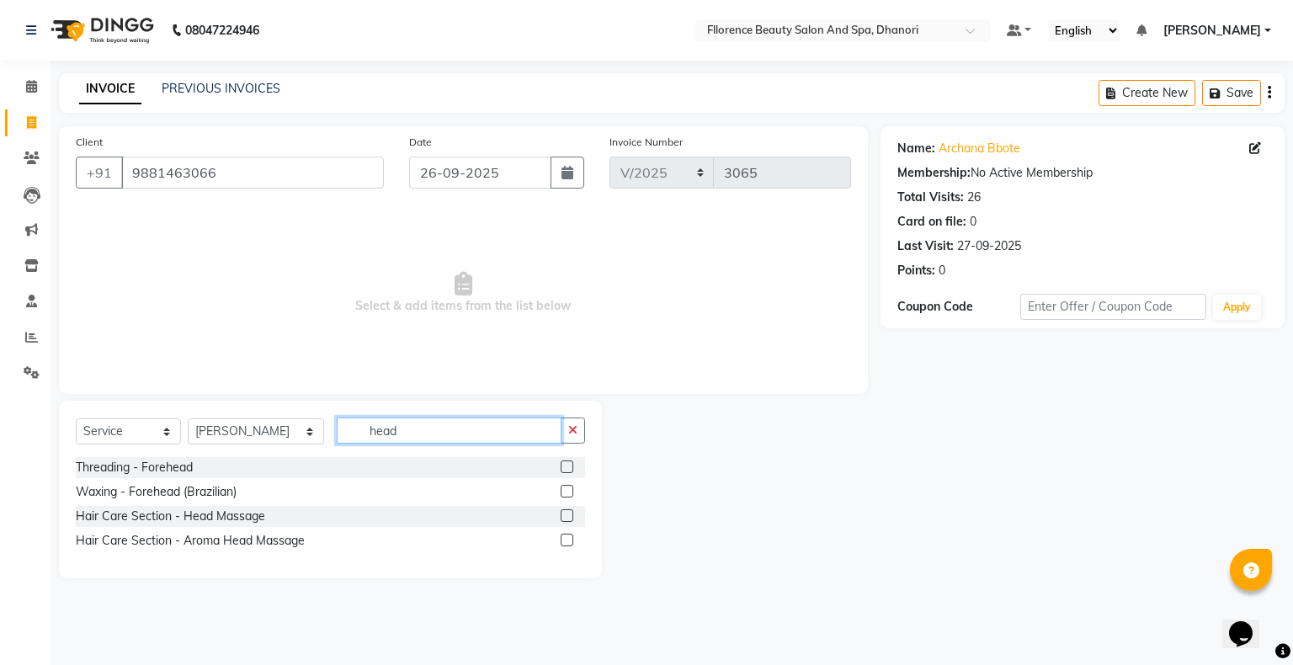
type input "head"
click at [566, 515] on label at bounding box center [567, 515] width 13 height 13
click at [566, 515] on input "checkbox" at bounding box center [566, 516] width 11 height 11
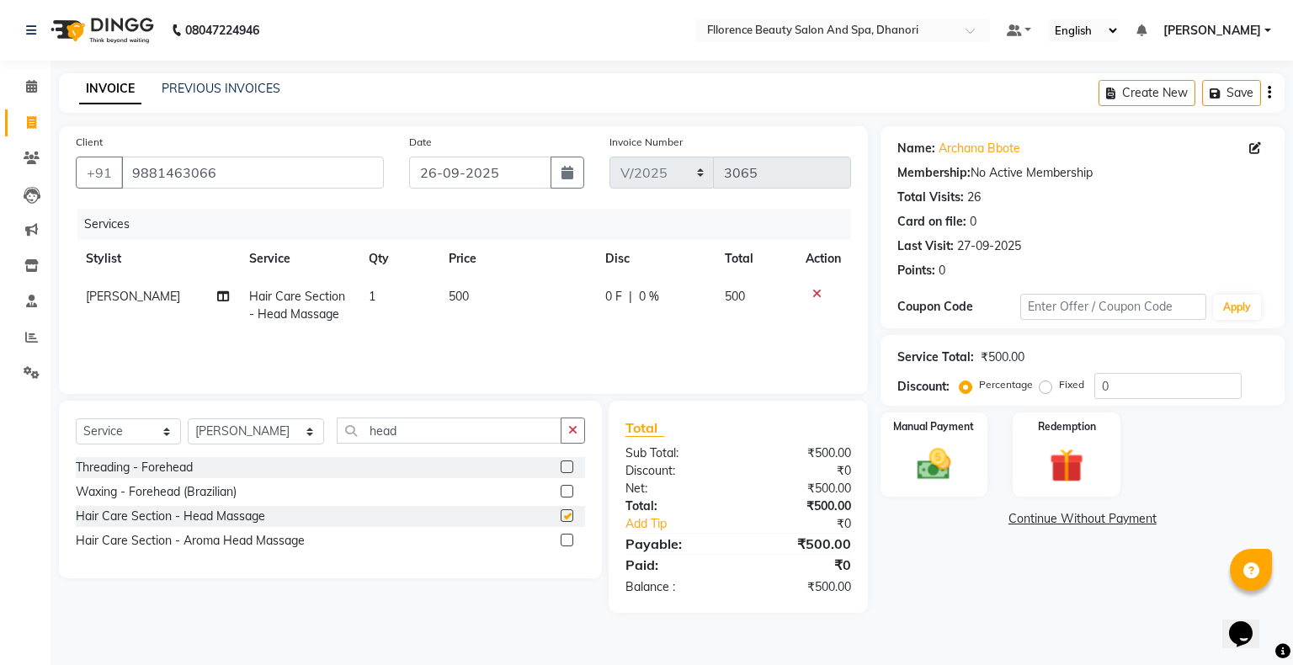
checkbox input "false"
click at [936, 466] on img at bounding box center [933, 464] width 57 height 40
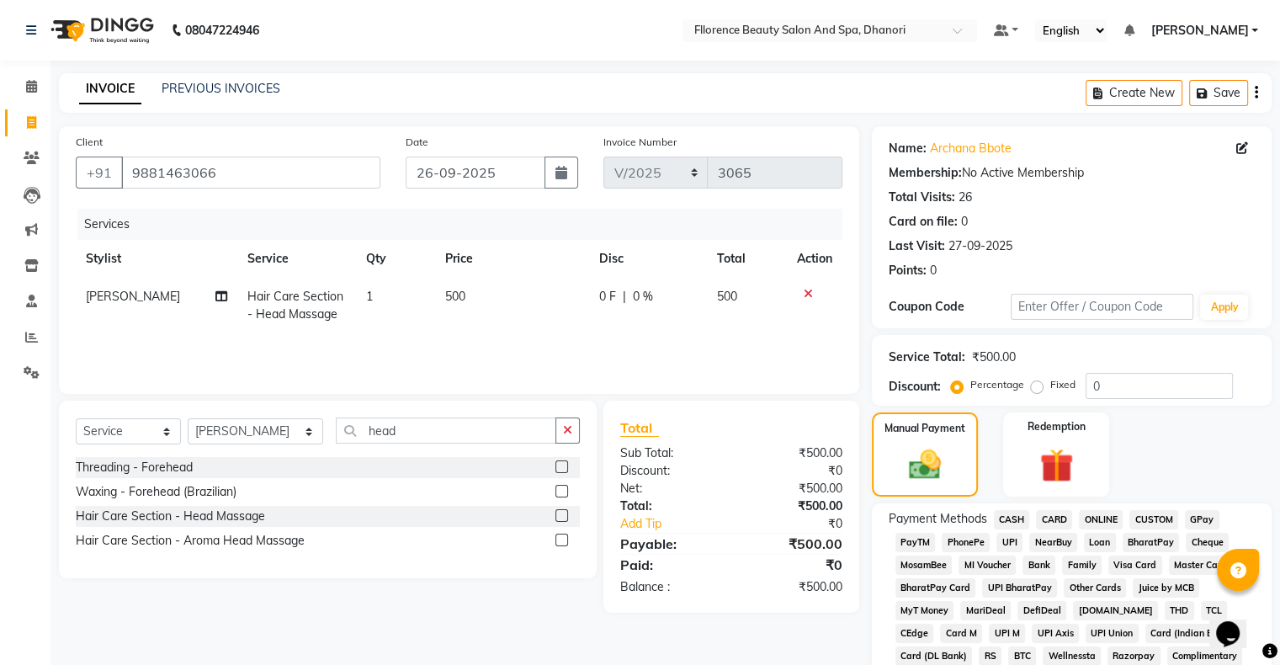
click at [1206, 519] on span "GPay" at bounding box center [1202, 519] width 35 height 19
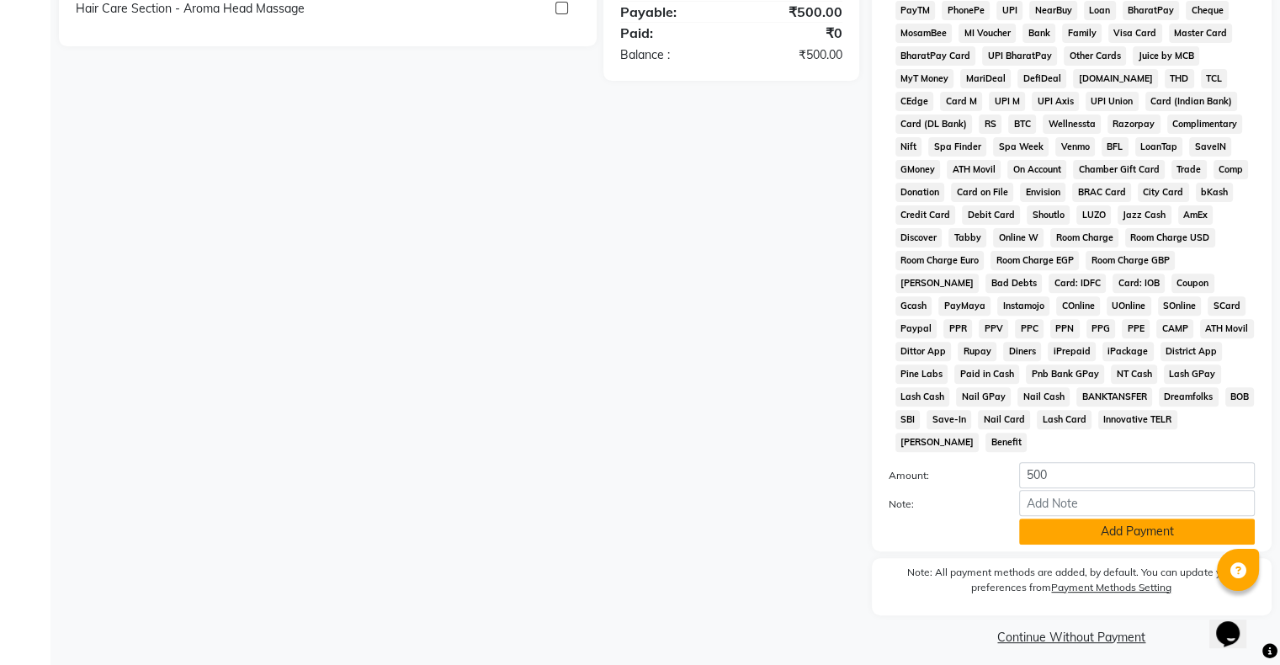
click at [1160, 519] on button "Add Payment" at bounding box center [1137, 532] width 236 height 26
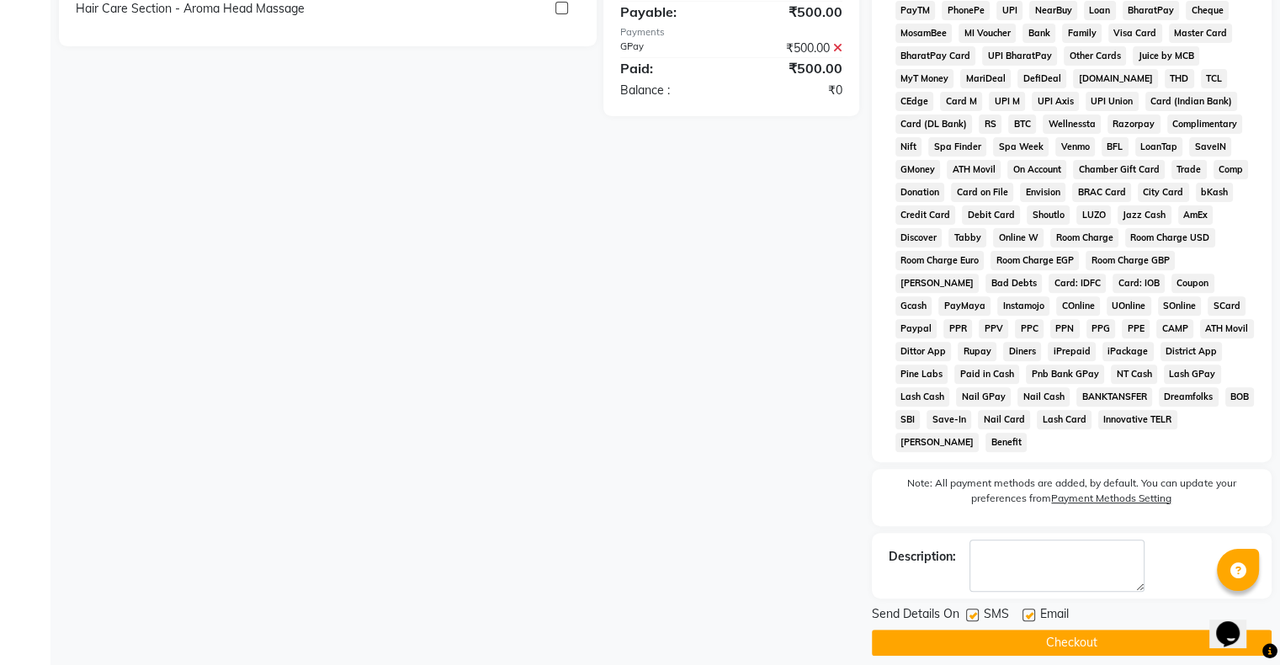
click at [1045, 635] on button "Checkout" at bounding box center [1072, 643] width 400 height 26
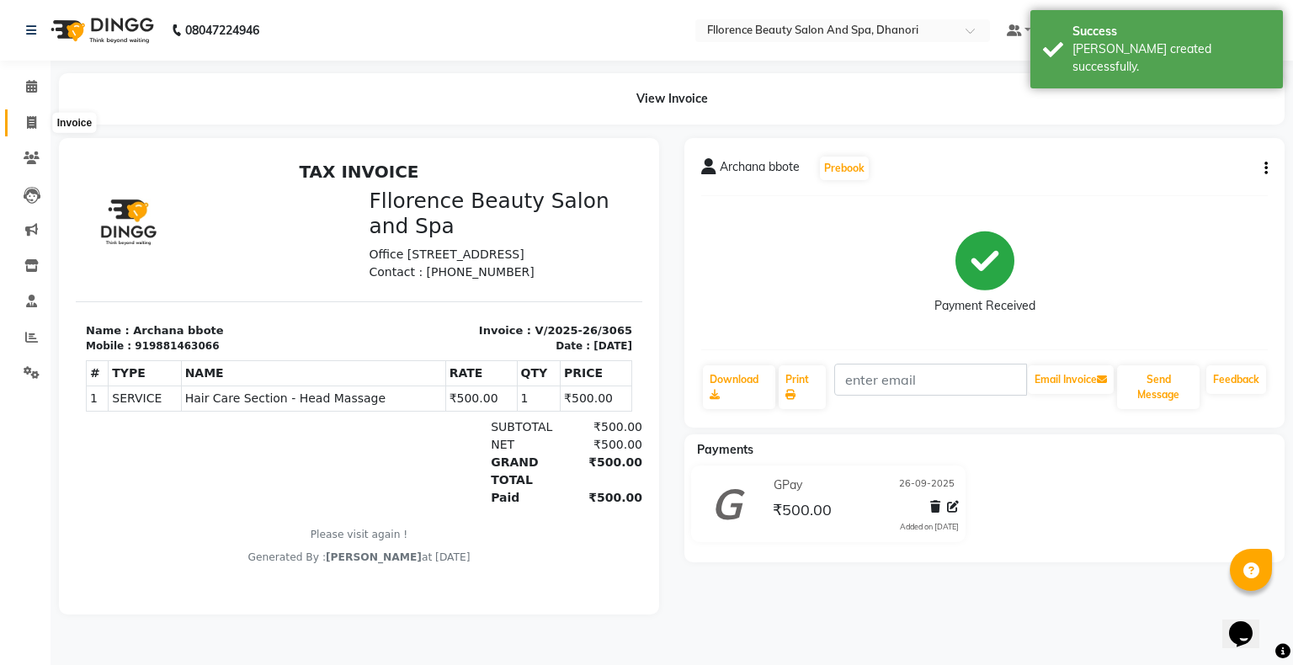
click at [29, 125] on icon at bounding box center [31, 122] width 9 height 13
select select "service"
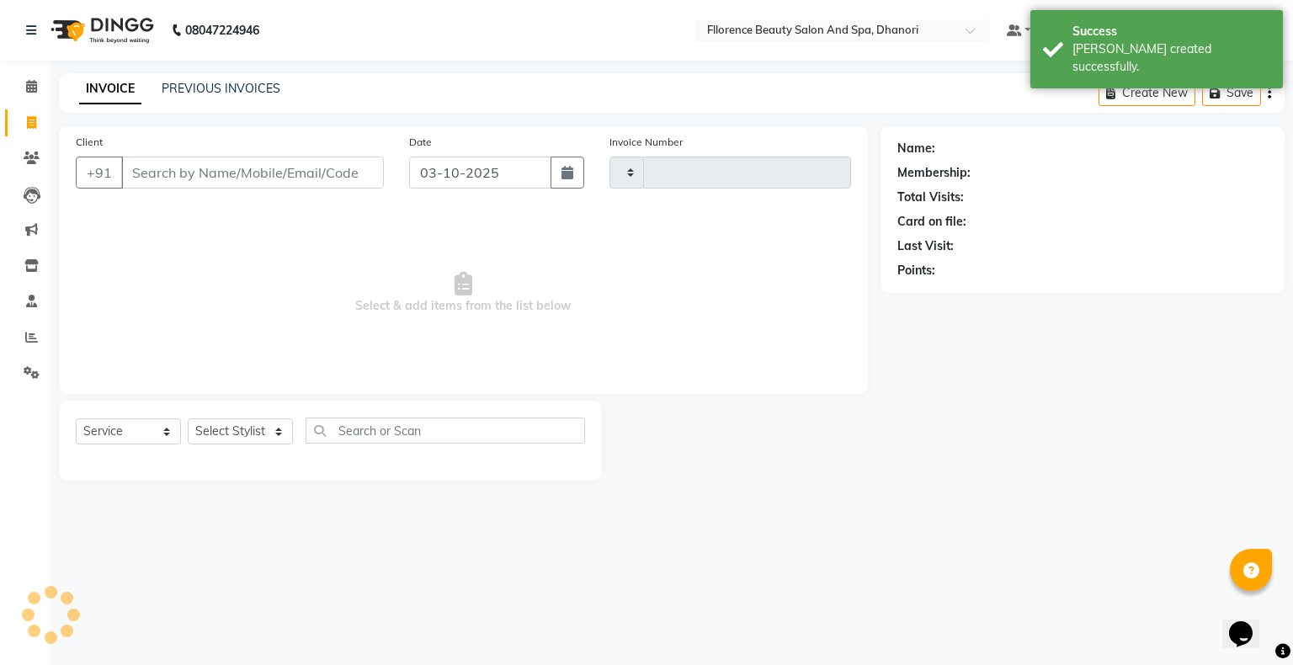
type input "3066"
select select "121"
drag, startPoint x: 580, startPoint y: 170, endPoint x: 465, endPoint y: 190, distance: 117.1
click at [579, 170] on button "button" at bounding box center [568, 173] width 34 height 32
select select "10"
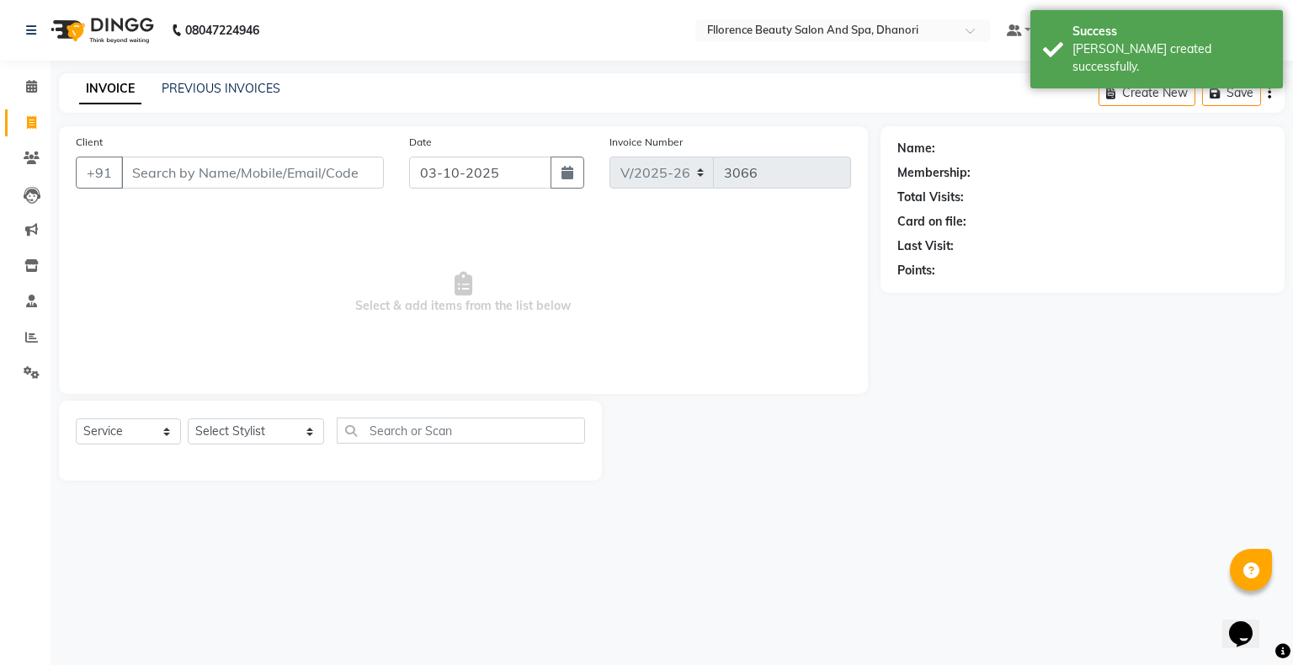
select select "2025"
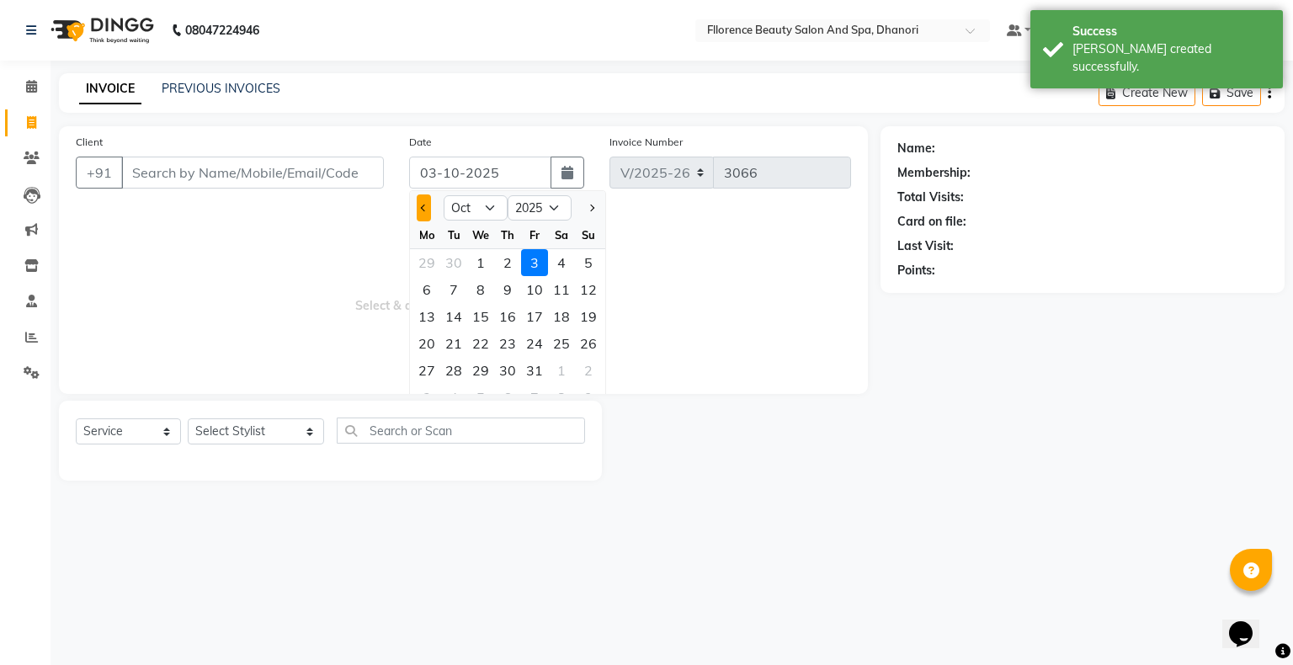
click at [423, 199] on button "Previous month" at bounding box center [424, 207] width 14 height 27
select select "9"
drag, startPoint x: 534, startPoint y: 338, endPoint x: 524, endPoint y: 333, distance: 10.5
click at [533, 338] on div "26" at bounding box center [534, 343] width 27 height 27
type input "26-09-2025"
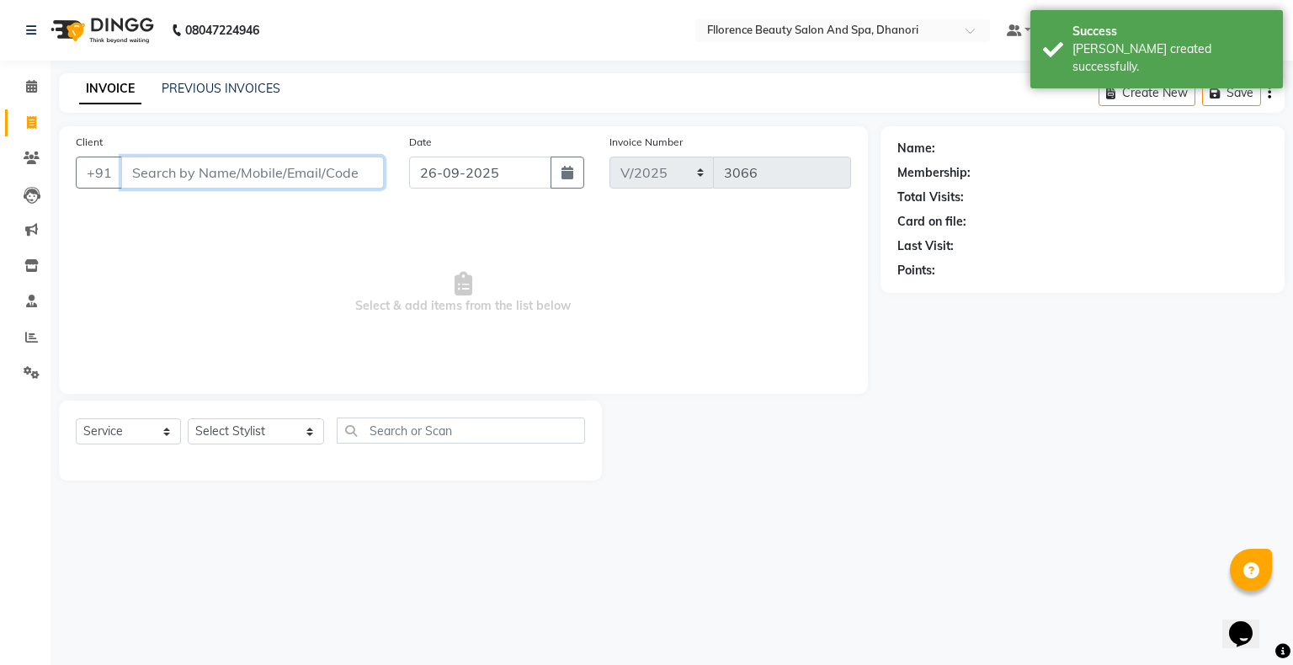
click at [249, 177] on input "Client" at bounding box center [252, 173] width 263 height 32
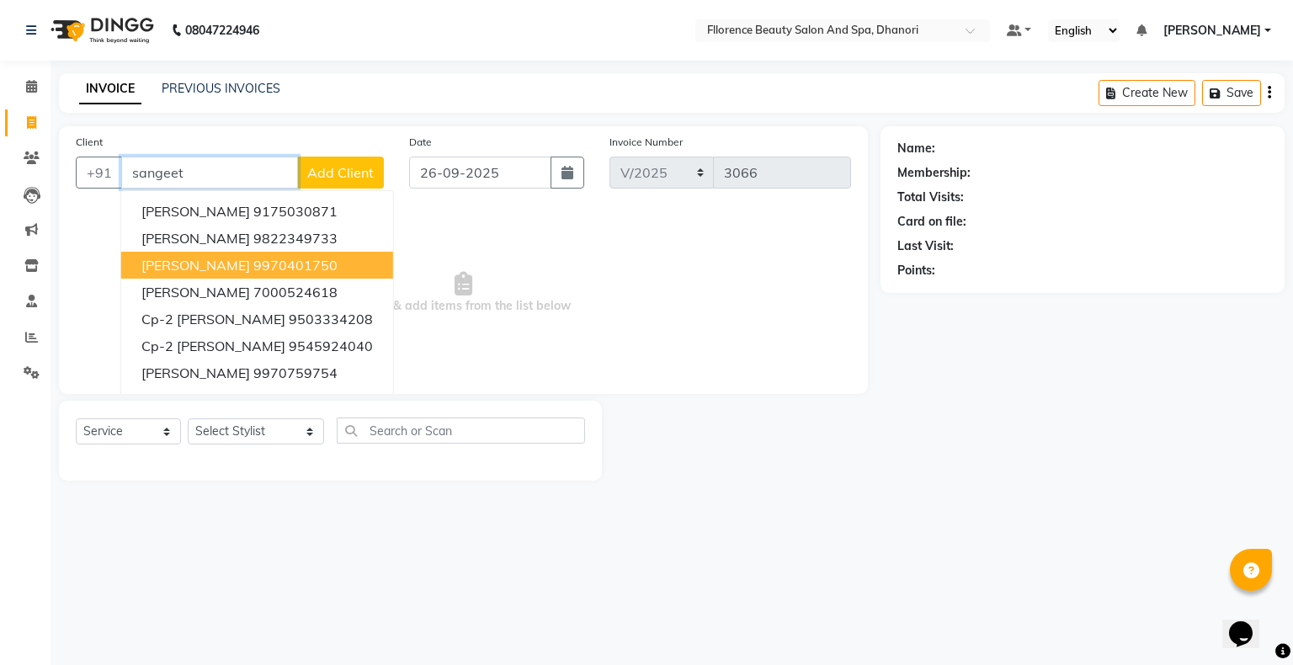
click at [300, 255] on button "Sangeeta 9970401750" at bounding box center [257, 265] width 272 height 27
type input "9970401750"
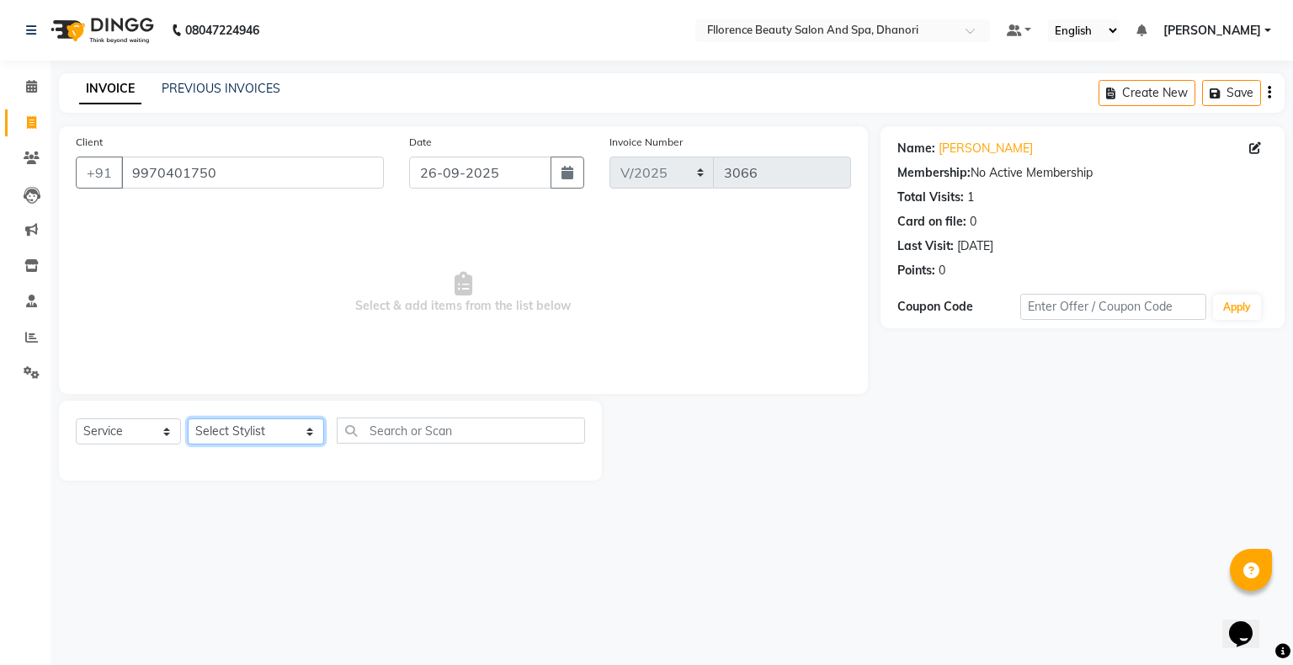
click at [231, 435] on select "Select Stylist [PERSON_NAME] [PERSON_NAME] arjun [PERSON_NAME] [PERSON_NAME] [P…" at bounding box center [256, 431] width 136 height 26
select select "3686"
click at [188, 419] on select "Select Stylist [PERSON_NAME] [PERSON_NAME] arjun [PERSON_NAME] [PERSON_NAME] [P…" at bounding box center [256, 431] width 136 height 26
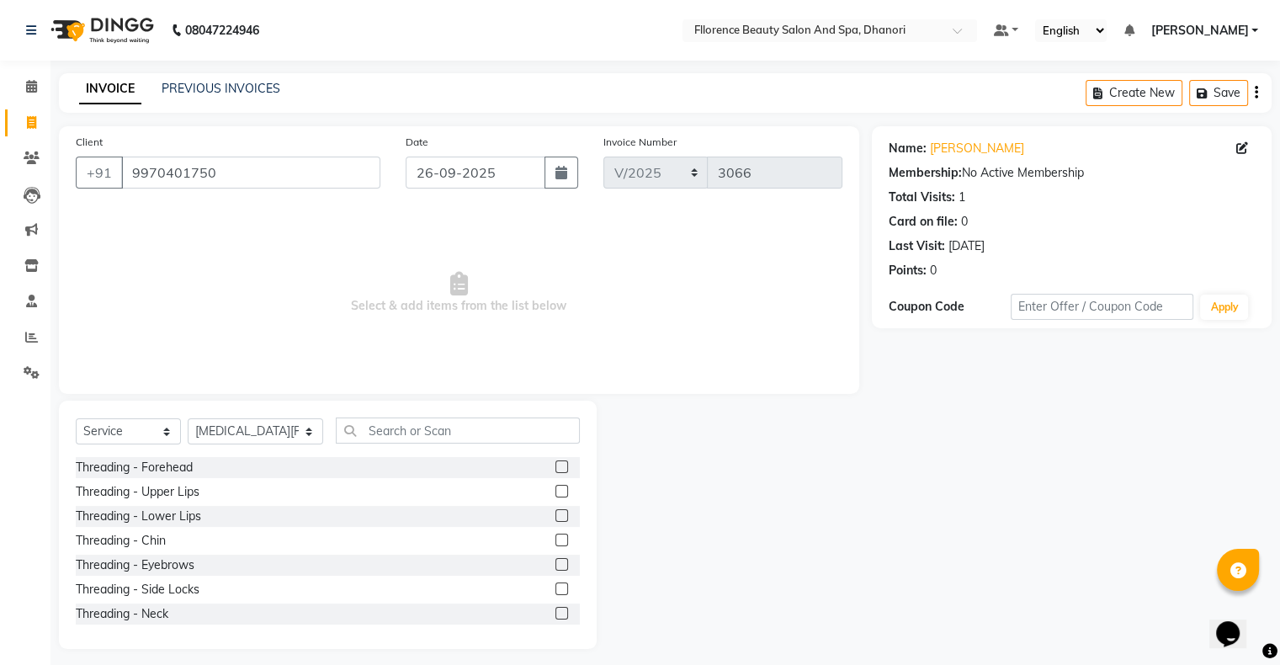
click at [556, 567] on label at bounding box center [562, 564] width 13 height 13
click at [556, 567] on input "checkbox" at bounding box center [561, 565] width 11 height 11
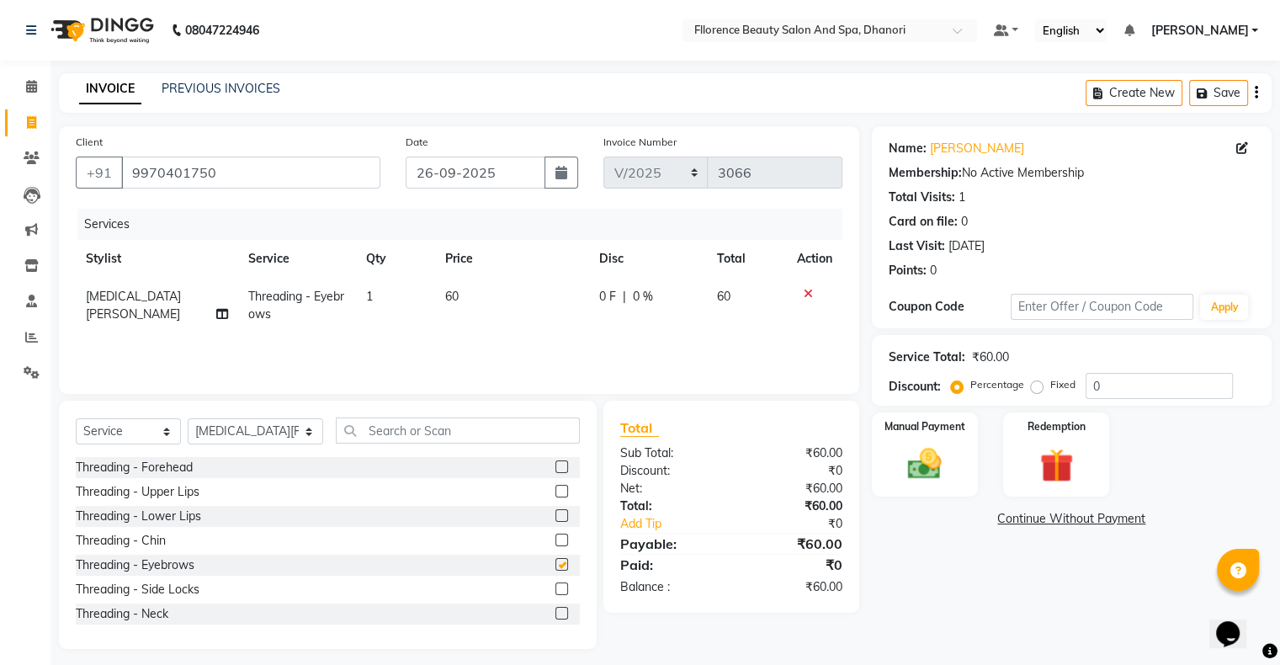
checkbox input "false"
click at [556, 489] on label at bounding box center [562, 491] width 13 height 13
click at [556, 489] on input "checkbox" at bounding box center [561, 492] width 11 height 11
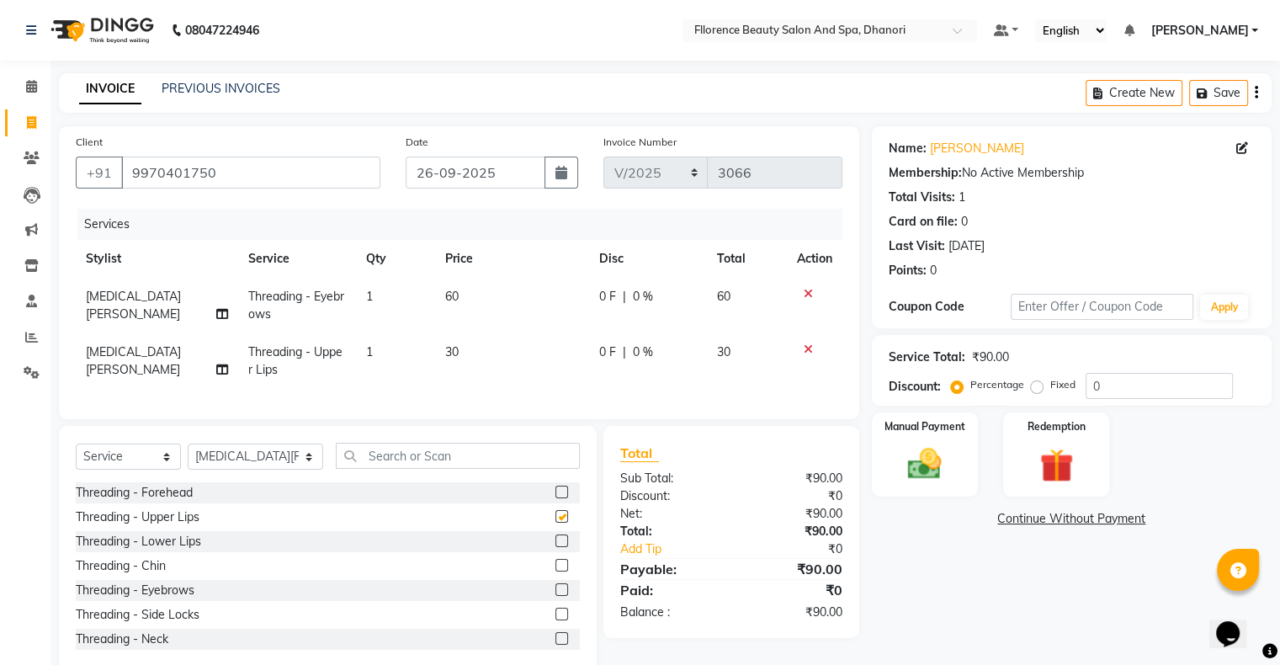
checkbox input "false"
click at [929, 478] on img at bounding box center [925, 464] width 56 height 40
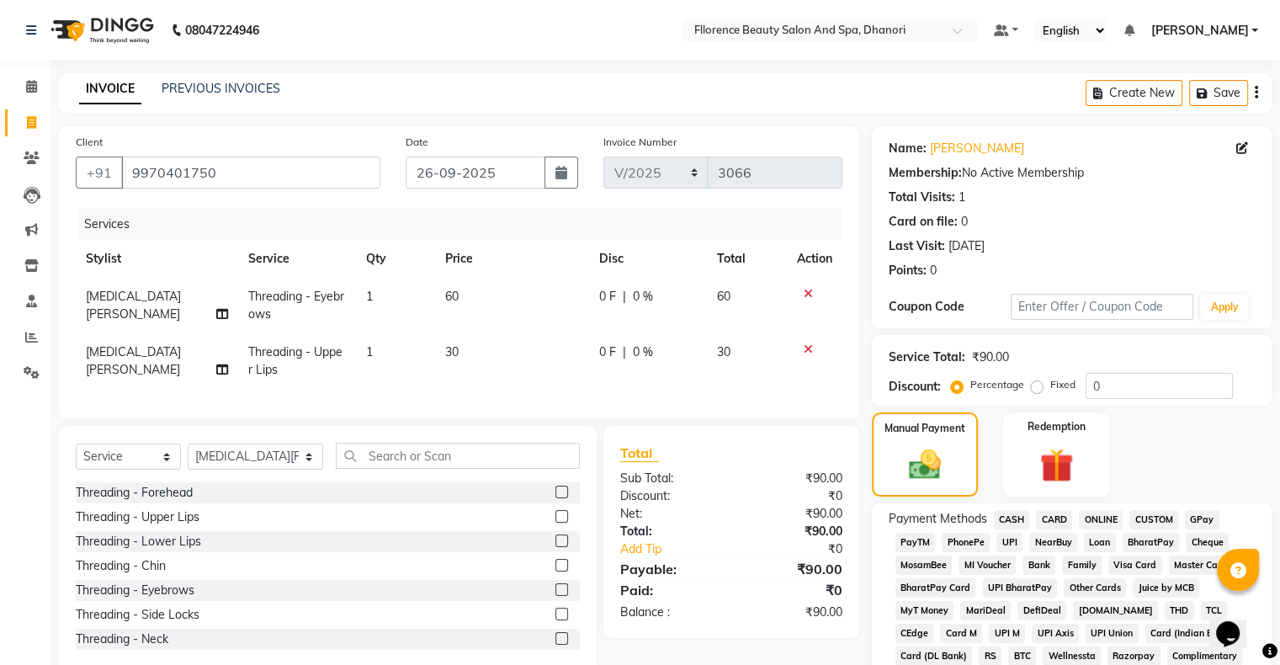
click at [1053, 511] on span "CARD" at bounding box center [1054, 519] width 36 height 19
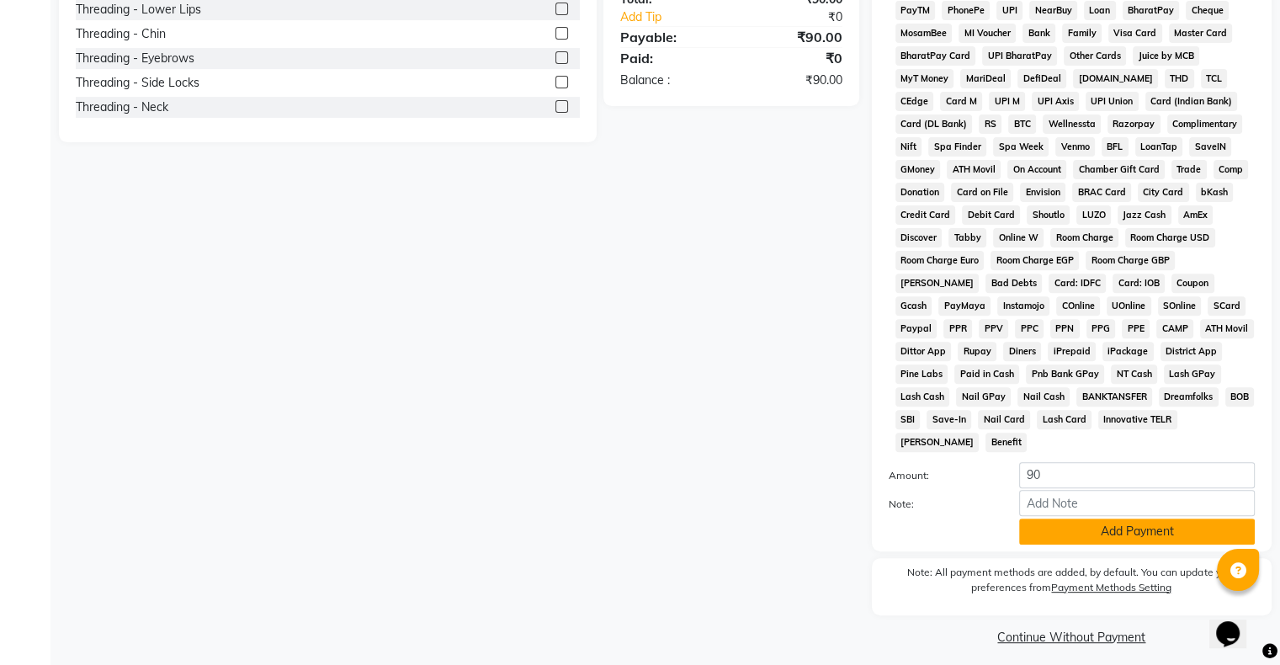
click at [1156, 523] on button "Add Payment" at bounding box center [1137, 532] width 236 height 26
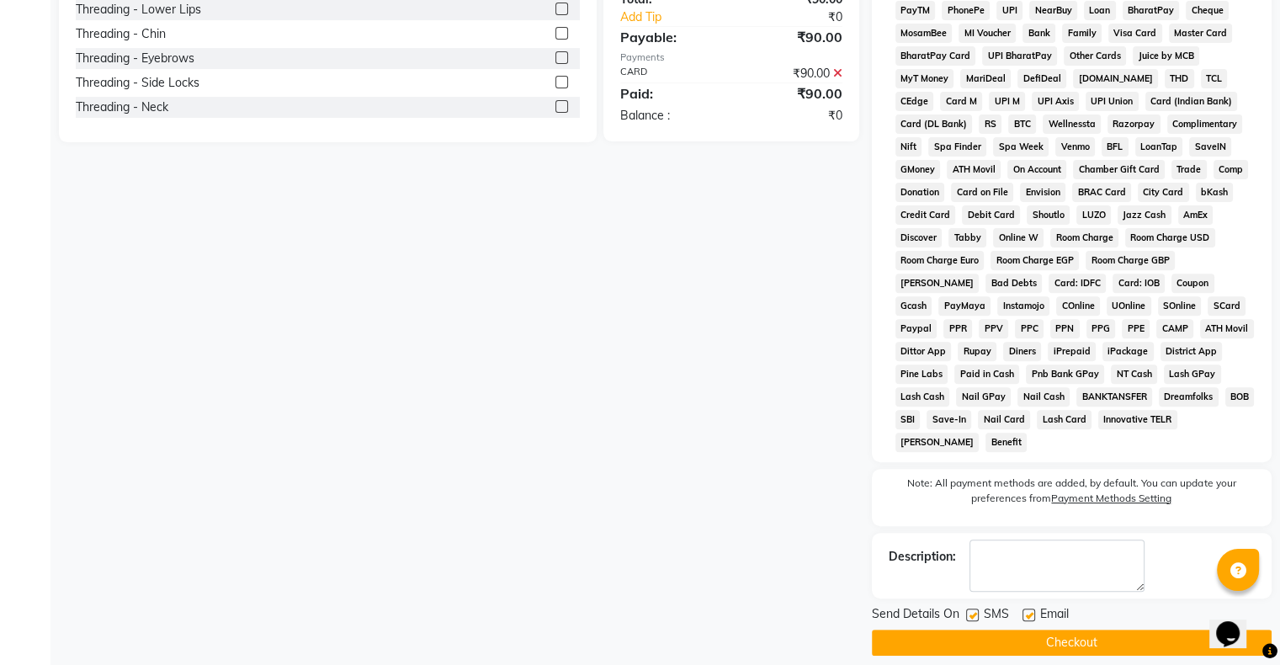
click at [1092, 635] on button "Checkout" at bounding box center [1072, 643] width 400 height 26
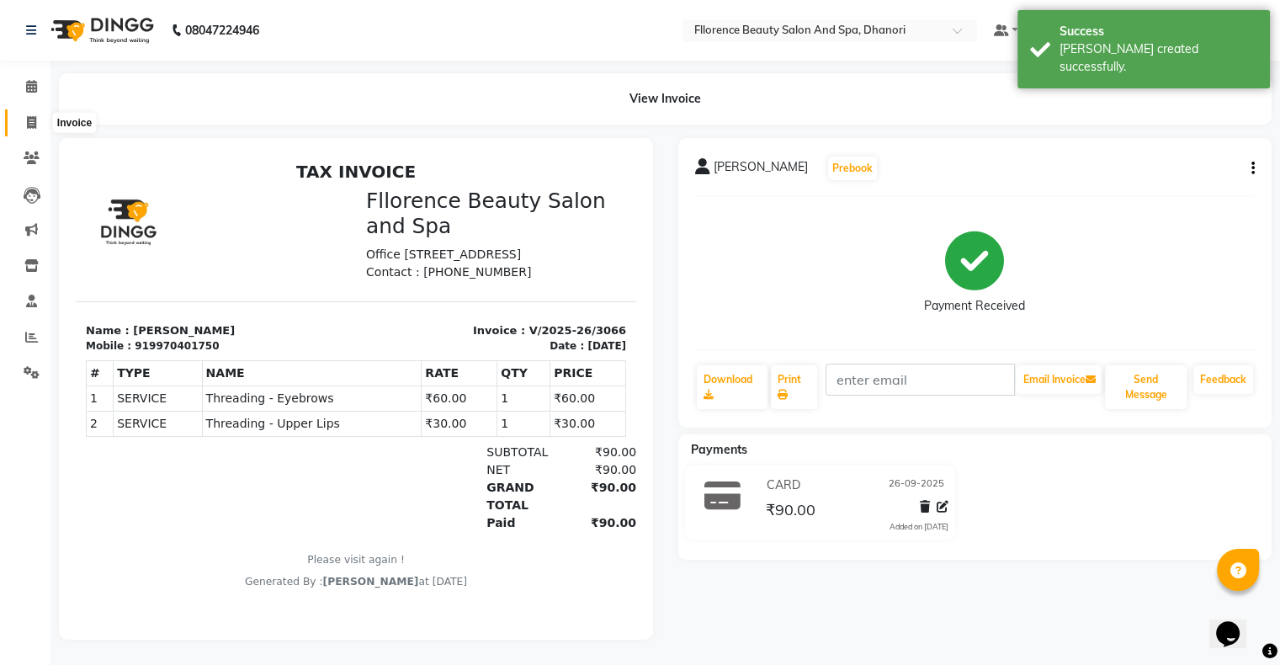
click at [24, 121] on span at bounding box center [31, 123] width 29 height 19
select select "121"
select select "service"
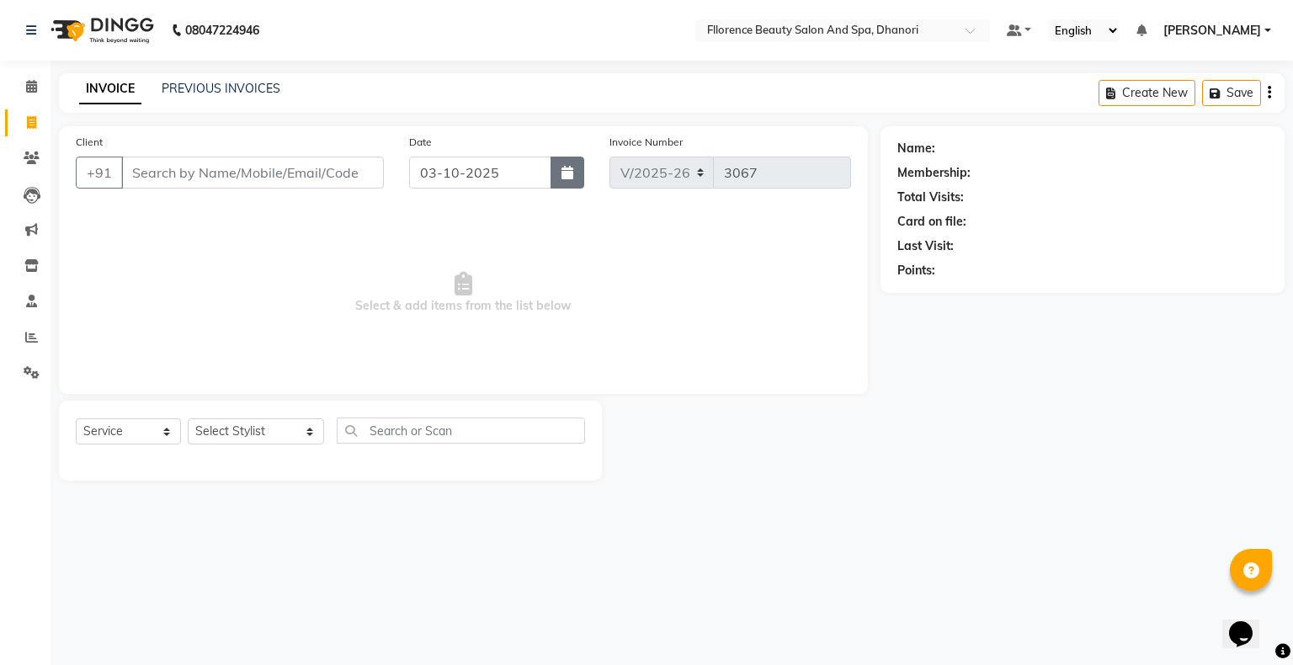
click at [556, 180] on button "button" at bounding box center [568, 173] width 34 height 32
select select "10"
select select "2025"
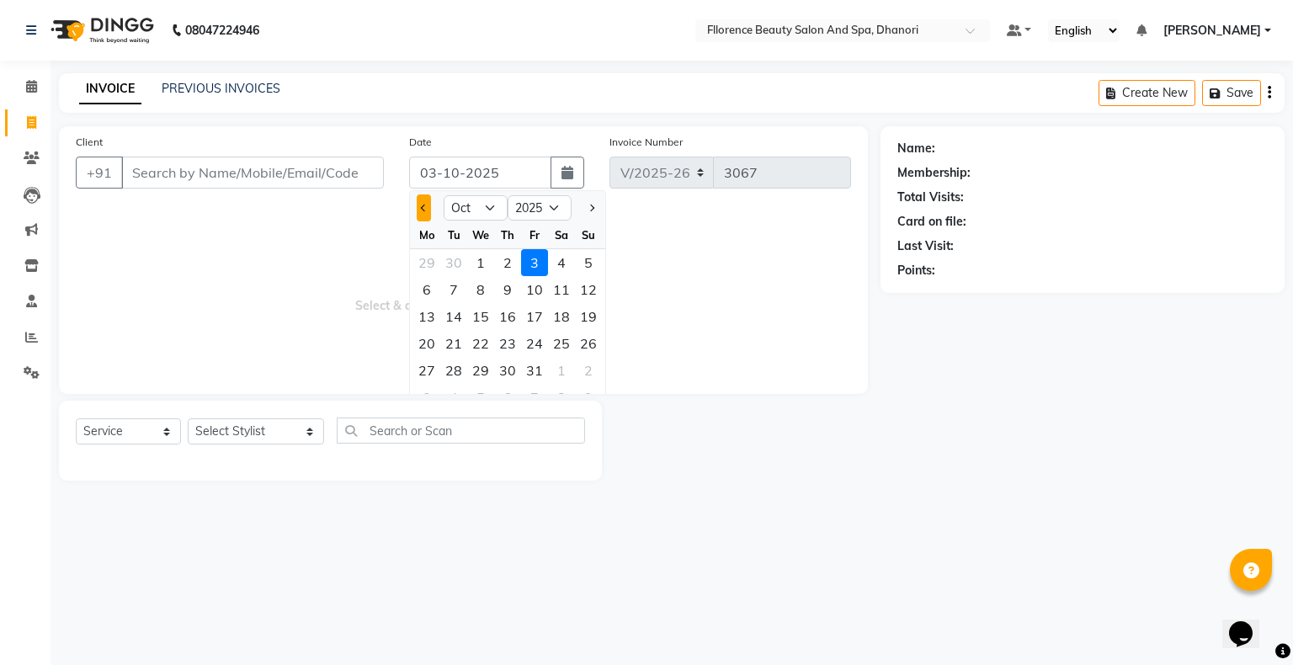
click at [427, 206] on button "Previous month" at bounding box center [424, 207] width 14 height 27
select select "9"
drag, startPoint x: 545, startPoint y: 342, endPoint x: 397, endPoint y: 267, distance: 165.3
click at [542, 342] on div "26" at bounding box center [534, 343] width 27 height 27
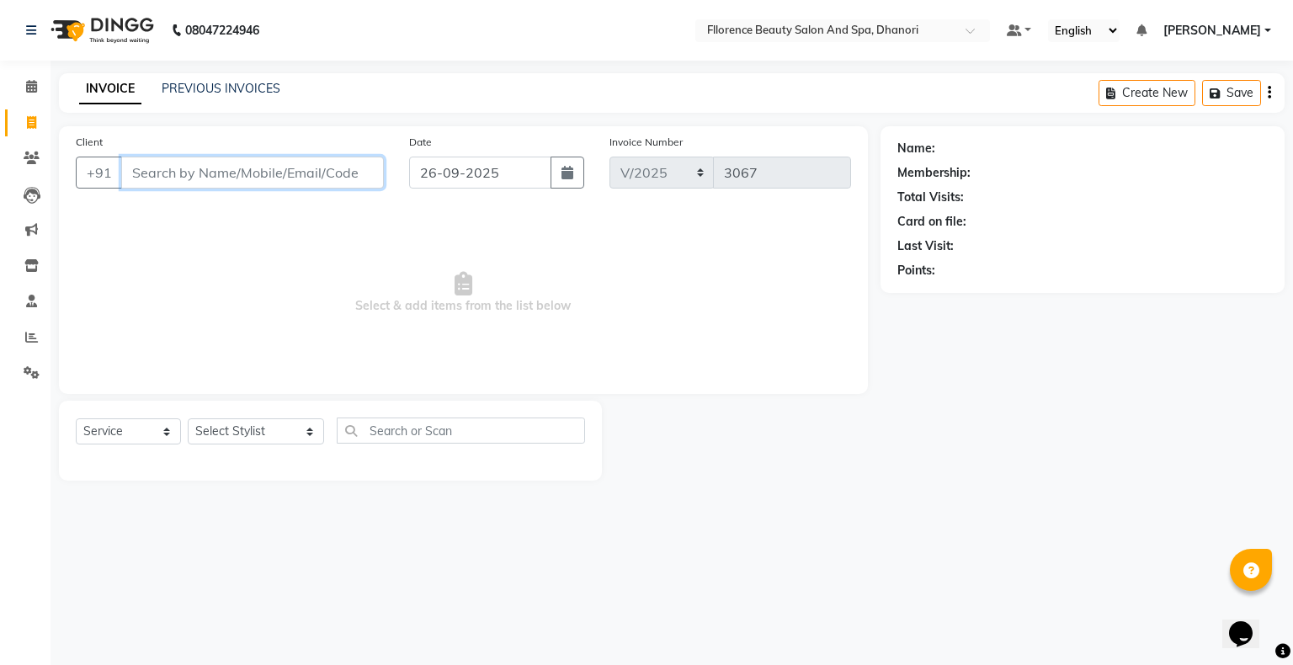
click at [345, 177] on input "Client" at bounding box center [252, 173] width 263 height 32
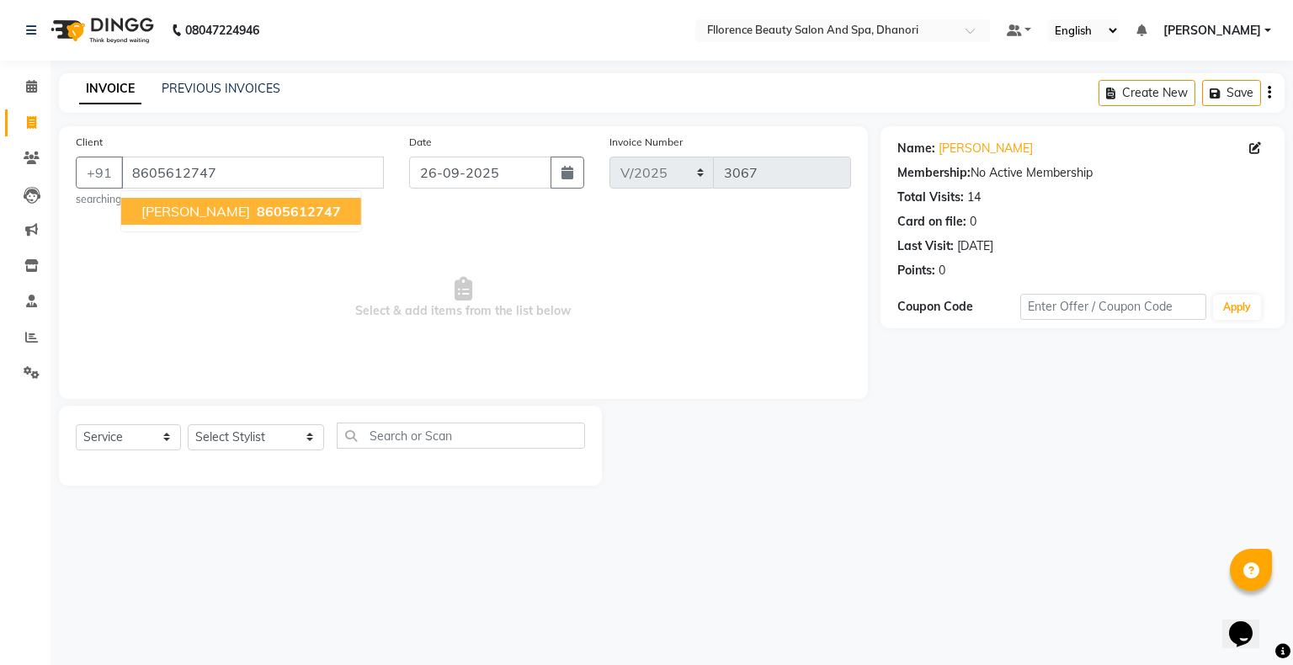
click at [253, 210] on button "Priti 8605612747" at bounding box center [241, 211] width 240 height 27
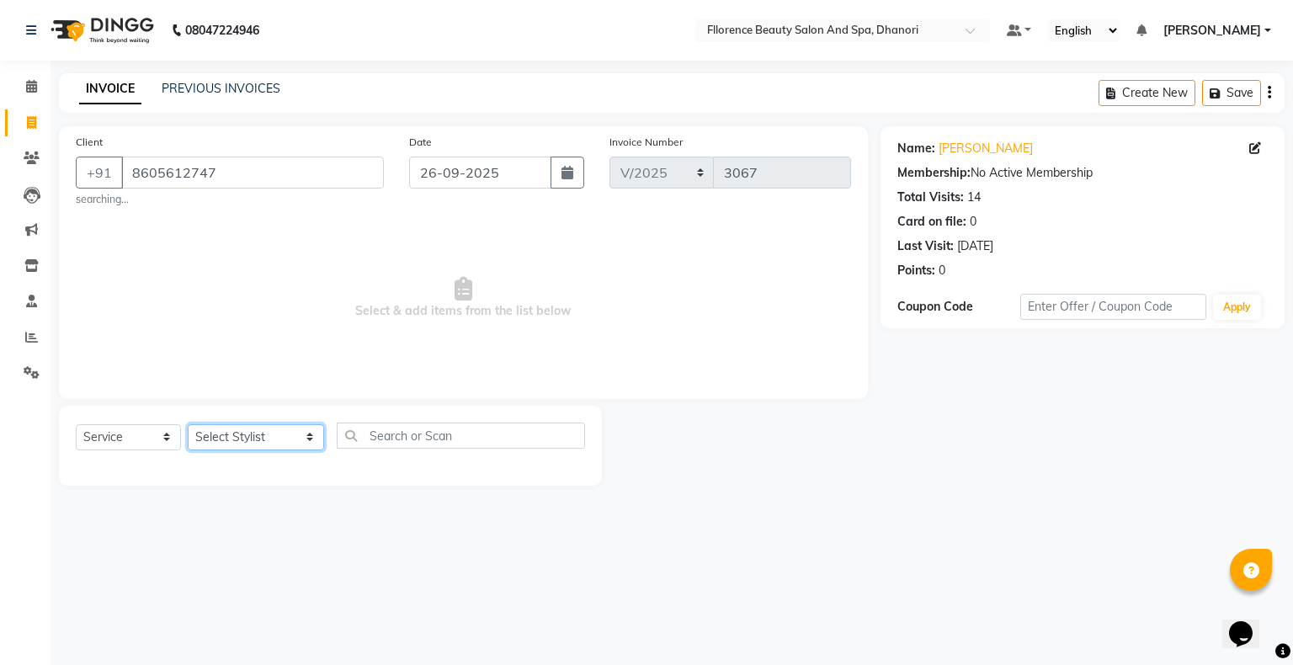
click at [251, 439] on select "Select Stylist [PERSON_NAME] [PERSON_NAME] arjun [PERSON_NAME] [PERSON_NAME] [P…" at bounding box center [256, 437] width 136 height 26
click at [188, 425] on select "Select Stylist [PERSON_NAME] [PERSON_NAME] arjun [PERSON_NAME] [PERSON_NAME] [P…" at bounding box center [256, 437] width 136 height 26
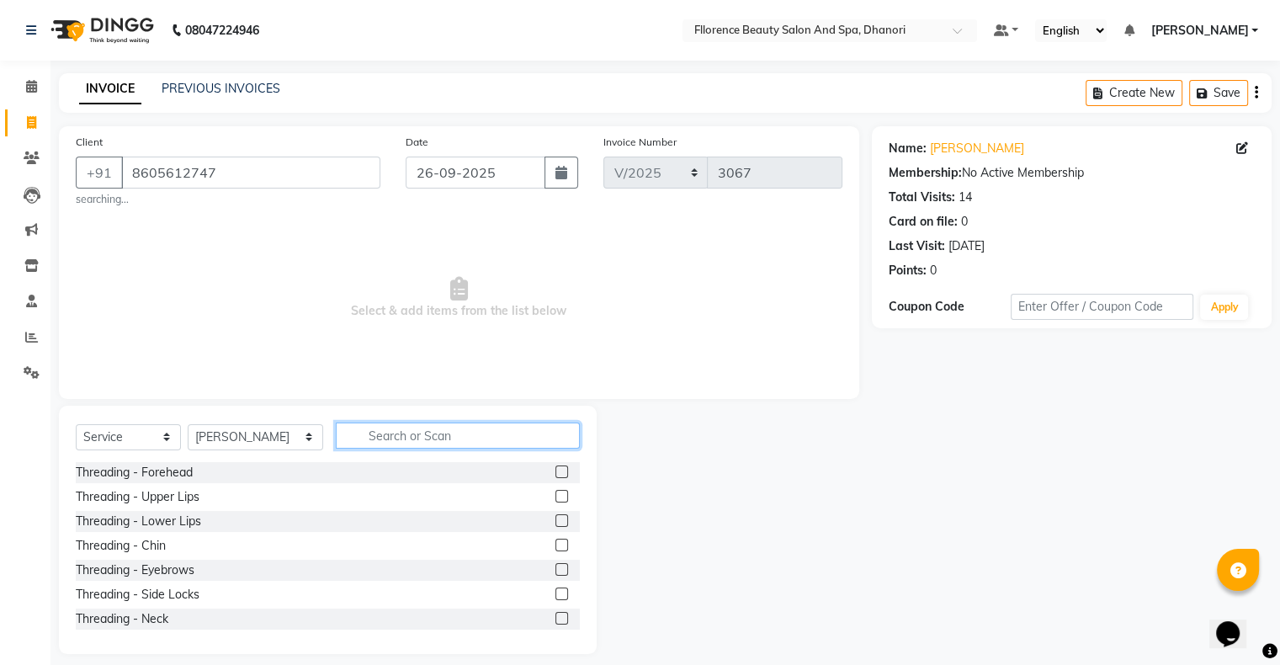
click at [348, 440] on input "text" at bounding box center [458, 436] width 244 height 26
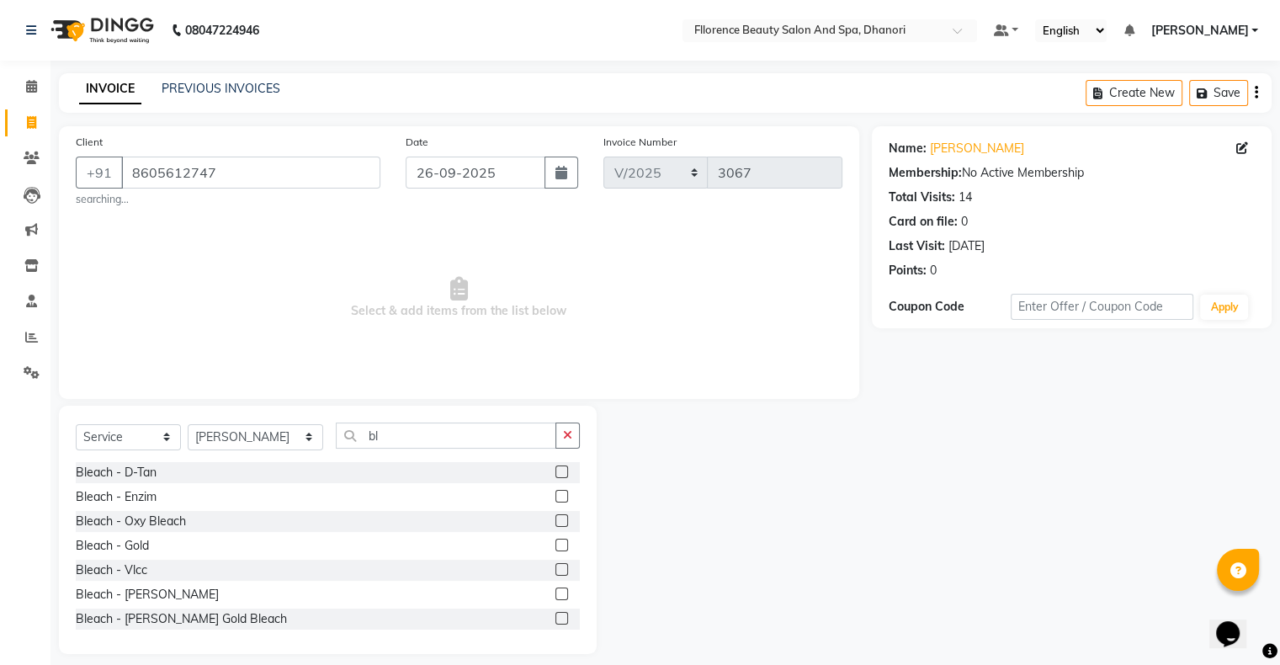
click at [556, 520] on label at bounding box center [562, 520] width 13 height 13
click at [556, 520] on input "checkbox" at bounding box center [561, 521] width 11 height 11
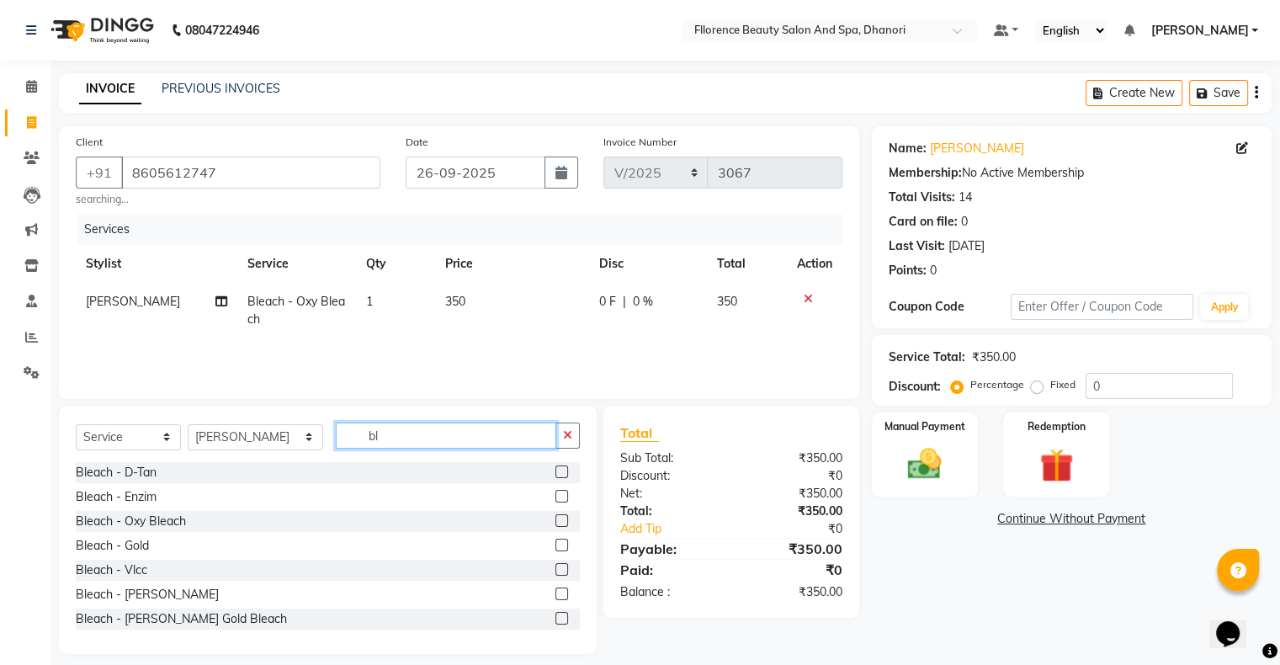
click at [386, 433] on input "bl" at bounding box center [446, 436] width 221 height 26
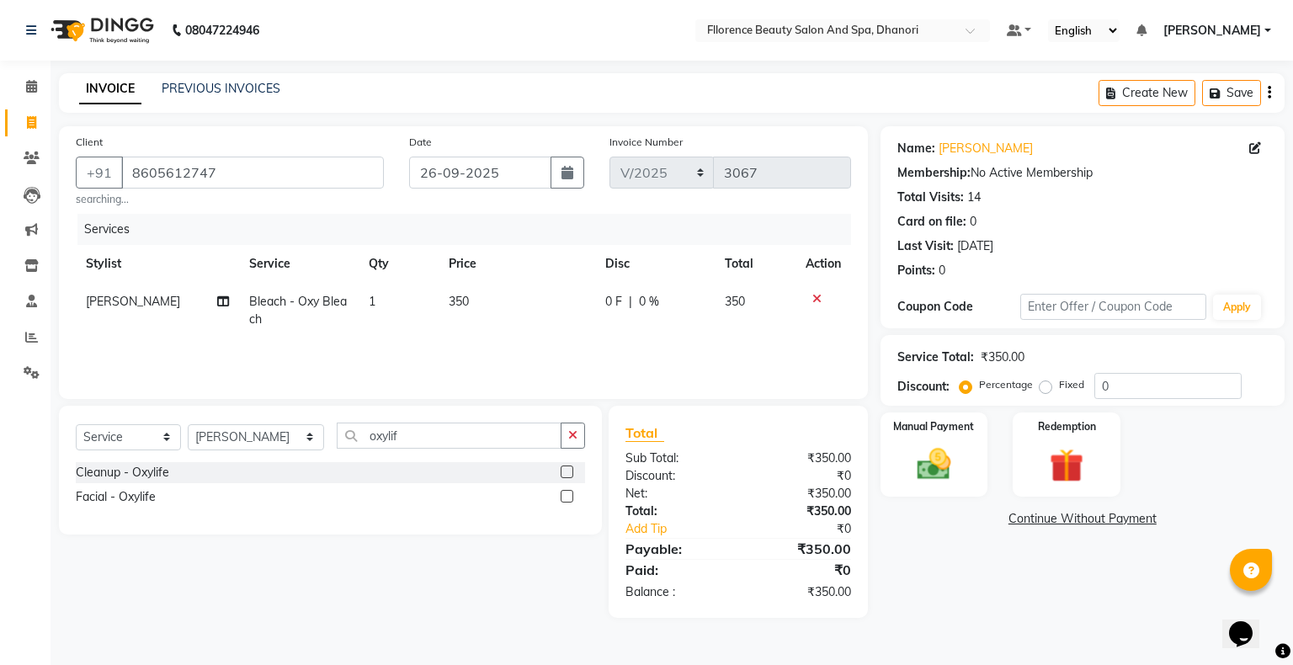
click at [566, 470] on label at bounding box center [567, 472] width 13 height 13
click at [566, 470] on input "checkbox" at bounding box center [566, 472] width 11 height 11
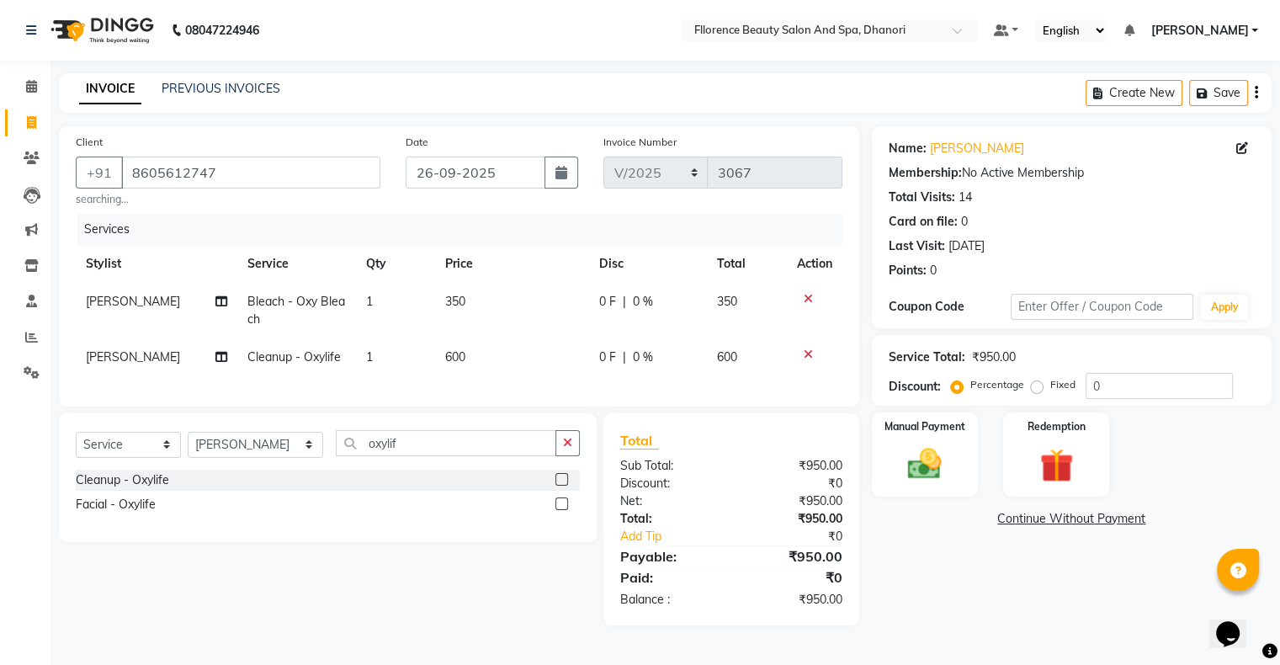
click at [809, 353] on icon at bounding box center [808, 355] width 9 height 12
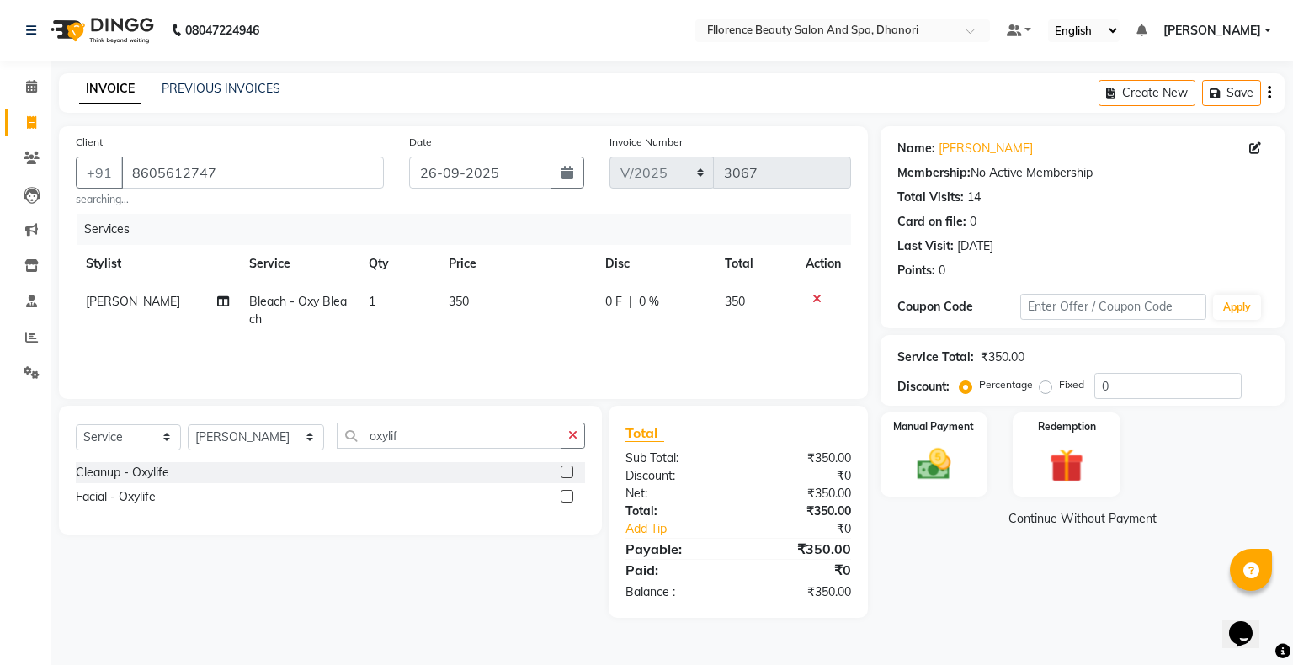
click at [568, 495] on label at bounding box center [567, 496] width 13 height 13
click at [568, 495] on input "checkbox" at bounding box center [566, 497] width 11 height 11
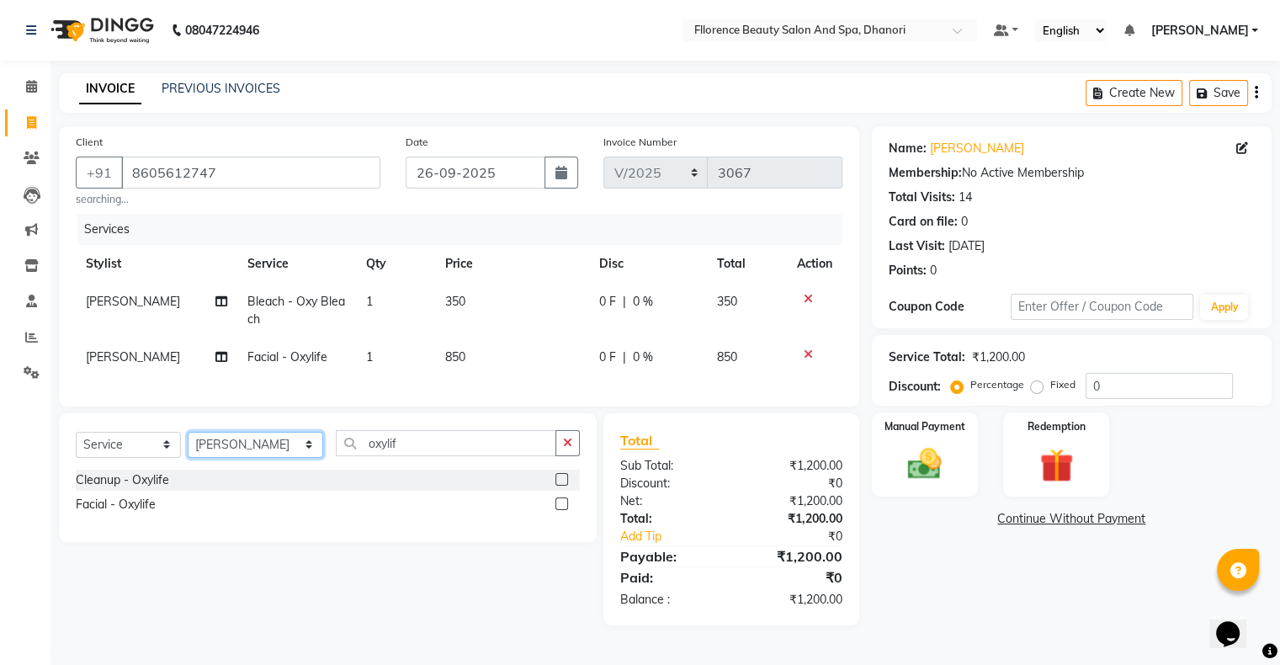
click at [232, 458] on select "Select Stylist [PERSON_NAME] [PERSON_NAME] arjun [PERSON_NAME] [PERSON_NAME] [P…" at bounding box center [256, 445] width 136 height 26
click at [188, 458] on select "Select Stylist [PERSON_NAME] [PERSON_NAME] arjun [PERSON_NAME] [PERSON_NAME] [P…" at bounding box center [256, 445] width 136 height 26
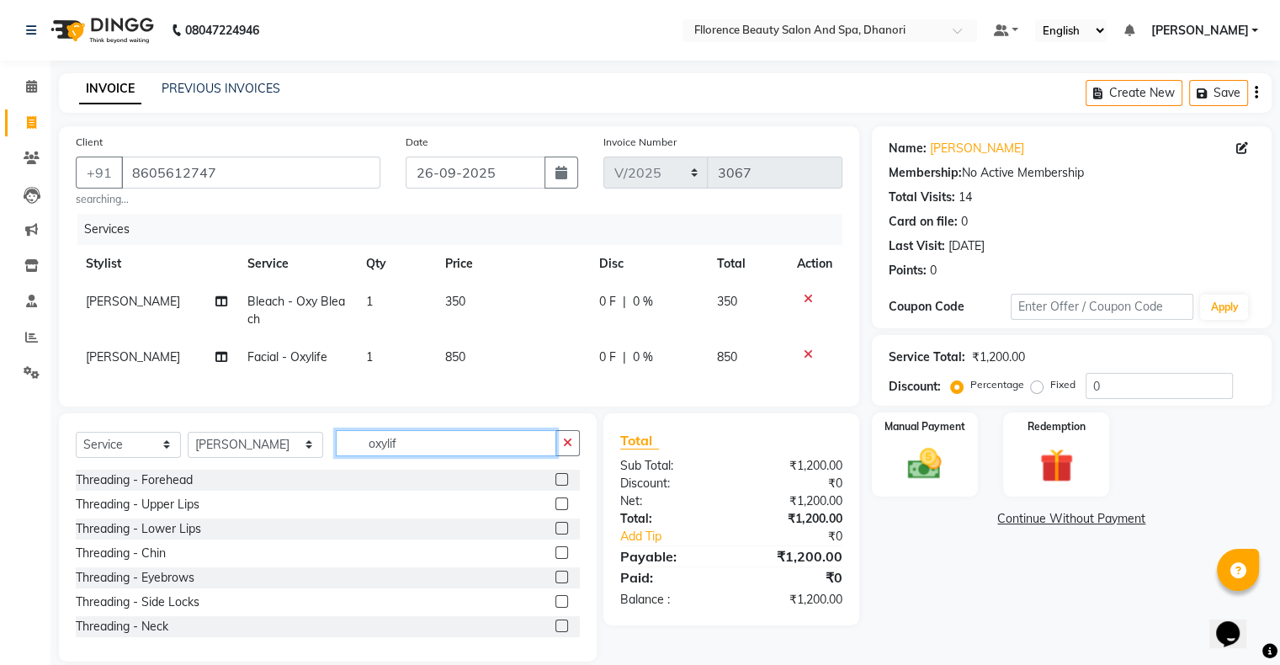
drag, startPoint x: 405, startPoint y: 481, endPoint x: 366, endPoint y: 463, distance: 42.6
click at [409, 456] on input "oxylif" at bounding box center [446, 443] width 221 height 26
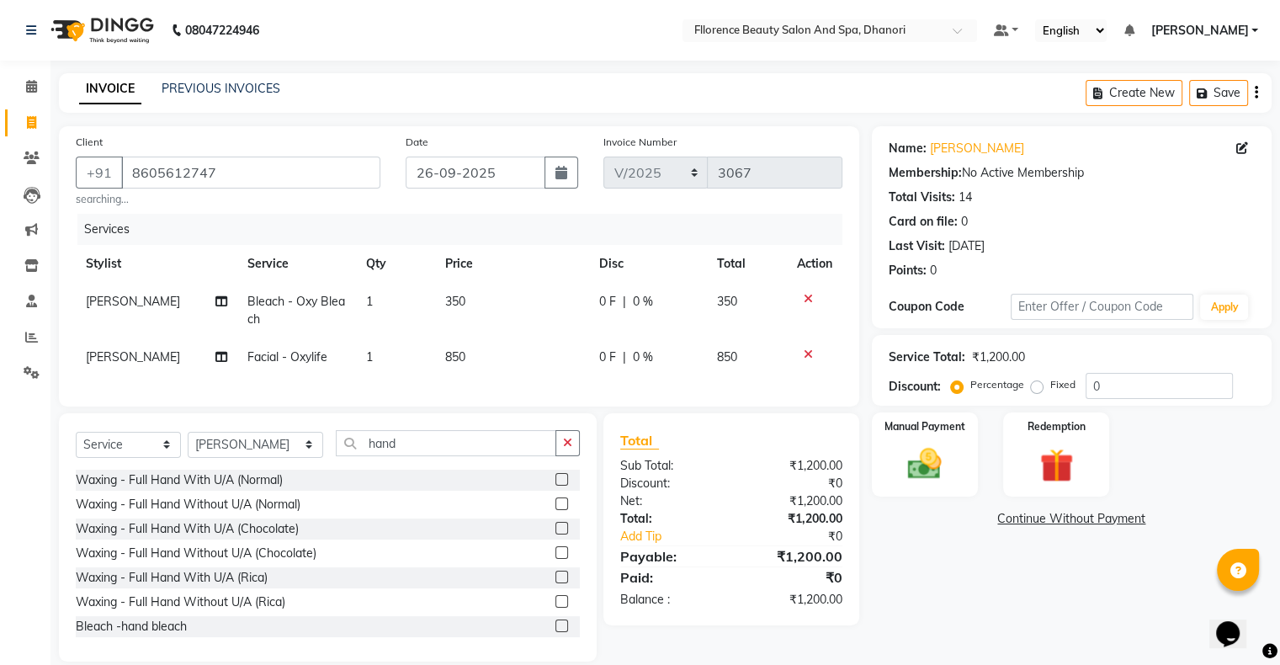
click at [556, 486] on label at bounding box center [562, 479] width 13 height 13
click at [556, 486] on input "checkbox" at bounding box center [561, 480] width 11 height 11
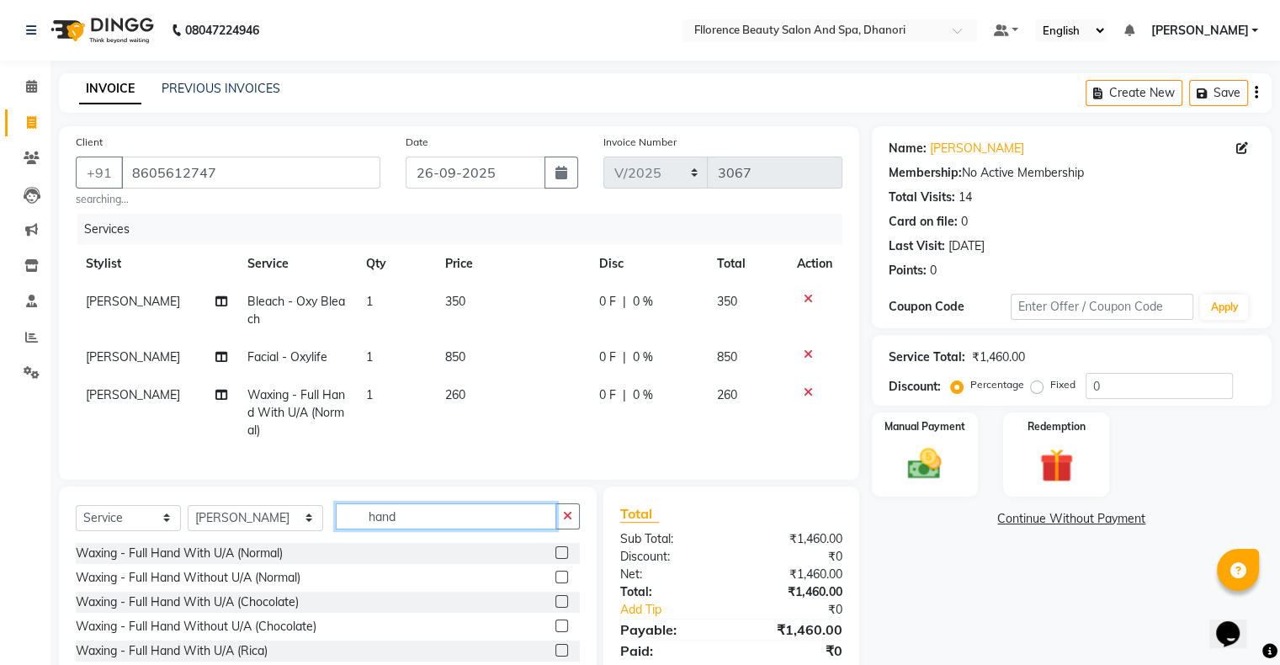
click at [401, 530] on input "hand" at bounding box center [446, 516] width 221 height 26
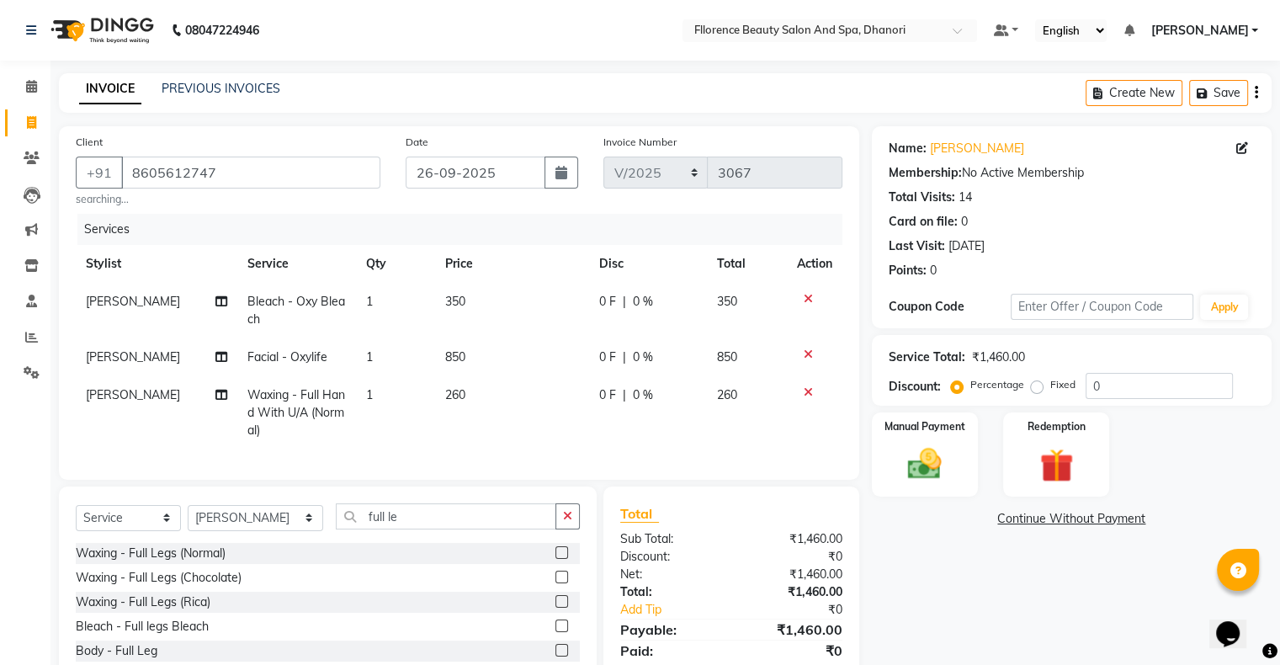
click at [556, 559] on label at bounding box center [562, 552] width 13 height 13
click at [556, 559] on input "checkbox" at bounding box center [561, 553] width 11 height 11
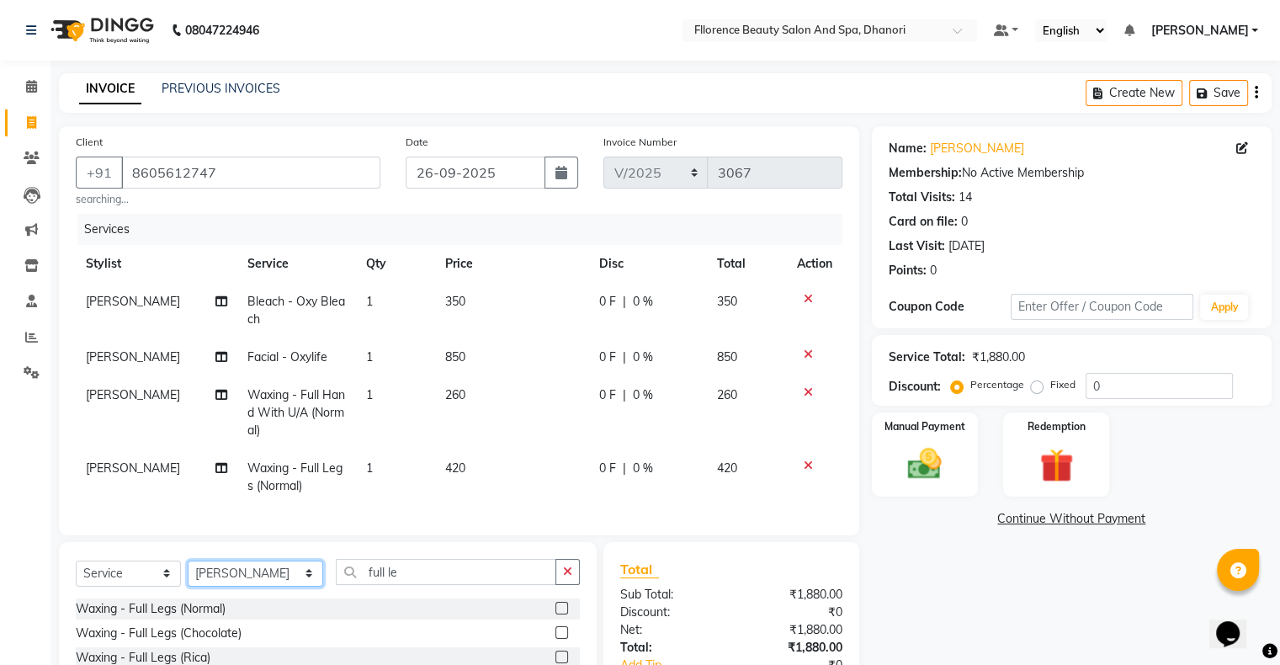
click at [216, 587] on select "Select Stylist [PERSON_NAME] [PERSON_NAME] arjun [PERSON_NAME] [PERSON_NAME] [P…" at bounding box center [256, 574] width 136 height 26
click at [188, 587] on select "Select Stylist [PERSON_NAME] [PERSON_NAME] arjun [PERSON_NAME] [PERSON_NAME] [P…" at bounding box center [256, 574] width 136 height 26
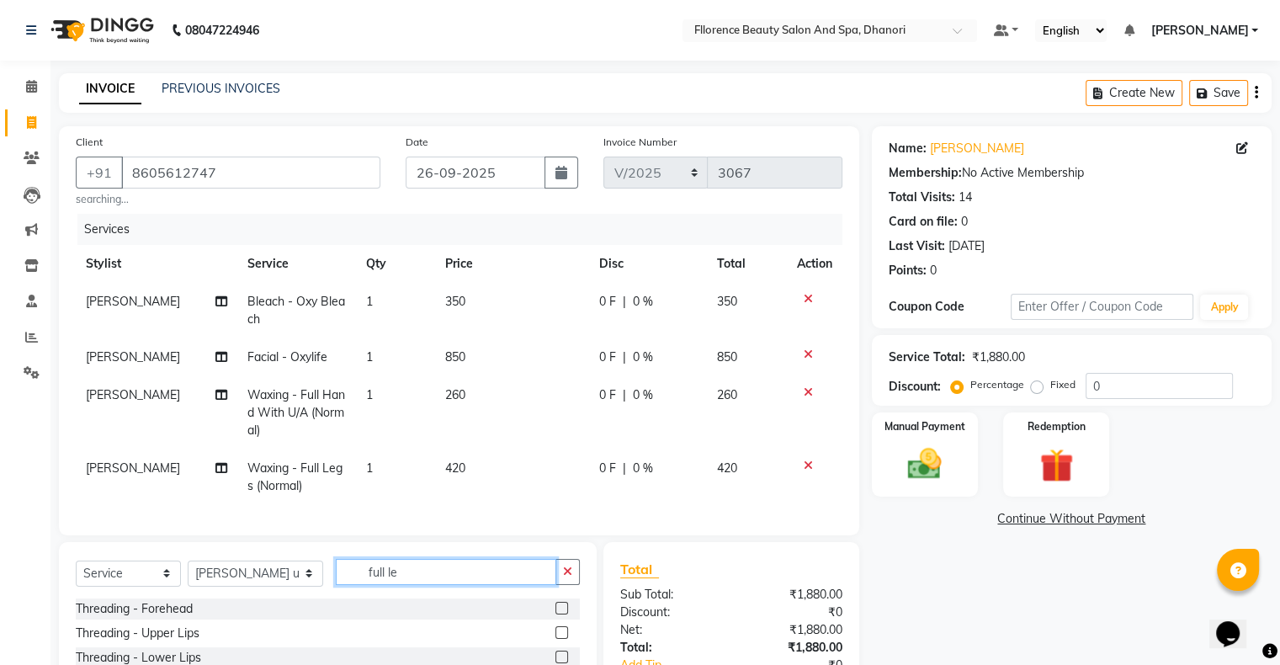
click at [418, 585] on input "full le" at bounding box center [446, 572] width 221 height 26
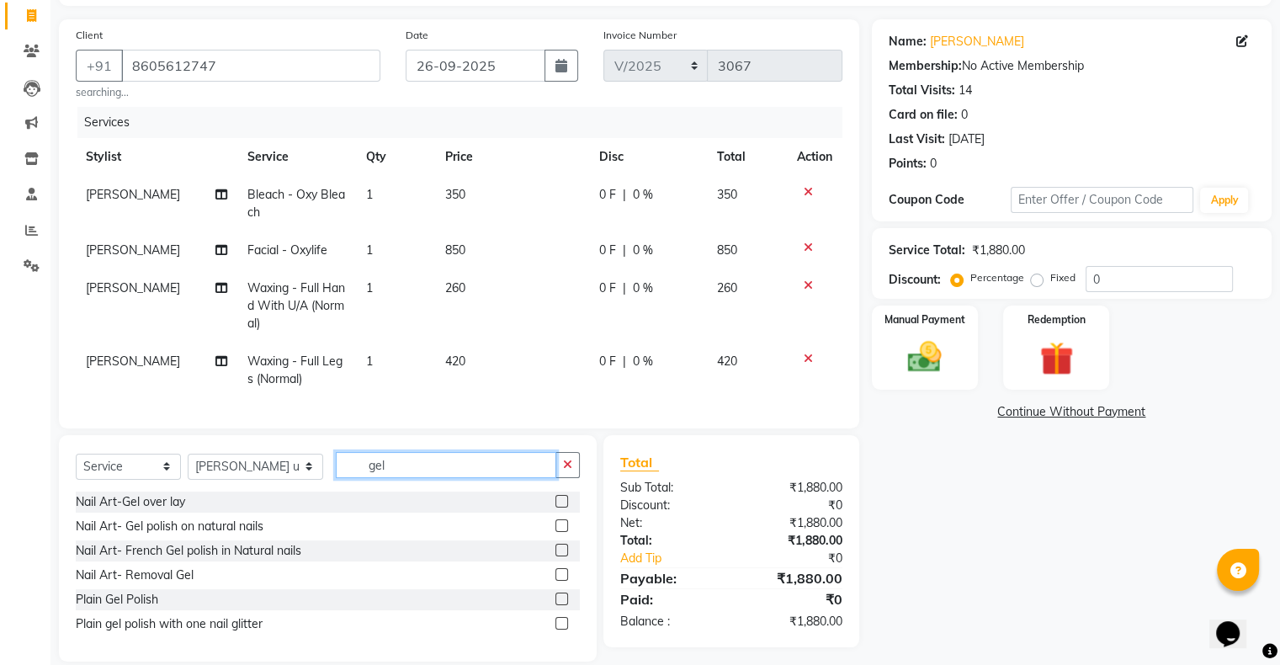
scroll to position [159, 0]
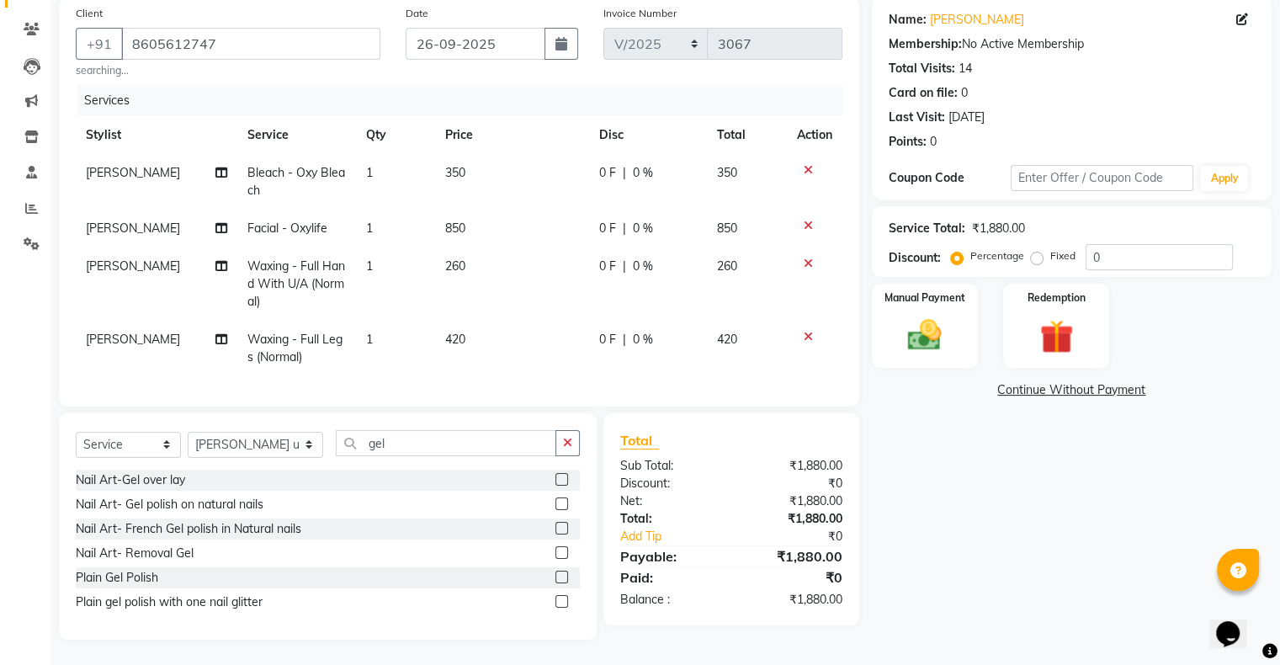
click at [562, 580] on label at bounding box center [562, 577] width 13 height 13
click at [562, 580] on input "checkbox" at bounding box center [561, 577] width 11 height 11
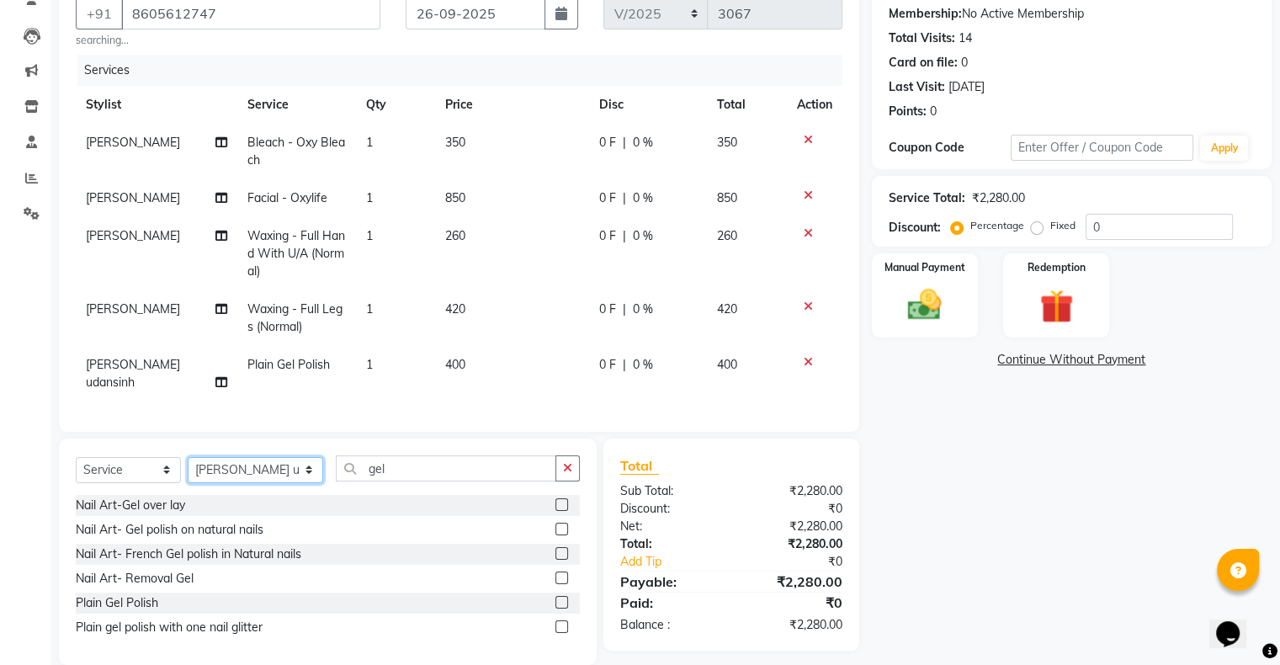
click at [202, 483] on select "Select Stylist [PERSON_NAME] [PERSON_NAME] arjun [PERSON_NAME] [PERSON_NAME] [P…" at bounding box center [256, 470] width 136 height 26
click at [188, 470] on select "Select Stylist [PERSON_NAME] [PERSON_NAME] arjun [PERSON_NAME] [PERSON_NAME] [P…" at bounding box center [256, 470] width 136 height 26
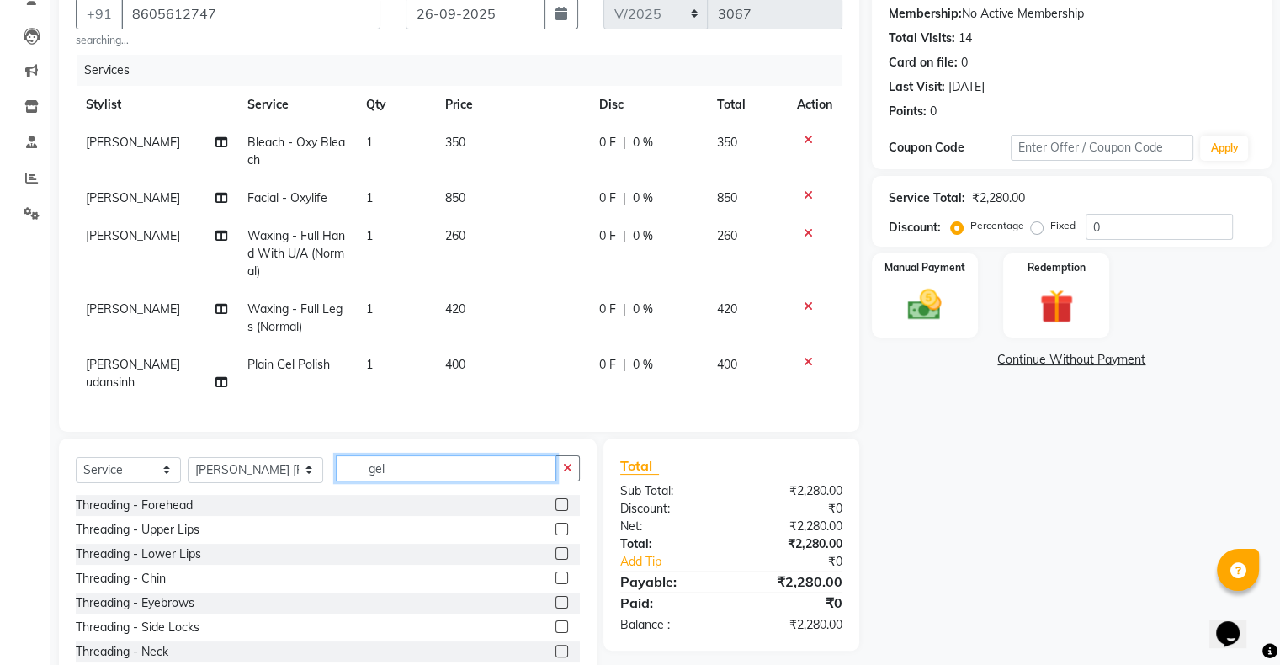
click at [411, 480] on input "gel" at bounding box center [446, 468] width 221 height 26
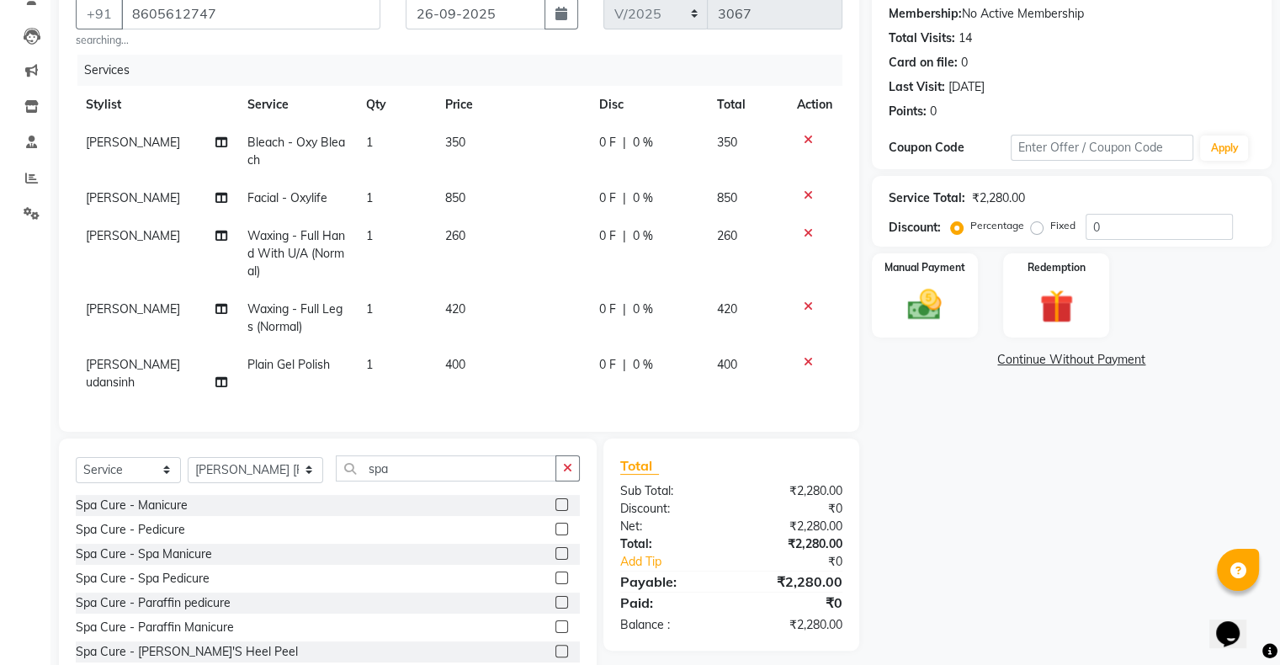
click at [556, 584] on label at bounding box center [562, 578] width 13 height 13
click at [556, 584] on input "checkbox" at bounding box center [561, 578] width 11 height 11
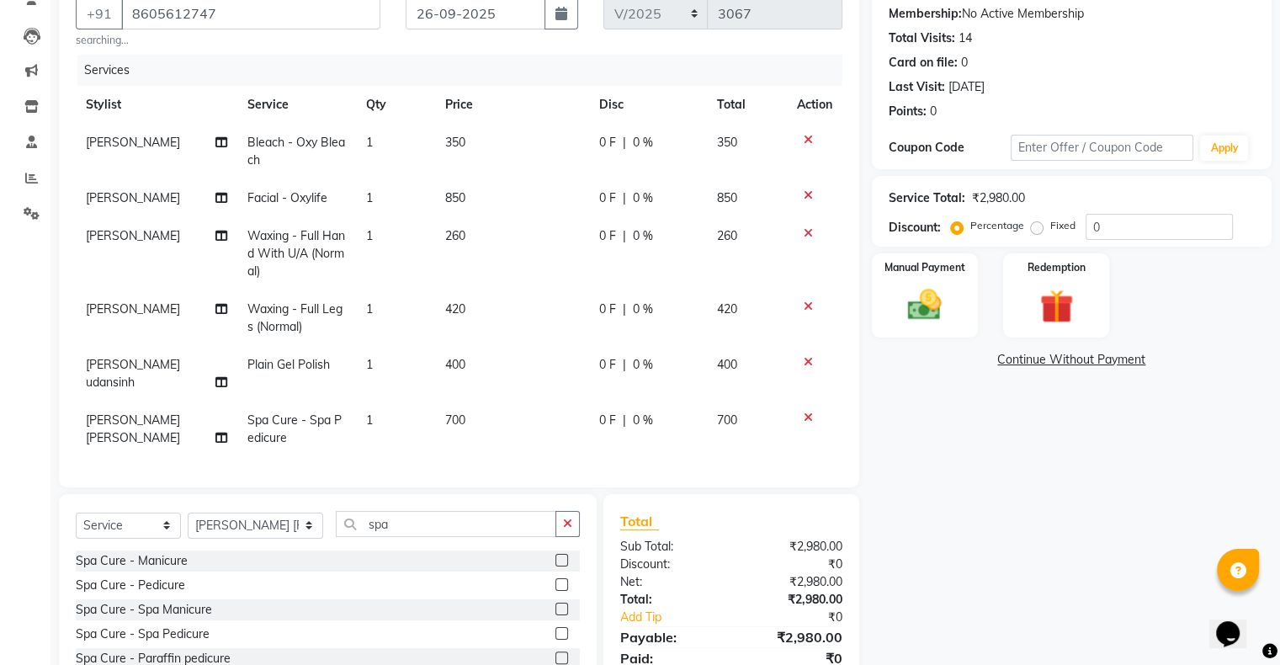
scroll to position [25, 0]
click at [256, 534] on select "Select Stylist [PERSON_NAME] [PERSON_NAME] arjun [PERSON_NAME] [PERSON_NAME] [P…" at bounding box center [256, 526] width 136 height 26
click at [188, 518] on select "Select Stylist [PERSON_NAME] [PERSON_NAME] arjun [PERSON_NAME] [PERSON_NAME] [P…" at bounding box center [256, 526] width 136 height 26
click at [419, 531] on input "spa" at bounding box center [446, 524] width 221 height 26
click at [556, 611] on label at bounding box center [562, 609] width 13 height 13
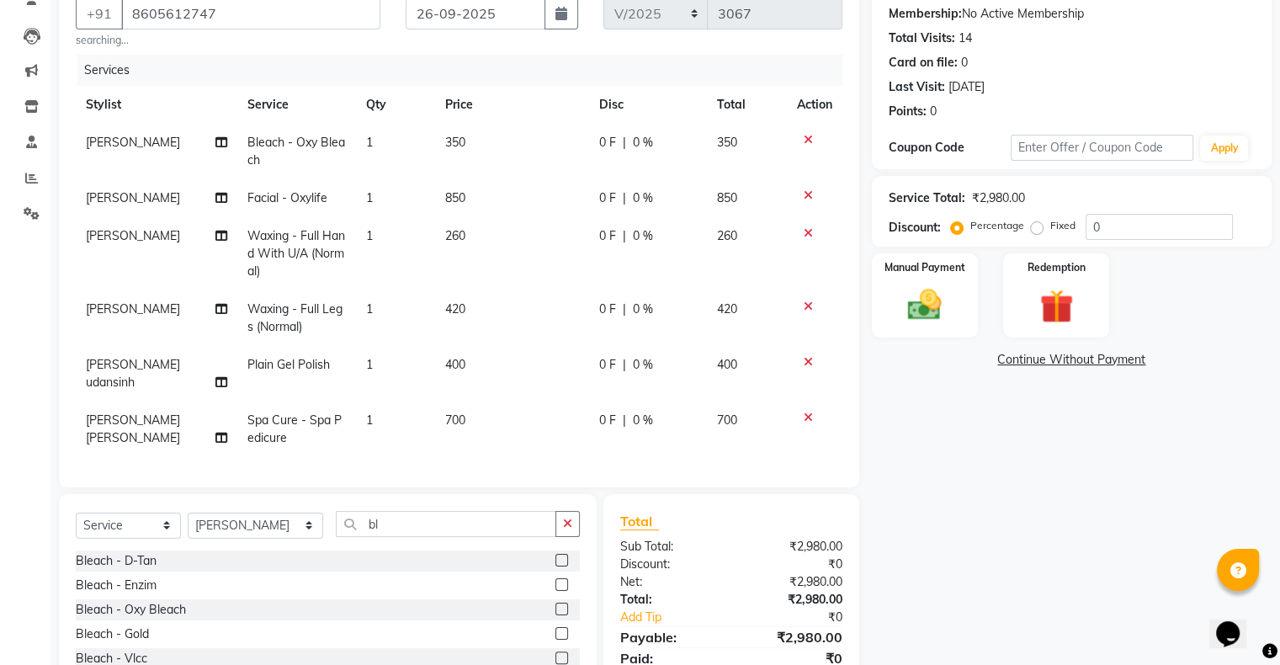
click at [556, 611] on input "checkbox" at bounding box center [561, 609] width 11 height 11
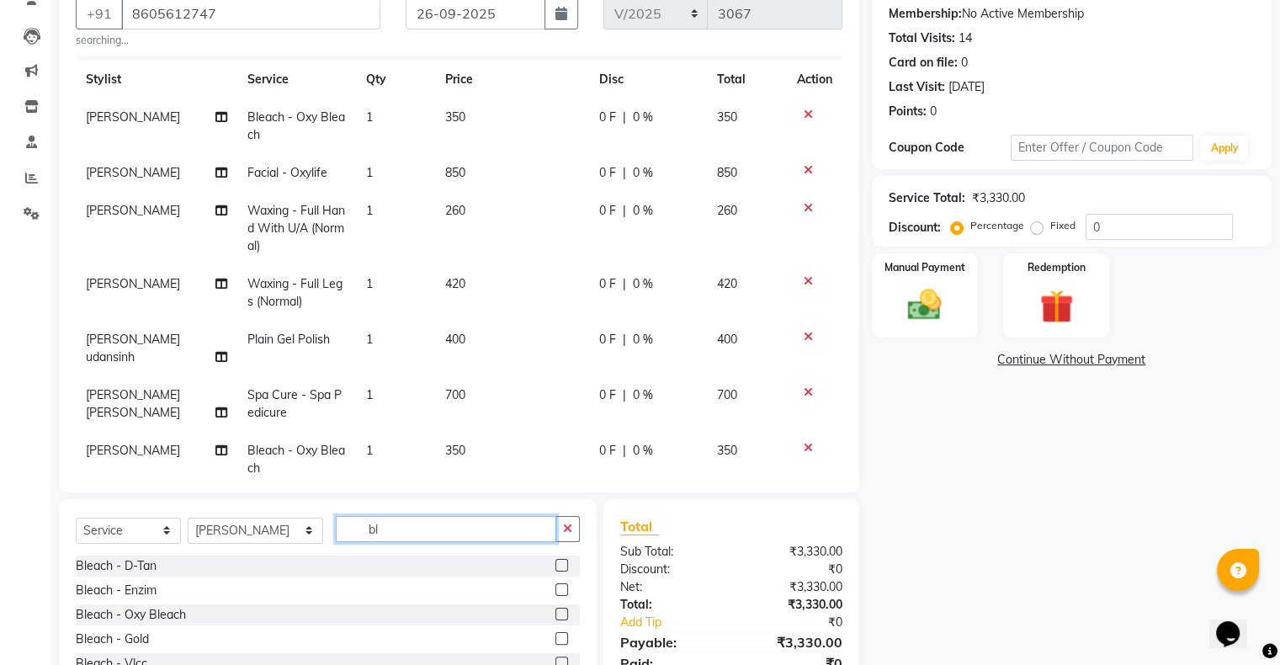
click at [362, 525] on input "bl" at bounding box center [446, 529] width 221 height 26
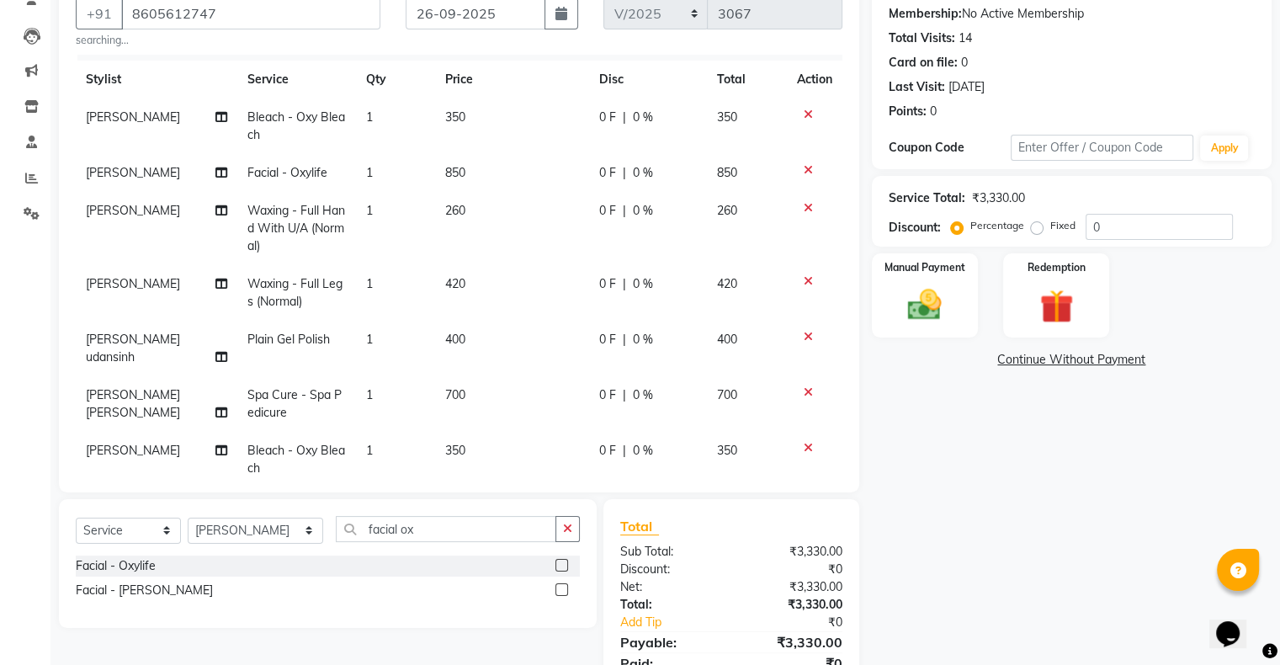
click at [566, 567] on label at bounding box center [562, 565] width 13 height 13
click at [566, 567] on input "checkbox" at bounding box center [561, 566] width 11 height 11
click at [243, 534] on select "Select Stylist [PERSON_NAME] [PERSON_NAME] arjun [PERSON_NAME] [PERSON_NAME] [P…" at bounding box center [256, 531] width 136 height 26
click at [188, 518] on select "Select Stylist [PERSON_NAME] [PERSON_NAME] arjun [PERSON_NAME] [PERSON_NAME] [P…" at bounding box center [256, 531] width 136 height 26
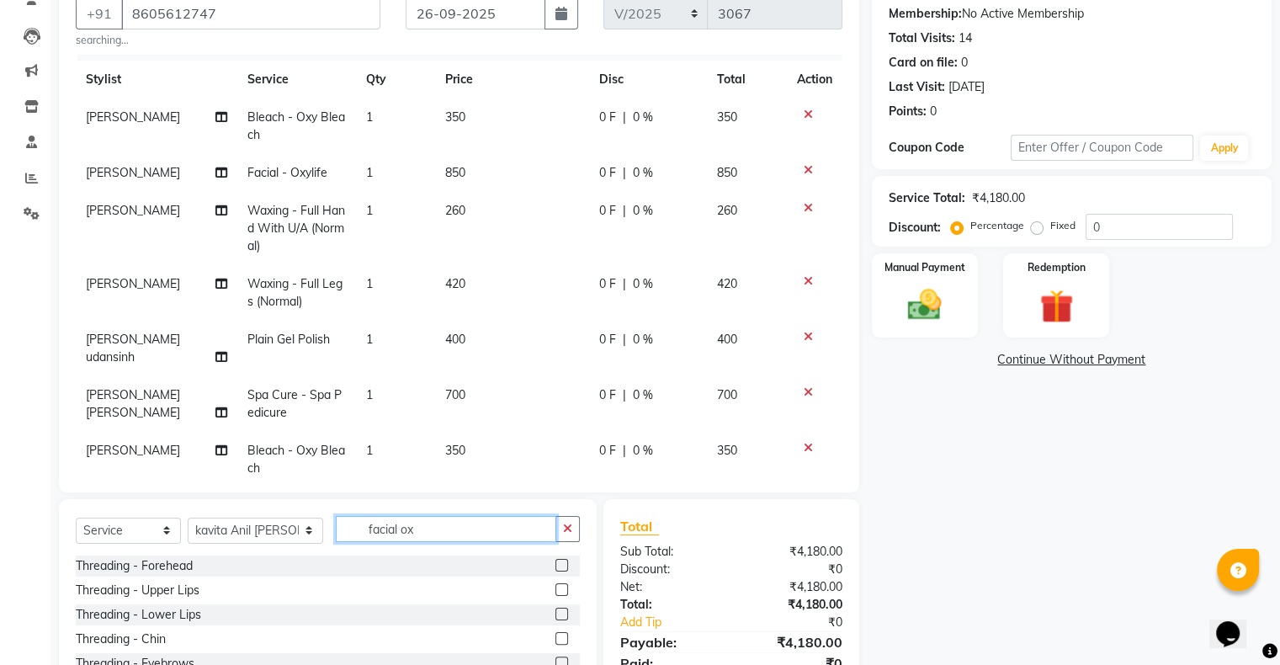
click at [447, 526] on input "facial ox" at bounding box center [446, 529] width 221 height 26
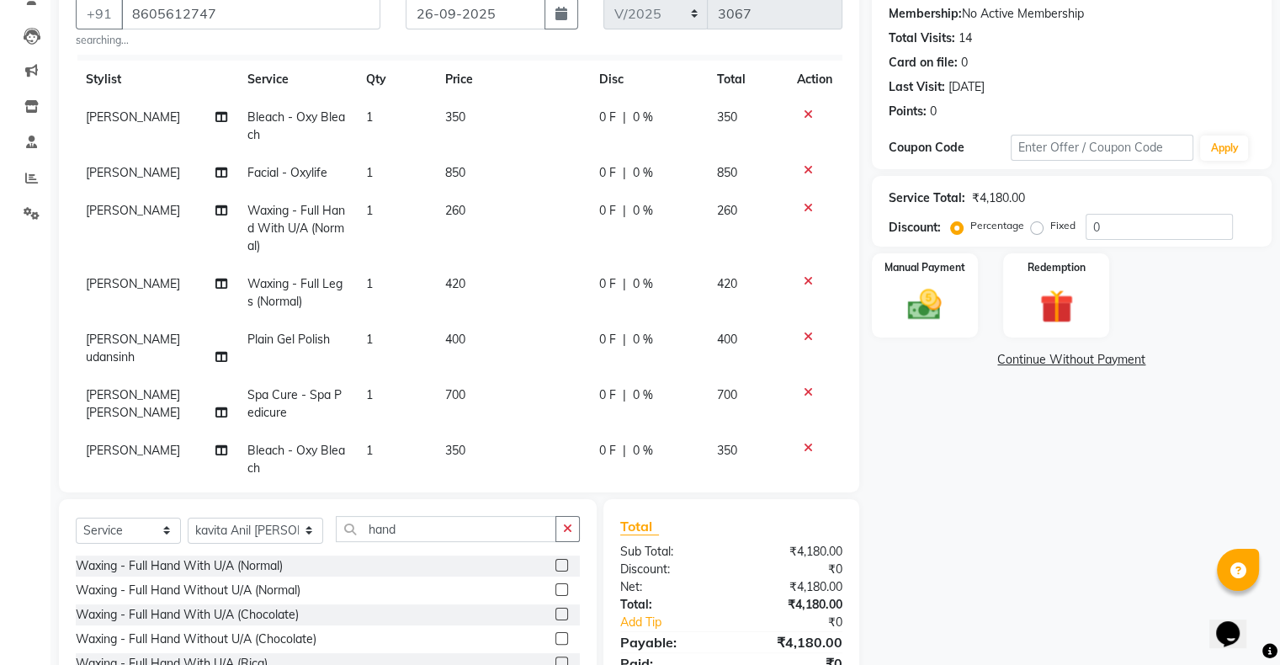
drag, startPoint x: 554, startPoint y: 564, endPoint x: 532, endPoint y: 560, distance: 22.3
click at [556, 564] on label at bounding box center [562, 565] width 13 height 13
click at [556, 564] on input "checkbox" at bounding box center [561, 566] width 11 height 11
drag, startPoint x: 376, startPoint y: 517, endPoint x: 407, endPoint y: 540, distance: 38.6
click at [407, 540] on input "hand" at bounding box center [446, 529] width 221 height 26
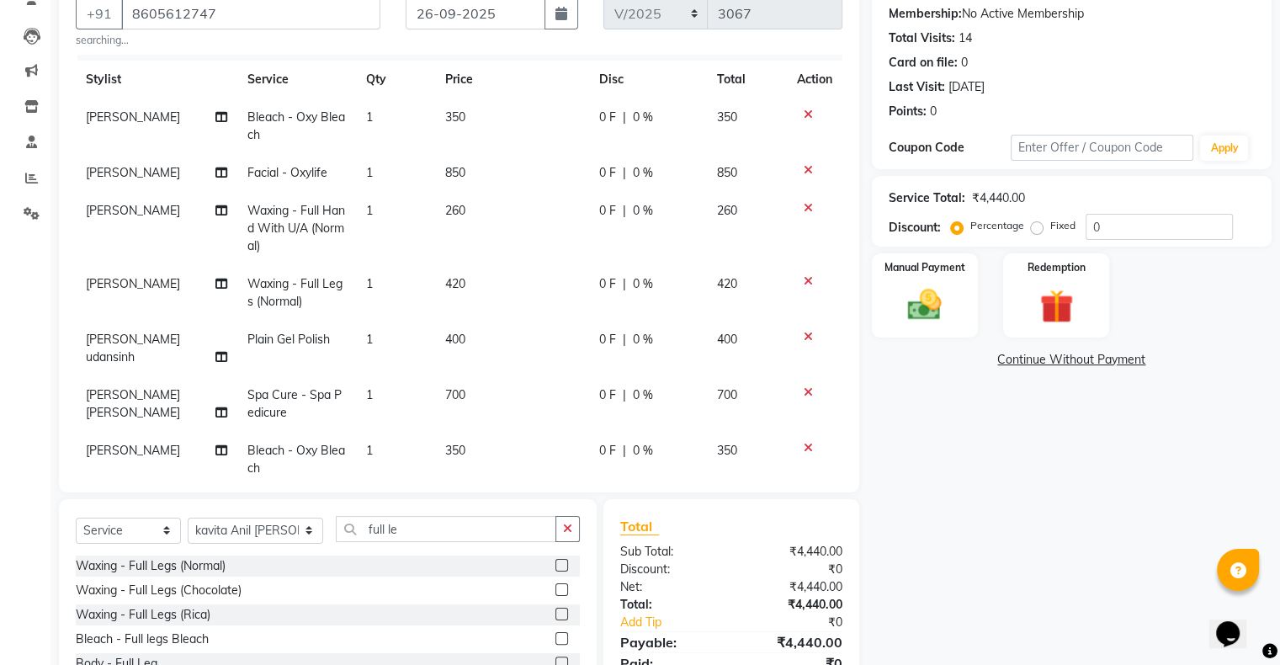
click at [556, 561] on label at bounding box center [562, 565] width 13 height 13
click at [556, 561] on input "checkbox" at bounding box center [561, 566] width 11 height 11
click at [234, 530] on select "Select Stylist [PERSON_NAME] [PERSON_NAME] arjun [PERSON_NAME] [PERSON_NAME] [P…" at bounding box center [256, 531] width 136 height 26
click at [188, 518] on select "Select Stylist [PERSON_NAME] [PERSON_NAME] arjun [PERSON_NAME] [PERSON_NAME] [P…" at bounding box center [256, 531] width 136 height 26
click at [407, 524] on input "full le" at bounding box center [446, 529] width 221 height 26
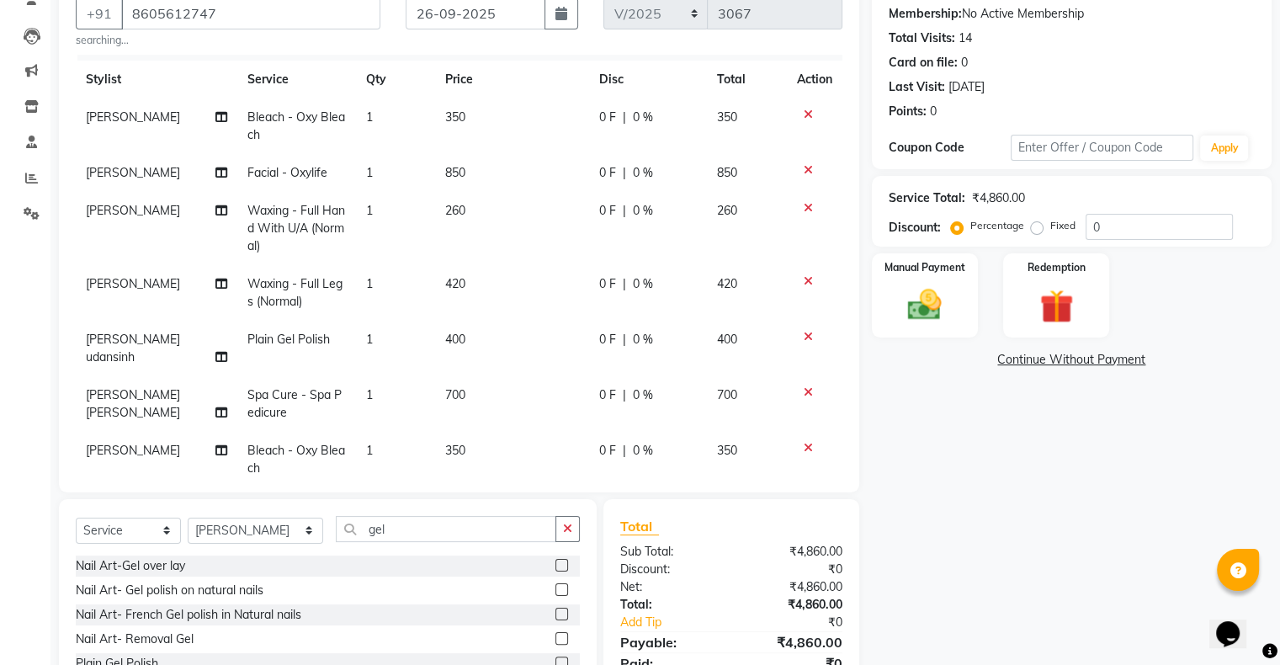
click at [559, 662] on label at bounding box center [562, 663] width 13 height 13
click at [559, 662] on input "checkbox" at bounding box center [561, 663] width 11 height 11
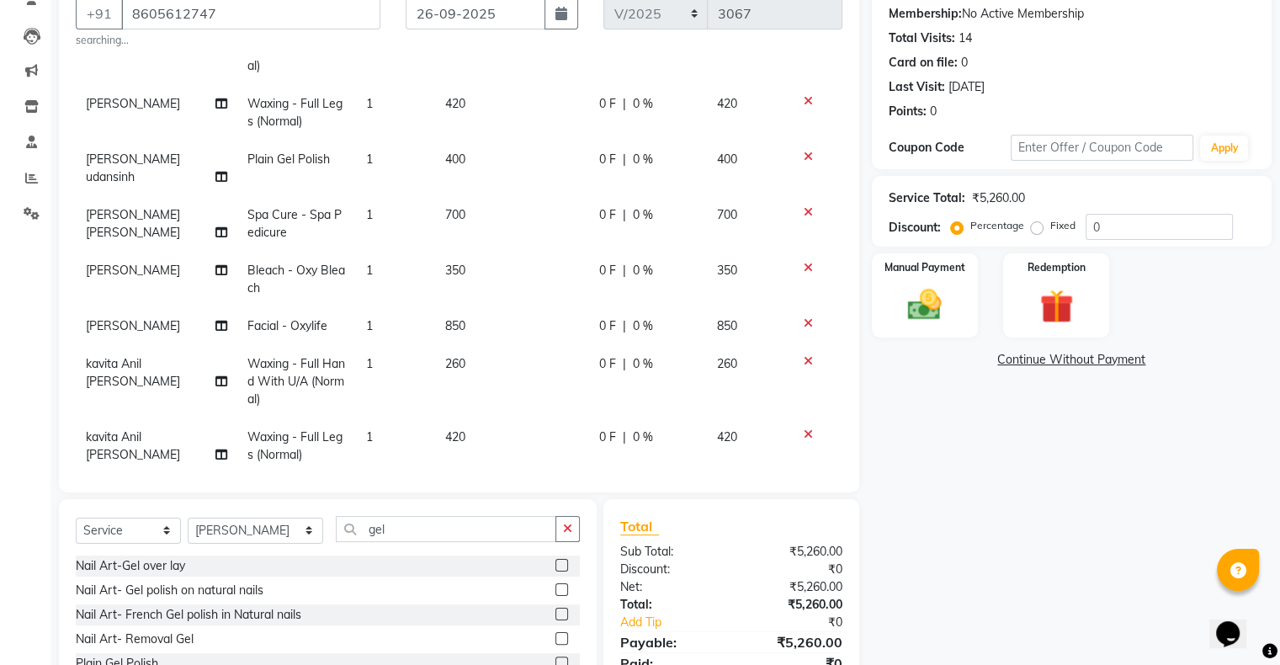
scroll to position [216, 0]
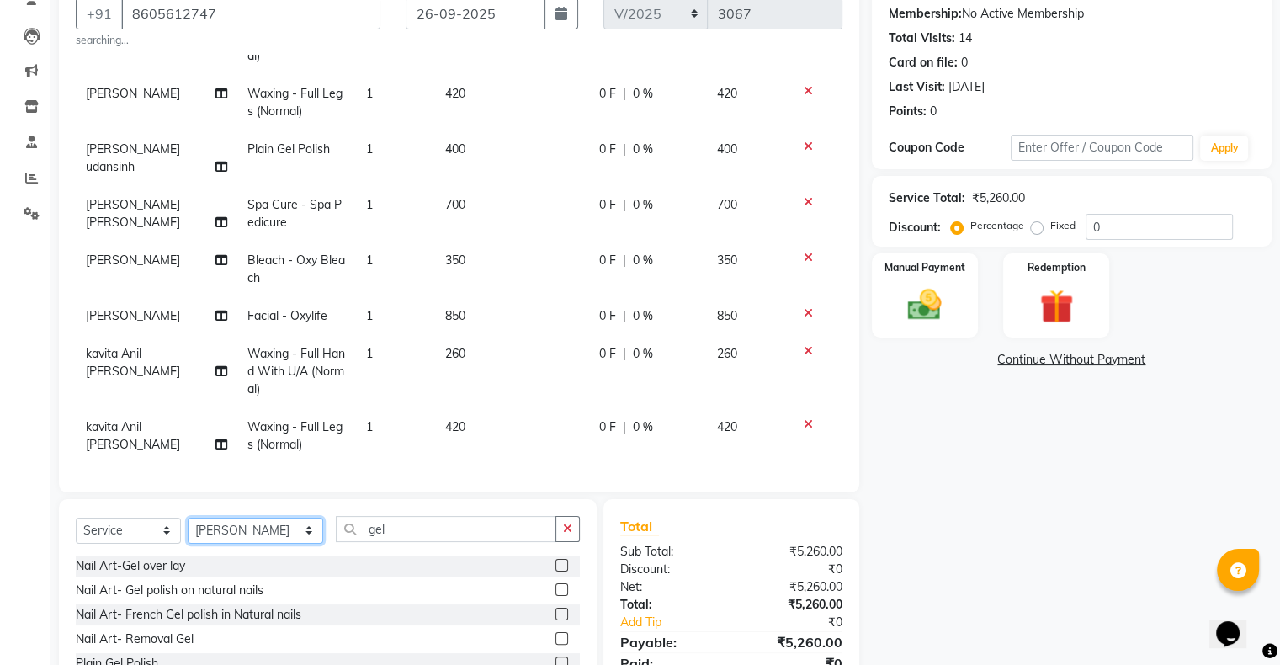
click at [230, 528] on select "Select Stylist [PERSON_NAME] [PERSON_NAME] arjun [PERSON_NAME] [PERSON_NAME] [P…" at bounding box center [256, 531] width 136 height 26
click at [188, 518] on select "Select Stylist [PERSON_NAME] [PERSON_NAME] arjun [PERSON_NAME] [PERSON_NAME] [P…" at bounding box center [256, 531] width 136 height 26
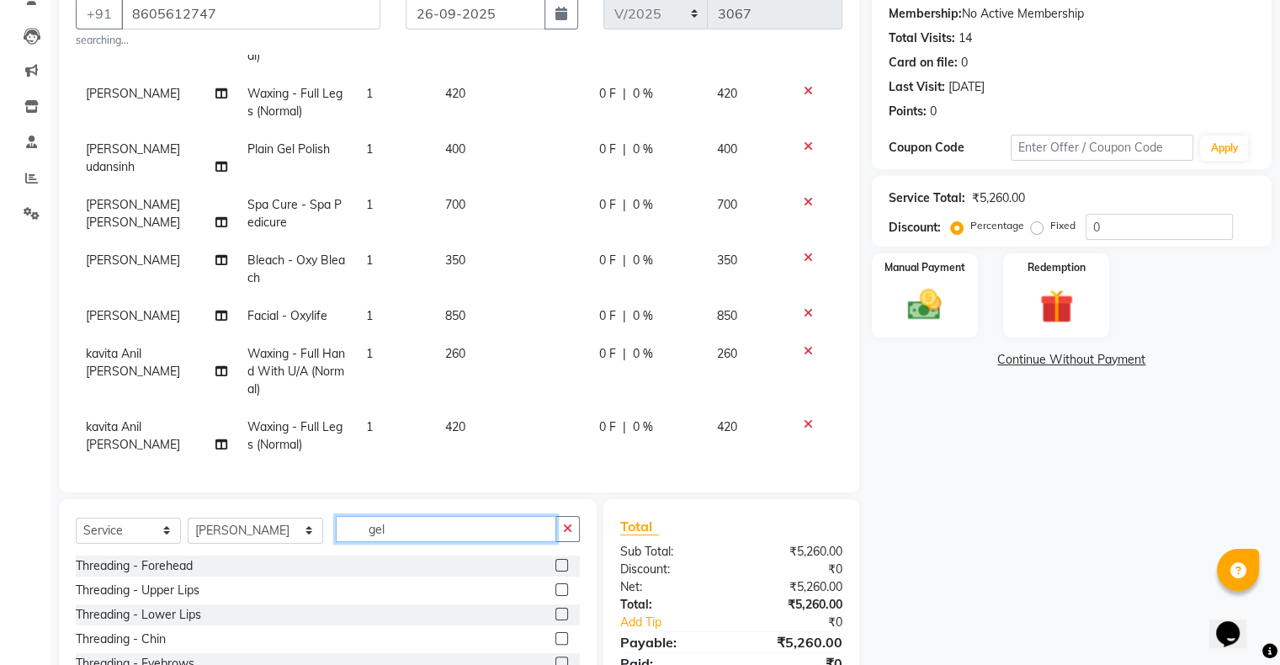
click at [398, 530] on input "gel" at bounding box center [446, 529] width 221 height 26
click at [556, 640] on label at bounding box center [562, 638] width 13 height 13
click at [556, 640] on input "checkbox" at bounding box center [561, 639] width 11 height 11
click at [381, 535] on input "spa" at bounding box center [446, 529] width 221 height 26
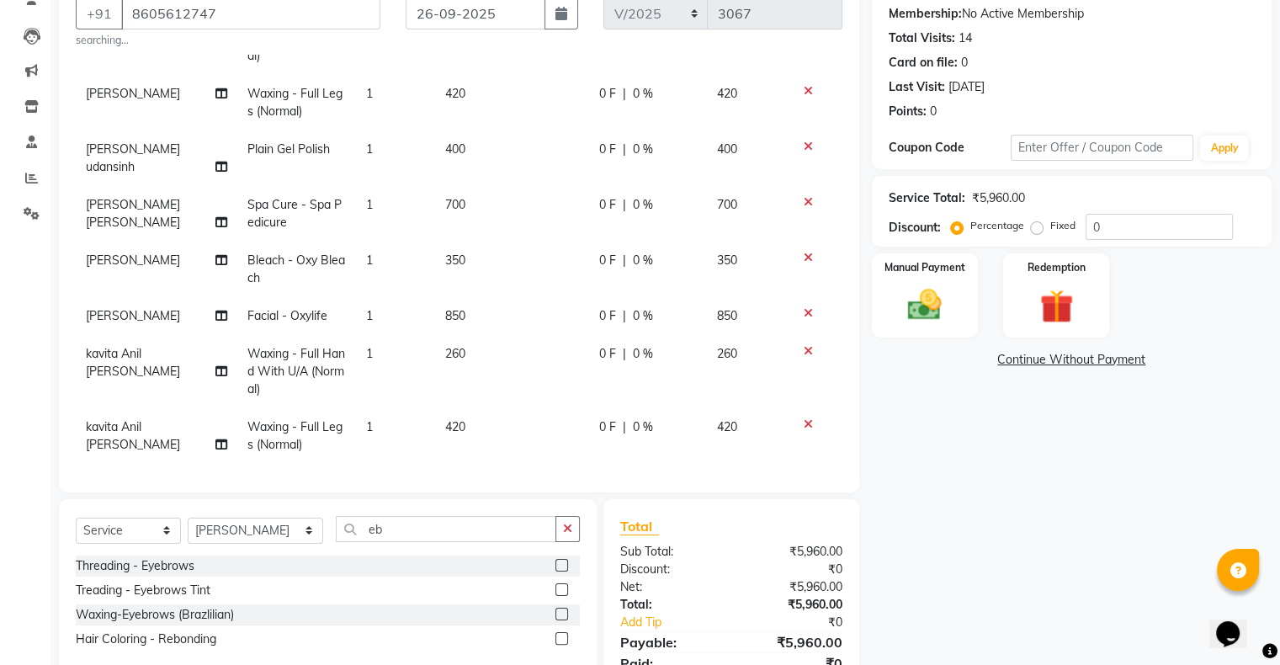
click at [563, 562] on label at bounding box center [562, 565] width 13 height 13
click at [563, 562] on input "checkbox" at bounding box center [561, 566] width 11 height 11
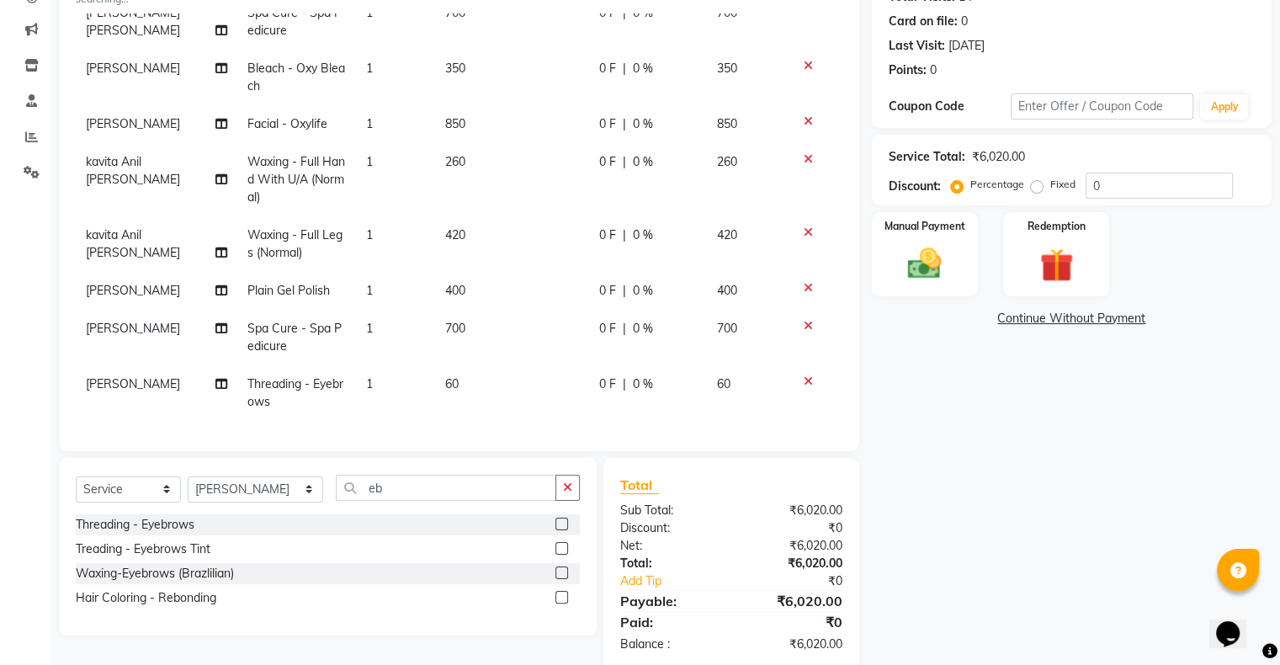
scroll to position [231, 0]
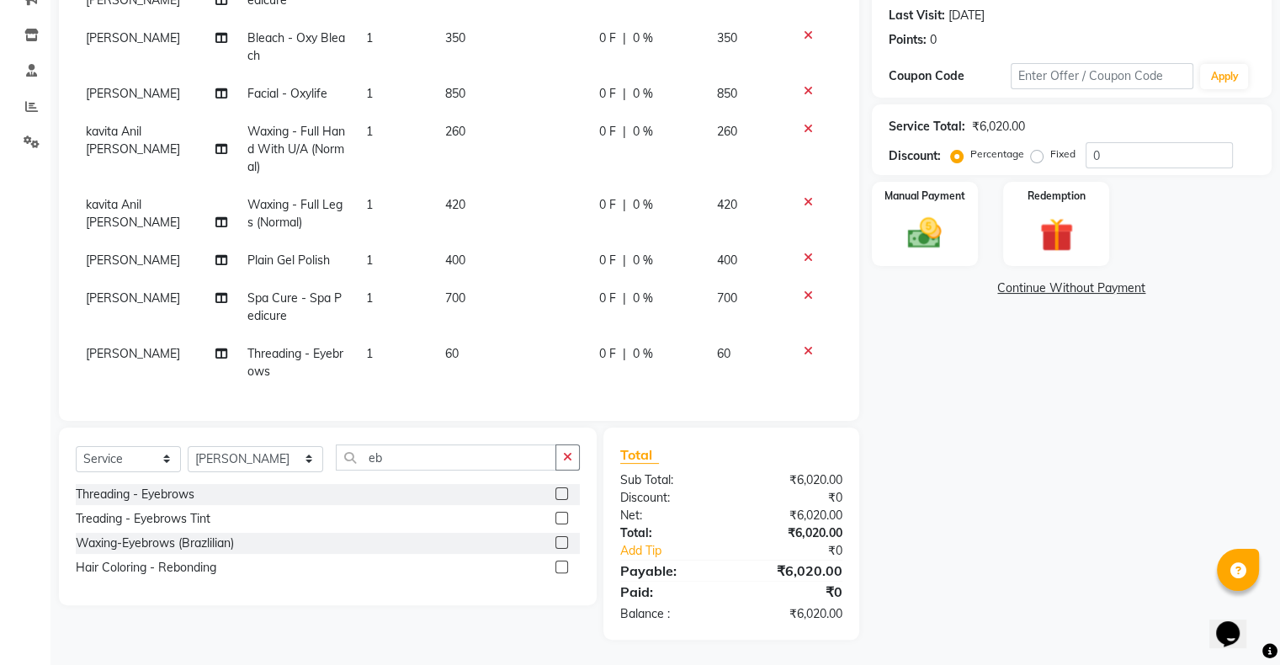
click at [1051, 157] on label "Fixed" at bounding box center [1063, 153] width 25 height 15
click at [1037, 157] on input "Fixed" at bounding box center [1041, 154] width 12 height 12
click at [1090, 153] on input "0" at bounding box center [1159, 155] width 147 height 26
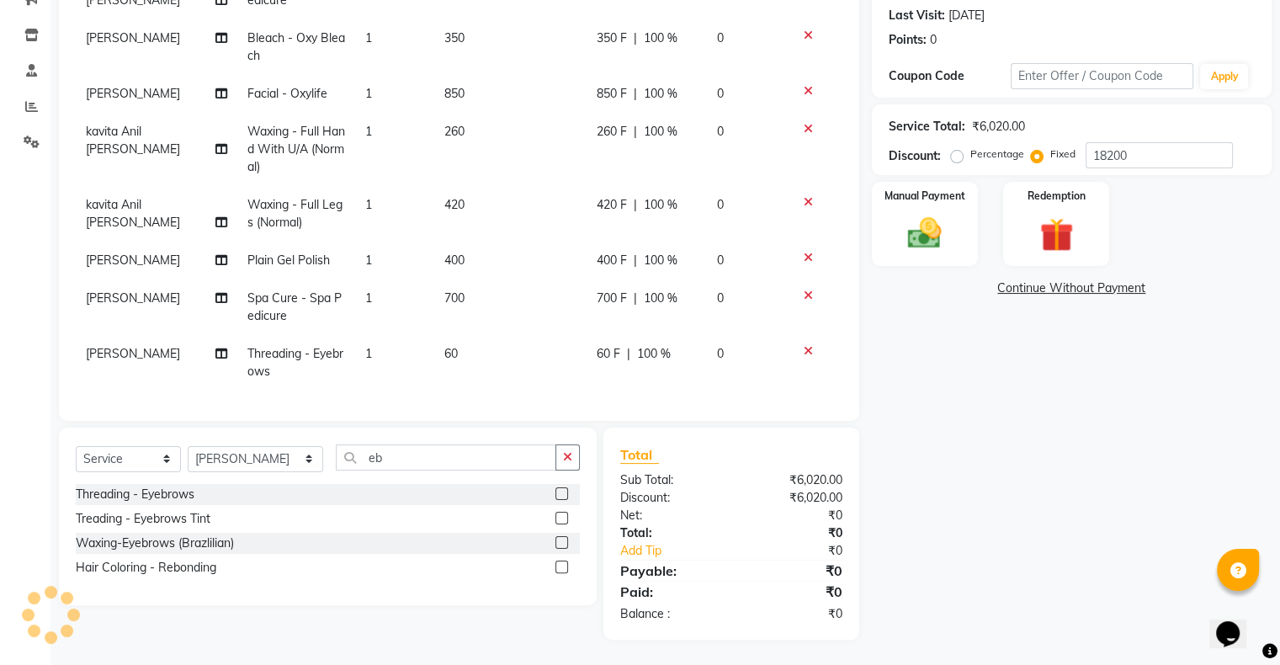
click at [1086, 493] on div "Name: Priti Membership: No Active Membership Total Visits: 14 Card on file: 0 L…" at bounding box center [1078, 268] width 413 height 744
click at [1178, 159] on input "18200" at bounding box center [1159, 155] width 147 height 26
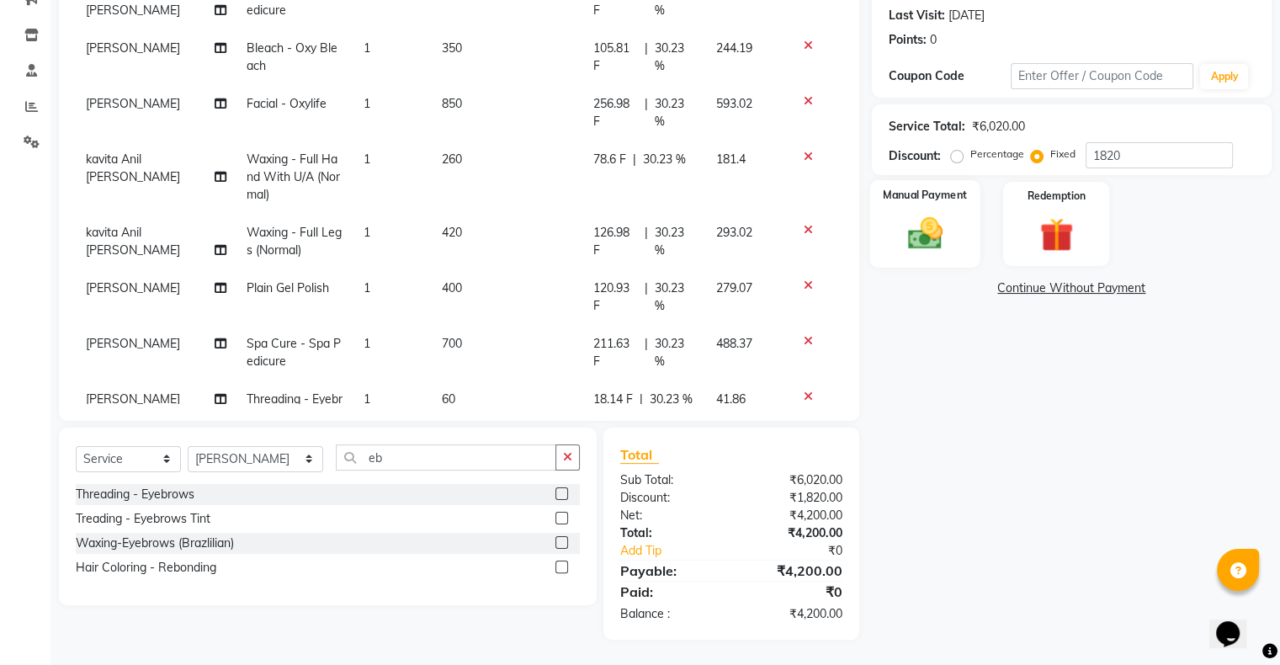
click at [934, 241] on img at bounding box center [925, 234] width 56 height 40
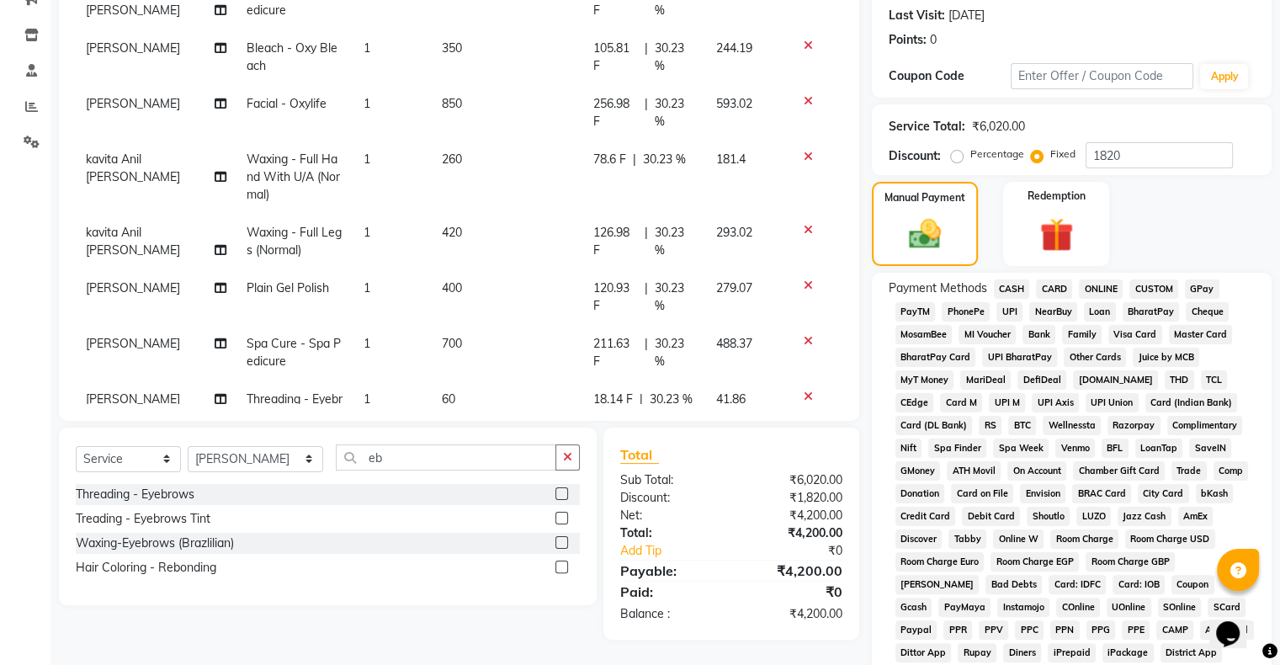
click at [1044, 286] on span "CARD" at bounding box center [1054, 288] width 36 height 19
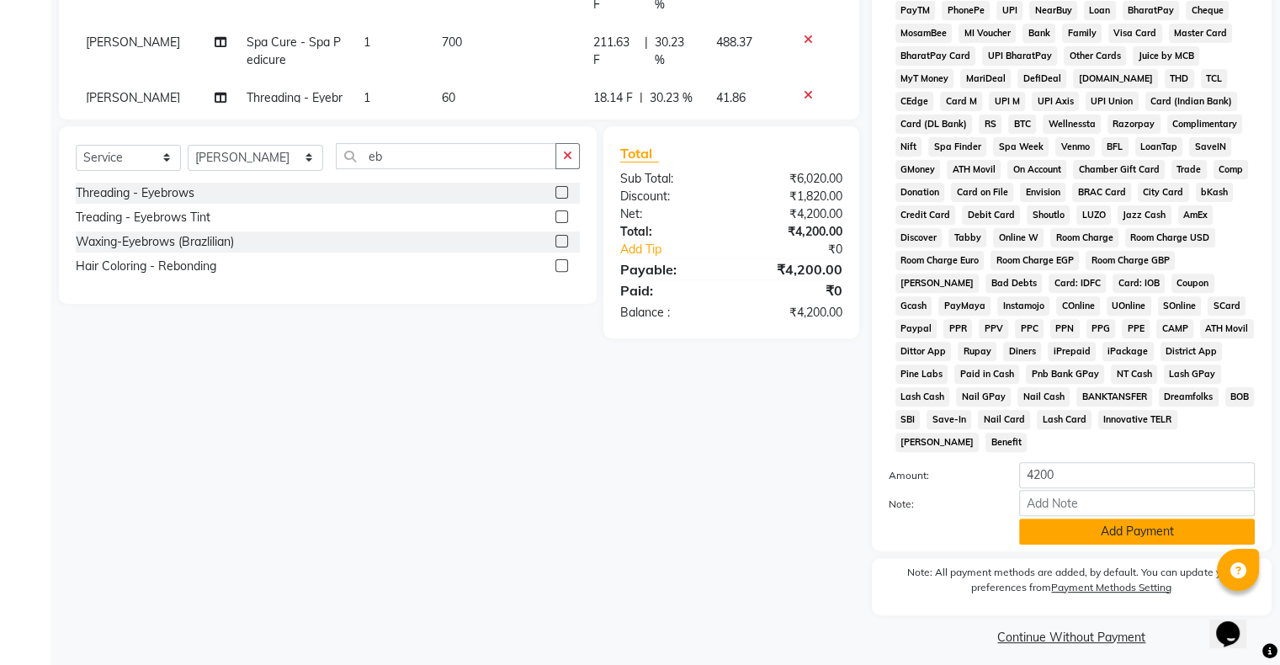
click at [1165, 529] on button "Add Payment" at bounding box center [1137, 532] width 236 height 26
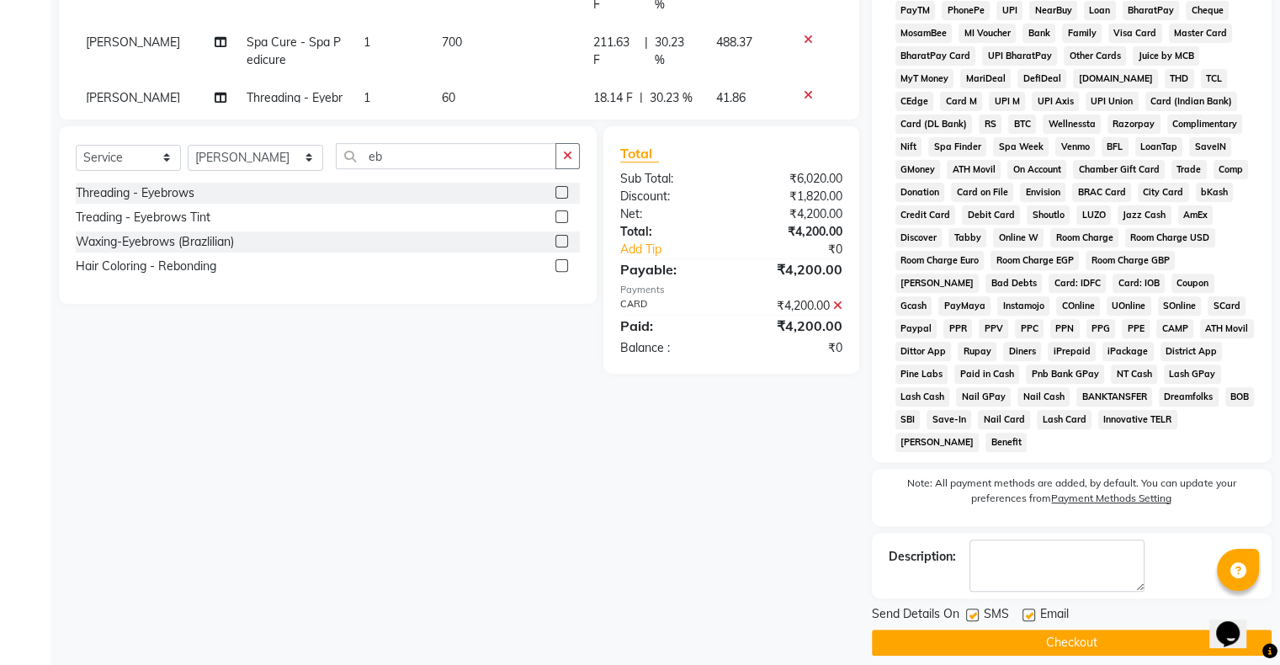
click at [1073, 630] on button "Checkout" at bounding box center [1072, 643] width 400 height 26
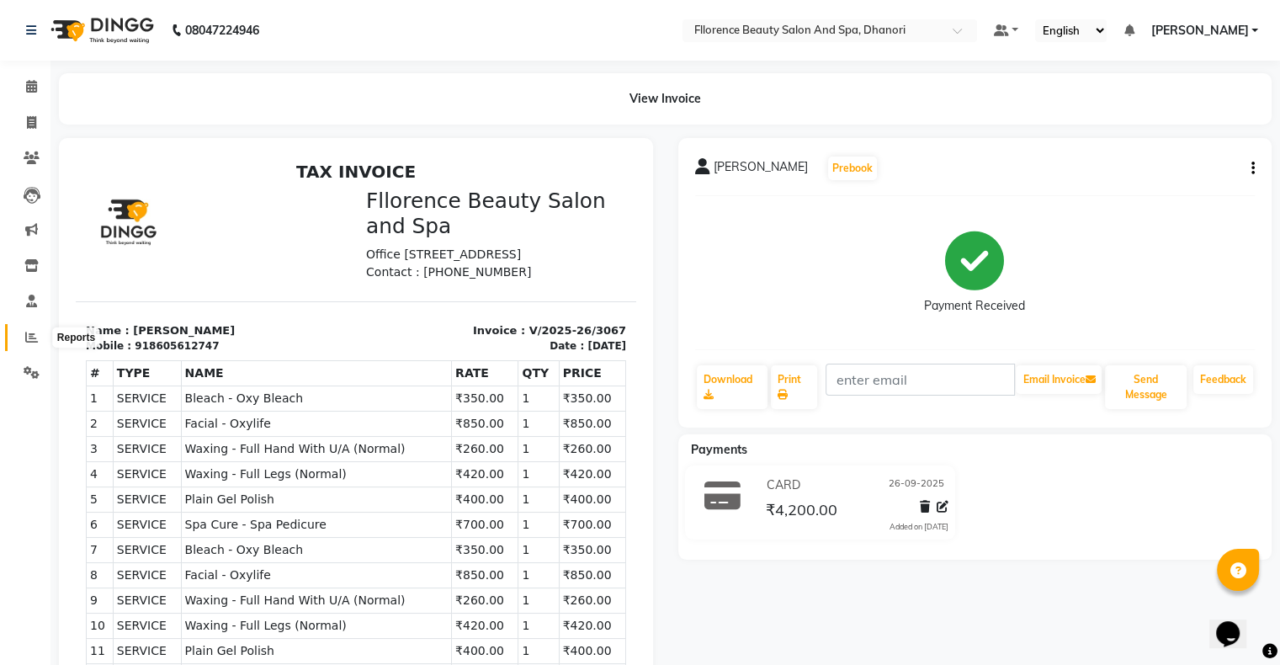
click at [35, 338] on icon at bounding box center [31, 337] width 13 height 13
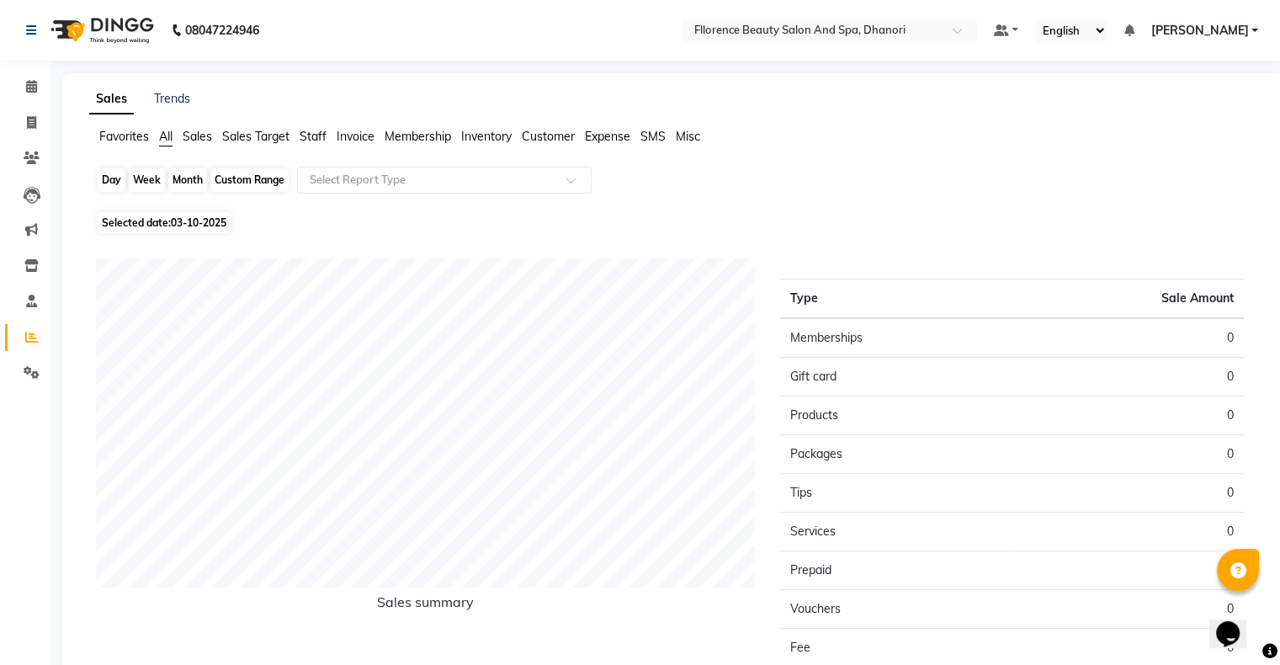
click at [99, 178] on div "Day" at bounding box center [112, 180] width 28 height 24
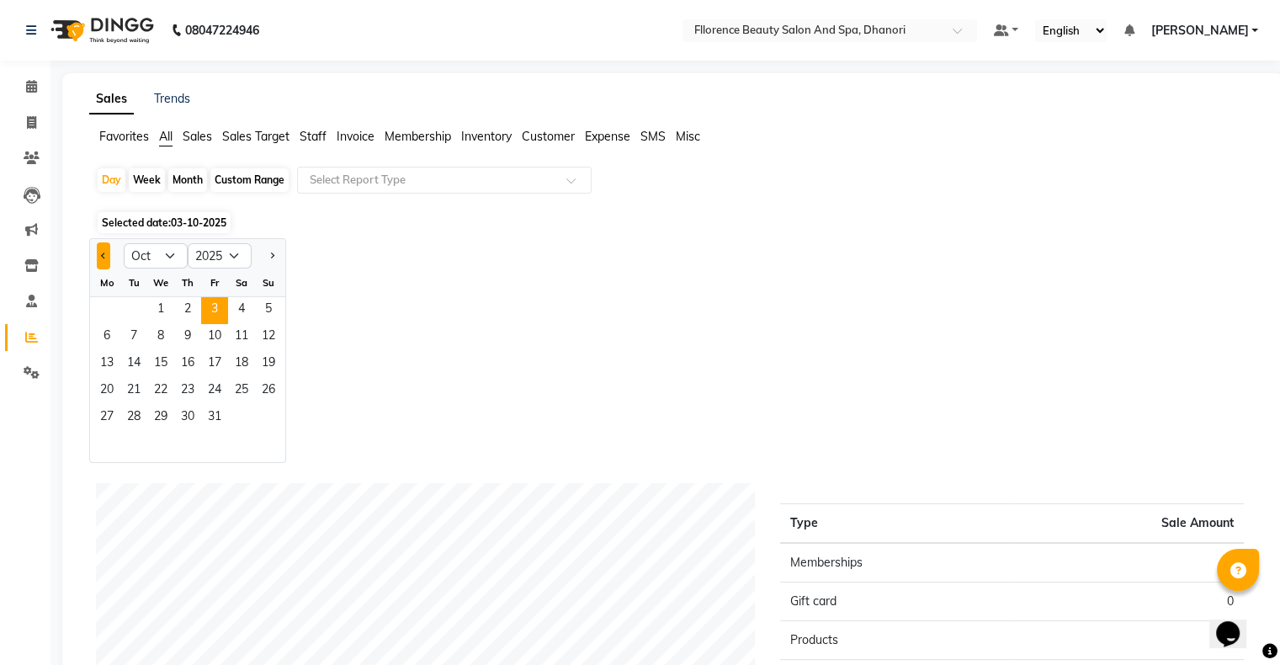
click at [97, 258] on button "Previous month" at bounding box center [103, 255] width 13 height 27
click at [219, 394] on span "26" at bounding box center [214, 391] width 27 height 27
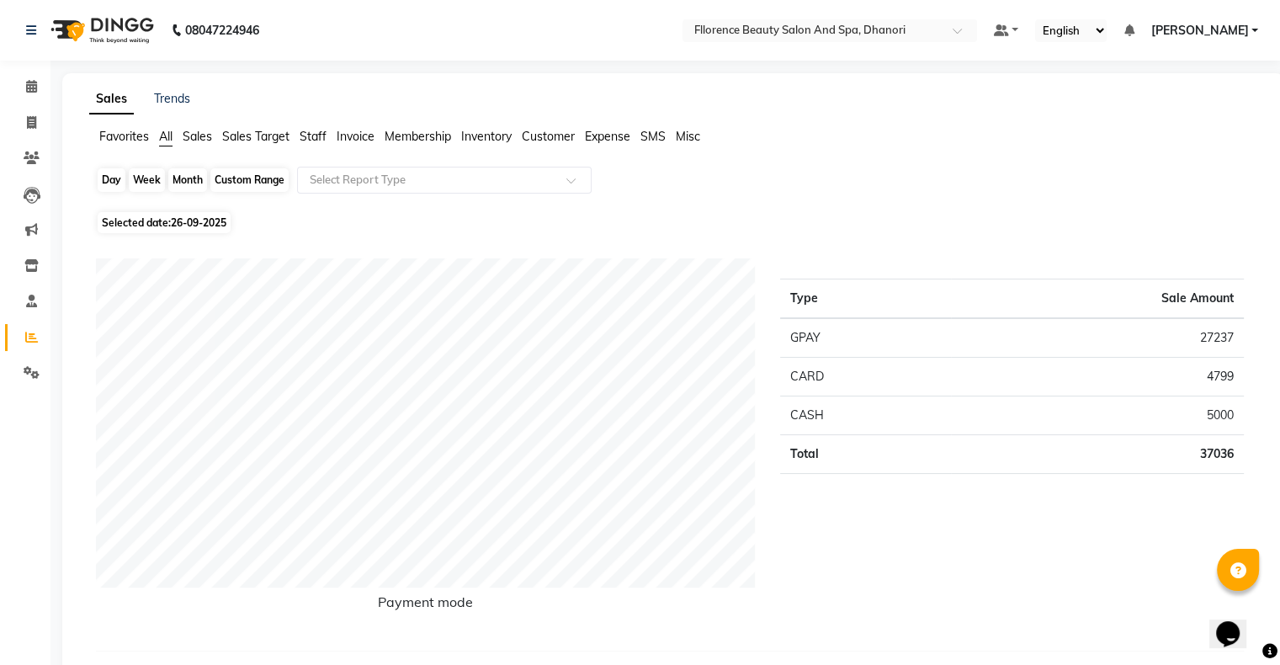
click at [103, 177] on div "Day" at bounding box center [112, 180] width 28 height 24
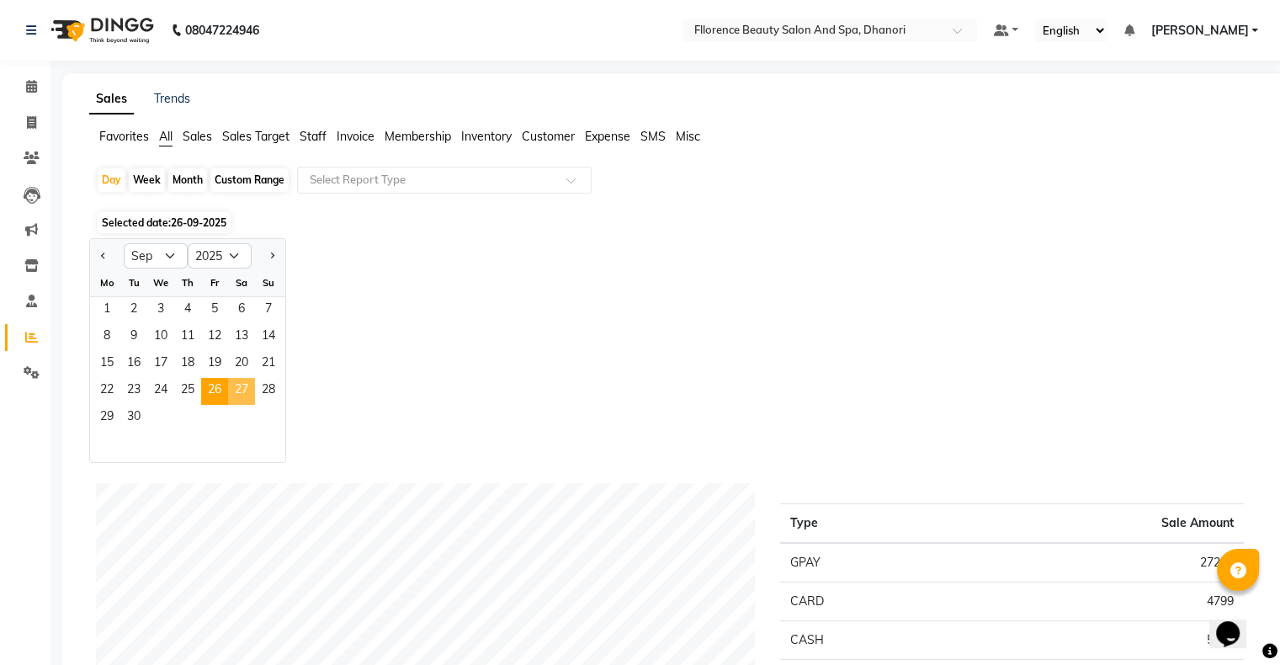
click at [250, 396] on span "27" at bounding box center [241, 391] width 27 height 27
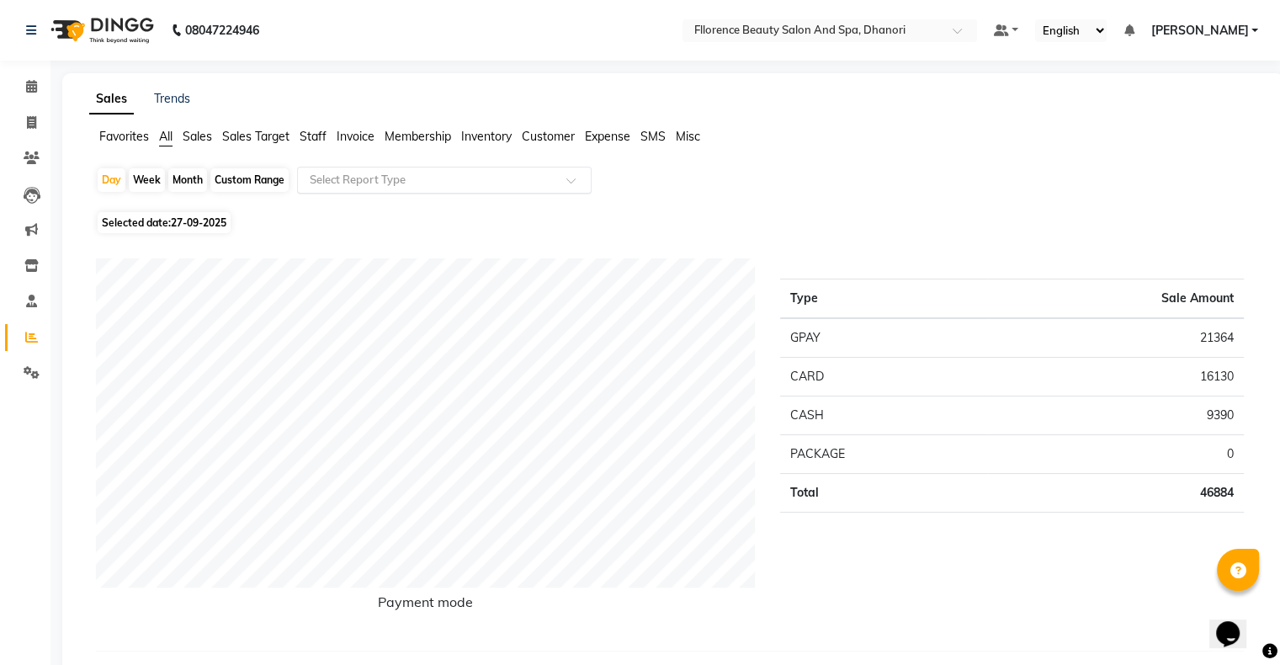
click at [428, 186] on input "text" at bounding box center [427, 180] width 242 height 17
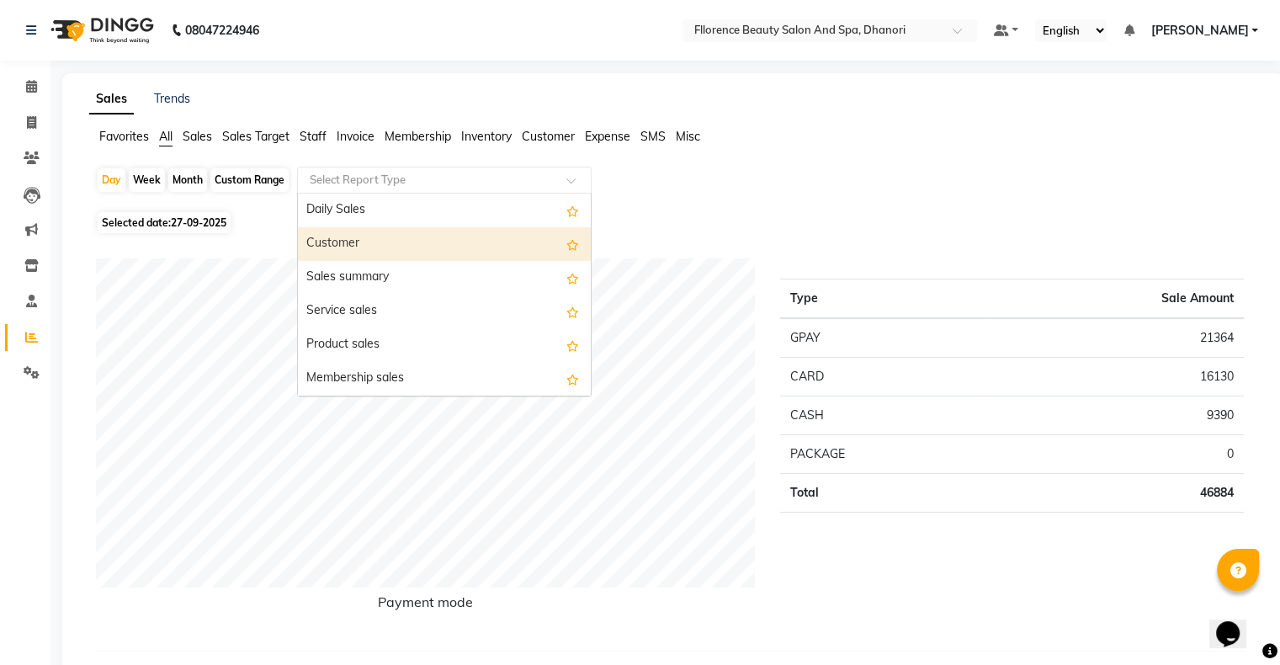
click at [380, 251] on div "Customer" at bounding box center [444, 244] width 293 height 34
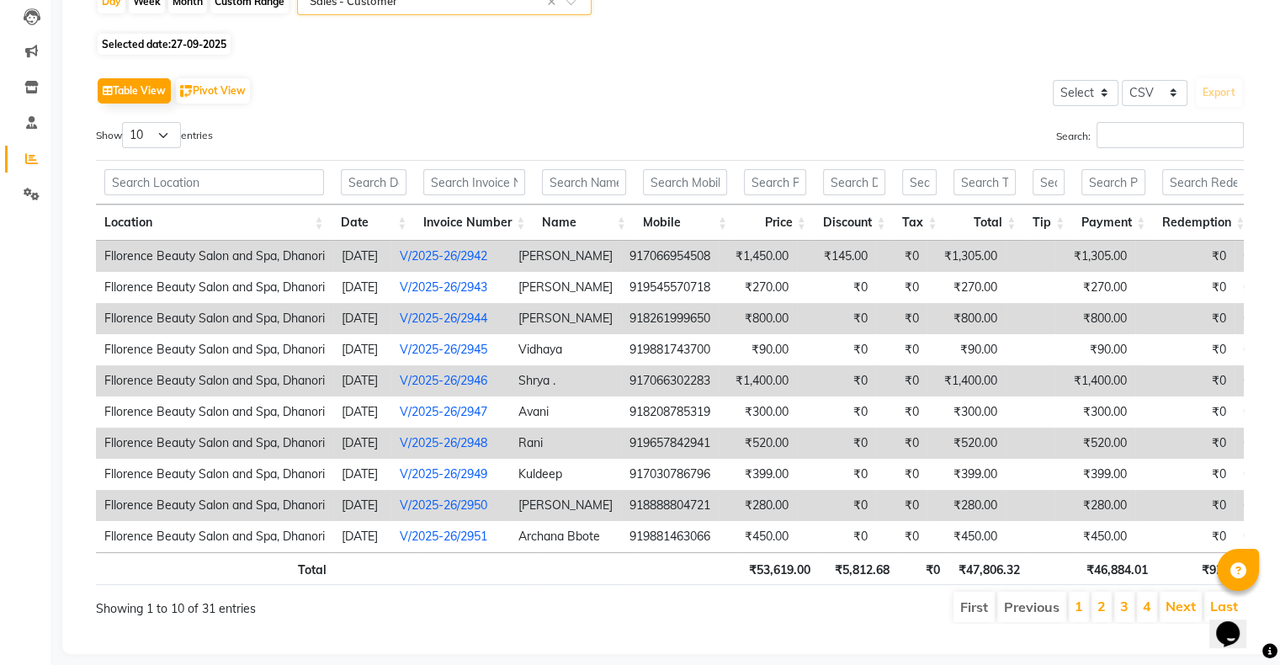
scroll to position [216, 0]
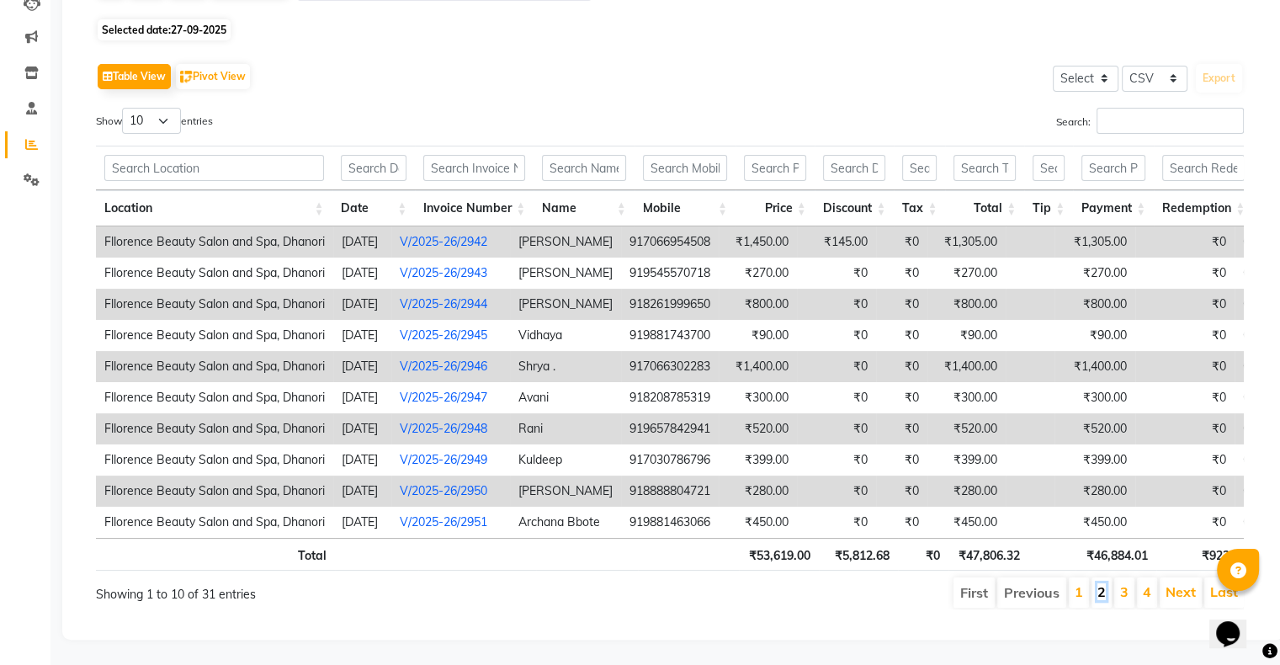
click at [1106, 584] on link "2" at bounding box center [1102, 591] width 8 height 17
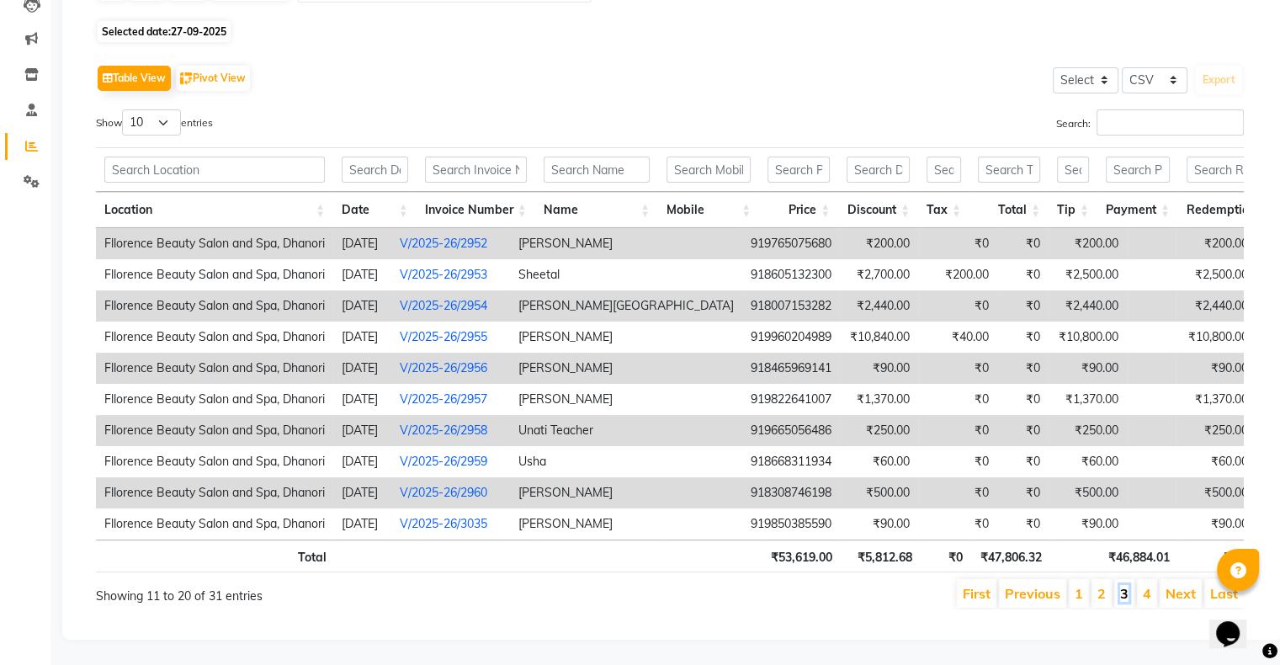
click at [1121, 585] on link "3" at bounding box center [1124, 593] width 8 height 17
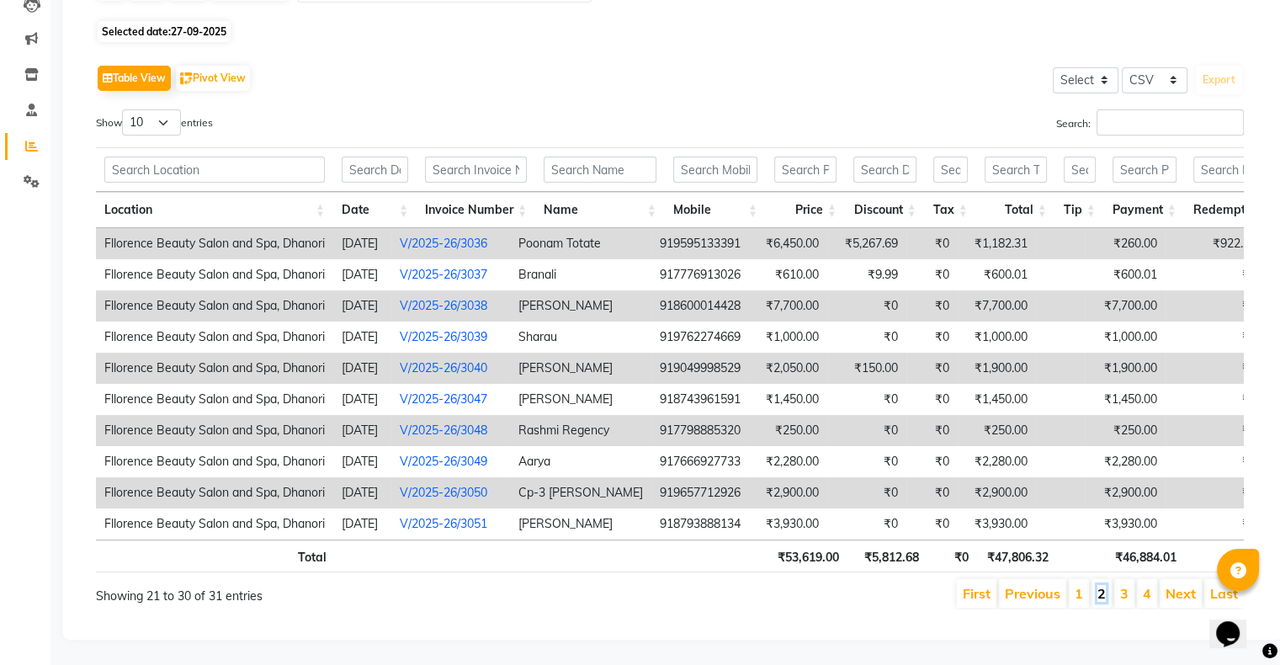
click at [1105, 588] on link "2" at bounding box center [1102, 593] width 8 height 17
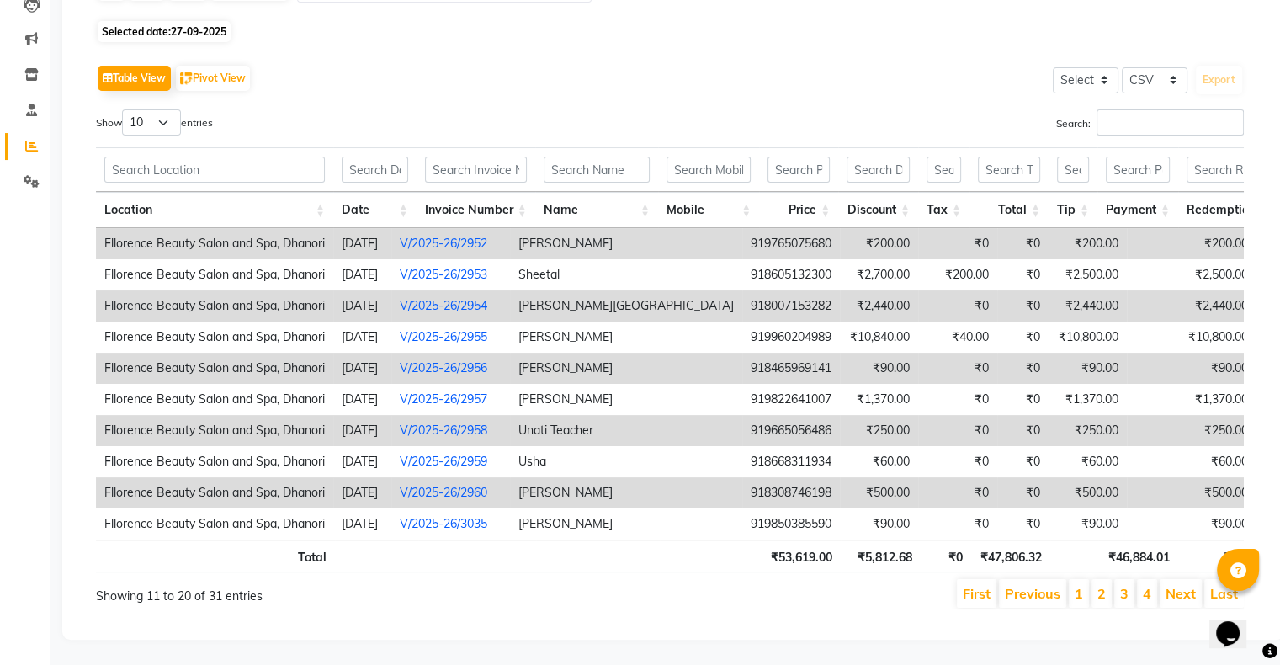
click at [1140, 584] on li "4" at bounding box center [1147, 593] width 20 height 29
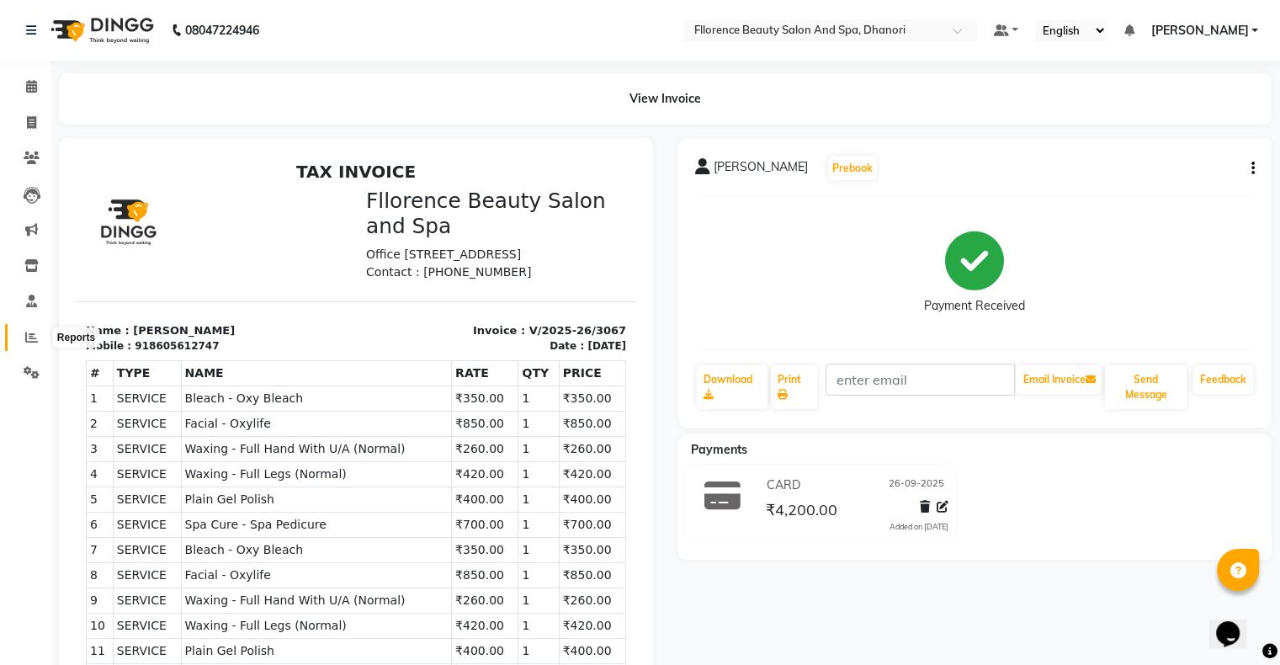
drag, startPoint x: 34, startPoint y: 334, endPoint x: 34, endPoint y: 321, distance: 13.5
click at [34, 331] on icon at bounding box center [31, 337] width 13 height 13
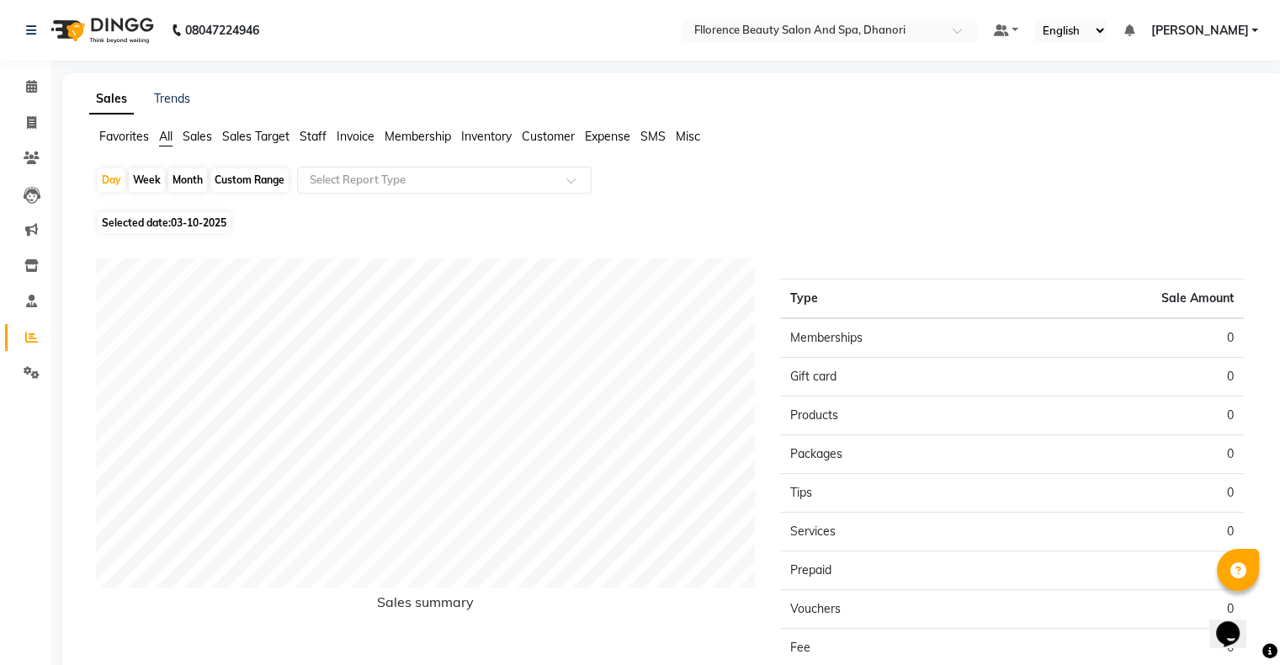
click at [179, 187] on div "Month" at bounding box center [187, 180] width 39 height 24
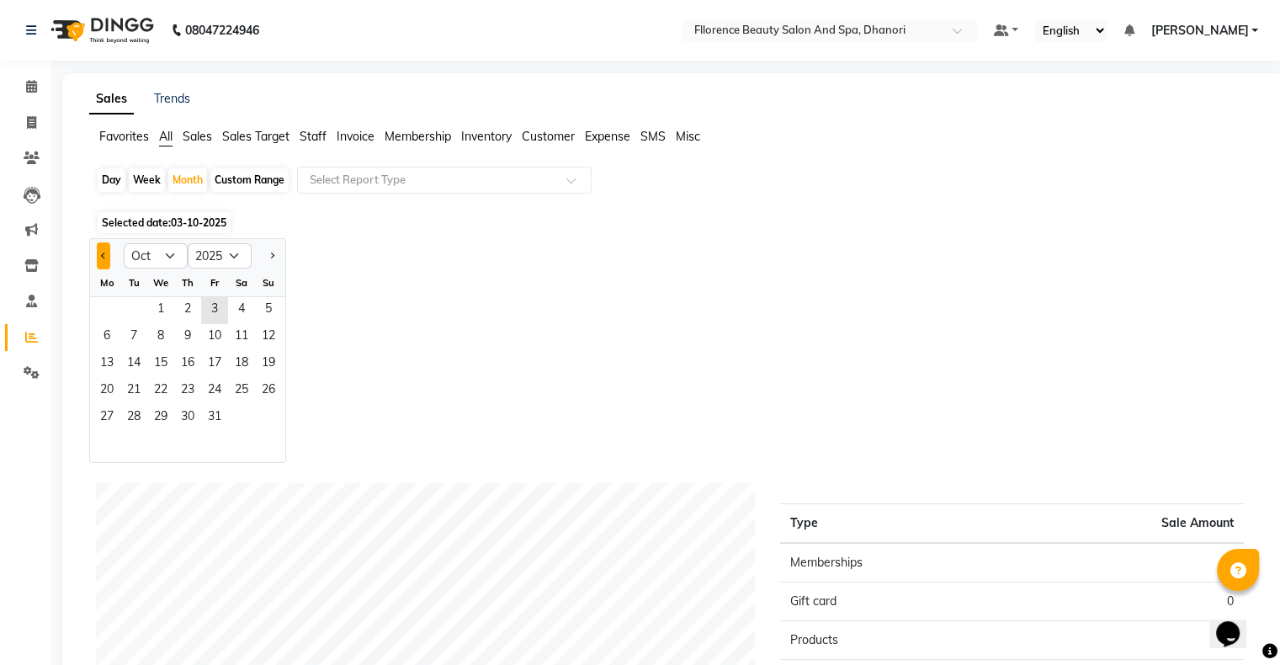
click at [98, 259] on button "Previous month" at bounding box center [103, 255] width 13 height 27
click at [105, 297] on span "1" at bounding box center [106, 310] width 27 height 27
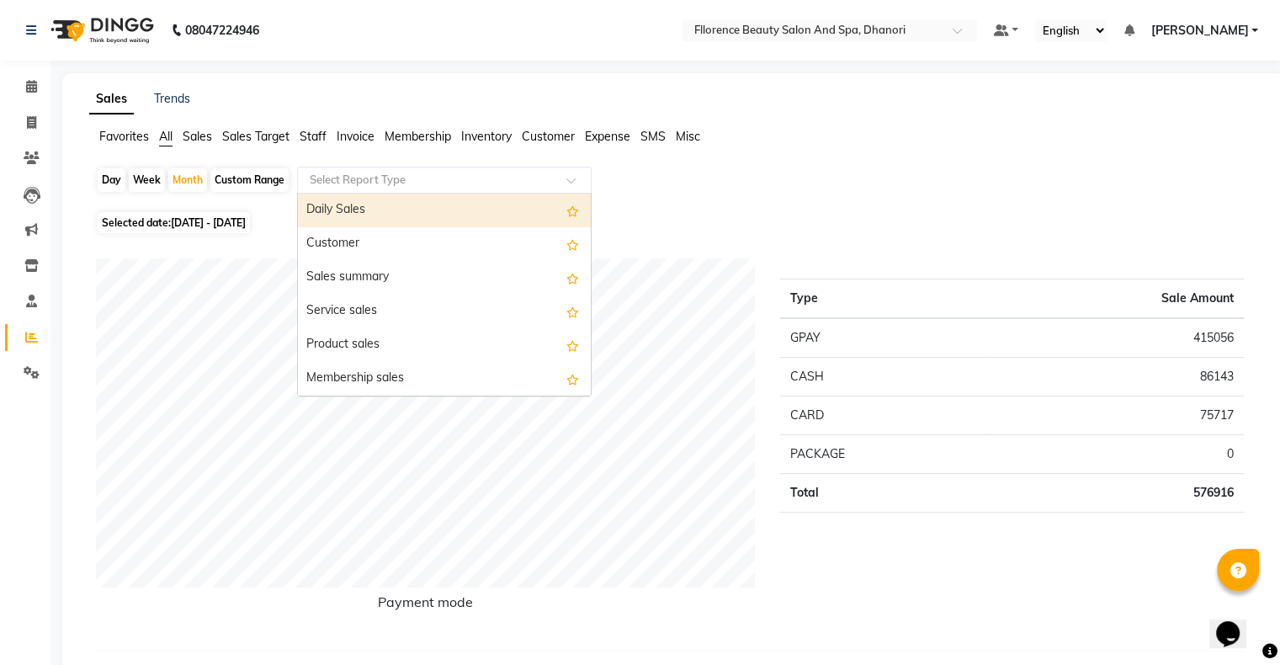
drag, startPoint x: 470, startPoint y: 181, endPoint x: 435, endPoint y: 200, distance: 39.2
click at [465, 183] on input "text" at bounding box center [427, 180] width 242 height 17
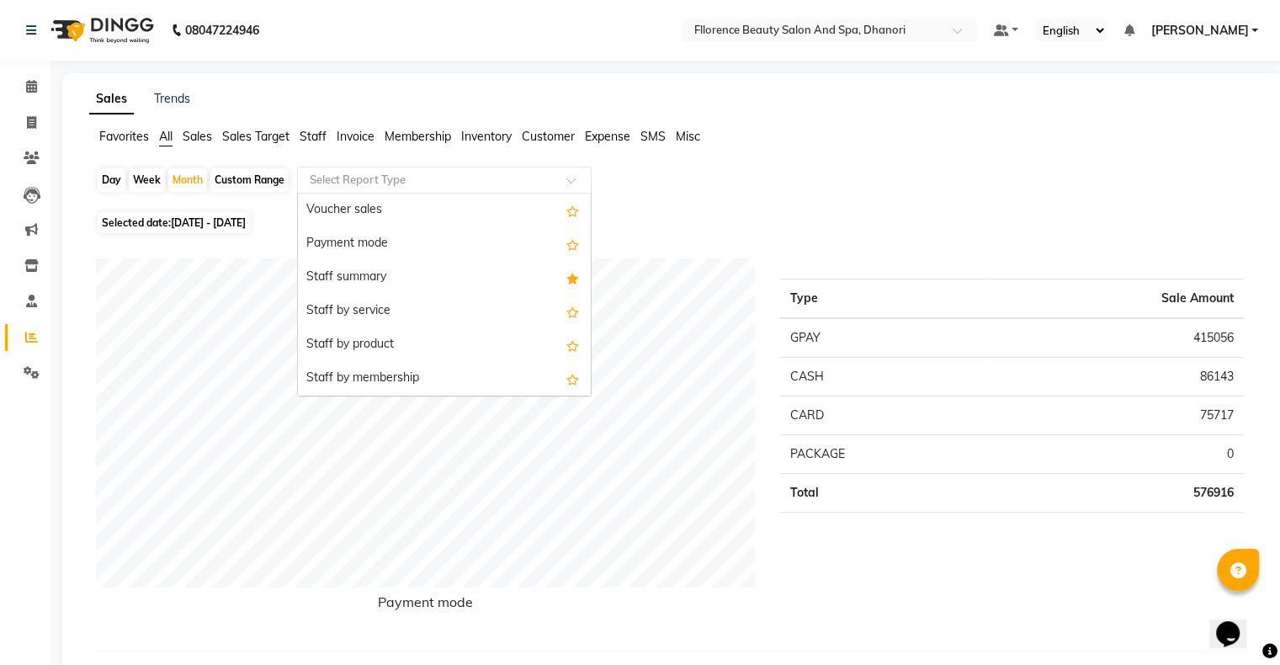
scroll to position [280, 0]
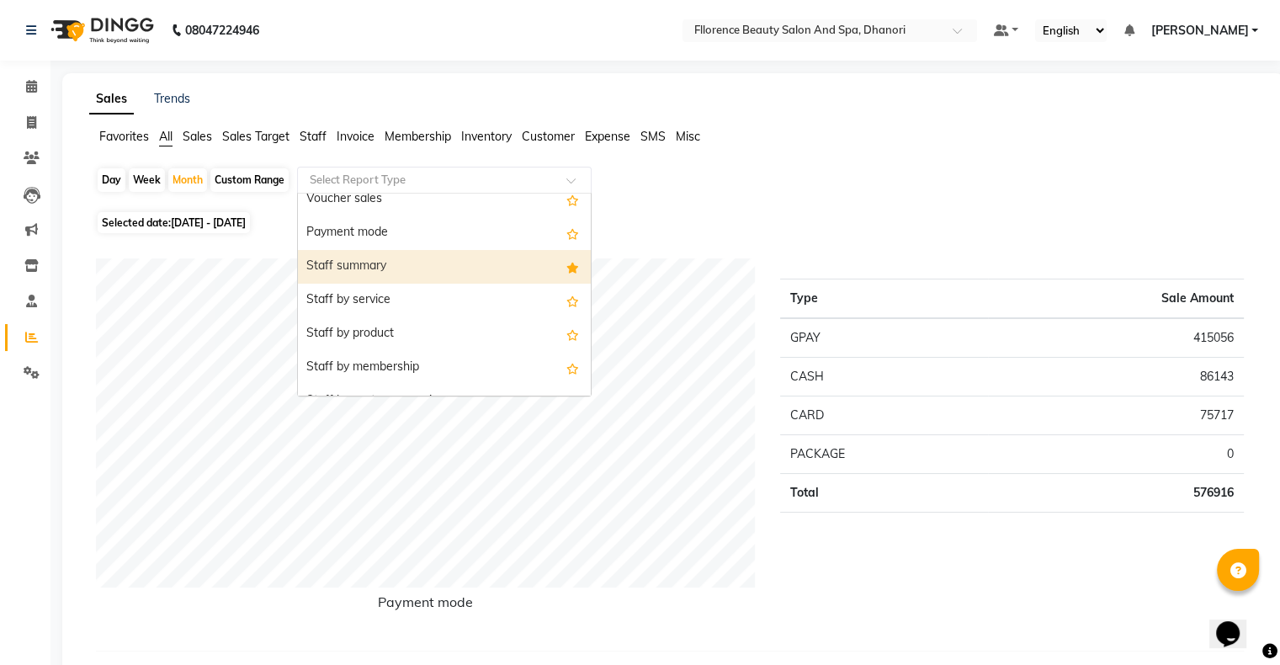
click at [476, 254] on div "Staff summary" at bounding box center [444, 267] width 293 height 34
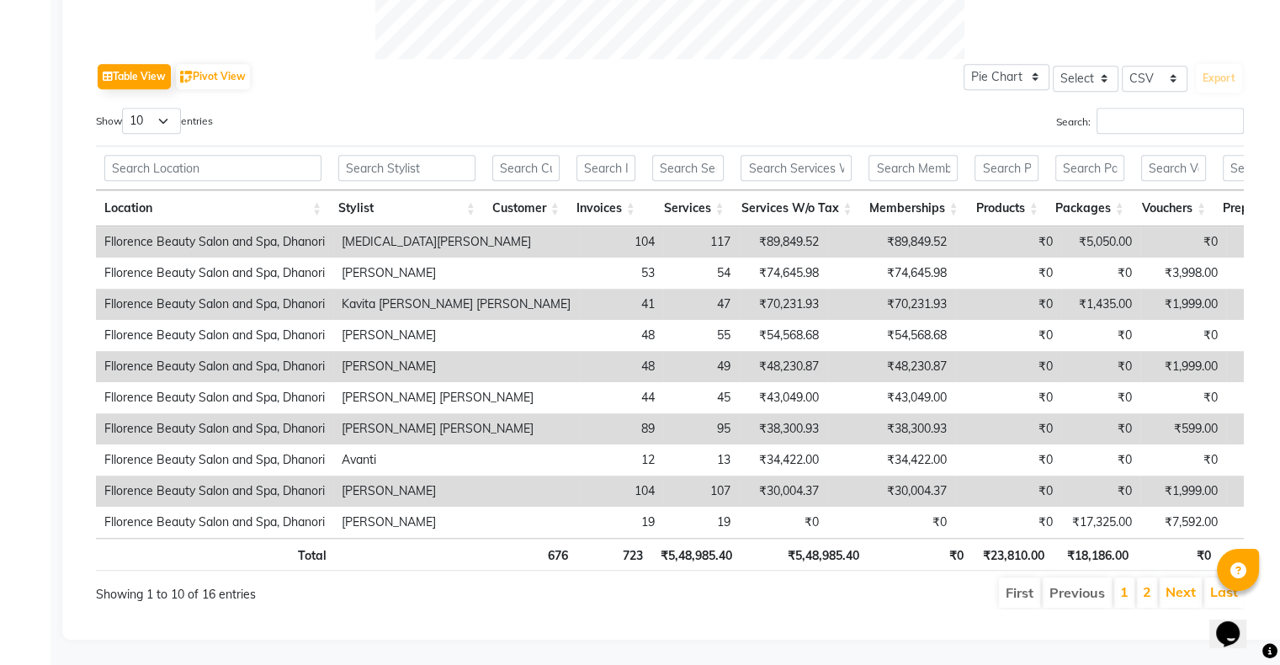
scroll to position [825, 0]
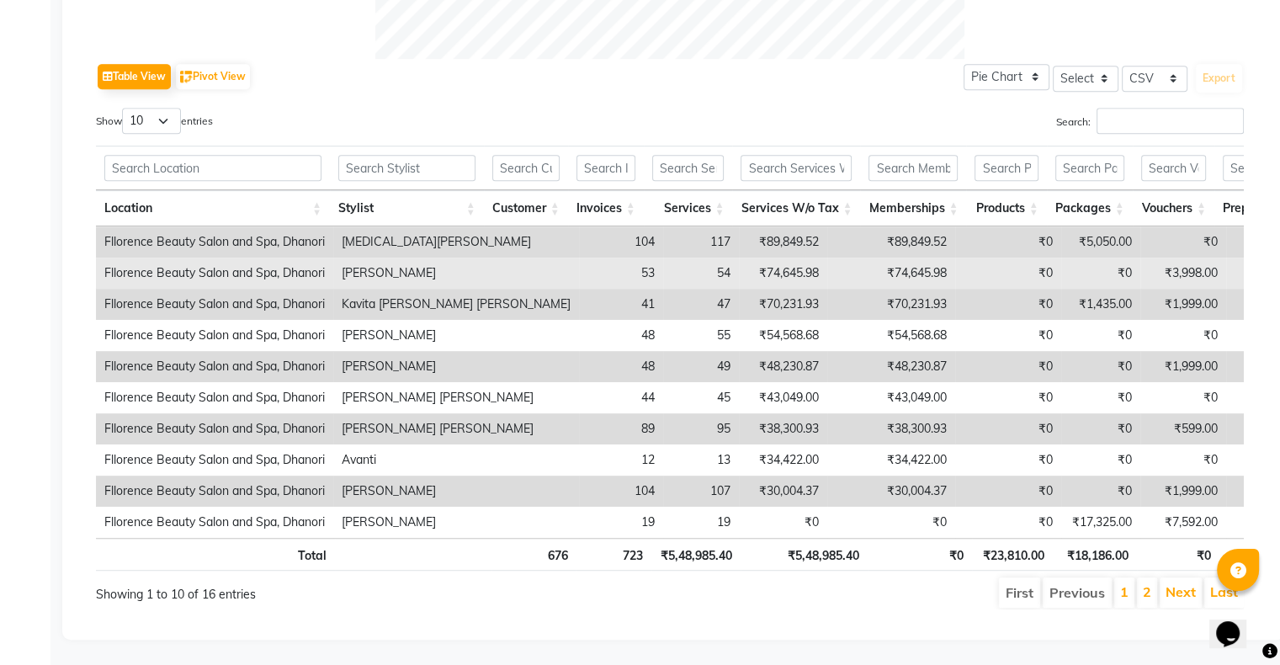
click at [479, 258] on td "[PERSON_NAME]" at bounding box center [456, 273] width 246 height 31
click at [481, 258] on td "[PERSON_NAME]" at bounding box center [456, 273] width 246 height 31
click at [482, 258] on td "[PERSON_NAME]" at bounding box center [456, 273] width 246 height 31
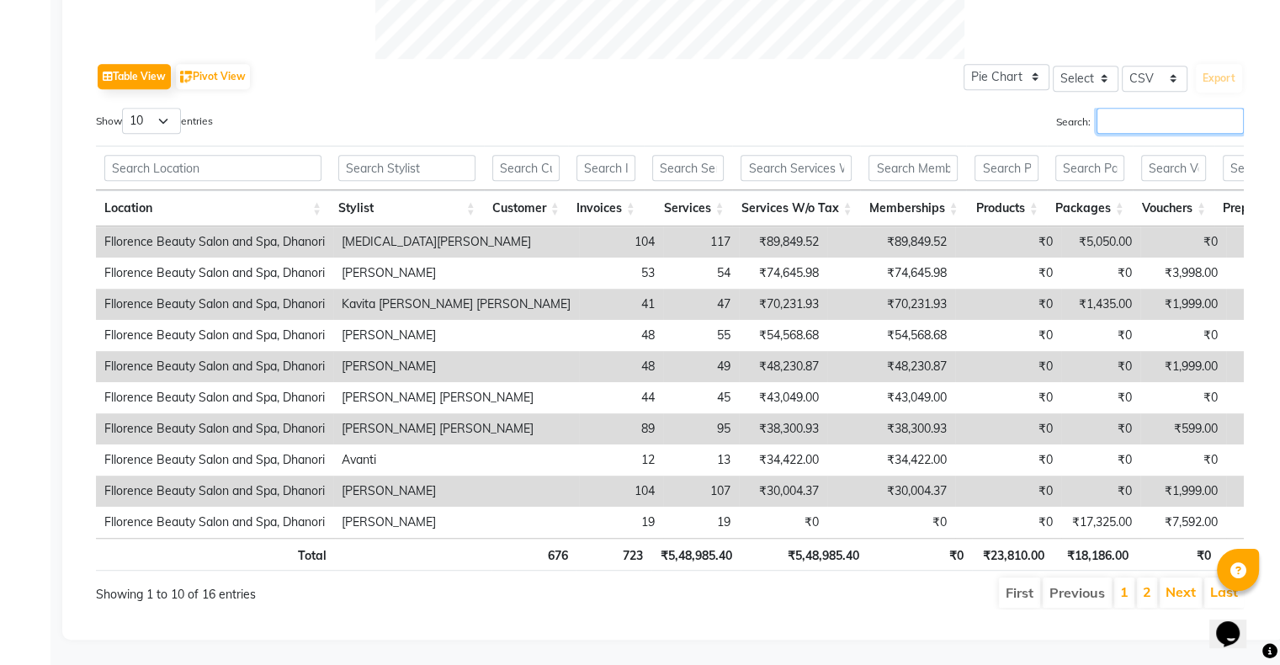
click at [1155, 108] on input "Search:" at bounding box center [1170, 121] width 147 height 26
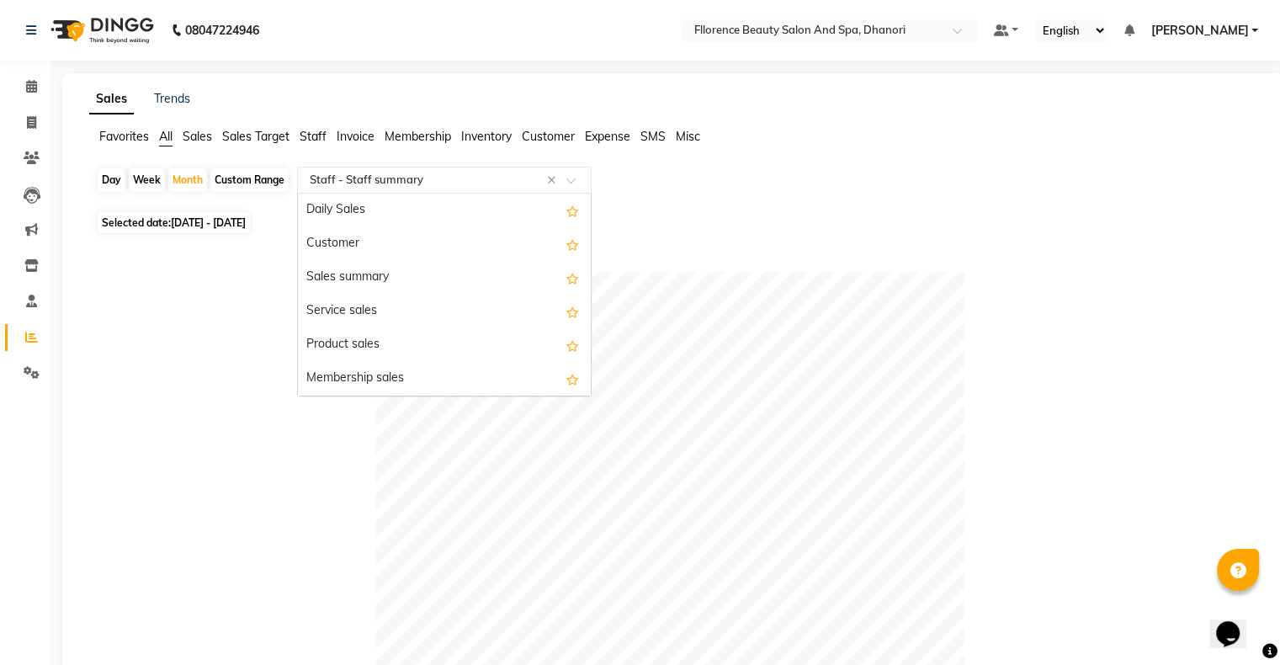
scroll to position [337, 0]
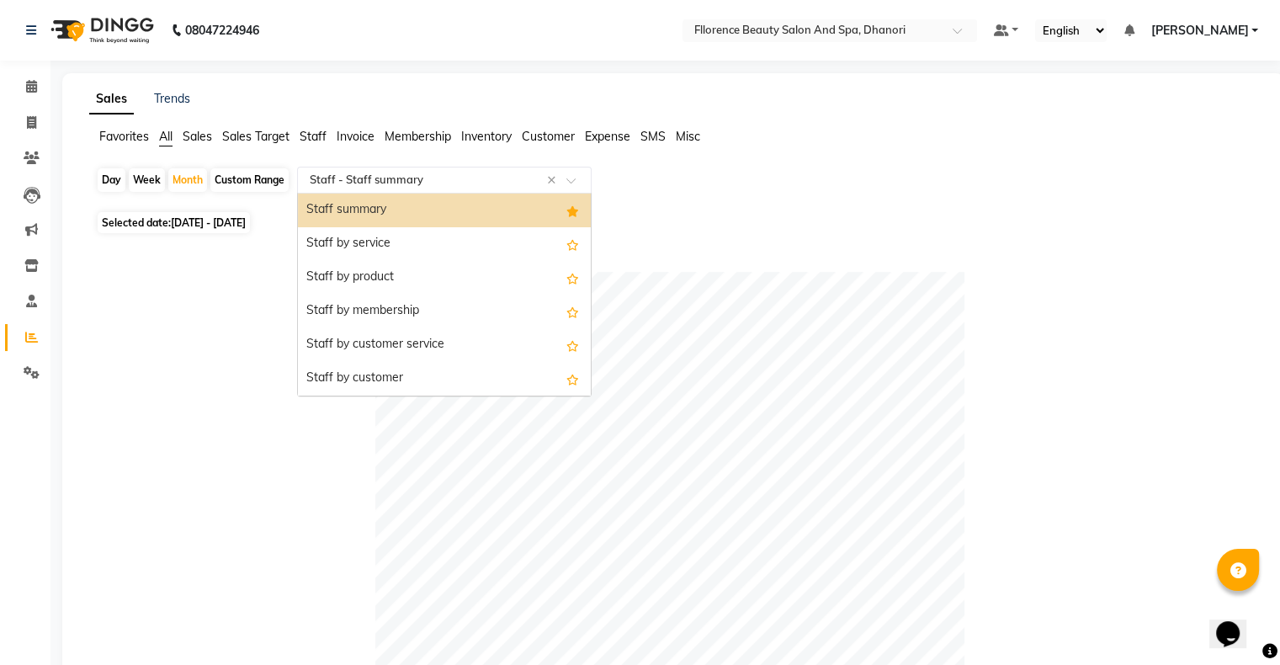
click at [438, 180] on input "text" at bounding box center [427, 180] width 242 height 17
click at [435, 237] on div "Staff by service" at bounding box center [444, 244] width 293 height 34
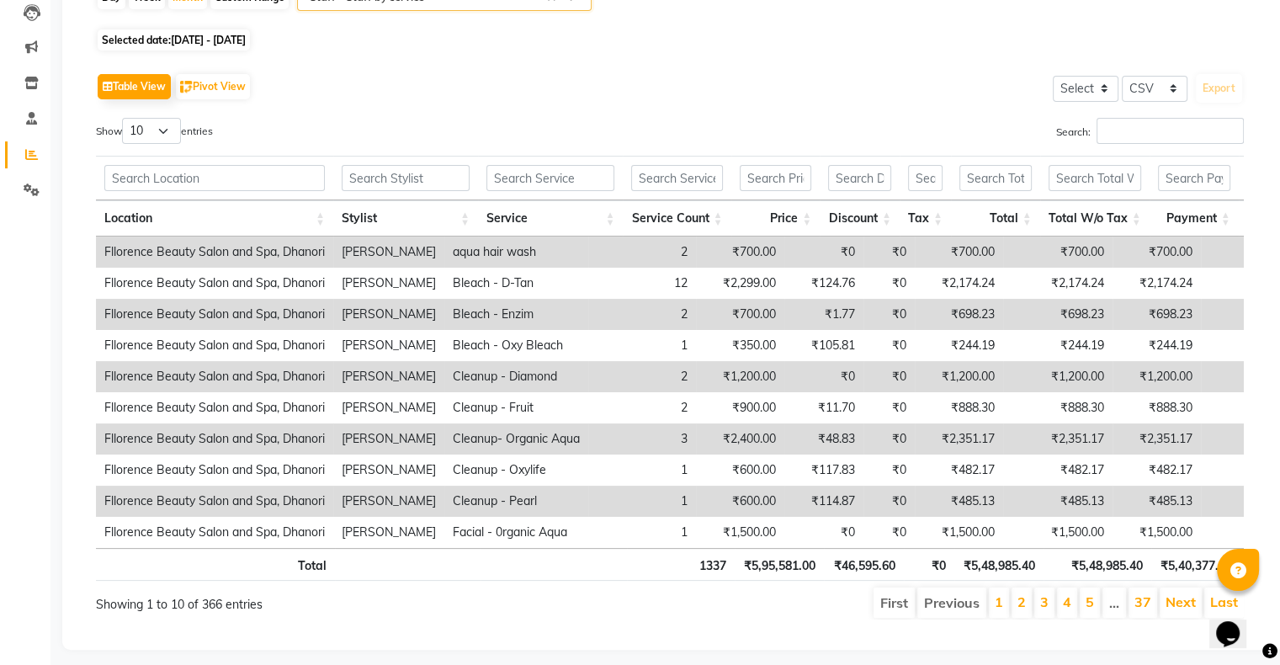
scroll to position [216, 0]
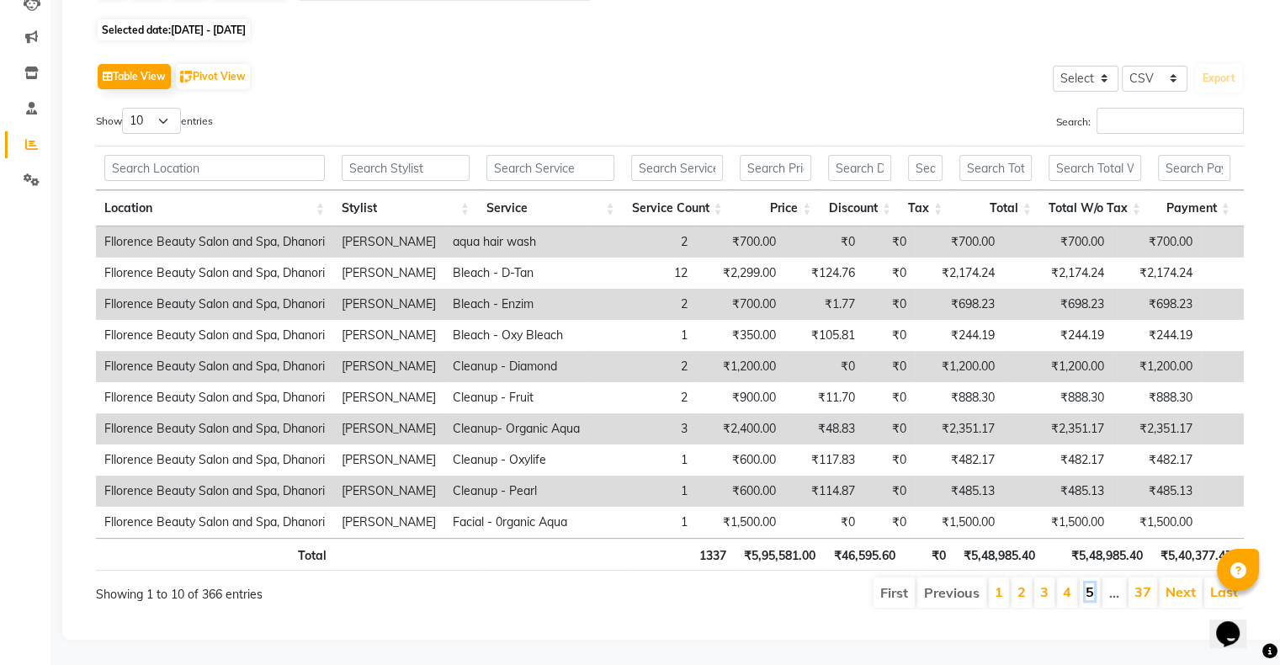
click at [1092, 583] on link "5" at bounding box center [1090, 591] width 8 height 17
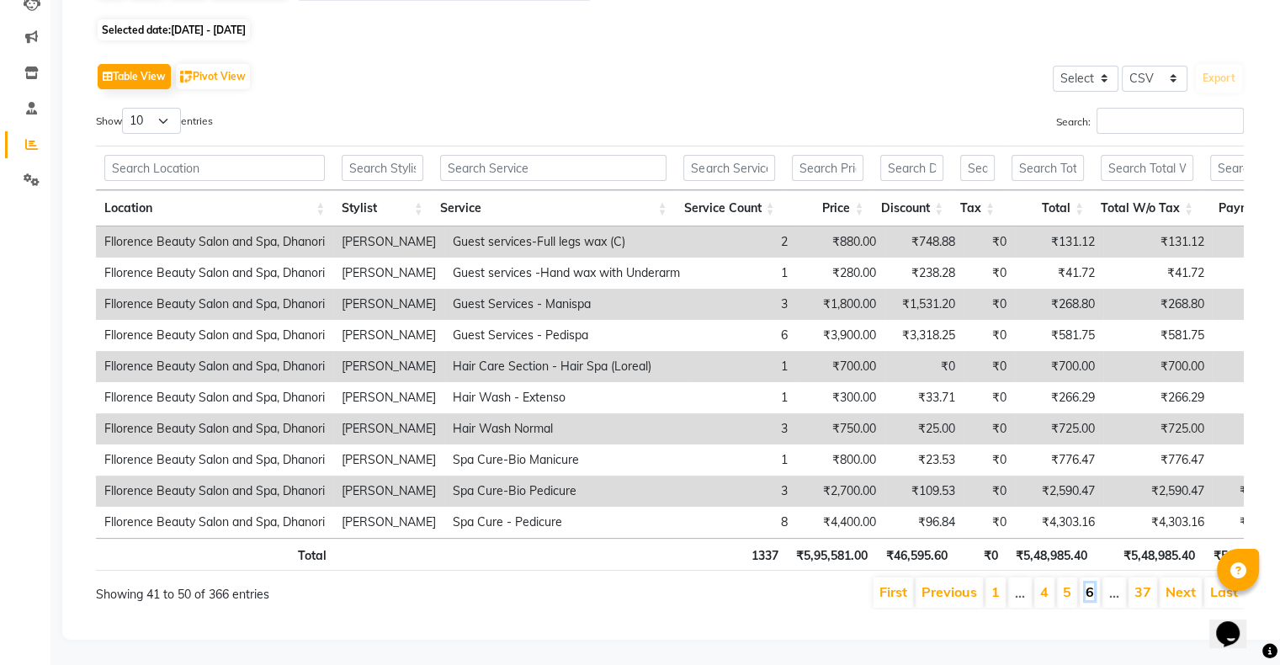
click at [1091, 583] on link "6" at bounding box center [1090, 591] width 8 height 17
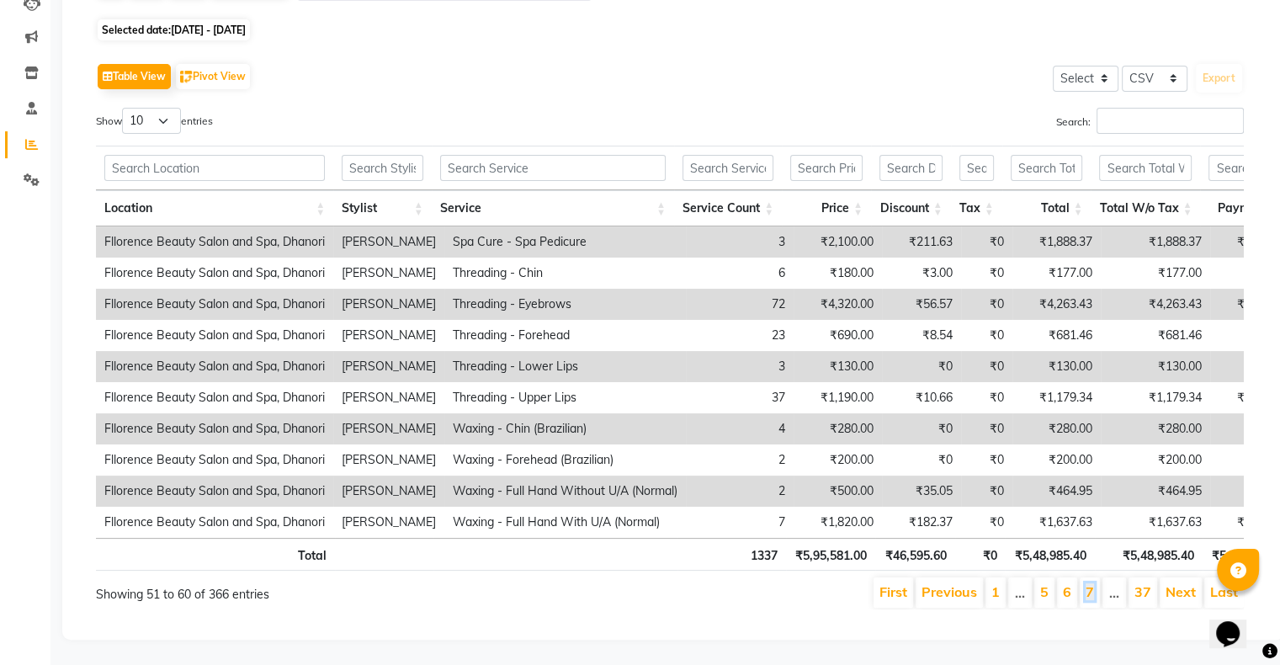
click at [1091, 583] on link "7" at bounding box center [1090, 591] width 8 height 17
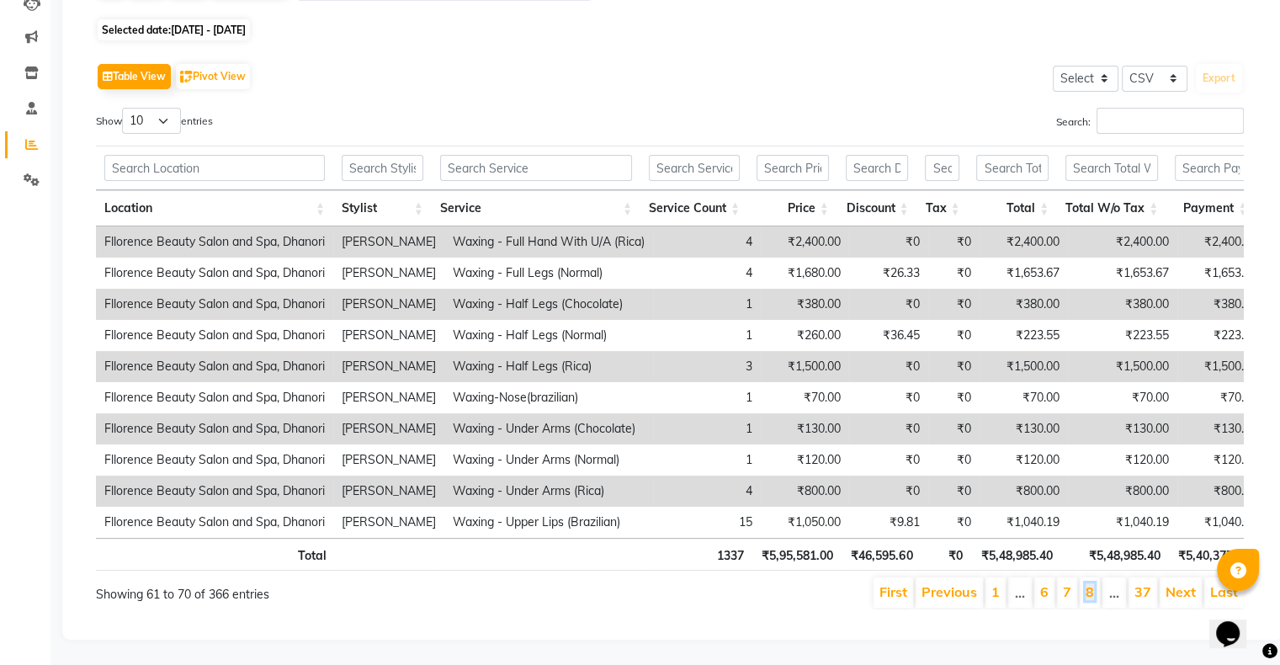
click at [1091, 583] on link "8" at bounding box center [1090, 591] width 8 height 17
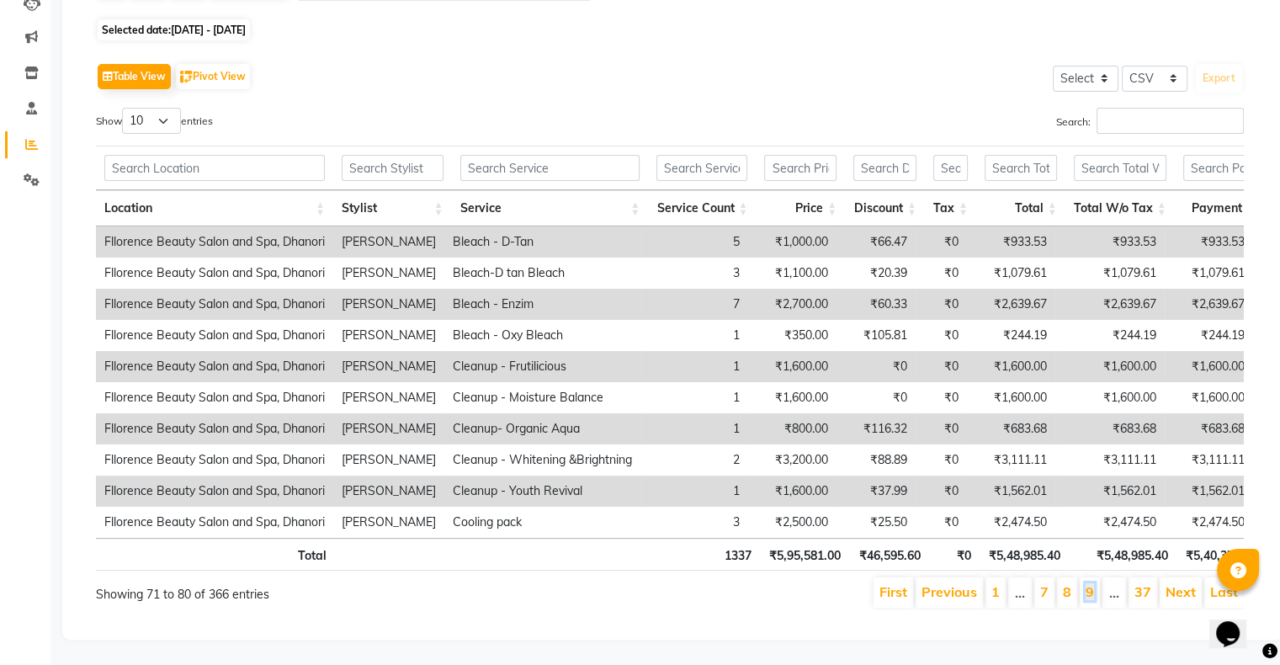
click at [1091, 583] on link "9" at bounding box center [1090, 591] width 8 height 17
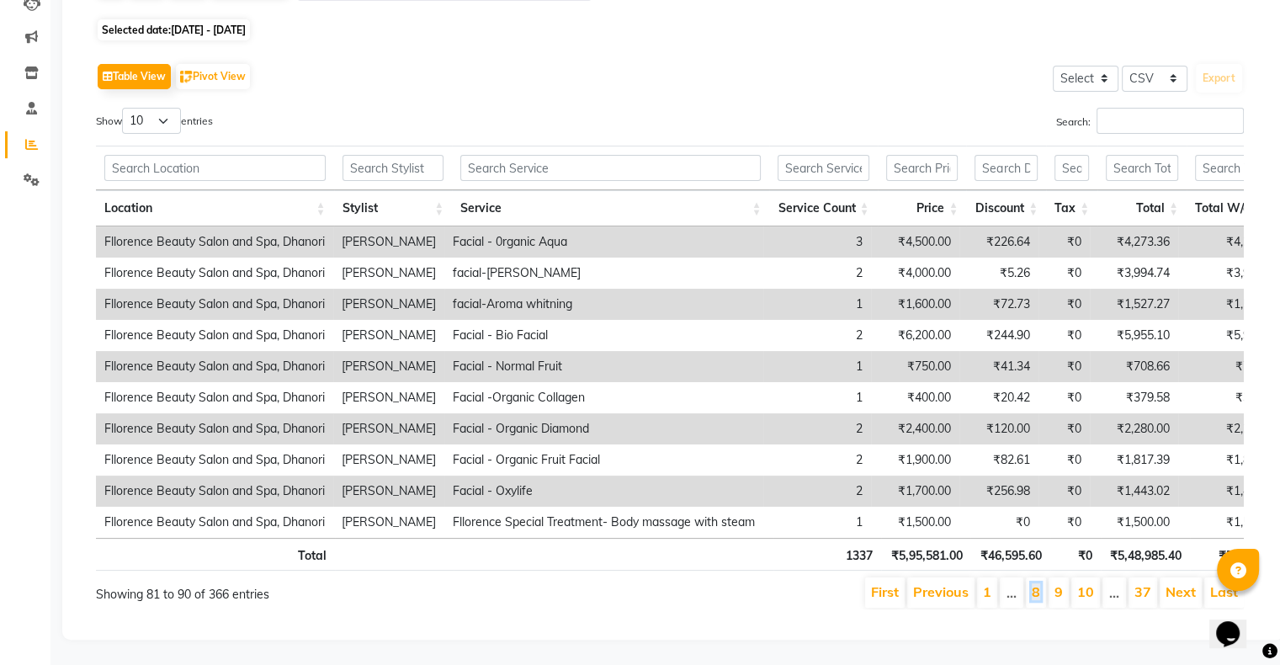
click at [1038, 583] on link "8" at bounding box center [1036, 591] width 8 height 17
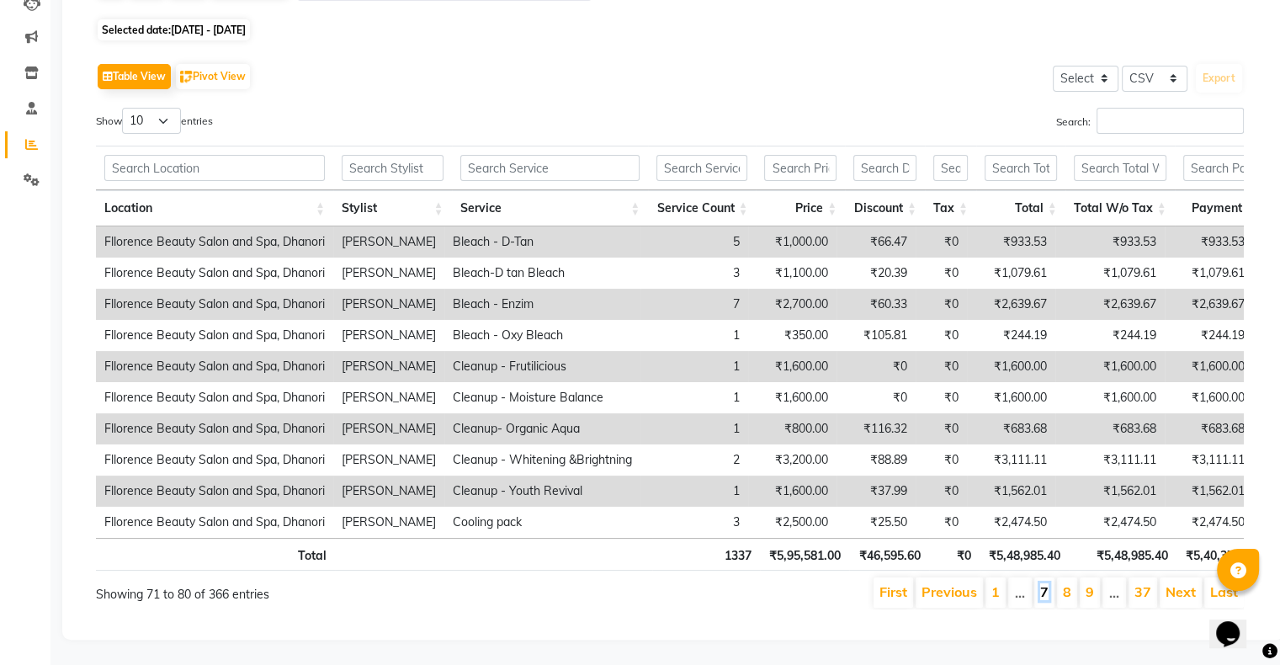
click at [1049, 583] on link "7" at bounding box center [1045, 591] width 8 height 17
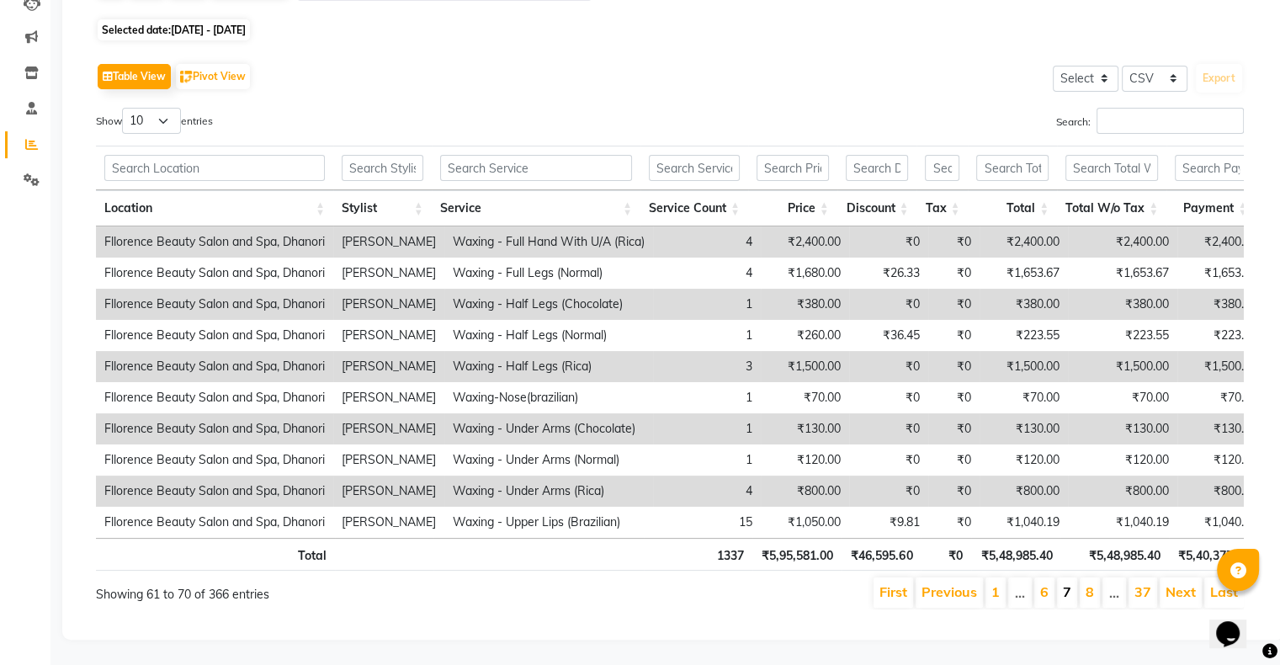
click at [1069, 583] on link "7" at bounding box center [1067, 591] width 8 height 17
click at [1092, 583] on link "8" at bounding box center [1090, 591] width 8 height 17
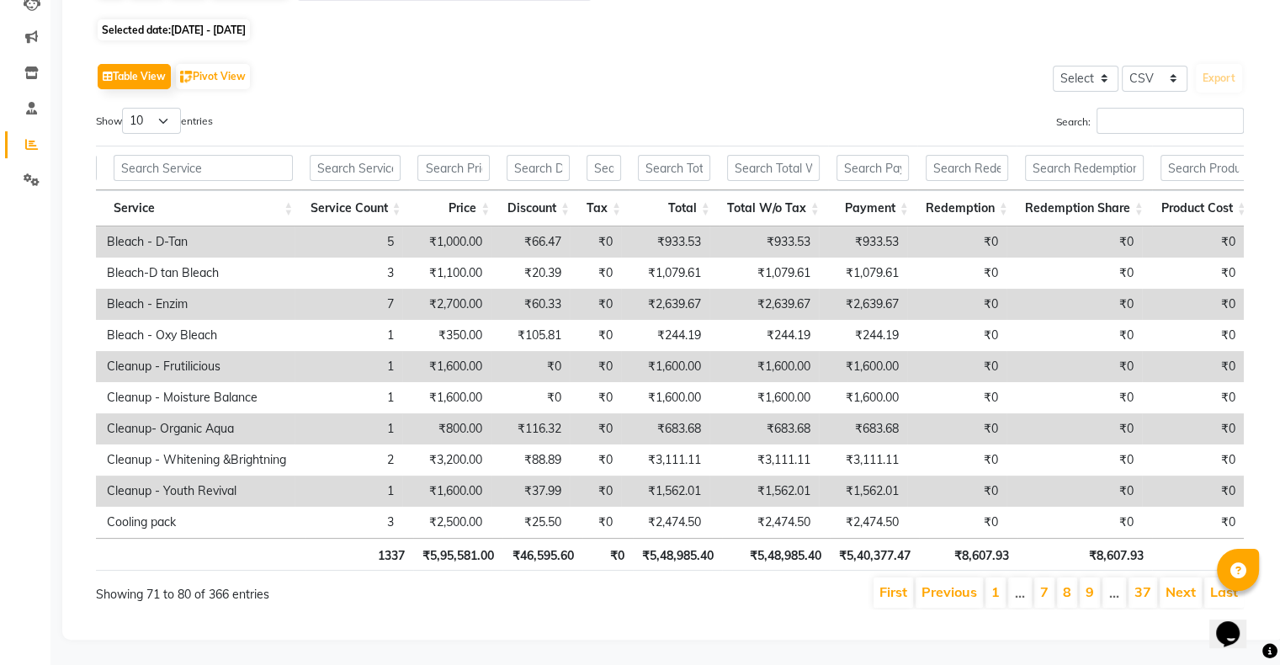
scroll to position [0, 0]
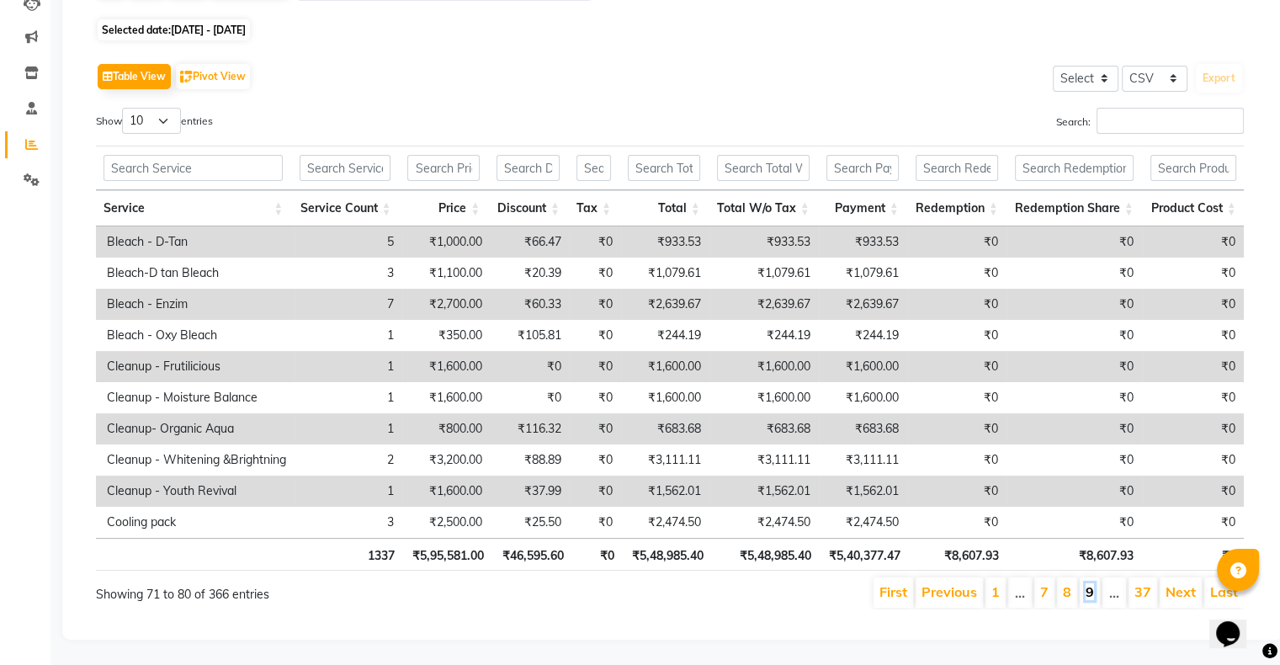
click at [1091, 583] on link "9" at bounding box center [1090, 591] width 8 height 17
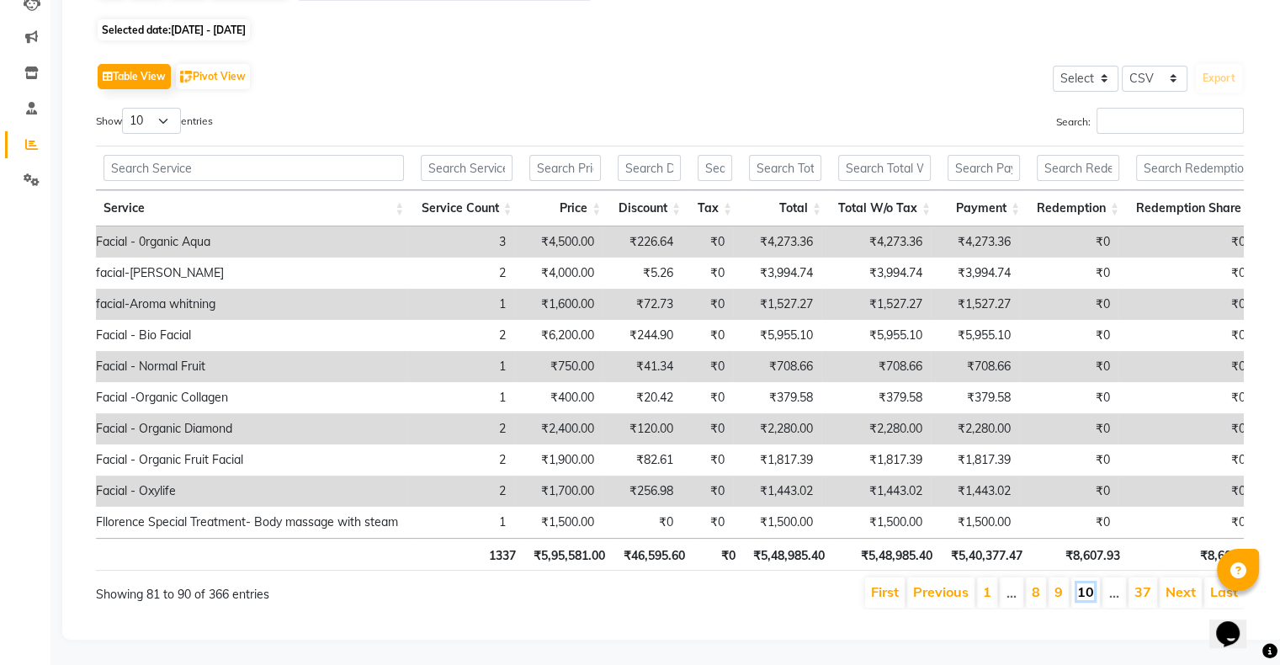
click at [1088, 584] on link "10" at bounding box center [1086, 591] width 17 height 17
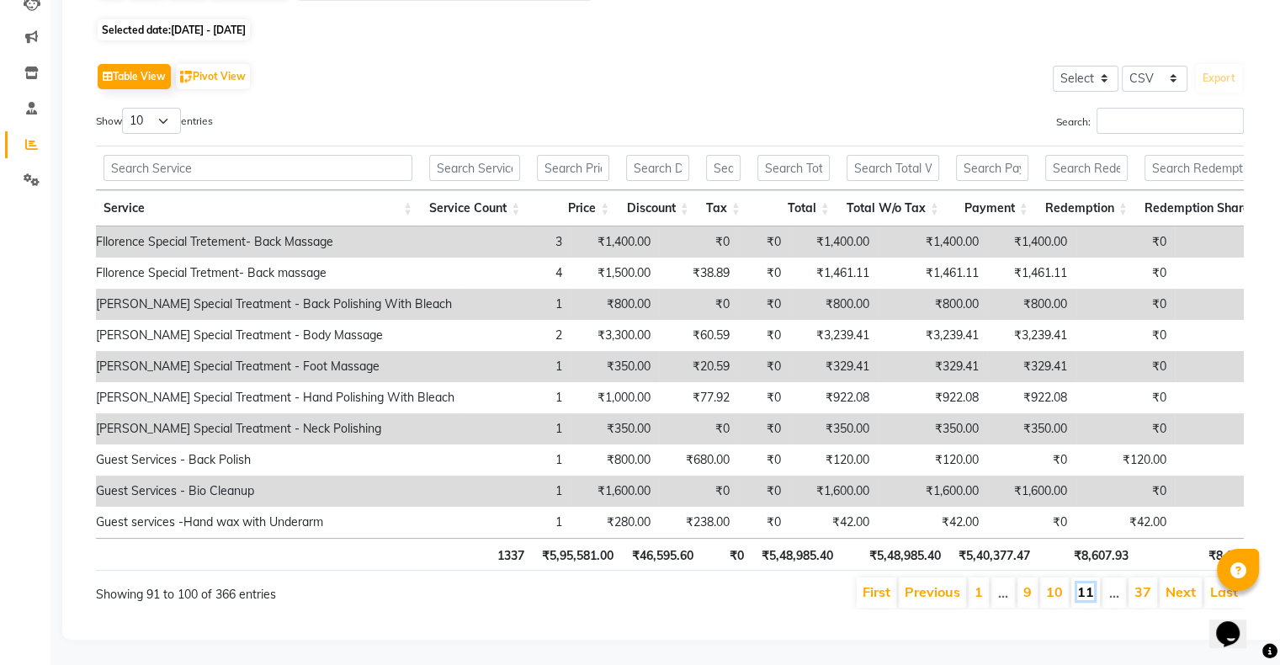
click at [1090, 587] on link "11" at bounding box center [1086, 591] width 17 height 17
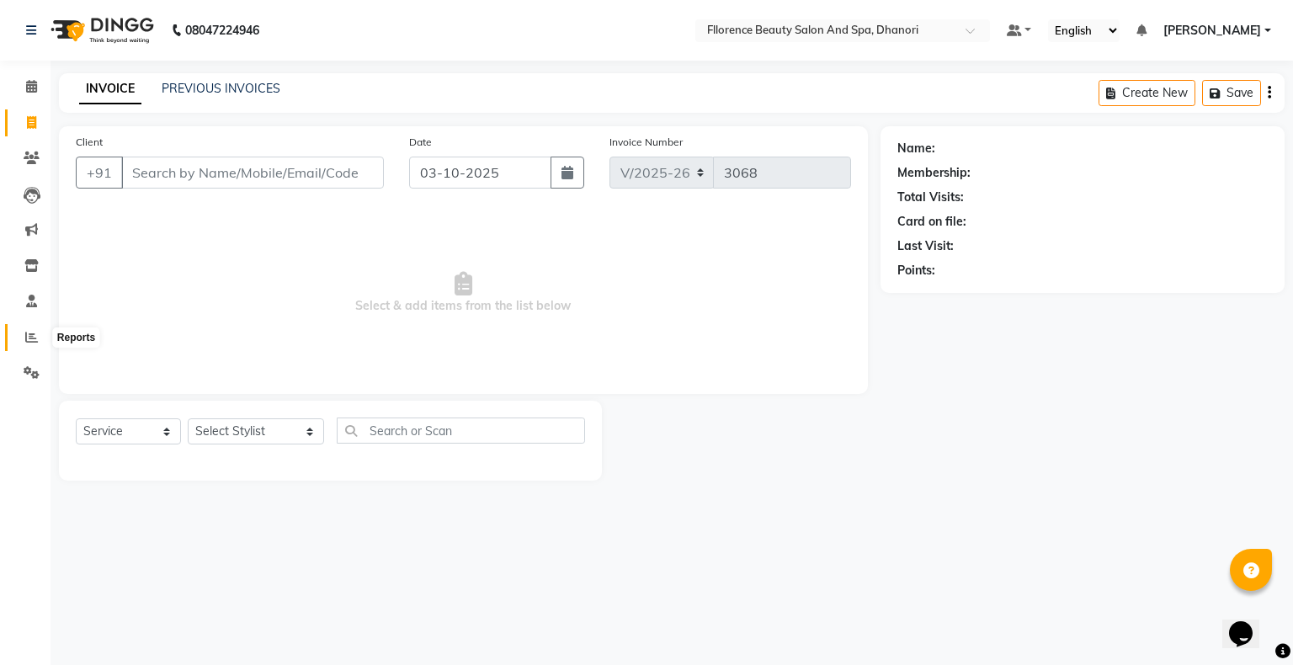
click at [30, 337] on icon at bounding box center [31, 337] width 13 height 13
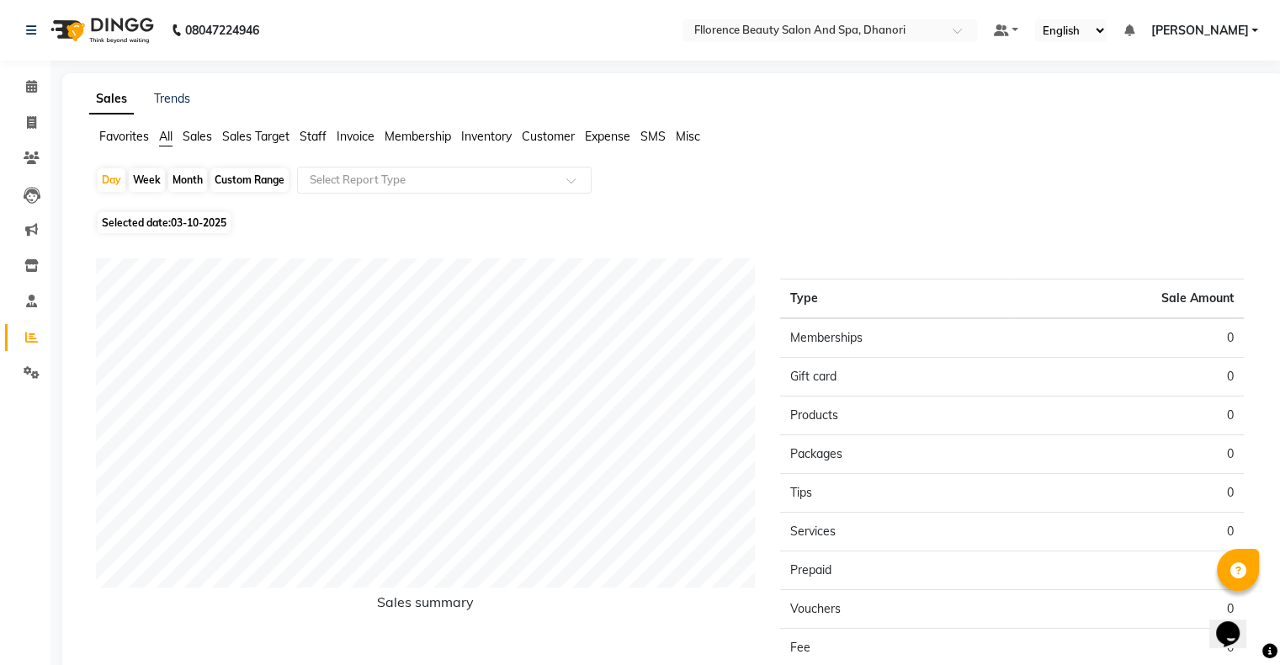
click at [191, 180] on div "Month" at bounding box center [187, 180] width 39 height 24
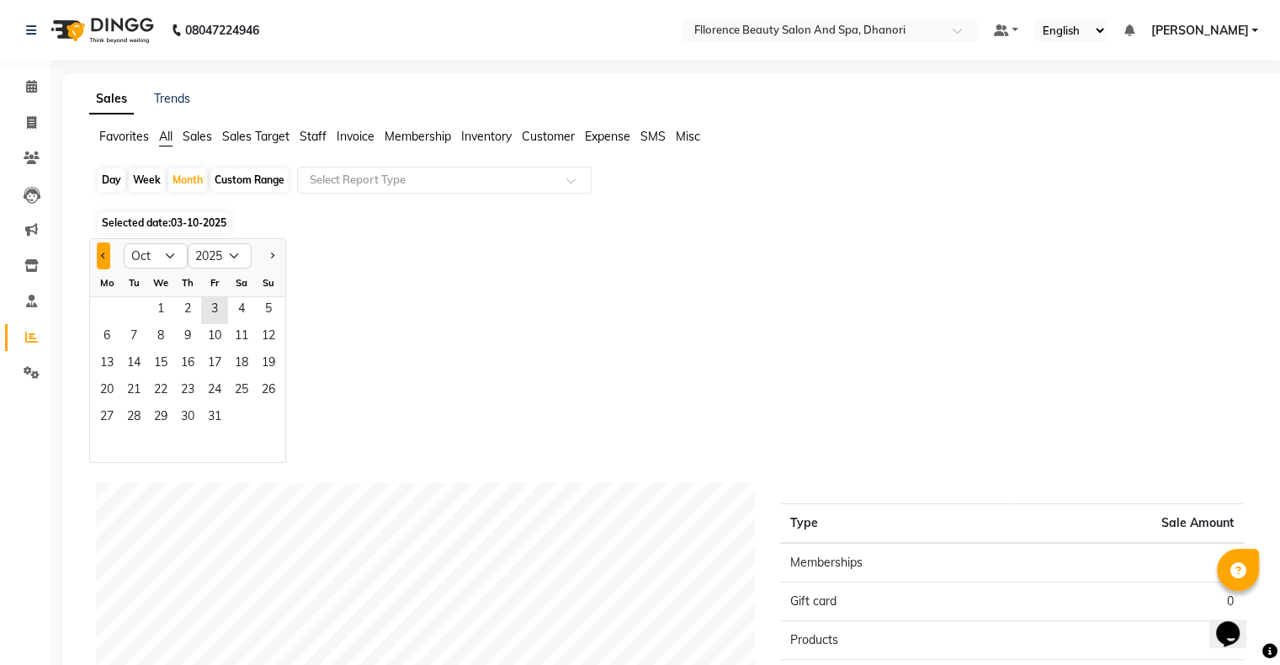
click at [97, 256] on button "Previous month" at bounding box center [103, 255] width 13 height 27
click at [104, 306] on span "1" at bounding box center [106, 310] width 27 height 27
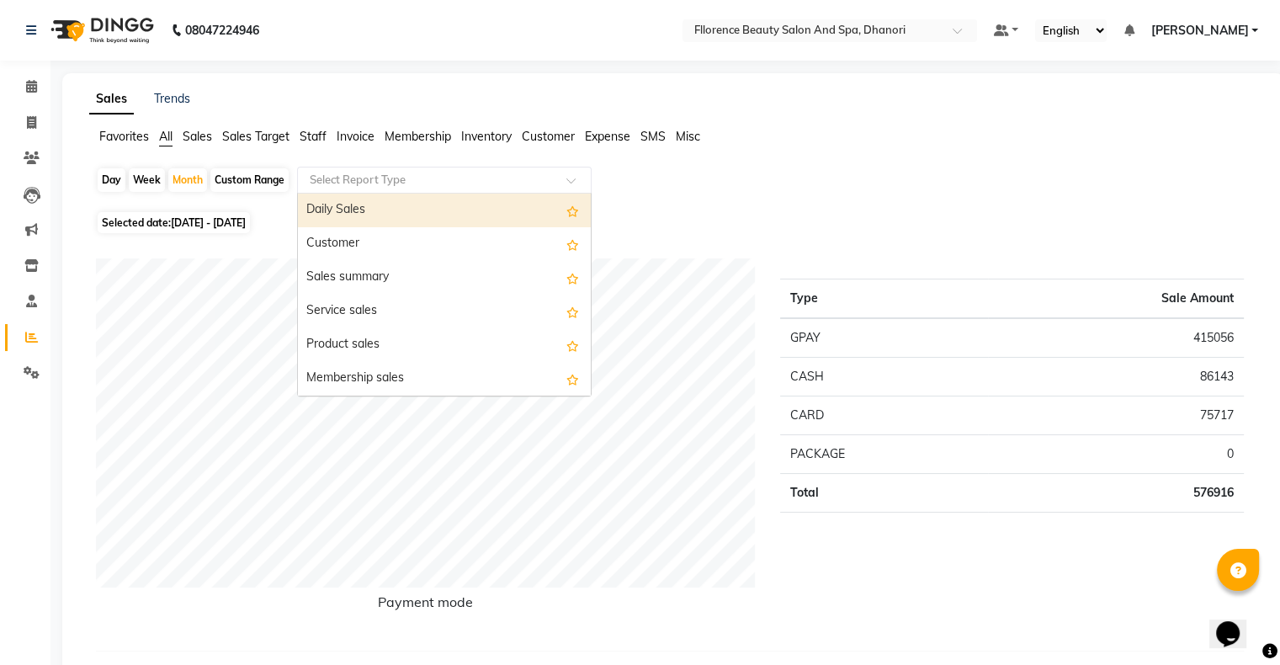
click at [476, 178] on input "text" at bounding box center [427, 180] width 242 height 17
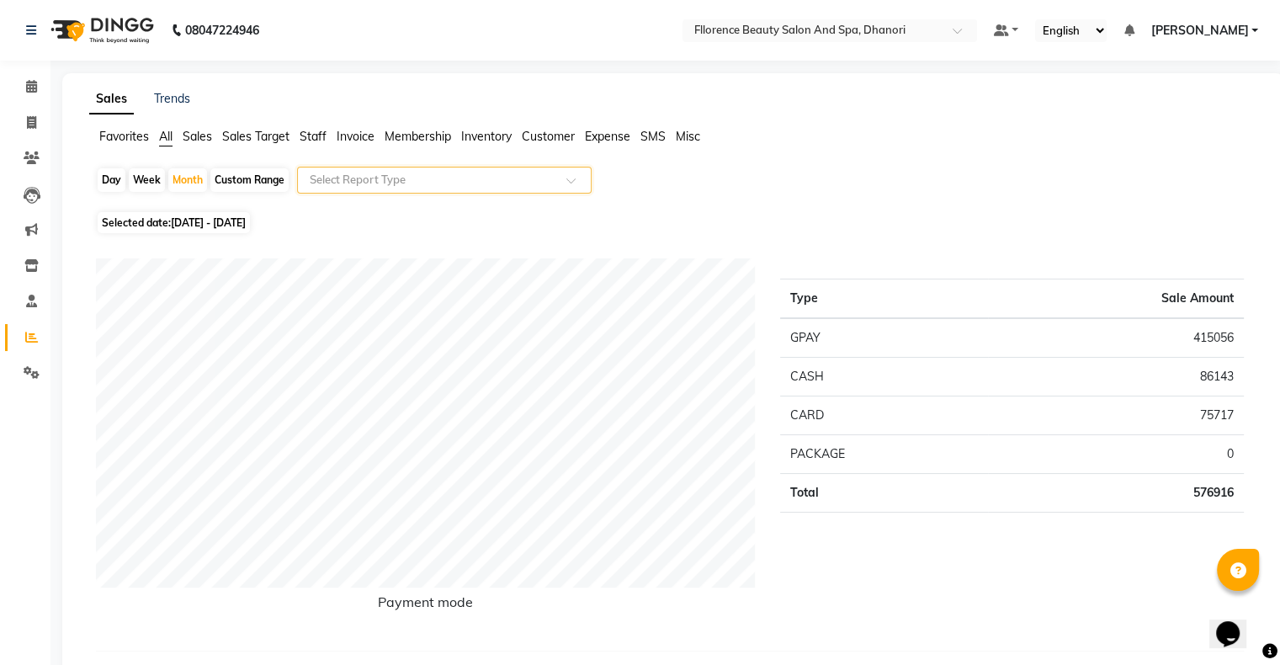
click at [411, 183] on input "text" at bounding box center [427, 180] width 242 height 17
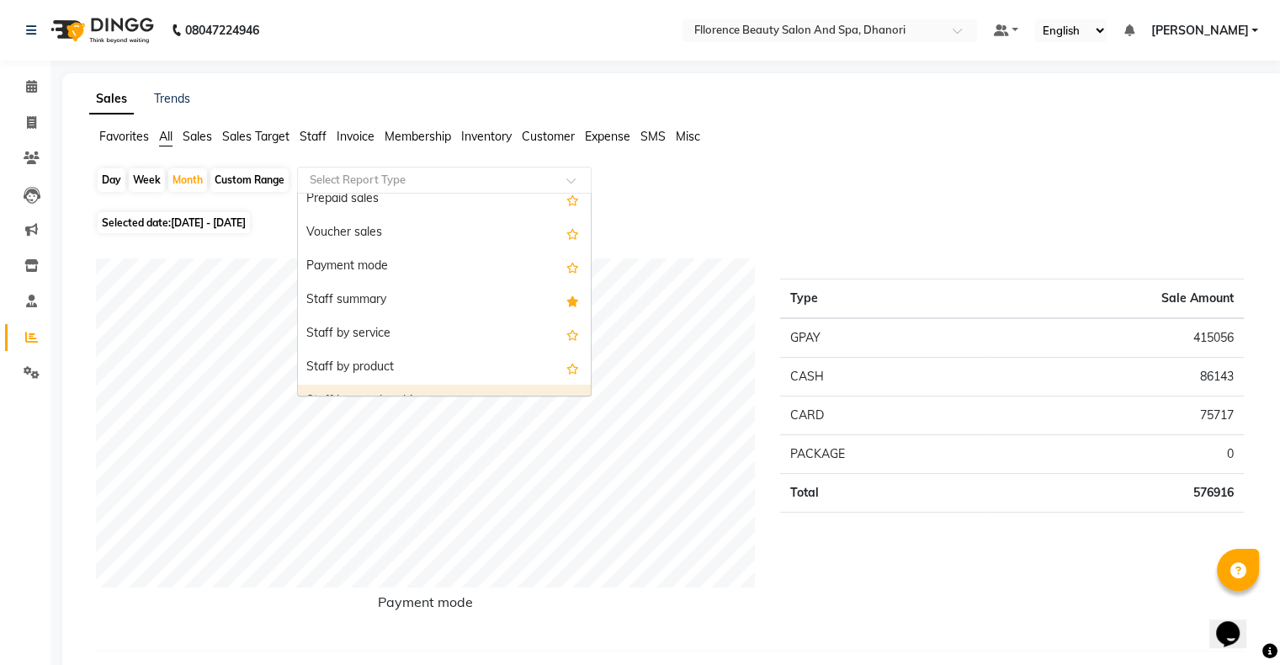
scroll to position [258, 0]
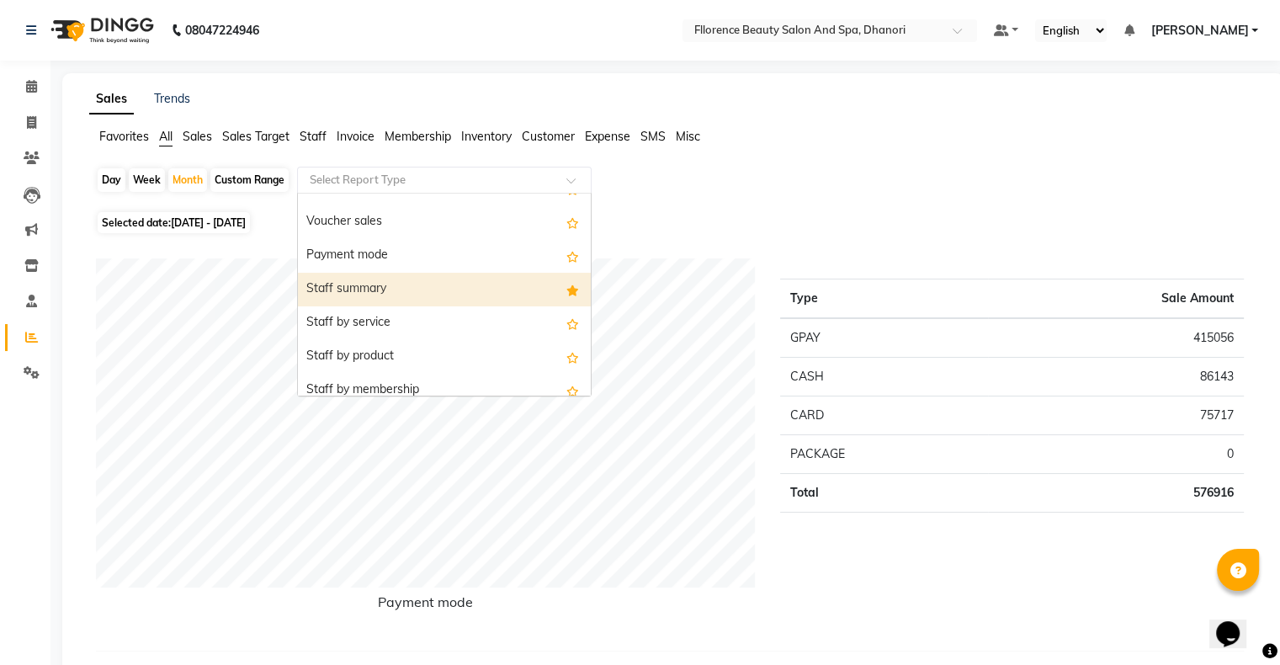
click at [438, 281] on div "Staff summary" at bounding box center [444, 290] width 293 height 34
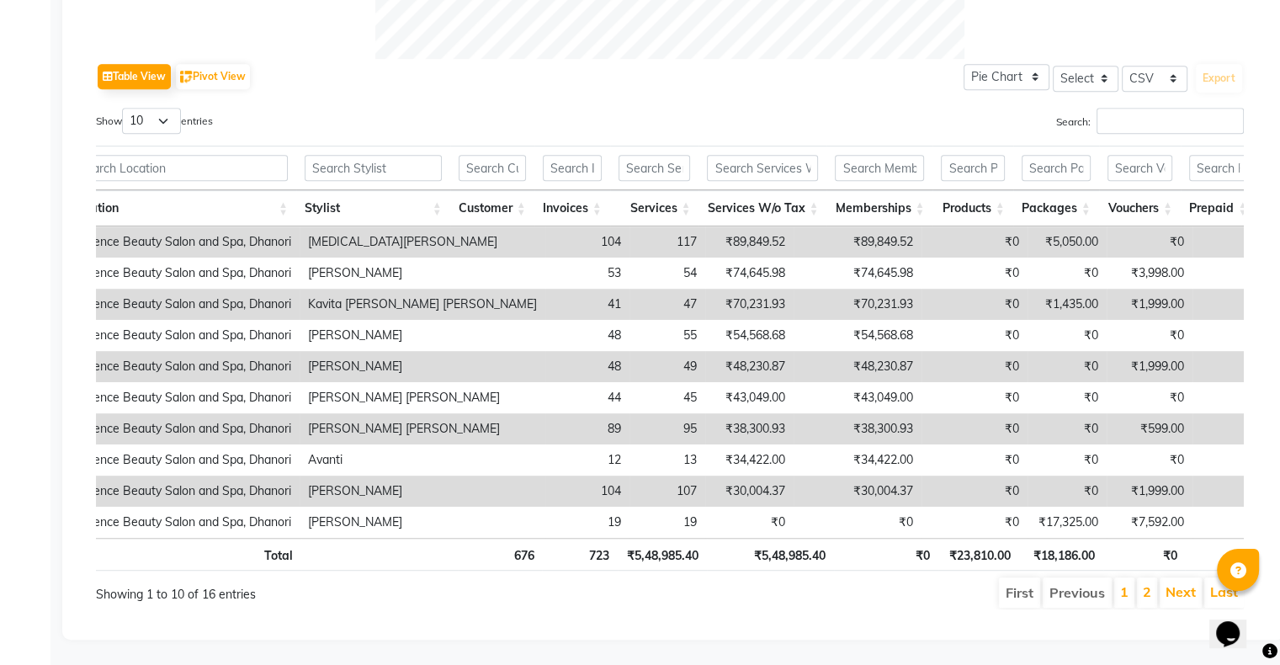
scroll to position [0, 190]
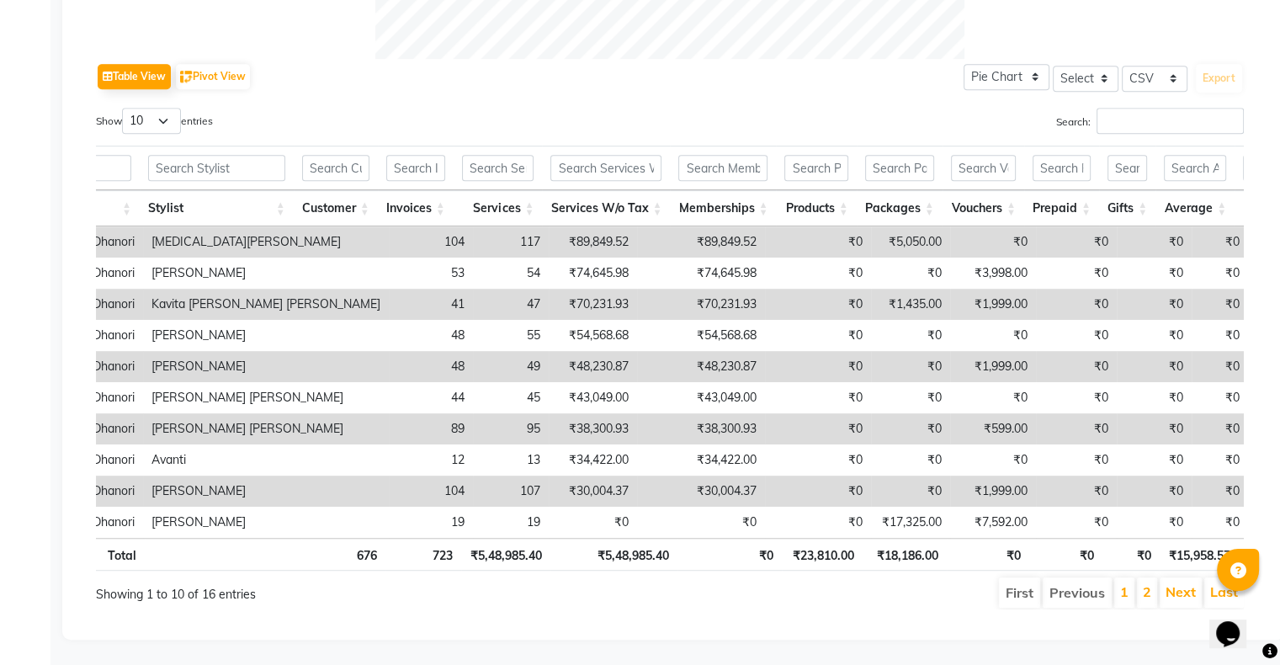
click at [1154, 579] on li "2" at bounding box center [1147, 593] width 20 height 30
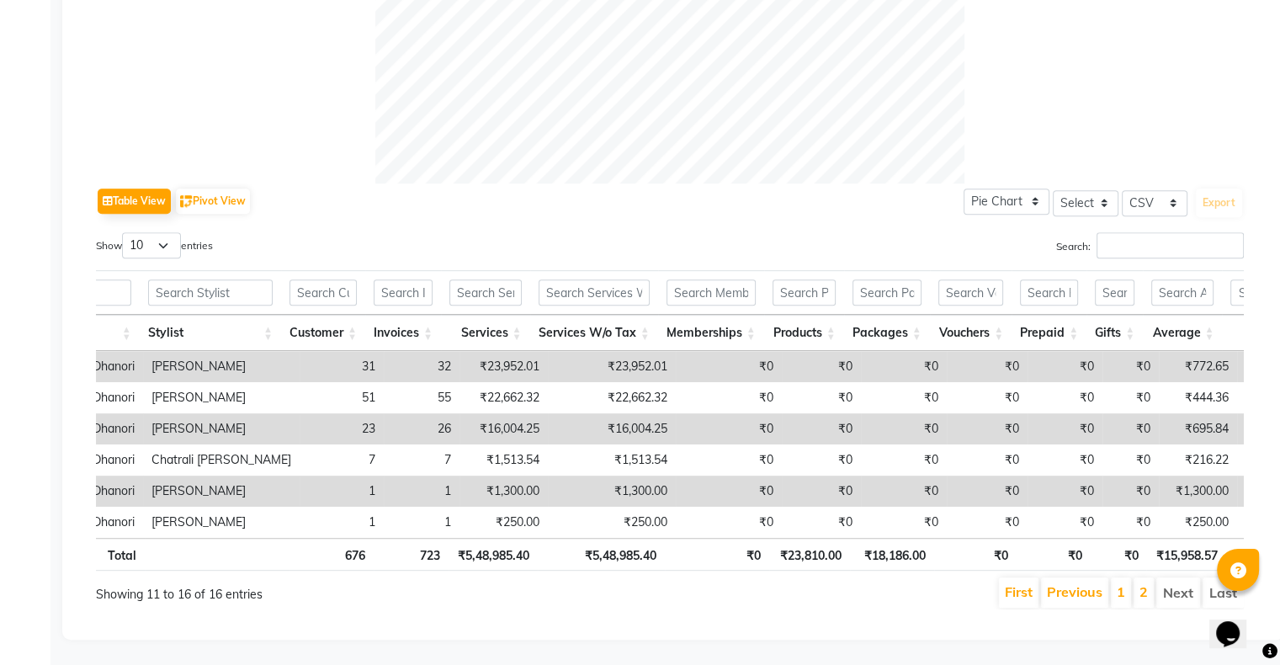
click at [676, 476] on td "₹0" at bounding box center [729, 491] width 106 height 31
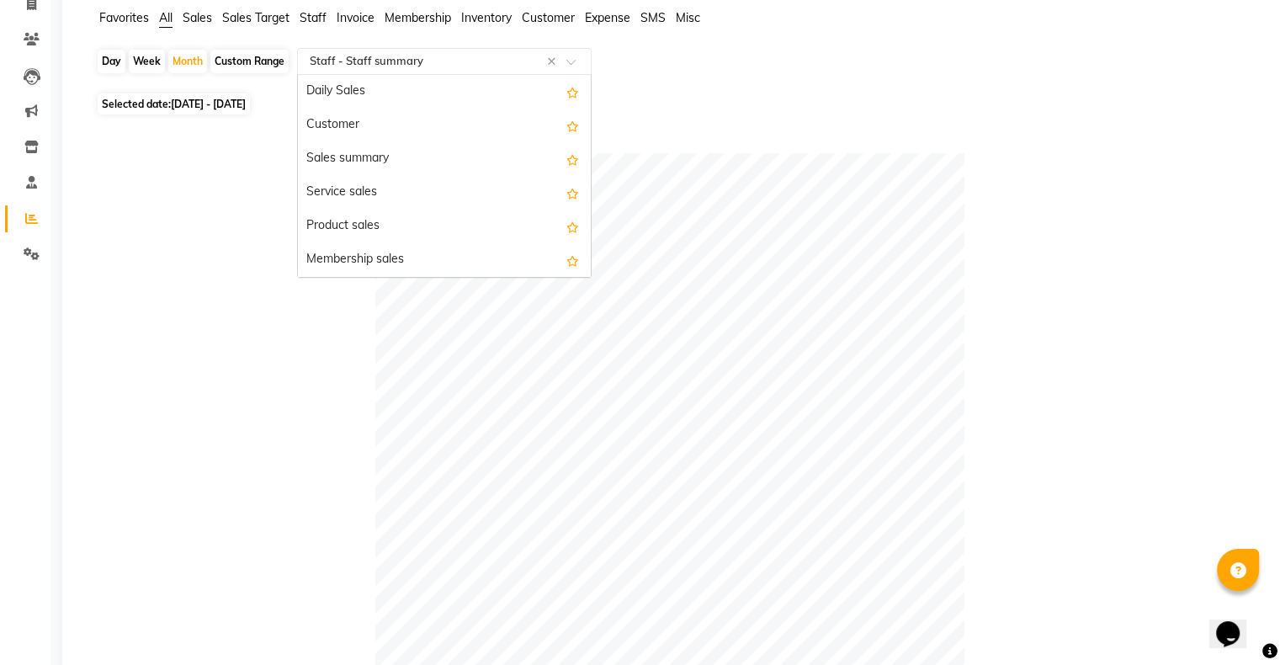
click at [460, 59] on input "text" at bounding box center [427, 61] width 242 height 17
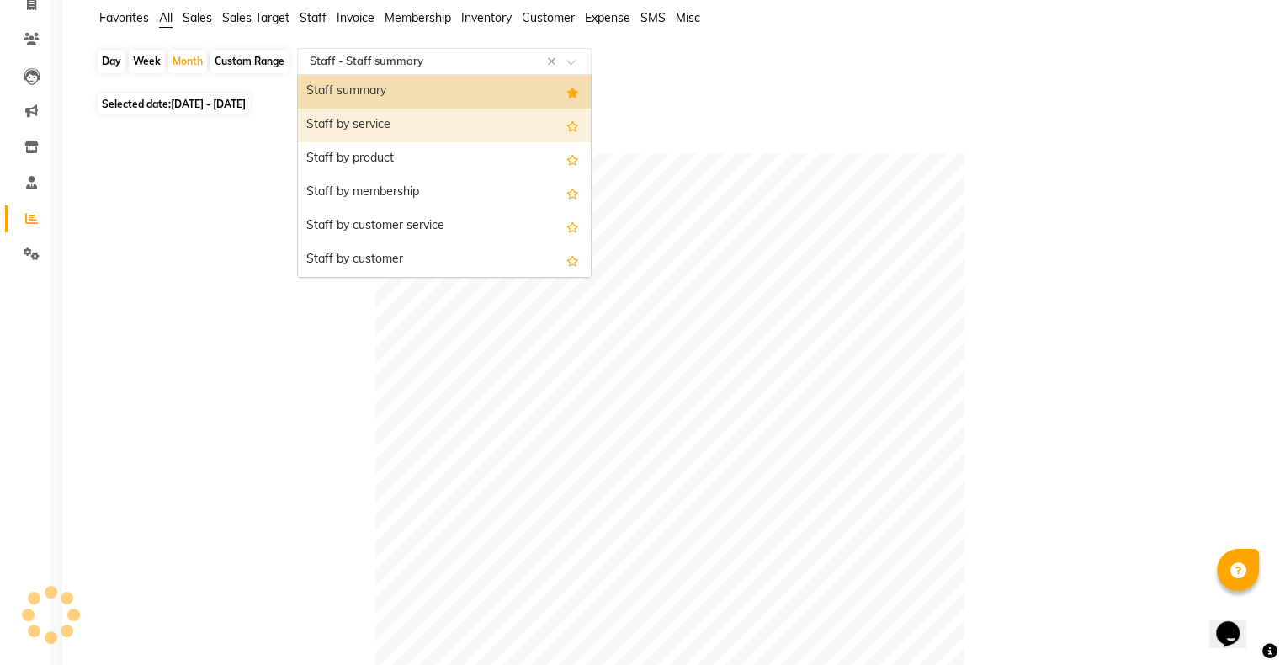
click at [444, 123] on div "Staff by service" at bounding box center [444, 126] width 293 height 34
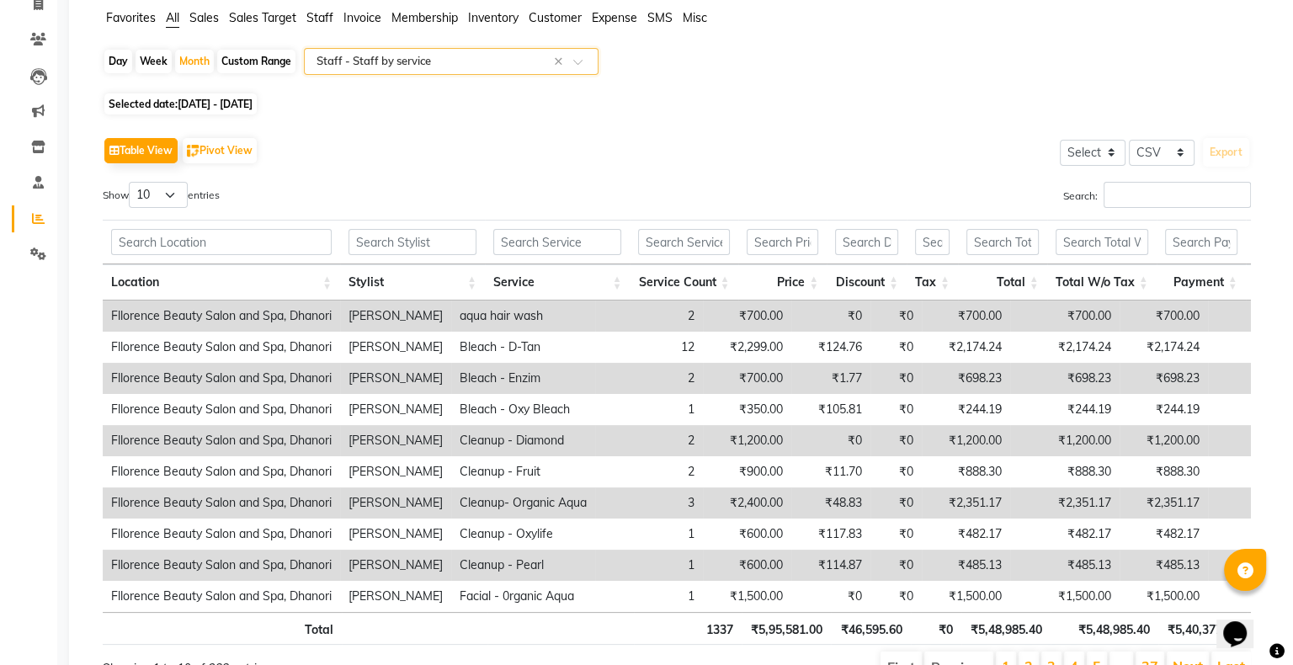
scroll to position [0, 0]
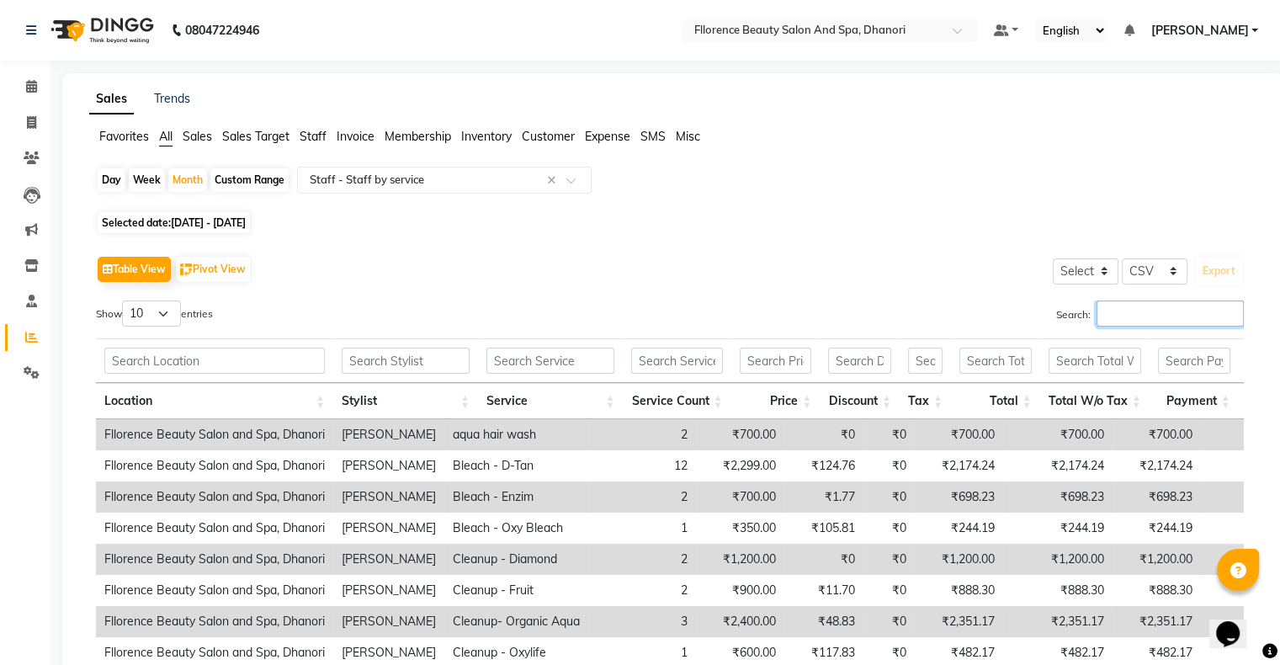
click at [1152, 310] on input "Search:" at bounding box center [1170, 314] width 147 height 26
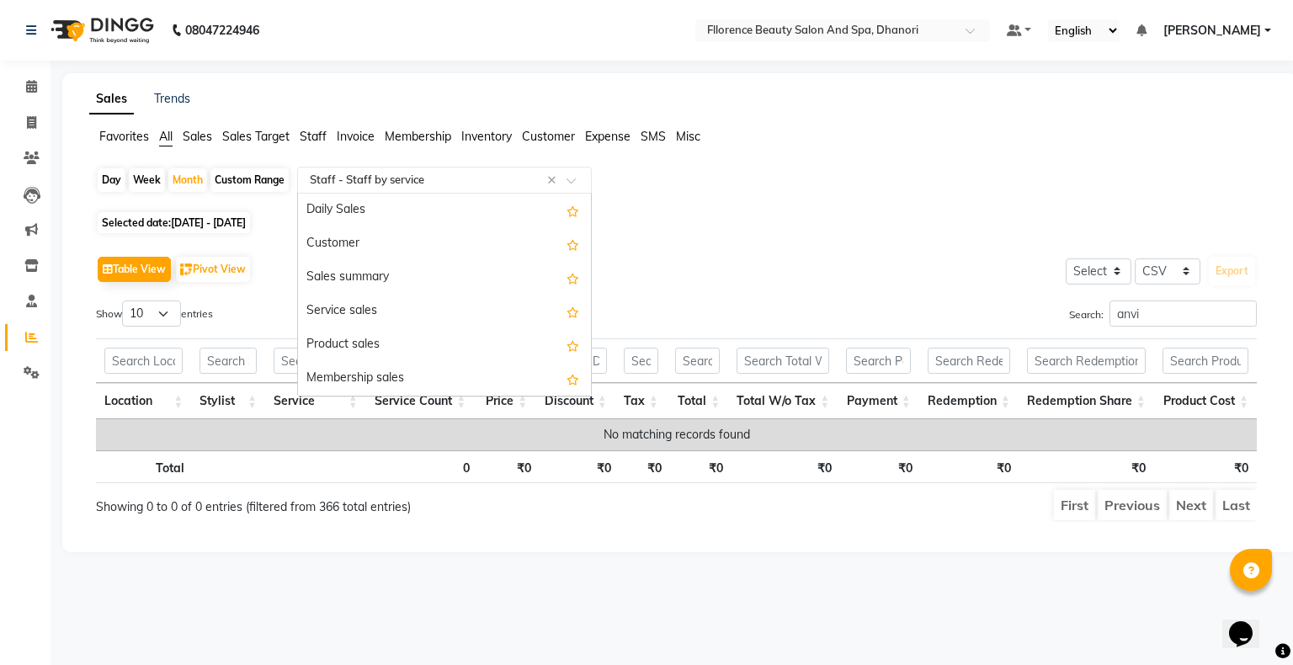
click at [444, 187] on input "text" at bounding box center [427, 180] width 242 height 17
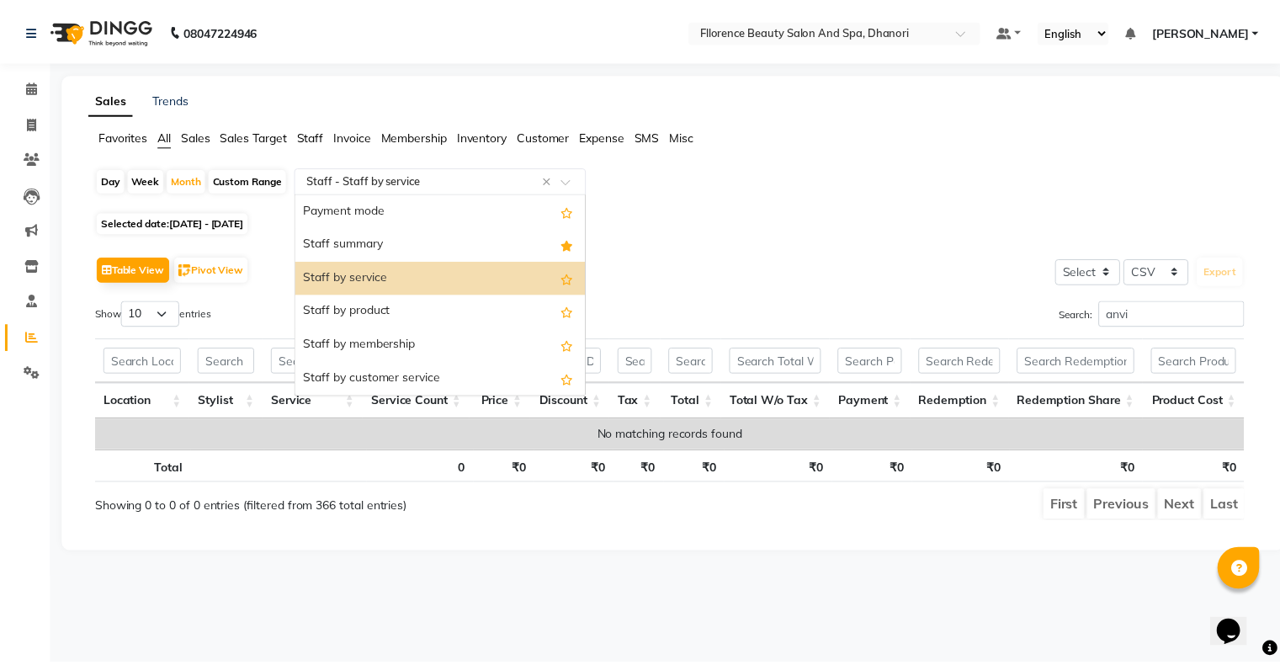
scroll to position [280, 0]
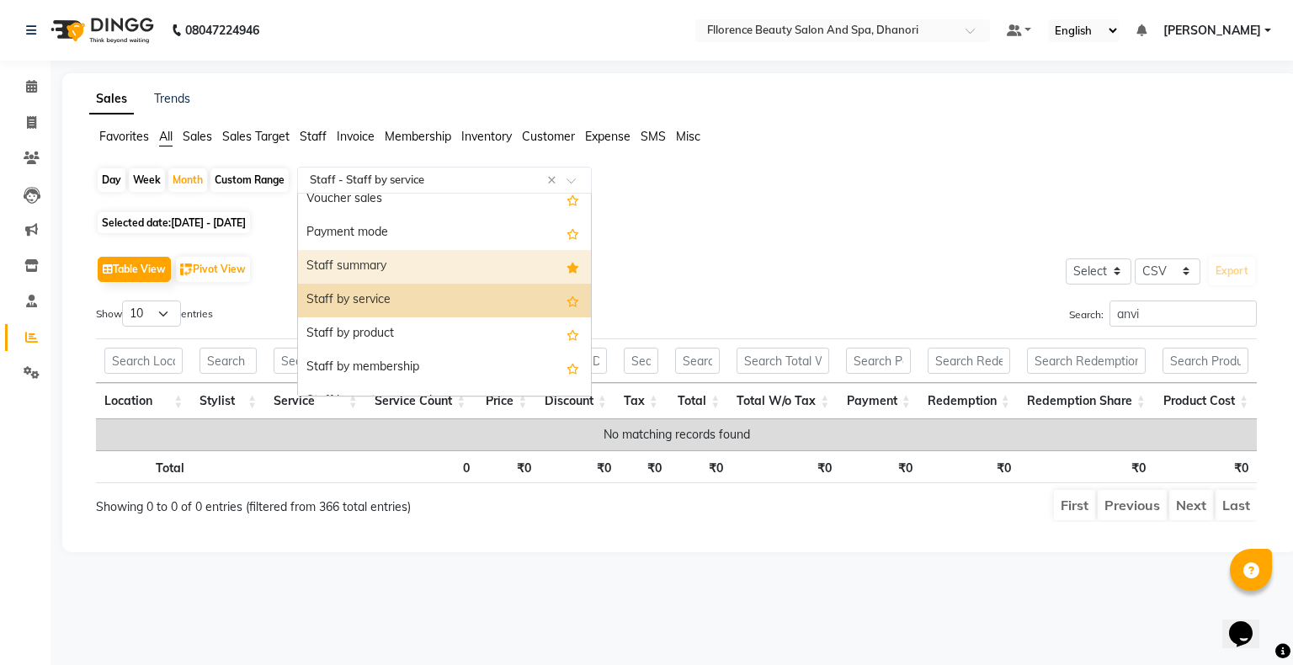
drag, startPoint x: 510, startPoint y: 272, endPoint x: 513, endPoint y: 262, distance: 10.4
click at [511, 267] on div "Staff summary" at bounding box center [444, 267] width 293 height 34
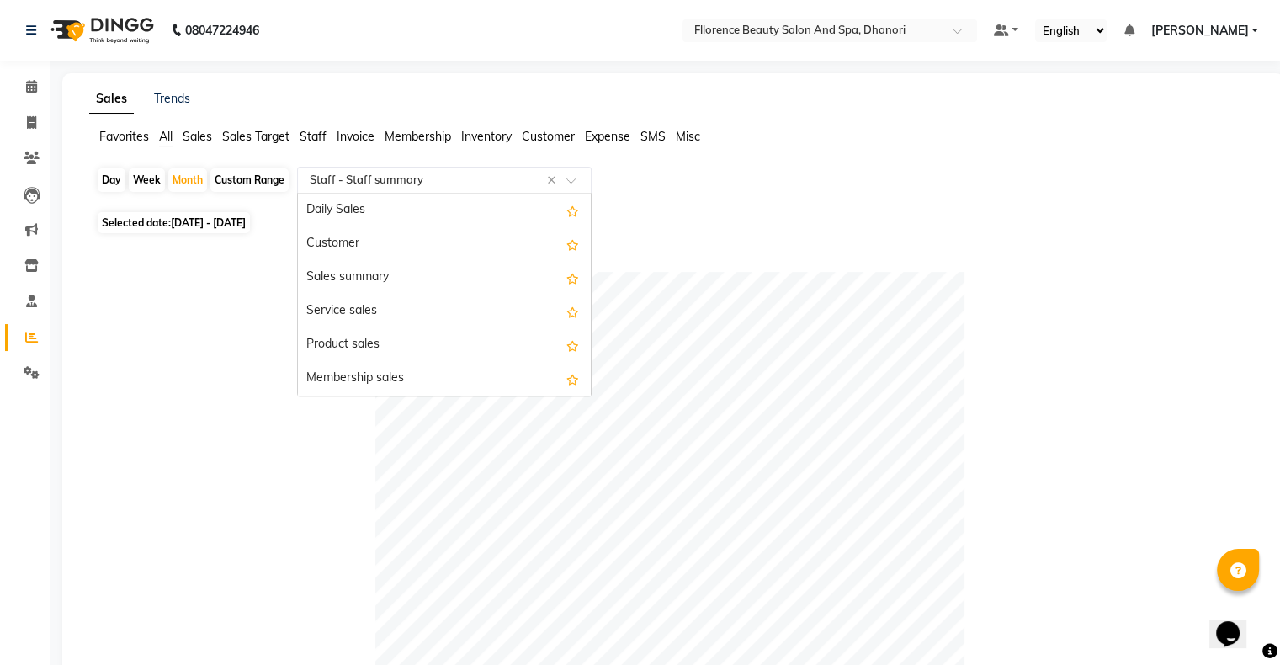
scroll to position [337, 0]
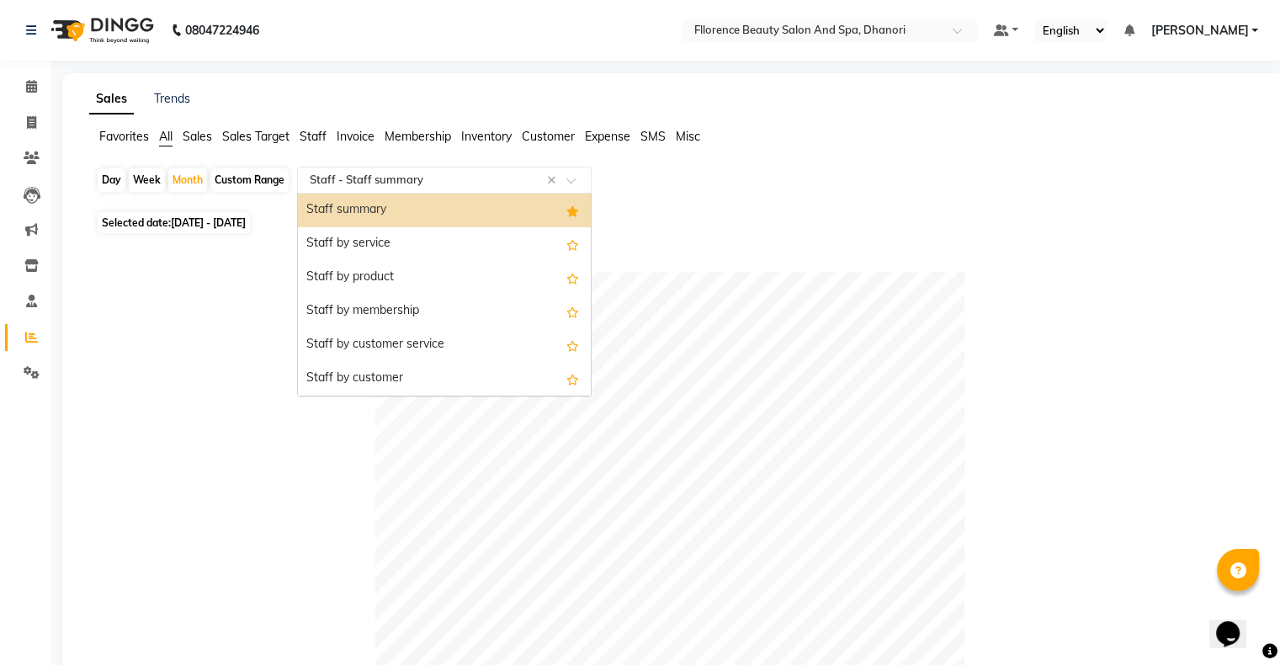
click at [569, 180] on span at bounding box center [577, 185] width 21 height 17
click at [552, 378] on div "Staff by customer" at bounding box center [444, 379] width 293 height 34
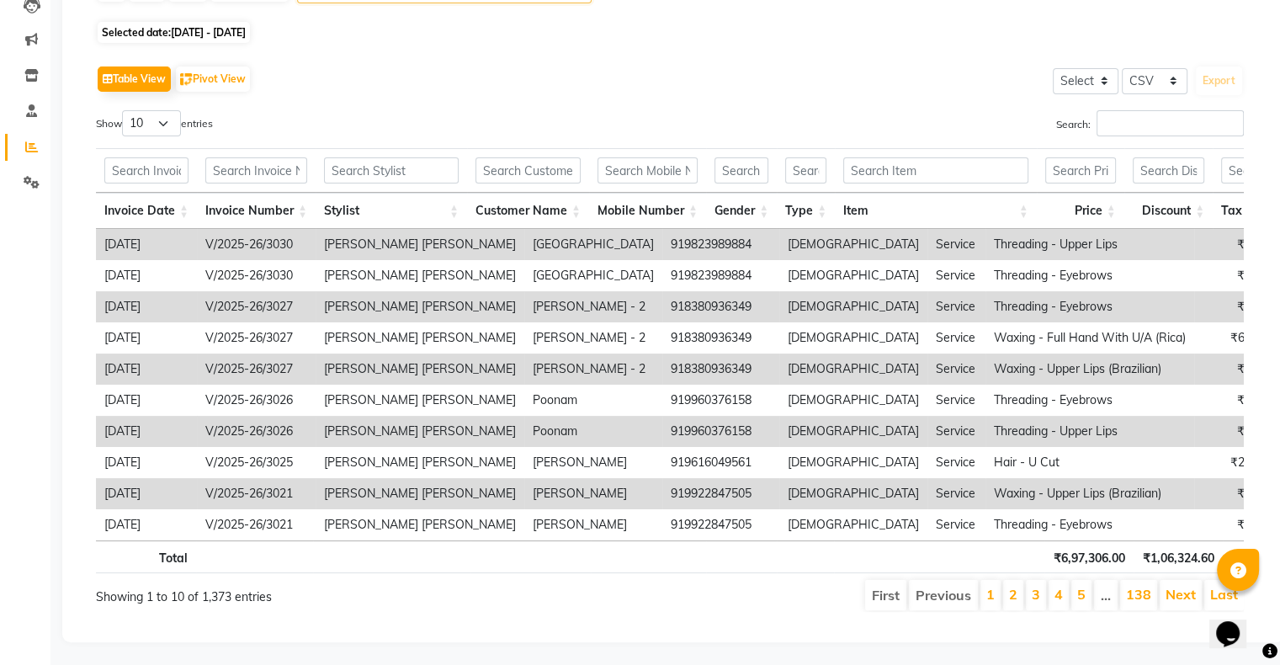
scroll to position [216, 0]
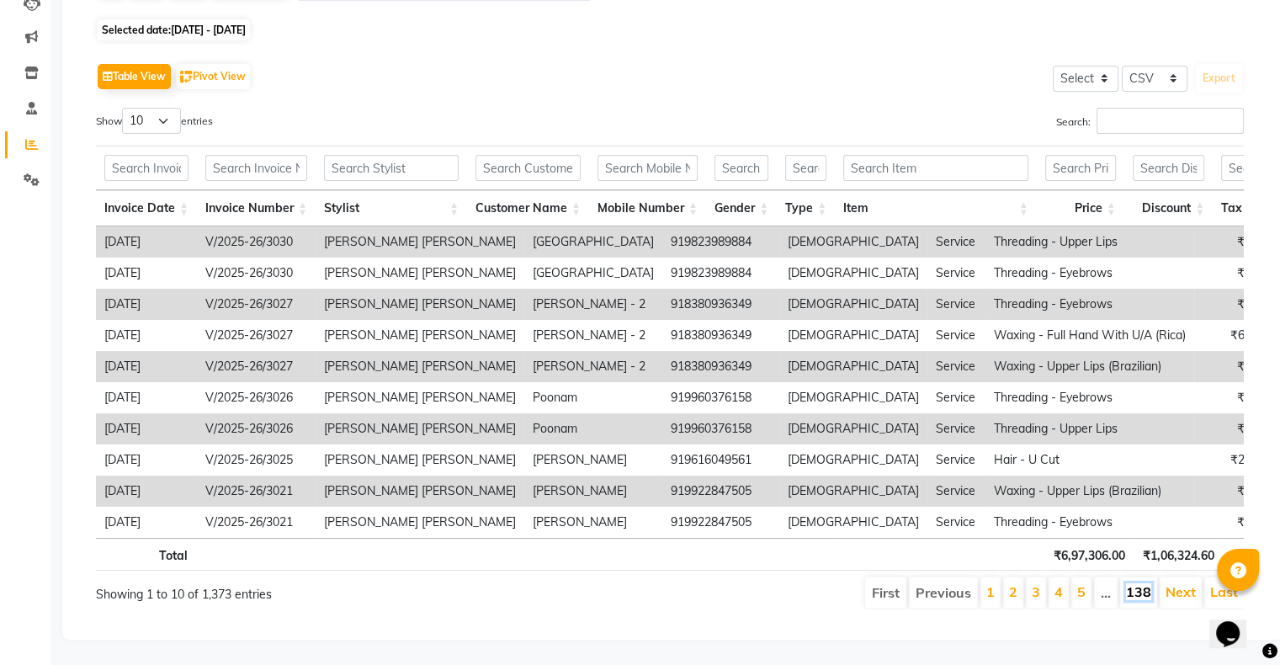
click at [1134, 583] on link "138" at bounding box center [1138, 591] width 25 height 17
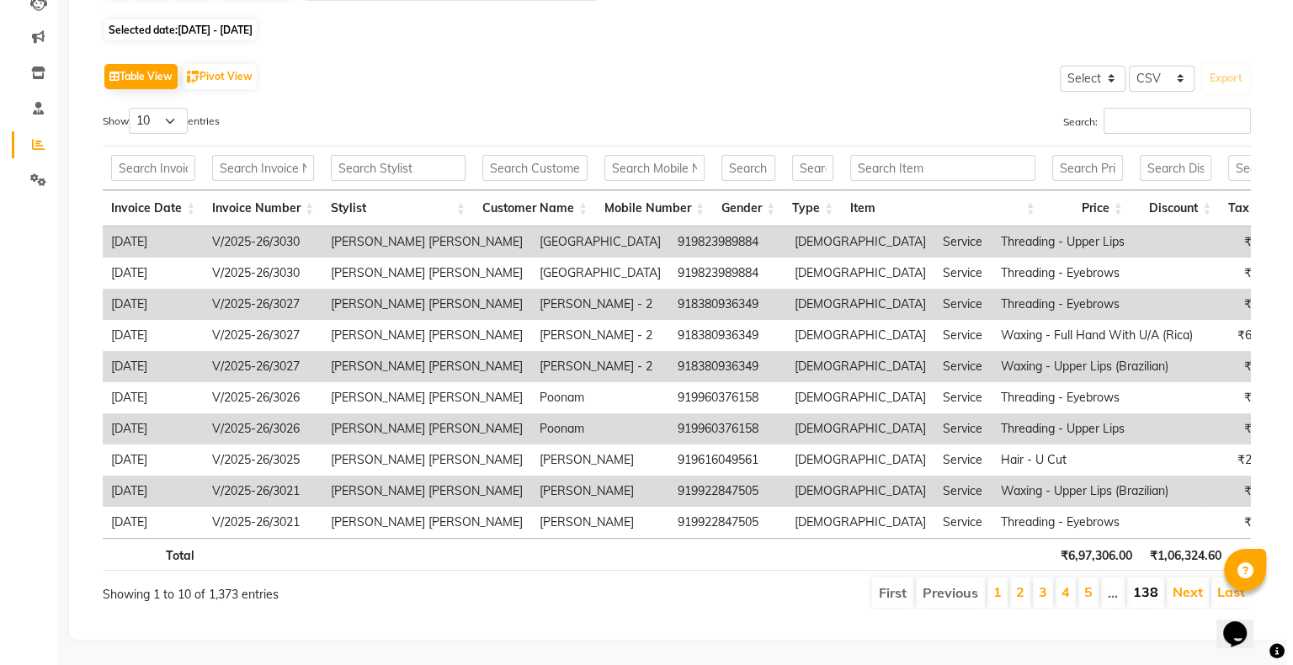
scroll to position [0, 0]
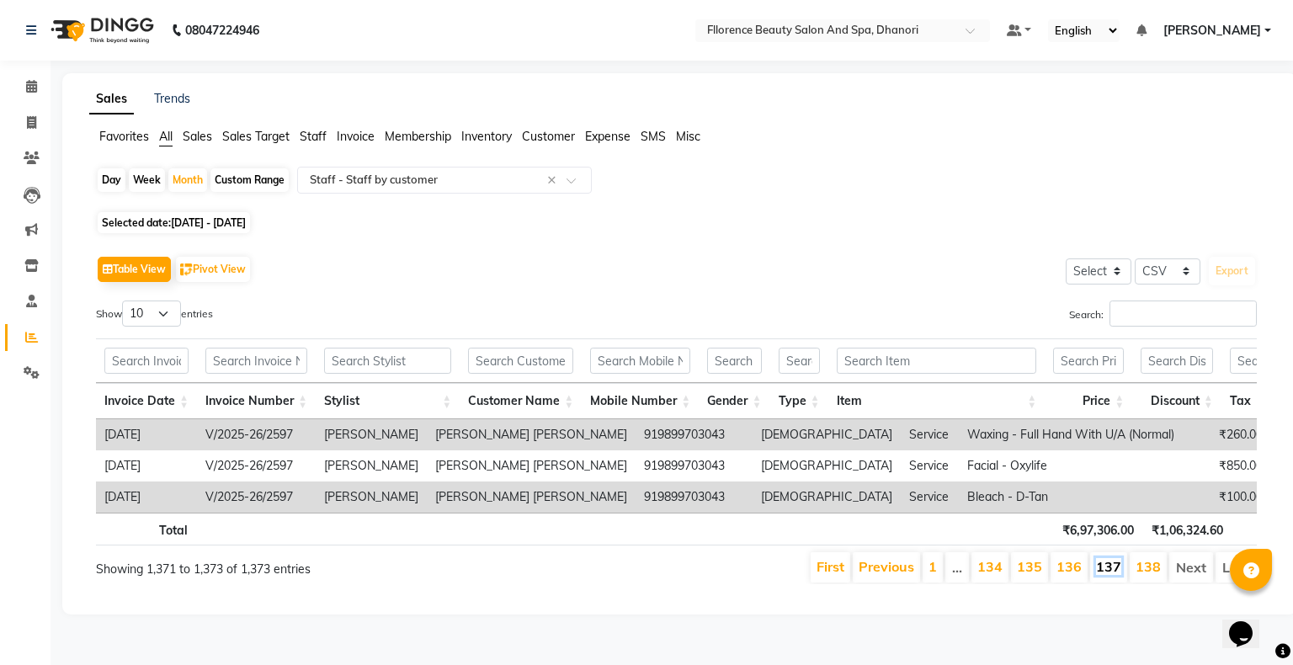
click at [1117, 575] on link "137" at bounding box center [1108, 566] width 25 height 17
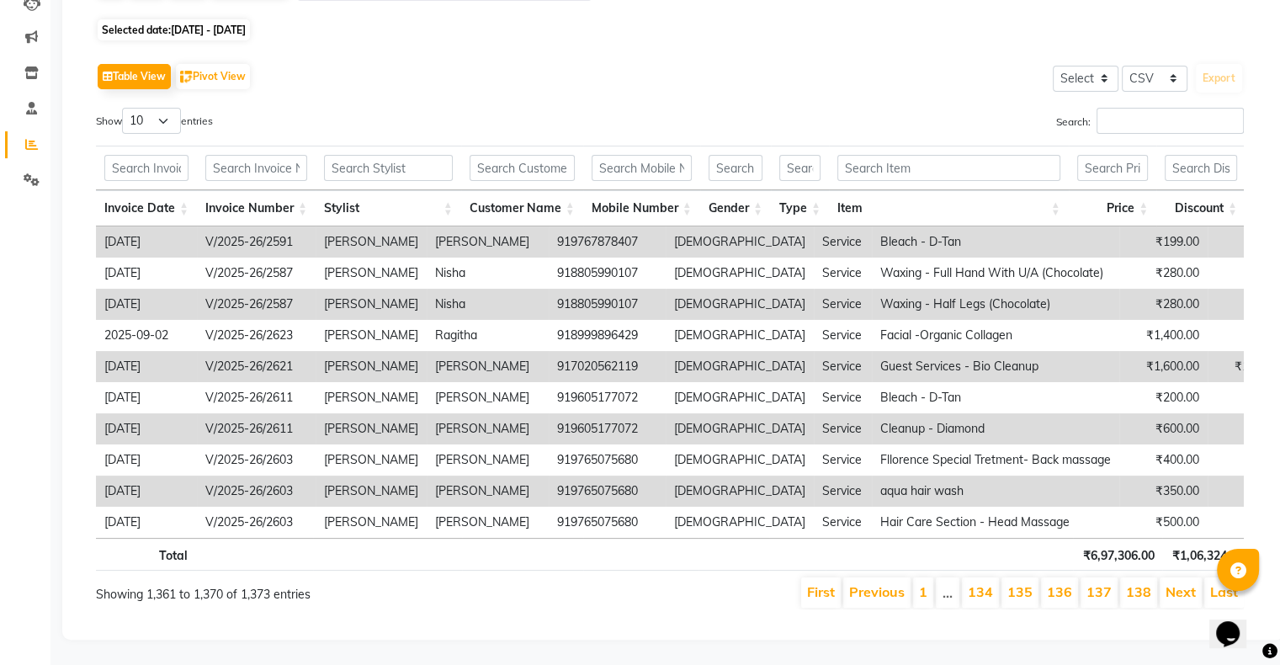
scroll to position [216, 0]
click at [1061, 583] on link "136" at bounding box center [1059, 591] width 25 height 17
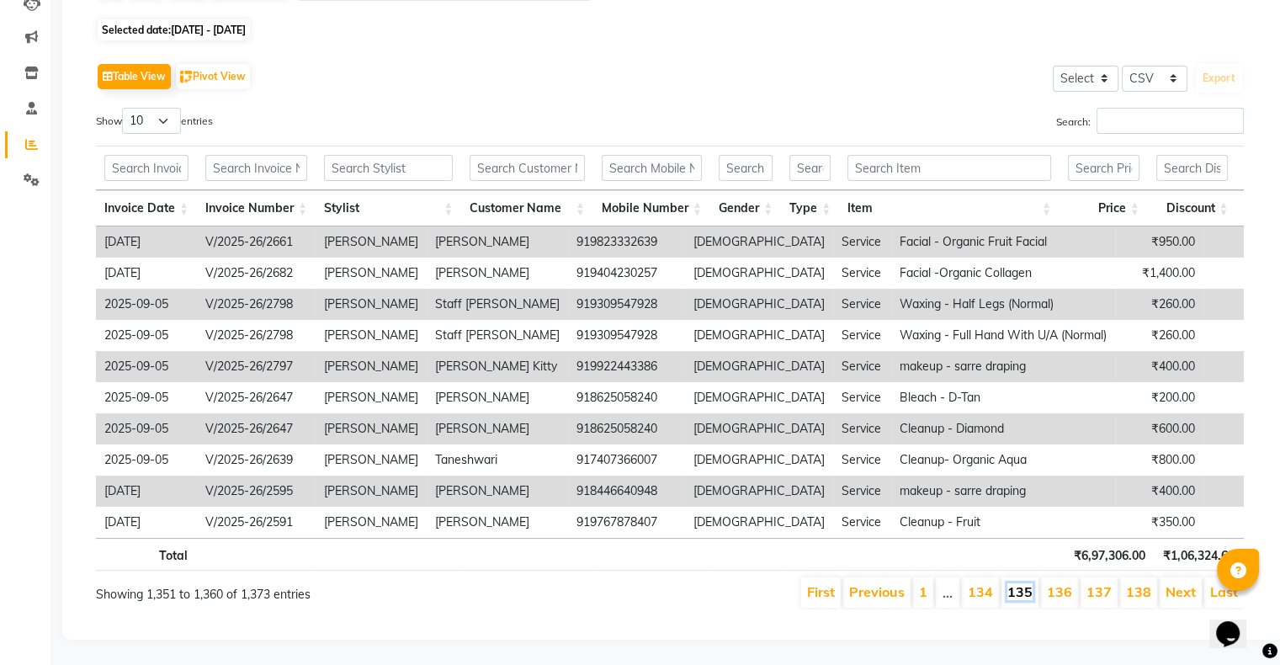
click at [1027, 583] on link "135" at bounding box center [1020, 591] width 25 height 17
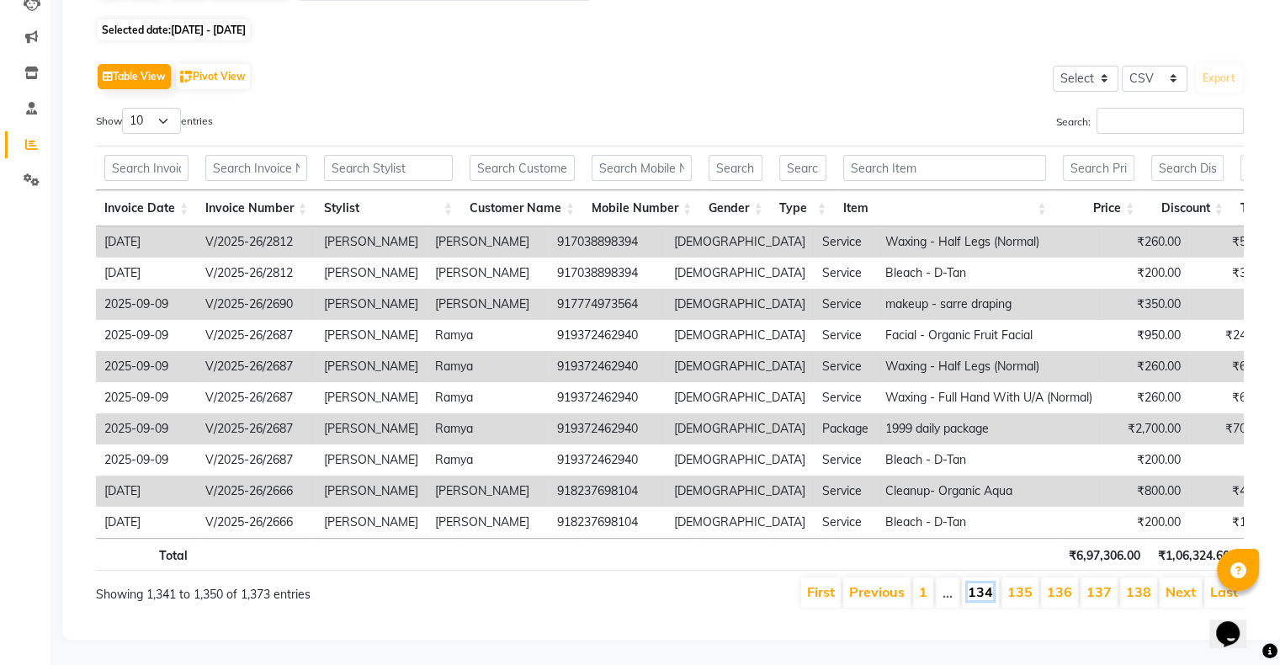
click at [988, 583] on link "134" at bounding box center [980, 591] width 25 height 17
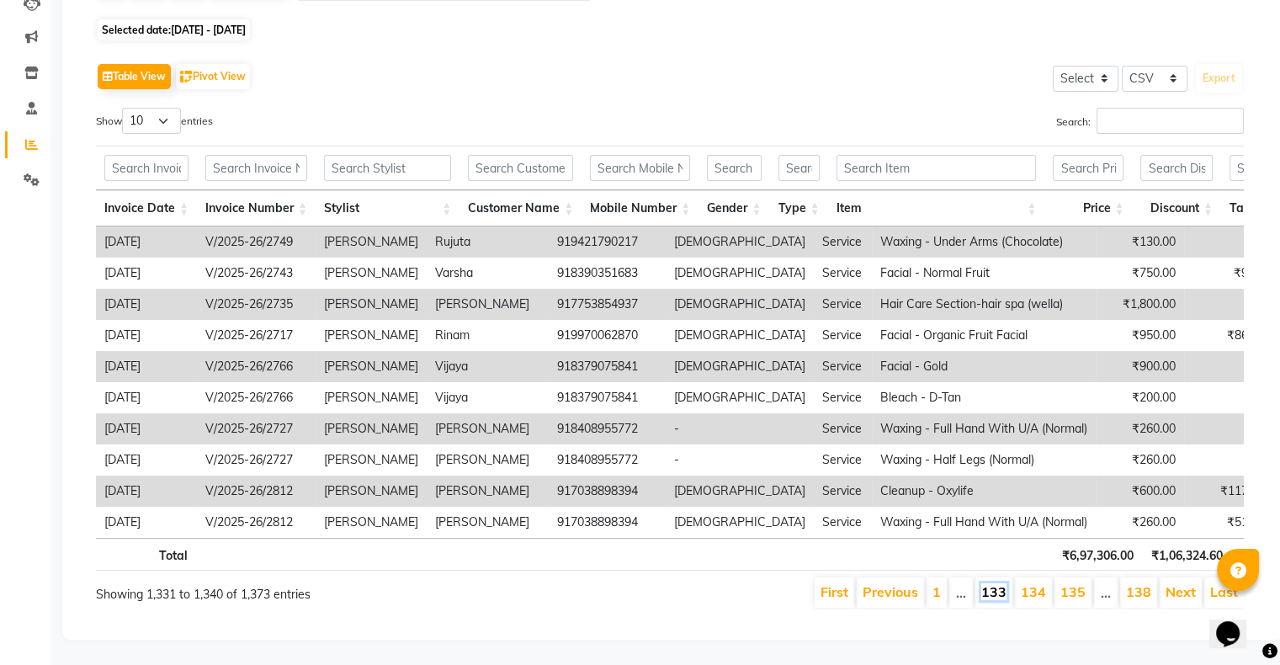
click at [994, 583] on link "133" at bounding box center [994, 591] width 25 height 17
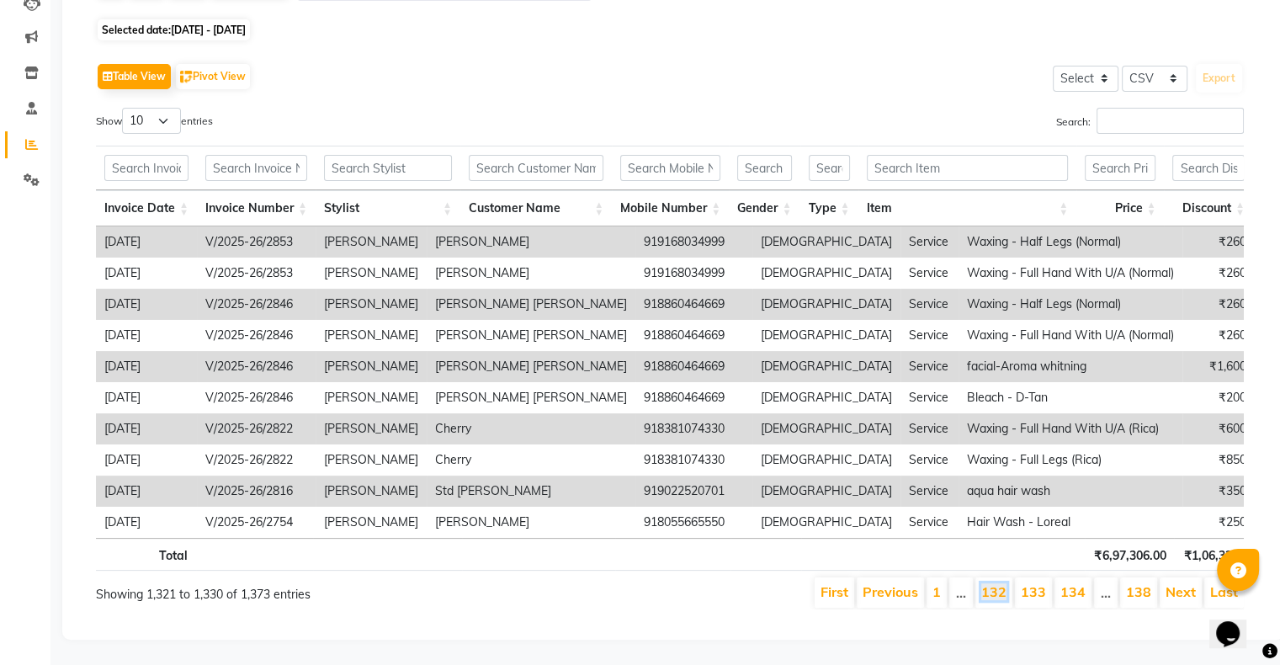
click at [994, 583] on link "132" at bounding box center [994, 591] width 25 height 17
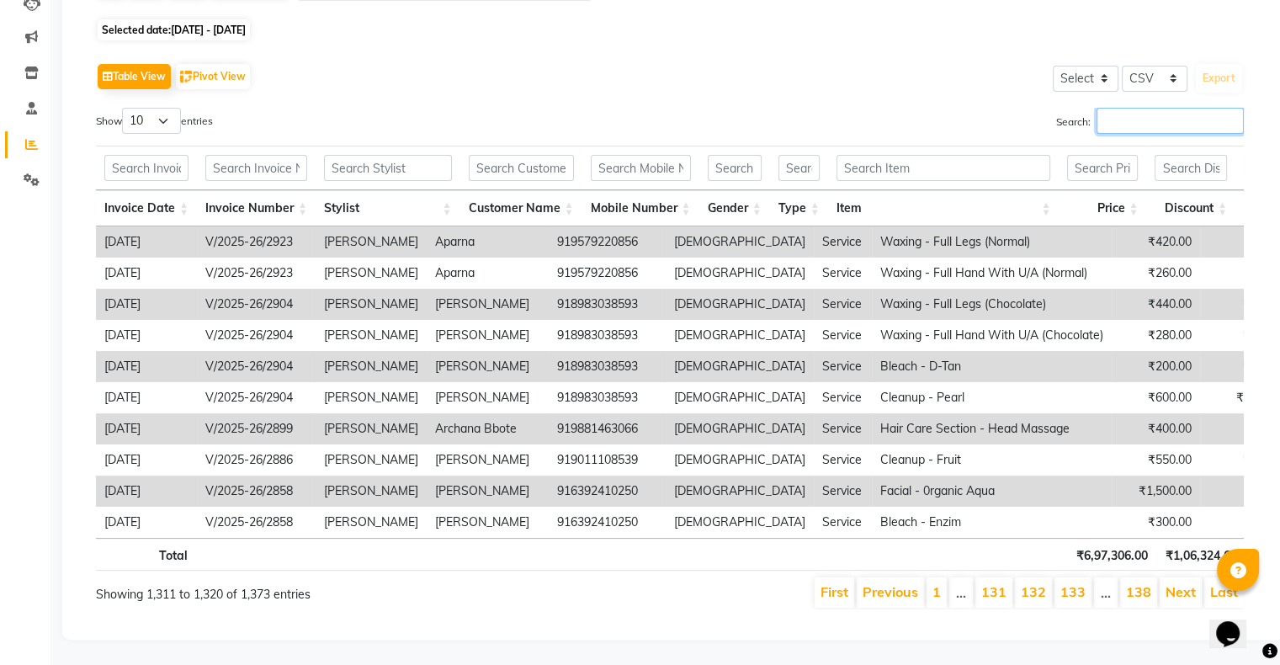
click at [1149, 108] on input "Search:" at bounding box center [1170, 121] width 147 height 26
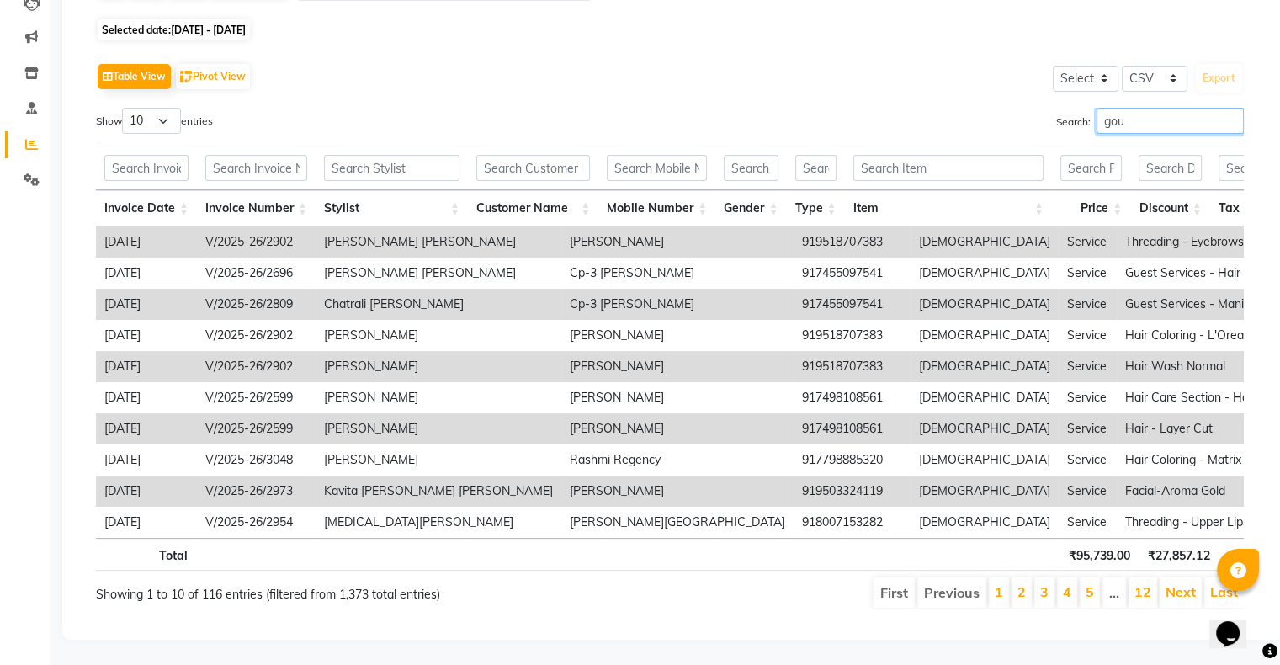
scroll to position [185, 0]
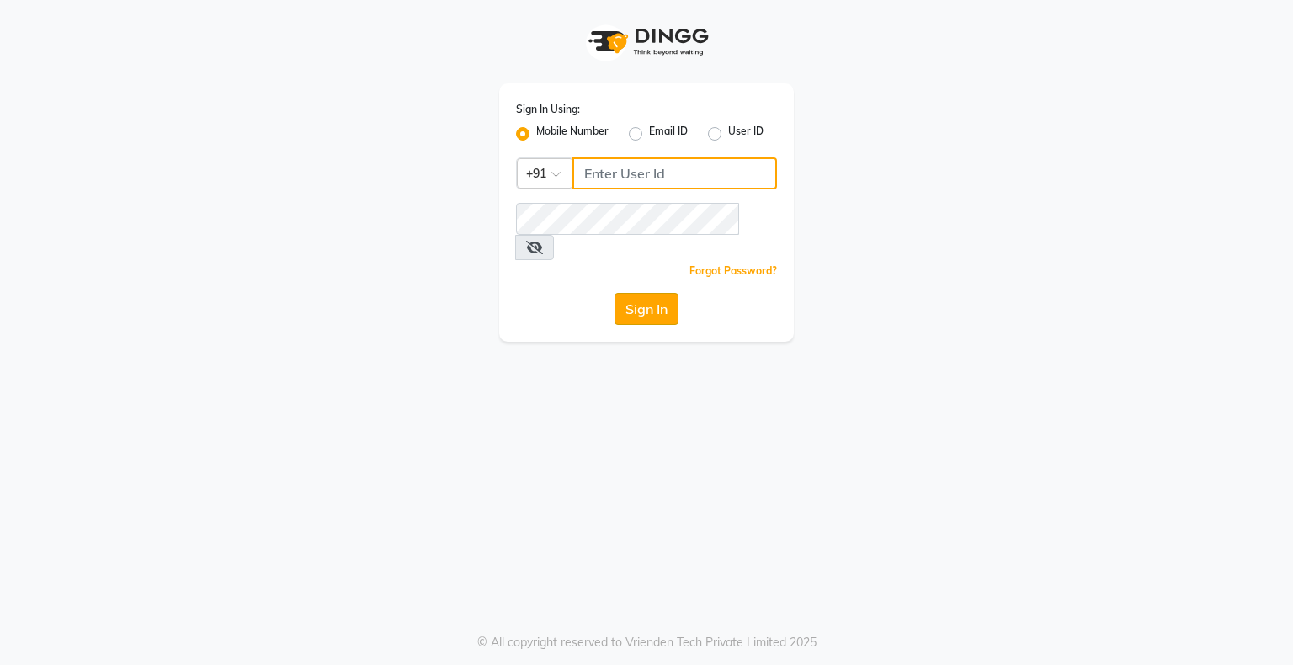
type input "9146152333"
click at [653, 293] on button "Sign In" at bounding box center [647, 309] width 64 height 32
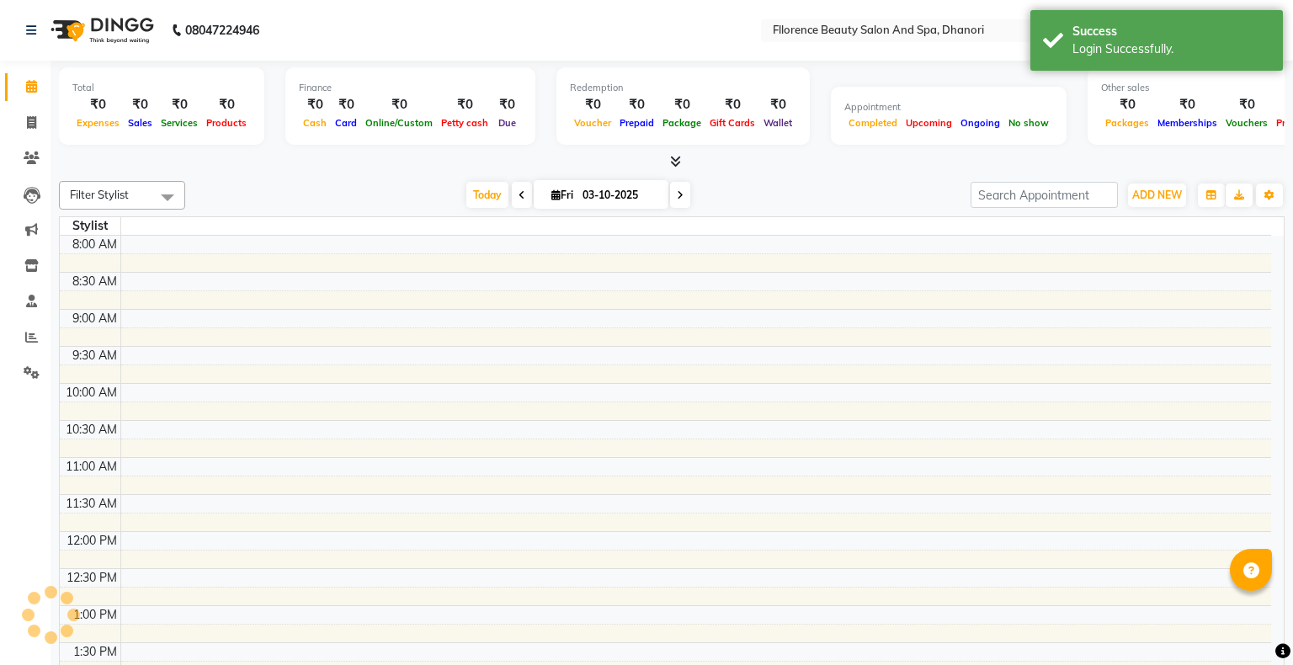
select select "en"
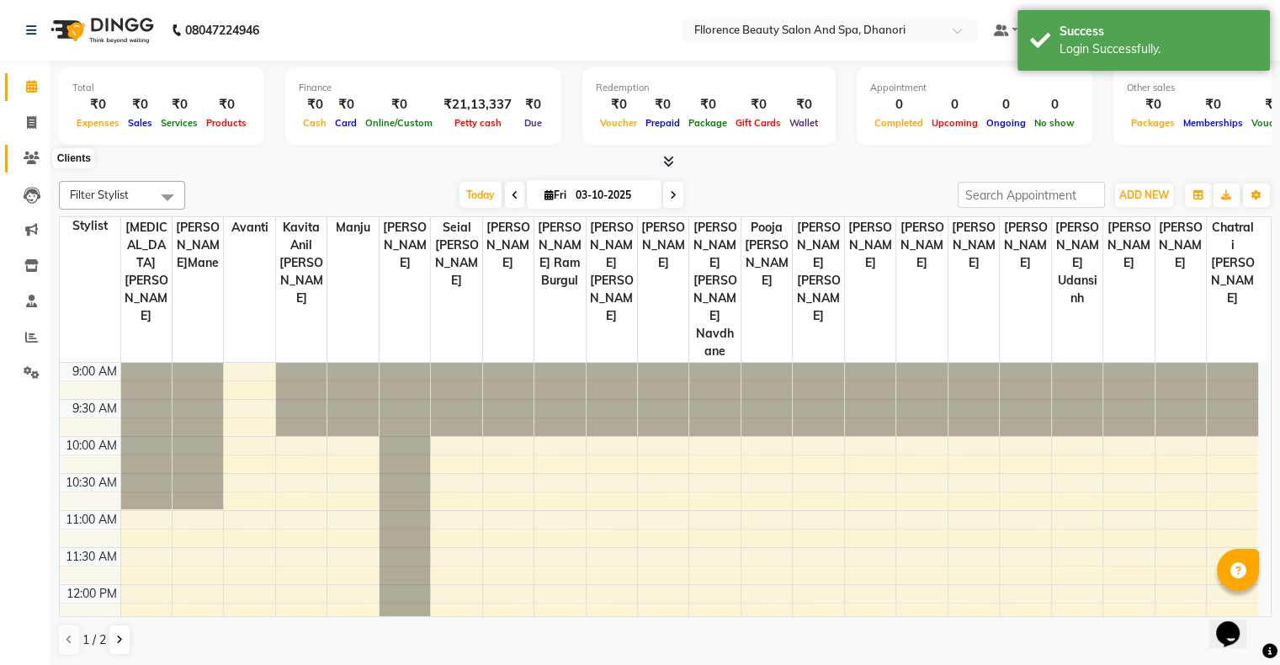
drag, startPoint x: 27, startPoint y: 158, endPoint x: 98, endPoint y: 153, distance: 70.9
click at [27, 158] on icon at bounding box center [32, 158] width 16 height 13
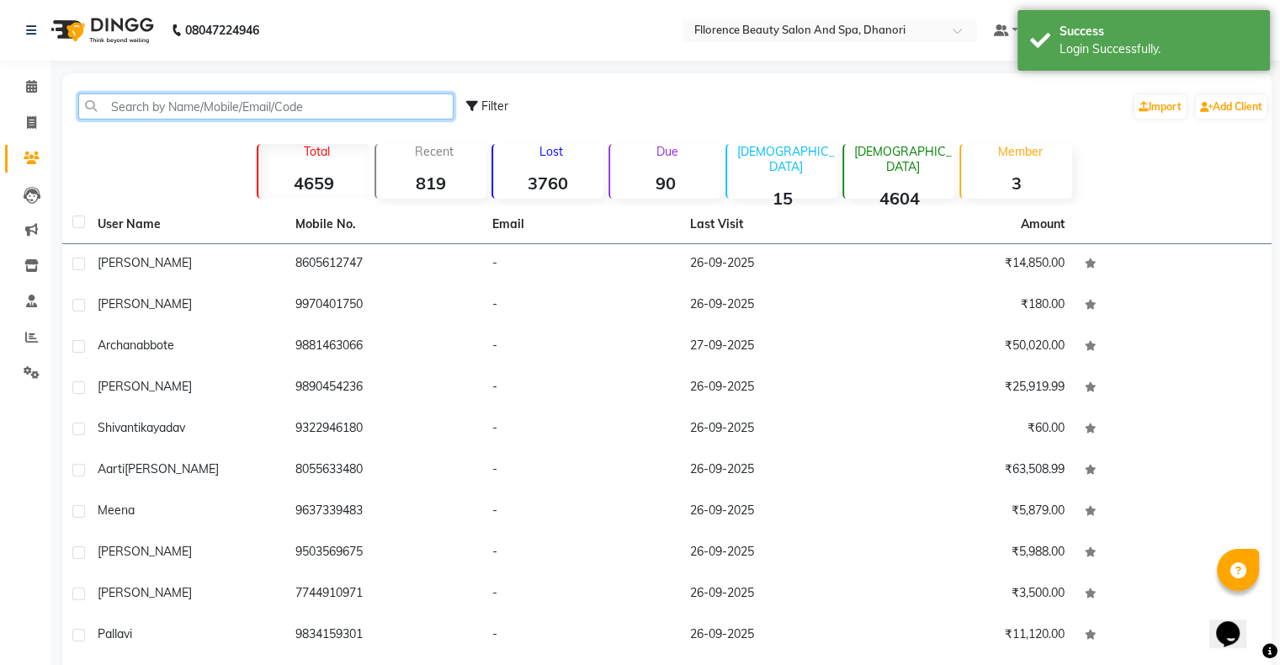
click at [307, 109] on input "text" at bounding box center [265, 106] width 375 height 26
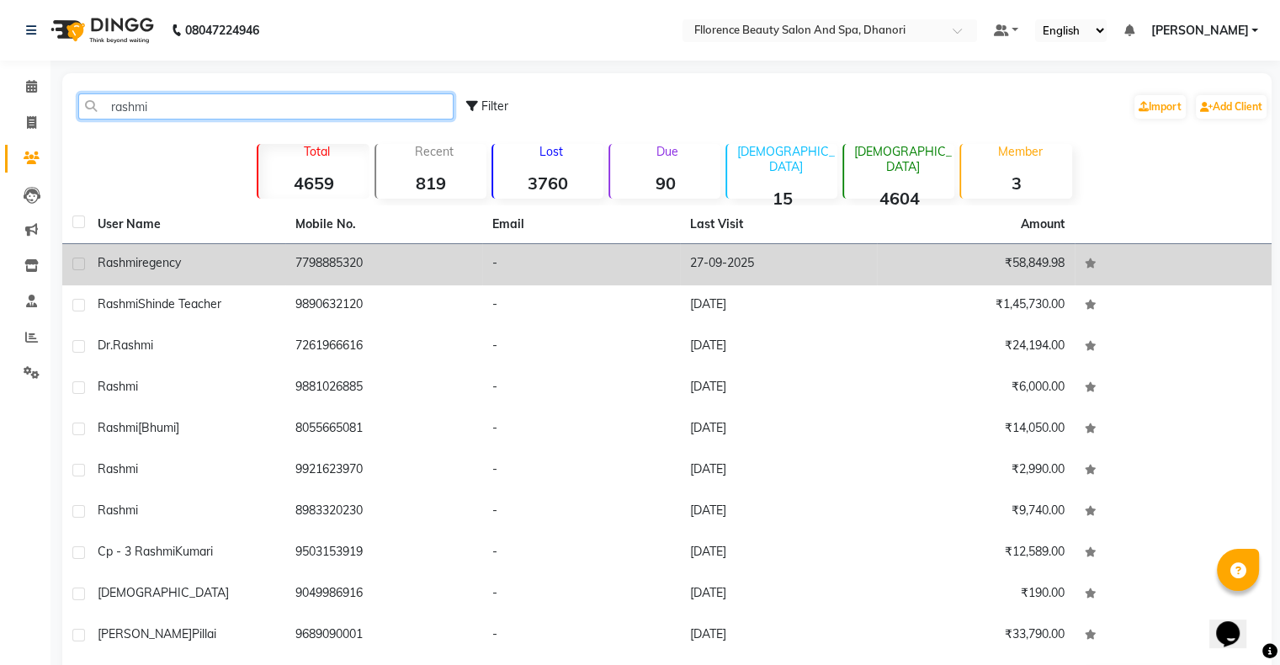
type input "rashmi"
click at [479, 263] on td "7798885320" at bounding box center [384, 264] width 198 height 41
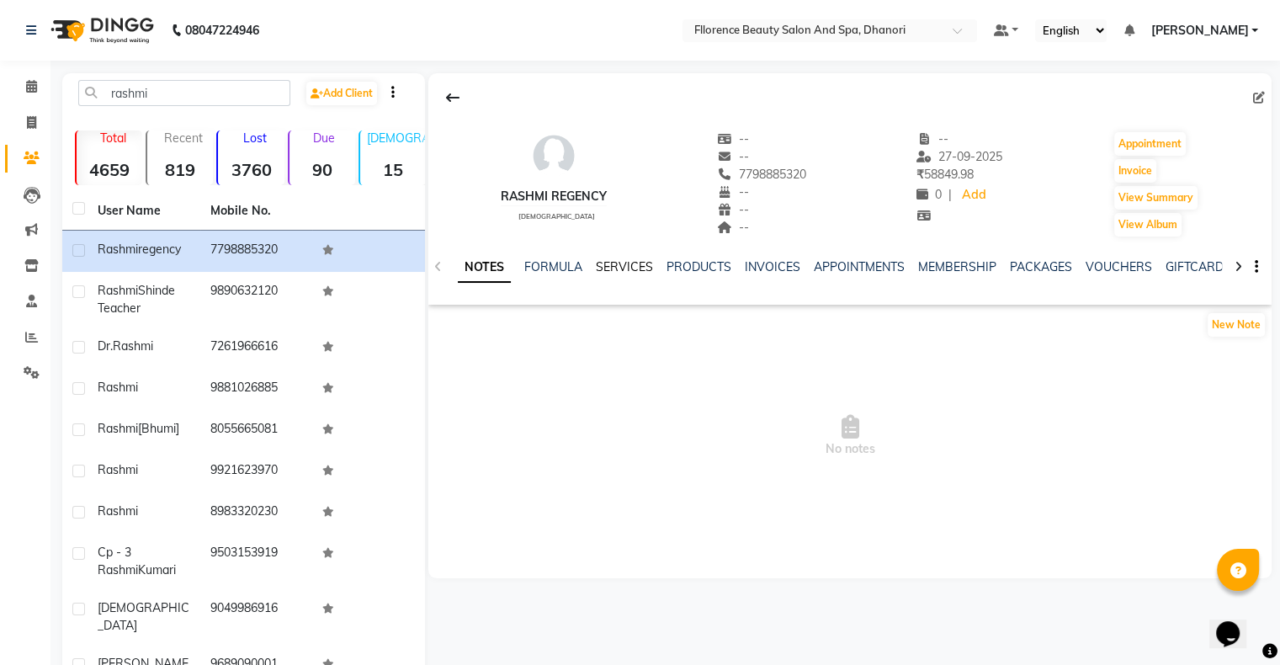
click at [606, 265] on link "SERVICES" at bounding box center [624, 266] width 57 height 15
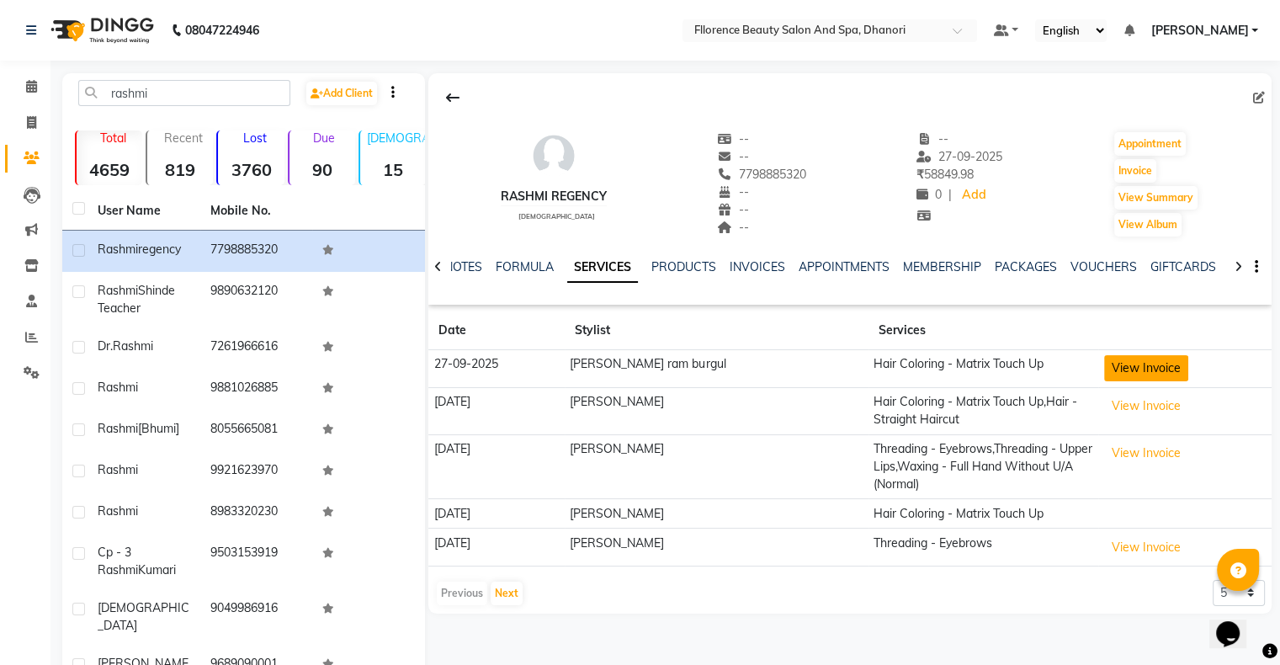
click at [1108, 370] on button "View Invoice" at bounding box center [1147, 368] width 84 height 26
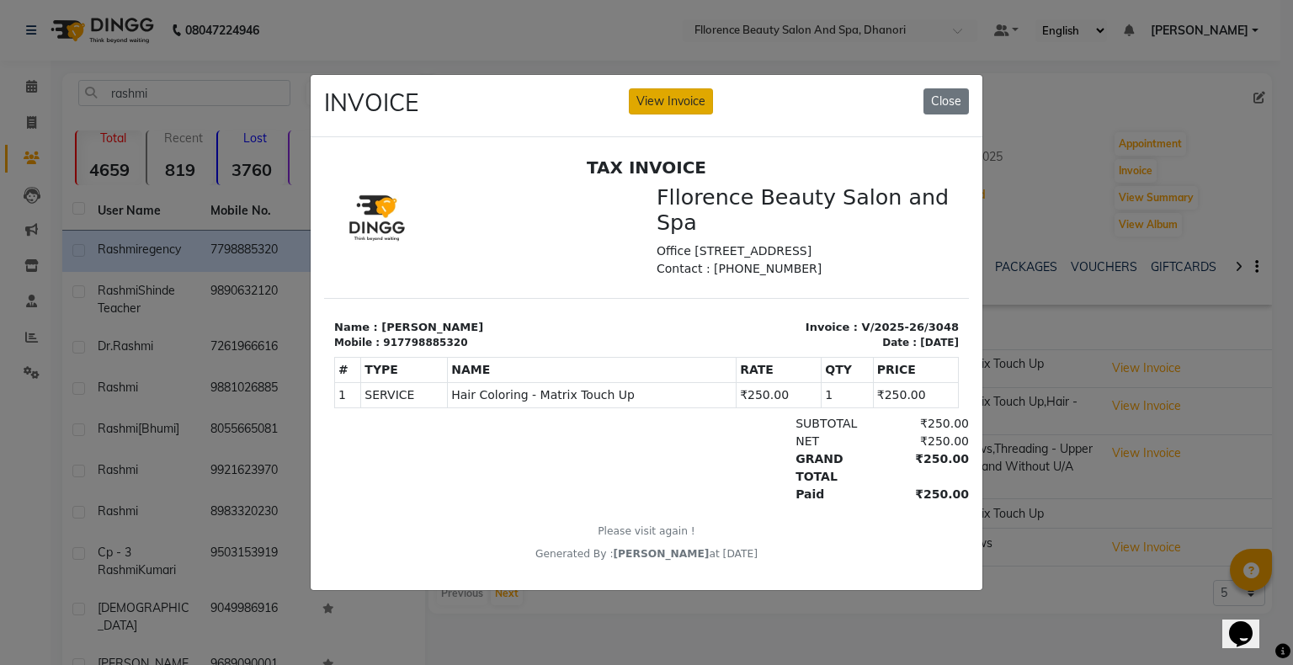
click at [690, 93] on button "View Invoice" at bounding box center [671, 101] width 84 height 26
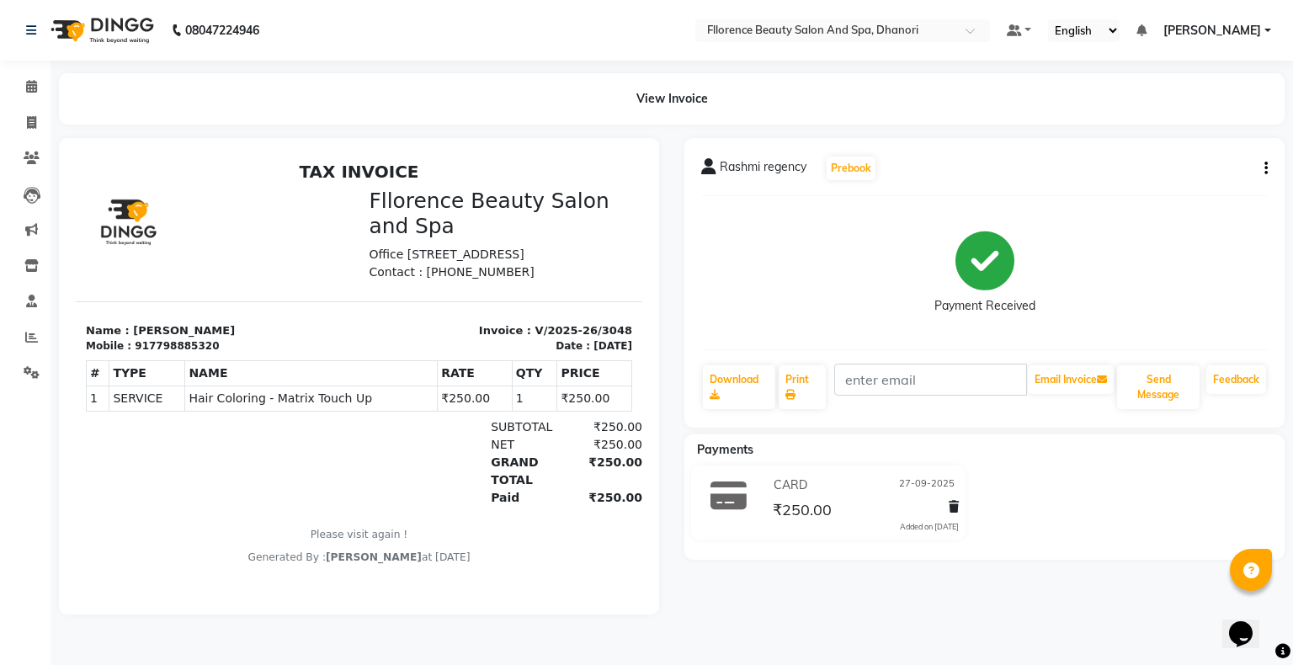
click at [1267, 168] on icon "button" at bounding box center [1265, 168] width 3 height 1
click at [1196, 182] on div "Edit Invoice" at bounding box center [1198, 178] width 84 height 21
select select "service"
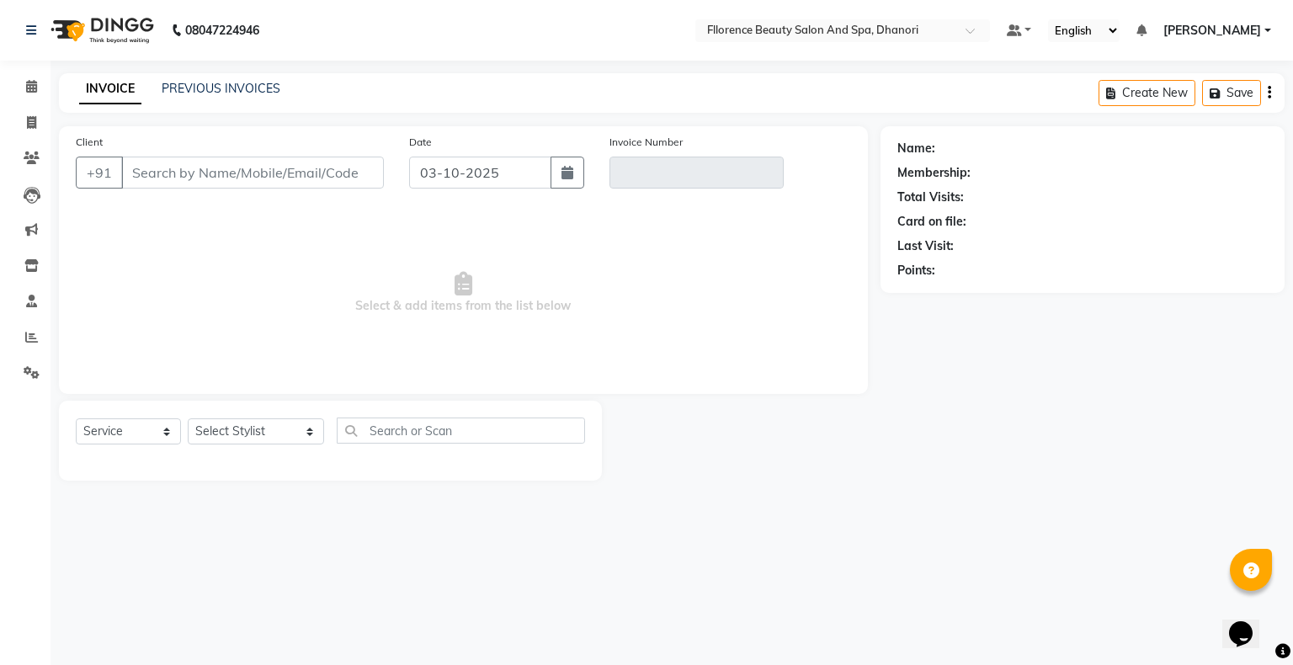
type input "7798885320"
type input "V/2025-26/3048"
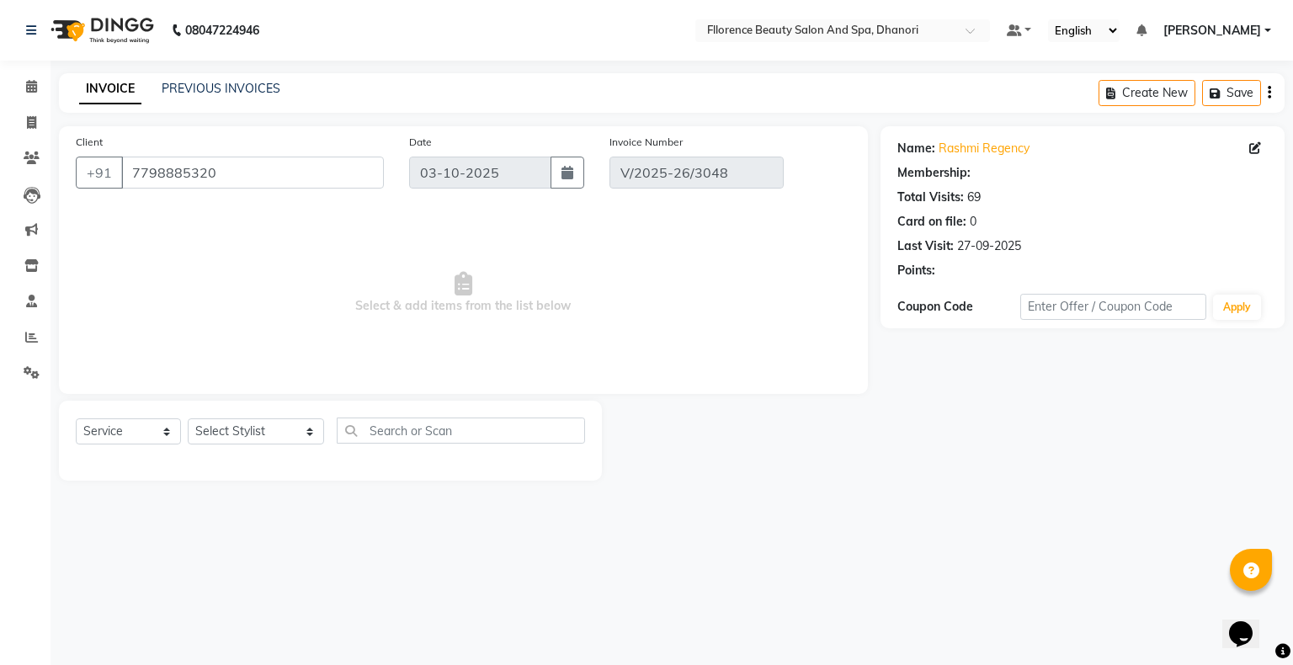
type input "27-09-2025"
select select "select"
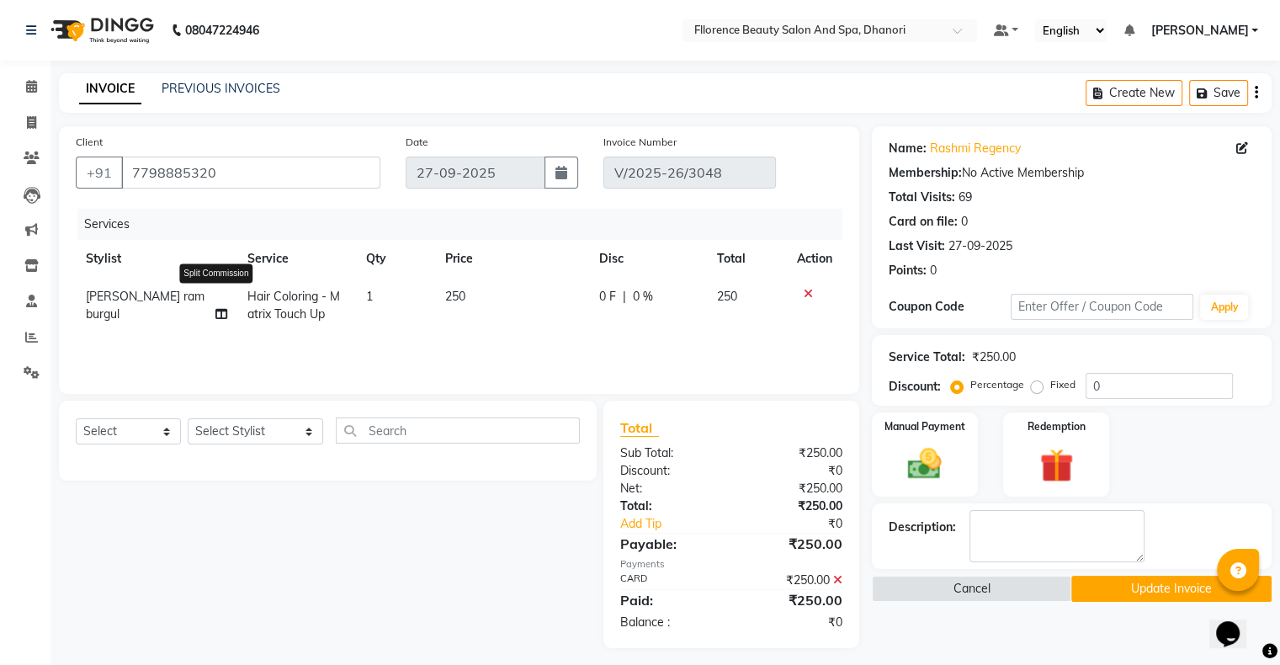
click at [216, 308] on icon at bounding box center [222, 314] width 12 height 12
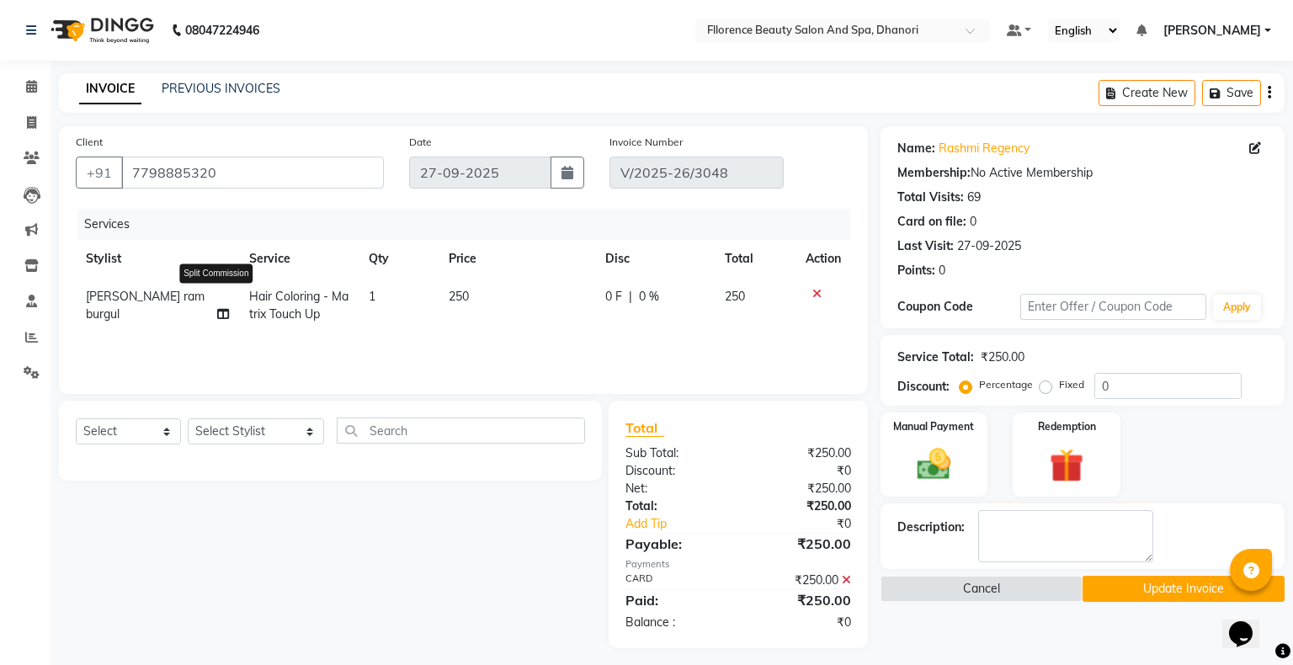
select select "17272"
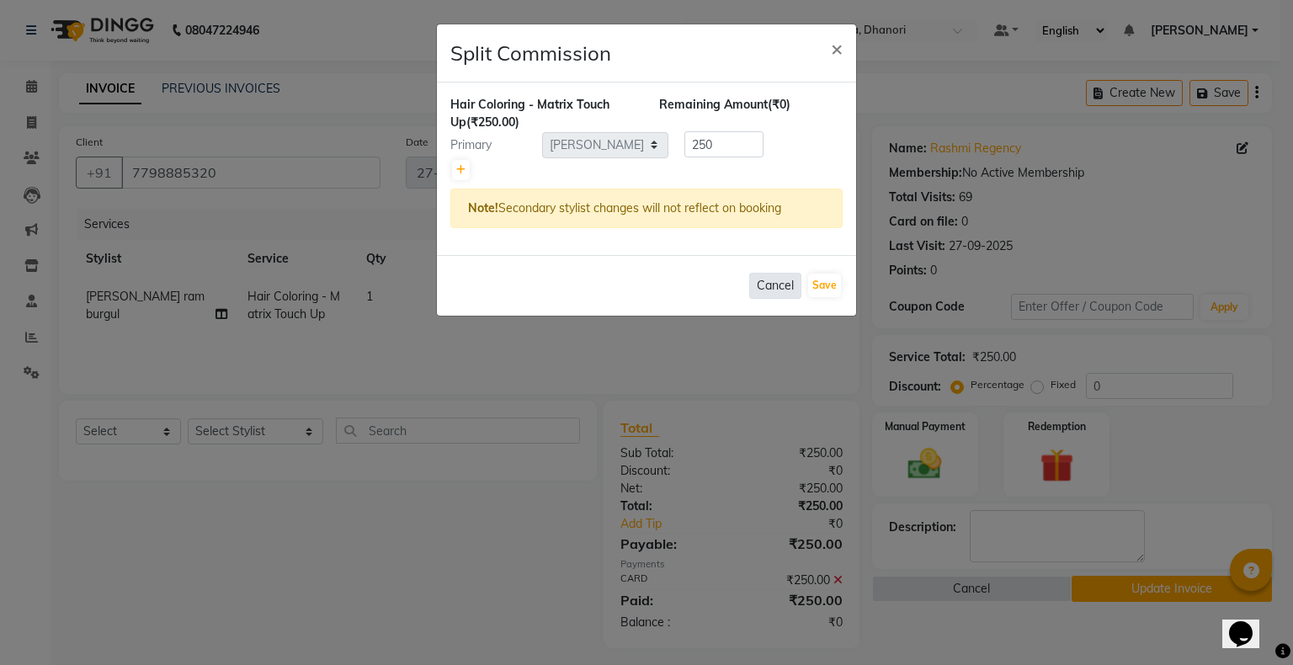
click at [780, 285] on button "Cancel" at bounding box center [775, 286] width 52 height 26
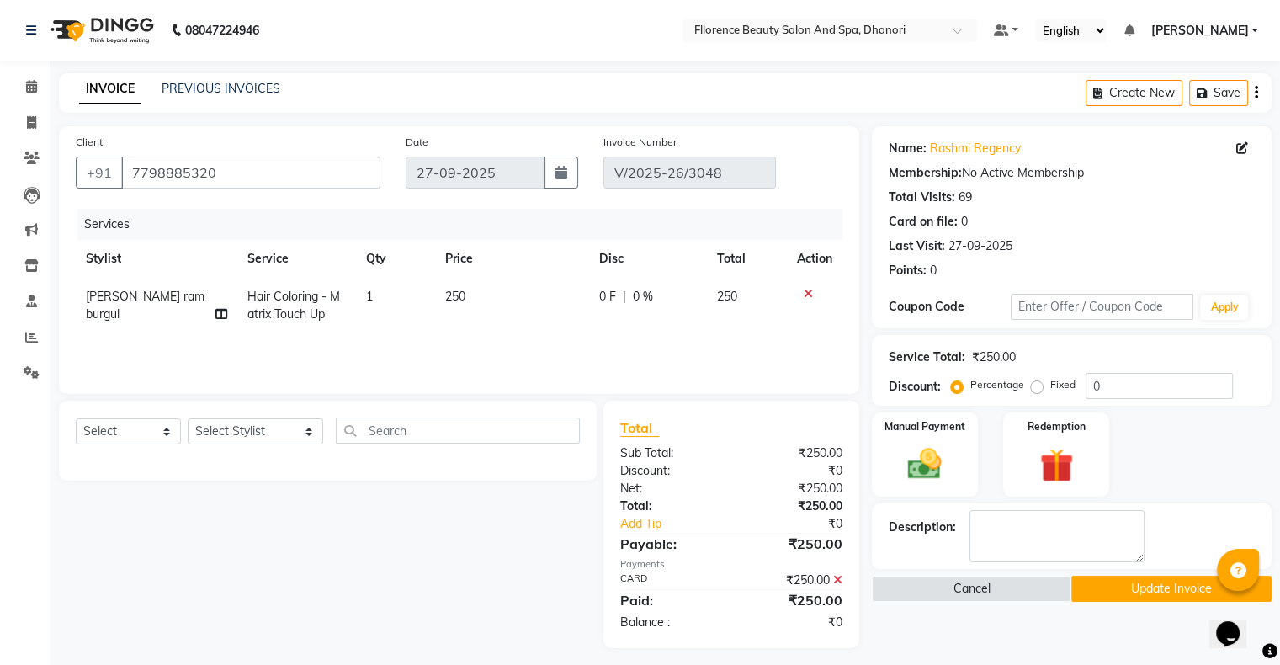
click at [806, 291] on icon at bounding box center [808, 294] width 9 height 12
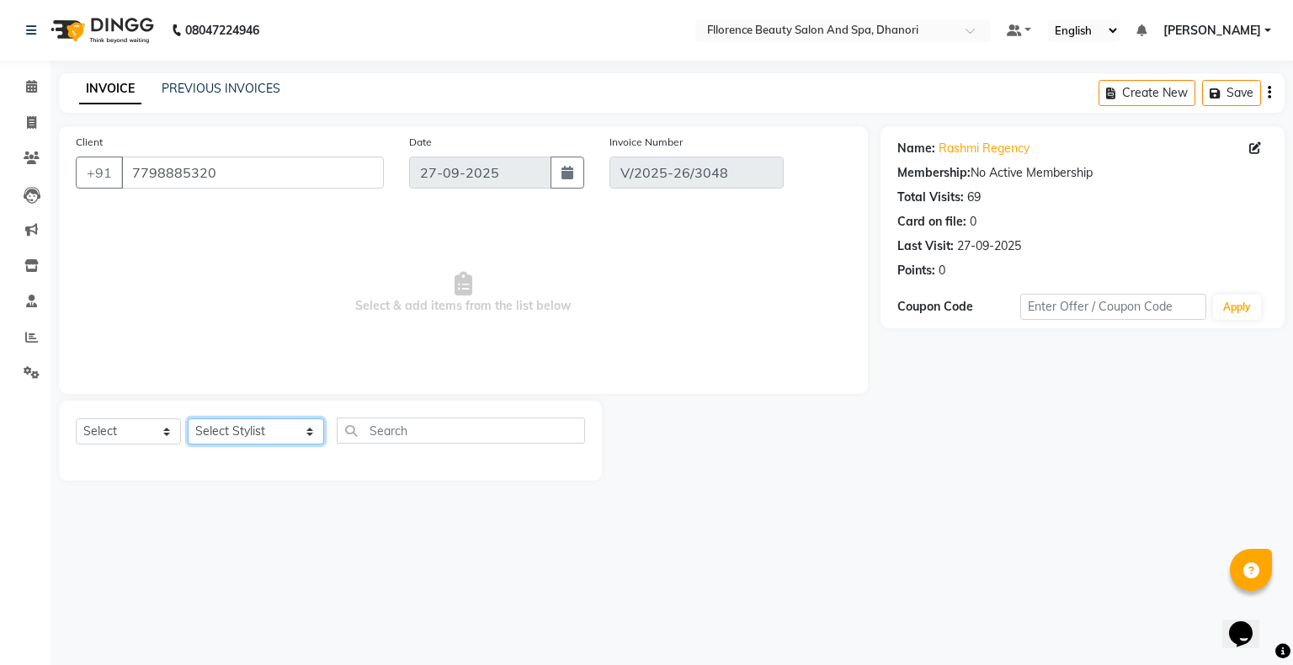
click at [212, 432] on select "Select Stylist [PERSON_NAME] [PERSON_NAME] arjun [PERSON_NAME] [PERSON_NAME] [P…" at bounding box center [256, 431] width 136 height 26
select select "23068"
click at [188, 419] on select "Select Stylist [PERSON_NAME] [PERSON_NAME] arjun [PERSON_NAME] [PERSON_NAME] [P…" at bounding box center [256, 431] width 136 height 26
click at [378, 433] on input "text" at bounding box center [461, 431] width 248 height 26
type input "tou"
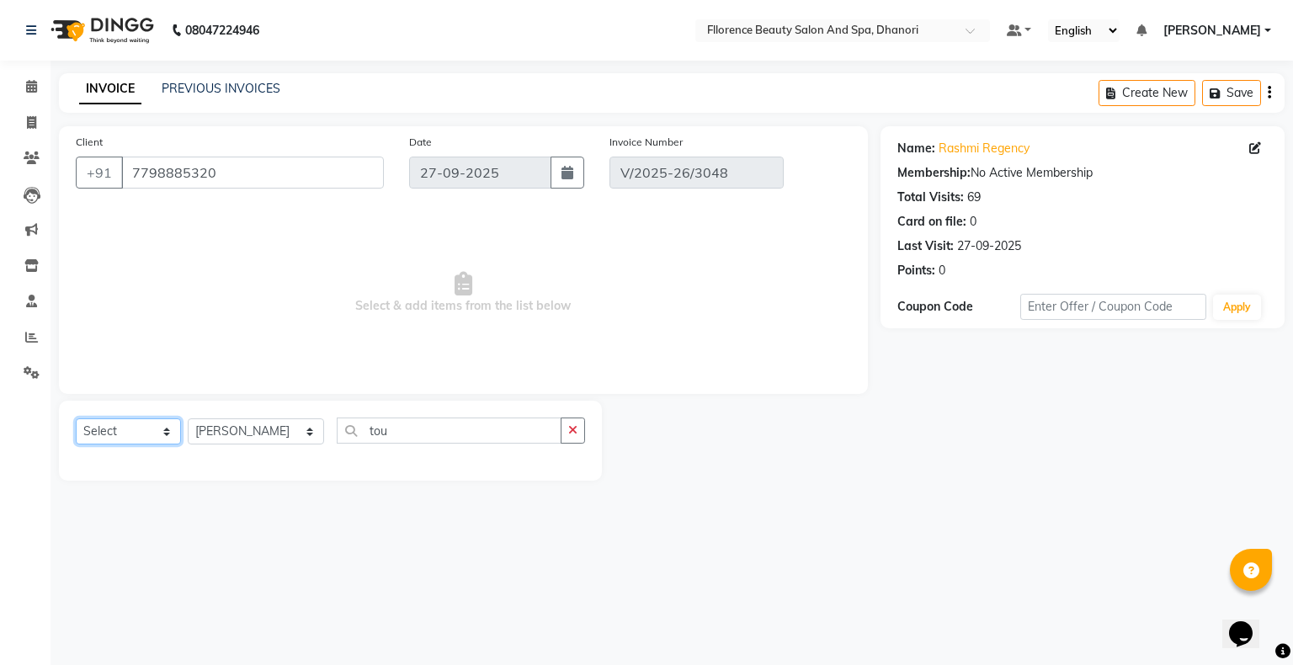
click at [98, 429] on select "Select Service Product Membership Package Voucher Prepaid Gift Card" at bounding box center [128, 431] width 105 height 26
select select "service"
click at [76, 419] on select "Select Service Product Membership Package Voucher Prepaid Gift Card" at bounding box center [128, 431] width 105 height 26
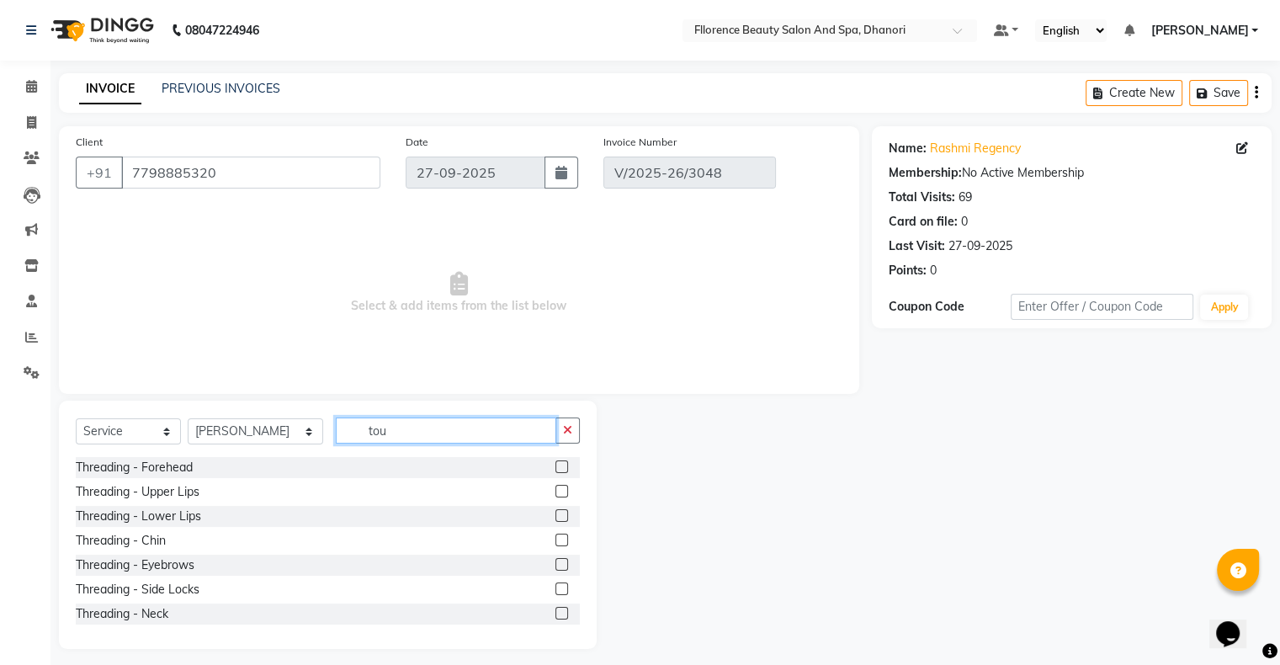
click at [379, 434] on input "tou" at bounding box center [446, 431] width 221 height 26
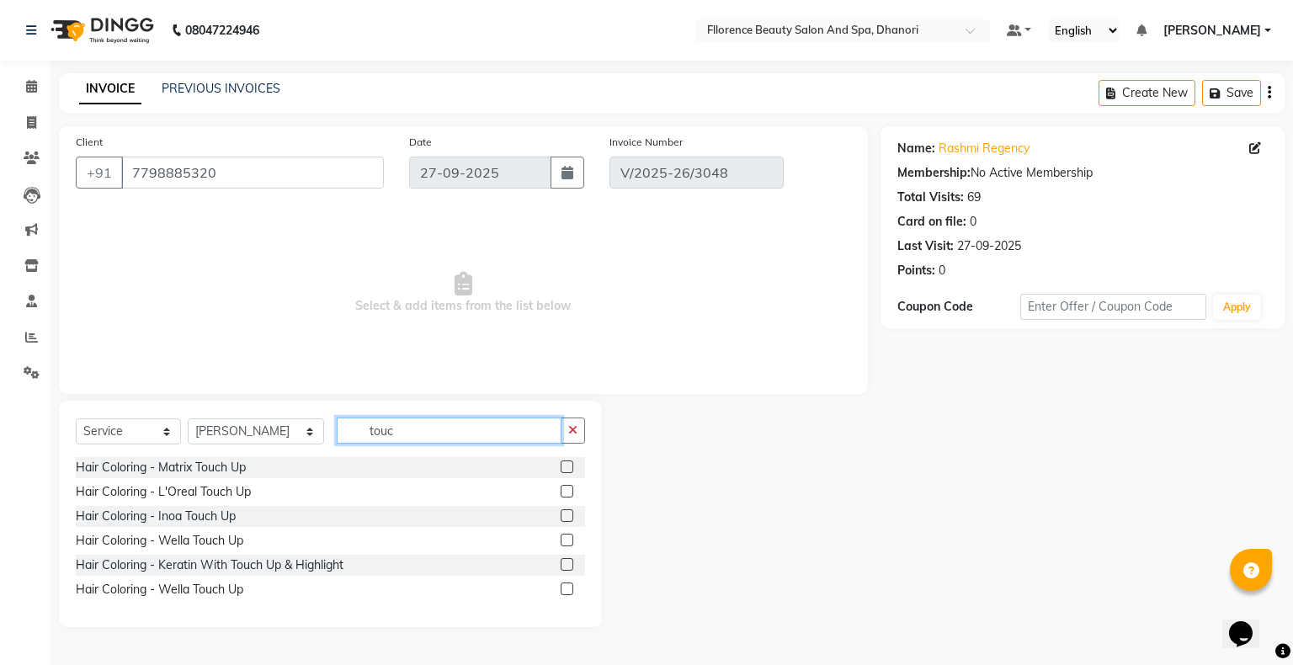
type input "touc"
drag, startPoint x: 566, startPoint y: 466, endPoint x: 438, endPoint y: 365, distance: 162.5
click at [563, 460] on label at bounding box center [567, 466] width 13 height 13
click at [563, 462] on input "checkbox" at bounding box center [566, 467] width 11 height 11
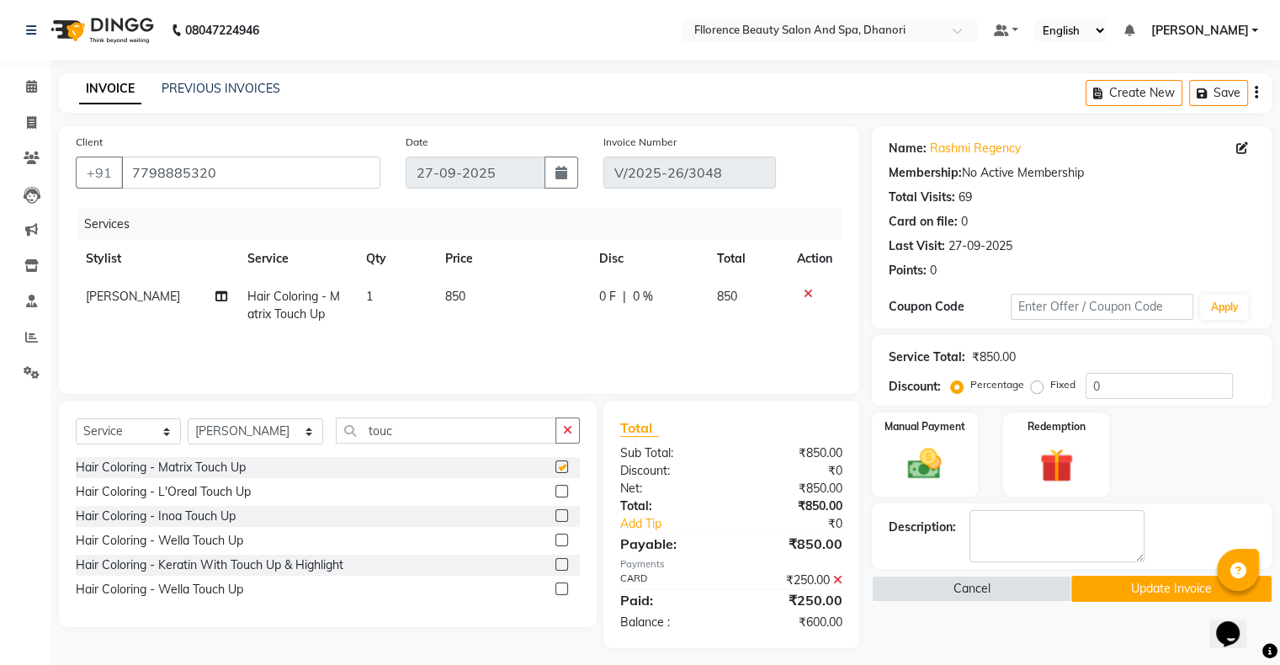
checkbox input "false"
click at [452, 296] on span "850" at bounding box center [455, 296] width 20 height 15
select select "23068"
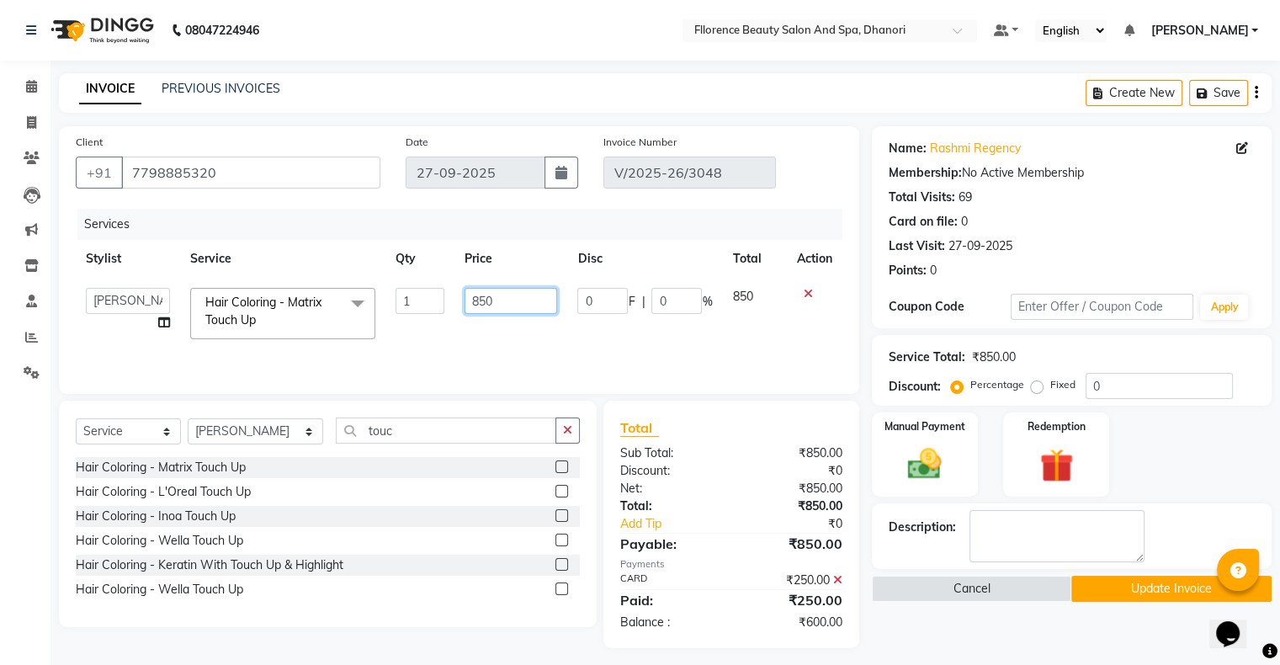
click at [479, 306] on input "850" at bounding box center [511, 301] width 93 height 26
type input "250"
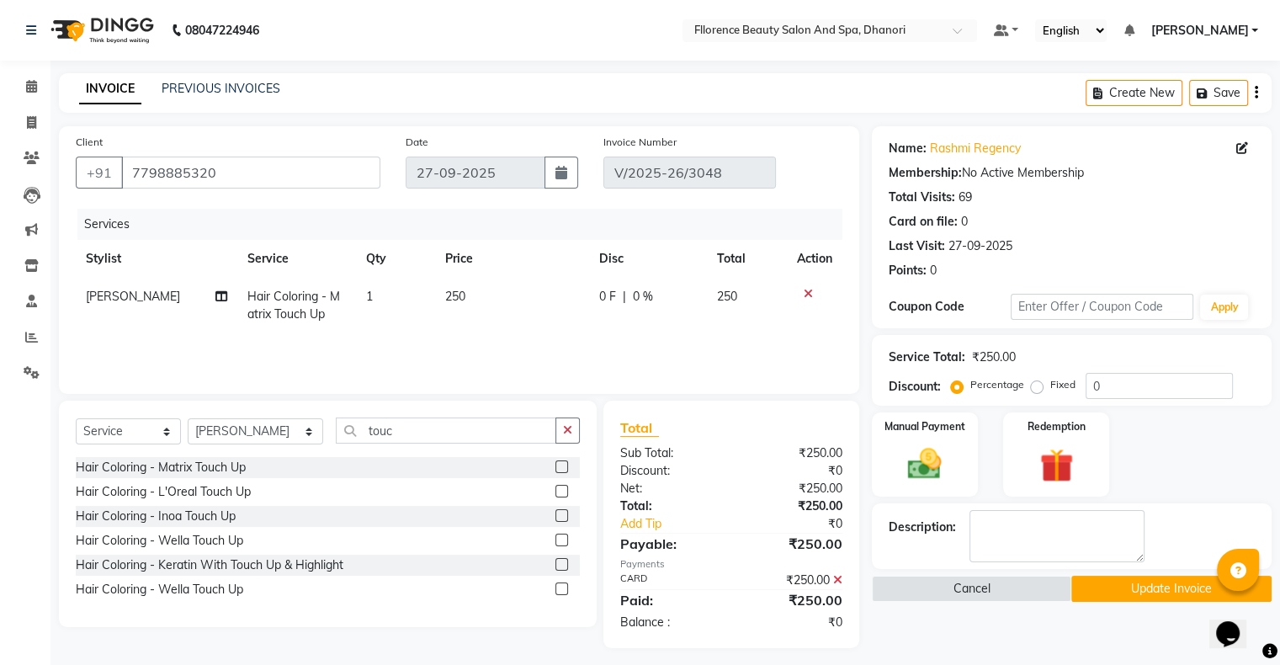
click at [1112, 594] on button "Update Invoice" at bounding box center [1172, 589] width 200 height 26
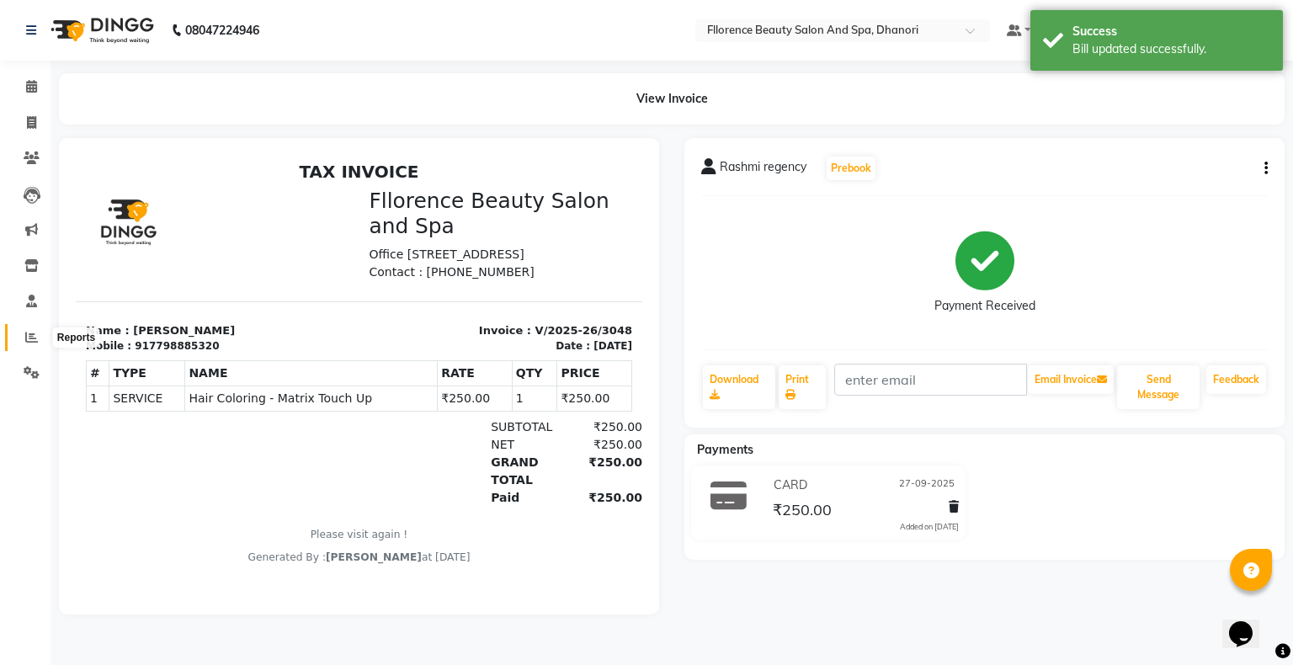
click at [33, 334] on icon at bounding box center [31, 337] width 13 height 13
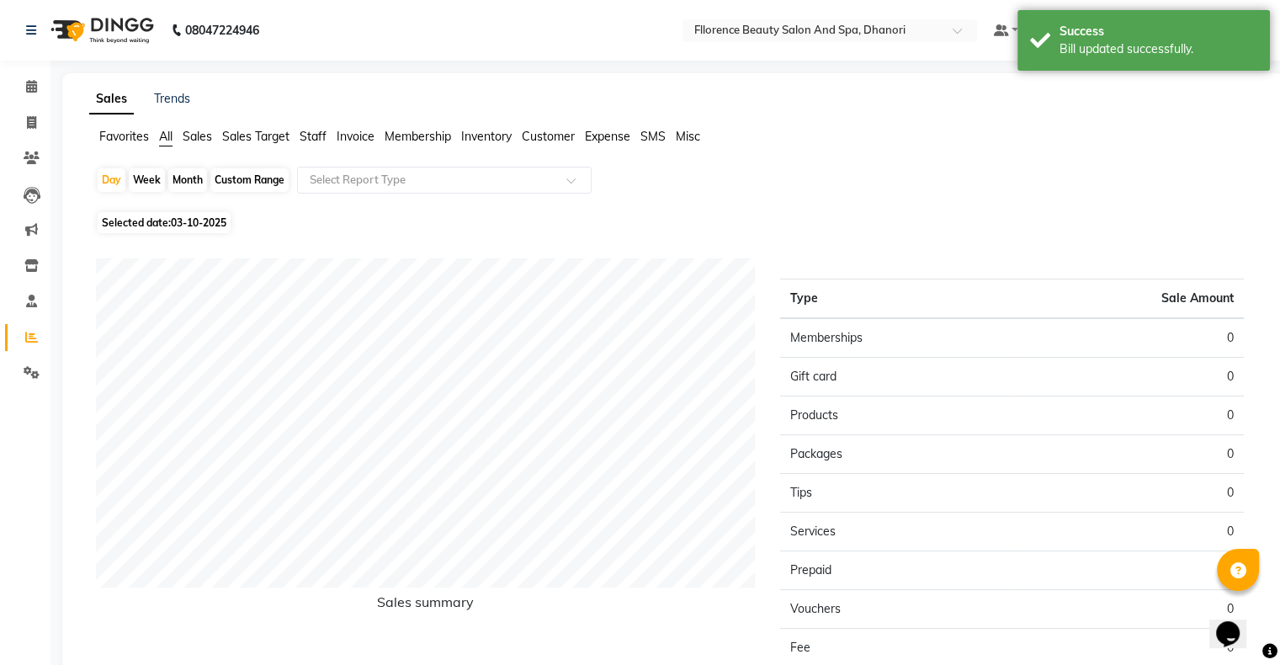
click at [182, 183] on div "Month" at bounding box center [187, 180] width 39 height 24
select select "10"
select select "2025"
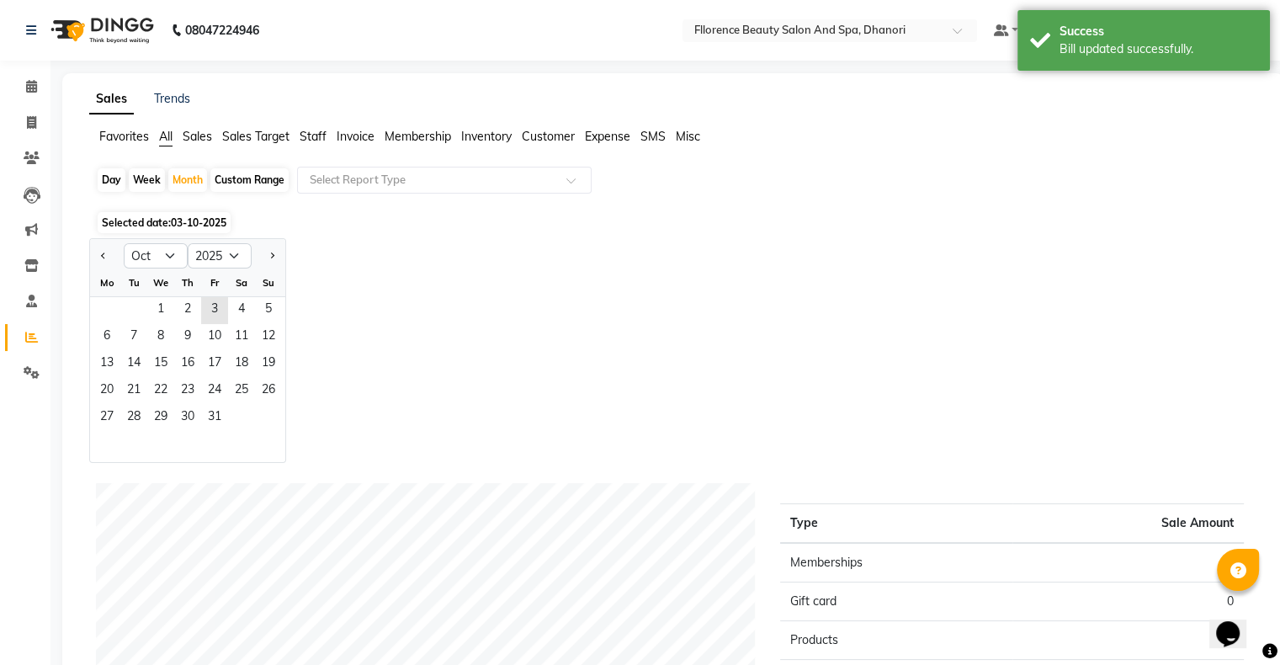
click at [94, 256] on div at bounding box center [107, 255] width 34 height 27
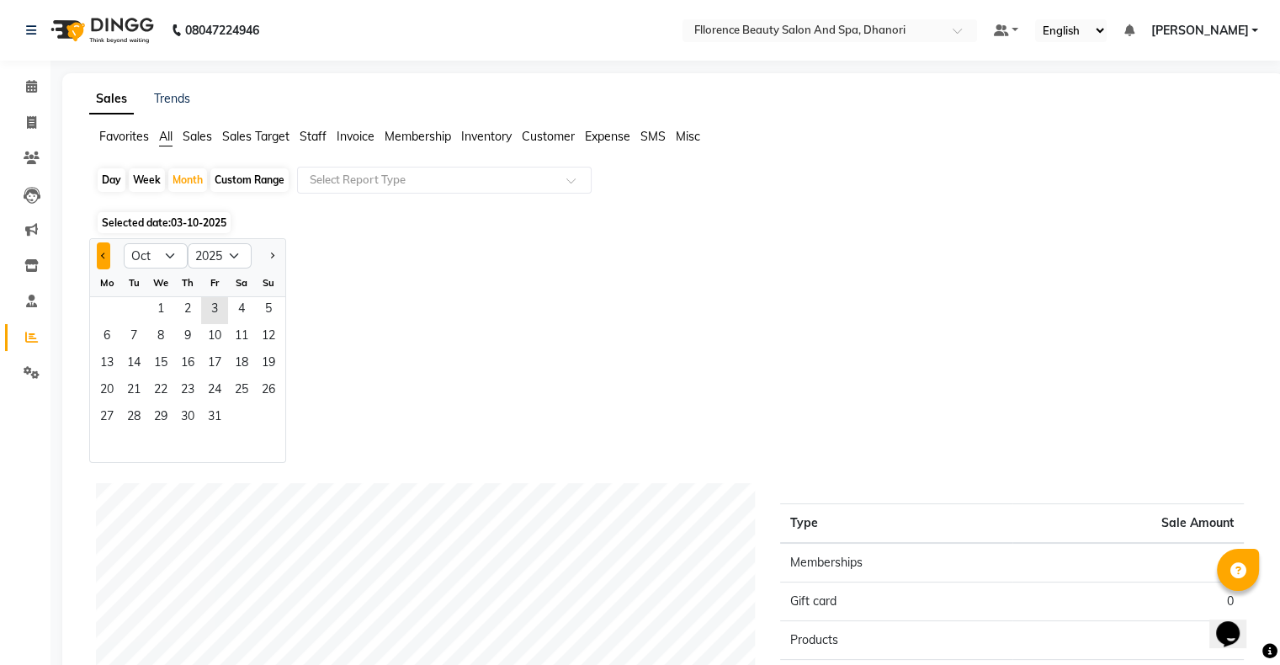
click at [98, 258] on button "Previous month" at bounding box center [103, 255] width 13 height 27
select select "9"
drag, startPoint x: 98, startPoint y: 315, endPoint x: 98, endPoint y: 304, distance: 10.9
click at [98, 312] on span "1" at bounding box center [106, 310] width 27 height 27
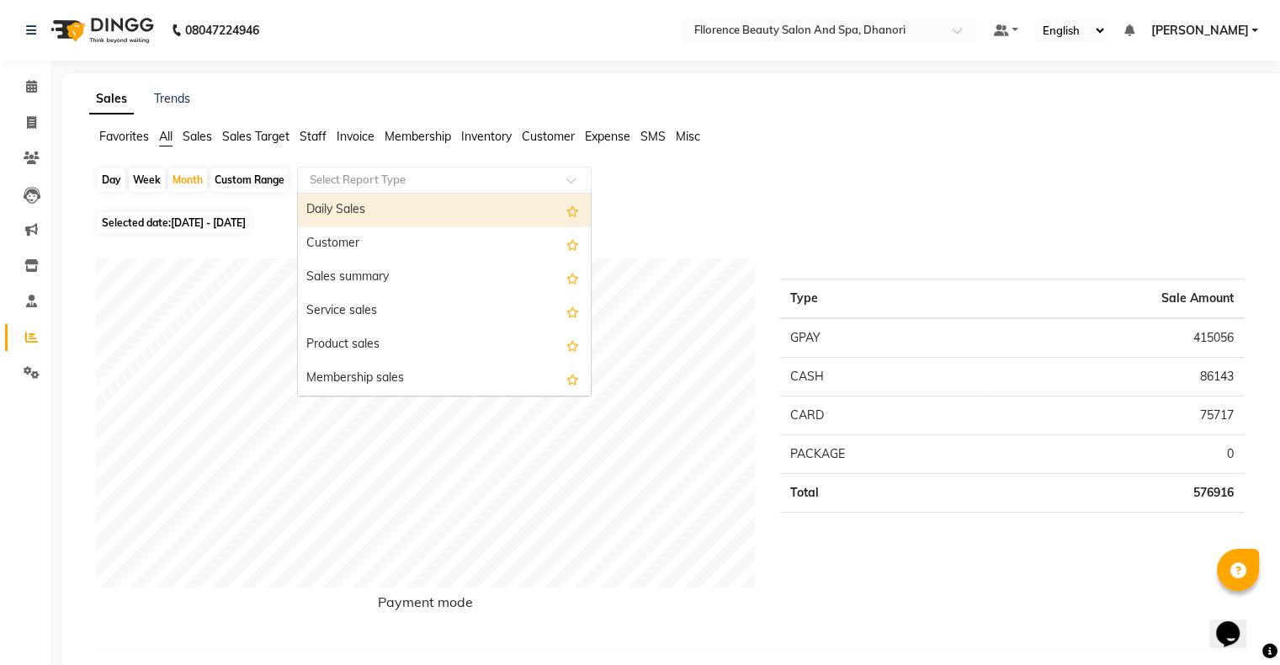
click at [455, 186] on input "text" at bounding box center [427, 180] width 242 height 17
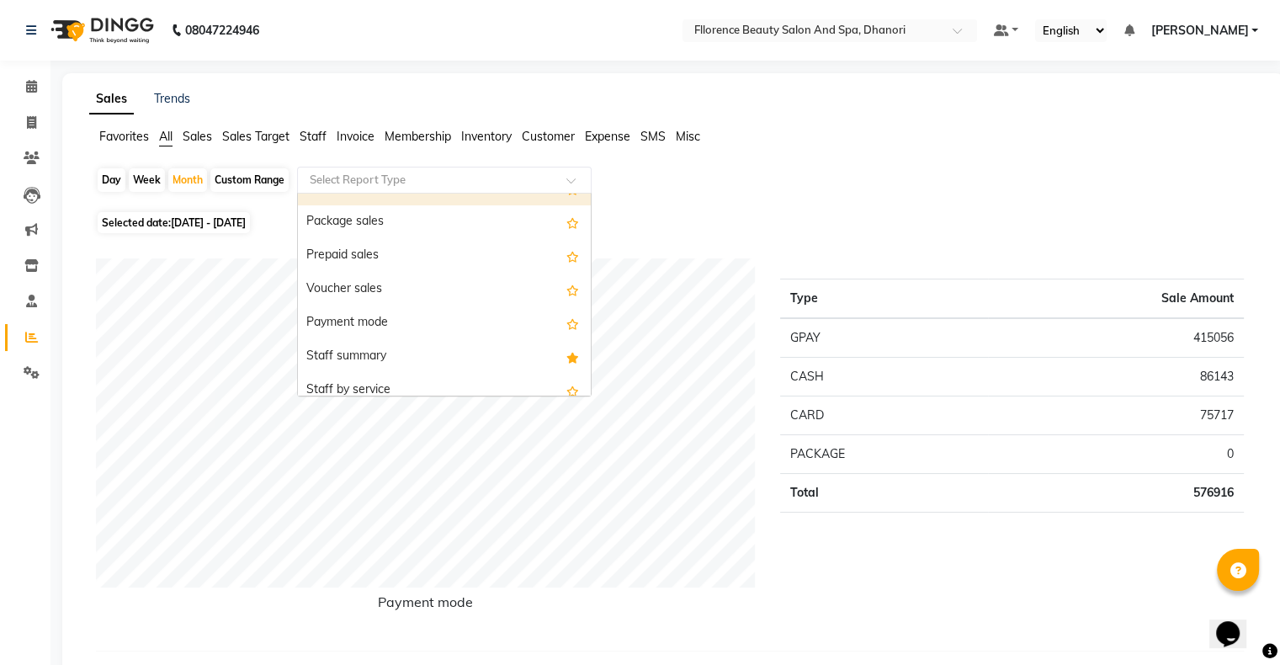
scroll to position [258, 0]
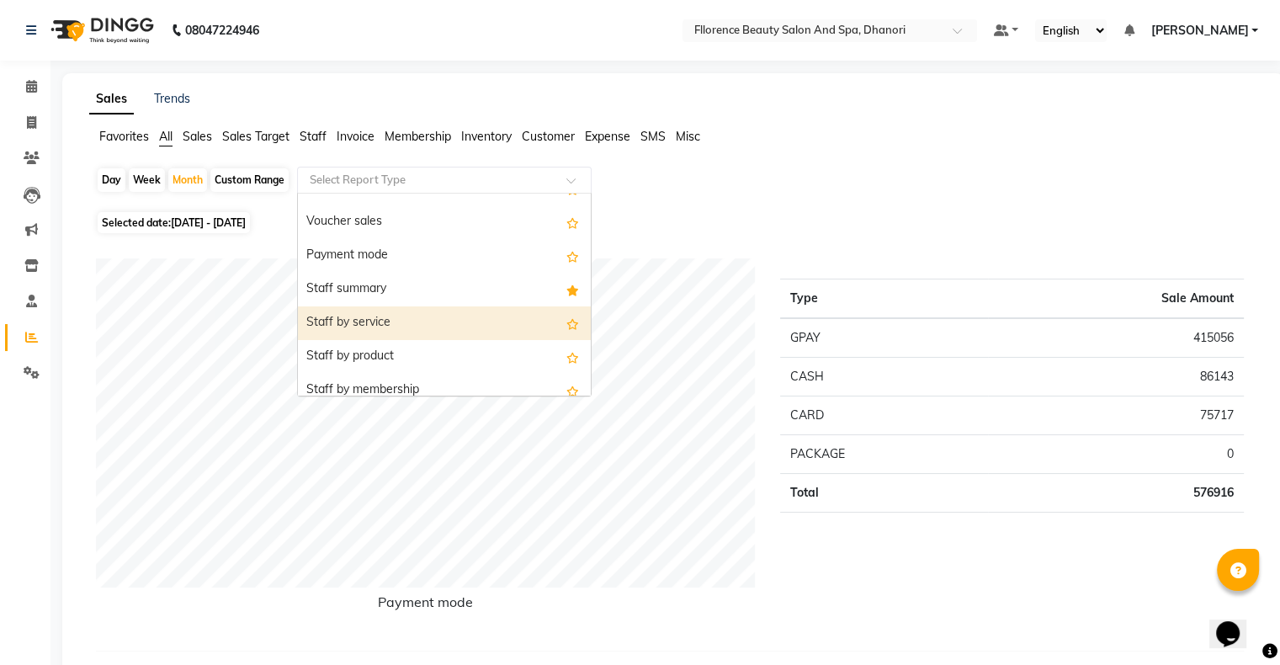
drag, startPoint x: 468, startPoint y: 308, endPoint x: 475, endPoint y: 300, distance: 10.8
drag, startPoint x: 426, startPoint y: 327, endPoint x: 433, endPoint y: 322, distance: 8.9
click at [430, 325] on div "Staff by service" at bounding box center [444, 323] width 293 height 34
select select "csv"
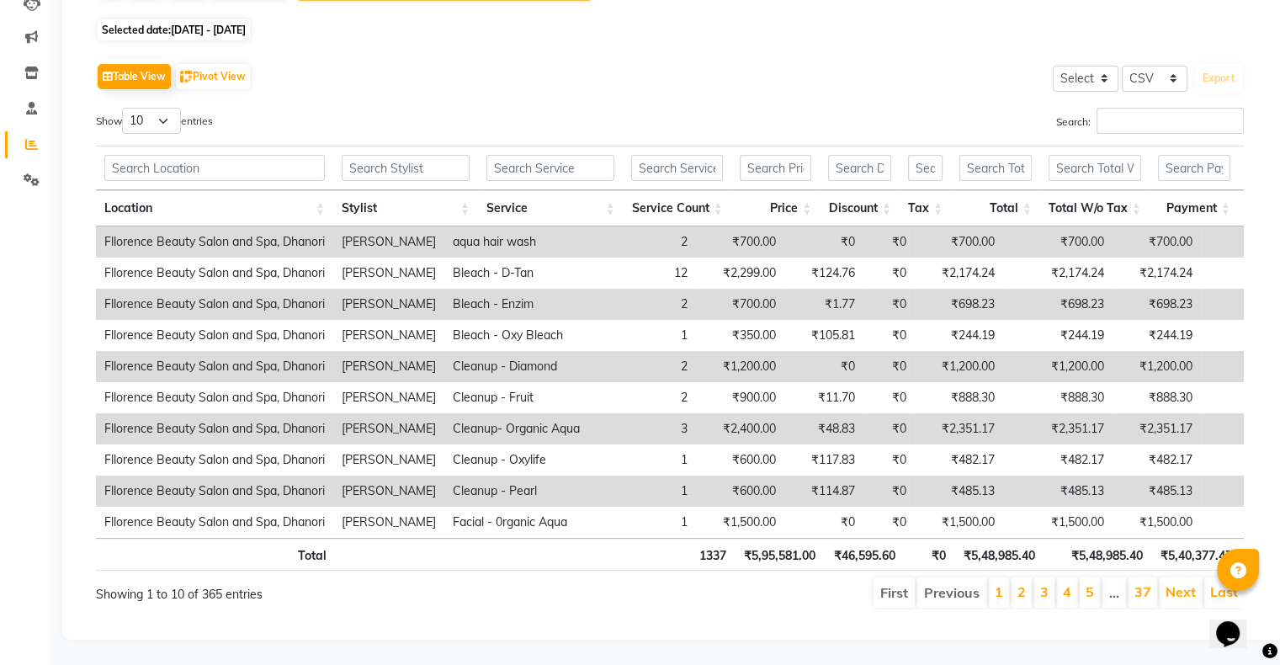
scroll to position [216, 0]
click at [1140, 583] on link "37" at bounding box center [1143, 591] width 17 height 17
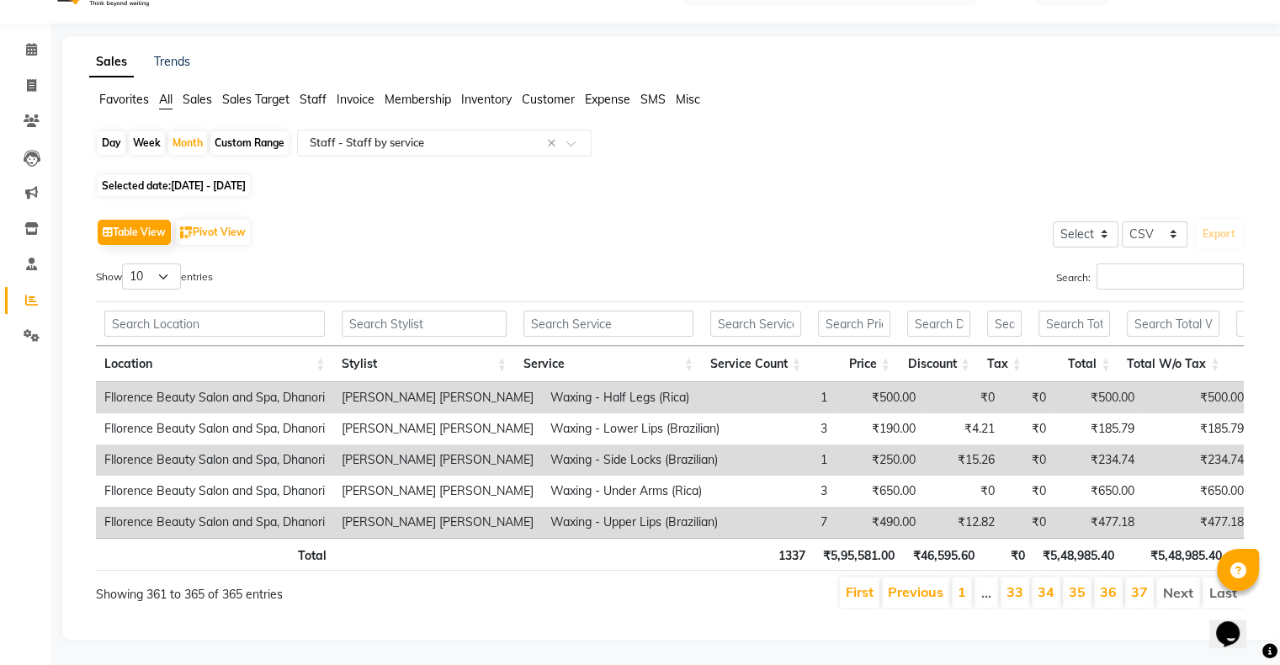
click at [1186, 578] on li "Next" at bounding box center [1179, 593] width 44 height 30
click at [1147, 583] on link "37" at bounding box center [1139, 591] width 17 height 17
drag, startPoint x: 1180, startPoint y: 581, endPoint x: 1151, endPoint y: 540, distance: 50.0
click at [1173, 561] on div "Show 10 25 50 100 entries Search: Location Stylist Service Service Count Price …" at bounding box center [670, 436] width 1148 height 346
click at [1180, 263] on input "Search:" at bounding box center [1170, 276] width 147 height 26
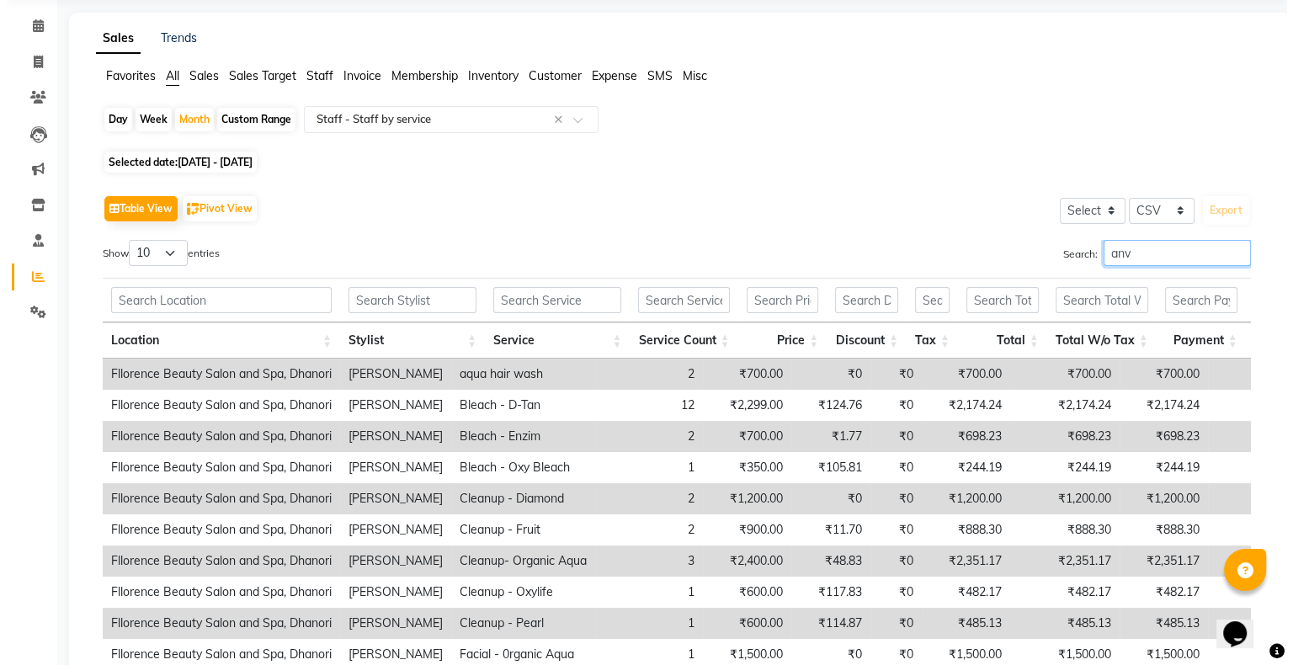
scroll to position [0, 0]
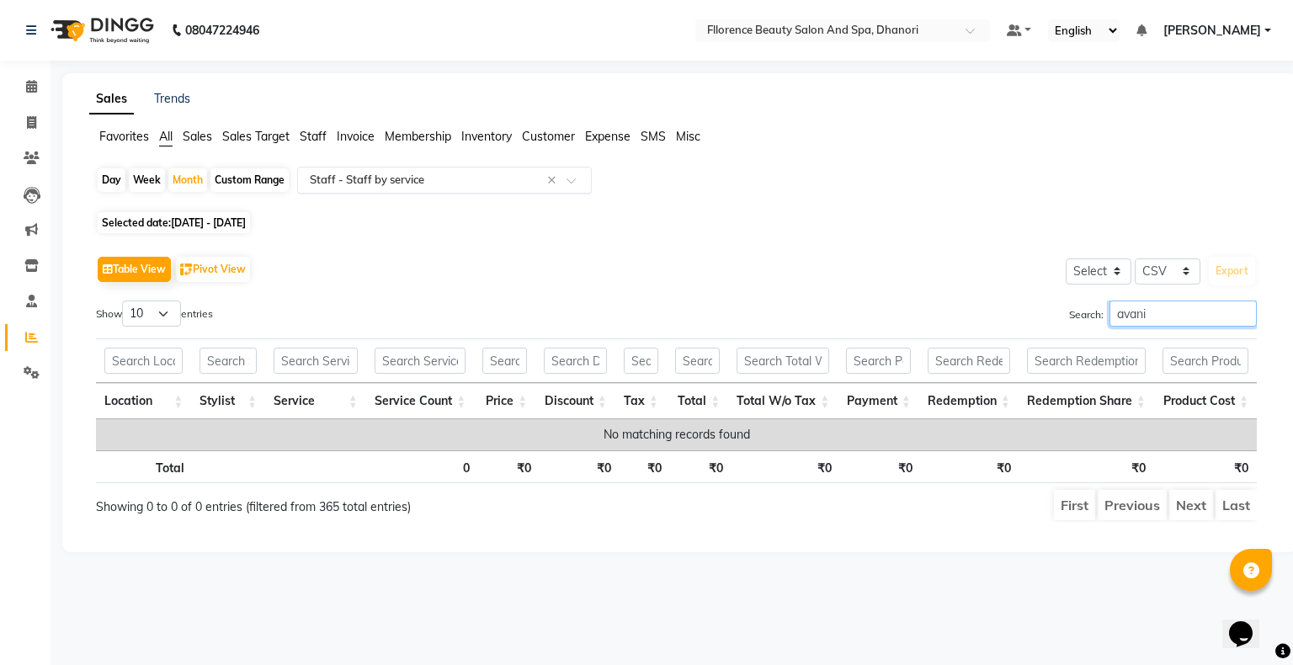
type input "avani"
click at [461, 181] on input "text" at bounding box center [427, 180] width 242 height 17
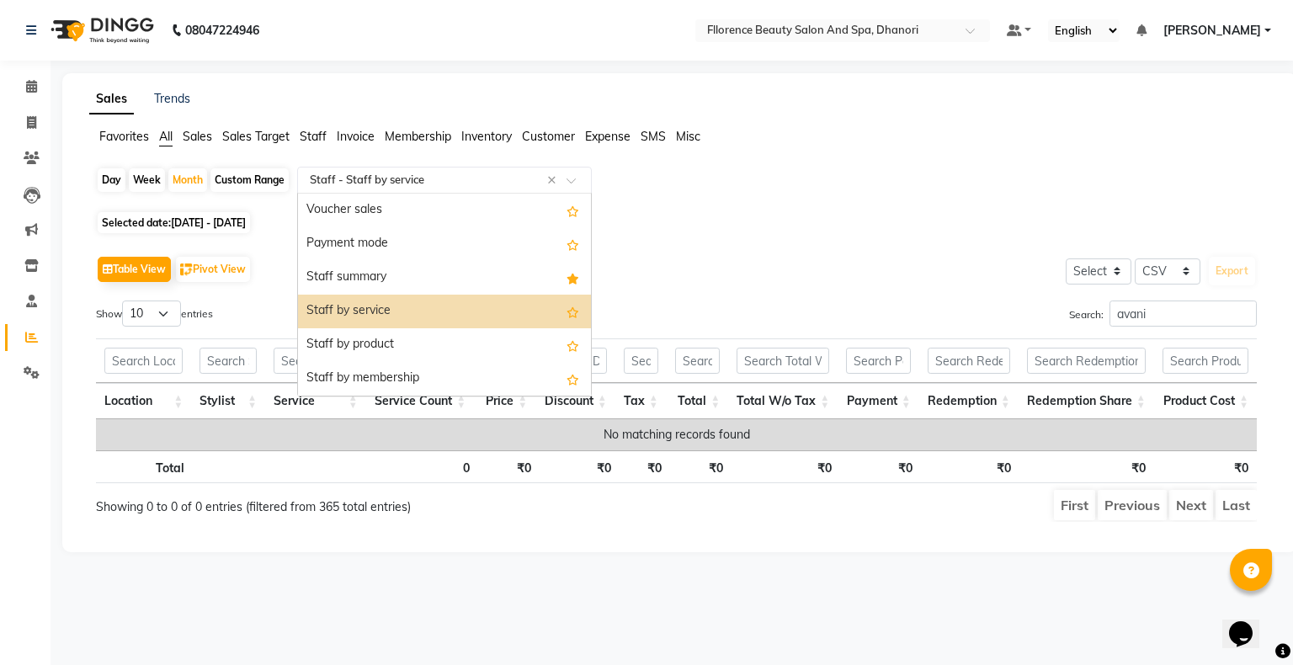
scroll to position [252, 0]
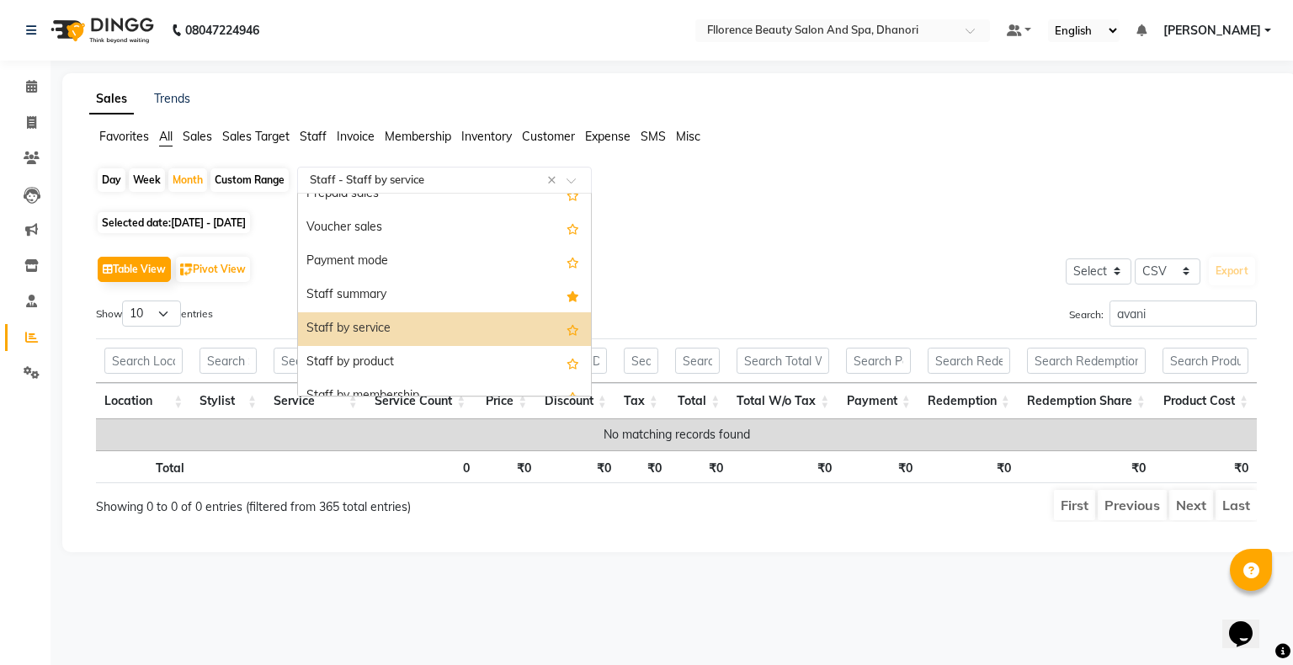
click at [447, 325] on div "Staff by service" at bounding box center [444, 329] width 293 height 34
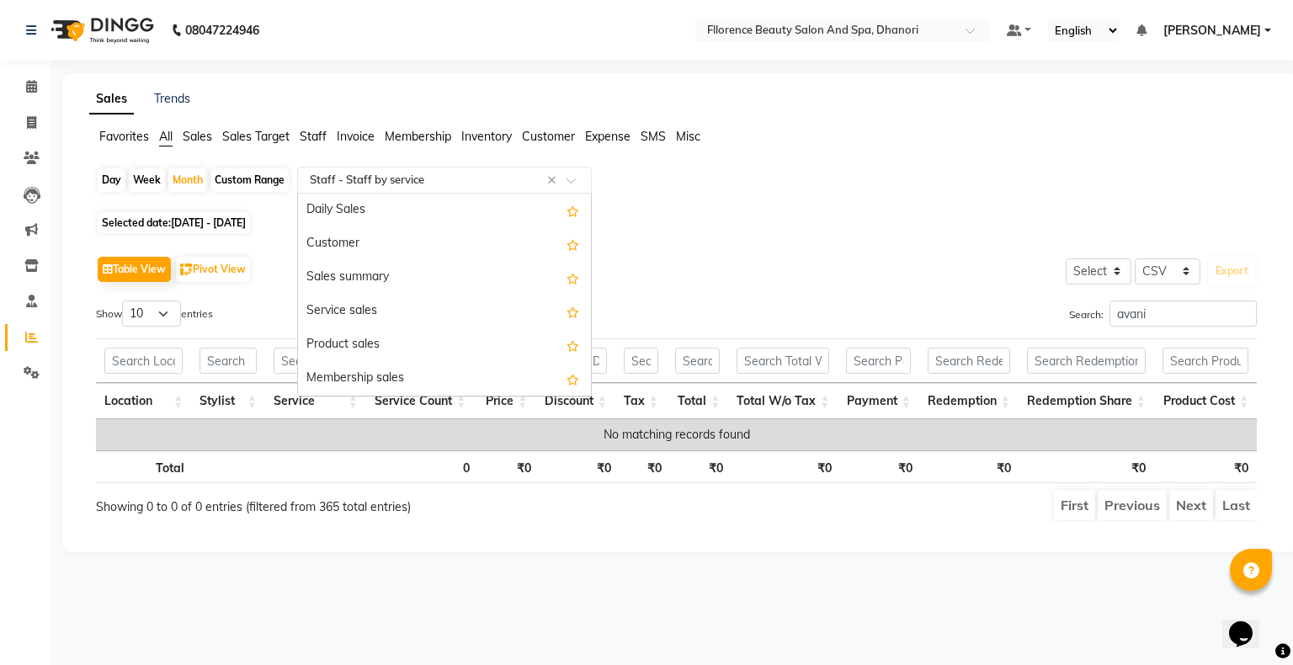
scroll to position [370, 0]
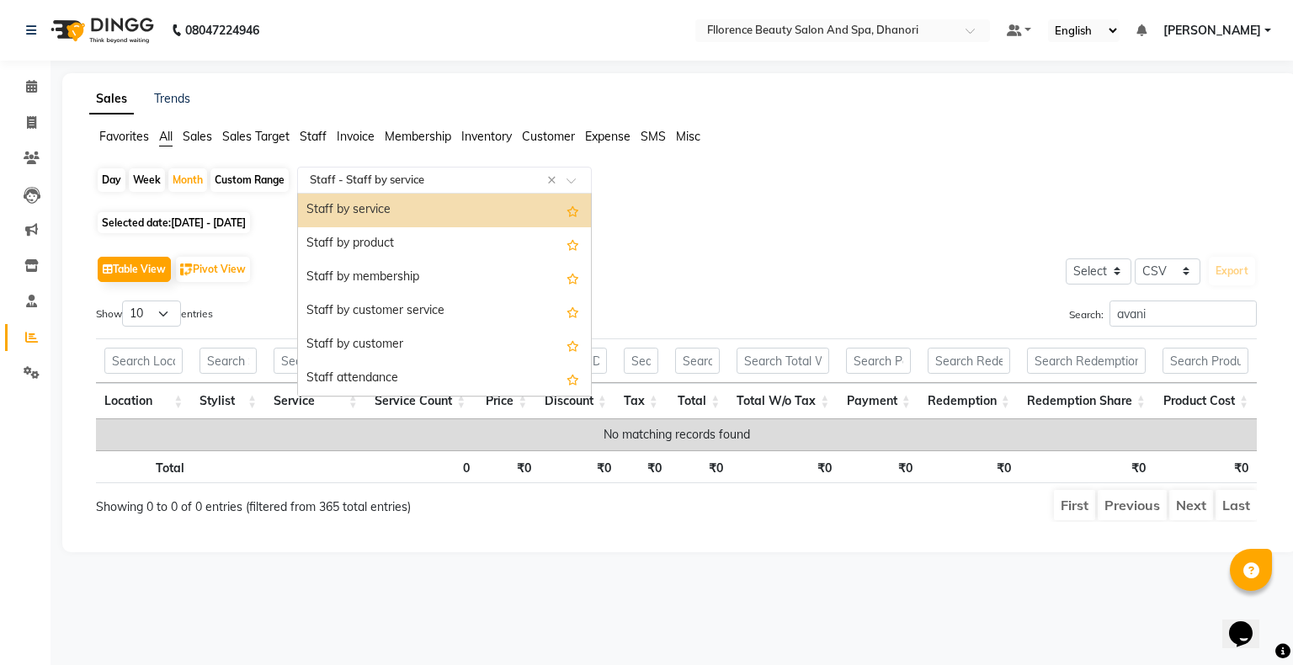
click at [572, 184] on span at bounding box center [577, 185] width 21 height 17
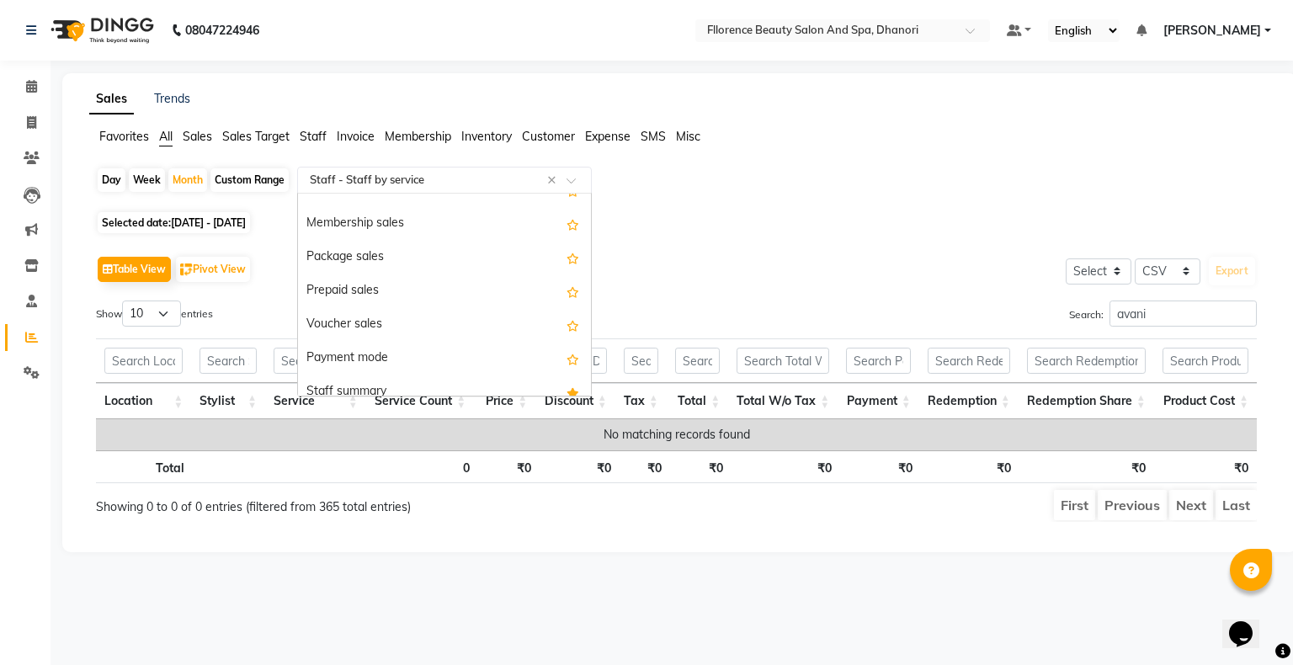
scroll to position [195, 0]
